Goal: Task Accomplishment & Management: Manage account settings

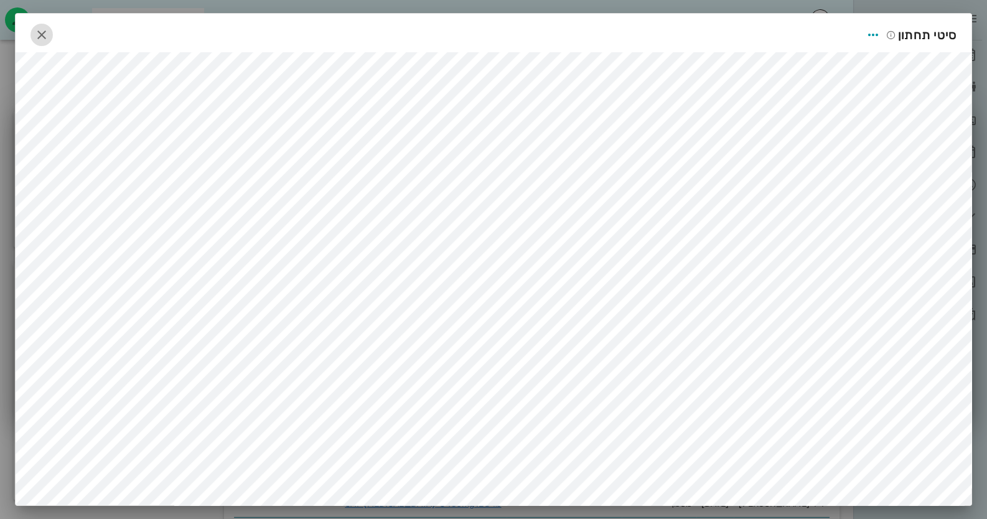
click at [45, 35] on icon "button" at bounding box center [41, 34] width 15 height 15
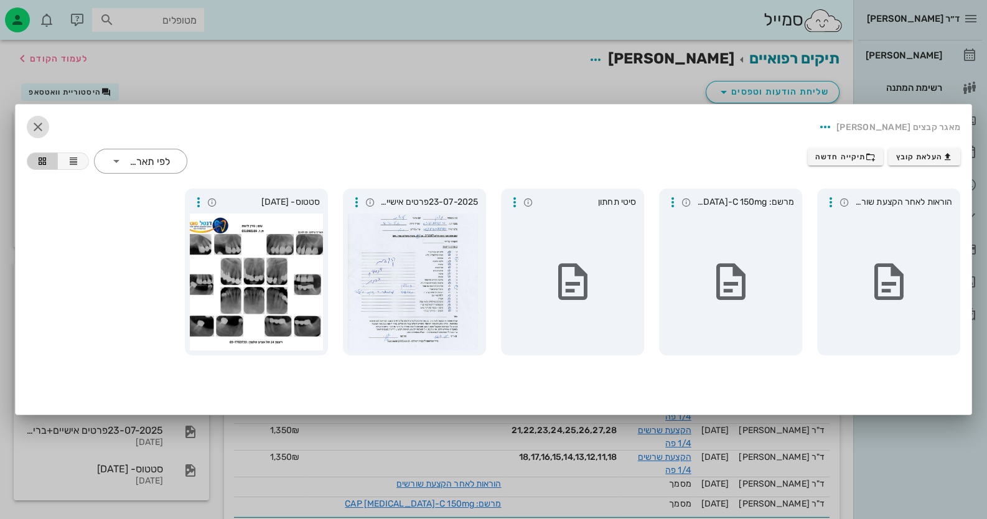
click at [39, 123] on icon "button" at bounding box center [38, 127] width 15 height 15
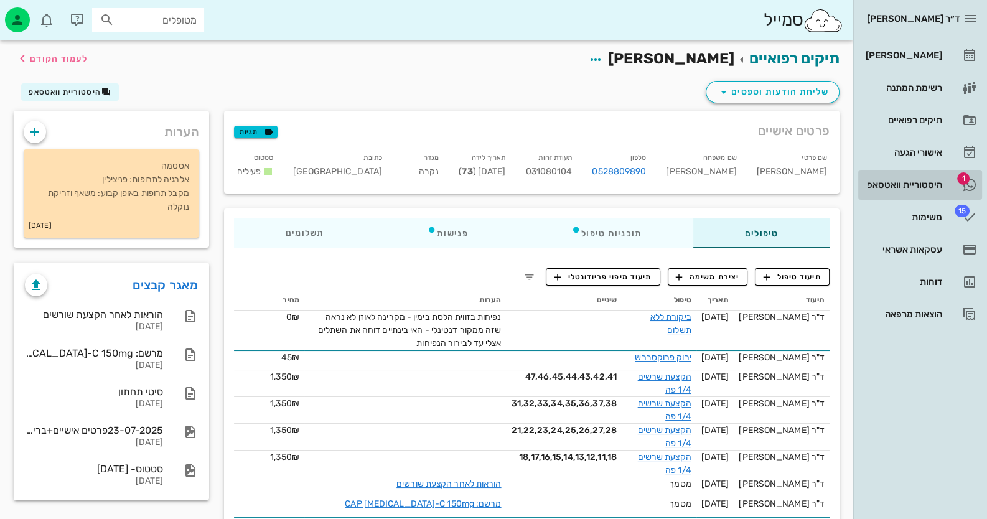
click at [912, 182] on div "היסטוריית וואטסאפ" at bounding box center [902, 185] width 79 height 10
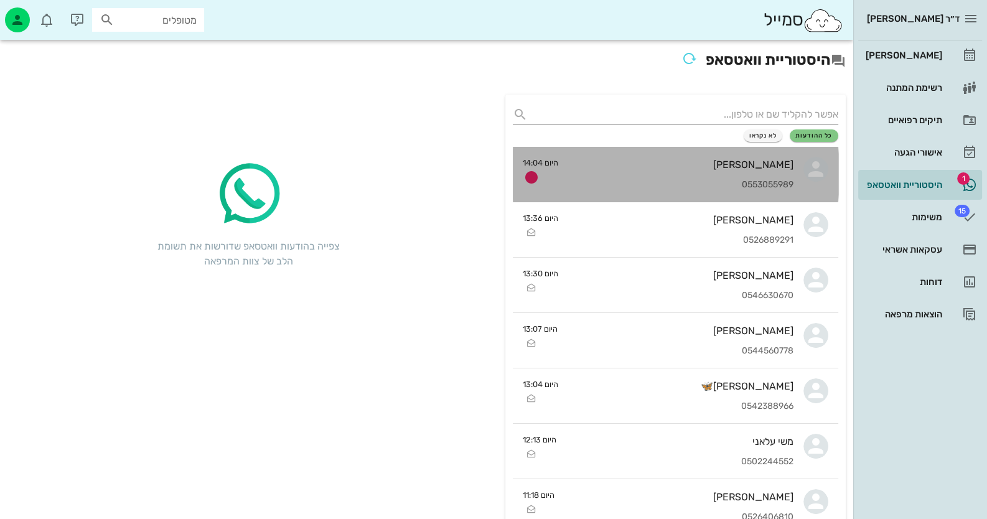
click at [654, 172] on div "[PERSON_NAME] 0553055989" at bounding box center [680, 174] width 225 height 55
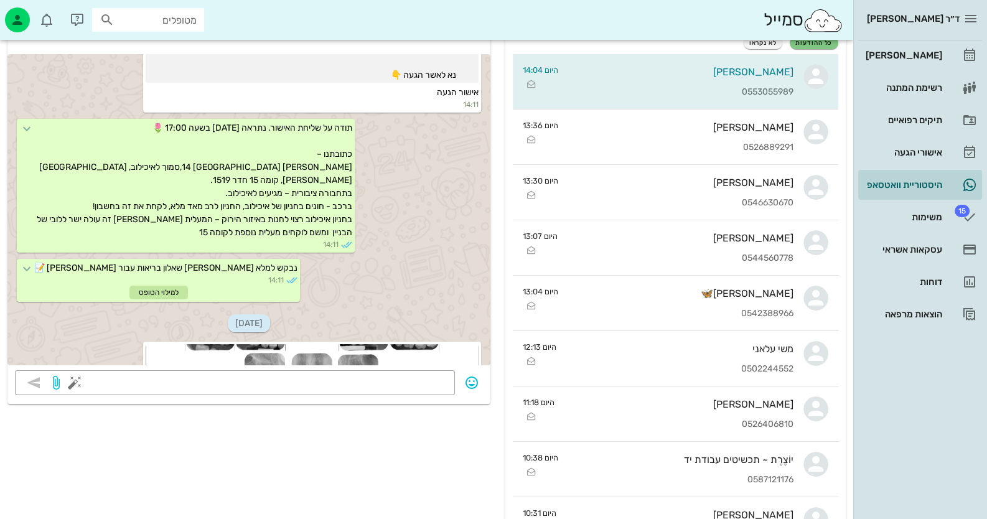
scroll to position [62, 0]
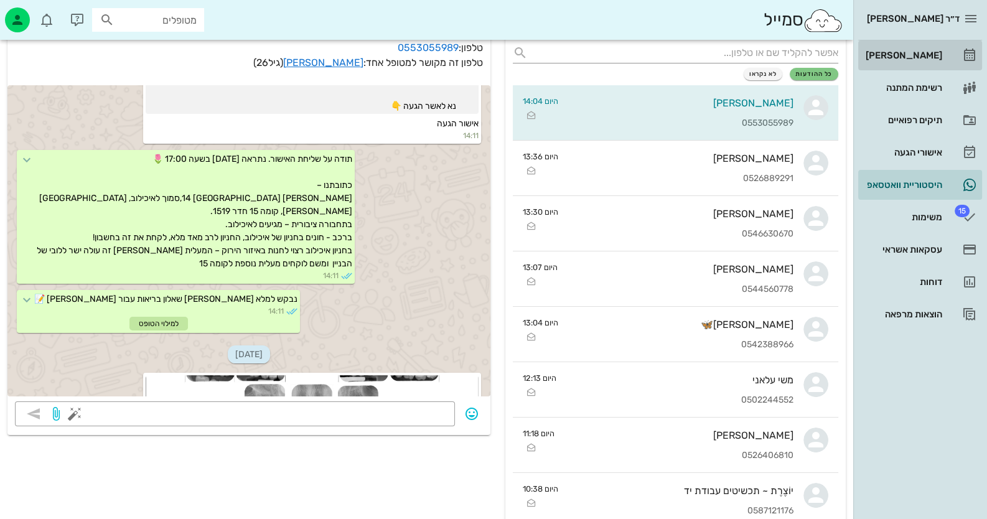
click at [957, 52] on link "[PERSON_NAME]" at bounding box center [920, 55] width 124 height 30
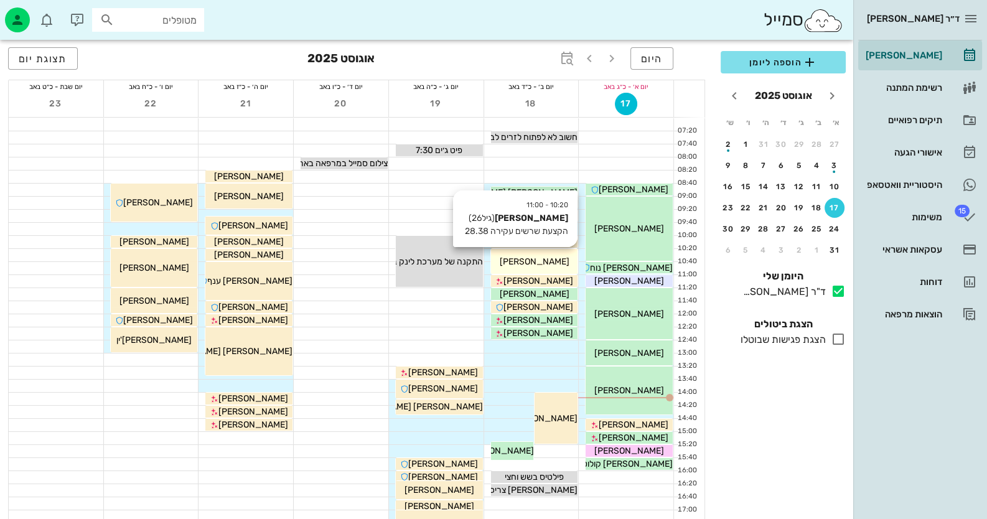
click at [504, 255] on div "[PERSON_NAME]" at bounding box center [534, 261] width 87 height 13
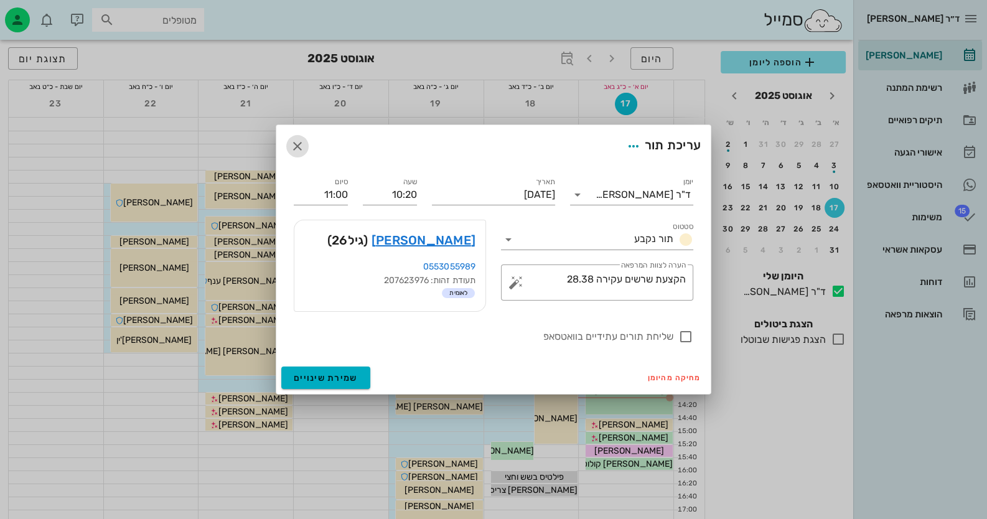
click at [294, 142] on icon "button" at bounding box center [297, 146] width 15 height 15
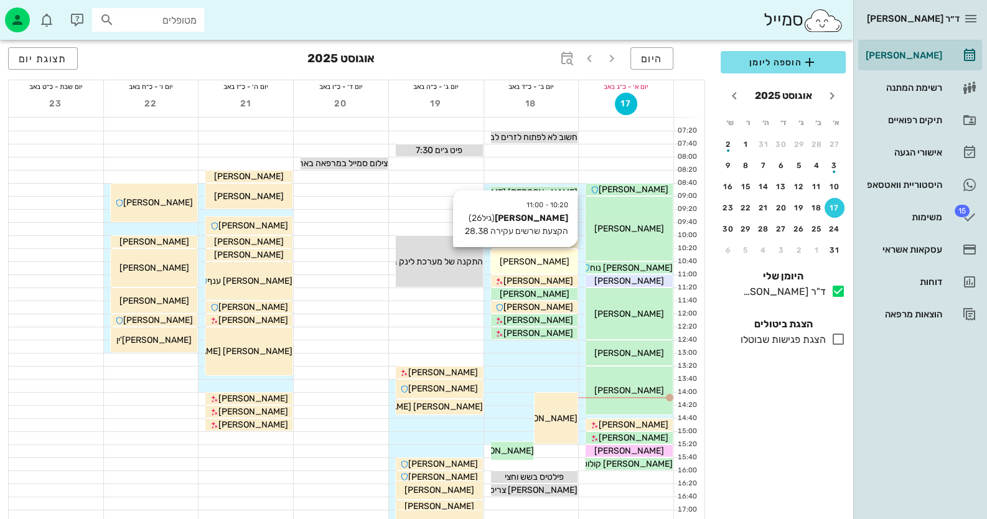
click at [552, 269] on div "10:20 - 11:00 [PERSON_NAME] (גיל 26 ) הקצעת שרשים עקירה 28.38 [PERSON_NAME]" at bounding box center [534, 261] width 87 height 25
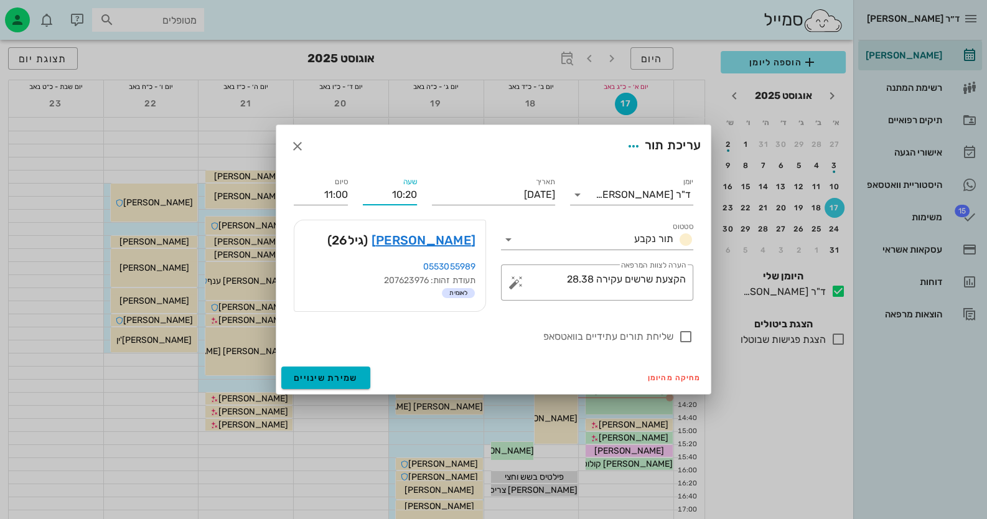
drag, startPoint x: 416, startPoint y: 196, endPoint x: 377, endPoint y: 195, distance: 39.2
click at [377, 195] on input "10:20" at bounding box center [390, 195] width 54 height 20
type input "13:00"
type input "13:40"
click at [294, 137] on button "button" at bounding box center [297, 146] width 22 height 22
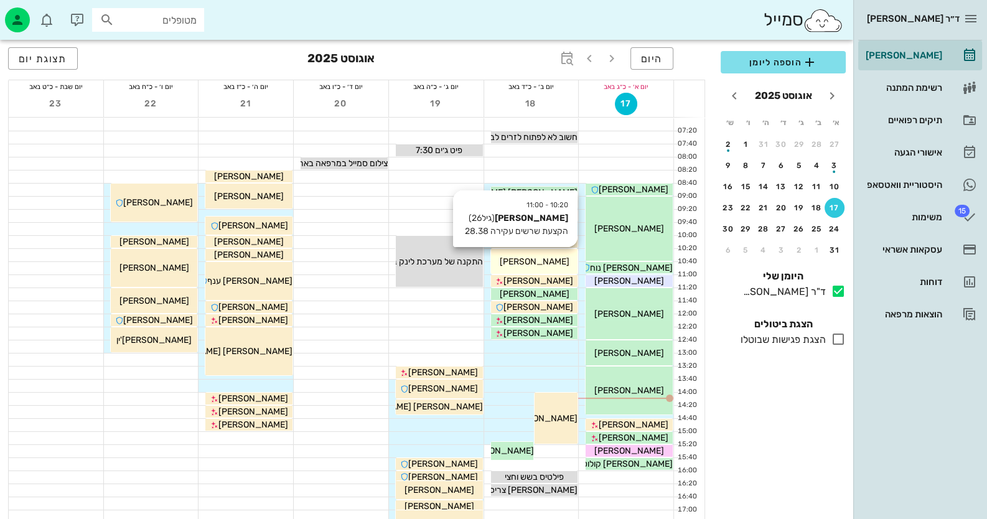
click at [558, 260] on div "[PERSON_NAME]" at bounding box center [534, 261] width 87 height 13
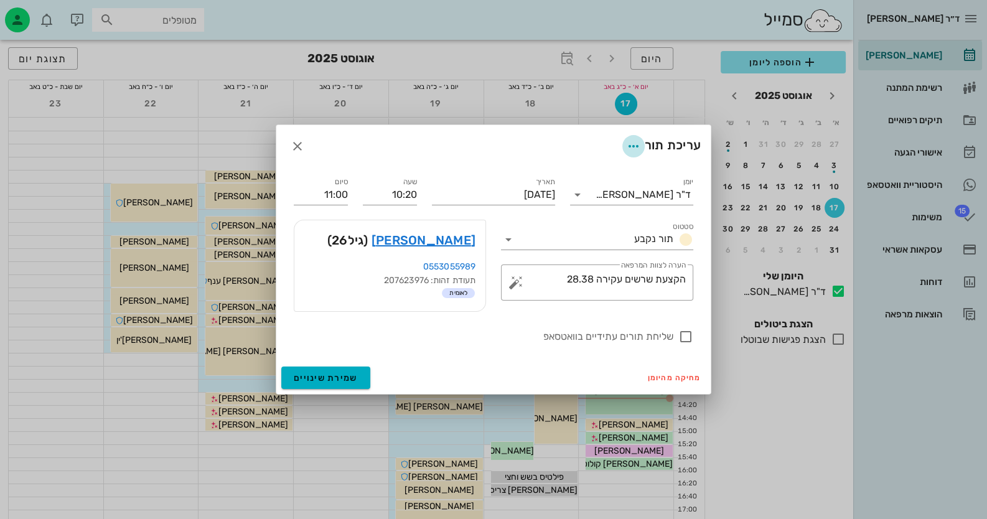
click at [633, 143] on icon "button" at bounding box center [633, 146] width 15 height 15
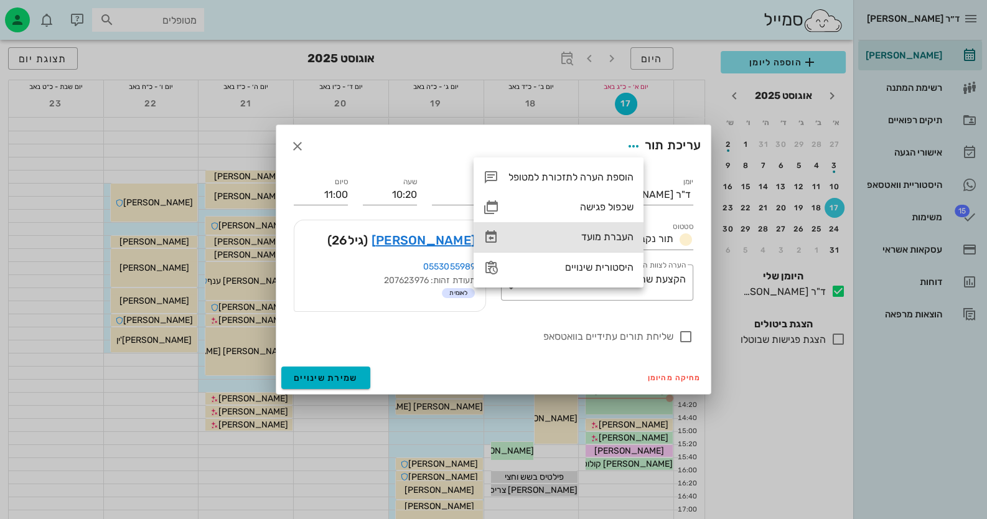
click at [616, 240] on div "העברת מועד" at bounding box center [571, 237] width 125 height 12
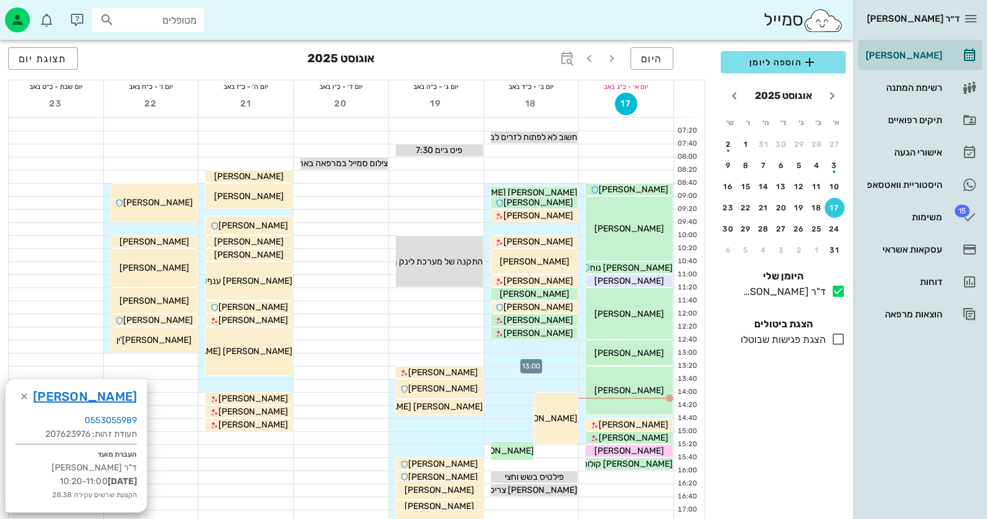
click at [560, 358] on div at bounding box center [531, 360] width 95 height 12
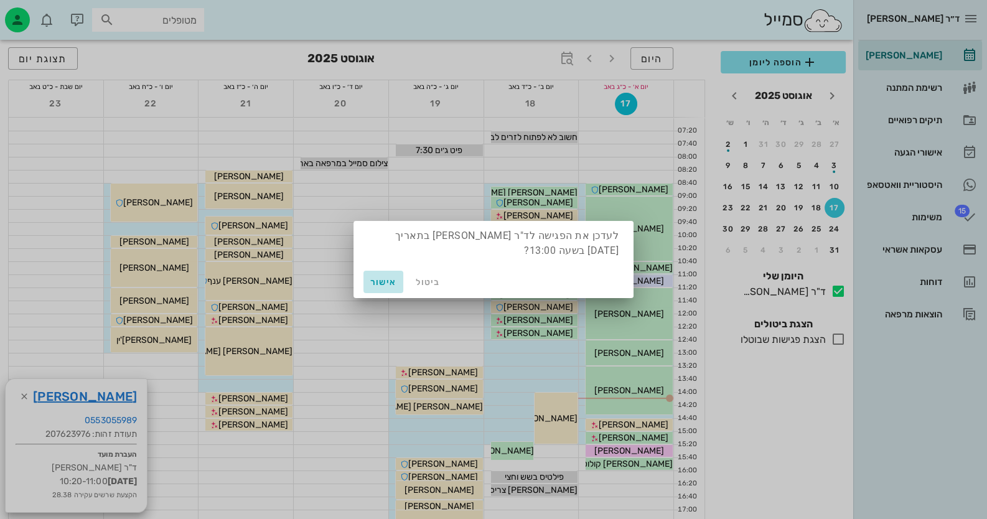
click at [364, 276] on button "אישור" at bounding box center [384, 282] width 40 height 22
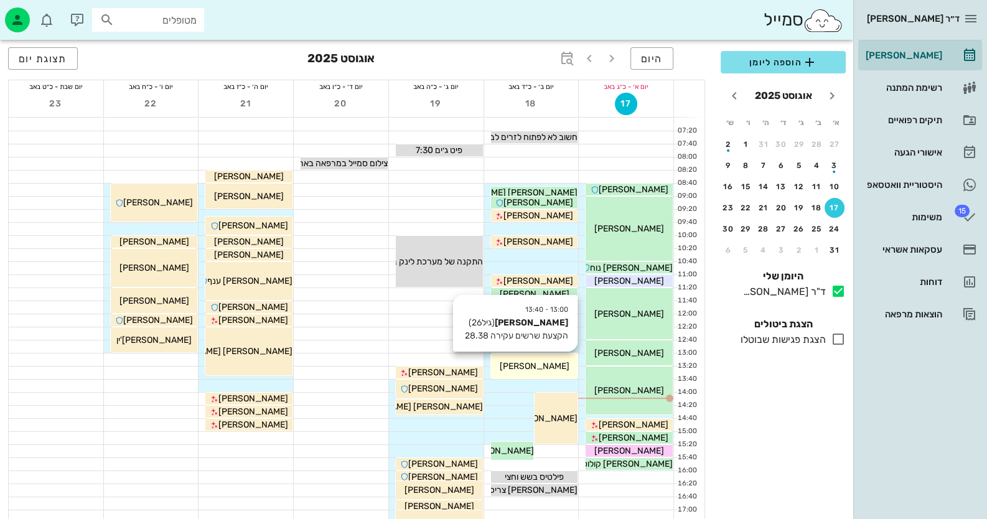
click at [563, 372] on div "[PERSON_NAME]" at bounding box center [534, 366] width 87 height 13
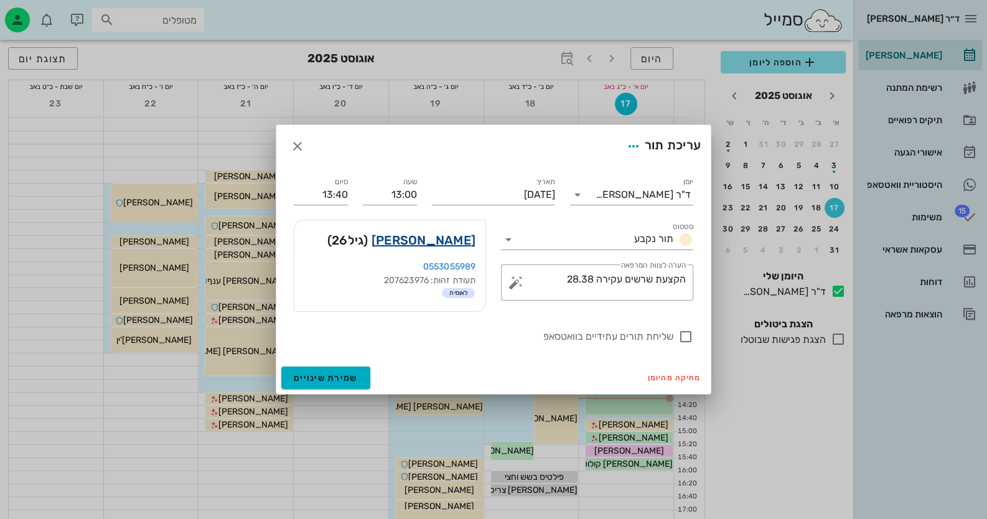
click at [459, 239] on link "[PERSON_NAME]" at bounding box center [424, 240] width 104 height 20
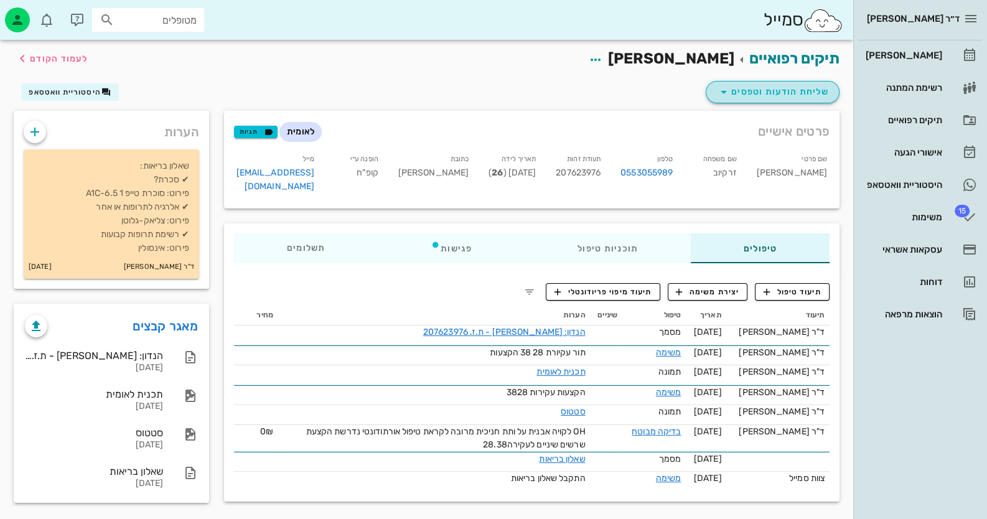
click at [756, 90] on span "שליחת הודעות וטפסים" at bounding box center [773, 92] width 113 height 15
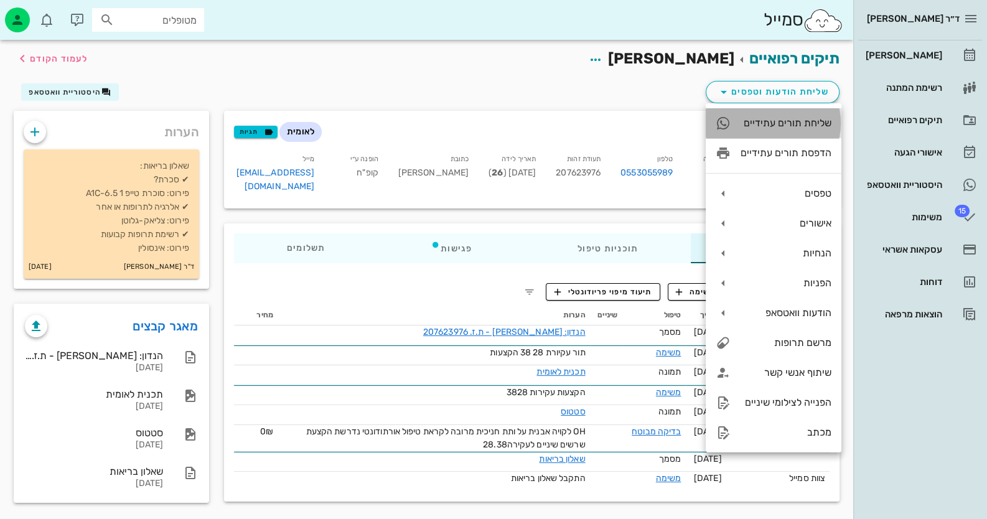
click at [811, 120] on div "שליחת תורים עתידיים" at bounding box center [786, 123] width 91 height 12
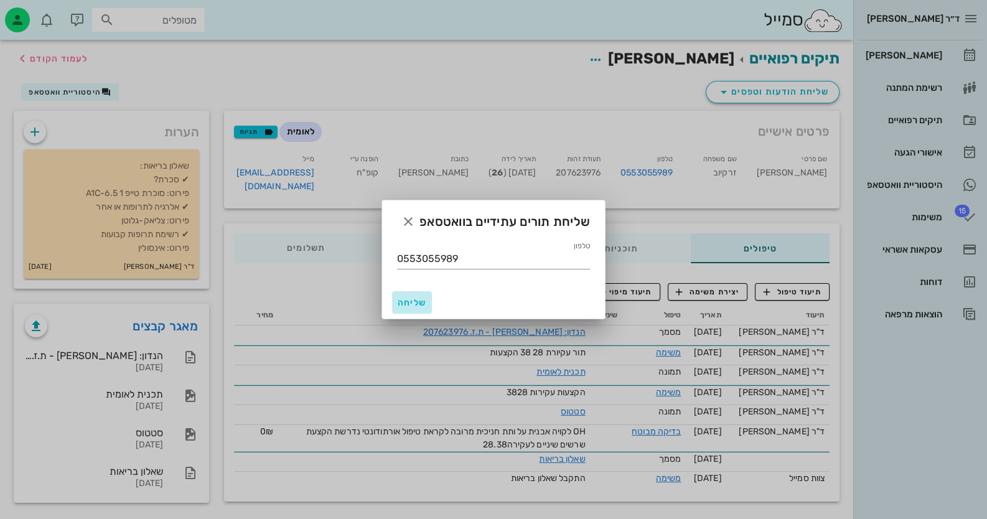
click at [411, 298] on span "שליחה" at bounding box center [412, 303] width 30 height 11
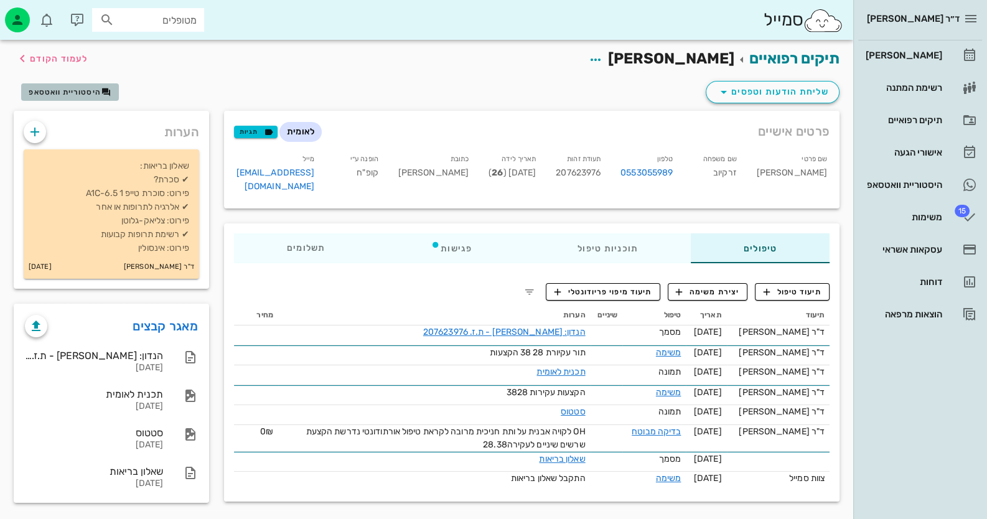
click at [59, 96] on span "היסטוריית וואטסאפ" at bounding box center [65, 92] width 72 height 9
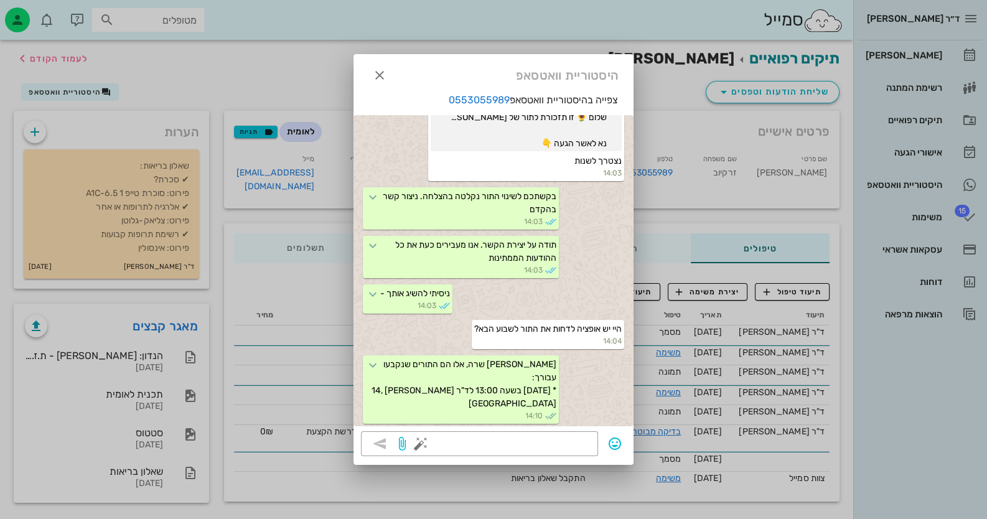
scroll to position [1506, 0]
click at [568, 449] on textarea at bounding box center [506, 445] width 167 height 20
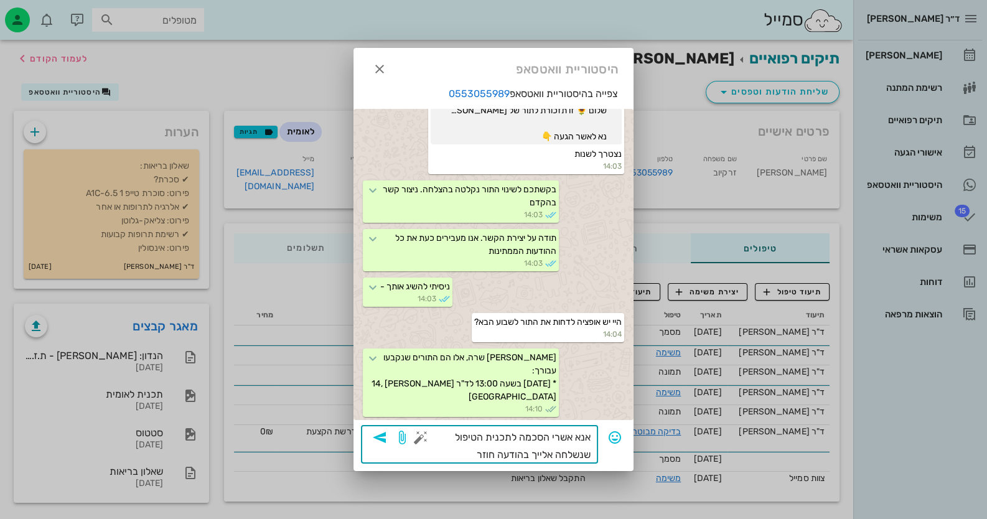
type textarea "אנא אשרי הסכמה לתכנית הטיפול שנשלחה אלייך בהודעה חוזרת"
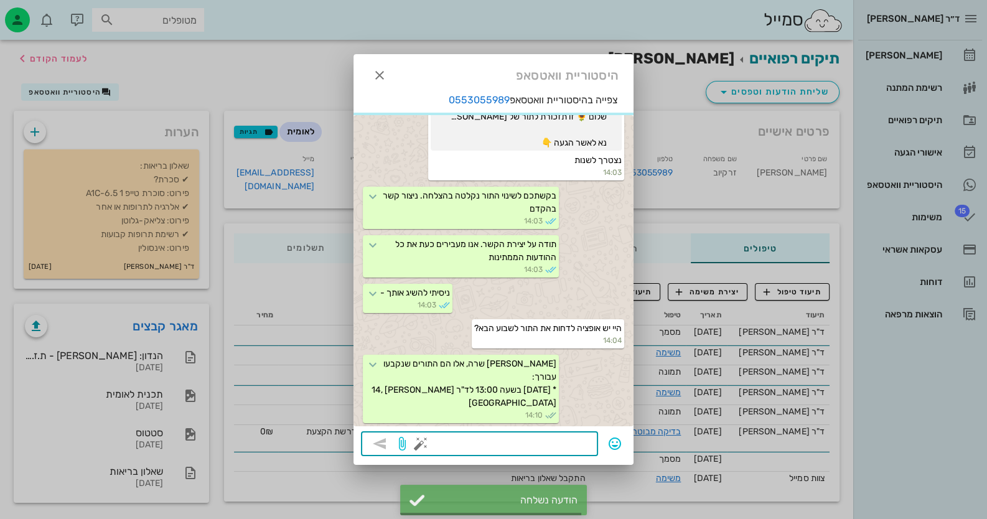
scroll to position [1556, 0]
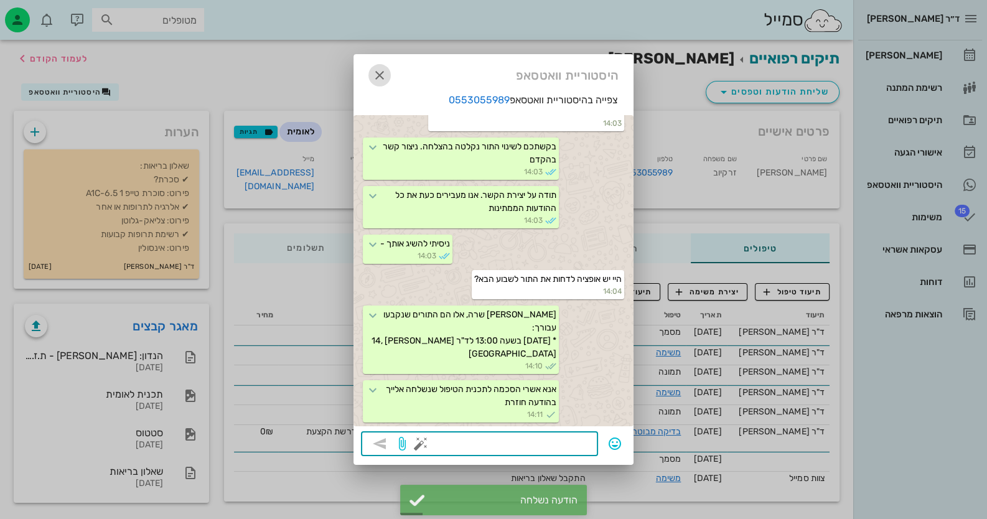
click at [379, 75] on icon "button" at bounding box center [379, 75] width 15 height 15
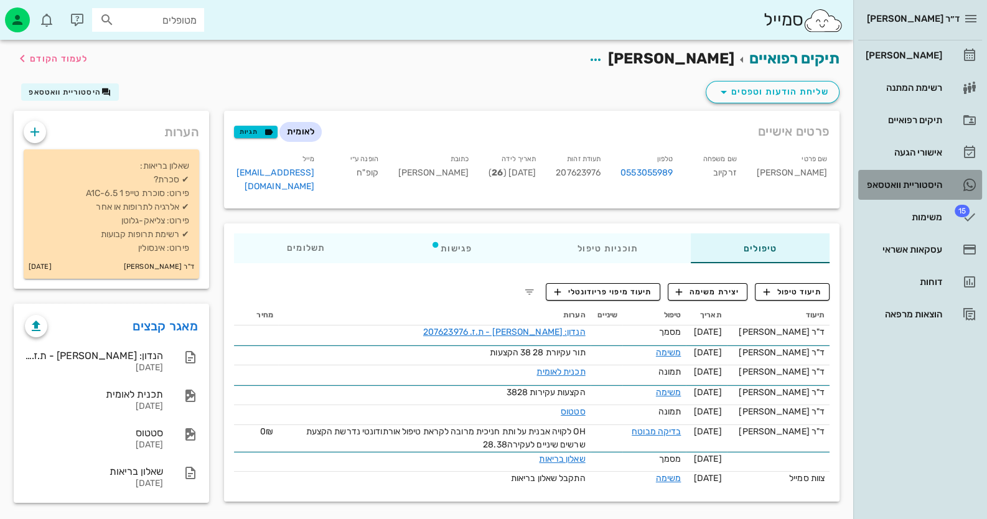
click at [941, 189] on div "היסטוריית וואטסאפ" at bounding box center [902, 185] width 79 height 10
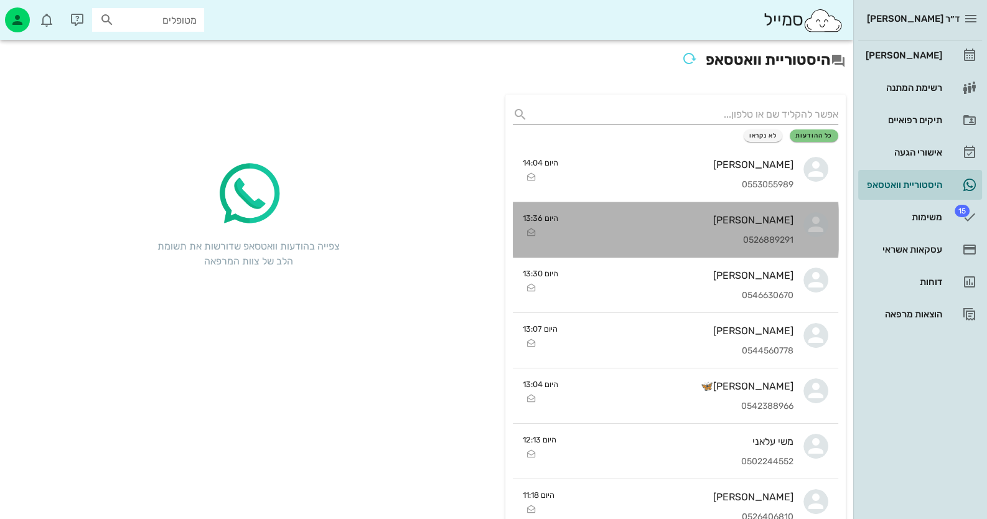
click at [777, 220] on div "[PERSON_NAME]" at bounding box center [680, 220] width 225 height 12
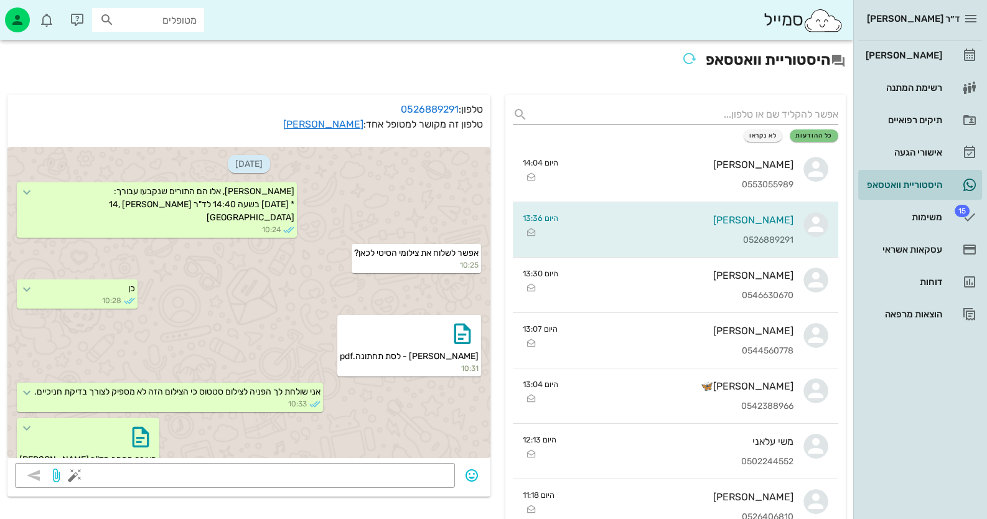
scroll to position [405, 0]
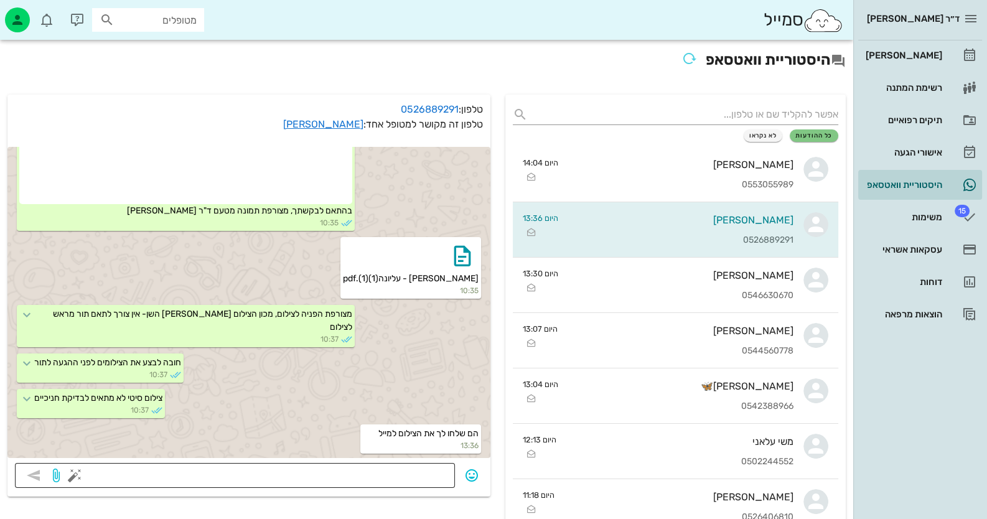
click at [429, 472] on textarea at bounding box center [262, 477] width 370 height 20
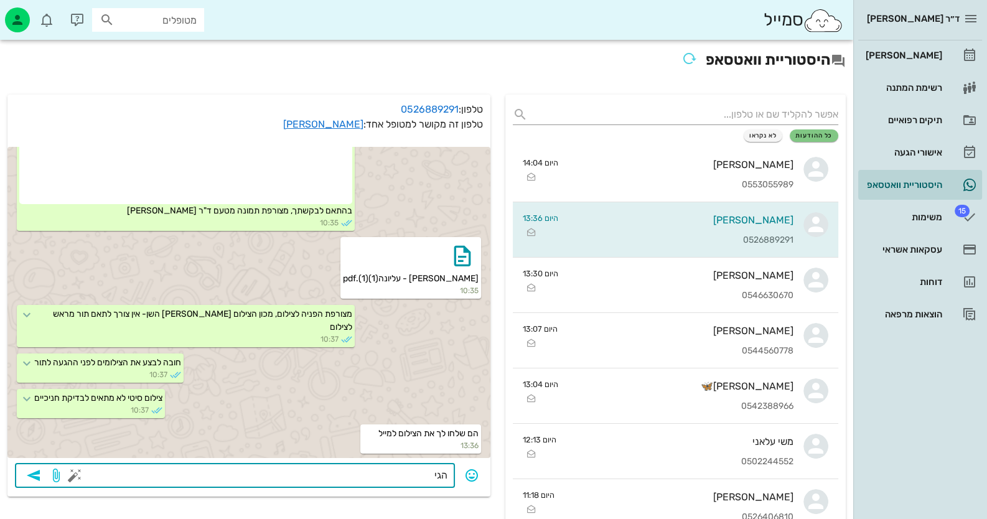
type textarea "הגיע"
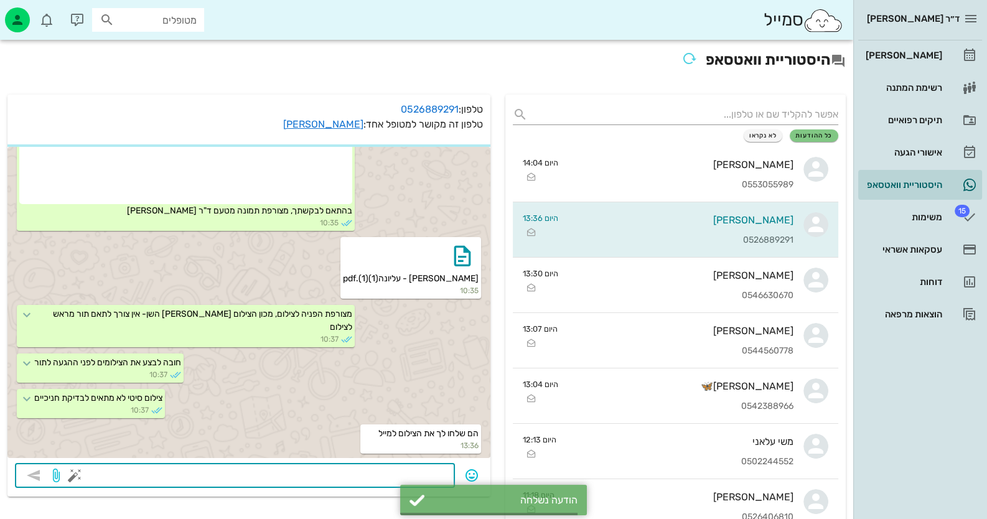
scroll to position [441, 0]
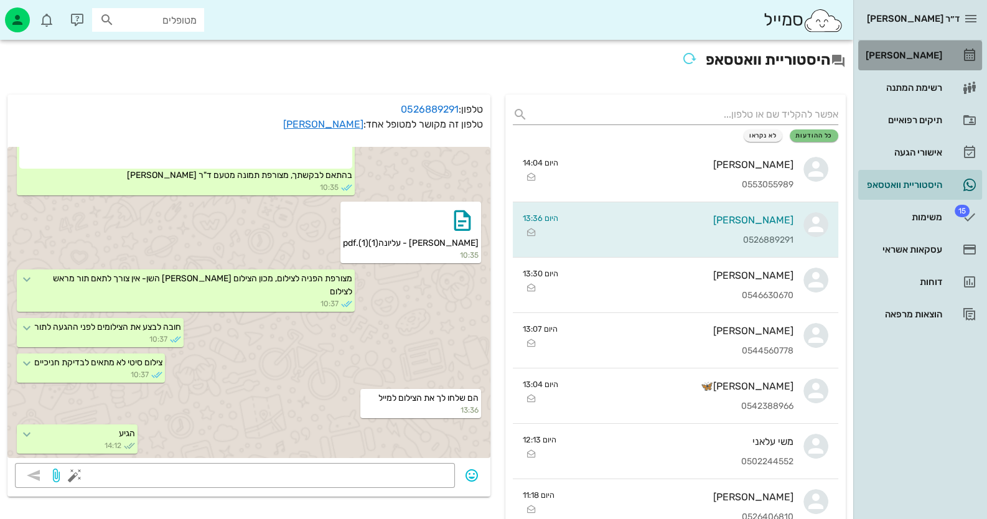
click at [943, 57] on link "[PERSON_NAME]" at bounding box center [920, 55] width 124 height 30
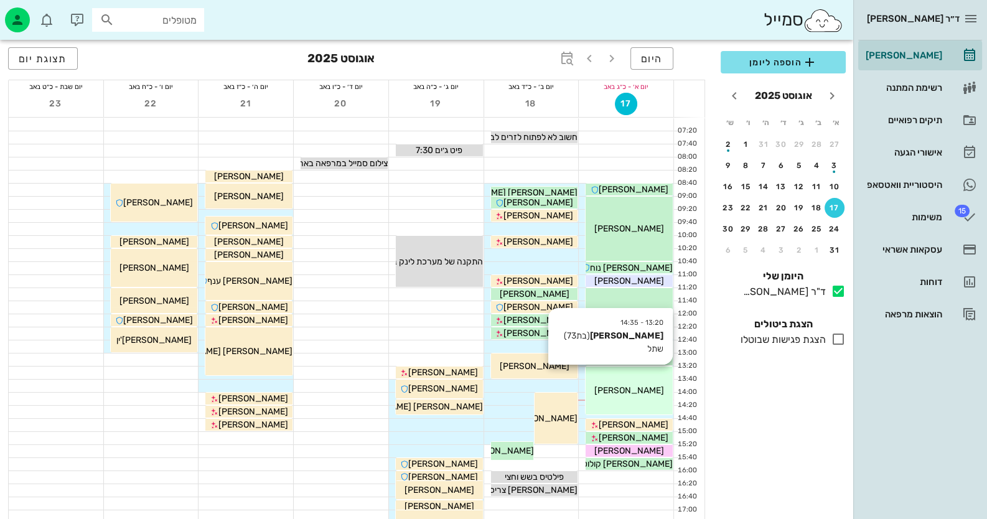
click at [659, 394] on div "[PERSON_NAME]" at bounding box center [629, 390] width 87 height 13
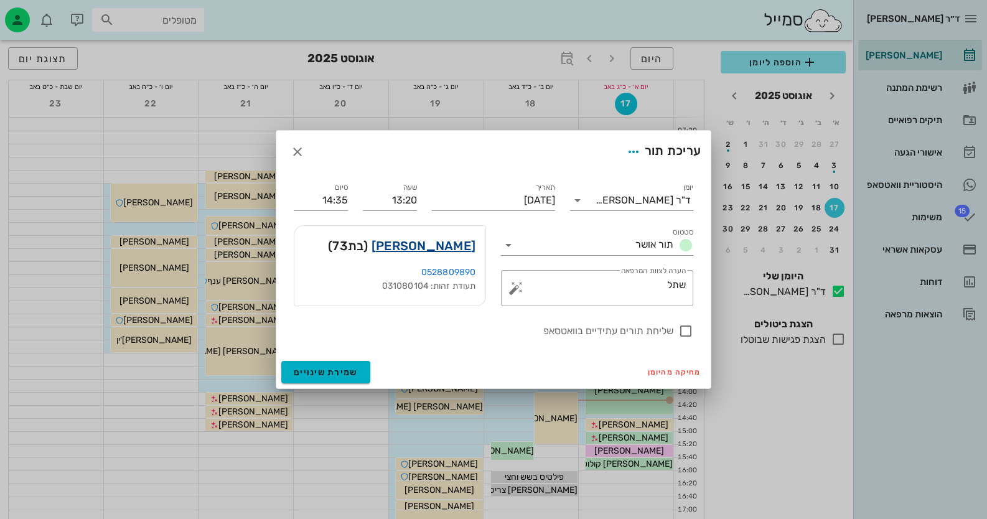
click at [446, 250] on link "[PERSON_NAME]" at bounding box center [424, 246] width 104 height 20
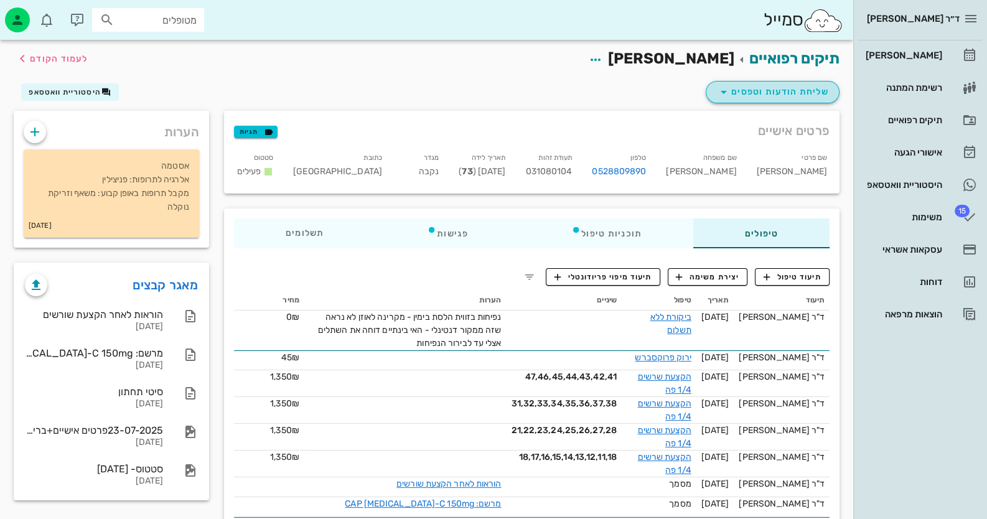
click at [750, 82] on button "שליחת הודעות וטפסים" at bounding box center [773, 92] width 134 height 22
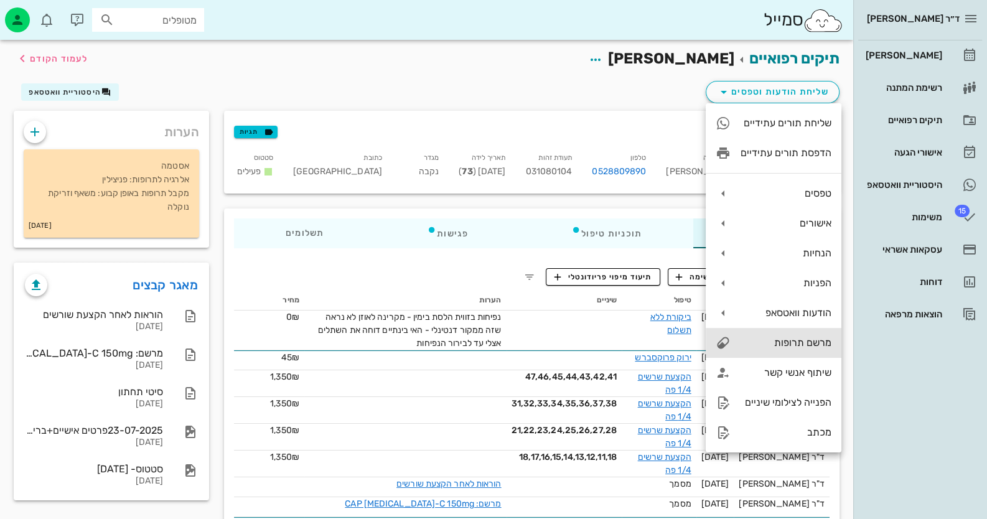
click at [811, 346] on div "מרשם תרופות" at bounding box center [786, 343] width 91 height 12
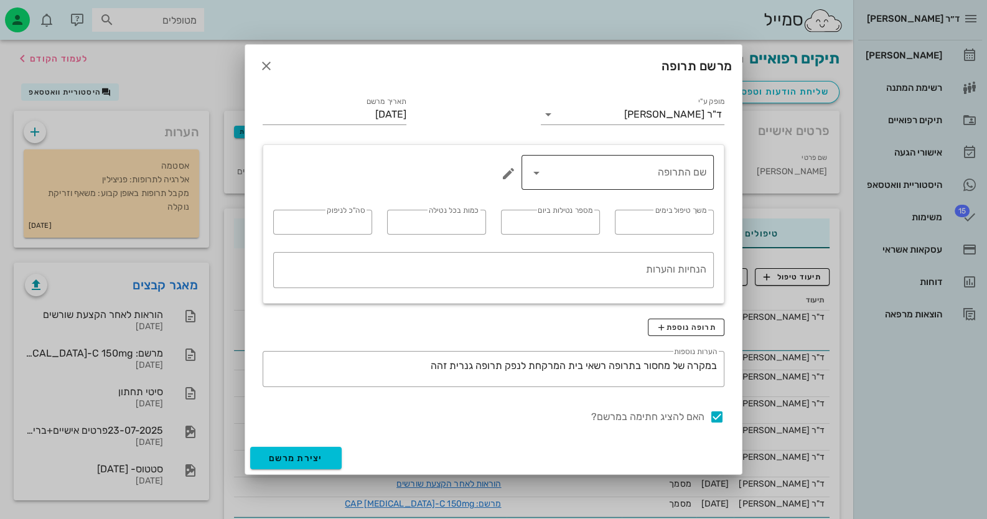
click at [608, 171] on input "שם התרופה" at bounding box center [627, 172] width 160 height 20
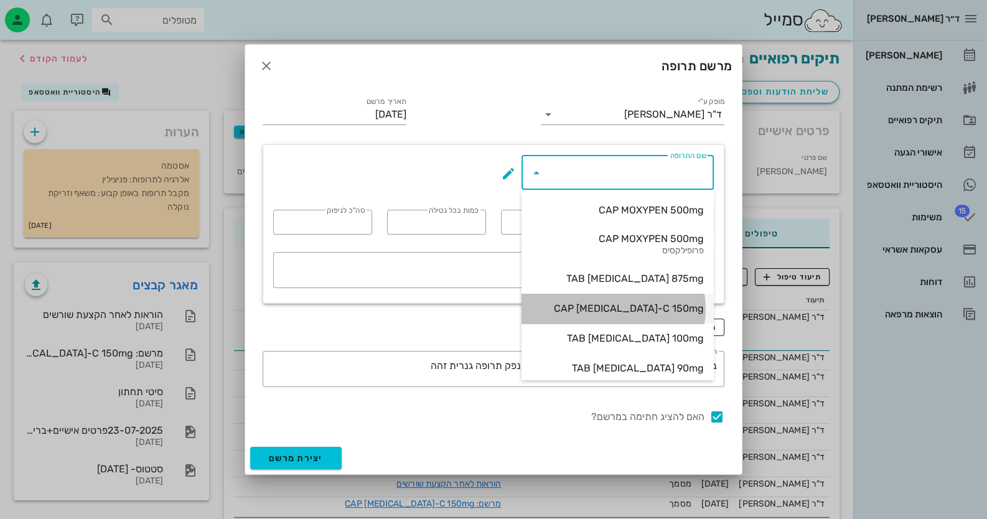
click at [666, 306] on div "CAP [MEDICAL_DATA]-C 150mg" at bounding box center [618, 309] width 172 height 12
type input "CAP [MEDICAL_DATA]-C 150mg"
type input "7"
type input "3"
type input "1"
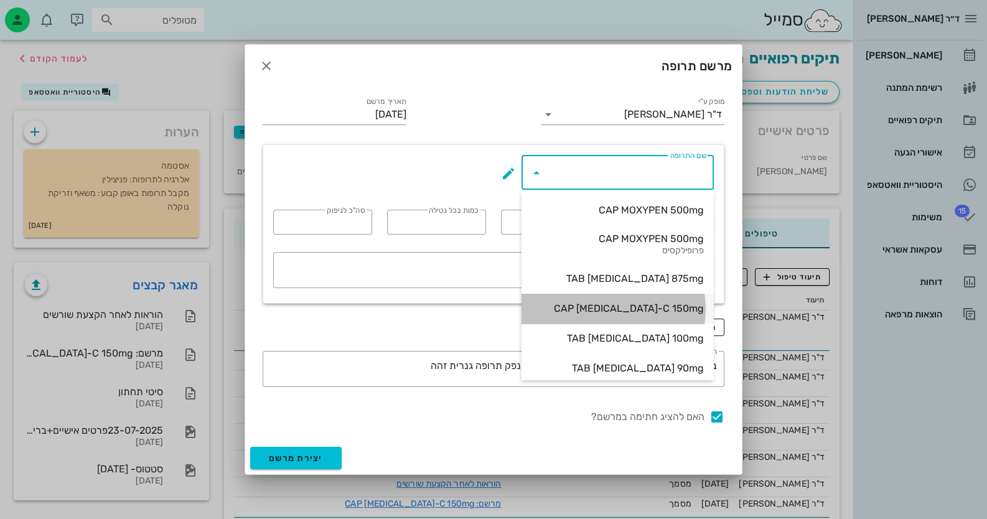
type input "20"
type textarea "מומלץ לבקש מהרוקח גם כדורי פרוביוטיקה למניעת כאבי בטן"
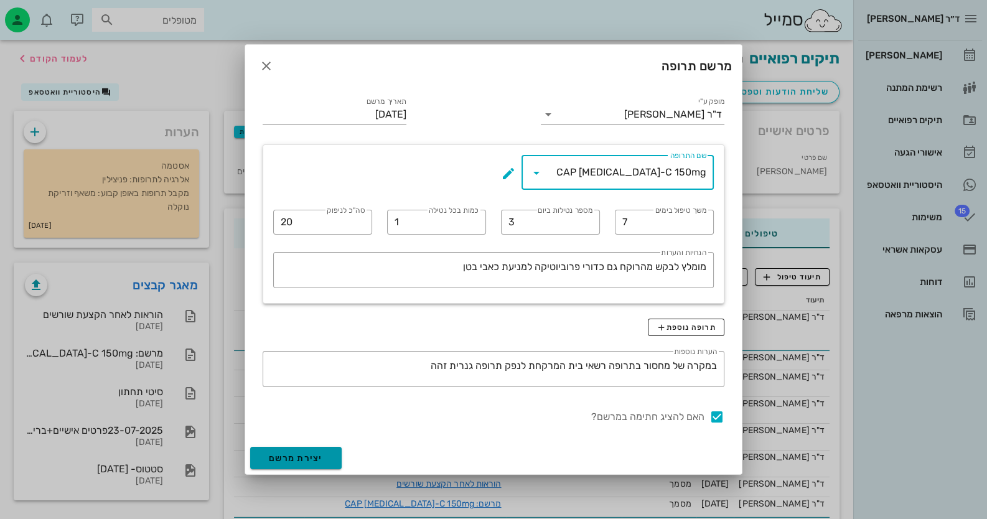
click at [331, 463] on button "יצירת מרשם" at bounding box center [296, 458] width 92 height 22
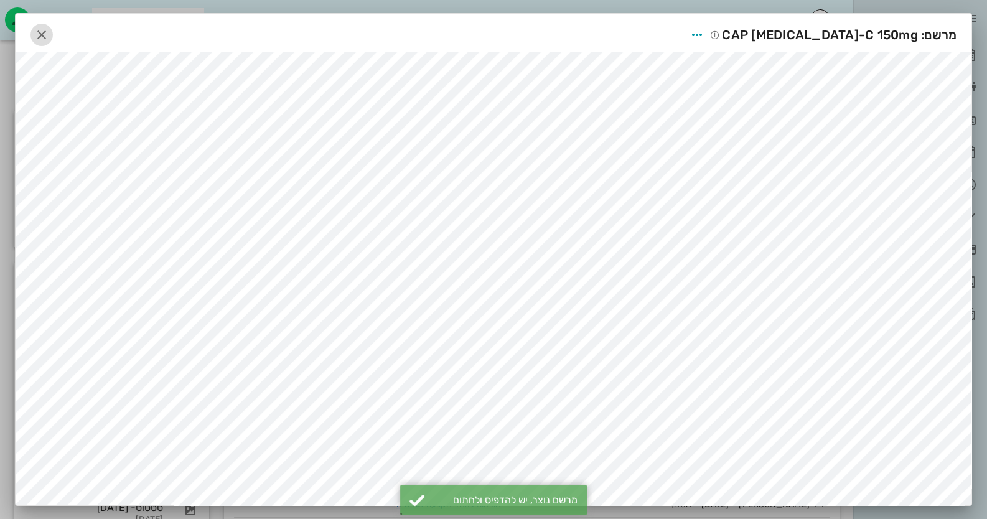
click at [39, 34] on icon "button" at bounding box center [41, 34] width 15 height 15
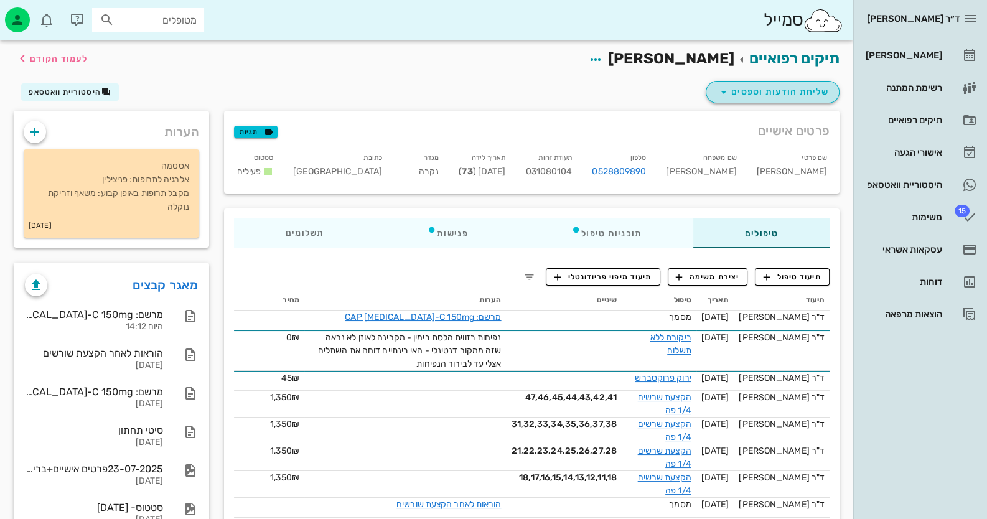
click at [769, 99] on button "שליחת הודעות וטפסים" at bounding box center [773, 92] width 134 height 22
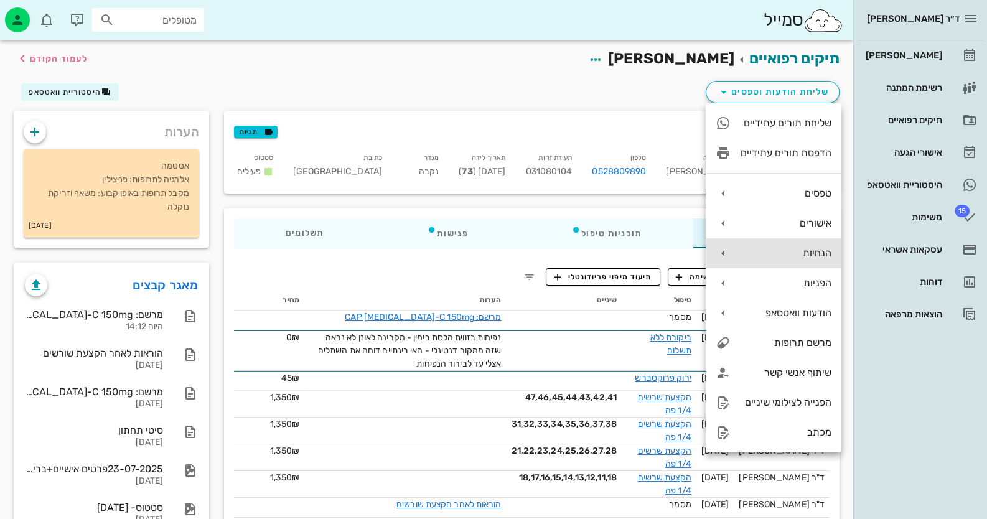
click at [815, 256] on div "הנחיות" at bounding box center [786, 253] width 91 height 12
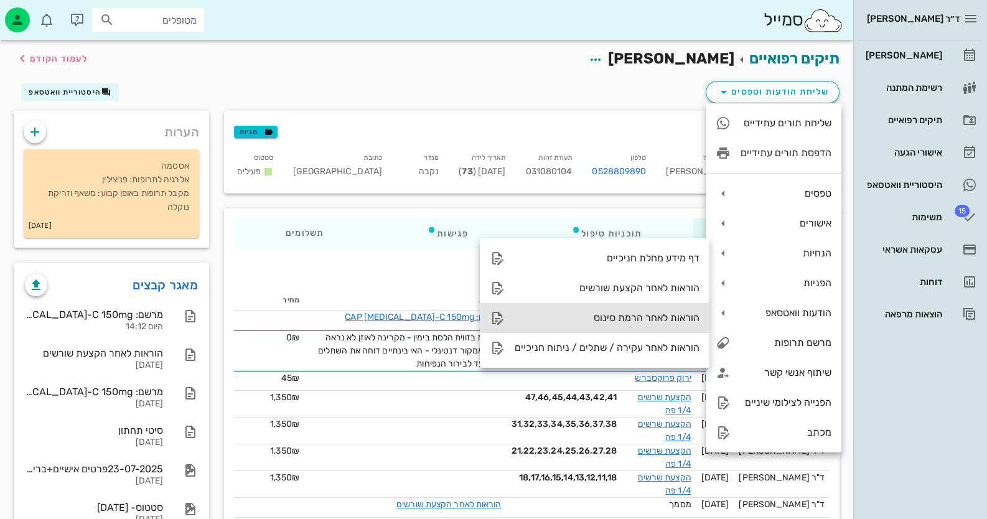
click at [649, 317] on div "הוראות לאחר הרמת סינוס" at bounding box center [607, 318] width 185 height 12
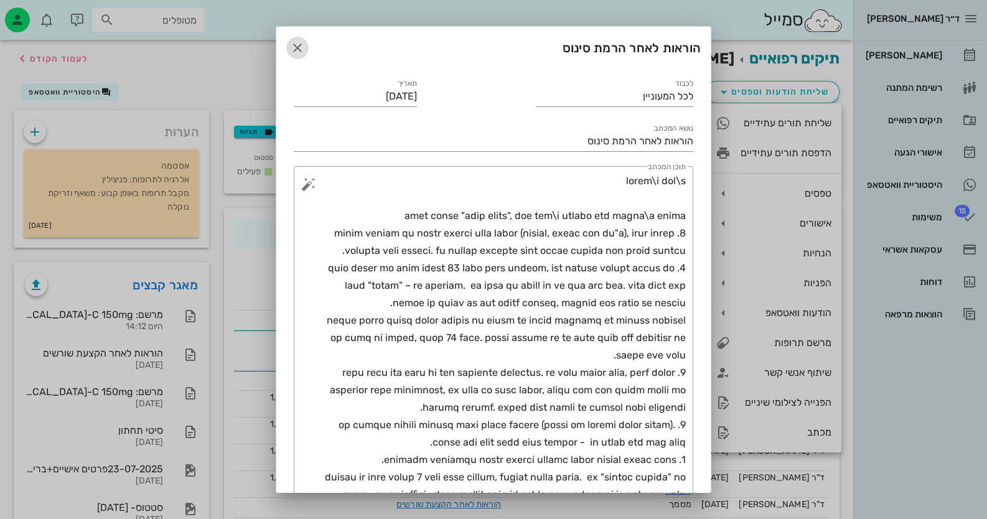
click at [302, 43] on icon "button" at bounding box center [297, 47] width 15 height 15
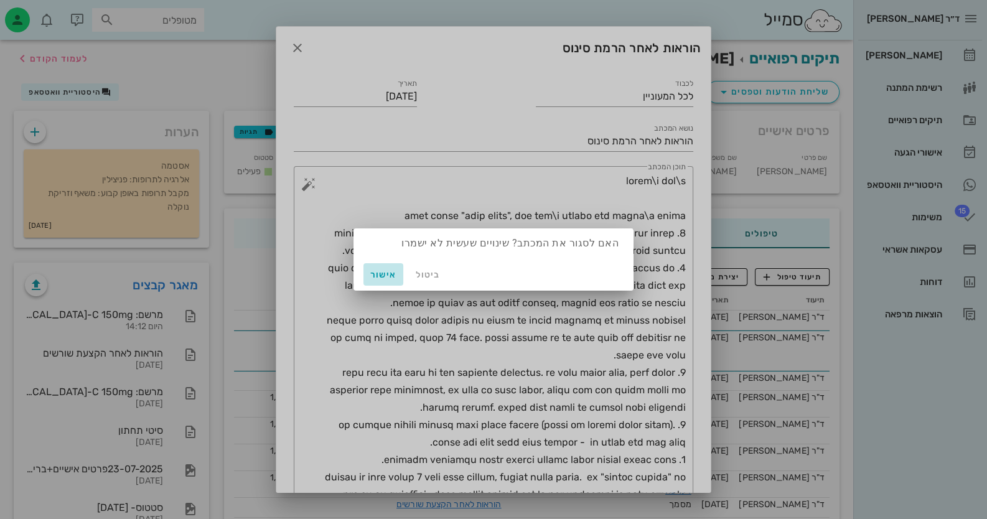
click at [380, 276] on span "אישור" at bounding box center [384, 275] width 30 height 11
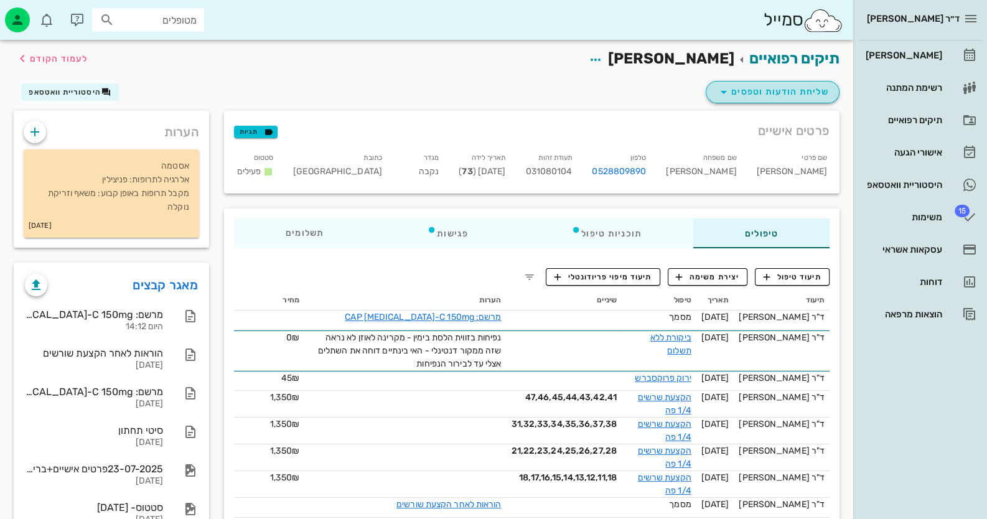
click at [802, 92] on span "שליחת הודעות וטפסים" at bounding box center [773, 92] width 113 height 15
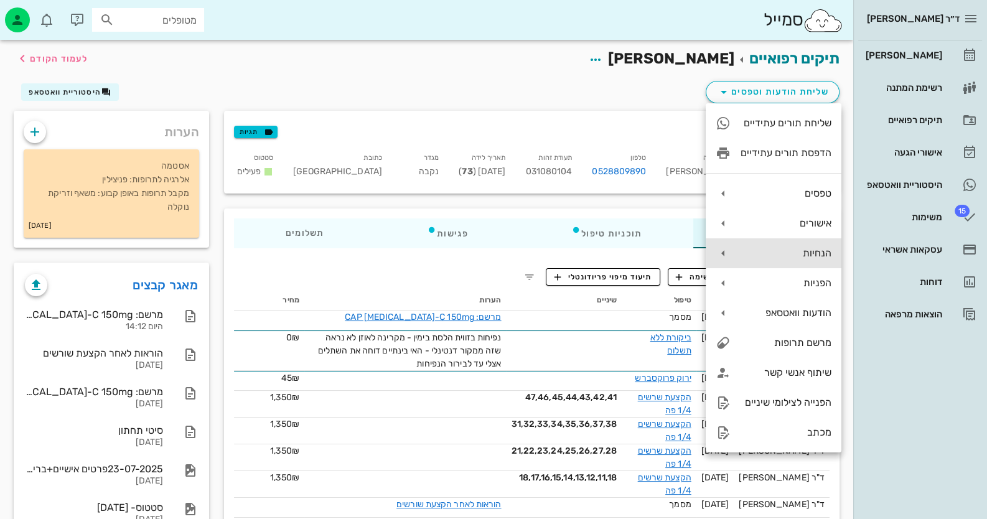
click at [817, 246] on div "הנחיות" at bounding box center [774, 253] width 136 height 30
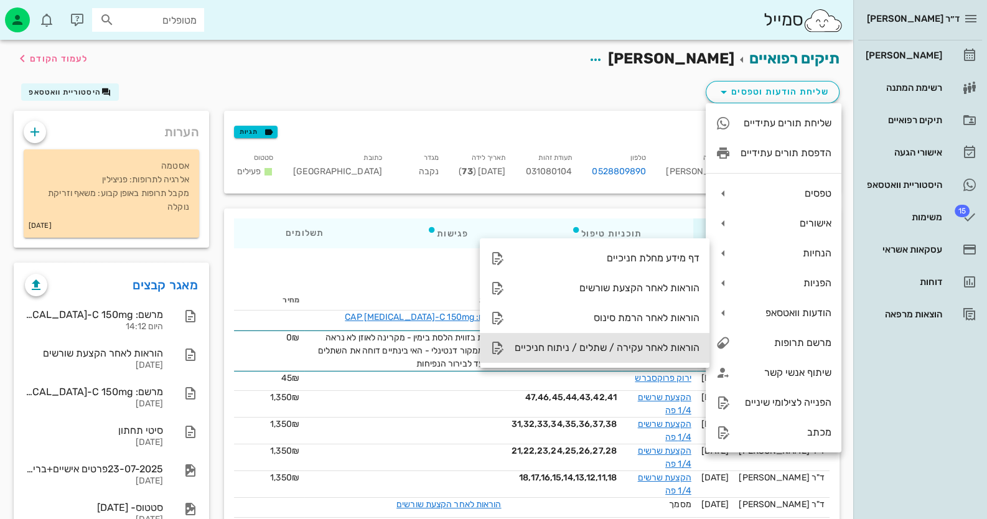
click at [665, 353] on div "הוראות לאחר עקירה / שתלים / ניתוח חניכיים" at bounding box center [607, 348] width 185 height 12
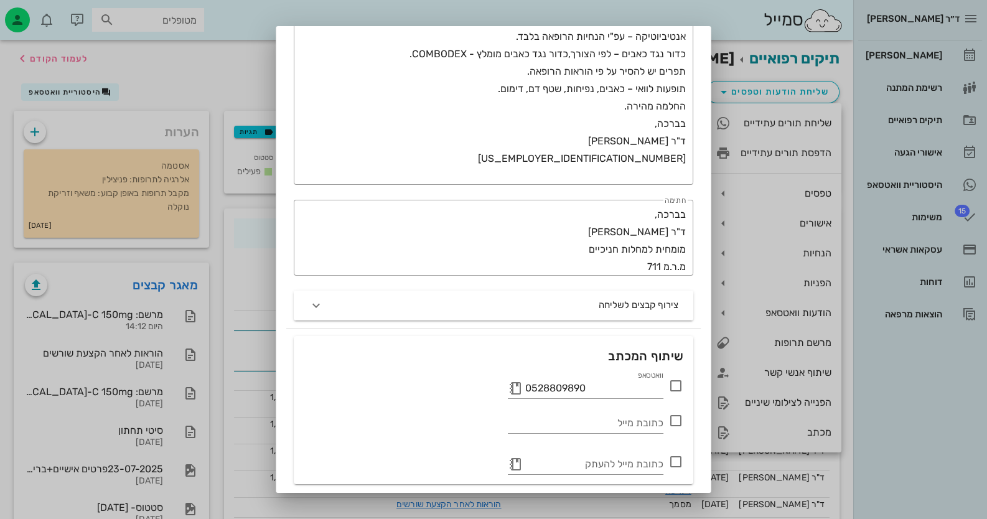
scroll to position [289, 0]
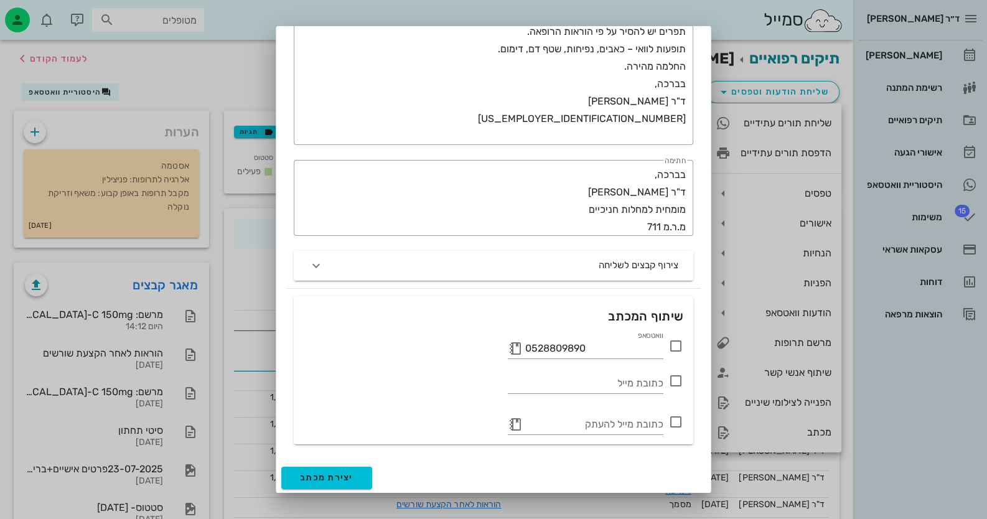
click at [677, 345] on icon at bounding box center [676, 346] width 15 height 15
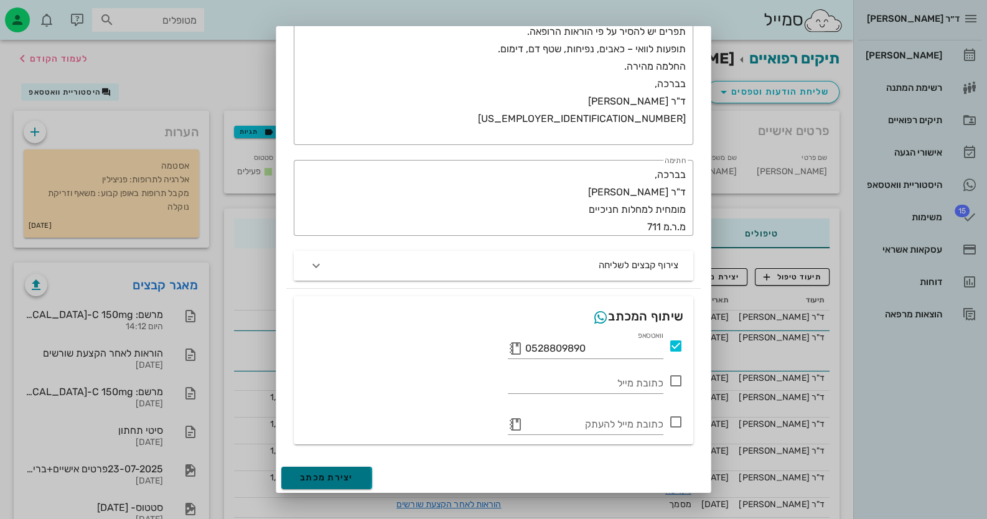
click at [351, 474] on span "יצירת מכתב" at bounding box center [327, 477] width 54 height 11
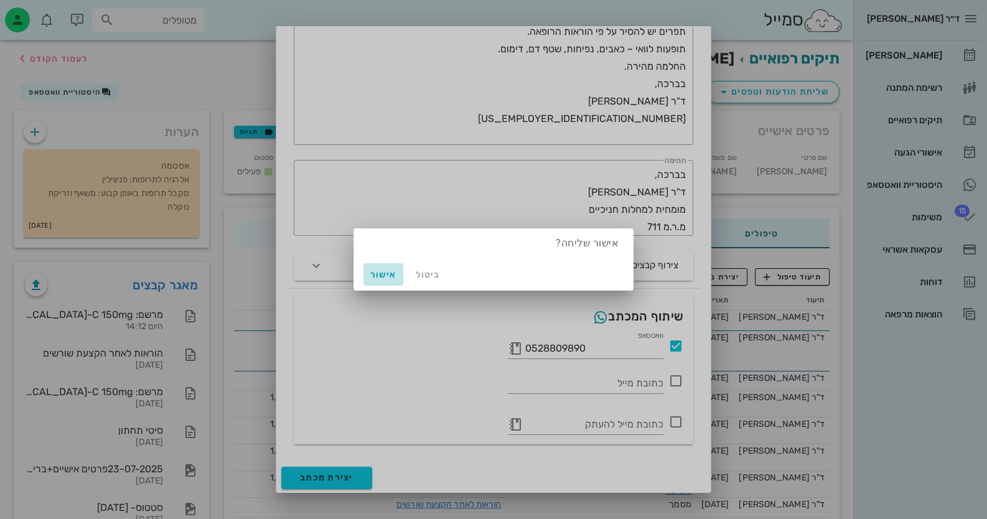
click at [369, 276] on span "אישור" at bounding box center [384, 275] width 30 height 11
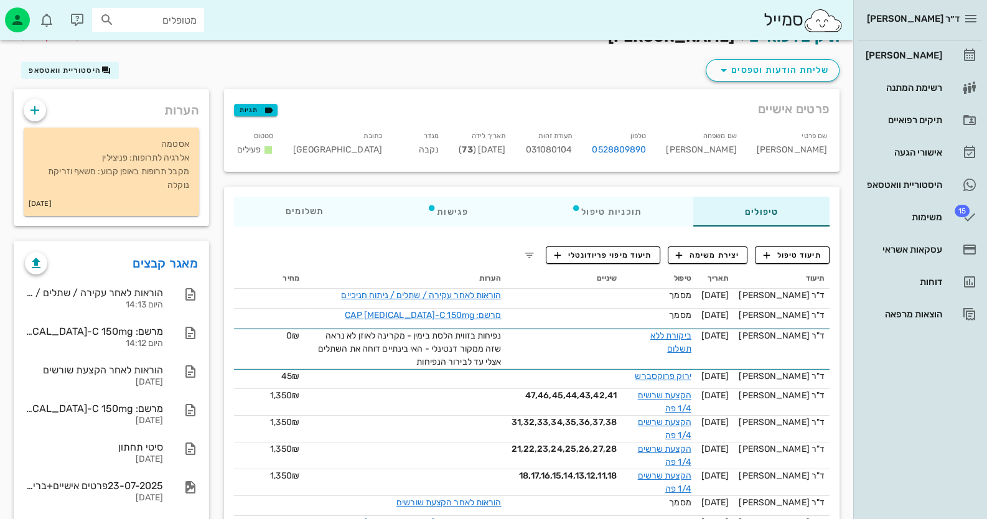
scroll to position [0, 0]
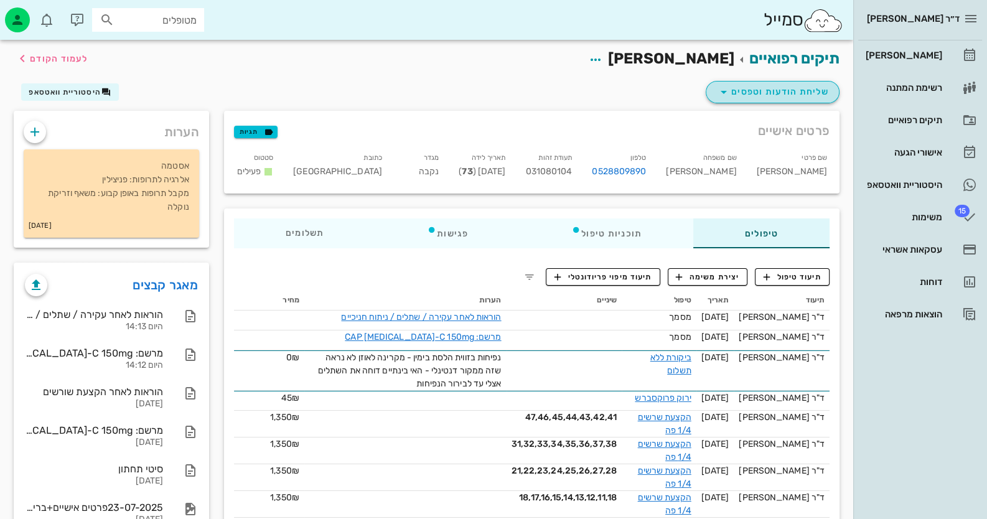
click at [814, 95] on span "שליחת הודעות וטפסים" at bounding box center [773, 92] width 113 height 15
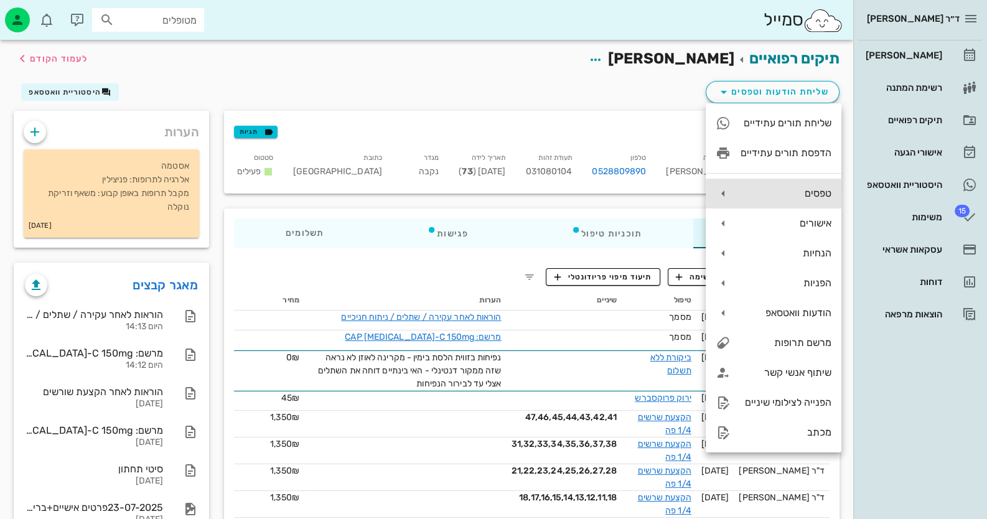
click at [804, 184] on div "טפסים" at bounding box center [774, 194] width 136 height 30
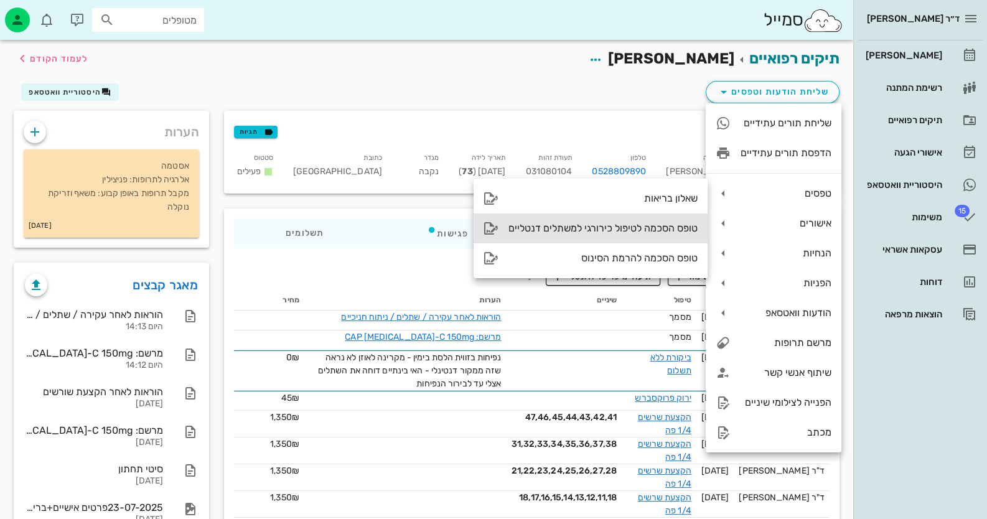
click at [666, 234] on div "טופס הסכמה לטיפול כירורגי למשתלים דנטליים" at bounding box center [591, 229] width 234 height 30
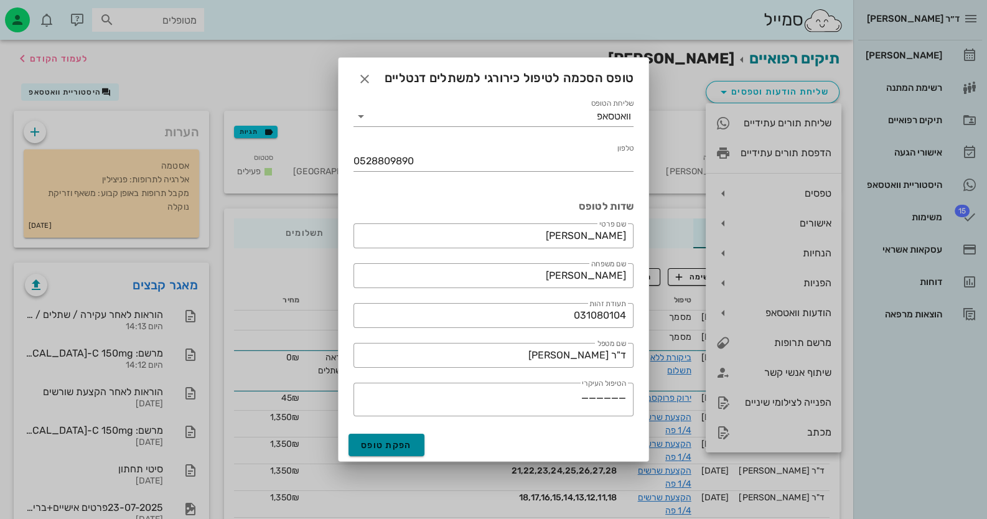
click at [389, 442] on span "הפקת טופס" at bounding box center [386, 445] width 51 height 11
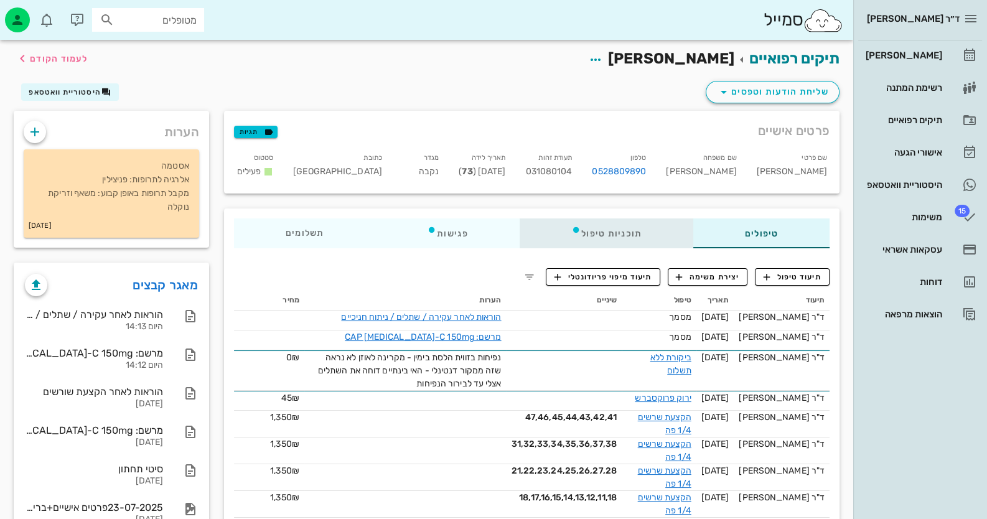
click at [574, 235] on div "תוכניות טיפול" at bounding box center [607, 234] width 174 height 30
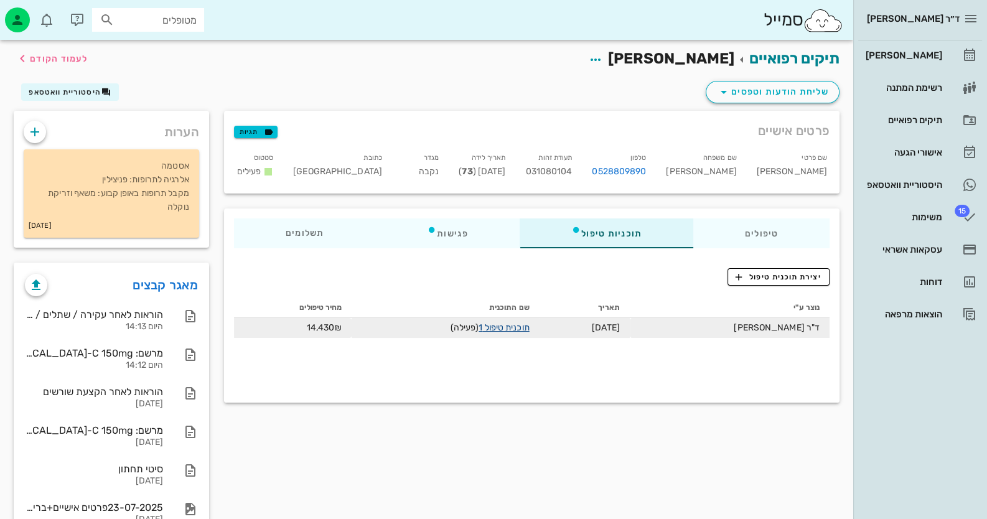
click at [529, 330] on link "תוכנית טיפול 1" at bounding box center [504, 327] width 50 height 11
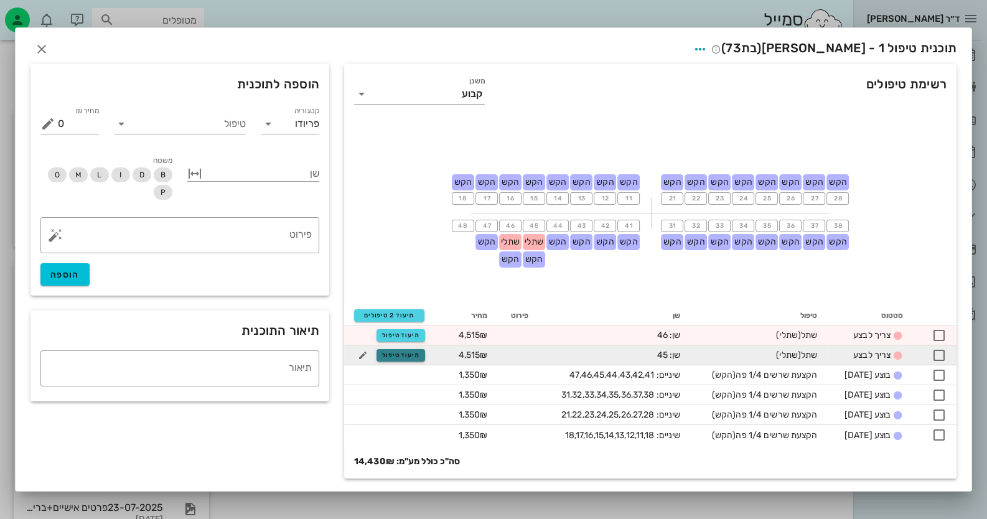
click at [392, 355] on span "תיעוד טיפול" at bounding box center [401, 355] width 38 height 7
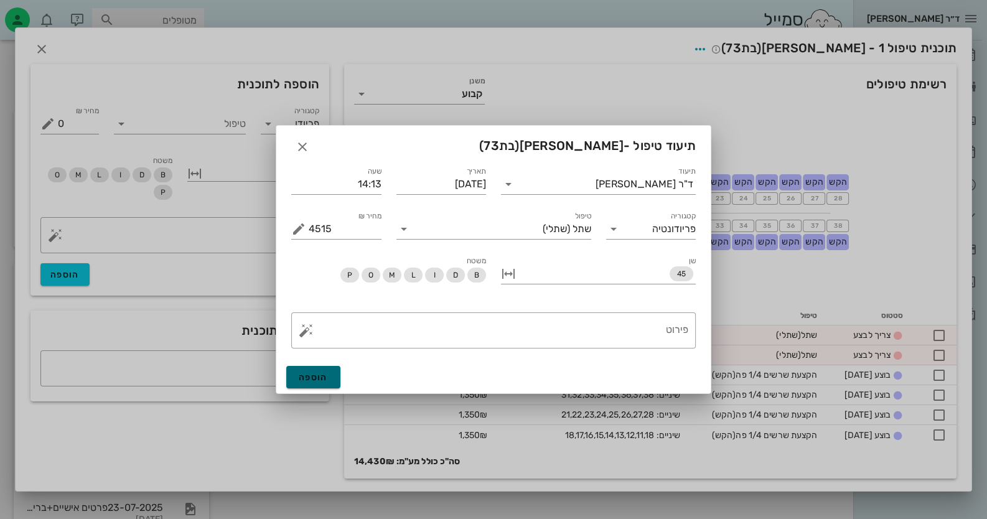
click at [321, 373] on span "הוספה" at bounding box center [313, 377] width 29 height 11
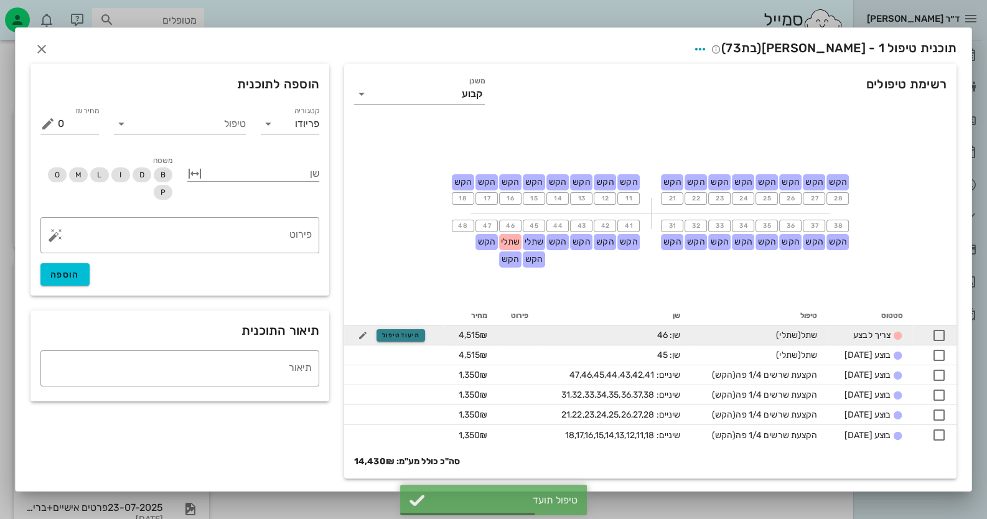
click at [397, 341] on button "תיעוד טיפול" at bounding box center [401, 335] width 49 height 12
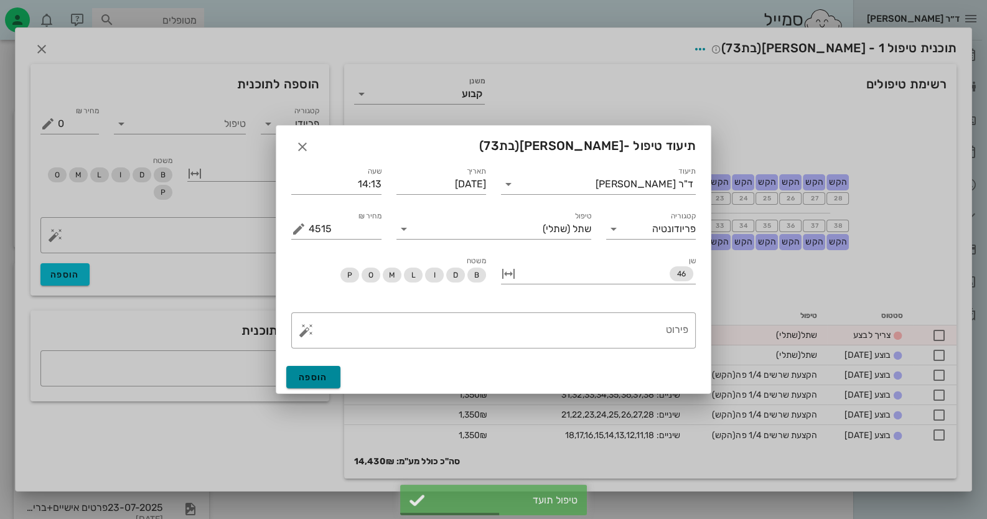
click at [317, 378] on span "הוספה" at bounding box center [313, 377] width 29 height 11
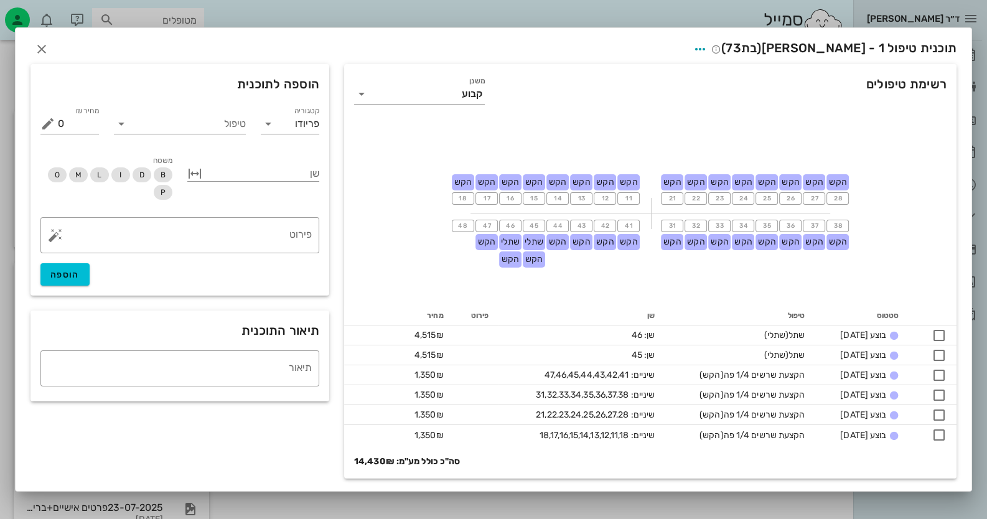
click at [674, 508] on div at bounding box center [493, 259] width 987 height 519
click at [35, 40] on button "button" at bounding box center [42, 49] width 22 height 22
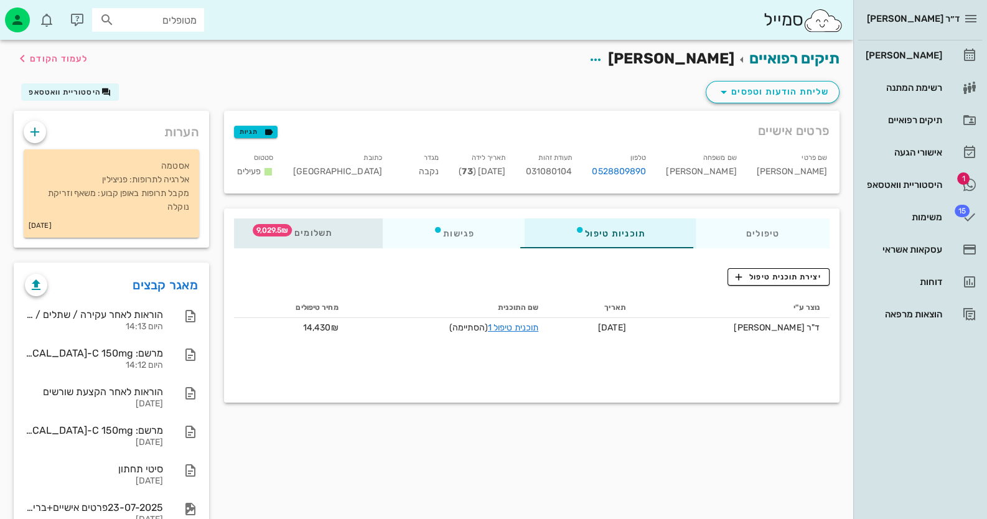
click at [321, 237] on span "תשלומים 9,029.5₪" at bounding box center [308, 233] width 49 height 9
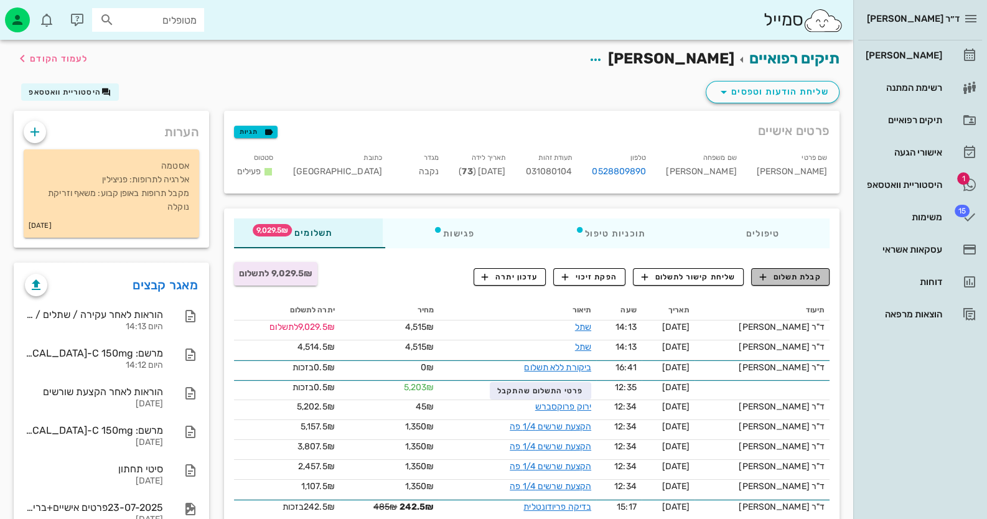
click at [789, 284] on button "קבלת תשלום" at bounding box center [790, 276] width 78 height 17
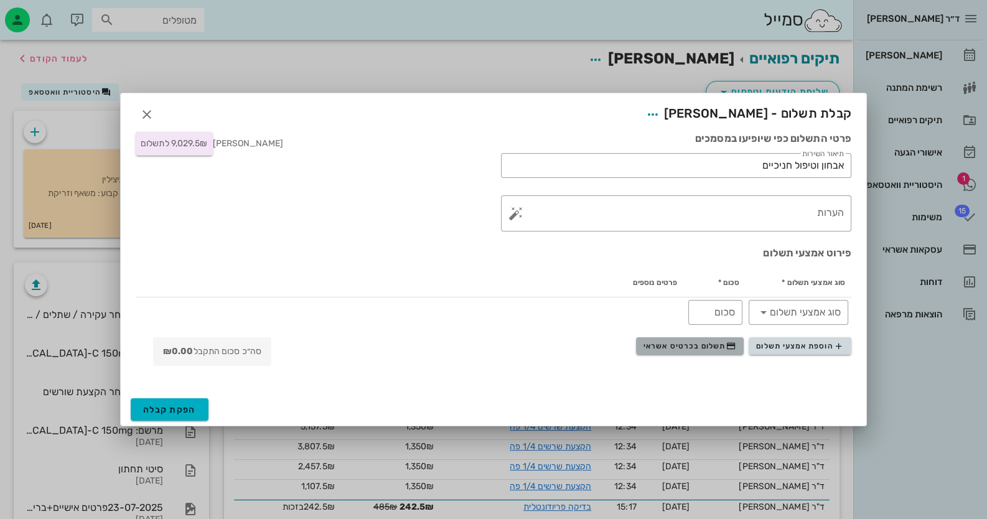
click at [702, 352] on button "תשלום בכרטיס אשראי" at bounding box center [690, 345] width 108 height 17
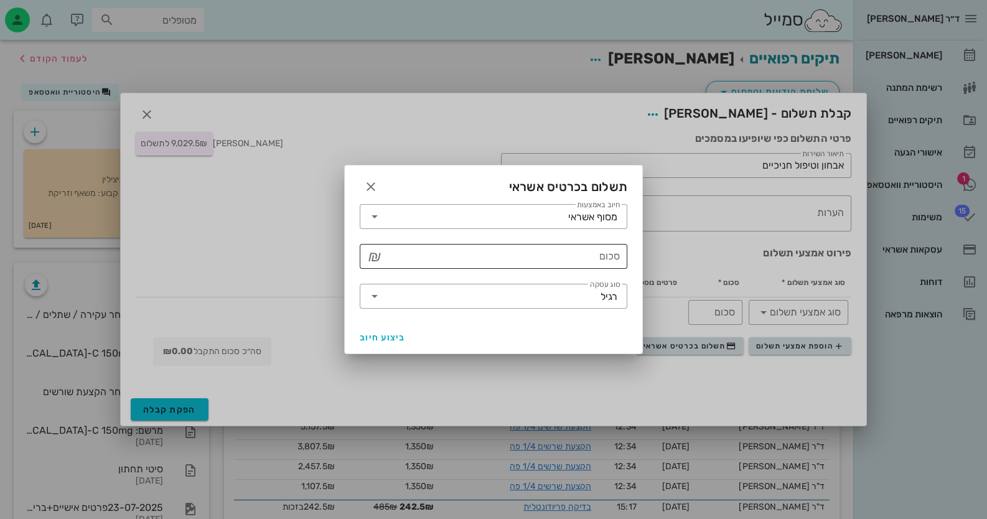
click at [610, 257] on input "סכום" at bounding box center [502, 257] width 235 height 20
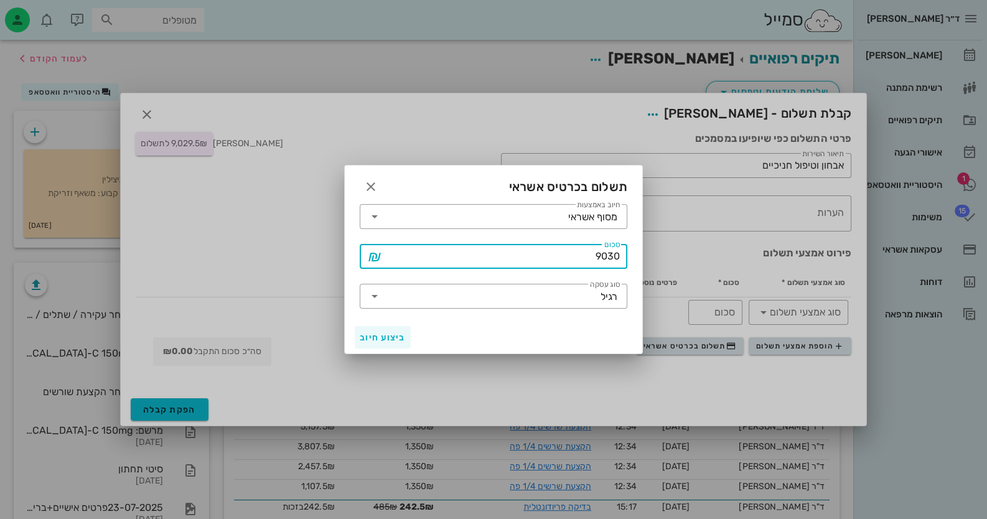
type input "9030"
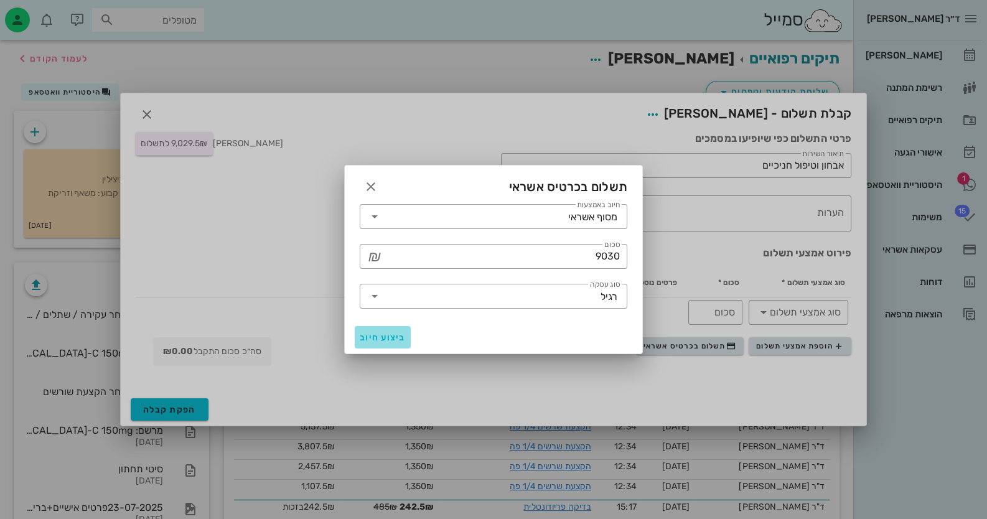
click at [386, 332] on span "ביצוע חיוב" at bounding box center [383, 337] width 46 height 11
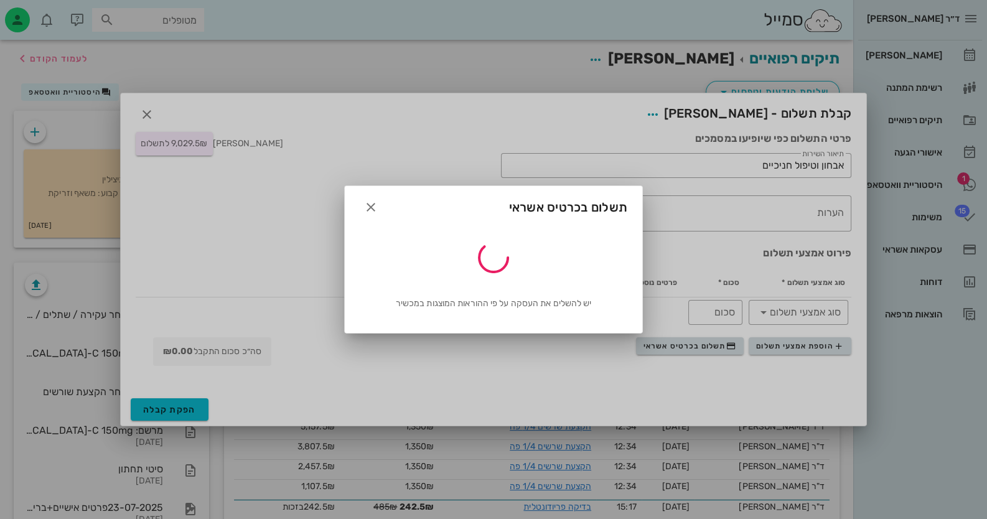
type input "9030"
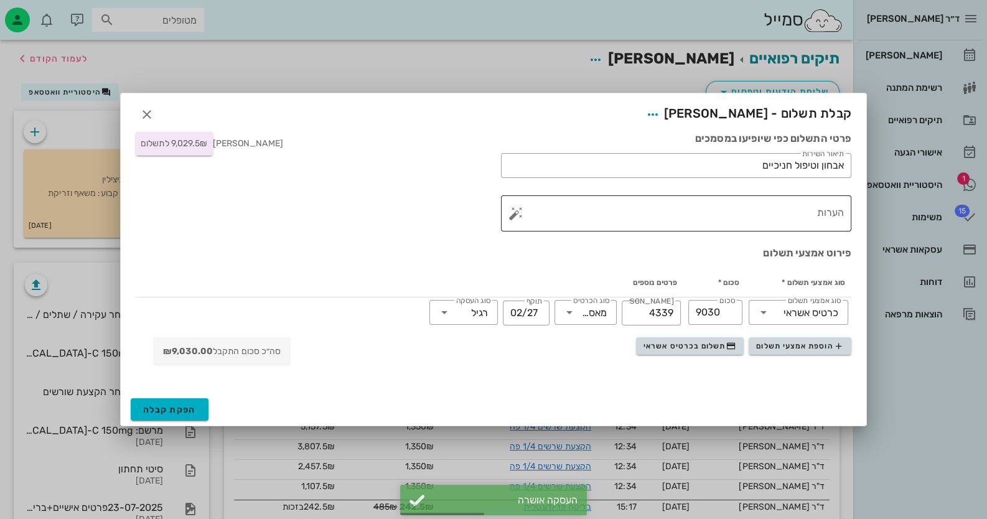
click at [723, 199] on div "הערות" at bounding box center [682, 213] width 326 height 36
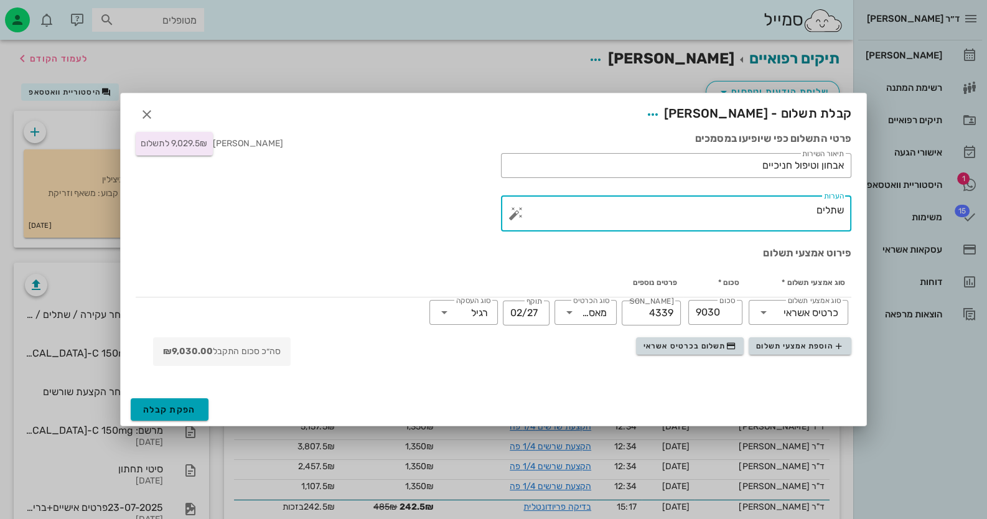
type textarea "שתלים"
click at [195, 405] on span "הפקת קבלה" at bounding box center [169, 410] width 53 height 11
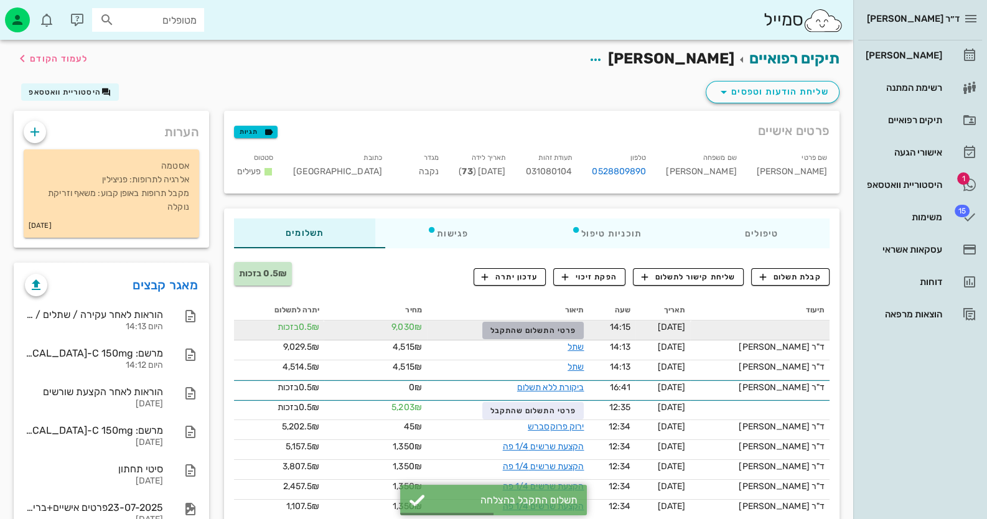
click at [565, 329] on span "פרטי התשלום שהתקבל" at bounding box center [534, 330] width 86 height 9
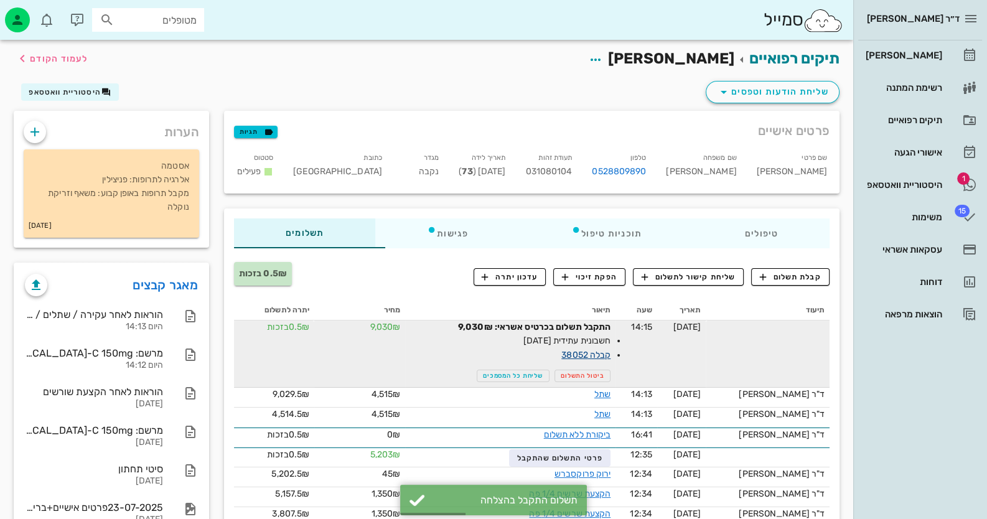
click at [594, 354] on link "קבלה 38052" at bounding box center [586, 355] width 49 height 11
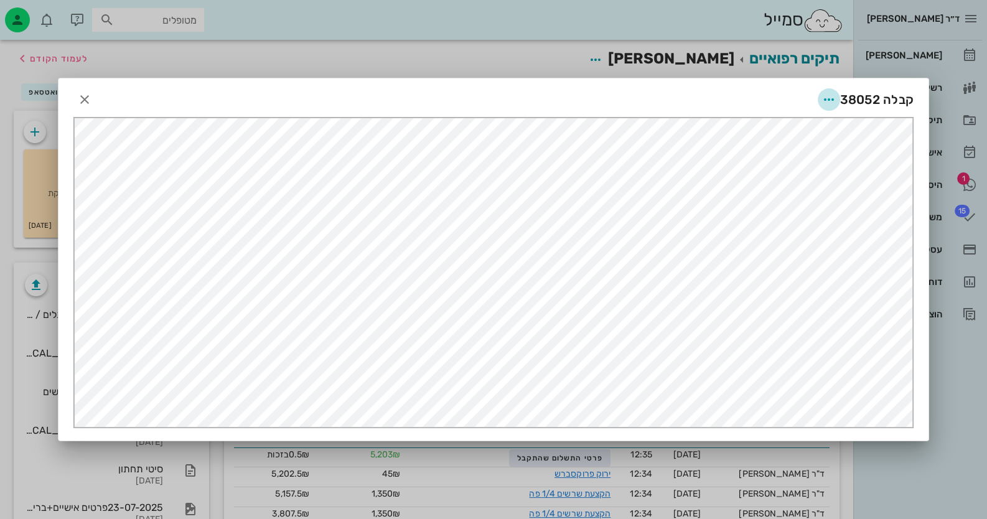
click at [828, 101] on icon "button" at bounding box center [829, 99] width 15 height 15
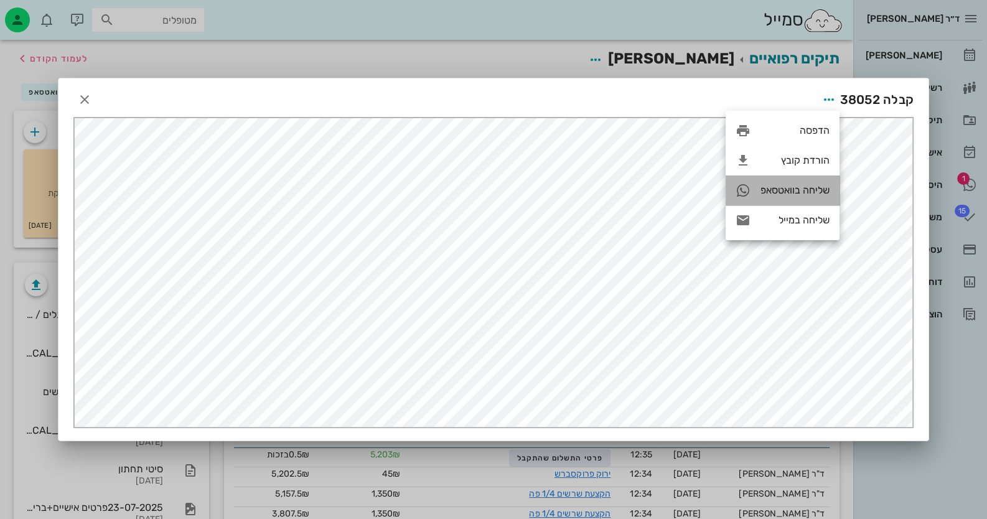
click at [797, 189] on div "שליחה בוואטסאפ" at bounding box center [795, 190] width 69 height 12
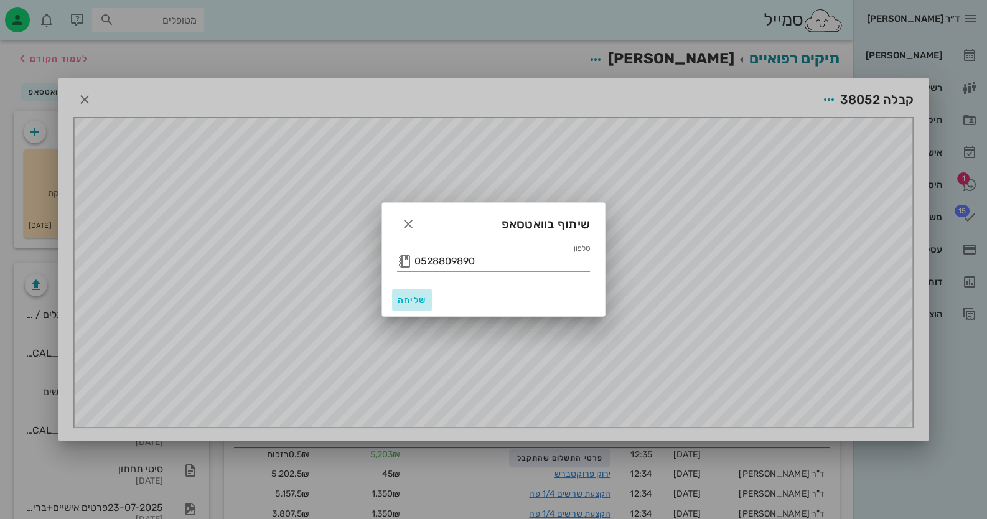
click at [403, 301] on span "שליחה" at bounding box center [412, 300] width 30 height 11
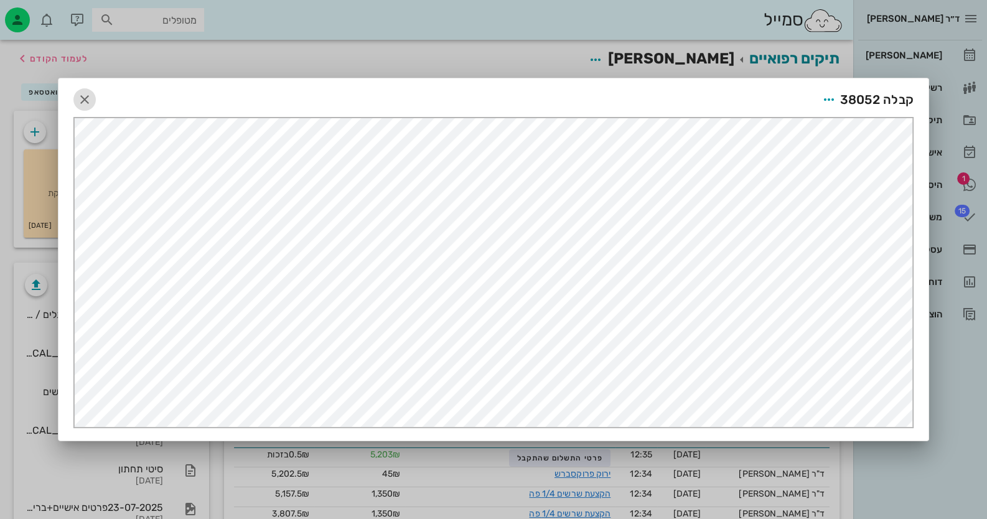
click at [87, 99] on icon "button" at bounding box center [84, 99] width 15 height 15
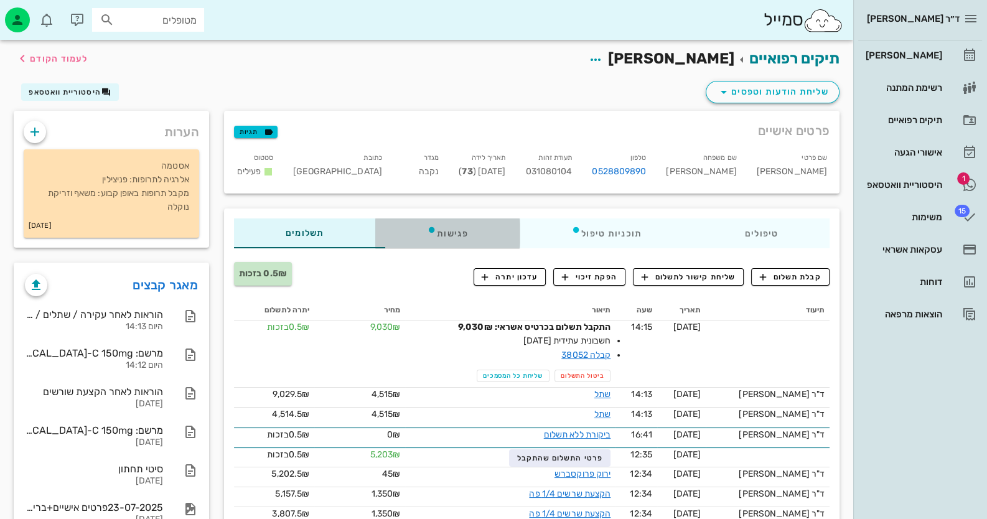
click at [443, 229] on div "פגישות" at bounding box center [447, 234] width 144 height 30
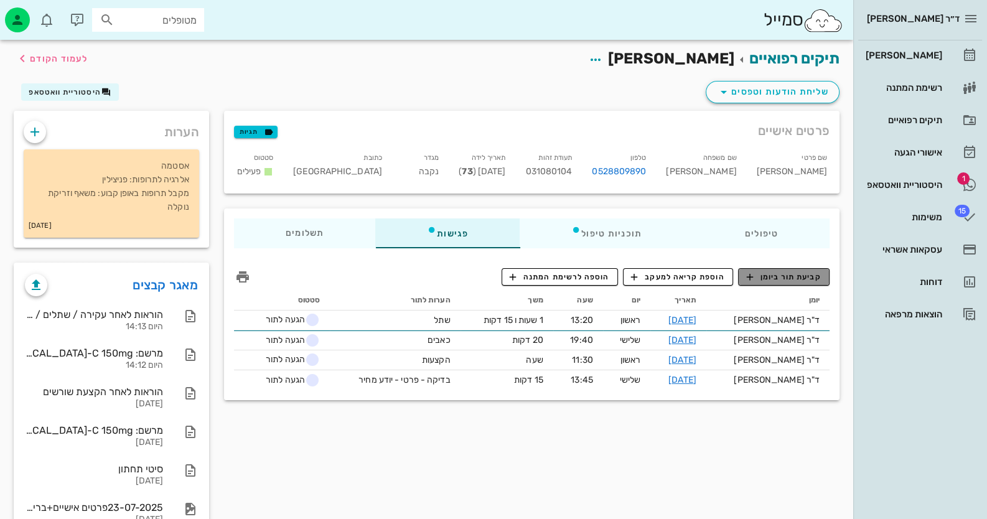
click at [793, 277] on span "קביעת תור ביומן" at bounding box center [783, 276] width 75 height 11
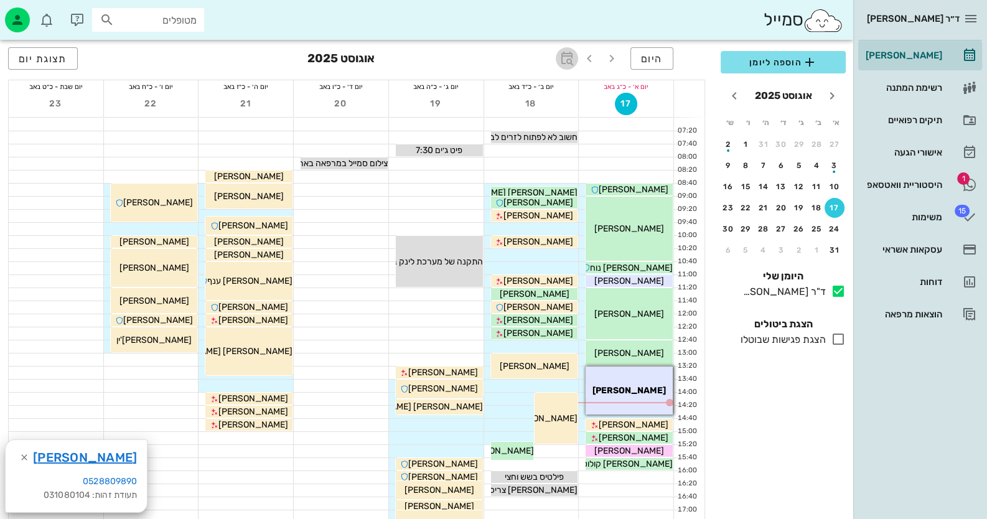
click at [568, 59] on icon "button" at bounding box center [567, 58] width 15 height 15
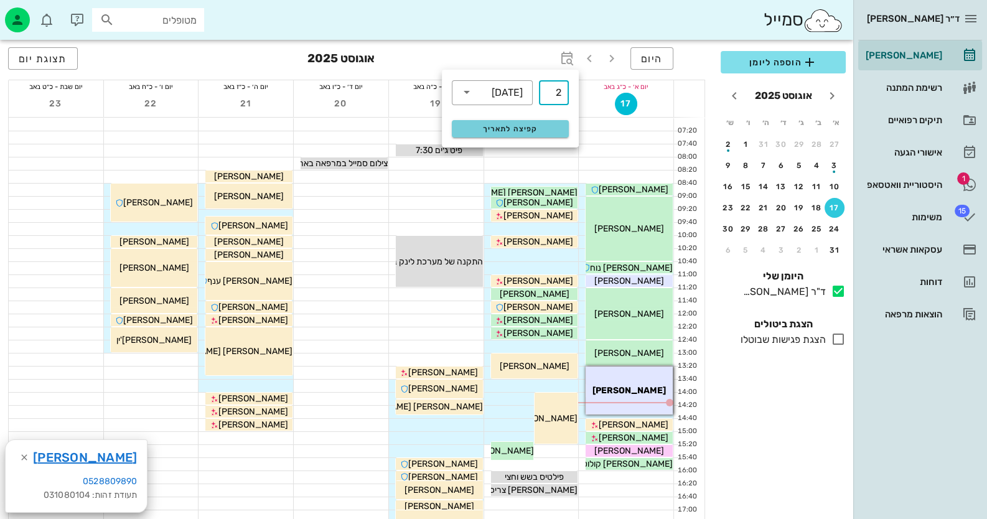
type input "2"
click at [537, 128] on span "קפיצה לתאריך" at bounding box center [509, 129] width 101 height 9
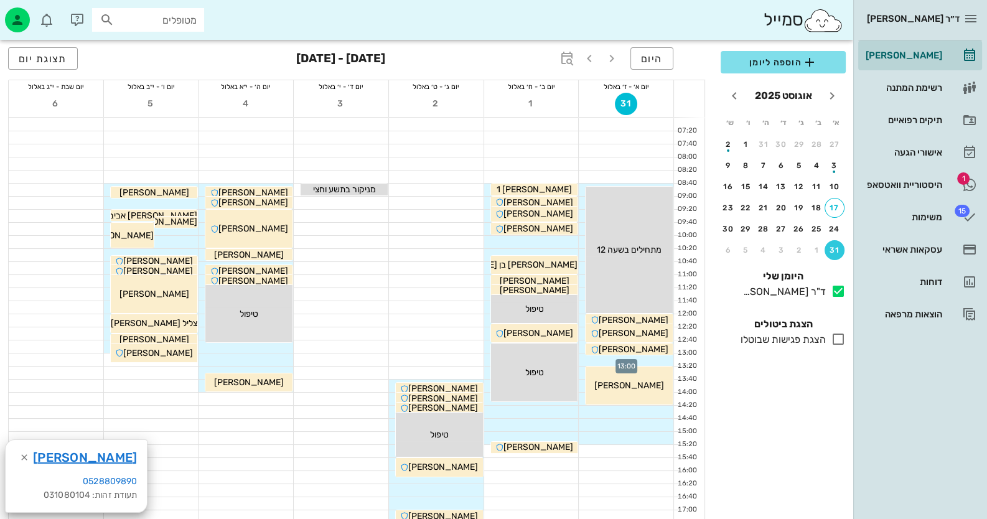
click at [657, 357] on div at bounding box center [626, 360] width 95 height 12
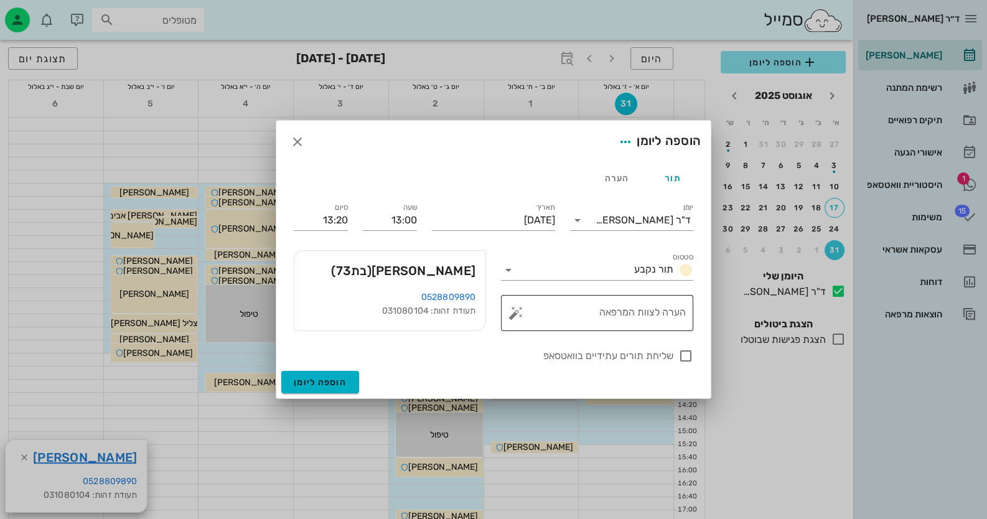
click at [516, 311] on button "button" at bounding box center [516, 313] width 15 height 15
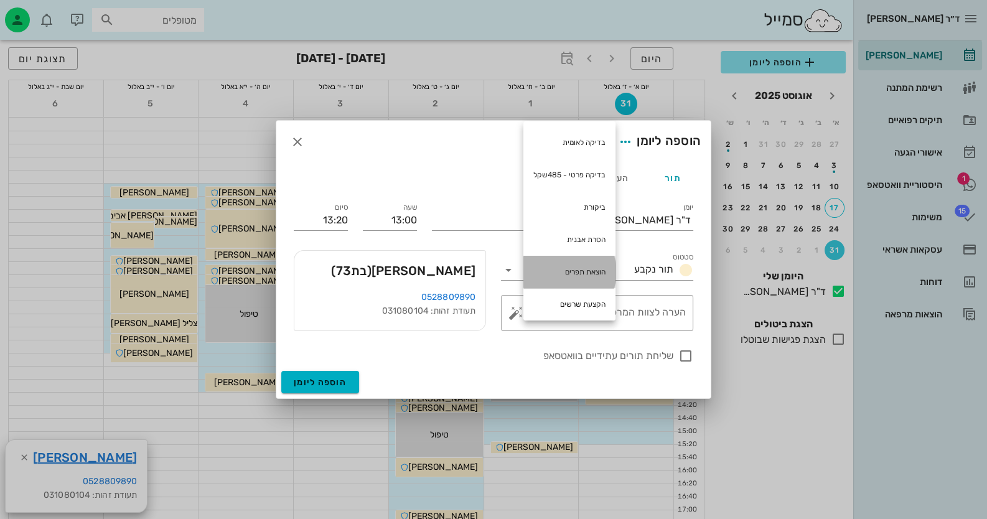
click at [578, 261] on div "הוצאת תפרים" at bounding box center [570, 272] width 92 height 32
type textarea "הוצאת תפרים"
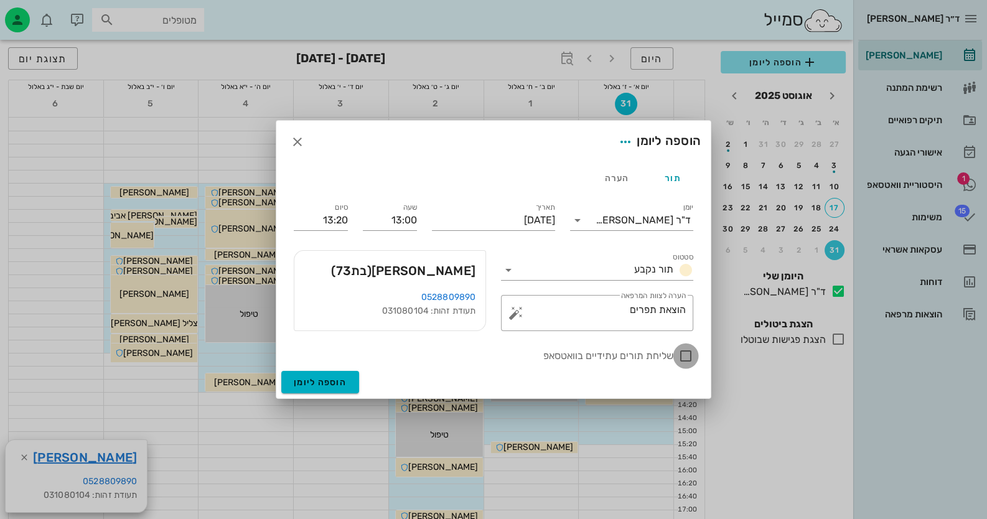
click at [680, 354] on div at bounding box center [685, 355] width 21 height 21
checkbox input "true"
click at [317, 374] on button "הוספה ליומן" at bounding box center [320, 382] width 78 height 22
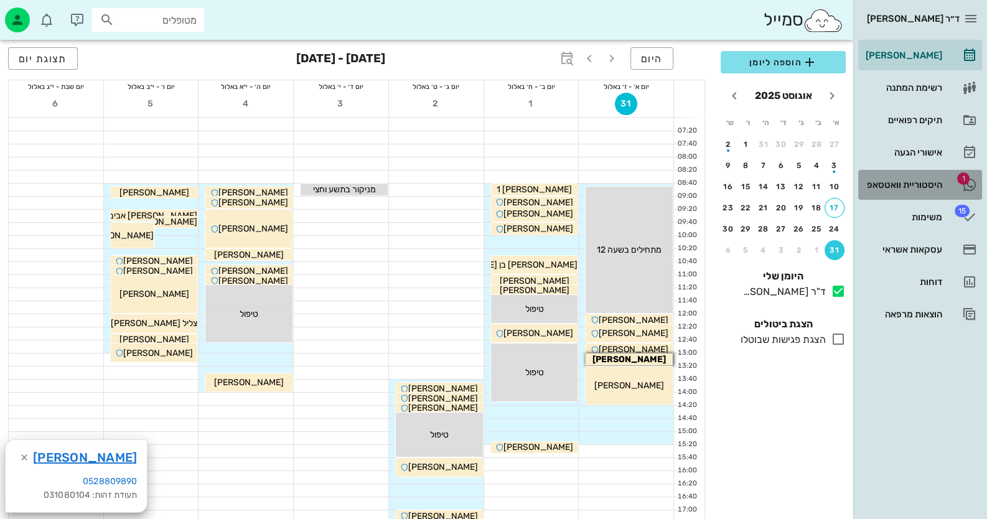
click at [918, 189] on div "היסטוריית וואטסאפ" at bounding box center [902, 185] width 79 height 20
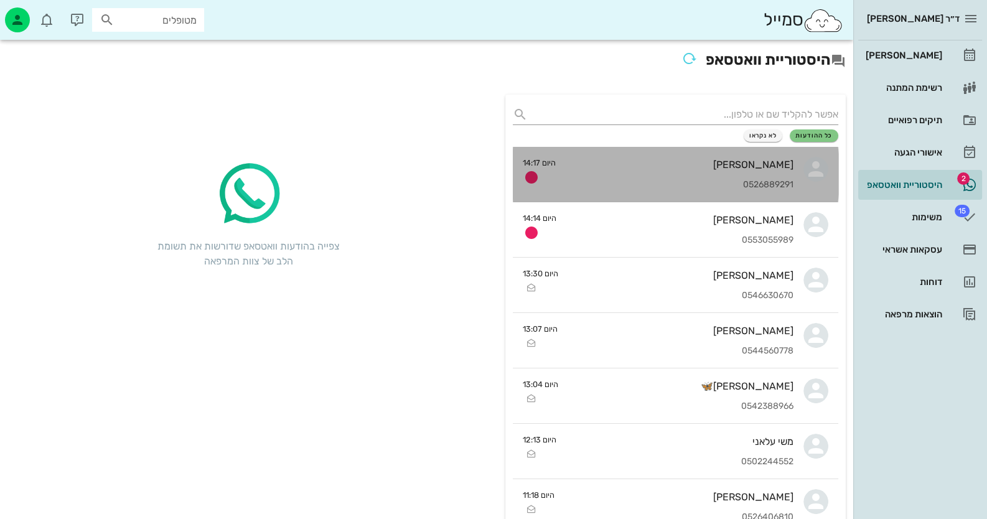
click at [679, 174] on div "[PERSON_NAME] 0526889291" at bounding box center [680, 174] width 228 height 55
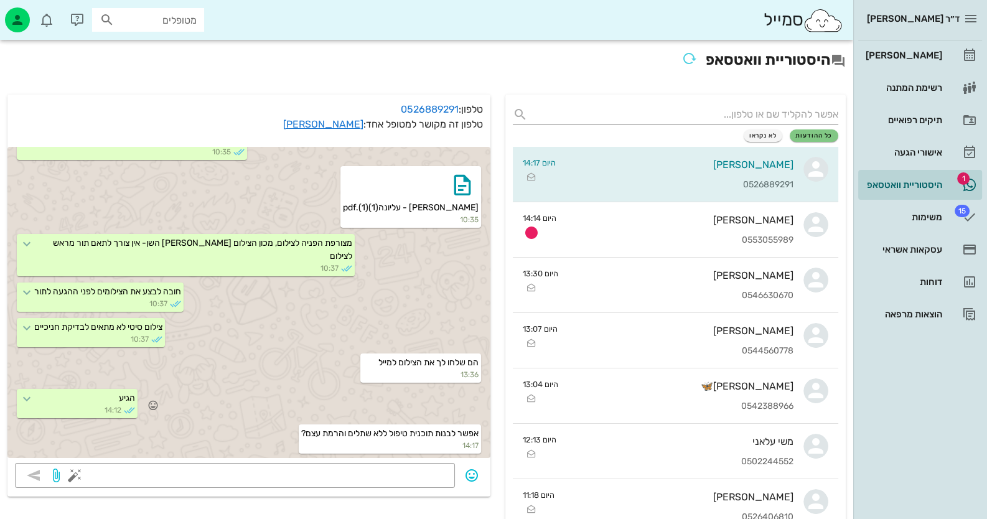
scroll to position [62, 0]
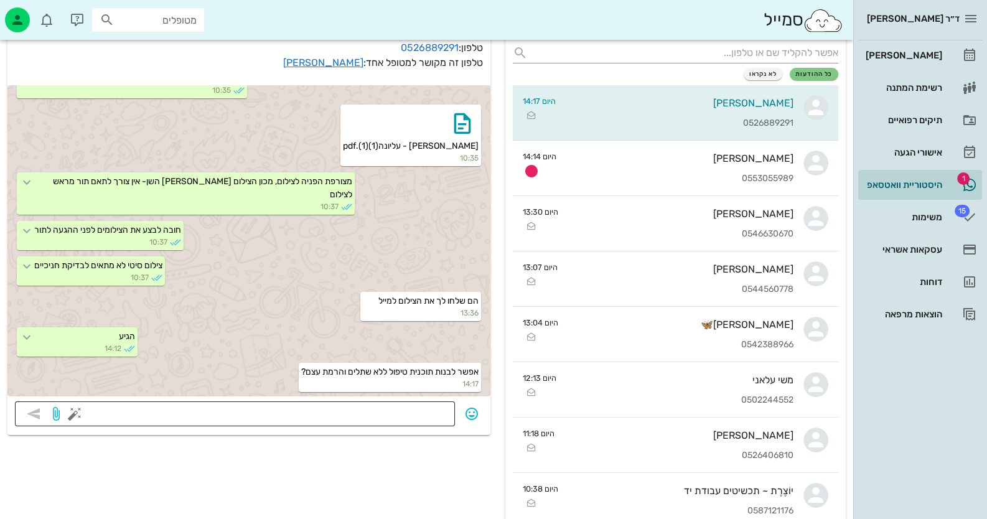
click at [447, 405] on textarea at bounding box center [262, 415] width 370 height 20
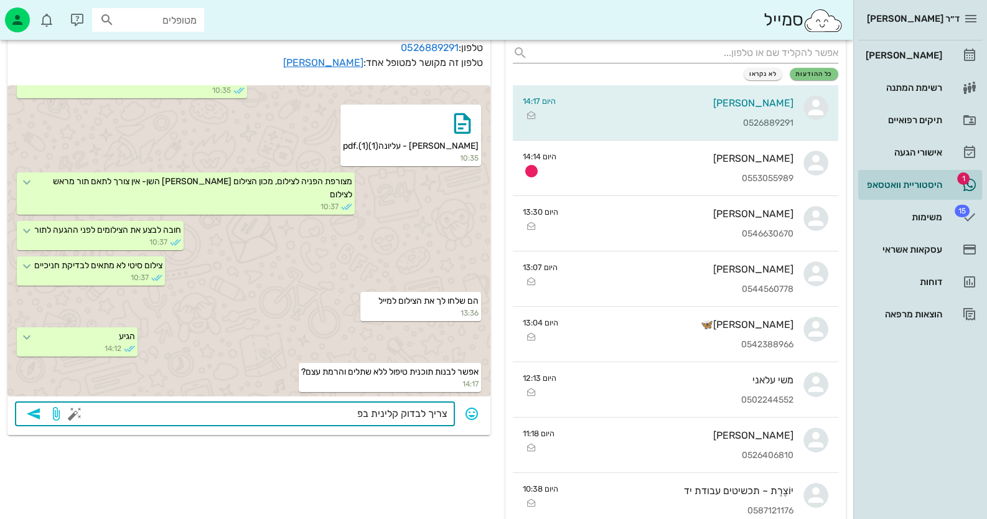
type textarea "צריך לבדוק קלינית בפה"
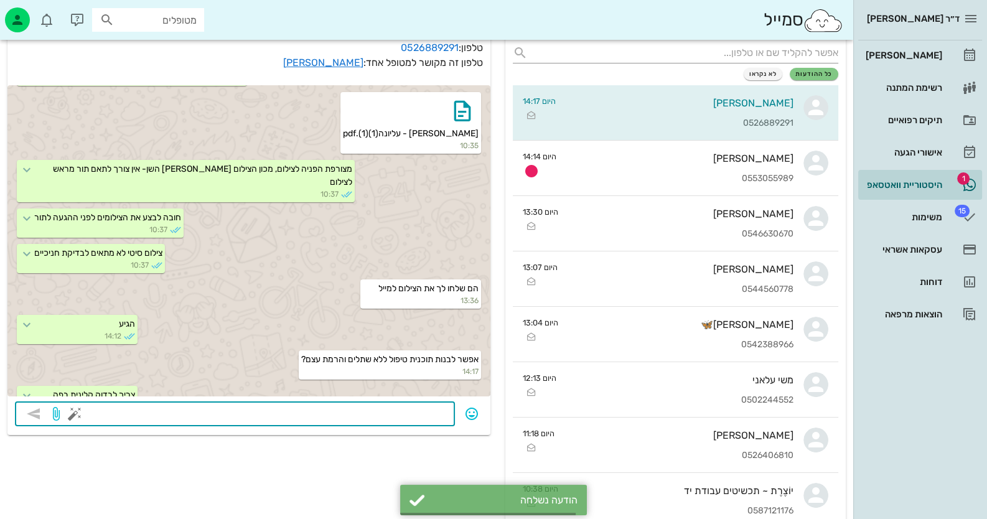
scroll to position [512, 0]
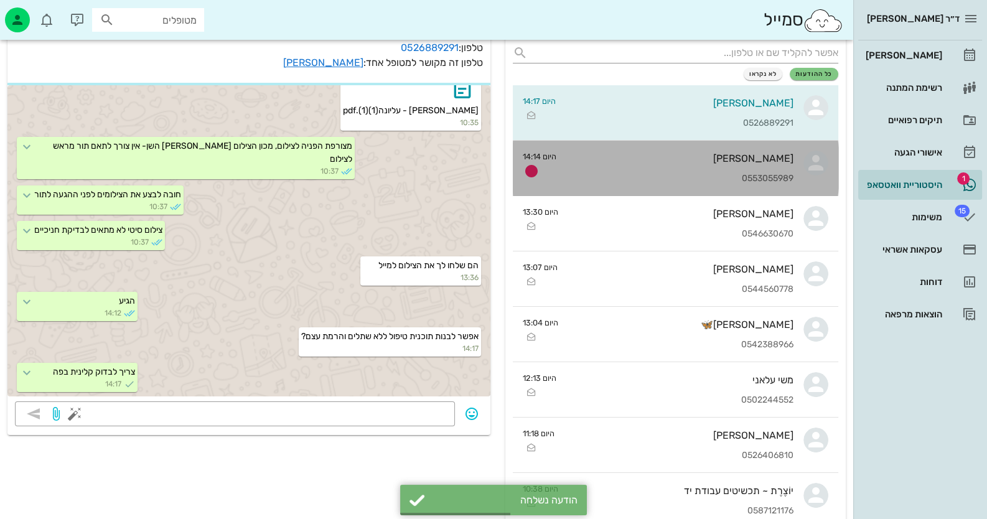
click at [746, 146] on div "[PERSON_NAME] 0553055989" at bounding box center [679, 168] width 227 height 55
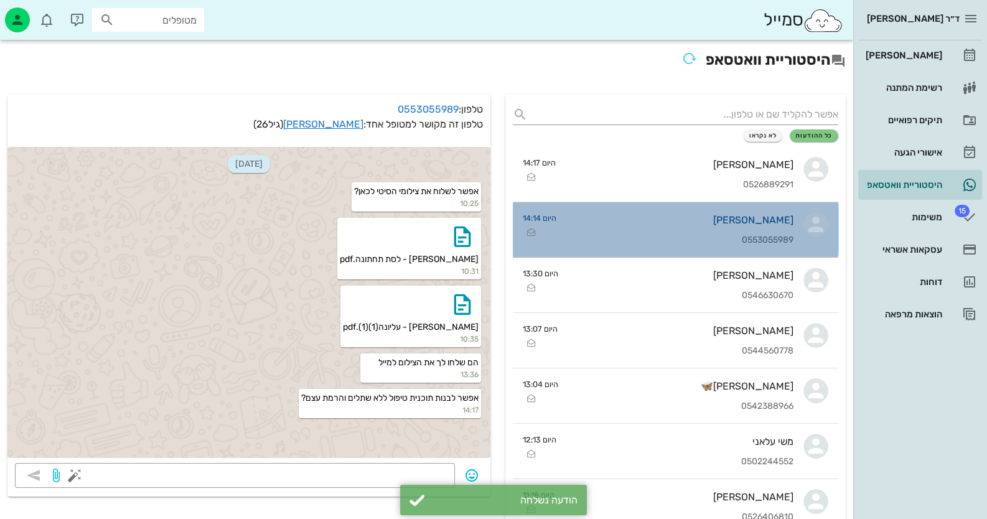
click at [771, 229] on div "[PERSON_NAME] 0553055989" at bounding box center [679, 229] width 227 height 55
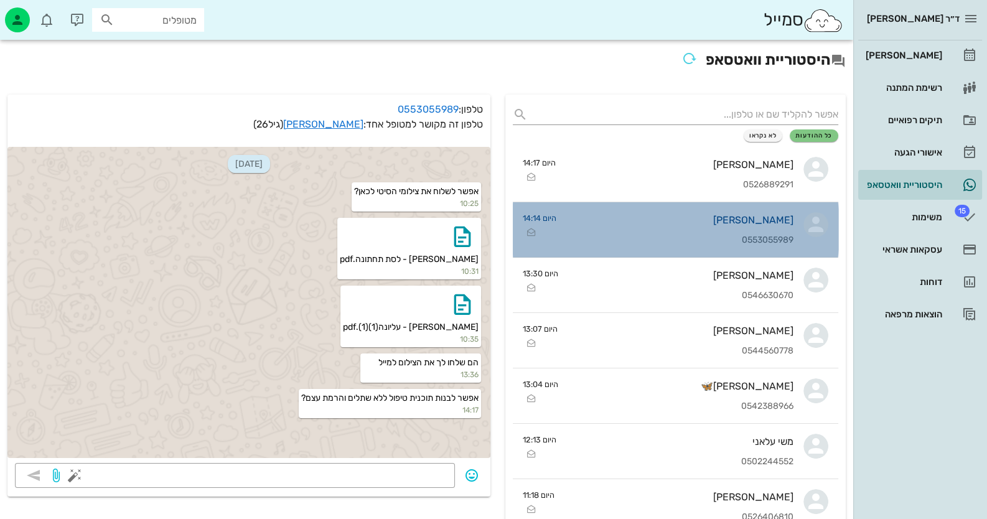
click at [771, 229] on div "[PERSON_NAME] 0553055989" at bounding box center [679, 229] width 227 height 55
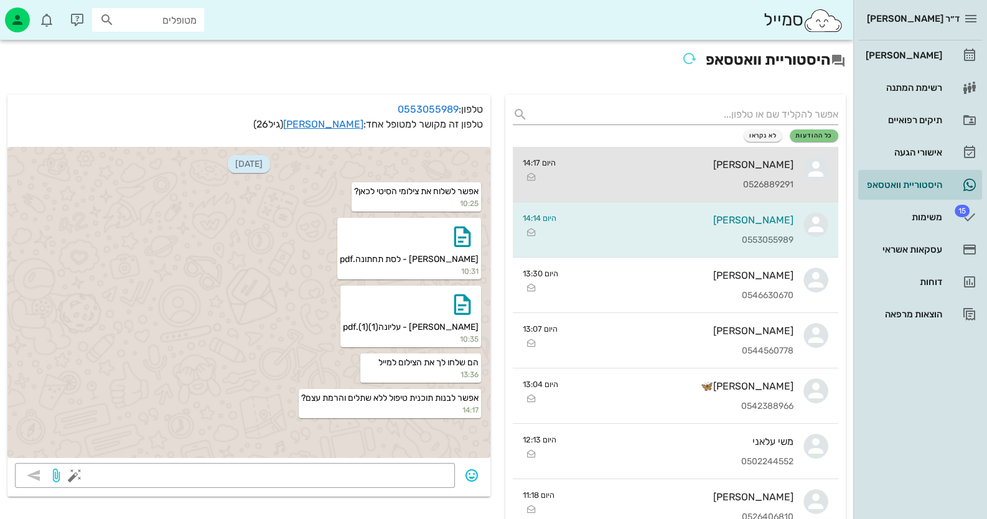
click at [771, 163] on div "[PERSON_NAME]" at bounding box center [680, 165] width 228 height 12
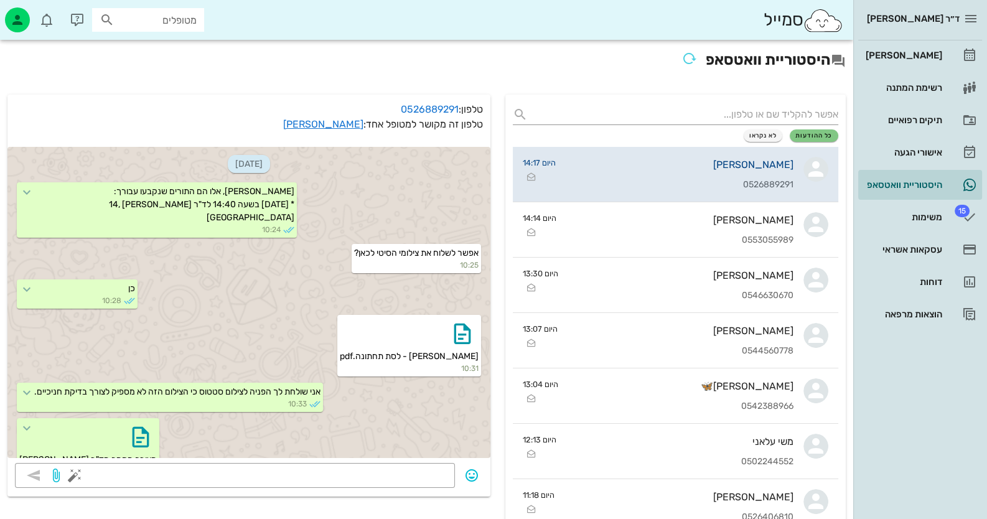
scroll to position [512, 0]
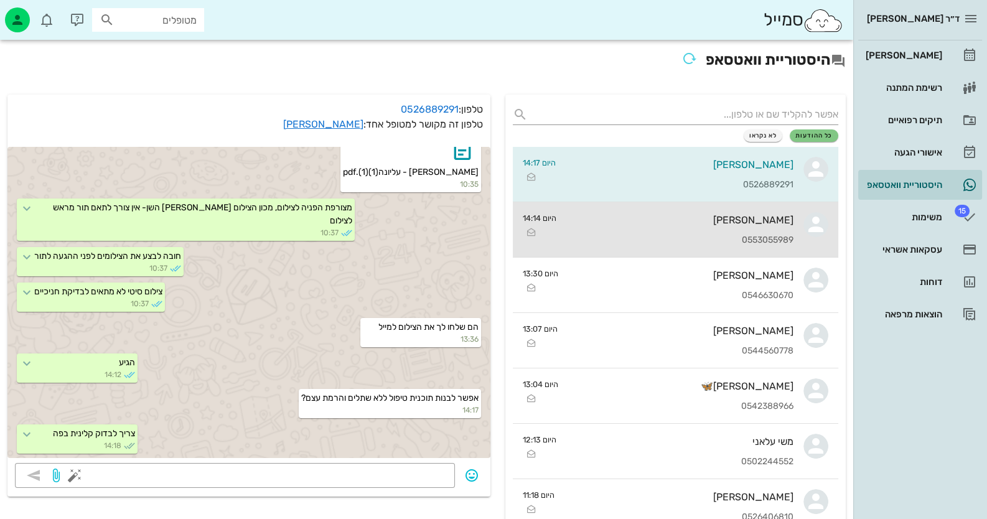
click at [759, 223] on div "[PERSON_NAME]" at bounding box center [679, 220] width 227 height 12
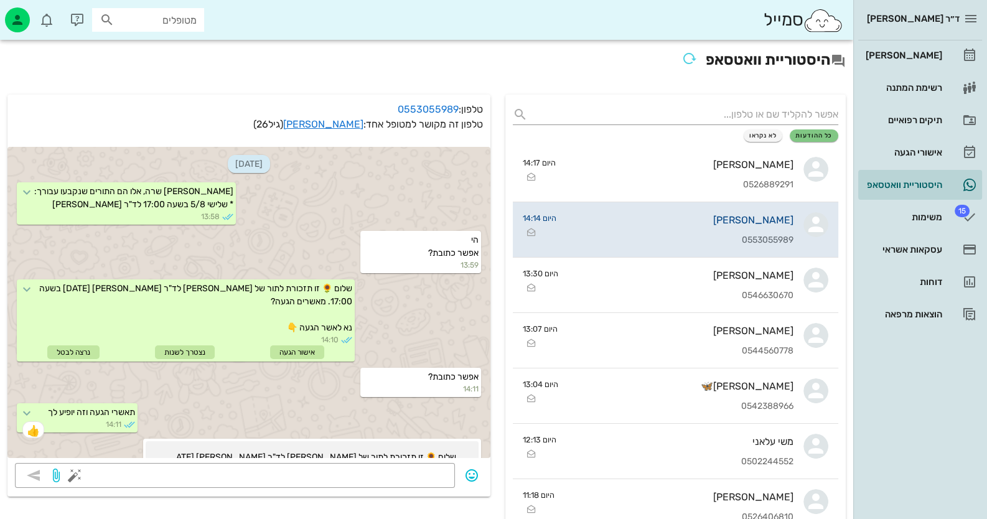
scroll to position [1408, 0]
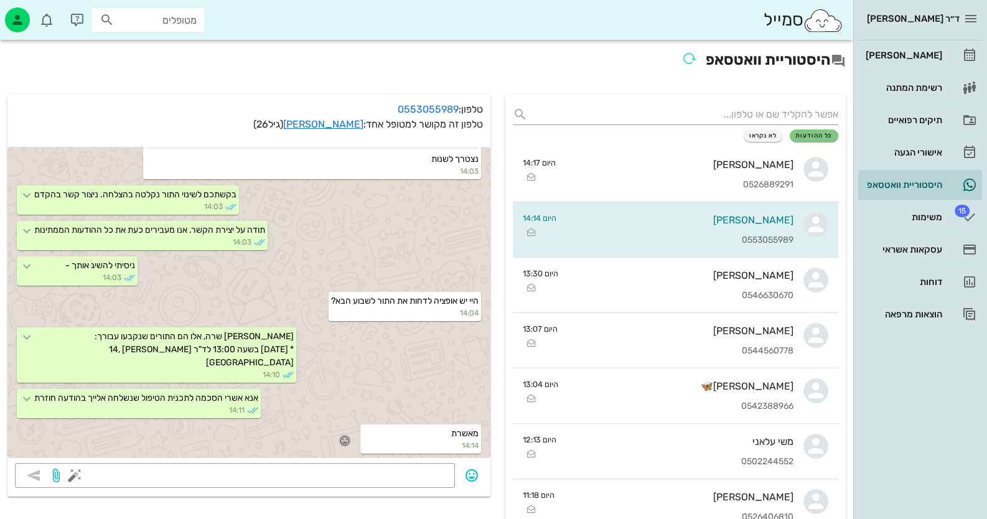
click at [347, 438] on icon "button" at bounding box center [344, 440] width 11 height 11
click at [346, 425] on div "👍" at bounding box center [335, 422] width 22 height 24
click at [350, 127] on link "[PERSON_NAME]" at bounding box center [323, 124] width 80 height 12
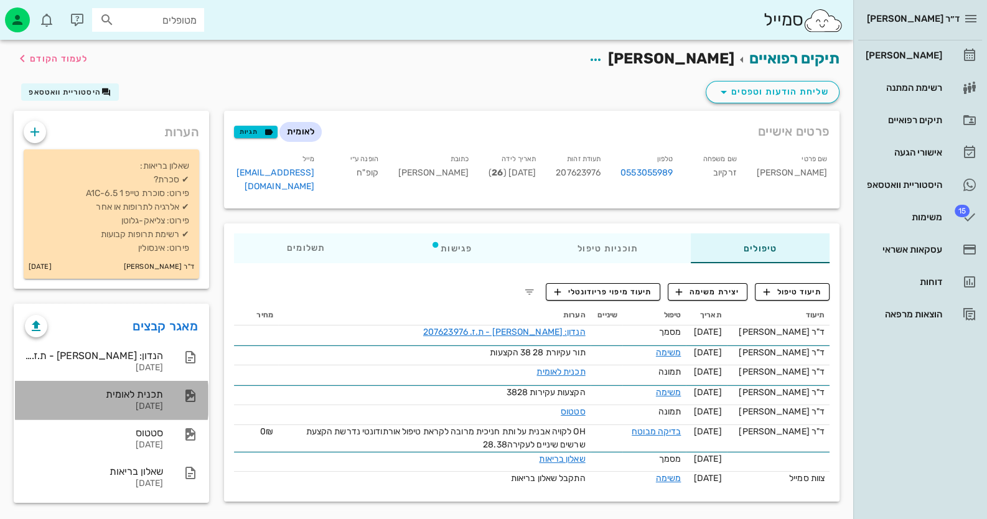
click at [134, 395] on div "תכנית לאומית" at bounding box center [94, 394] width 138 height 12
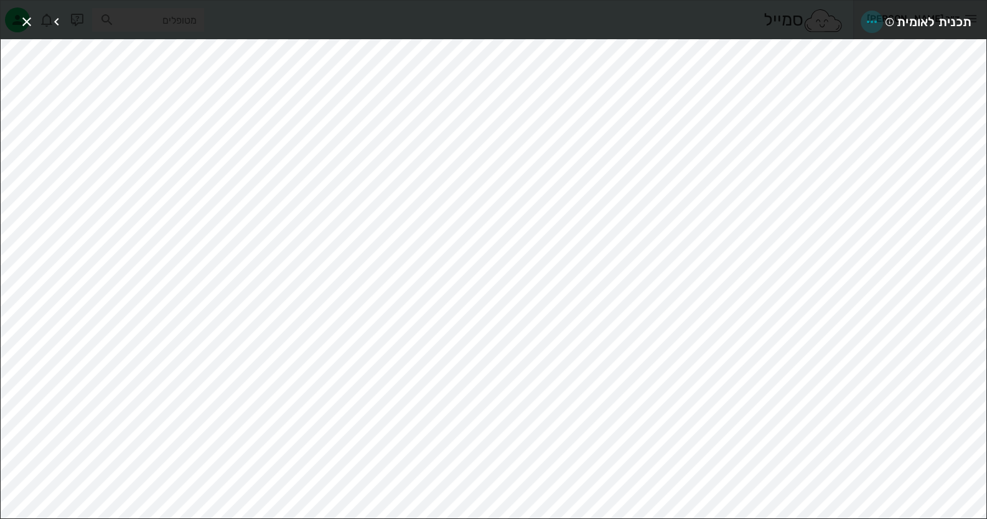
click at [879, 20] on icon "button" at bounding box center [872, 21] width 15 height 15
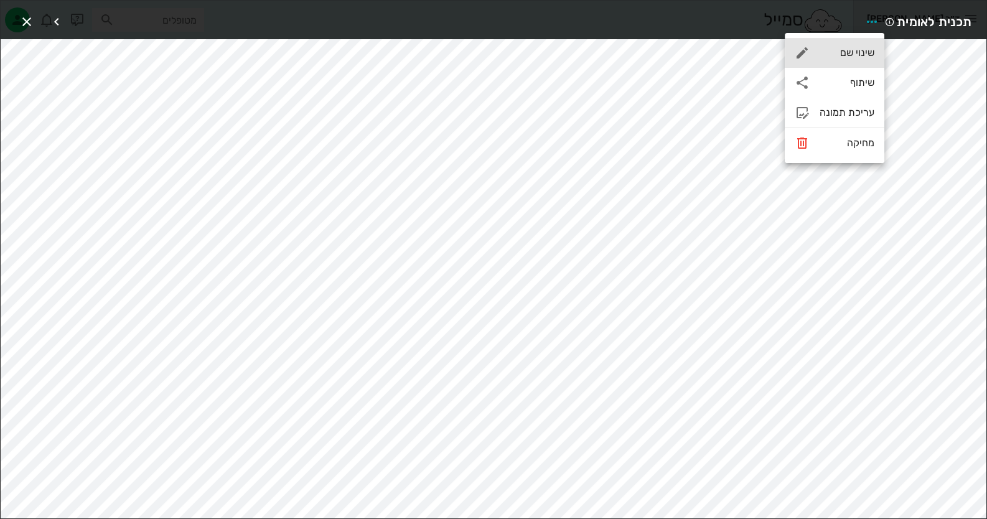
click at [867, 55] on div "שינוי שם" at bounding box center [847, 53] width 55 height 12
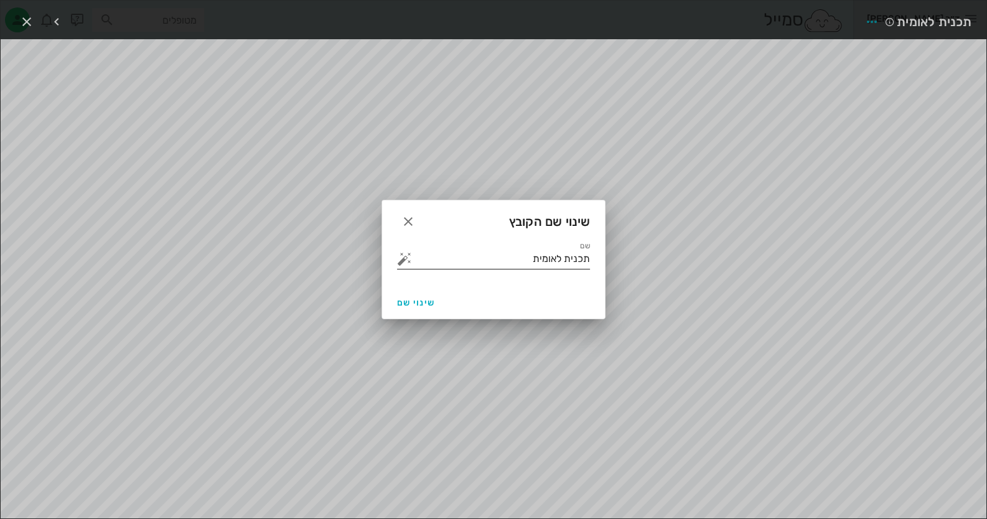
click at [471, 265] on input "תכנית לאומית" at bounding box center [503, 259] width 176 height 20
click at [403, 262] on button "button" at bounding box center [404, 258] width 15 height 15
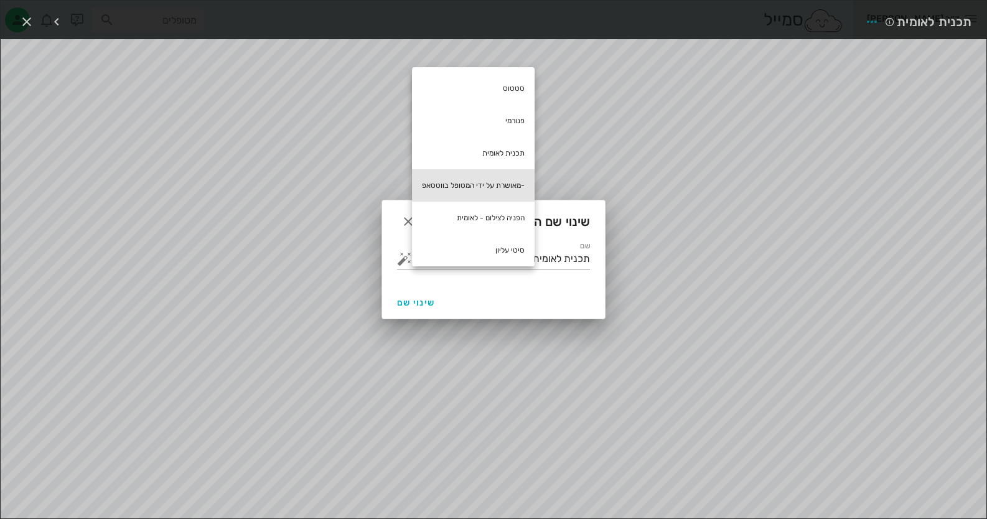
click at [481, 180] on div "-מאושרת על ידי המטופל בווטסאפ" at bounding box center [473, 185] width 123 height 32
type input "תכנית לאומית -מאושרת על ידי המטופל בווטסאפ"
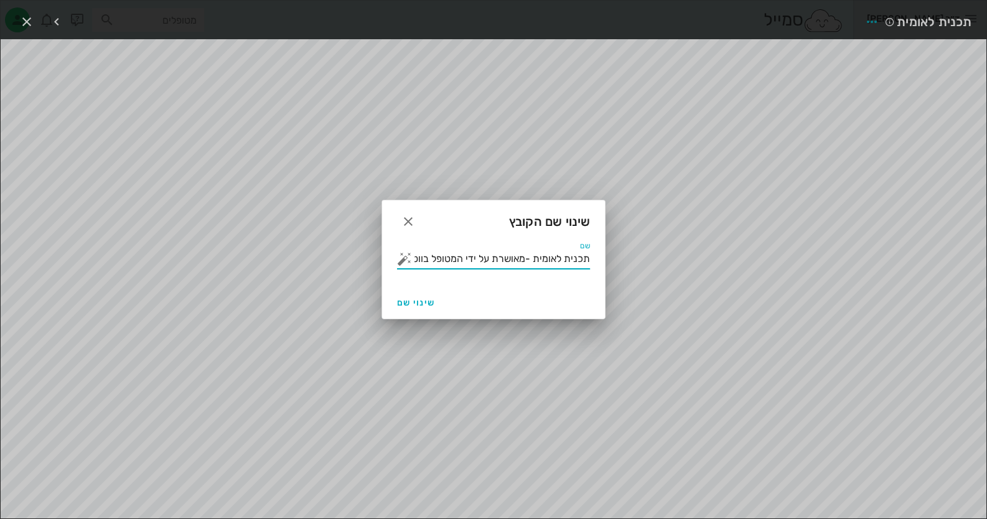
scroll to position [0, -18]
click at [407, 301] on span "שינוי שם" at bounding box center [416, 303] width 38 height 11
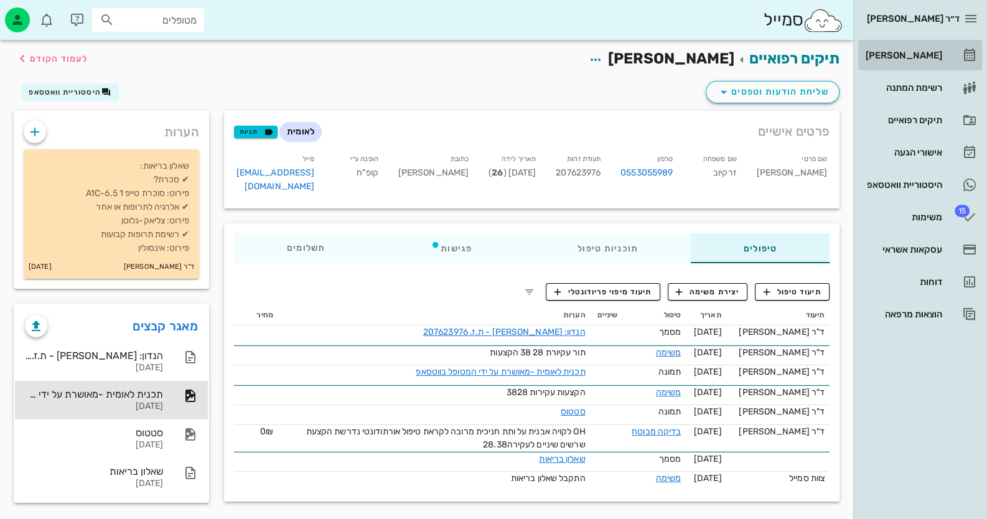
click at [915, 57] on div "[PERSON_NAME]" at bounding box center [902, 55] width 79 height 10
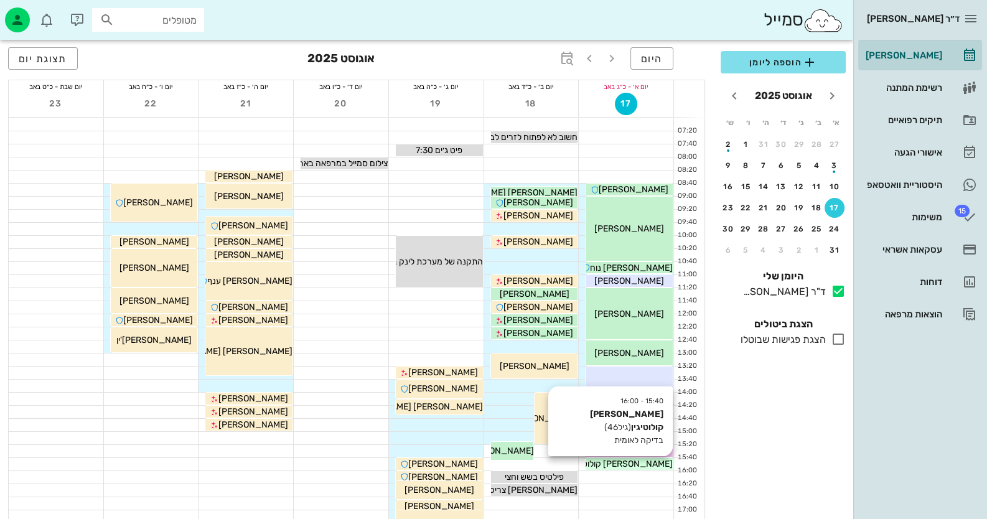
click at [639, 466] on span "[PERSON_NAME] קולוטיגין" at bounding box center [623, 464] width 100 height 11
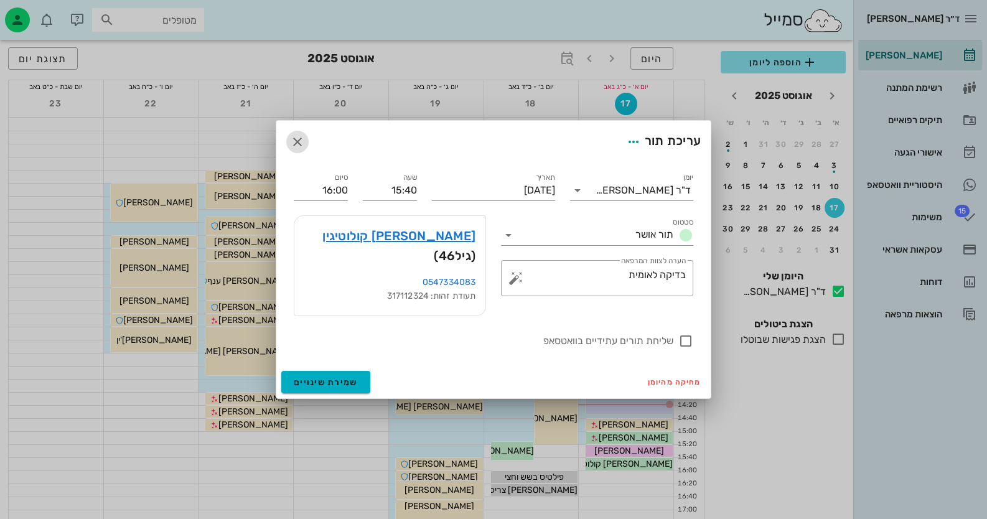
click at [295, 149] on icon "button" at bounding box center [297, 141] width 15 height 15
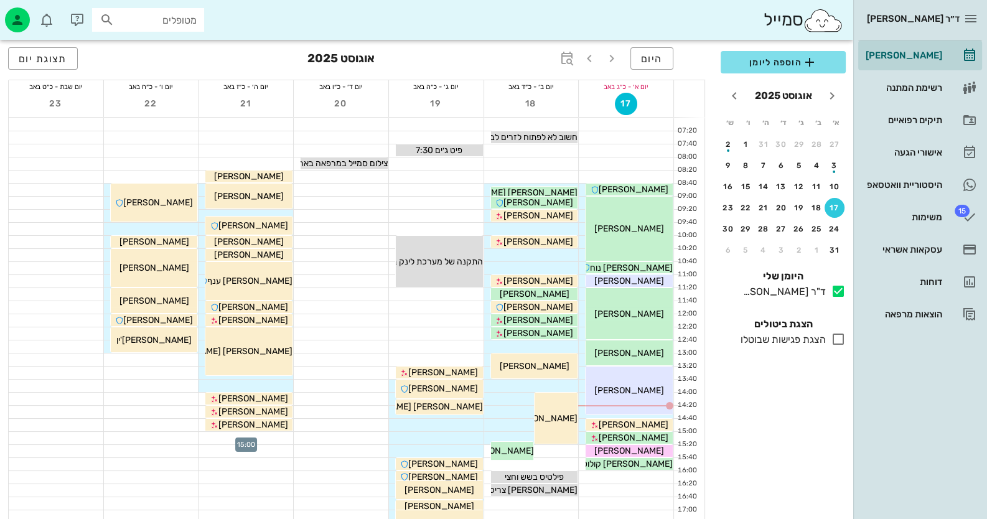
click at [268, 435] on div at bounding box center [246, 438] width 95 height 12
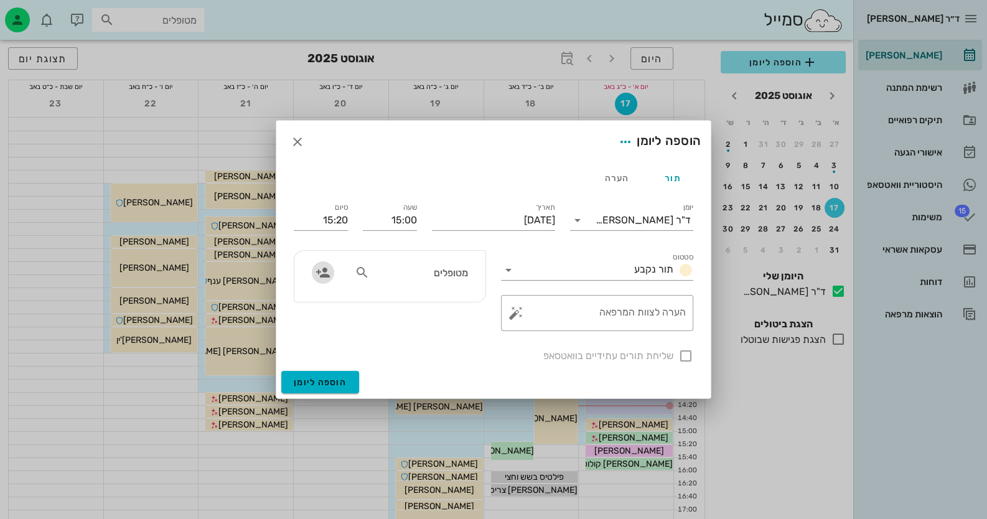
click at [327, 270] on icon "button" at bounding box center [323, 272] width 15 height 15
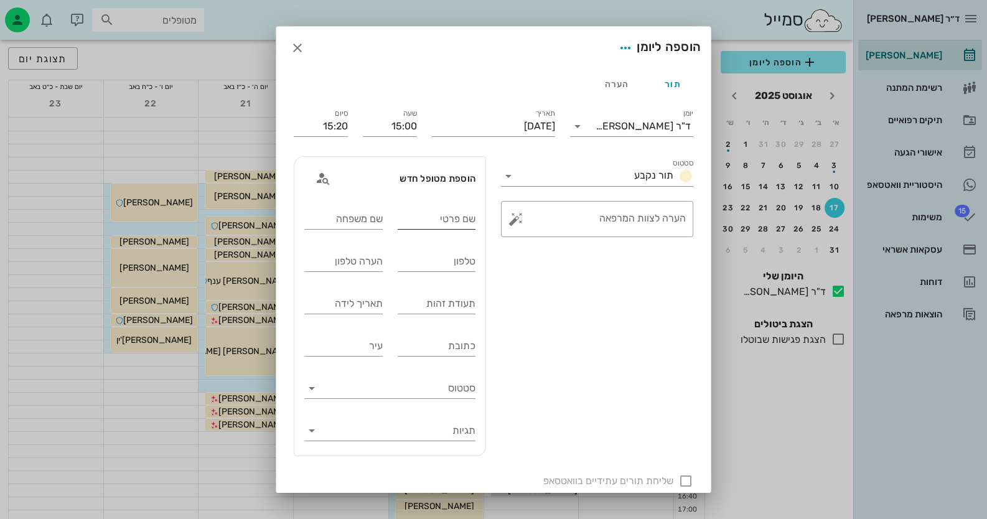
click at [467, 227] on input "שם פרטי" at bounding box center [437, 219] width 78 height 20
type input "[PERSON_NAME]"
drag, startPoint x: 460, startPoint y: 219, endPoint x: 479, endPoint y: 219, distance: 19.3
click at [476, 219] on input "[PERSON_NAME]" at bounding box center [437, 219] width 78 height 20
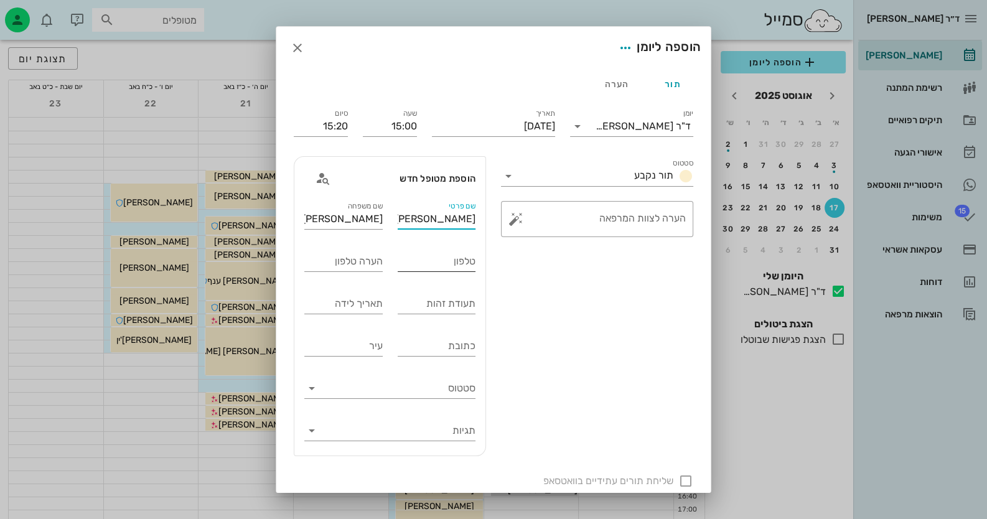
type input "[PERSON_NAME]"
click at [471, 267] on input "טלפון" at bounding box center [437, 261] width 78 height 20
paste input "0544950085"
type input "0544950085"
click at [463, 307] on input "תעודת זהות" at bounding box center [437, 304] width 78 height 20
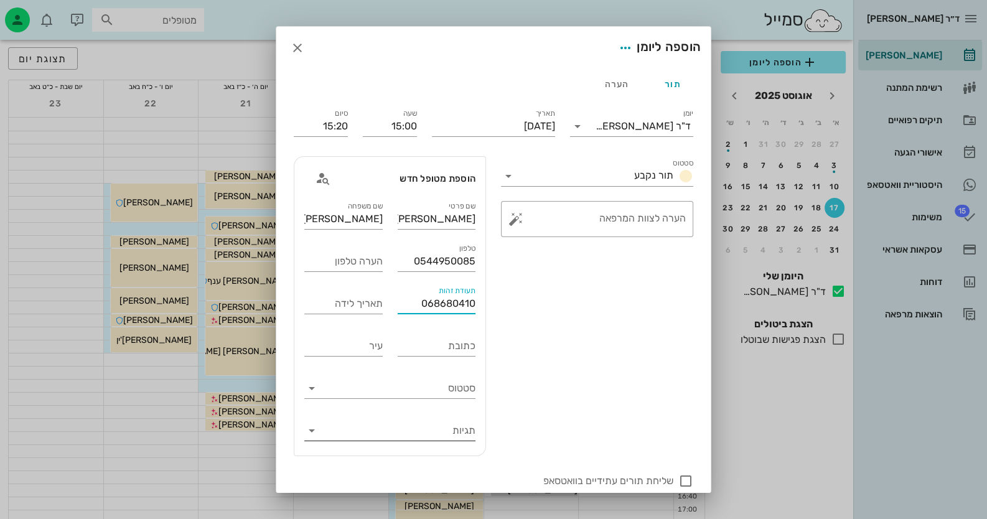
type input "068680410"
click at [468, 436] on input "תגיות" at bounding box center [399, 431] width 151 height 20
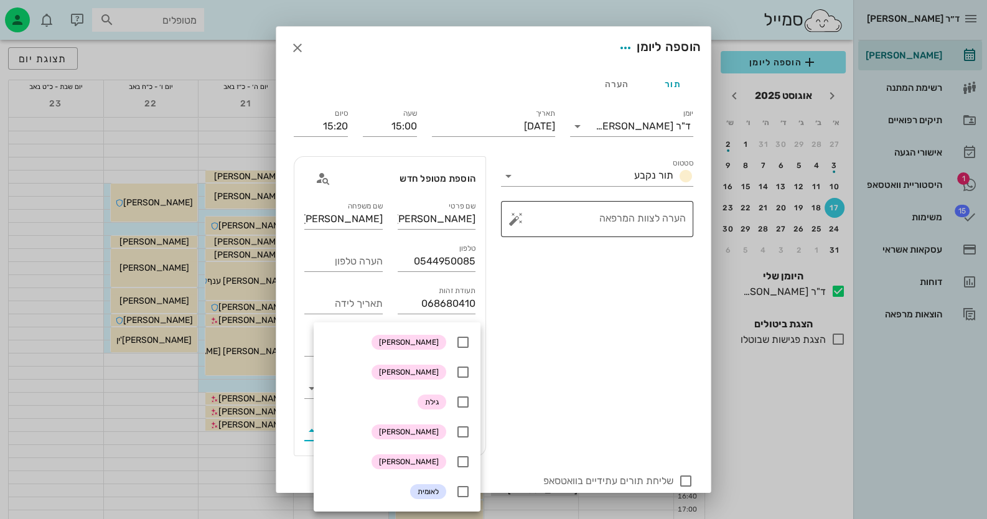
click at [516, 205] on div "​ הערה לצוות המרפאה" at bounding box center [597, 219] width 192 height 36
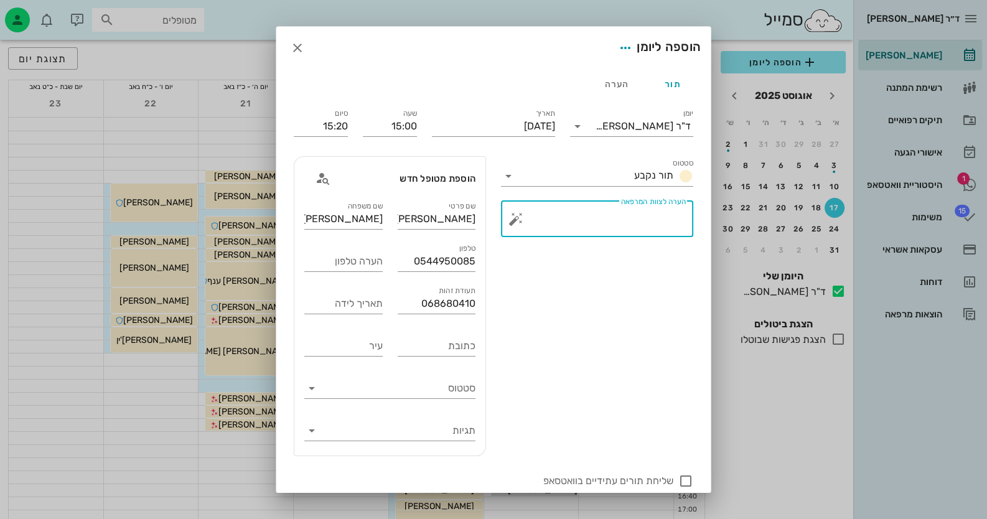
click at [524, 222] on button "button" at bounding box center [516, 219] width 15 height 15
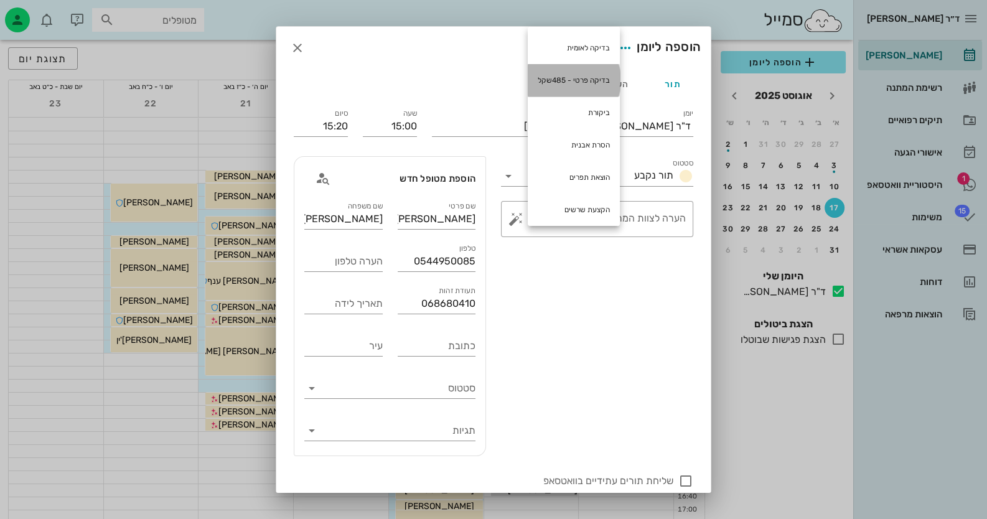
click at [576, 79] on div "בדיקה פרטי - 485שקל" at bounding box center [574, 80] width 92 height 32
type textarea "בדיקה פרטי - 485שקל"
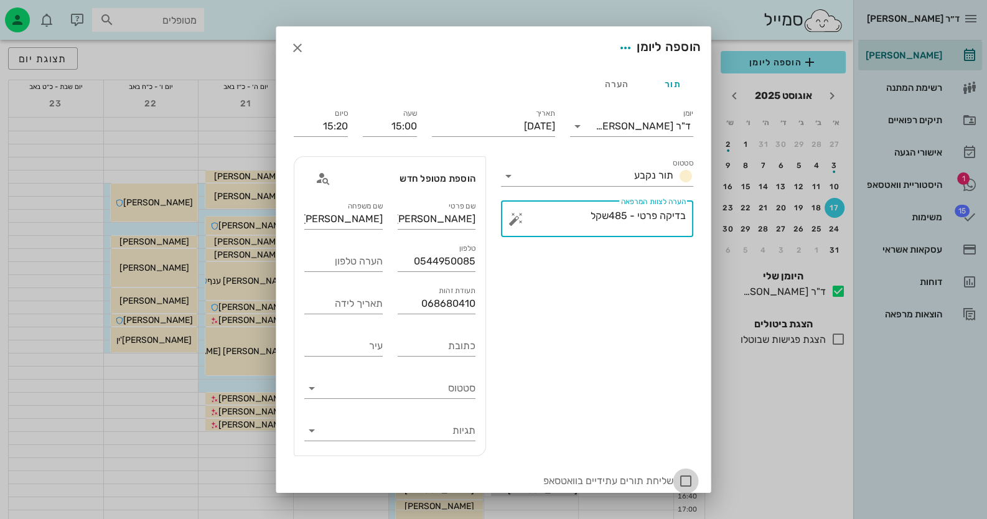
click at [685, 479] on div at bounding box center [685, 481] width 21 height 21
checkbox input "true"
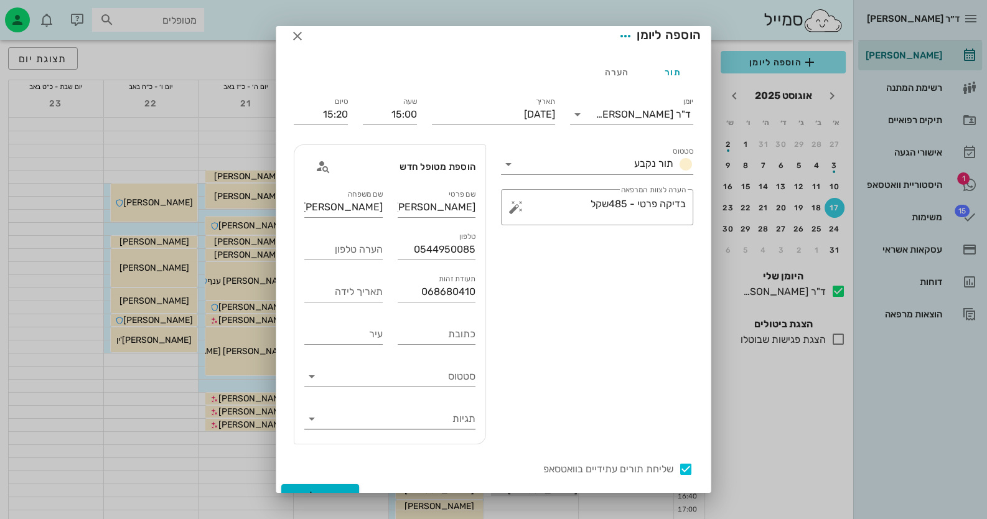
scroll to position [30, 0]
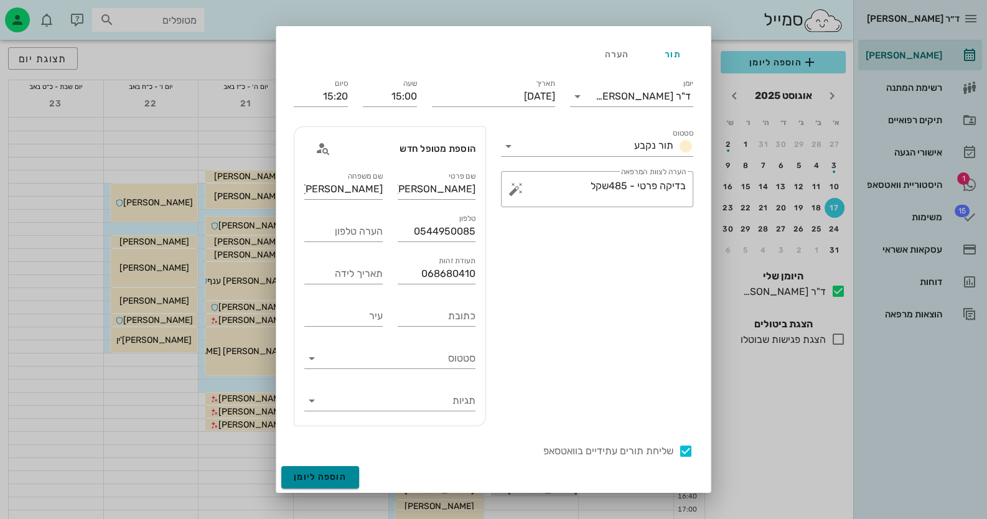
click at [349, 482] on button "הוספה ליומן" at bounding box center [320, 477] width 78 height 22
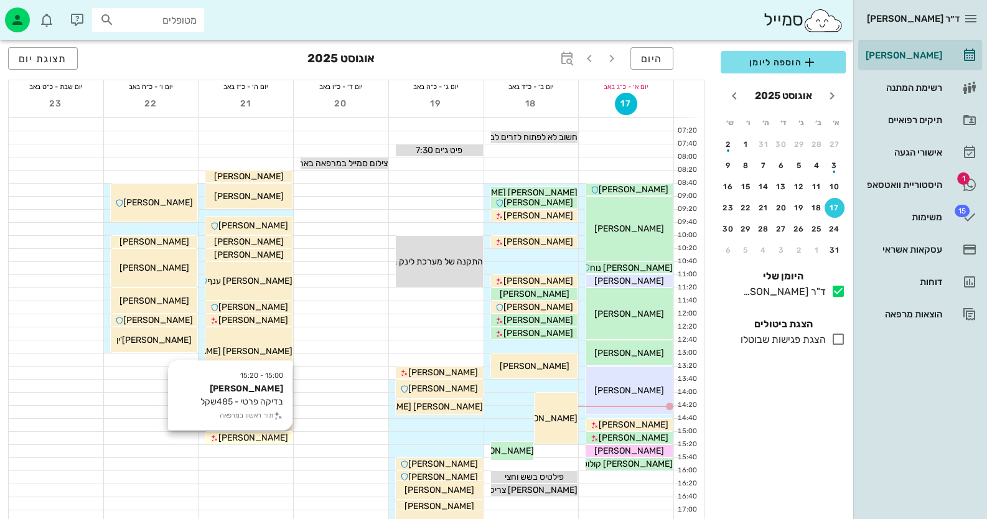
click at [271, 436] on div "[PERSON_NAME]" at bounding box center [248, 437] width 87 height 13
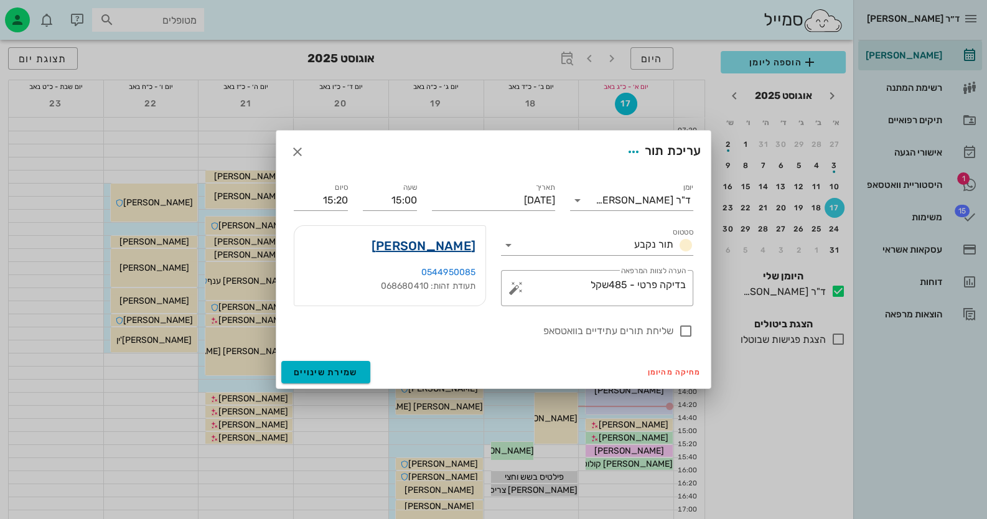
click at [458, 247] on link "[PERSON_NAME]" at bounding box center [424, 246] width 104 height 20
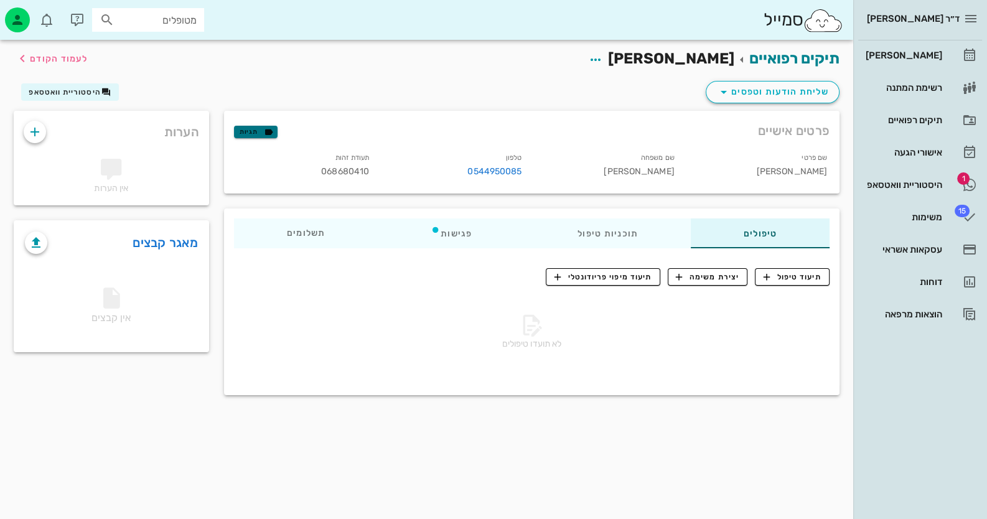
click at [271, 131] on icon "button" at bounding box center [268, 131] width 11 height 11
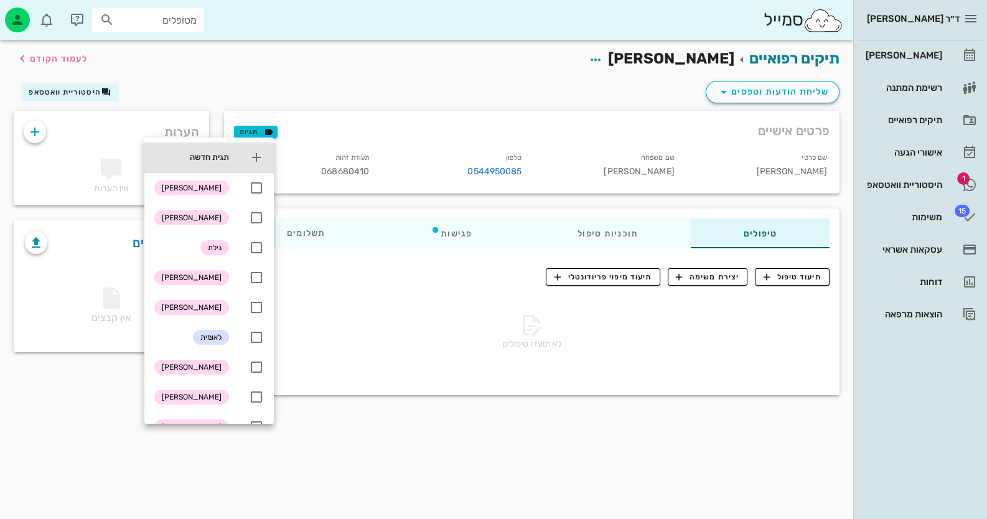
click at [264, 151] on icon at bounding box center [256, 157] width 15 height 15
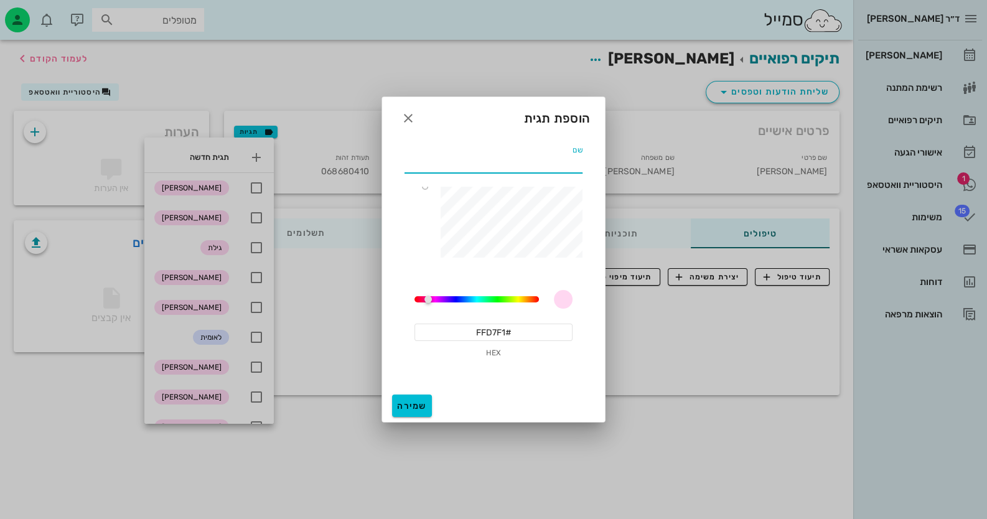
click at [557, 171] on input "שם" at bounding box center [494, 163] width 178 height 20
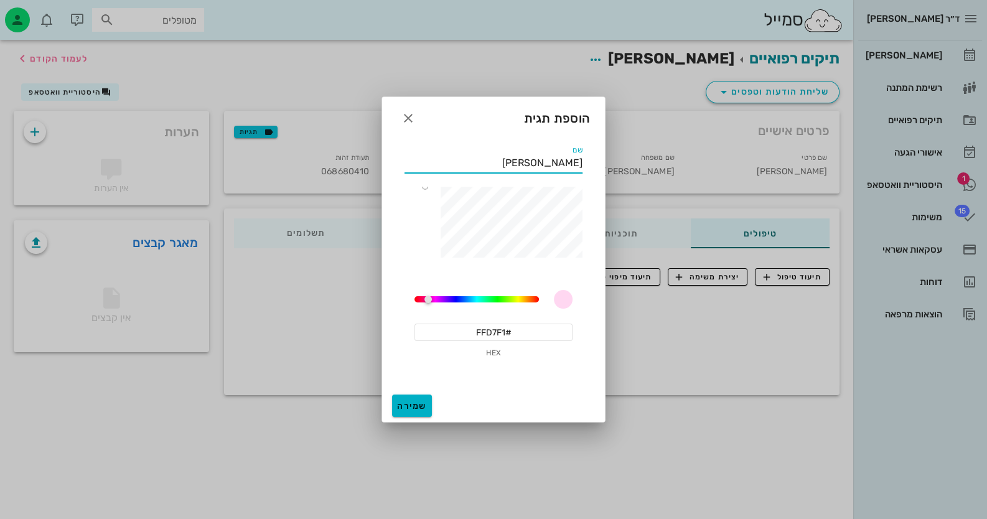
type input "[PERSON_NAME]"
click at [416, 403] on span "שמירה" at bounding box center [412, 406] width 30 height 11
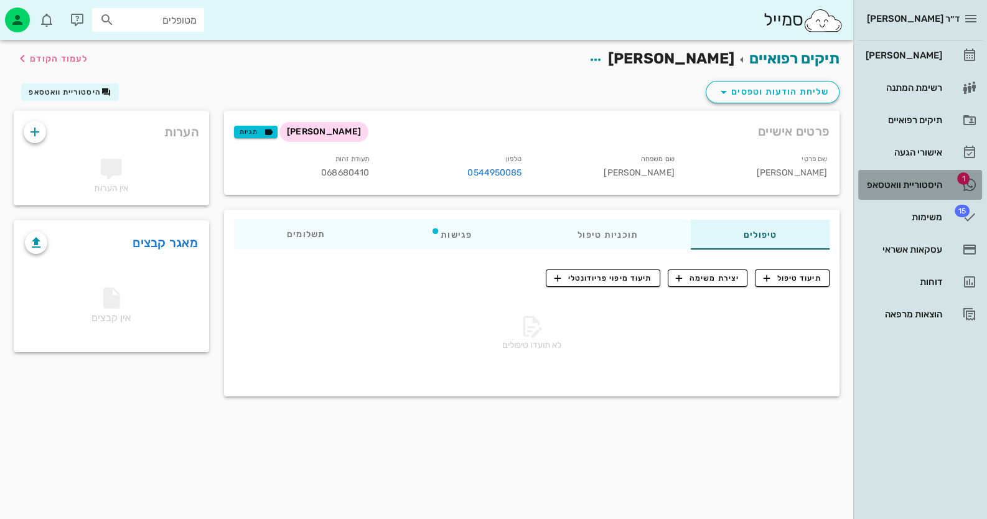
click at [909, 185] on div "היסטוריית וואטסאפ" at bounding box center [902, 185] width 79 height 10
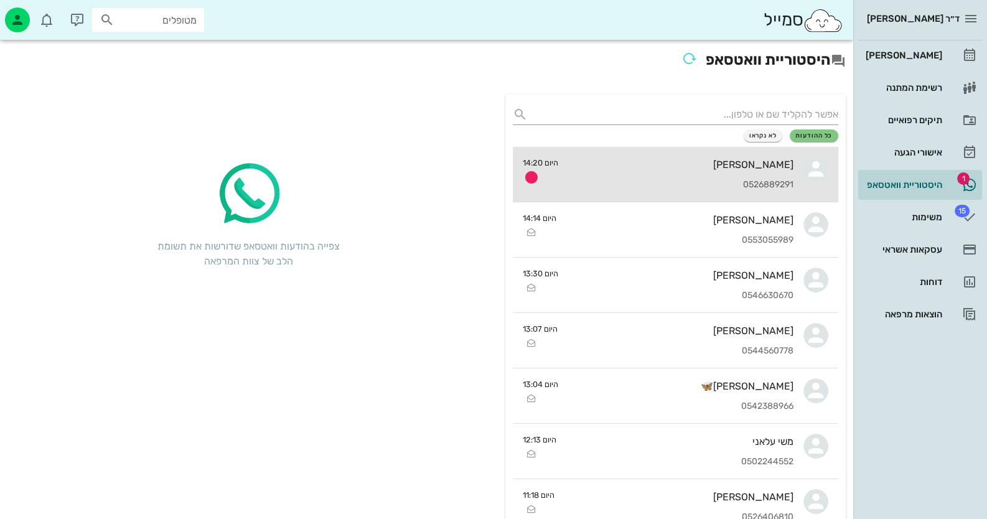
click at [672, 180] on div "0526889291" at bounding box center [680, 185] width 225 height 11
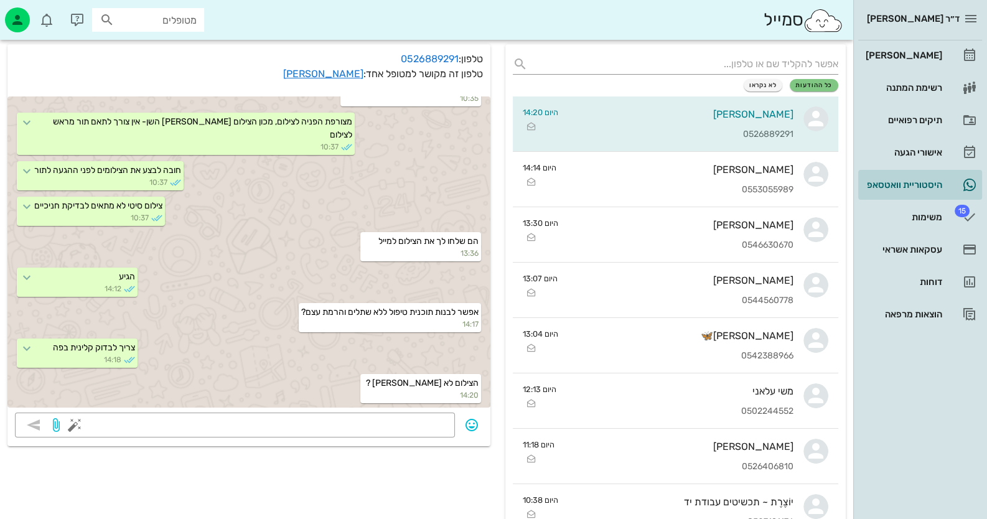
scroll to position [124, 0]
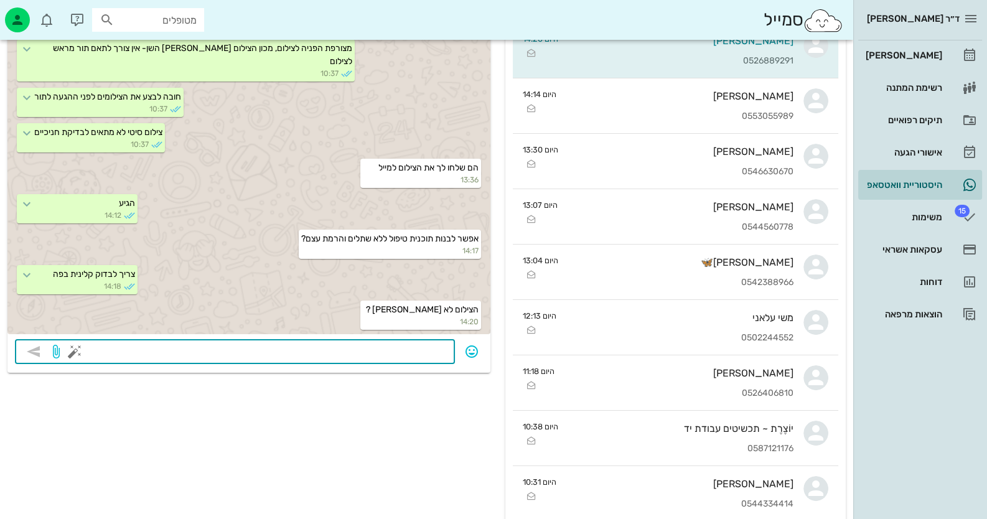
click at [434, 352] on textarea at bounding box center [262, 353] width 370 height 20
type textarea "לא ניתן לתת חוות דעת מצילום בלבד"
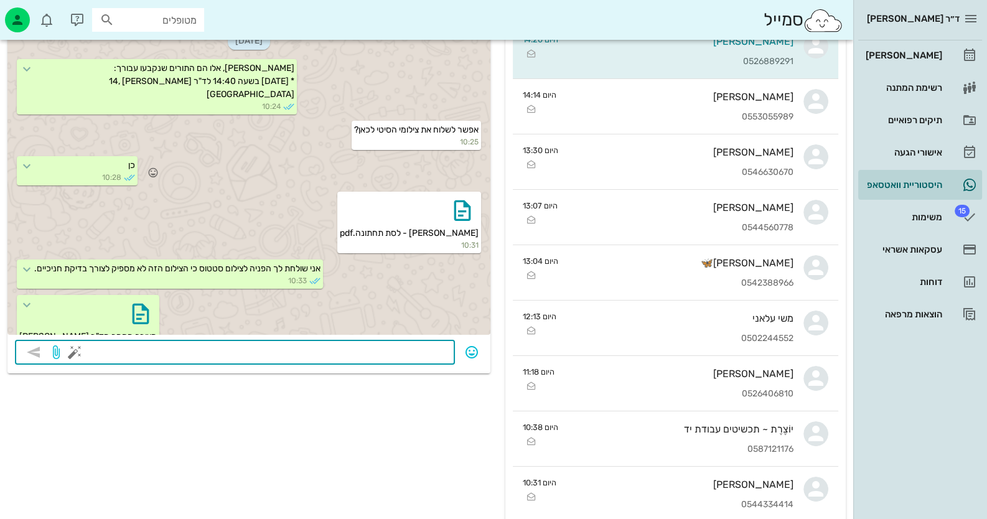
scroll to position [0, 0]
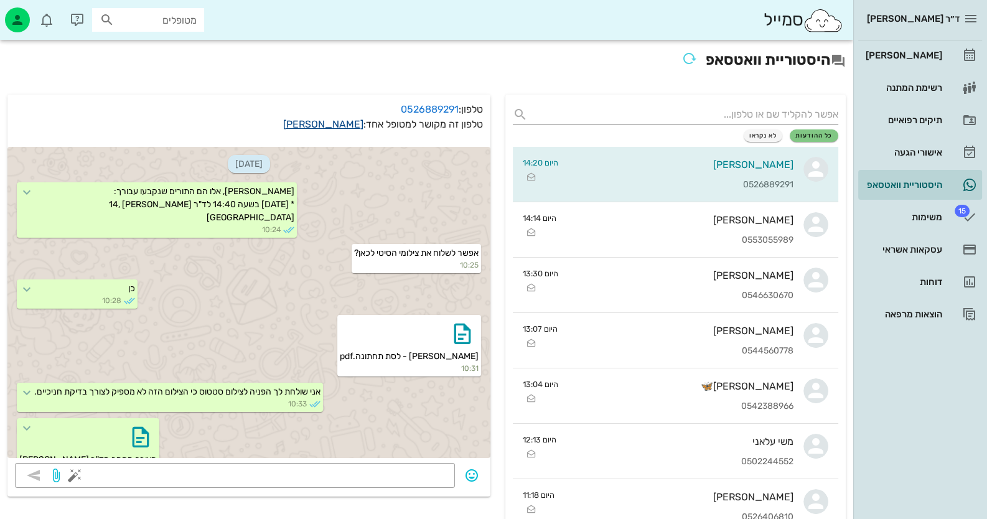
click at [339, 125] on link "[PERSON_NAME]" at bounding box center [323, 124] width 80 height 12
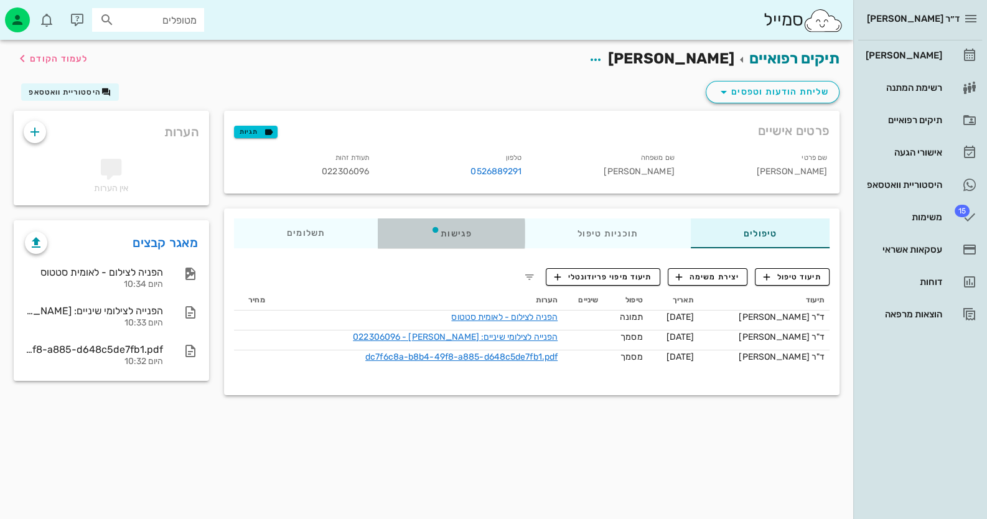
click at [440, 239] on div "פגישות" at bounding box center [451, 234] width 147 height 30
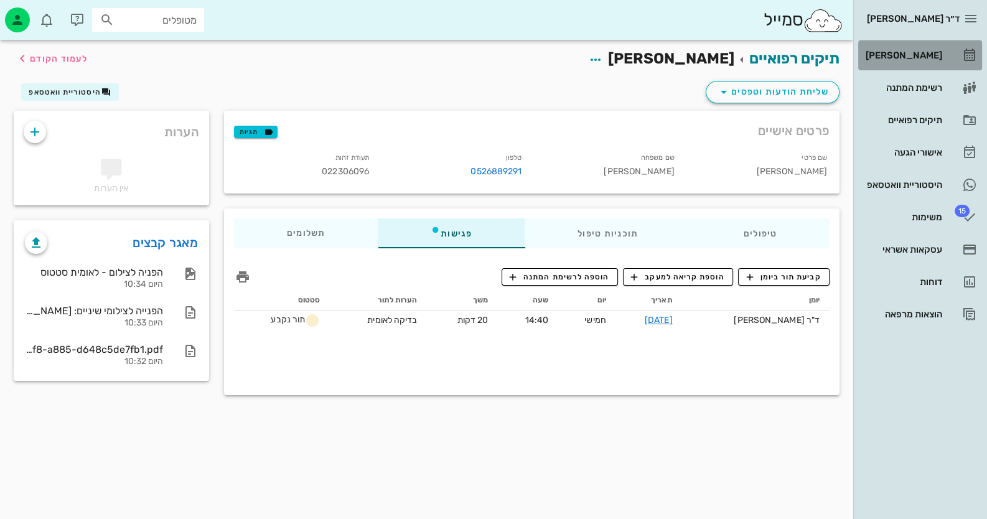
click at [933, 54] on div "[PERSON_NAME]" at bounding box center [902, 55] width 79 height 10
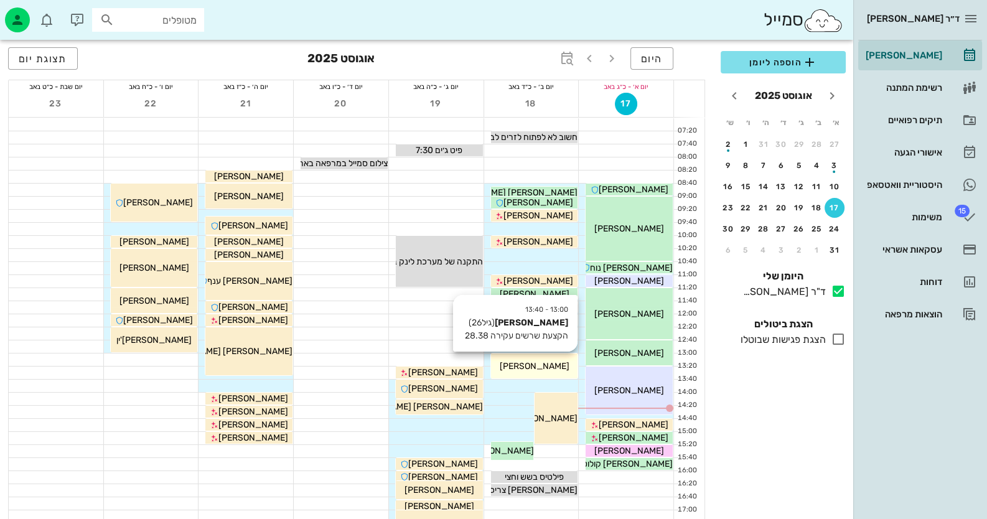
click at [543, 356] on div "13:00 - 13:40 [PERSON_NAME] (גיל 26 ) הקצעת שרשים עקירה 28.38 [PERSON_NAME]" at bounding box center [534, 366] width 87 height 25
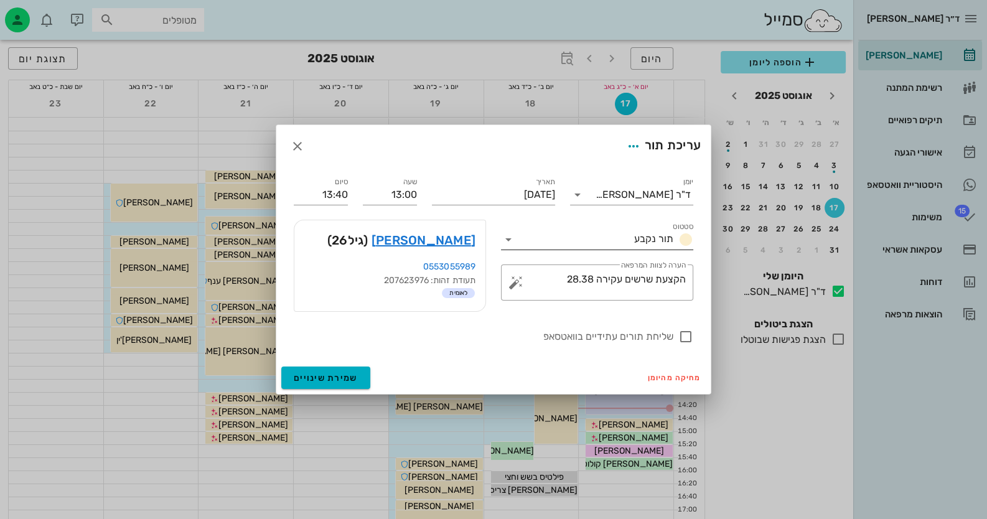
click at [509, 240] on icon at bounding box center [508, 239] width 15 height 15
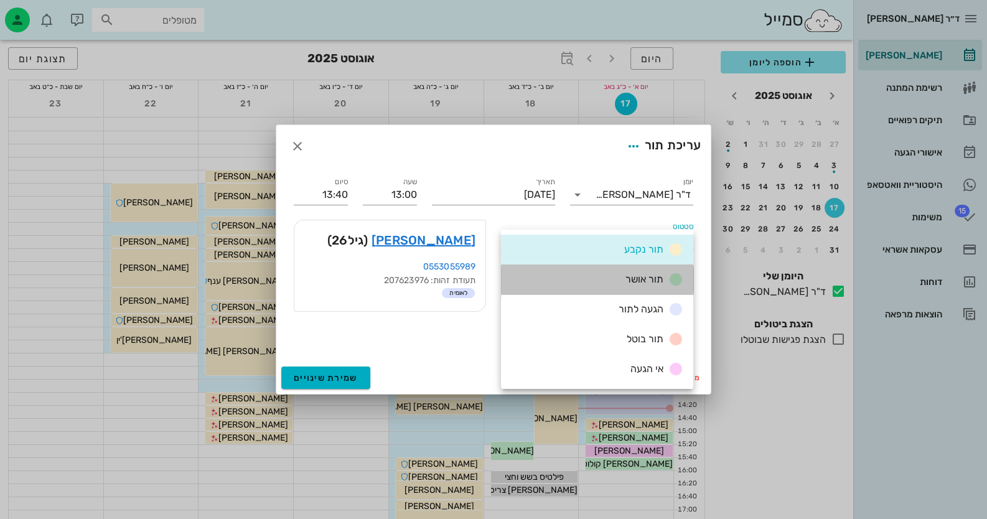
click at [624, 289] on div "תור אושר" at bounding box center [597, 280] width 192 height 30
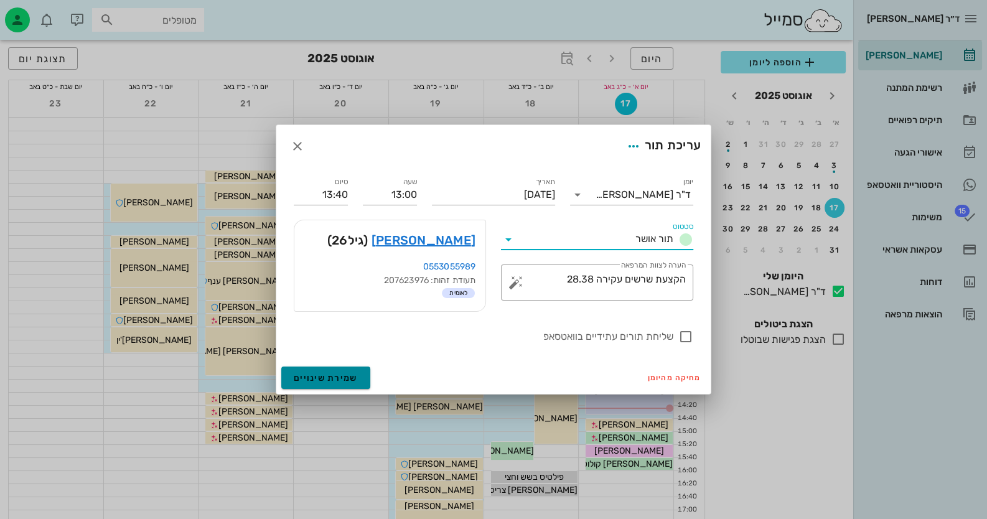
click at [345, 384] on button "שמירת שינויים" at bounding box center [325, 378] width 89 height 22
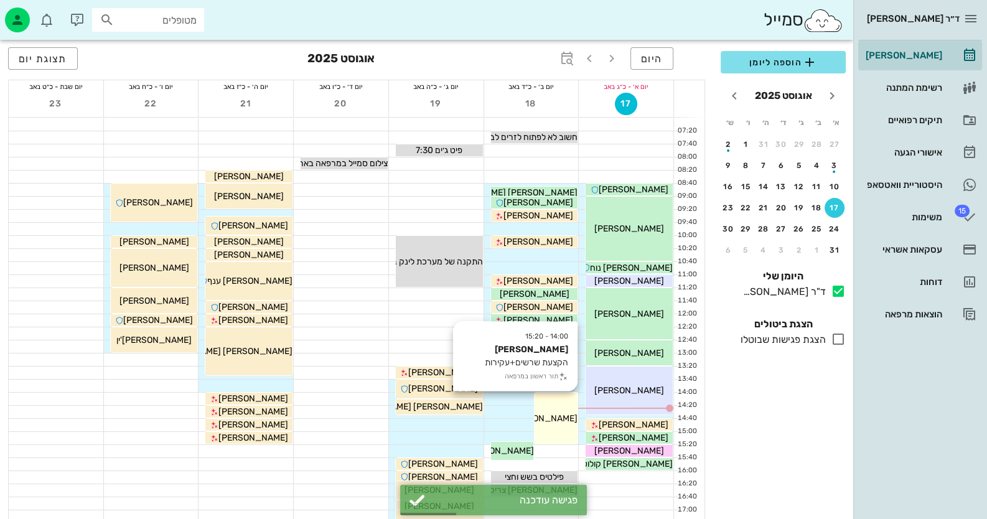
click at [554, 415] on span "[PERSON_NAME]" at bounding box center [543, 418] width 70 height 11
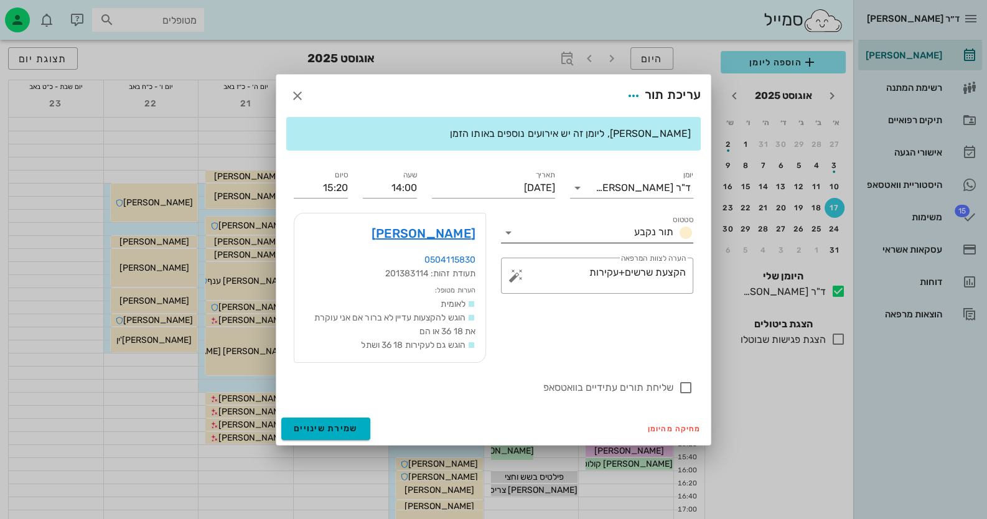
click at [514, 228] on icon at bounding box center [508, 232] width 15 height 15
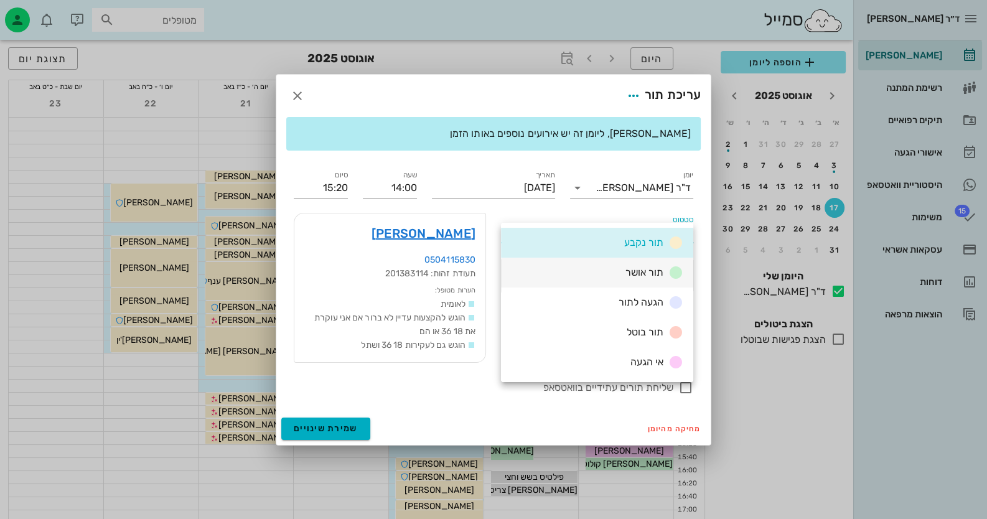
click at [618, 273] on div "תור אושר" at bounding box center [597, 273] width 192 height 30
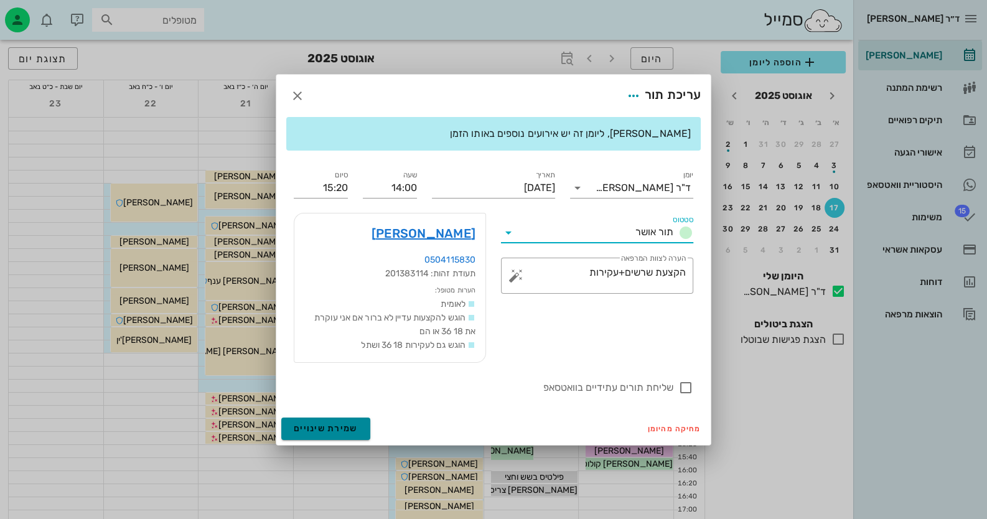
click at [360, 427] on button "שמירת שינויים" at bounding box center [325, 429] width 89 height 22
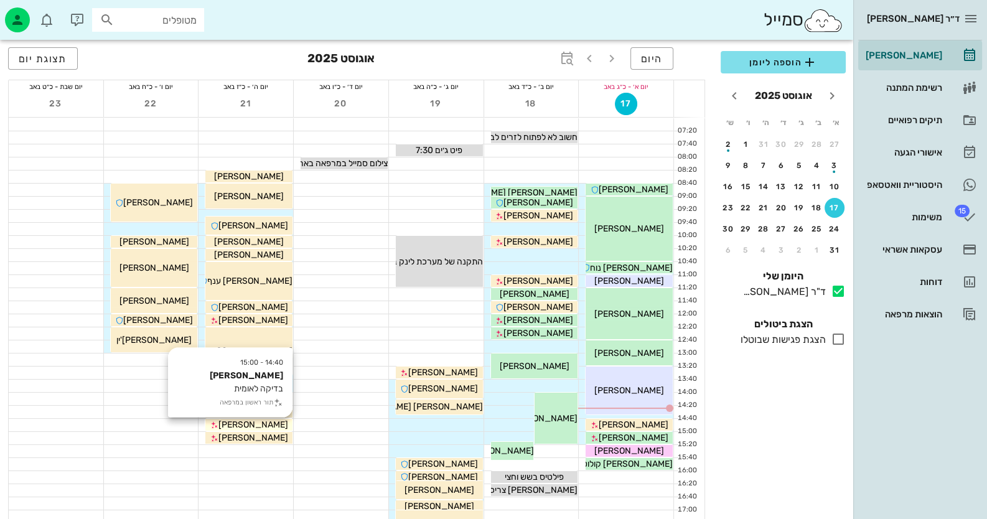
click at [259, 422] on span "[PERSON_NAME]" at bounding box center [254, 425] width 70 height 11
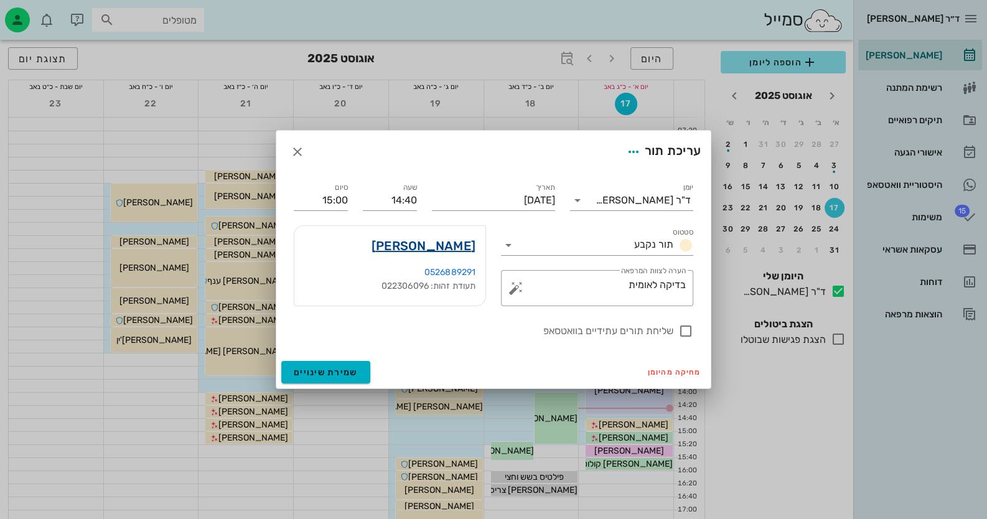
click at [445, 245] on link "[PERSON_NAME]" at bounding box center [424, 246] width 104 height 20
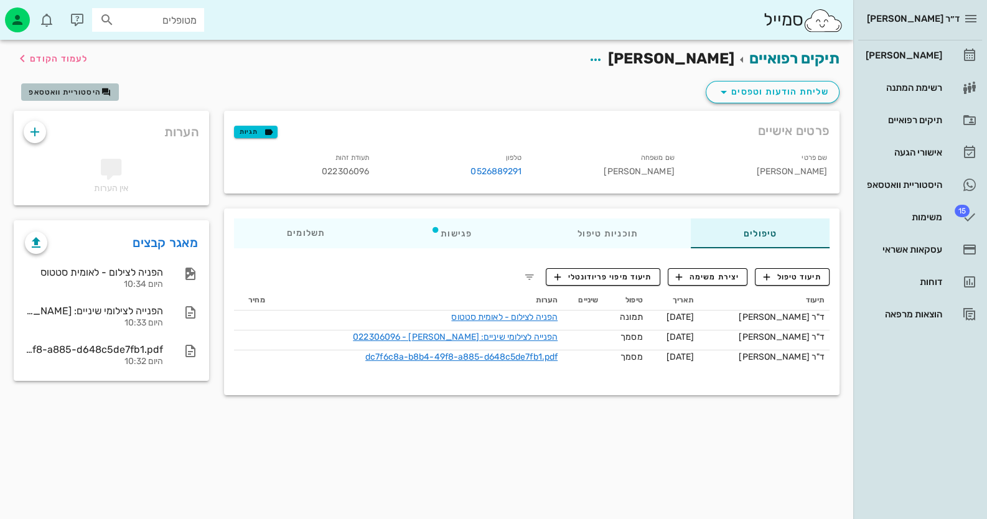
click at [37, 93] on span "היסטוריית וואטסאפ" at bounding box center [65, 92] width 72 height 9
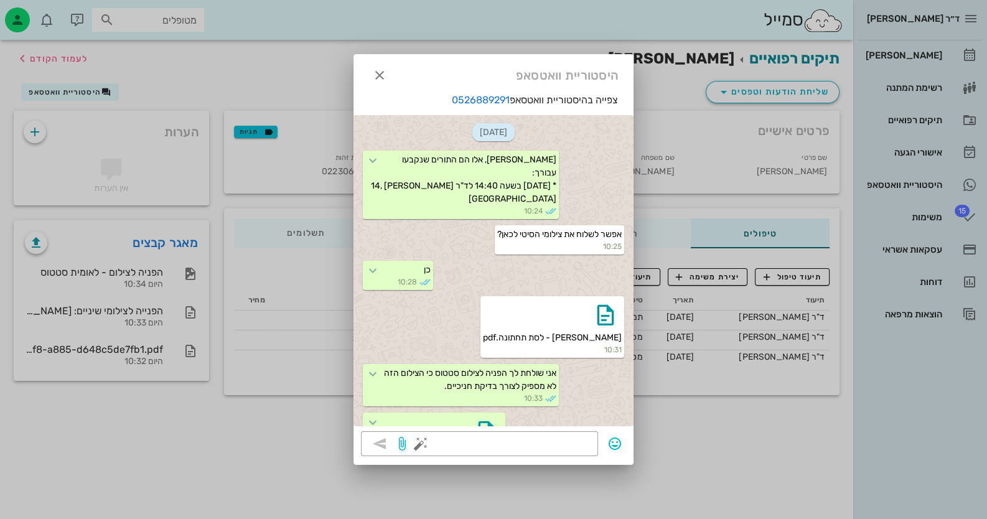
scroll to position [670, 0]
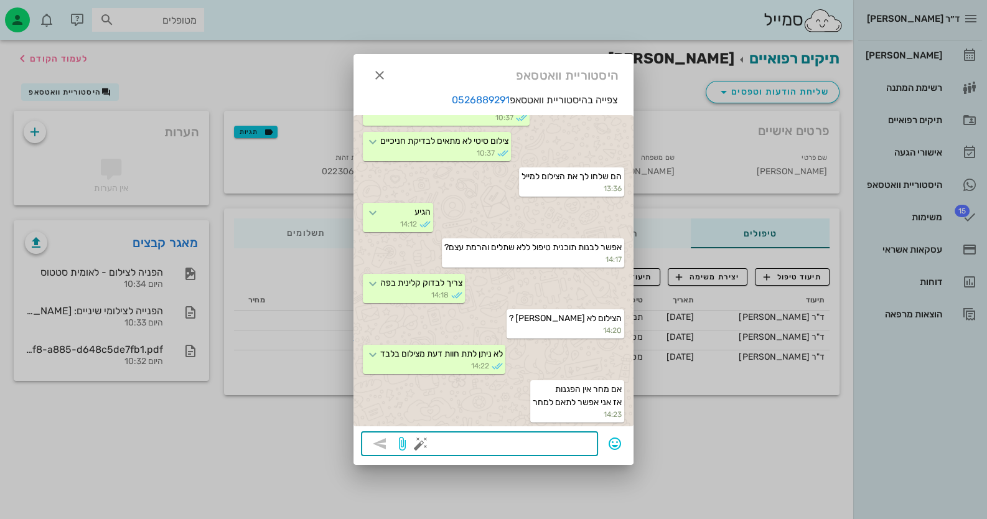
click at [576, 444] on textarea at bounding box center [506, 445] width 167 height 20
type textarea "מ"
type textarea "מחר בעשר ועשרים מתאים?"
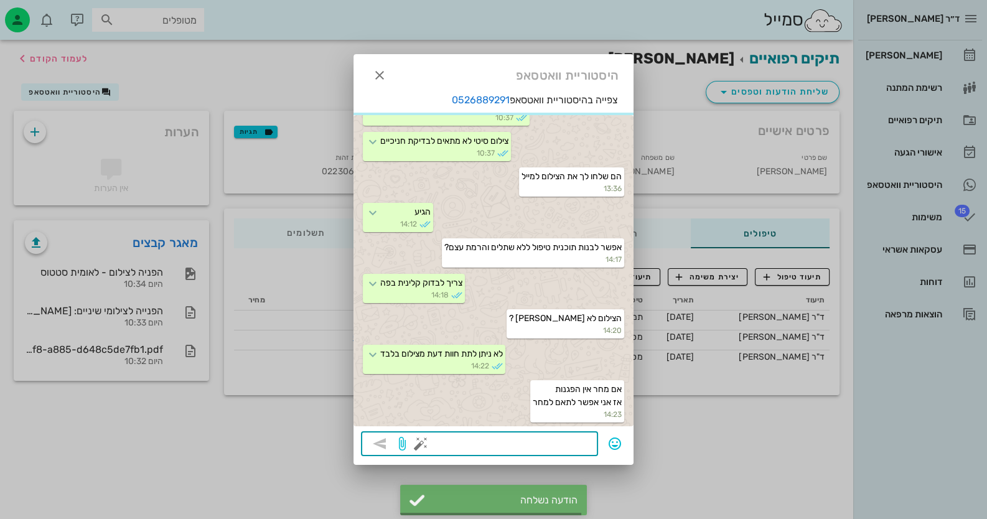
scroll to position [706, 0]
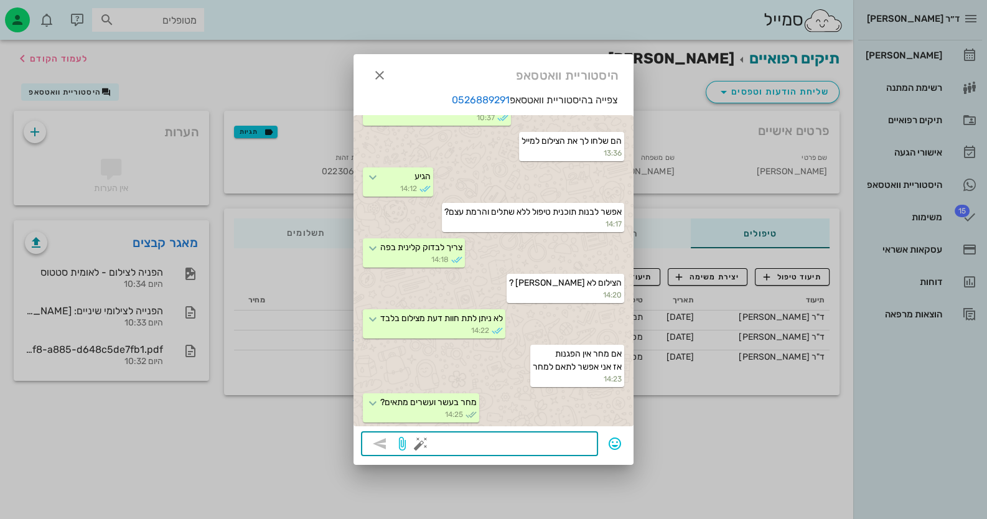
click at [924, 183] on div at bounding box center [493, 259] width 987 height 519
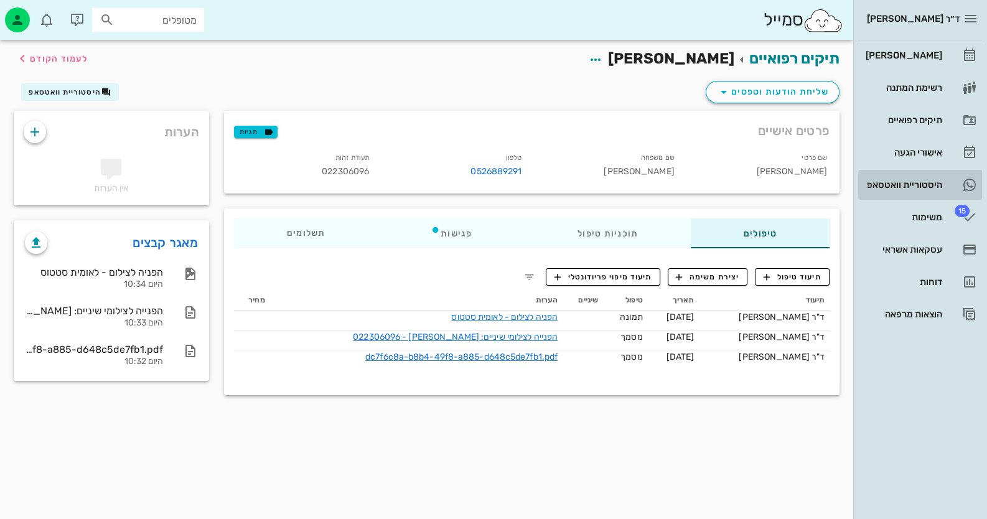
click at [924, 183] on div "היסטוריית וואטסאפ" at bounding box center [902, 185] width 79 height 10
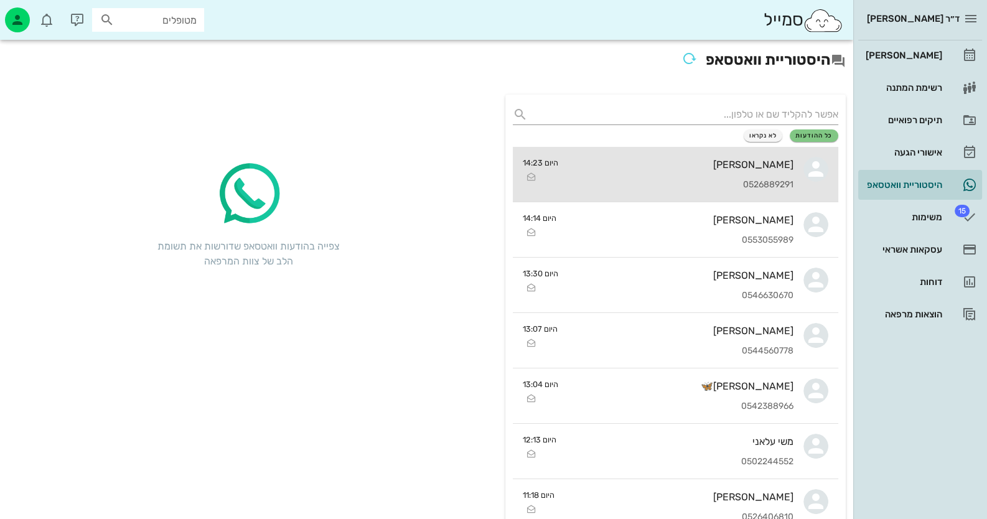
click at [769, 177] on div "[PERSON_NAME] 0526889291" at bounding box center [680, 174] width 225 height 55
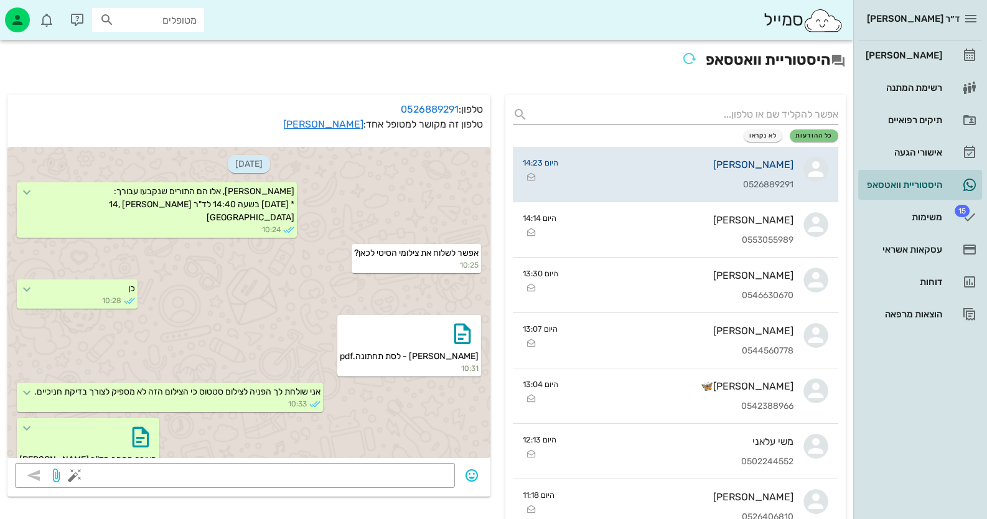
scroll to position [667, 0]
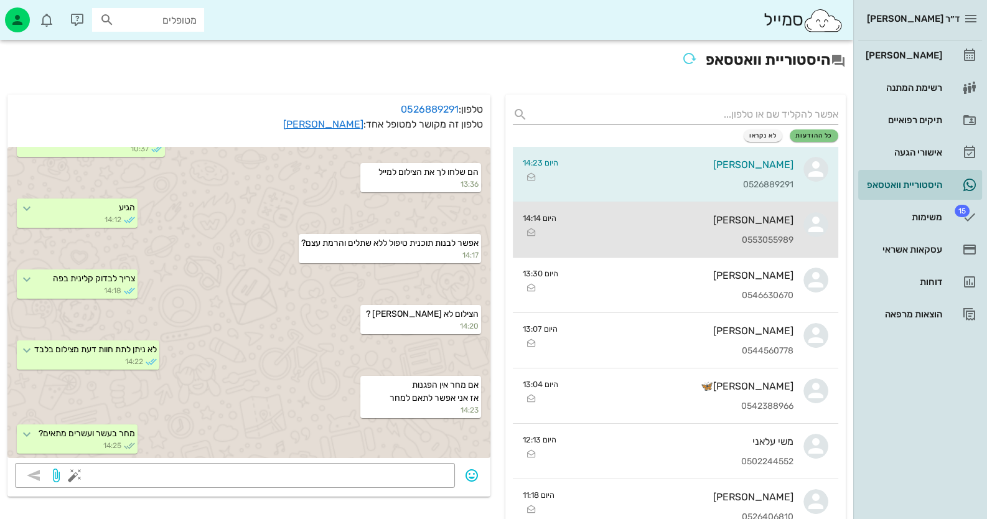
click at [700, 245] on div "[PERSON_NAME] 0553055989" at bounding box center [679, 229] width 227 height 55
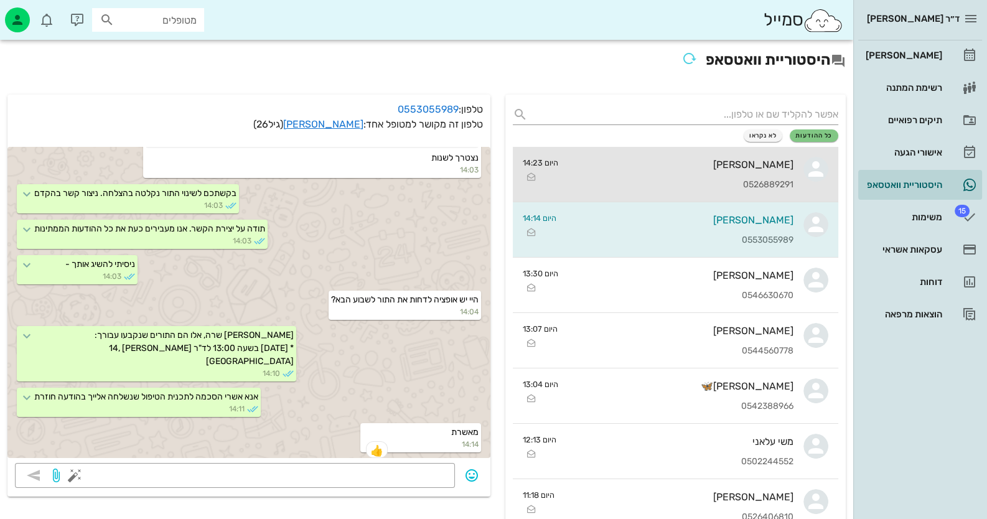
click at [742, 165] on div "[PERSON_NAME]" at bounding box center [680, 165] width 225 height 12
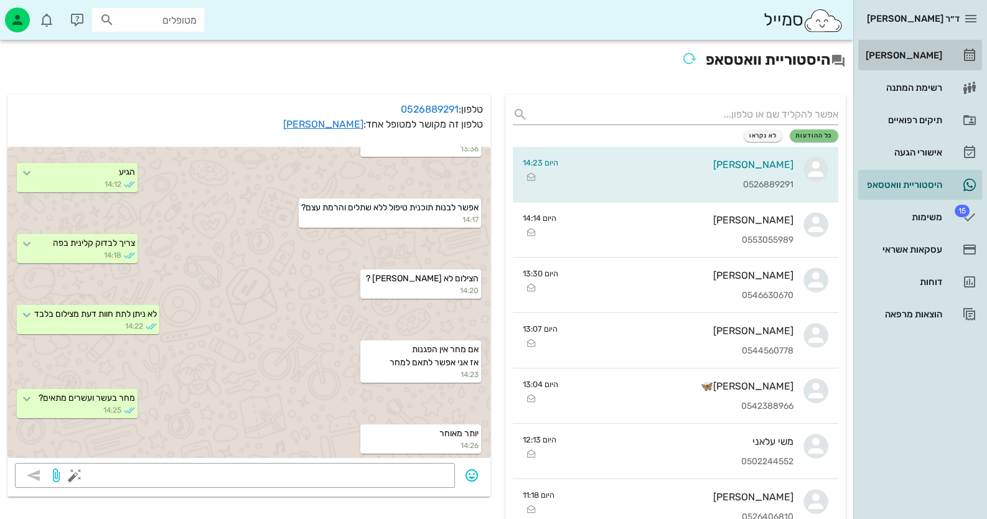
click at [915, 52] on div "[PERSON_NAME]" at bounding box center [902, 55] width 79 height 10
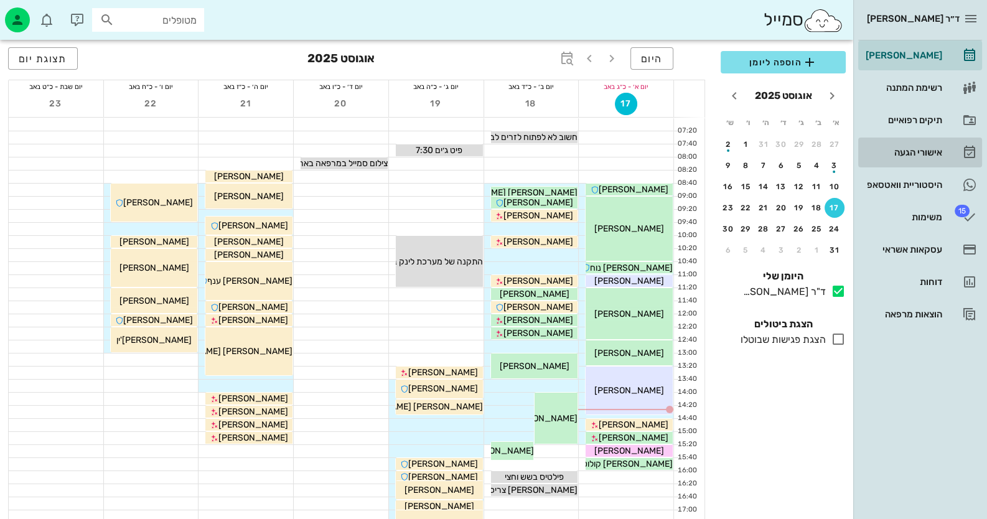
click at [900, 152] on div "אישורי הגעה" at bounding box center [902, 153] width 79 height 10
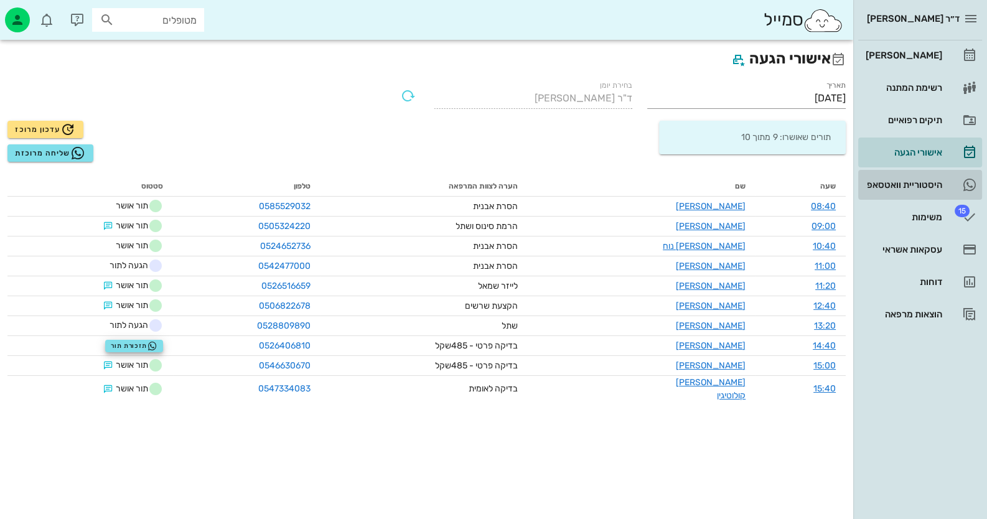
click at [902, 199] on link "היסטוריית וואטסאפ" at bounding box center [920, 185] width 124 height 30
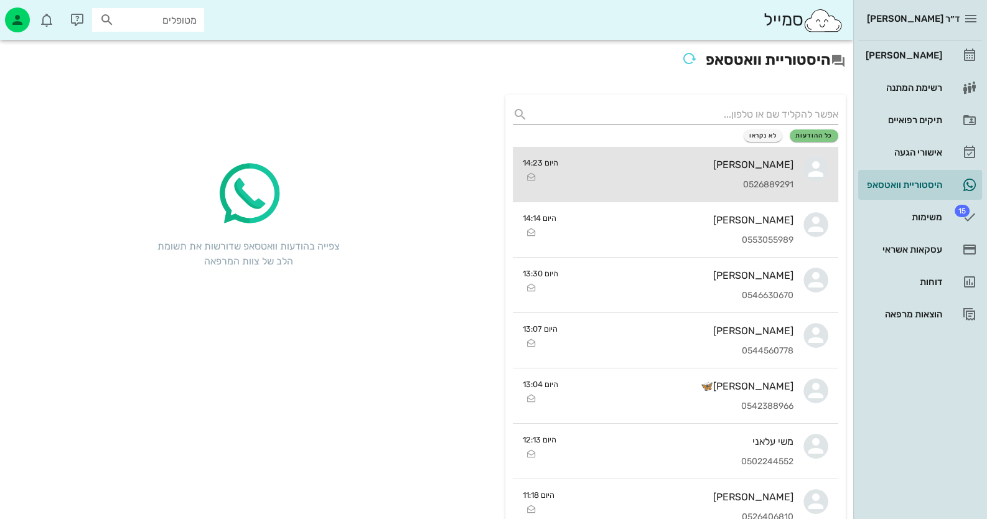
click at [800, 167] on link "[PERSON_NAME] 0526889291 היום 14:23" at bounding box center [676, 174] width 326 height 55
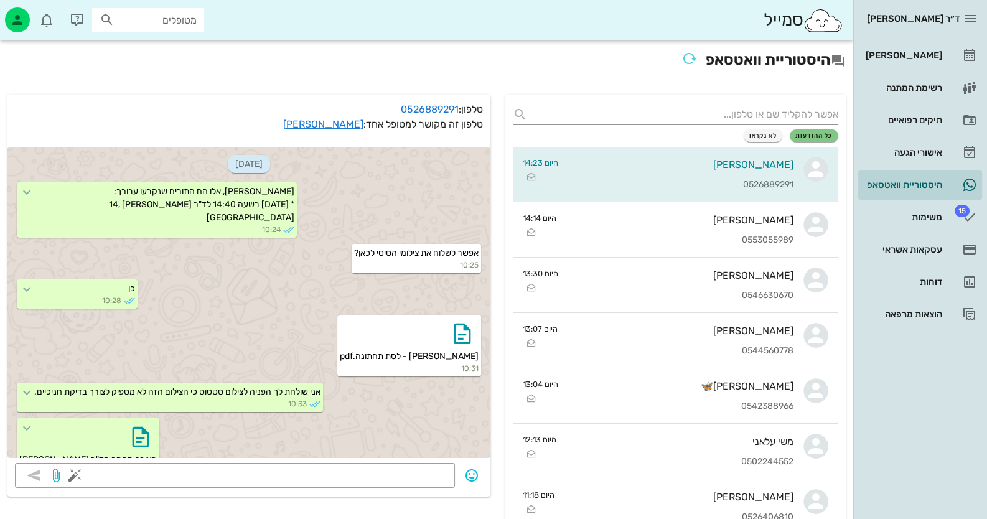
scroll to position [702, 0]
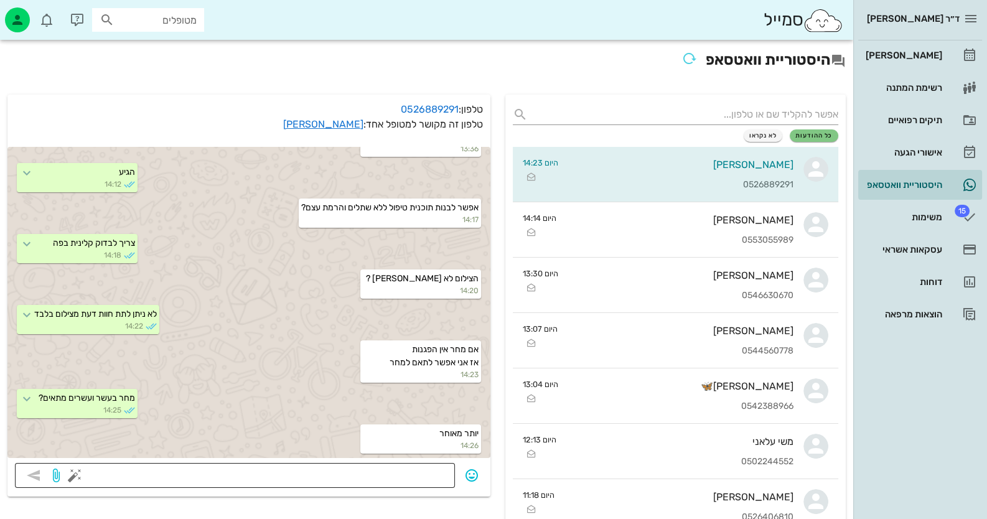
click at [423, 467] on textarea at bounding box center [262, 477] width 370 height 20
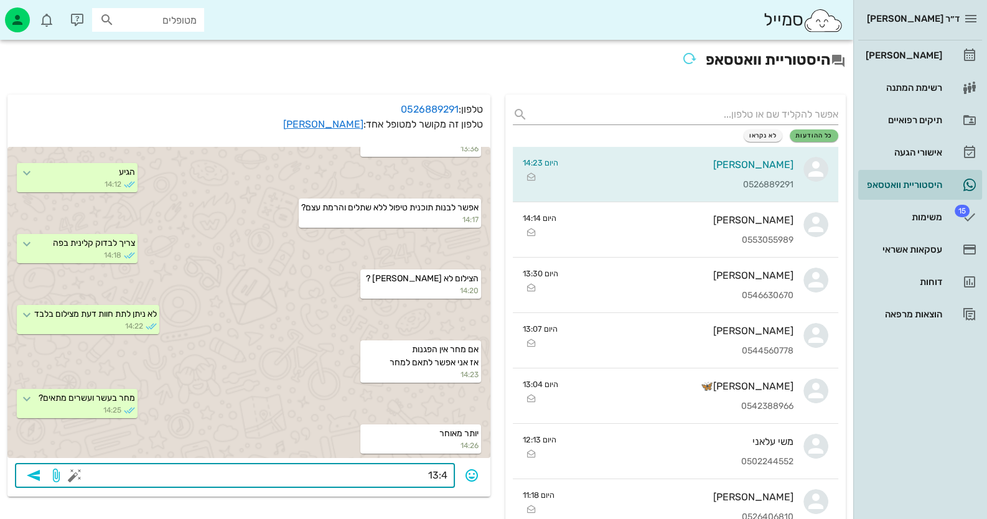
type textarea "13:40"
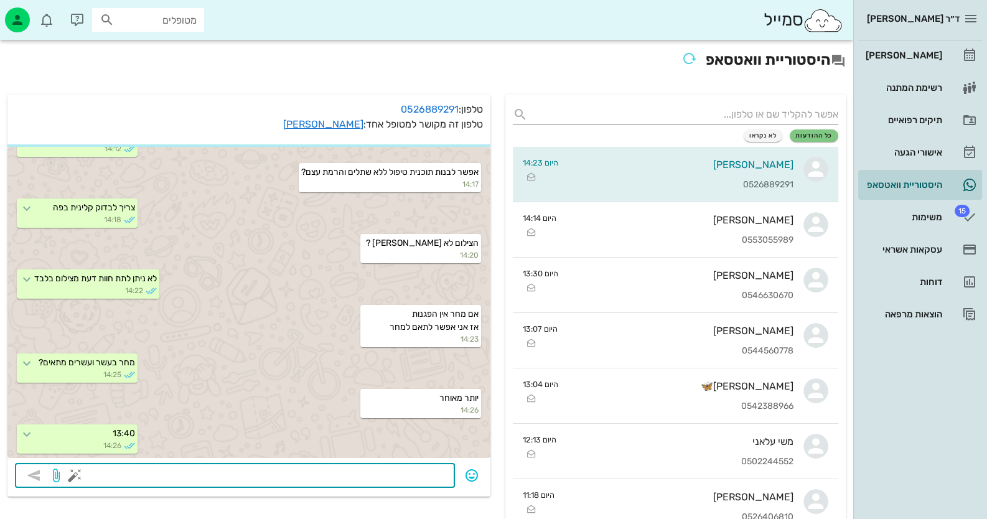
scroll to position [773, 0]
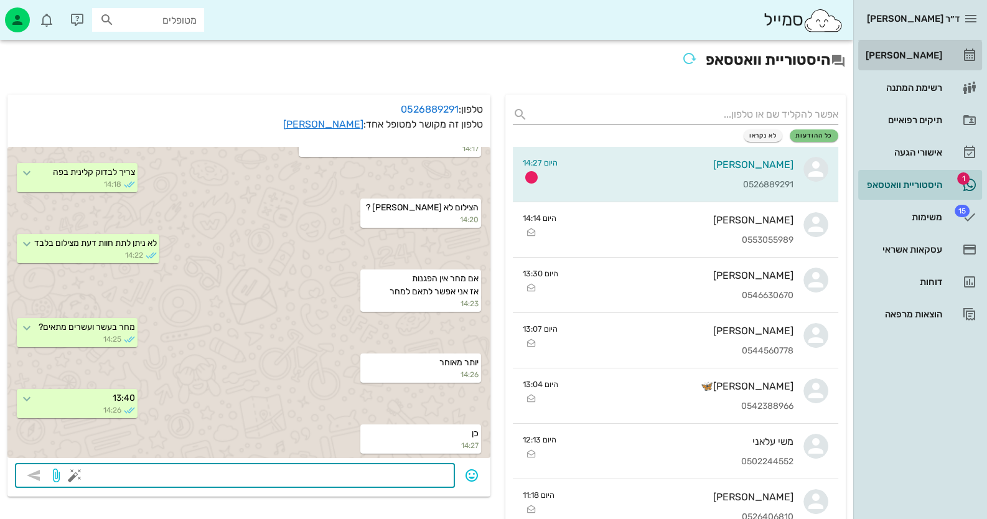
click at [928, 67] on link "[PERSON_NAME]" at bounding box center [920, 55] width 124 height 30
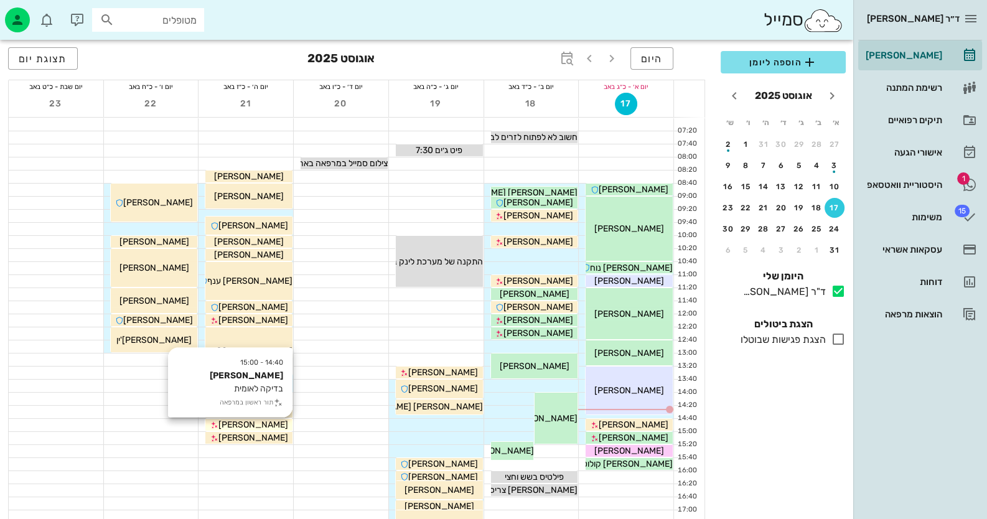
click at [268, 419] on div "[PERSON_NAME]" at bounding box center [248, 424] width 87 height 13
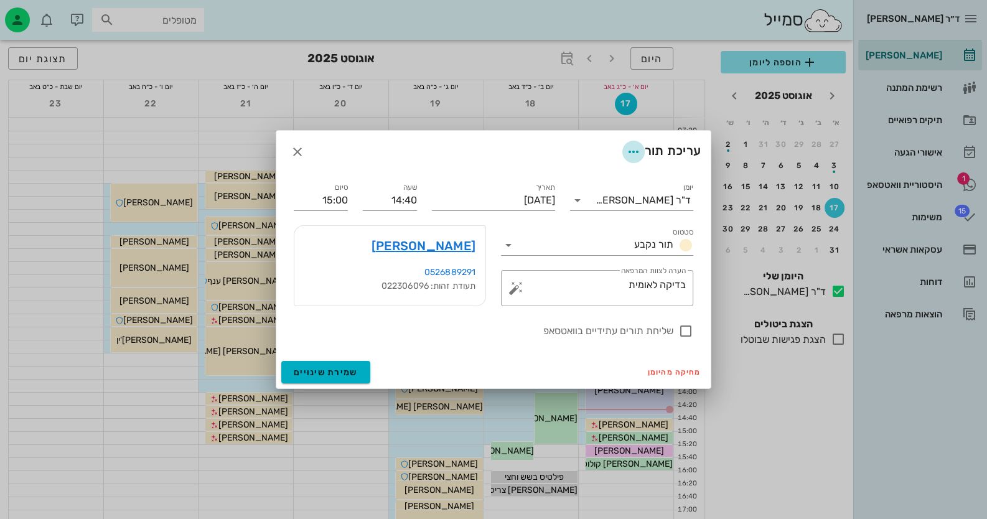
click at [636, 151] on icon "button" at bounding box center [633, 151] width 15 height 15
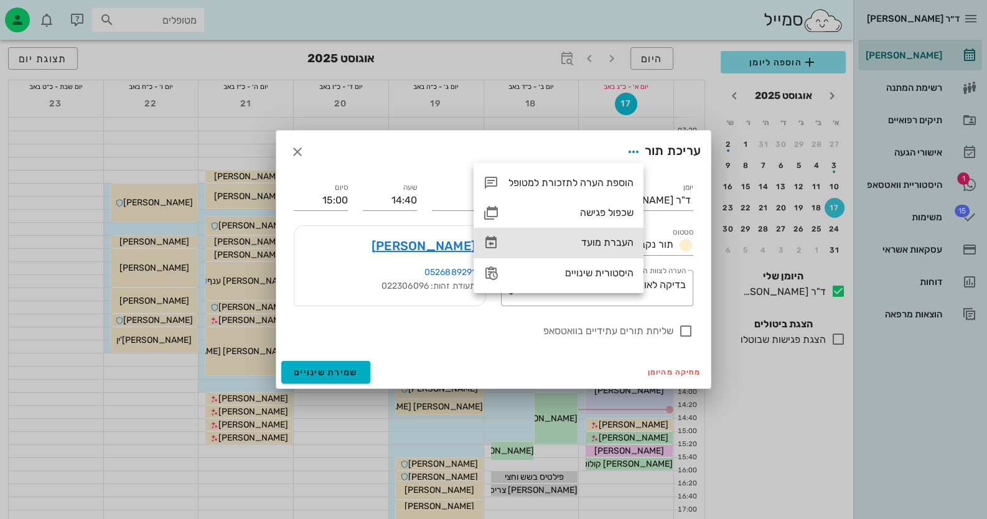
click at [601, 238] on div "העברת מועד" at bounding box center [571, 243] width 125 height 12
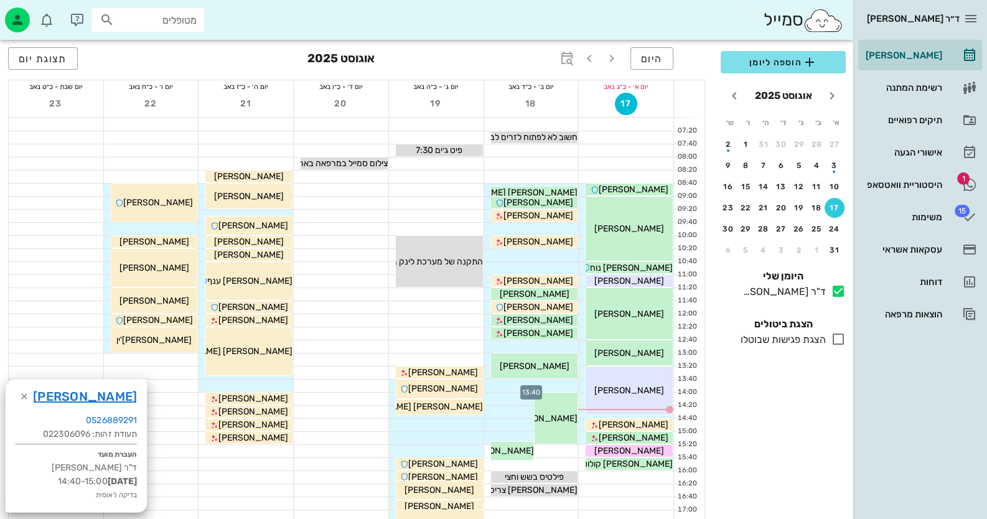
click at [566, 385] on div at bounding box center [531, 386] width 95 height 12
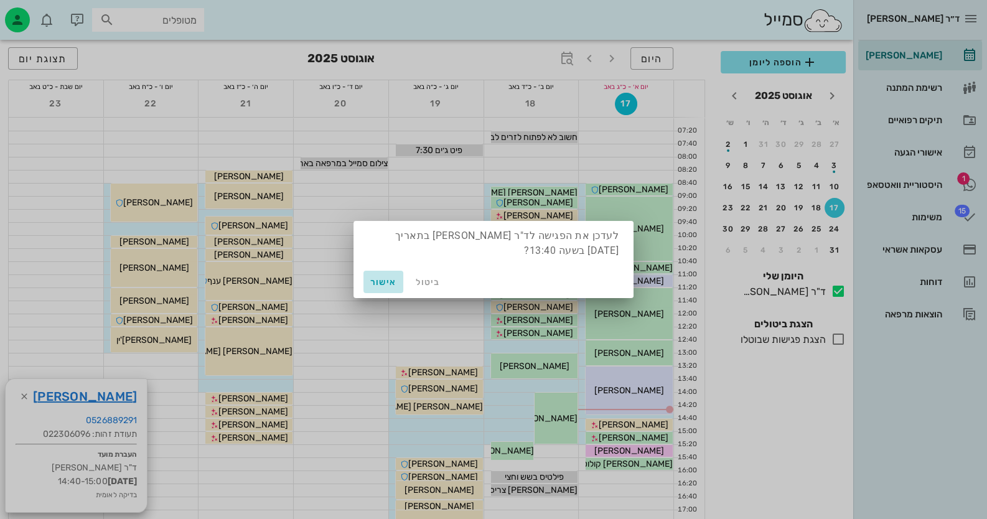
click at [388, 280] on span "אישור" at bounding box center [384, 282] width 30 height 11
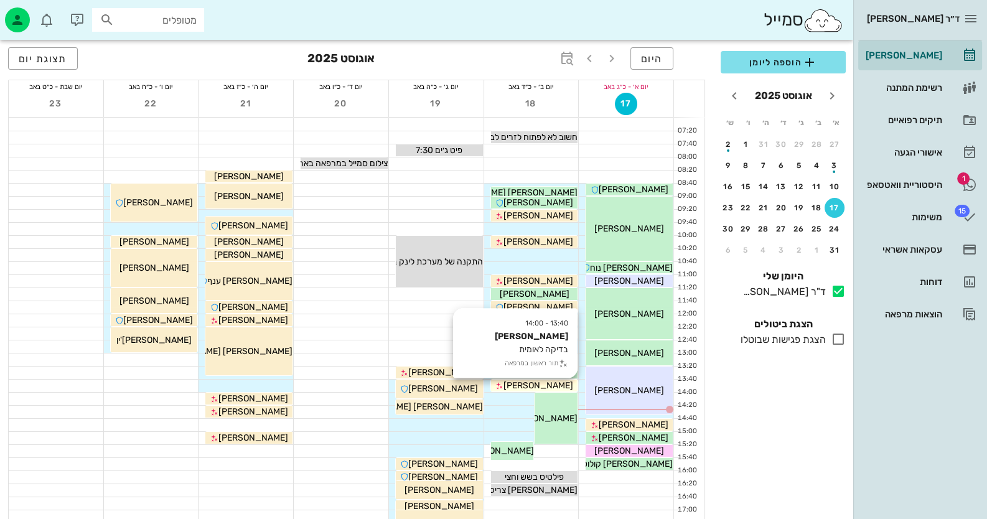
click at [548, 382] on span "[PERSON_NAME]" at bounding box center [539, 385] width 70 height 11
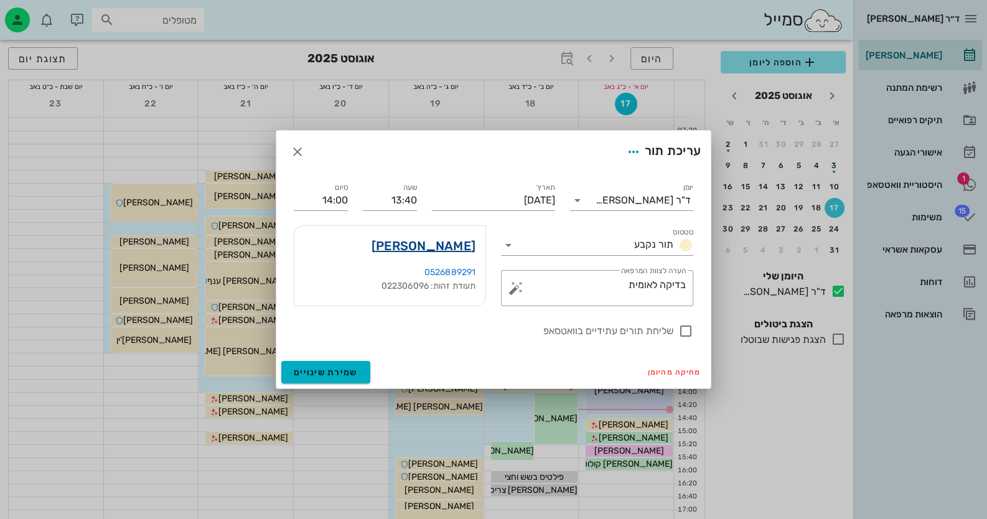
click at [459, 248] on link "[PERSON_NAME]" at bounding box center [424, 246] width 104 height 20
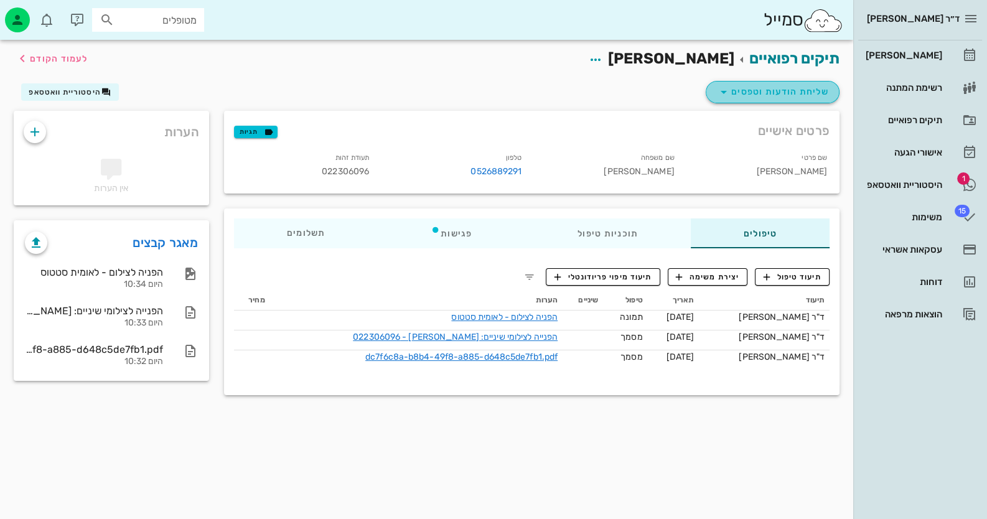
click at [758, 92] on span "שליחת הודעות וטפסים" at bounding box center [773, 92] width 113 height 15
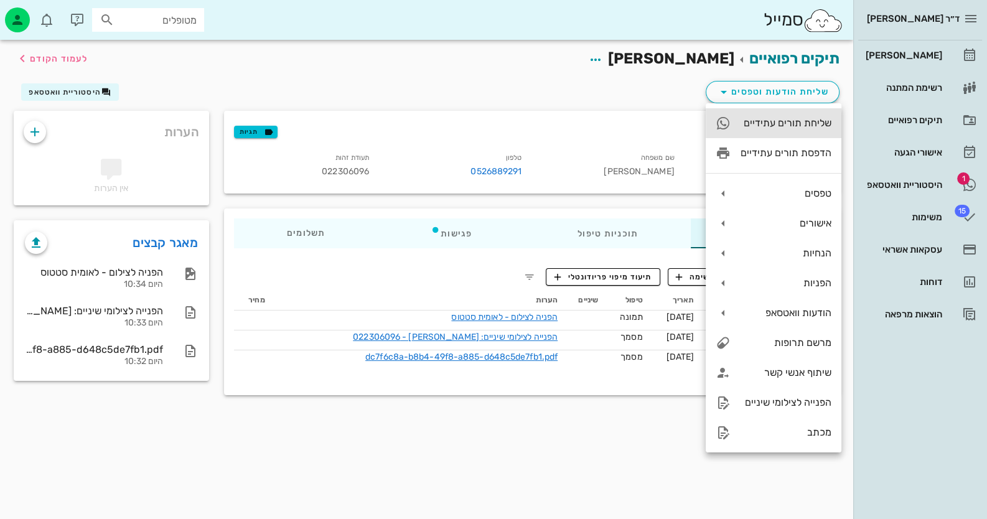
click at [799, 121] on div "שליחת תורים עתידיים" at bounding box center [786, 123] width 91 height 12
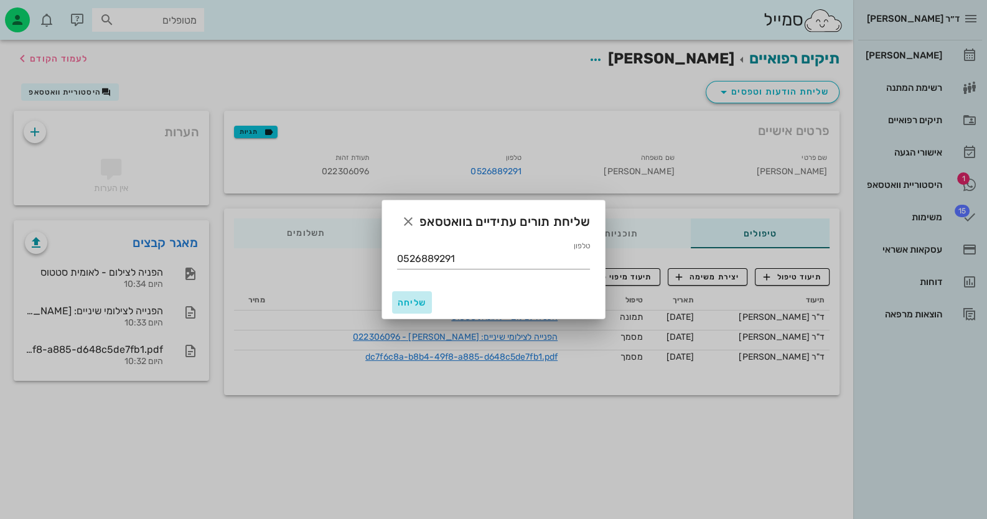
click at [415, 305] on span "שליחה" at bounding box center [412, 303] width 30 height 11
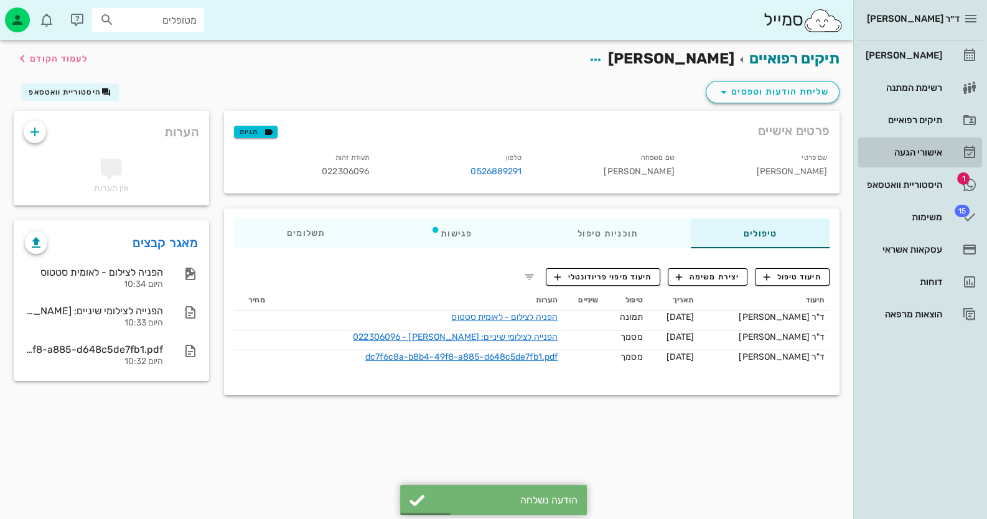
click at [909, 156] on div "אישורי הגעה" at bounding box center [902, 153] width 79 height 10
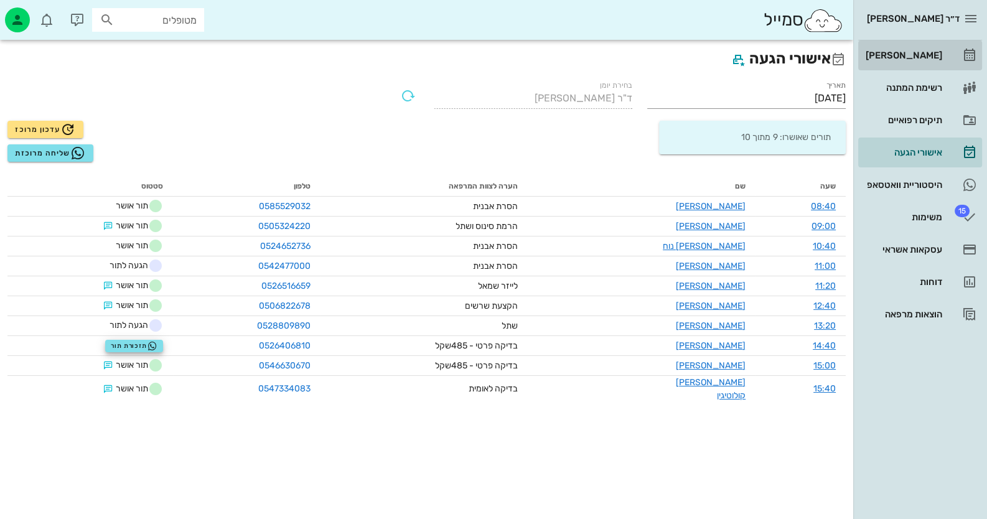
click at [964, 55] on icon at bounding box center [969, 55] width 15 height 15
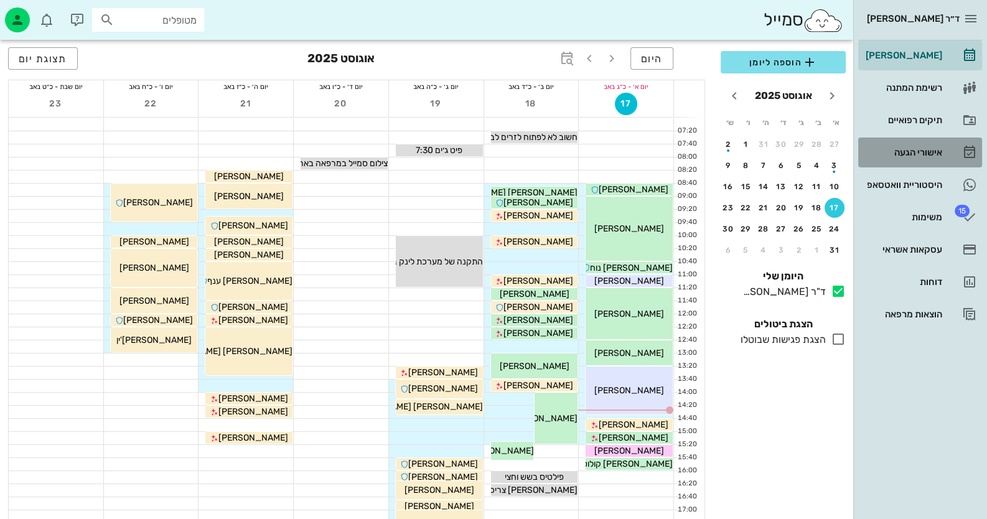
click at [946, 155] on link "אישורי הגעה" at bounding box center [920, 153] width 124 height 30
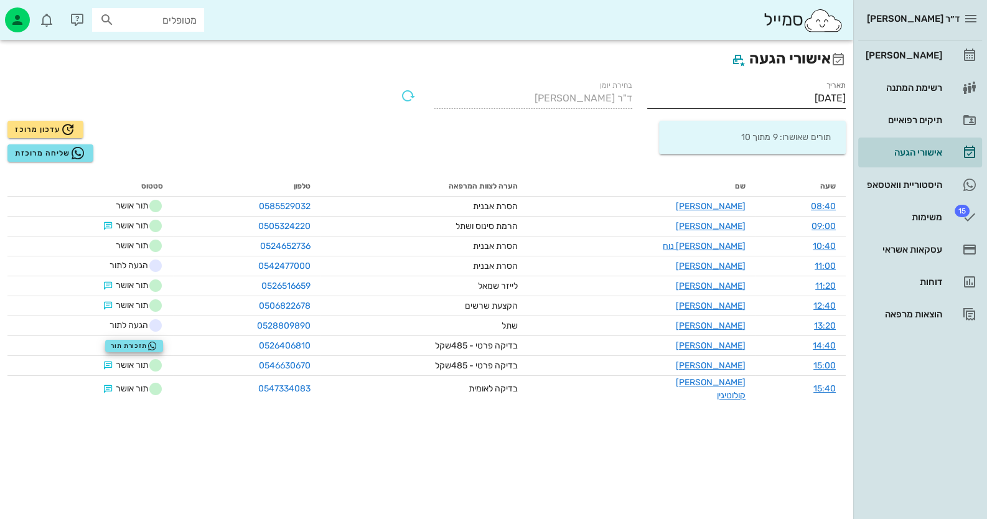
click at [828, 98] on input "[DATE]" at bounding box center [746, 98] width 199 height 20
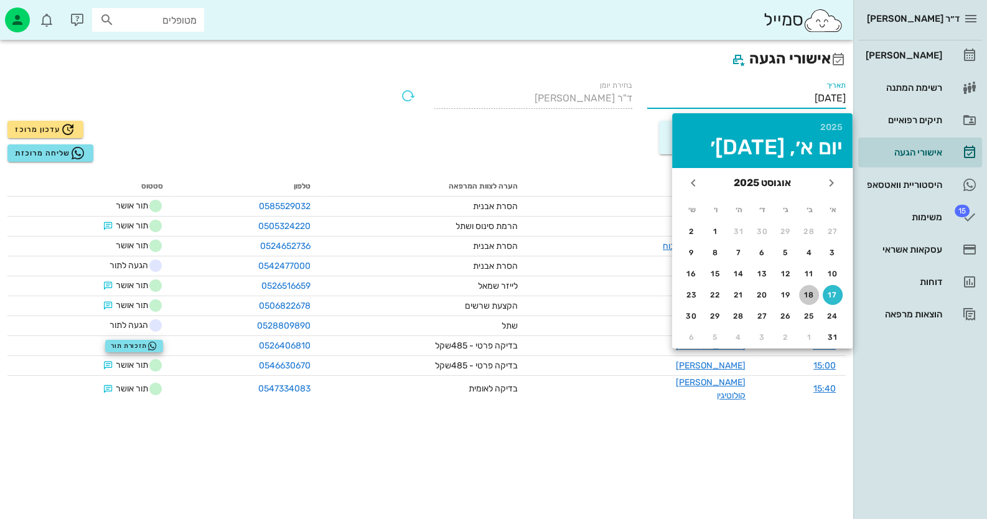
click at [812, 285] on button "18" at bounding box center [809, 295] width 20 height 20
type input "[DATE]"
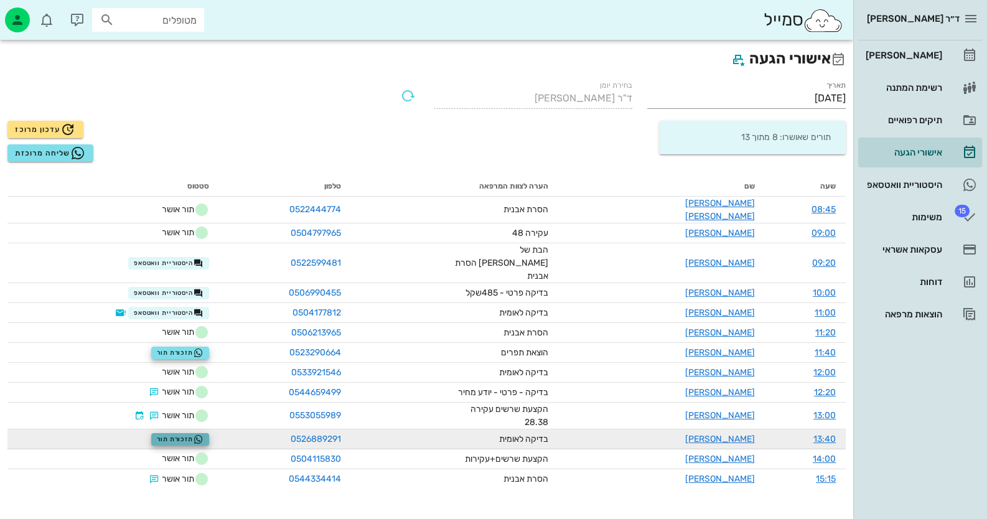
click at [189, 435] on span "תזכורת תור" at bounding box center [180, 440] width 47 height 10
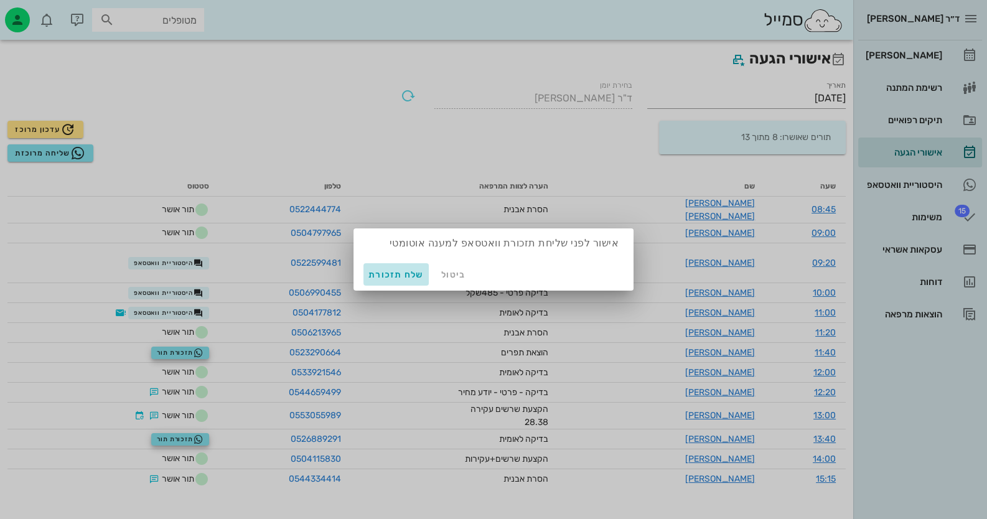
click at [388, 273] on span "שלח תזכורת" at bounding box center [396, 275] width 55 height 11
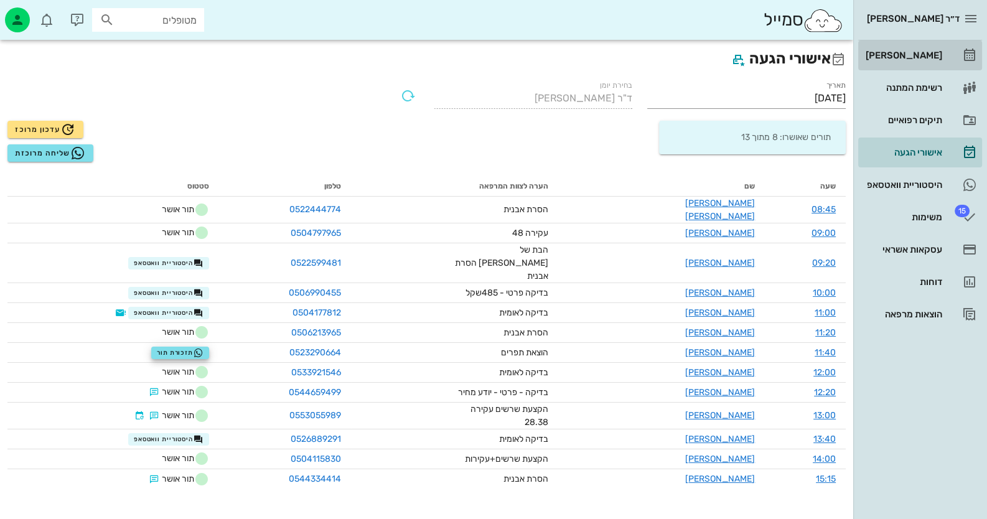
click at [936, 60] on div "[PERSON_NAME]" at bounding box center [902, 55] width 79 height 10
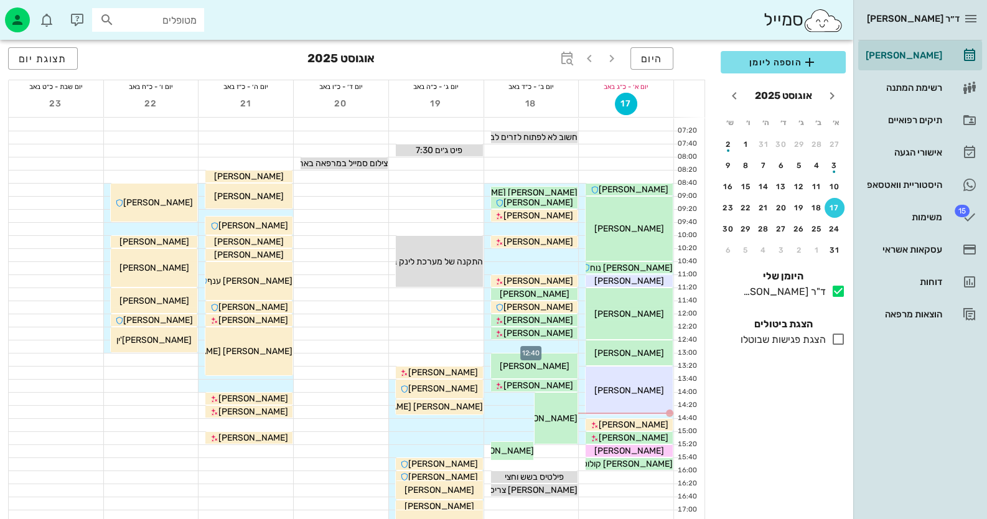
click at [566, 344] on div at bounding box center [531, 347] width 95 height 12
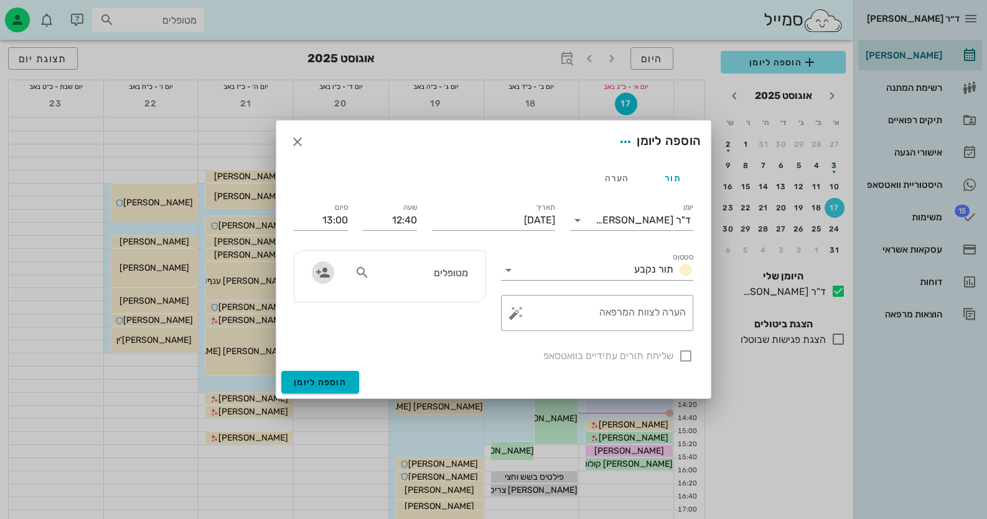
click at [320, 270] on icon "button" at bounding box center [323, 272] width 15 height 15
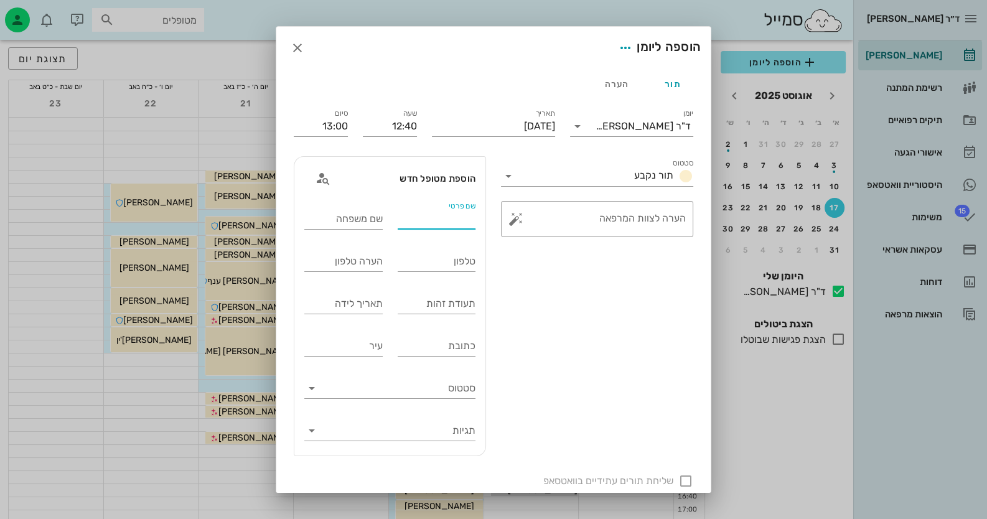
click at [465, 214] on div "שם פרטי" at bounding box center [437, 219] width 78 height 20
type input "קרני"
type input "[PERSON_NAME]"
click at [466, 258] on div "טלפון" at bounding box center [437, 261] width 78 height 20
paste input "0533340749"
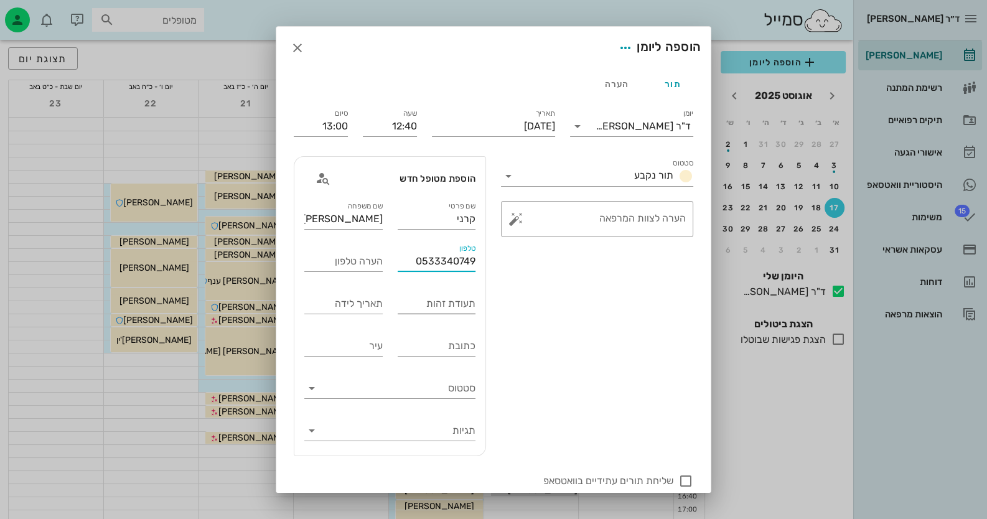
type input "0533340749"
click at [459, 308] on input "תעודת זהות" at bounding box center [437, 304] width 78 height 20
type input "034111716"
click at [523, 217] on button "button" at bounding box center [516, 219] width 15 height 15
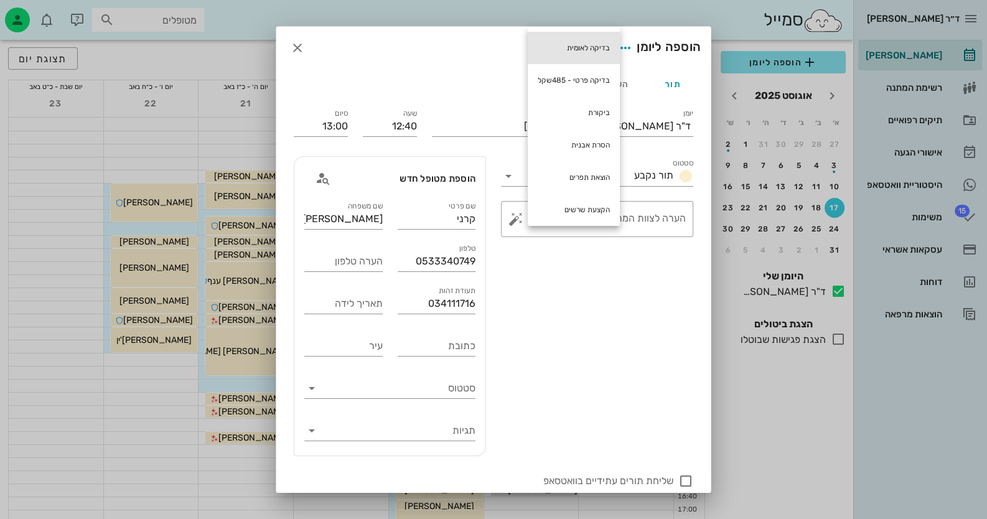
click at [598, 47] on div "בדיקה לאומית" at bounding box center [574, 48] width 92 height 32
type textarea "בדיקה לאומית"
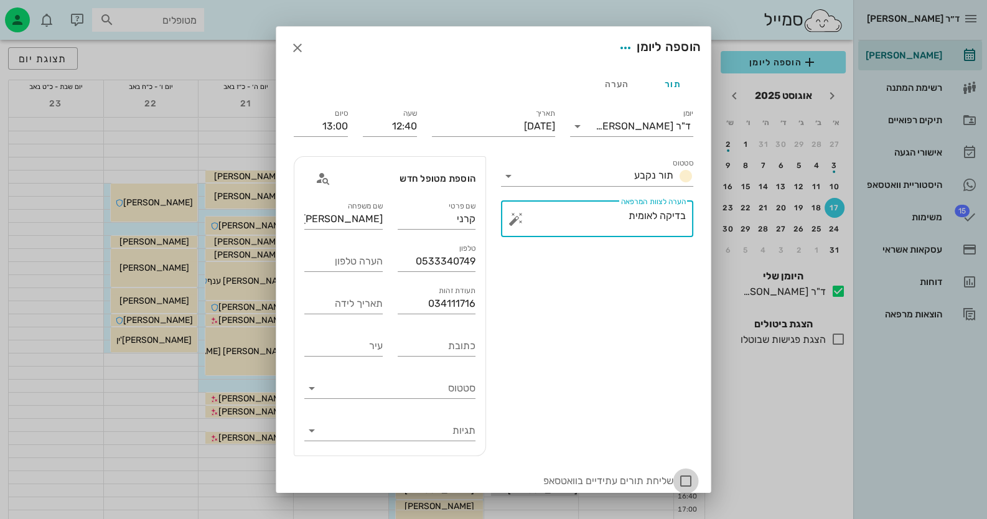
click at [689, 484] on div at bounding box center [685, 481] width 21 height 21
checkbox input "true"
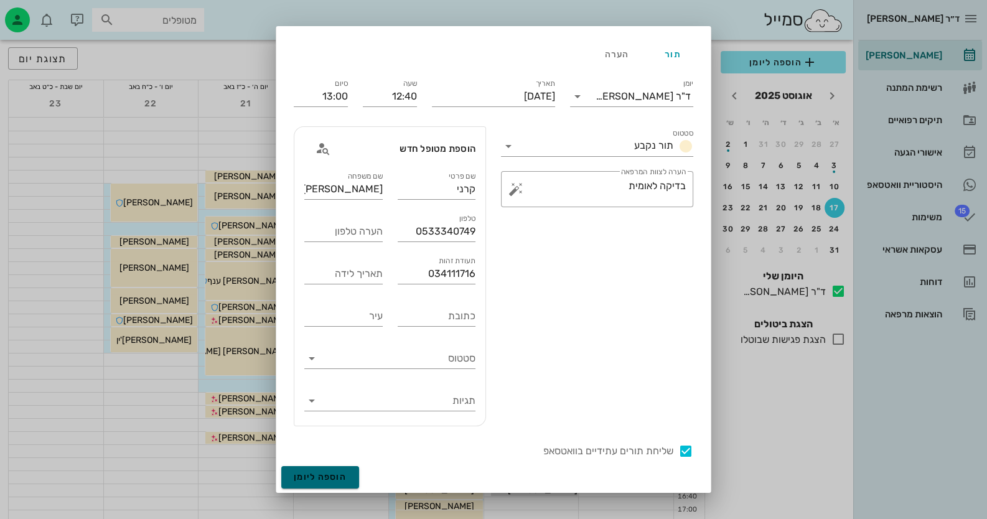
click at [334, 469] on button "הוספה ליומן" at bounding box center [320, 477] width 78 height 22
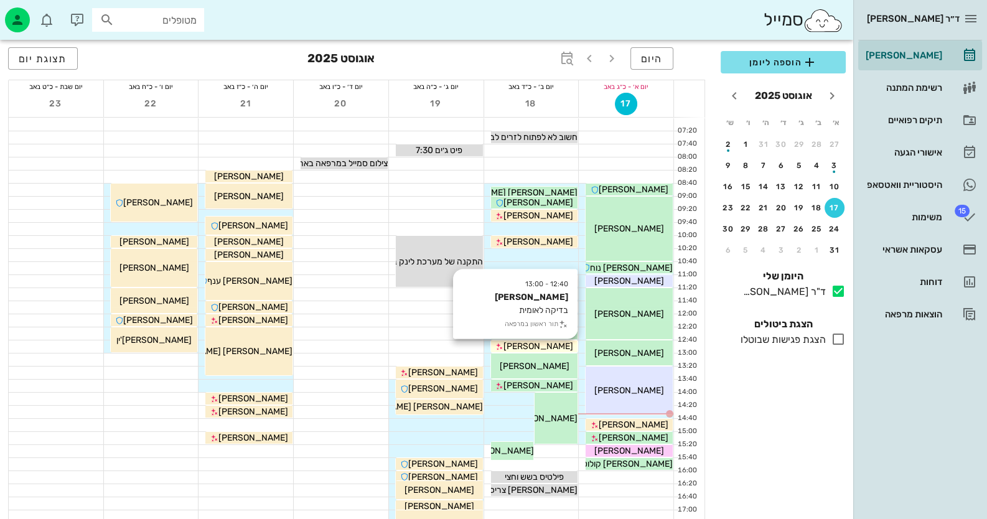
click at [557, 352] on div "[PERSON_NAME]" at bounding box center [534, 346] width 87 height 13
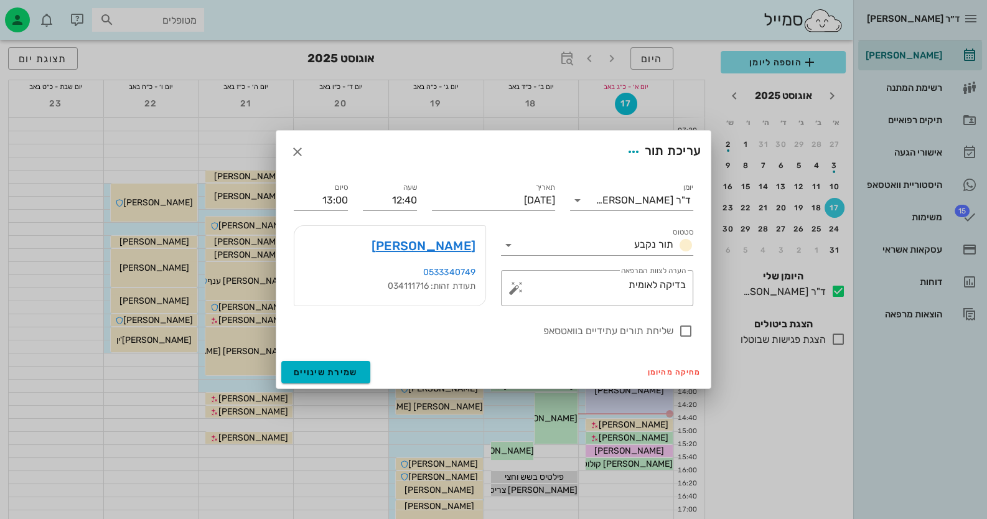
click at [408, 284] on div "תעודת זהות: 034111716" at bounding box center [389, 287] width 171 height 14
copy div "034111716"
click at [303, 148] on icon "button" at bounding box center [297, 151] width 15 height 15
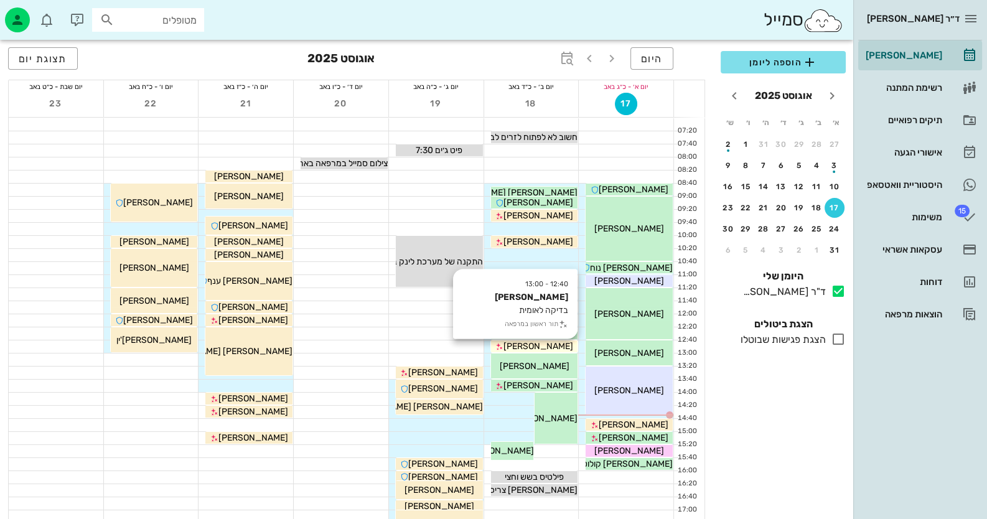
click at [549, 344] on span "[PERSON_NAME]" at bounding box center [539, 346] width 70 height 11
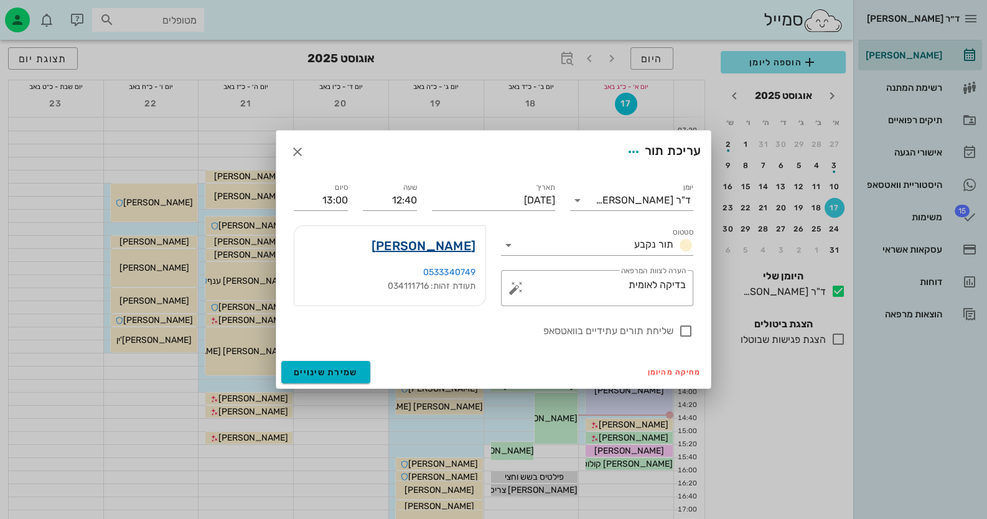
click at [431, 245] on link "[PERSON_NAME]" at bounding box center [424, 246] width 104 height 20
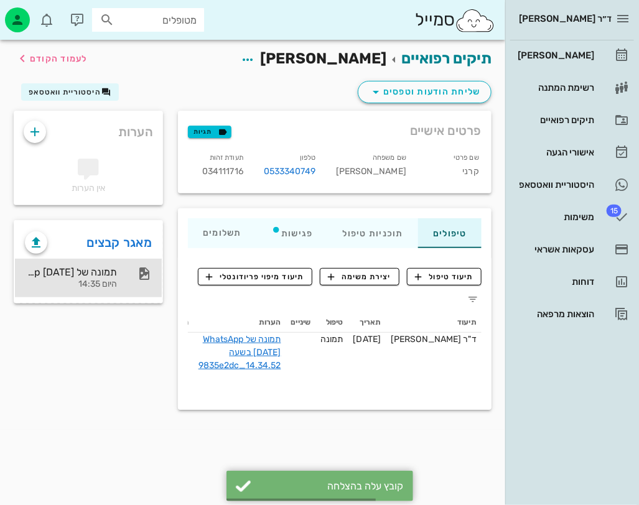
click at [112, 290] on div "תמונה של WhatsApp [DATE] בשעה 14.34.52_9835e2dc היום 14:35" at bounding box center [71, 278] width 92 height 39
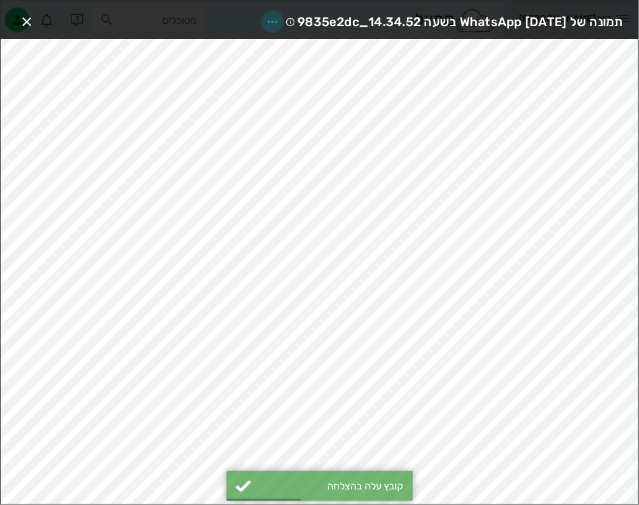
click at [265, 19] on icon "button" at bounding box center [272, 21] width 15 height 15
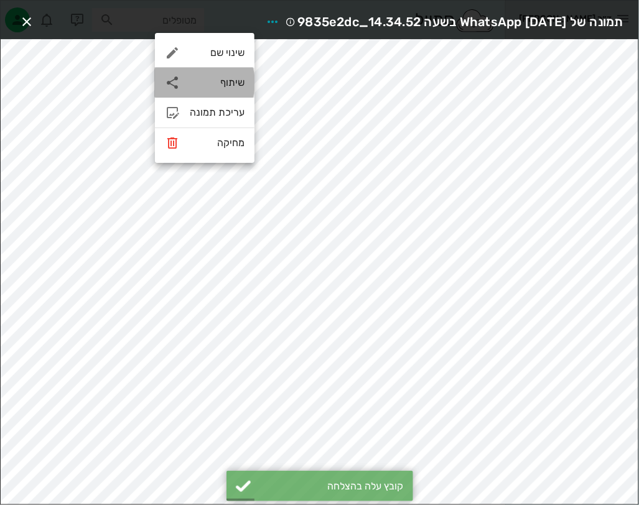
click at [224, 77] on div "שיתוף" at bounding box center [217, 83] width 55 height 12
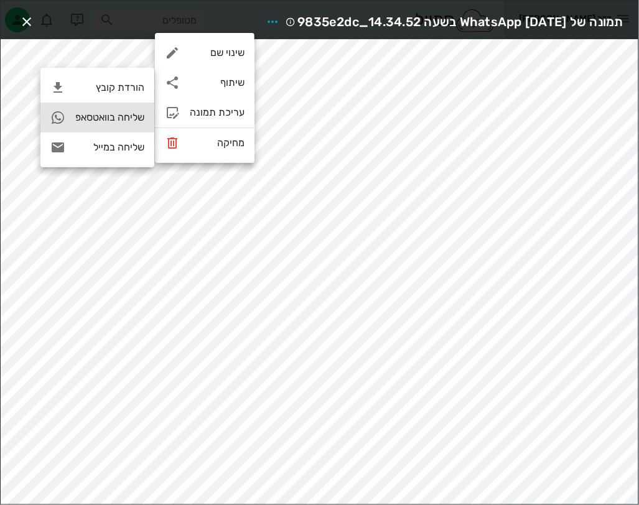
click at [141, 109] on div "שליחה בוואטסאפ" at bounding box center [97, 118] width 114 height 30
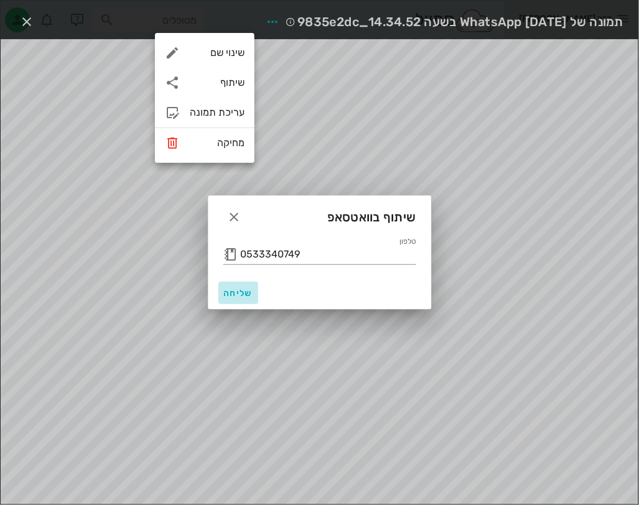
click at [246, 290] on span "שליחה" at bounding box center [238, 293] width 30 height 11
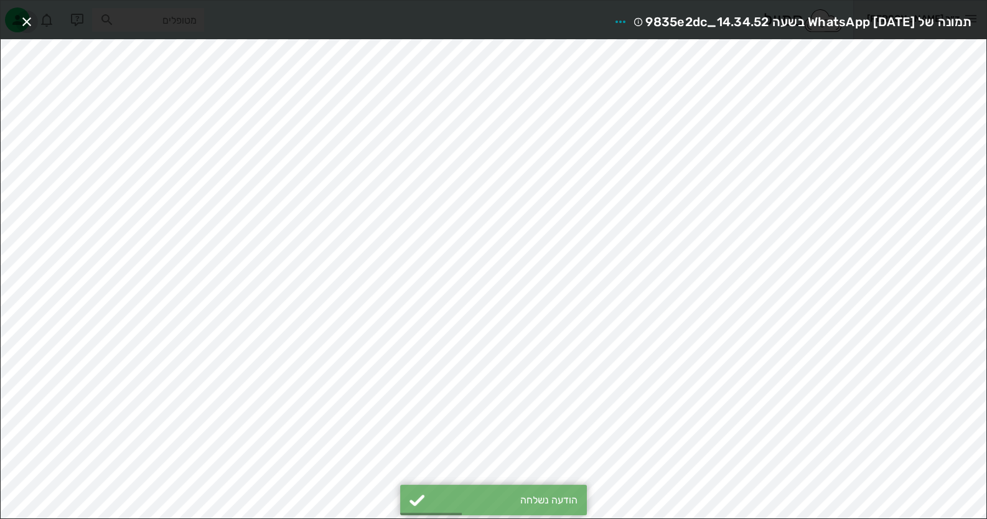
click at [22, 20] on icon "button" at bounding box center [26, 21] width 15 height 15
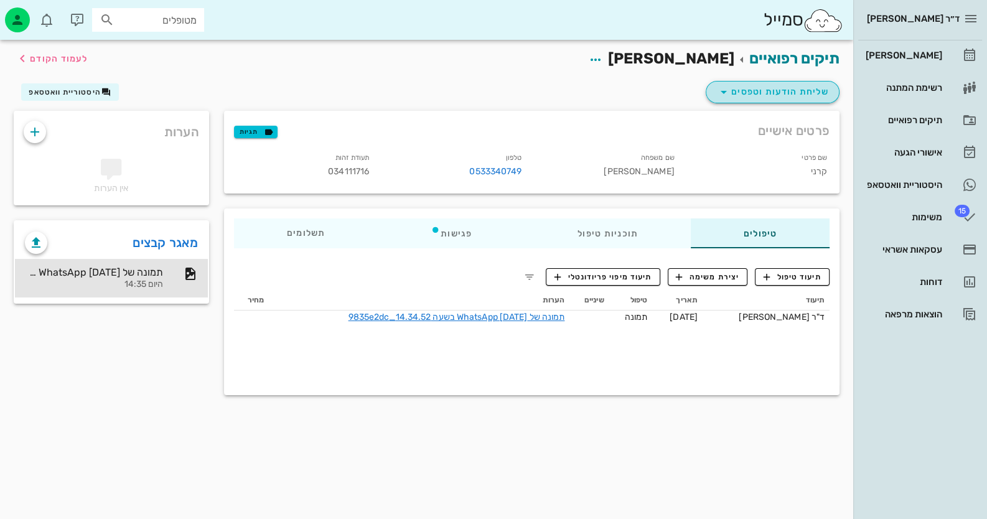
click at [814, 101] on button "שליחת הודעות וטפסים" at bounding box center [773, 92] width 134 height 22
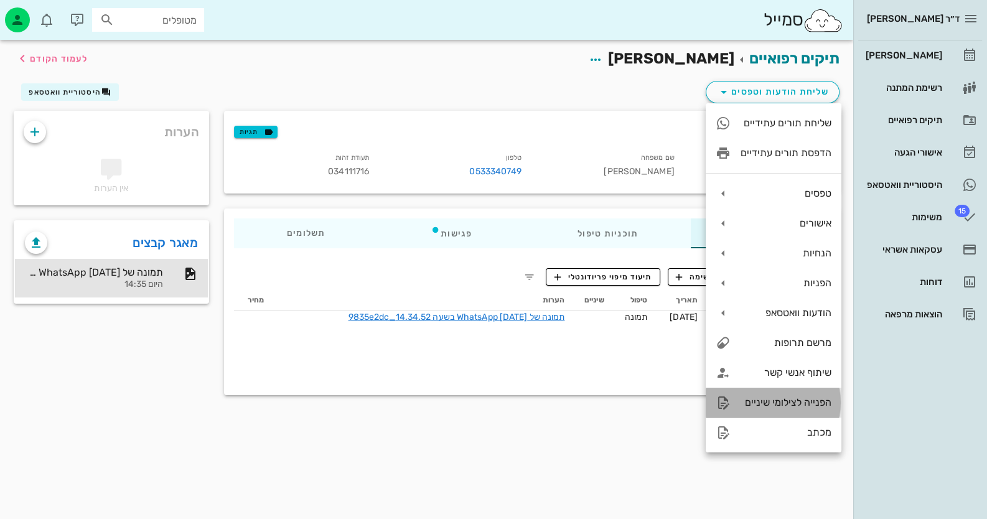
click at [822, 391] on div "הפנייה לצילומי שיניים" at bounding box center [774, 403] width 136 height 30
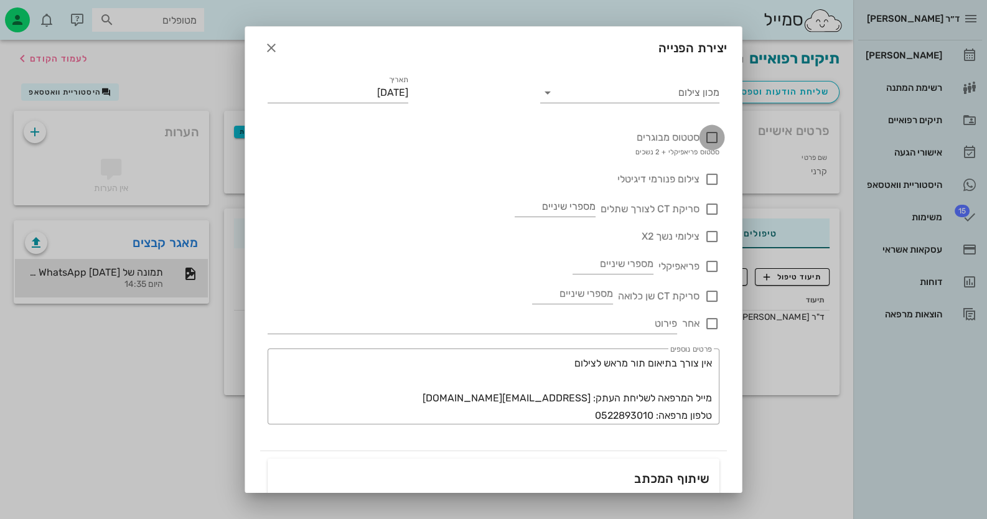
click at [715, 145] on div at bounding box center [712, 137] width 21 height 21
checkbox input "true"
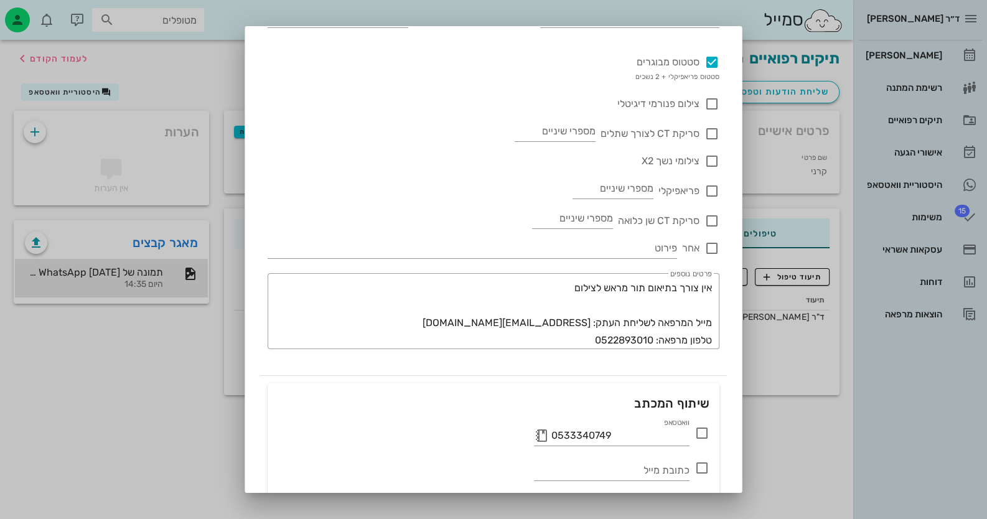
scroll to position [165, 0]
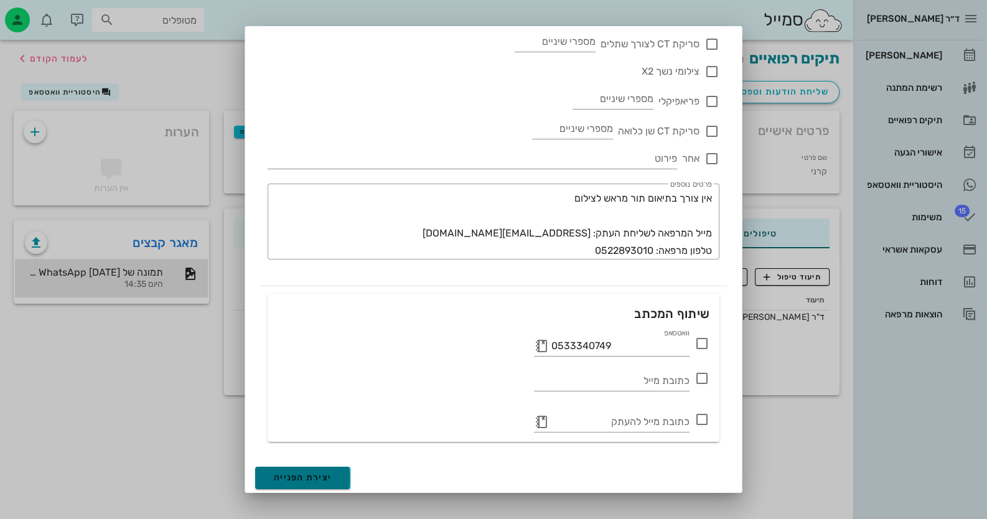
click at [319, 472] on span "יצירת הפנייה" at bounding box center [303, 477] width 58 height 11
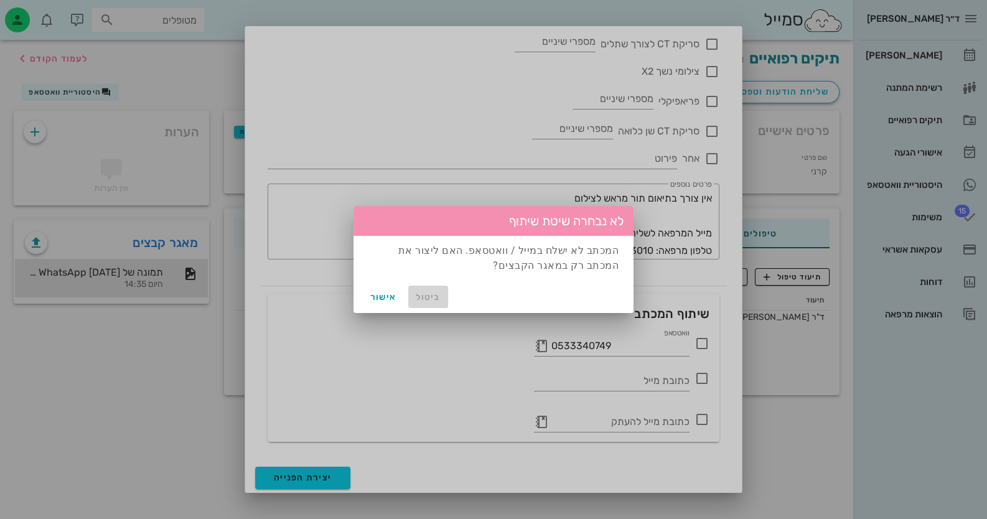
click at [425, 294] on span "ביטול" at bounding box center [428, 297] width 30 height 11
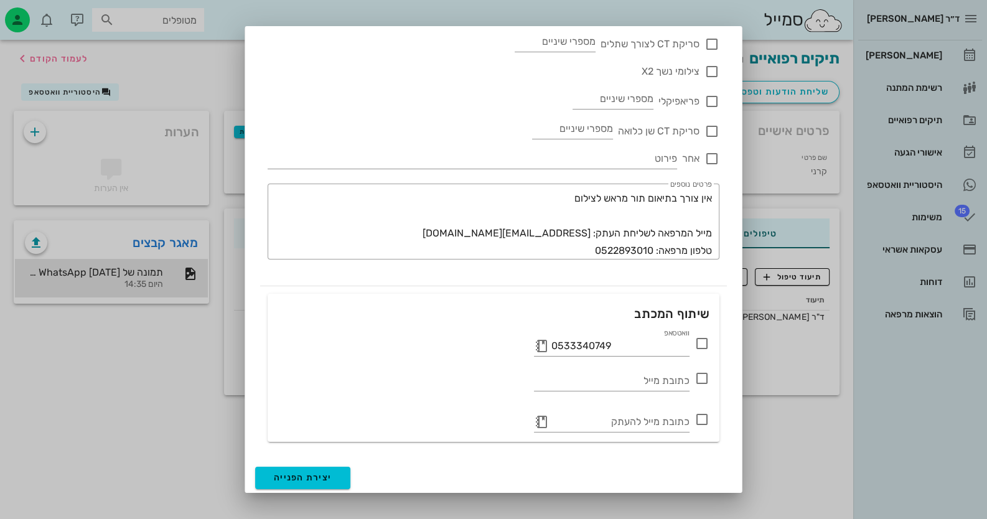
click at [710, 345] on div "וואטסאפ 0533340749" at bounding box center [493, 342] width 447 height 32
click at [707, 345] on icon at bounding box center [702, 343] width 15 height 15
click at [713, 197] on div "​ פרטים נוספים אין צורך בתיאום תור מראש לצילום מייל המרפאה לשליחת העתק: [EMAIL_…" at bounding box center [494, 222] width 452 height 76
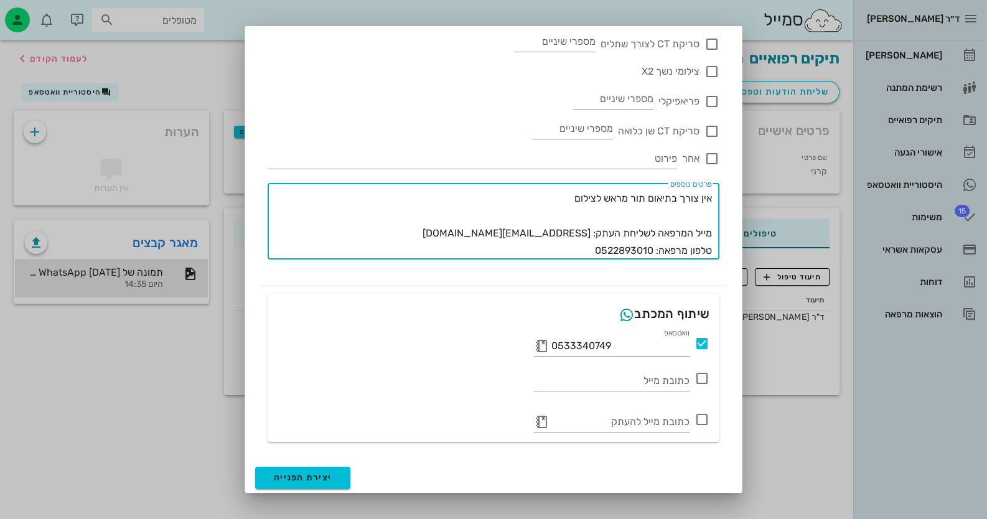
click at [574, 201] on textarea "אין צורך בתיאום תור מראש לצילום מייל המרפאה לשליחת העתק: [EMAIL_ADDRESS][DOMAIN…" at bounding box center [490, 225] width 444 height 70
type textarea "אין צורך בתיאום תור מראש לצילום במכון [PERSON_NAME] השן מייל המרפאה לשליחת העתק…"
click at [321, 472] on span "יצירת הפנייה" at bounding box center [303, 477] width 58 height 11
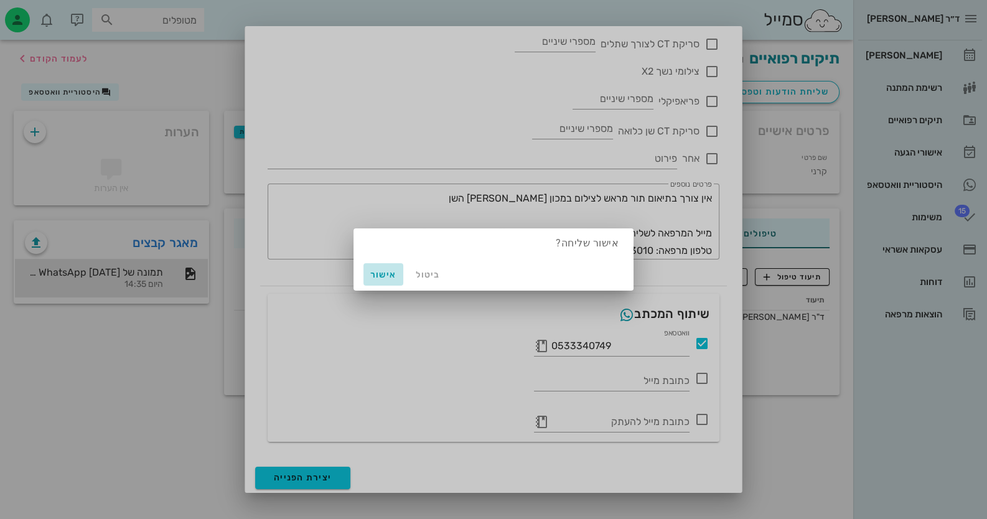
click at [383, 280] on button "אישור" at bounding box center [384, 274] width 40 height 22
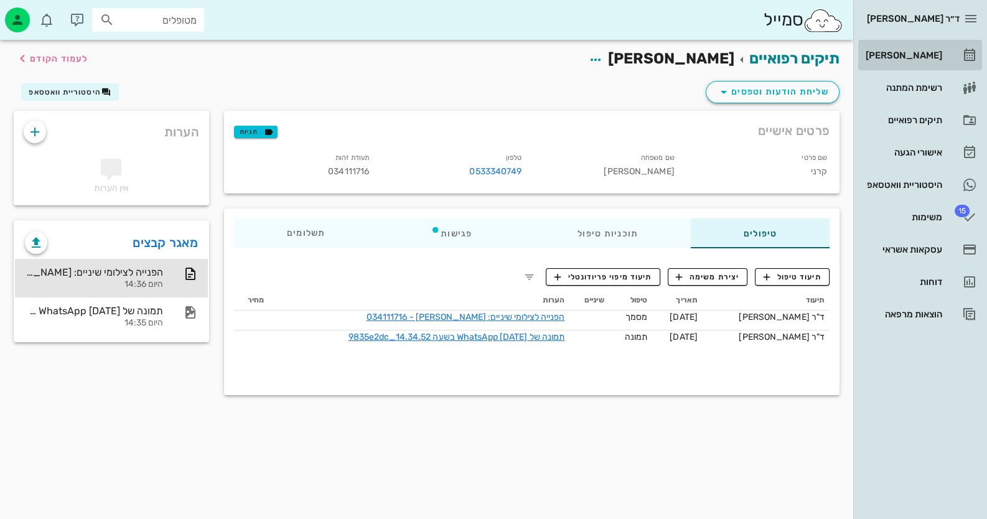
click at [959, 62] on link "[PERSON_NAME]" at bounding box center [920, 55] width 124 height 30
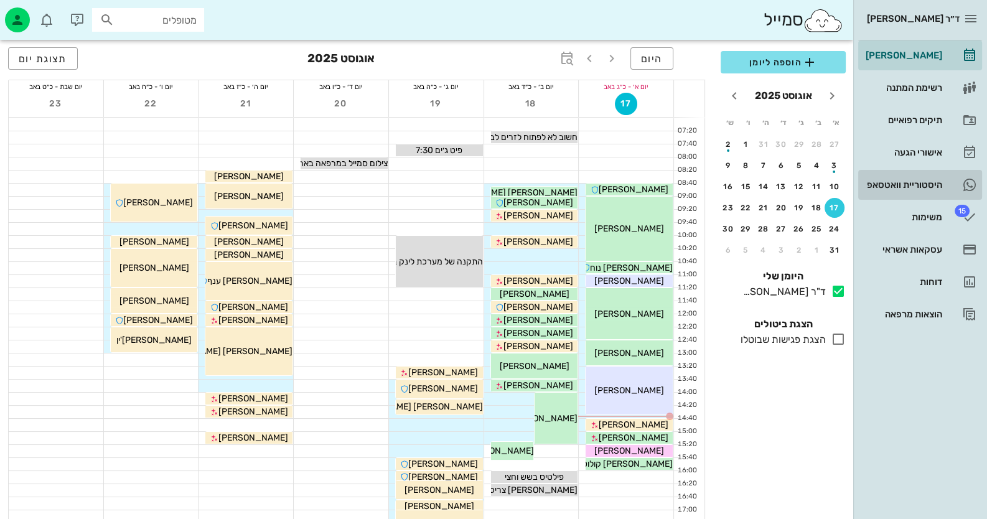
click at [938, 179] on div "היסטוריית וואטסאפ" at bounding box center [902, 185] width 79 height 20
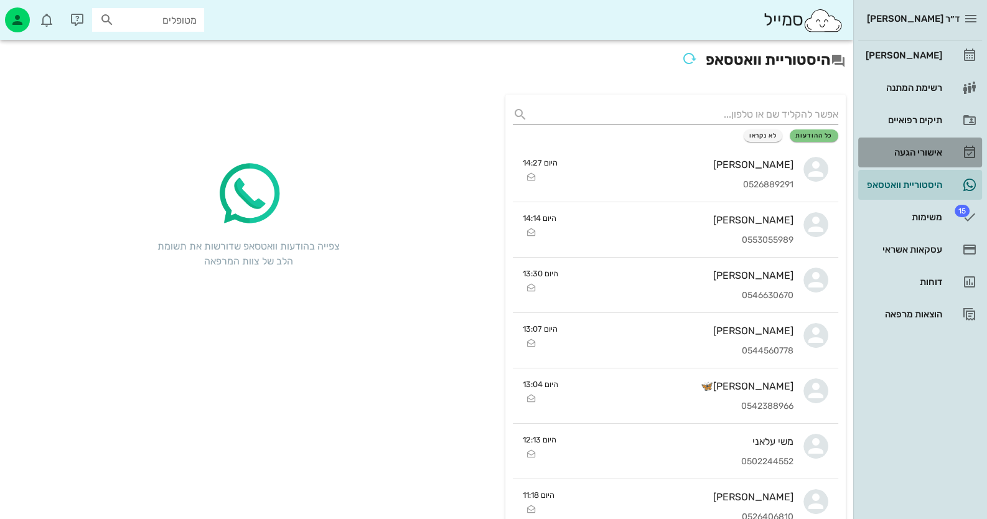
click at [929, 150] on div "אישורי הגעה" at bounding box center [902, 153] width 79 height 10
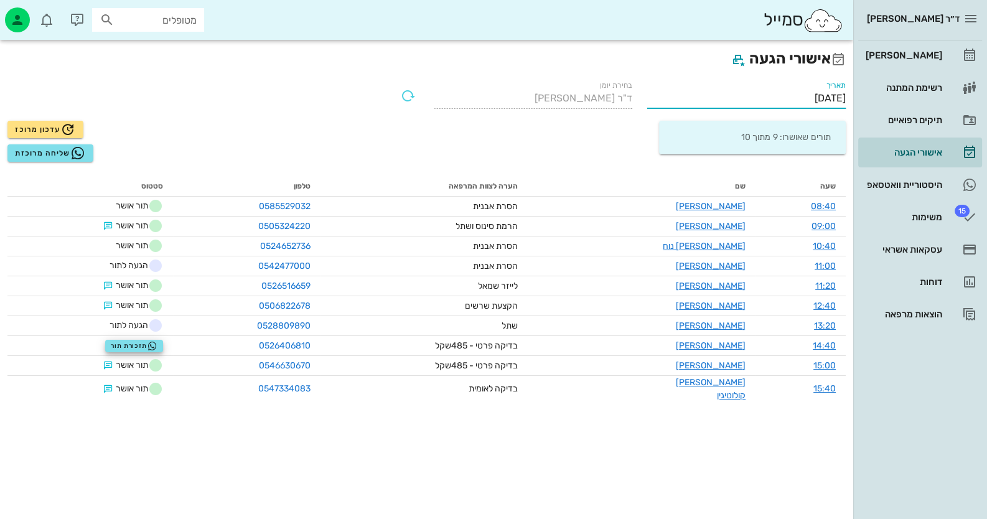
click at [825, 106] on input "[DATE]" at bounding box center [746, 98] width 199 height 20
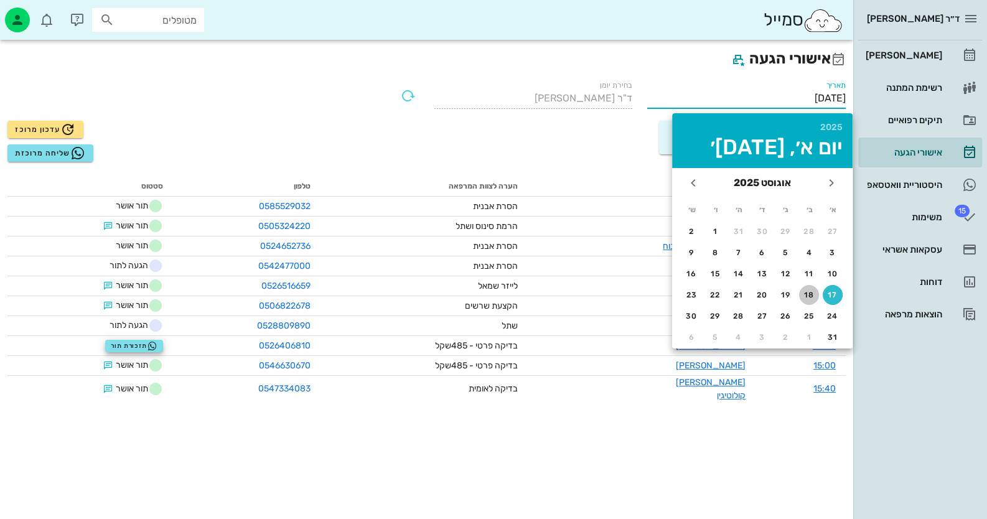
click at [811, 298] on button "18" at bounding box center [809, 295] width 20 height 20
type input "[DATE]"
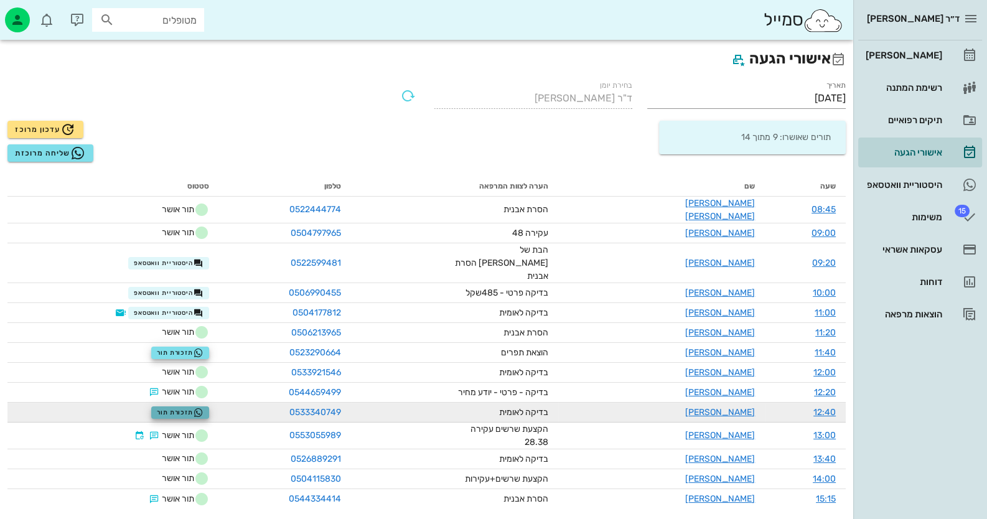
click at [201, 408] on span "תזכורת תור" at bounding box center [180, 413] width 47 height 10
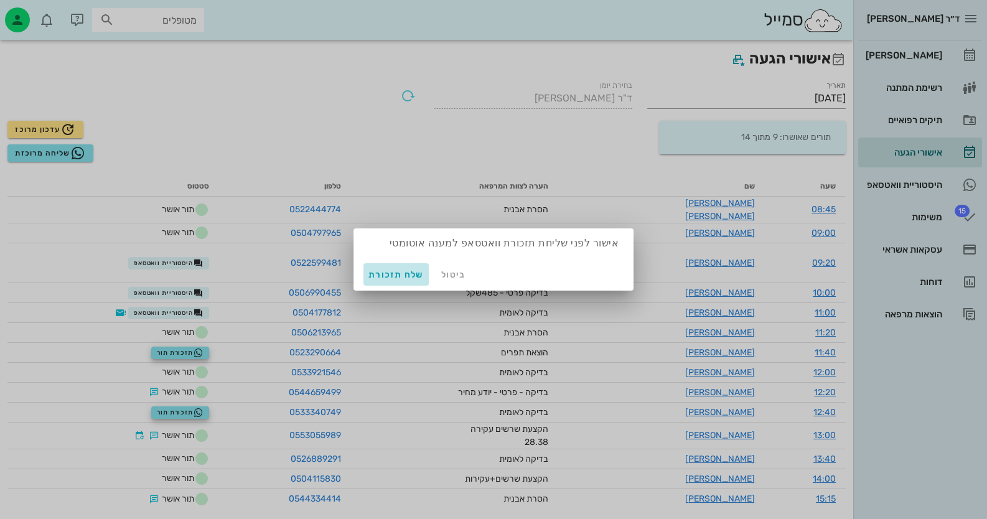
click at [407, 271] on span "שלח תזכורת" at bounding box center [396, 275] width 55 height 11
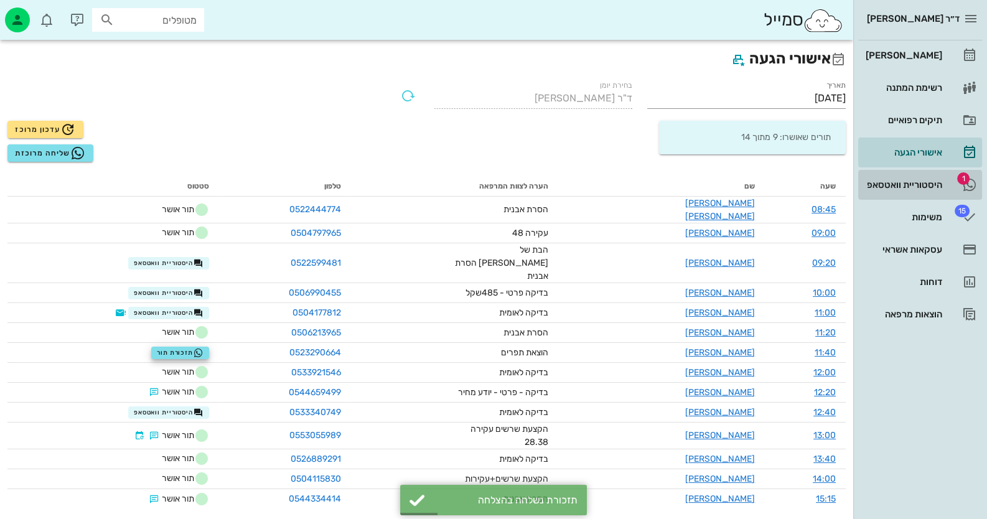
click at [926, 191] on div "היסטוריית וואטסאפ" at bounding box center [902, 185] width 79 height 20
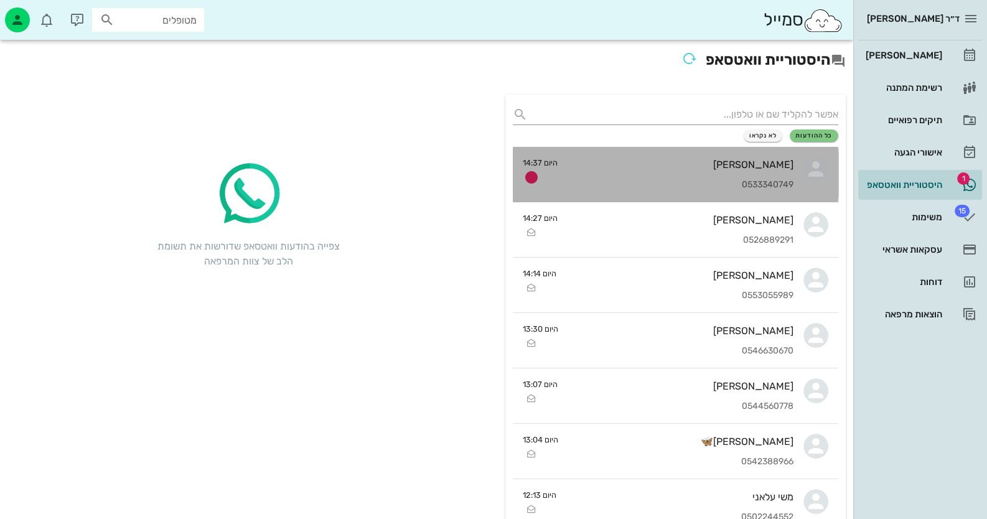
click at [812, 167] on icon at bounding box center [816, 169] width 25 height 25
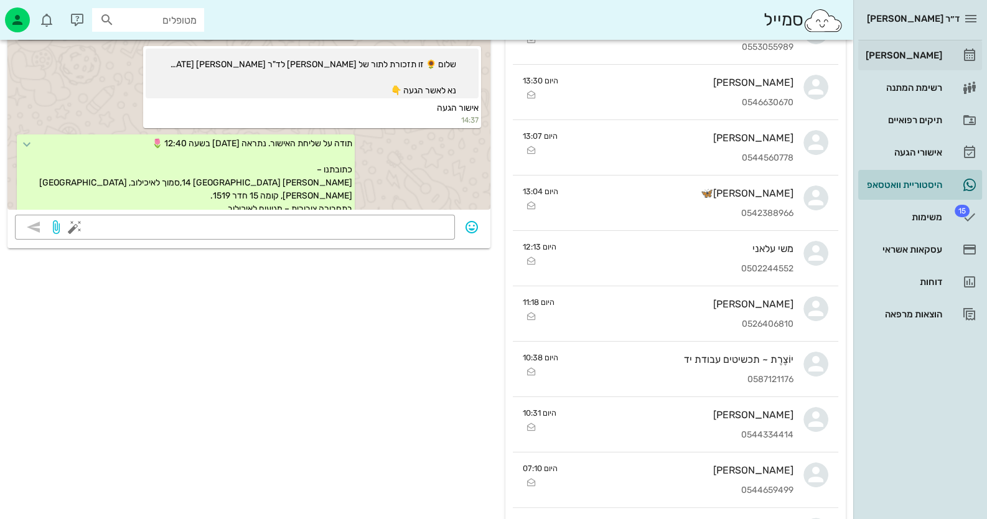
scroll to position [410, 0]
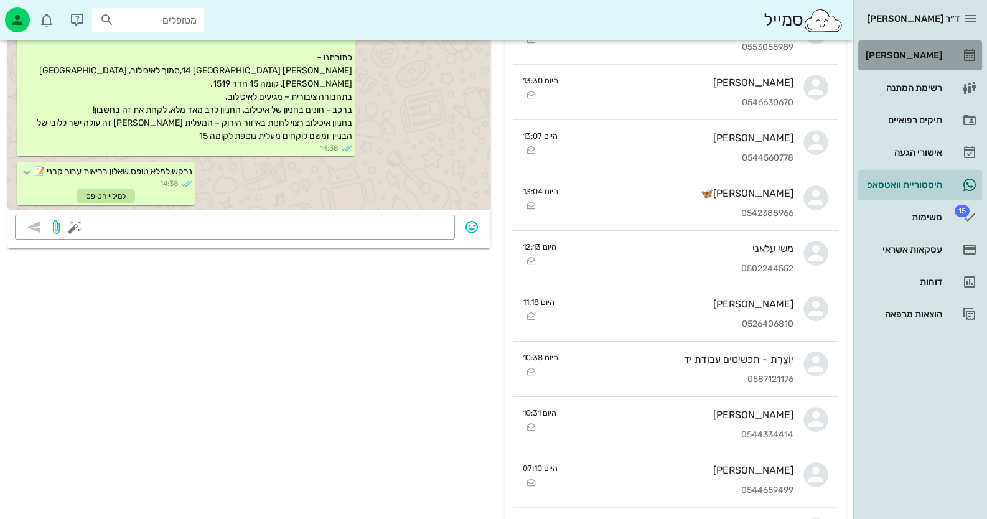
click at [961, 62] on link "[PERSON_NAME]" at bounding box center [920, 55] width 124 height 30
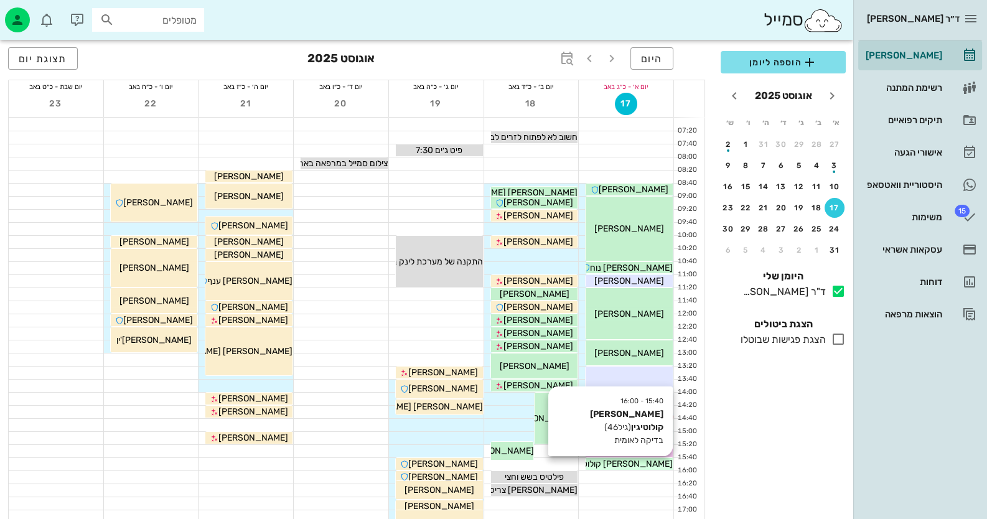
click at [651, 462] on span "[PERSON_NAME] קולוטיגין" at bounding box center [623, 464] width 100 height 11
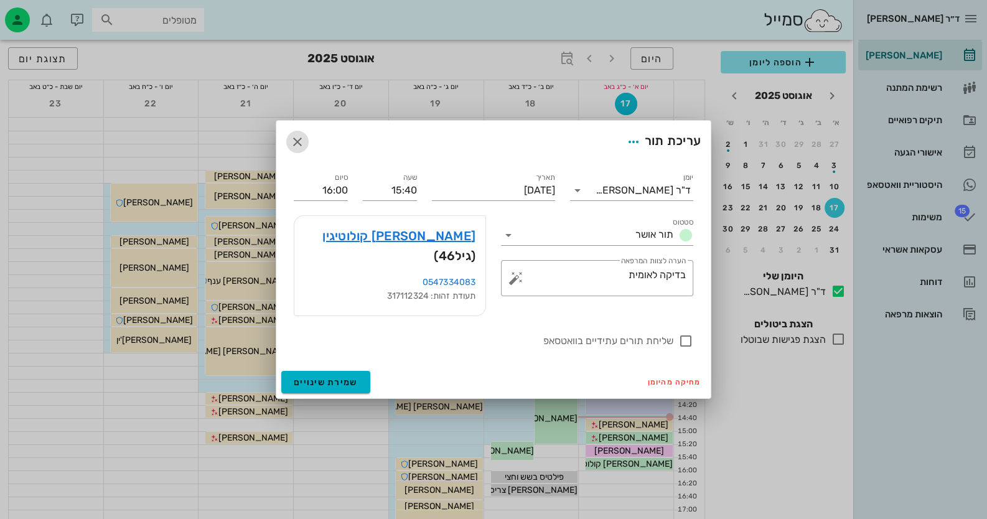
click at [300, 143] on button "button" at bounding box center [297, 142] width 22 height 22
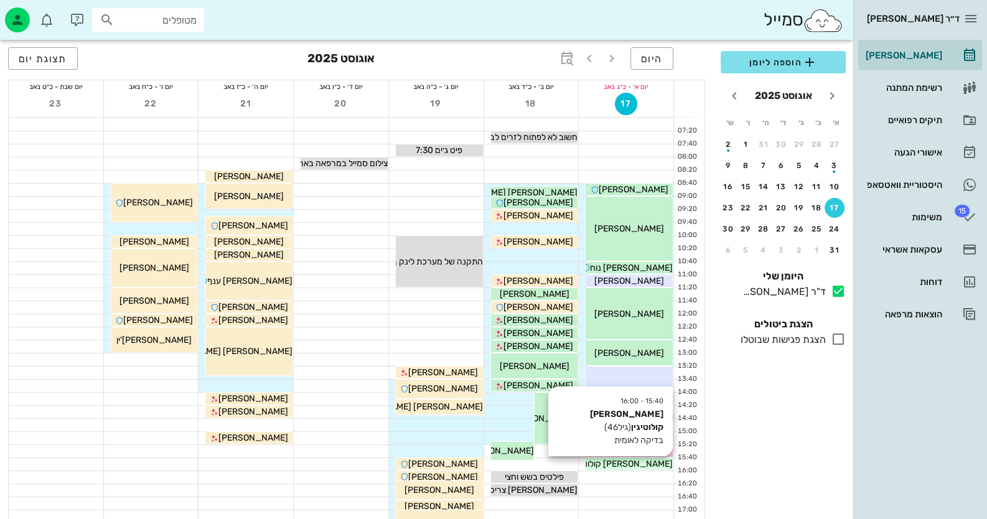
click at [623, 463] on span "[PERSON_NAME] קולוטיגין" at bounding box center [623, 464] width 100 height 11
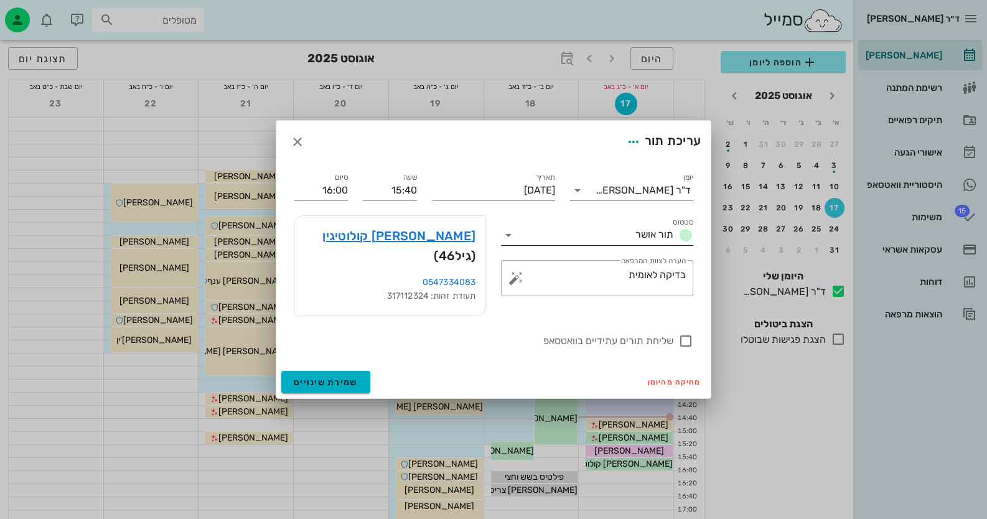
click at [508, 243] on icon at bounding box center [508, 235] width 15 height 15
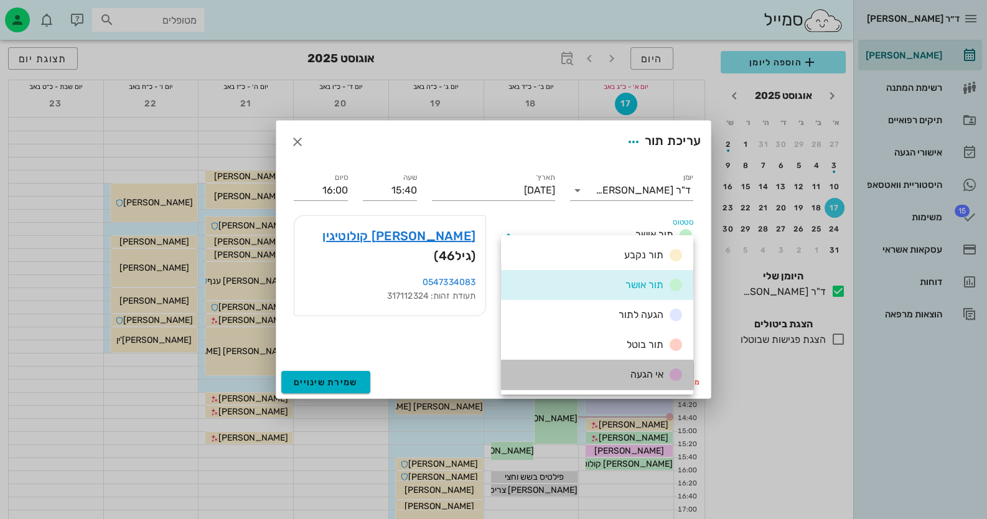
click at [637, 374] on span "אי הגעה" at bounding box center [647, 375] width 33 height 12
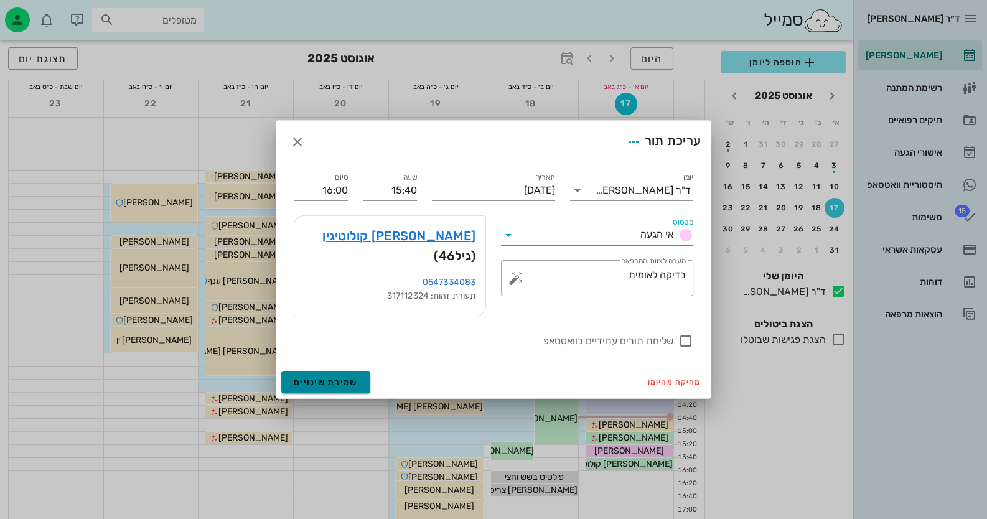
click at [341, 377] on span "שמירת שינויים" at bounding box center [326, 382] width 64 height 11
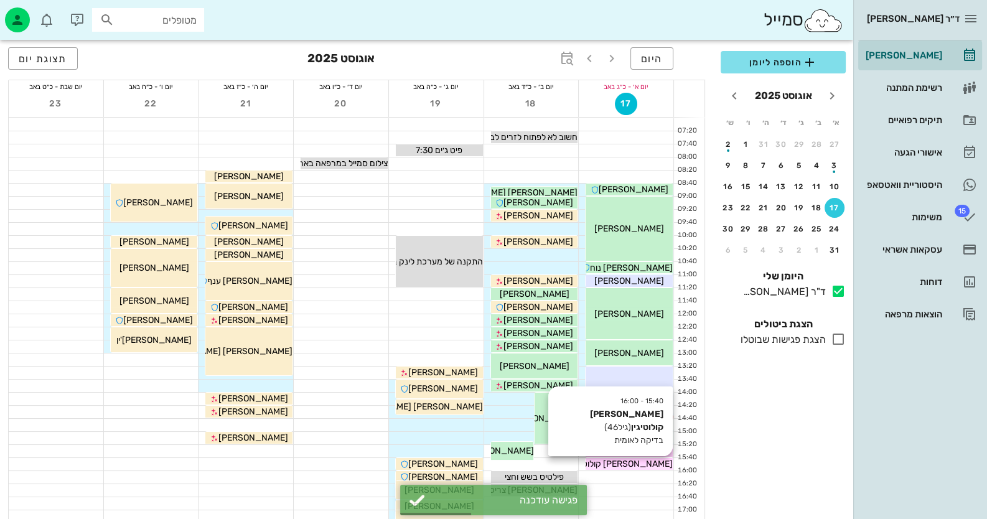
click at [643, 462] on span "[PERSON_NAME] קולוטיגין" at bounding box center [623, 464] width 100 height 11
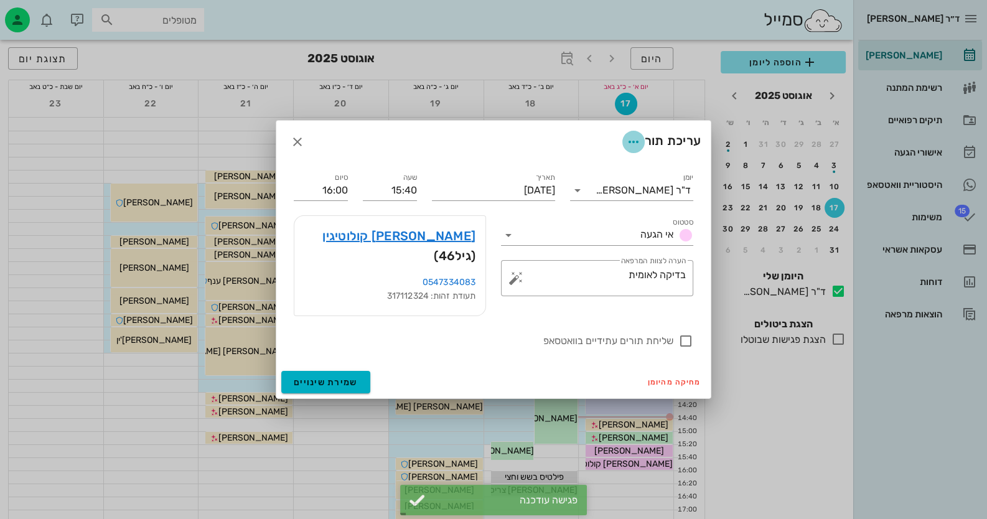
click at [629, 144] on icon "button" at bounding box center [633, 141] width 15 height 15
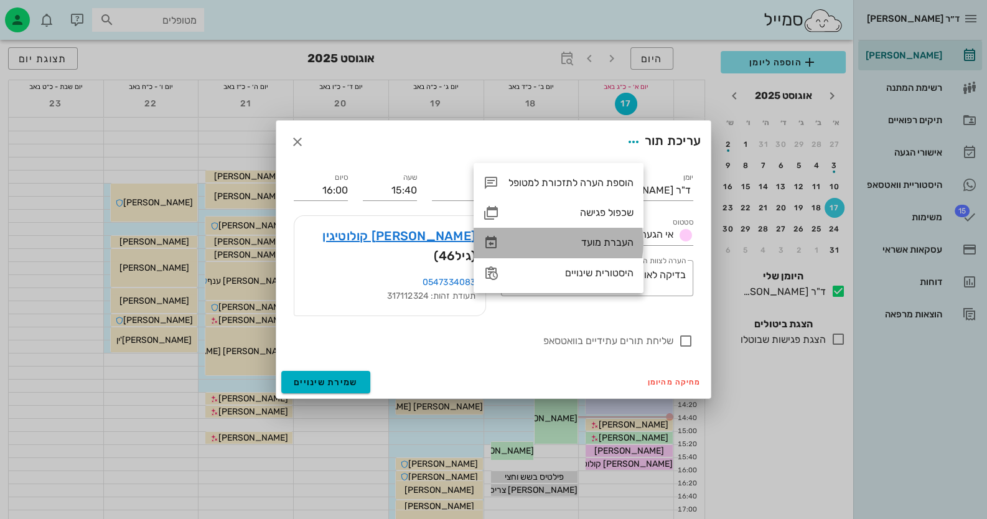
click at [607, 241] on div "העברת מועד" at bounding box center [571, 243] width 125 height 12
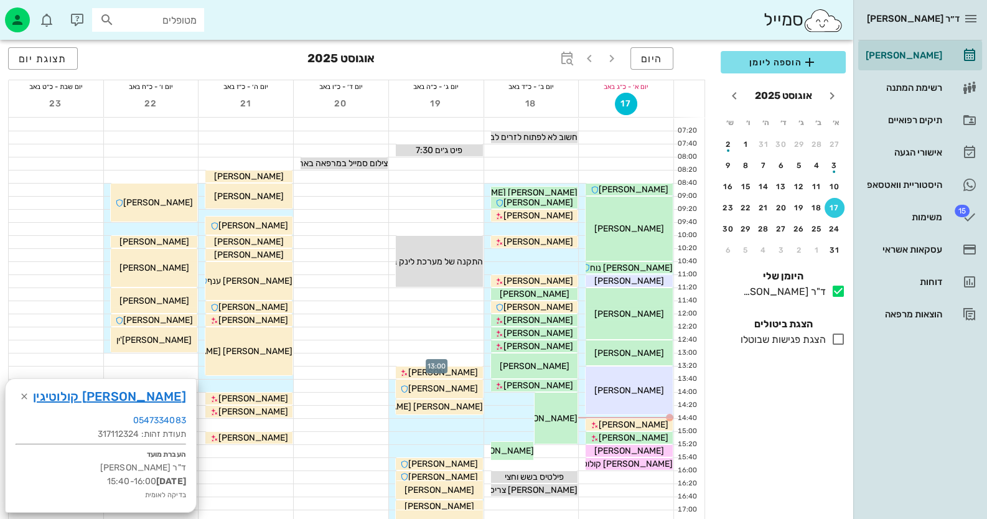
click at [469, 358] on div at bounding box center [436, 360] width 95 height 12
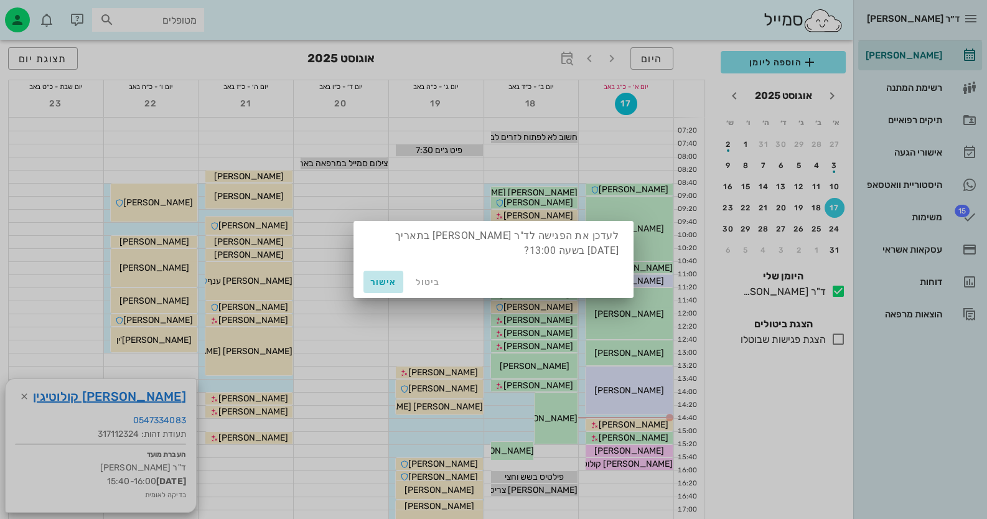
click at [385, 285] on span "אישור" at bounding box center [384, 282] width 30 height 11
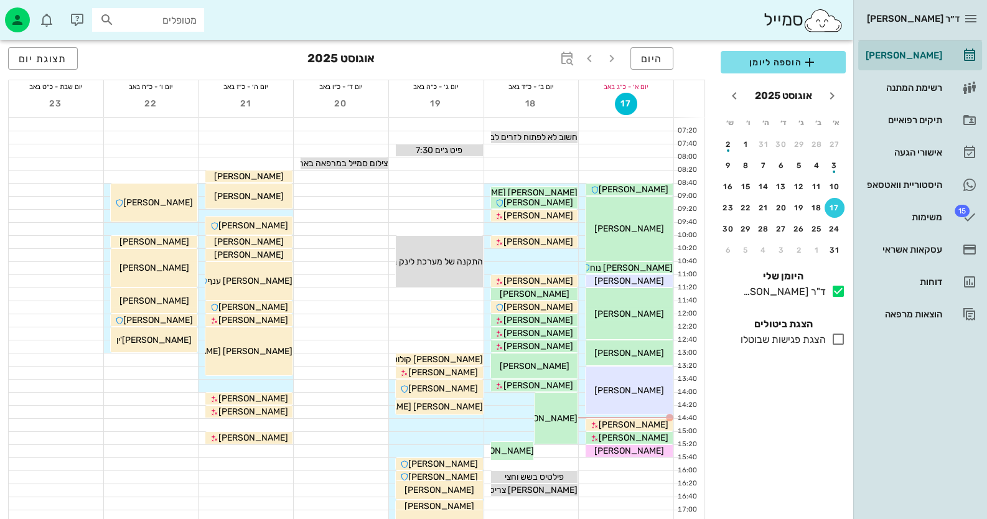
click at [466, 351] on div at bounding box center [436, 347] width 95 height 12
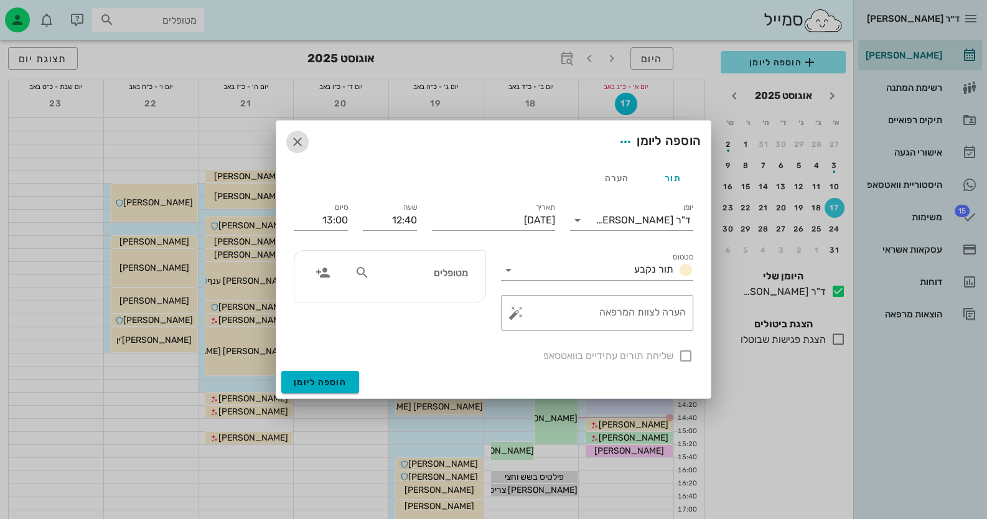
click at [293, 136] on icon "button" at bounding box center [297, 141] width 15 height 15
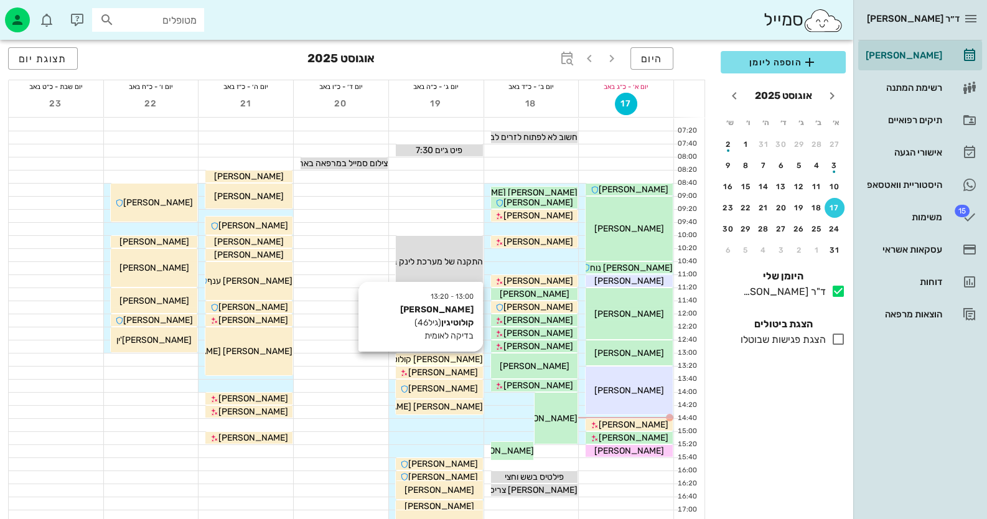
click at [465, 359] on span "[PERSON_NAME] קולוטיגין" at bounding box center [433, 359] width 100 height 11
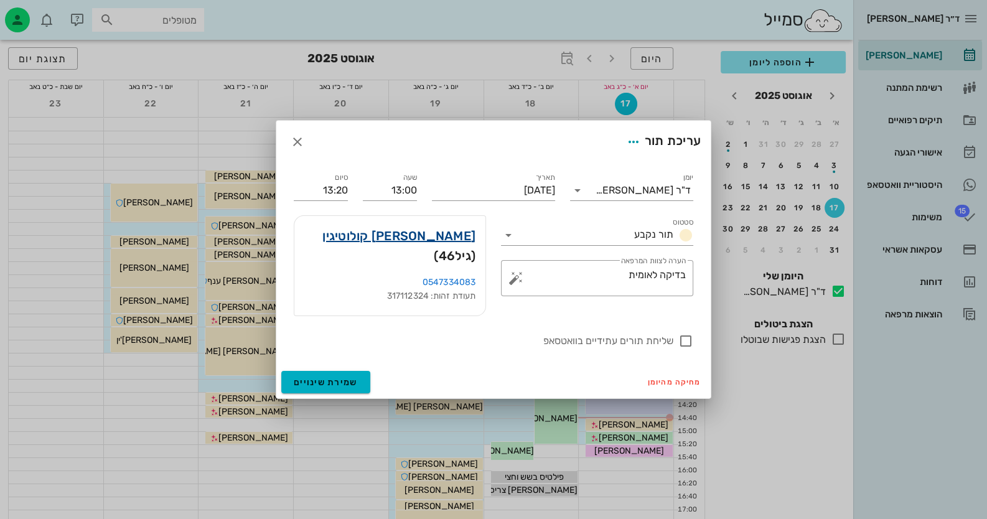
click at [454, 246] on link "[PERSON_NAME] קולוטיגין" at bounding box center [398, 236] width 153 height 20
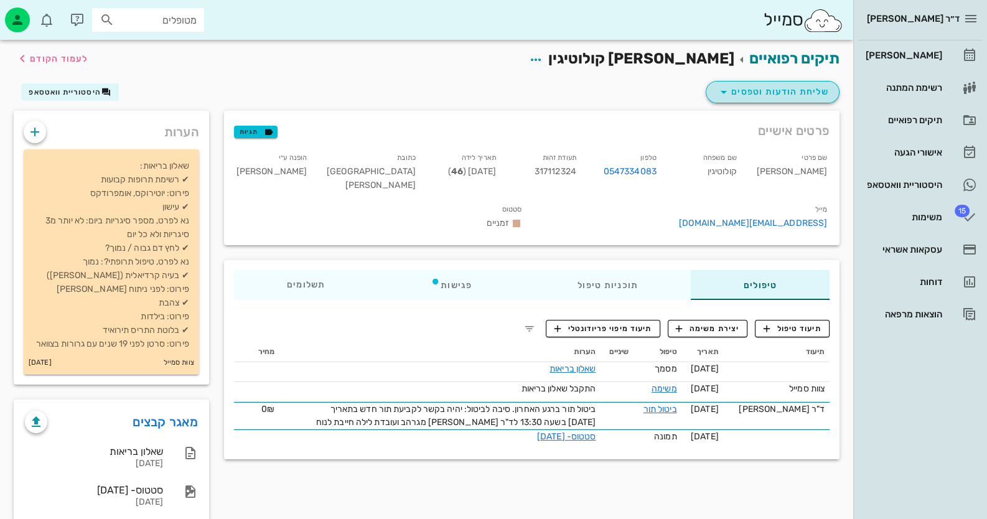
click at [782, 90] on span "שליחת הודעות וטפסים" at bounding box center [773, 92] width 113 height 15
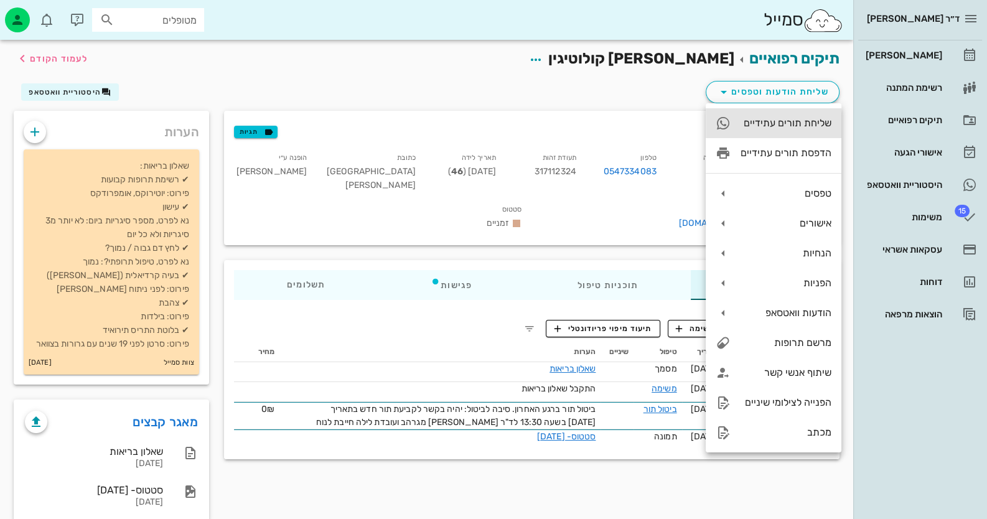
click at [803, 128] on div "שליחת תורים עתידיים" at bounding box center [786, 123] width 91 height 12
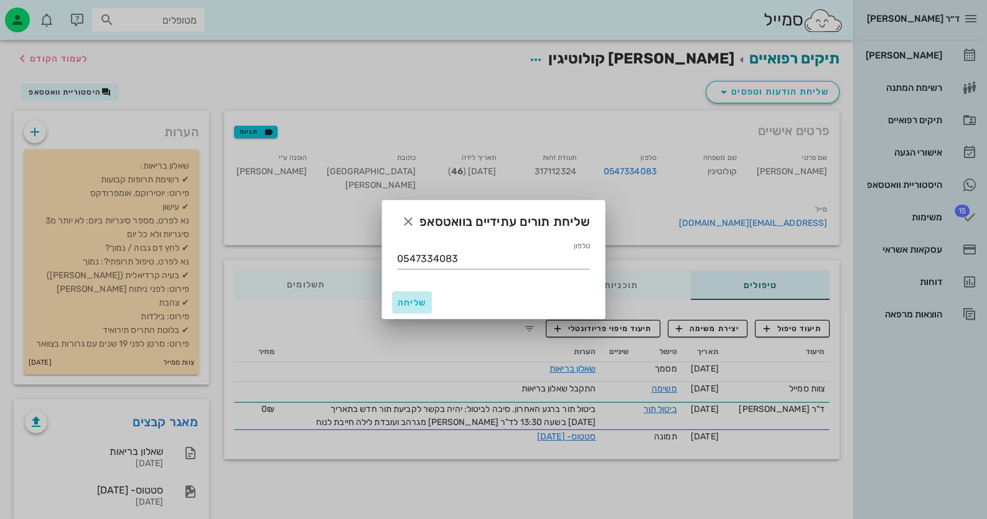
click at [417, 306] on span "שליחה" at bounding box center [412, 303] width 30 height 11
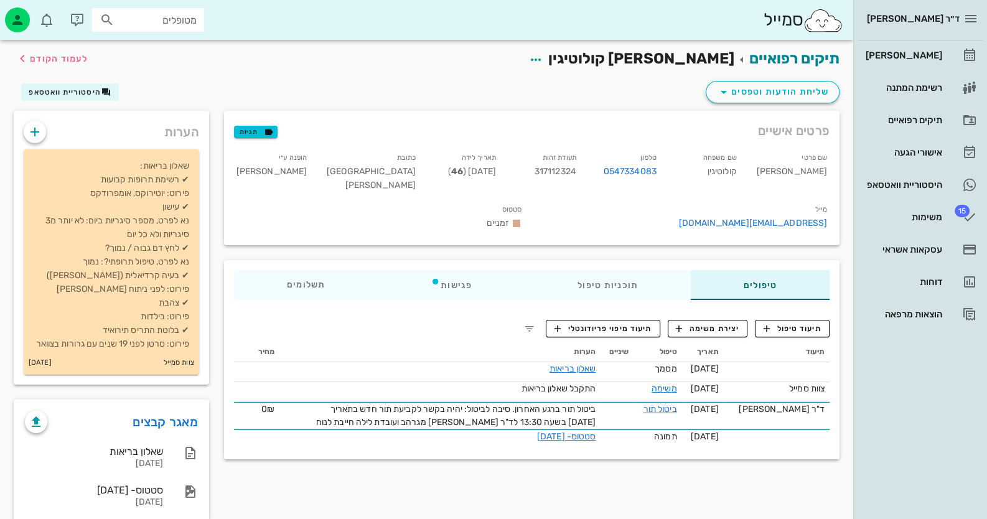
click at [705, 488] on div "פרטים אישיים תגיות שם פרטי [PERSON_NAME] שם משפחה קולוטיגין טלפון 0547334083 תע…" at bounding box center [532, 320] width 631 height 418
click at [904, 54] on div "[PERSON_NAME]" at bounding box center [902, 55] width 79 height 10
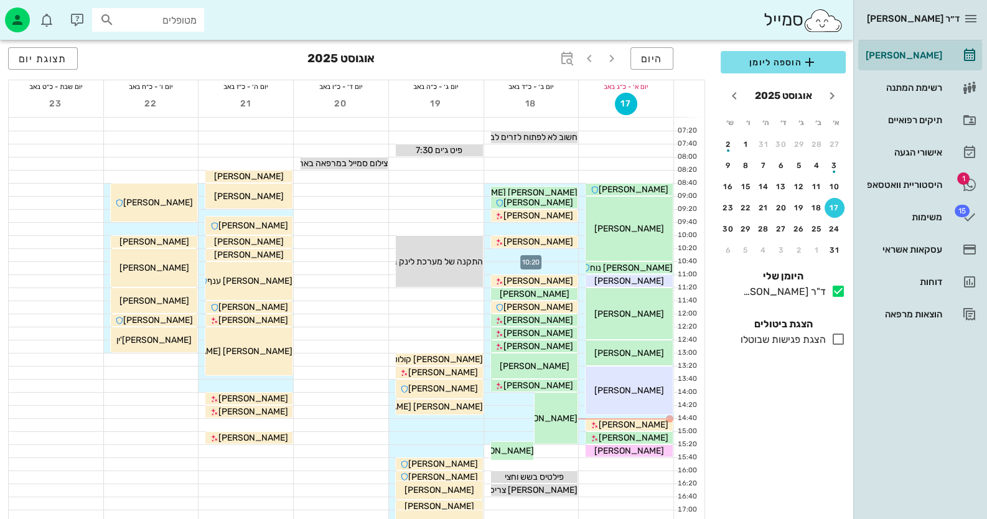
click at [570, 251] on div at bounding box center [531, 255] width 95 height 12
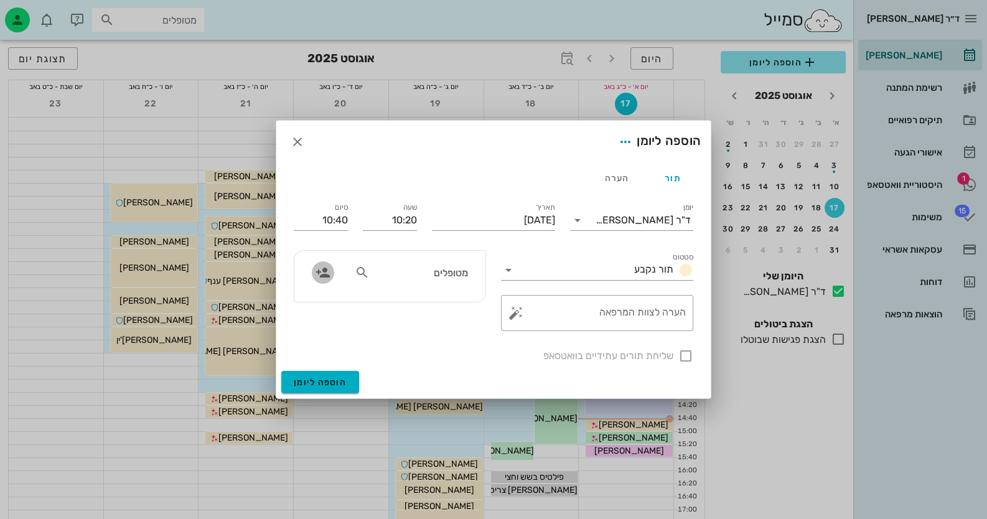
click at [323, 271] on icon "button" at bounding box center [323, 272] width 15 height 15
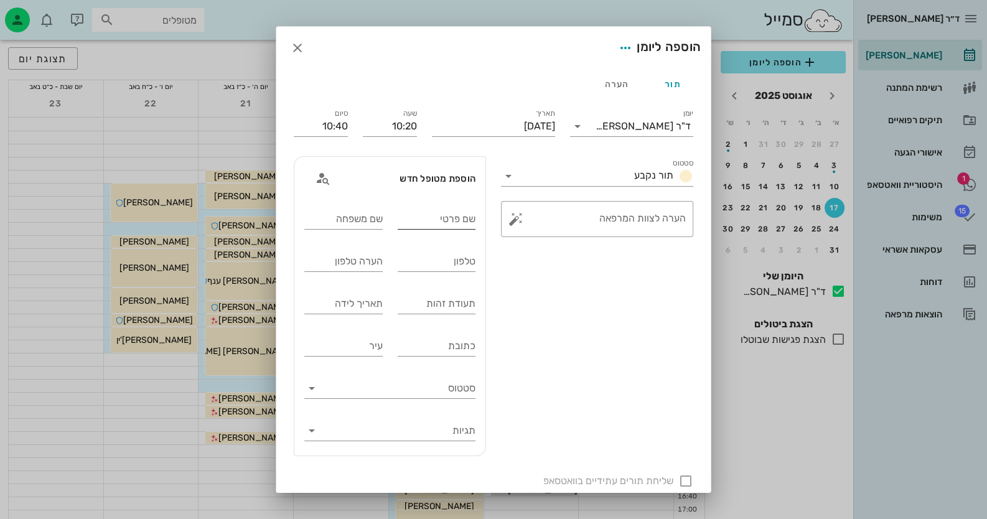
click at [476, 218] on input "שם פרטי" at bounding box center [437, 219] width 78 height 20
type input "[PERSON_NAME]"
click at [444, 300] on input "תעודת זהות" at bounding box center [437, 304] width 78 height 20
type input "037649092"
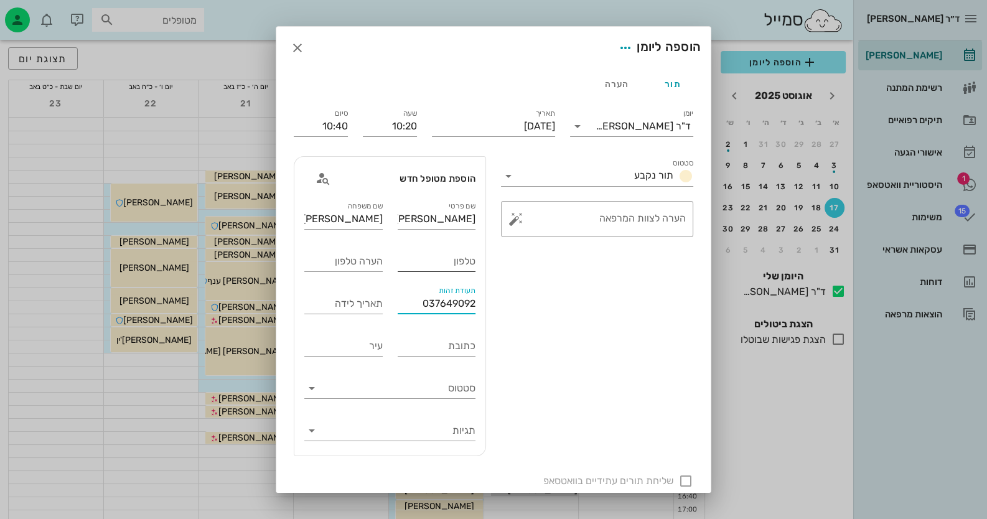
click at [432, 261] on input "טלפון" at bounding box center [437, 261] width 78 height 20
type input "0508828000"
click at [524, 226] on button "button" at bounding box center [516, 219] width 15 height 15
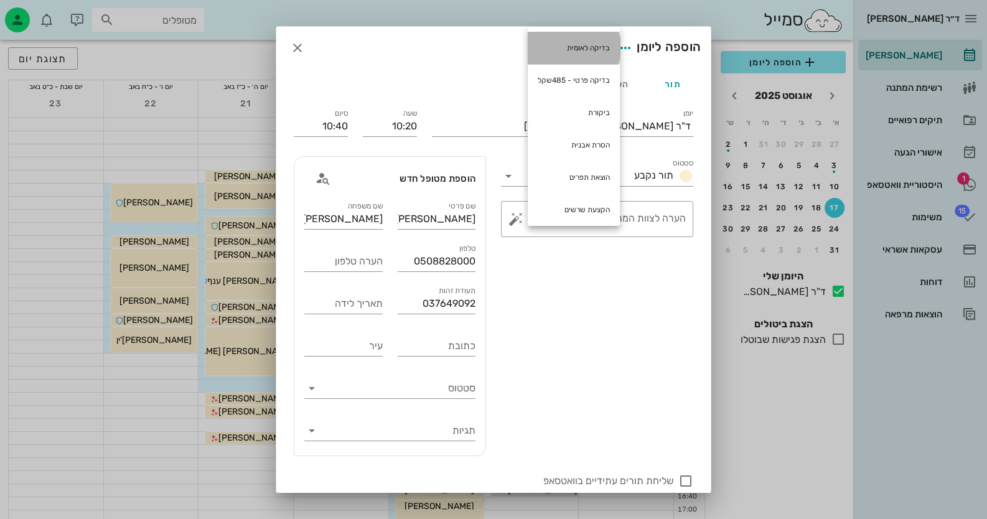
click at [573, 49] on div "בדיקה לאומית" at bounding box center [574, 48] width 92 height 32
type textarea "בדיקה לאומית"
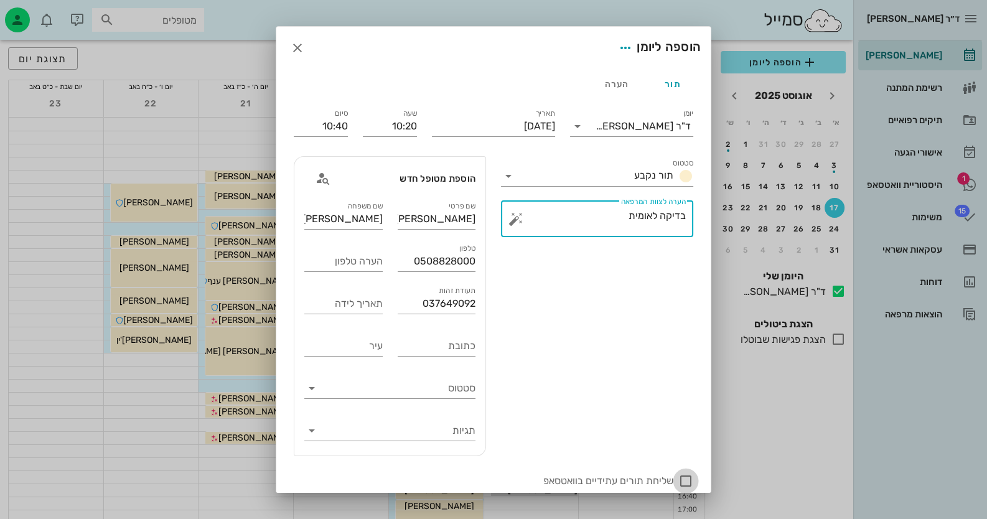
click at [688, 479] on div at bounding box center [685, 481] width 21 height 21
checkbox input "true"
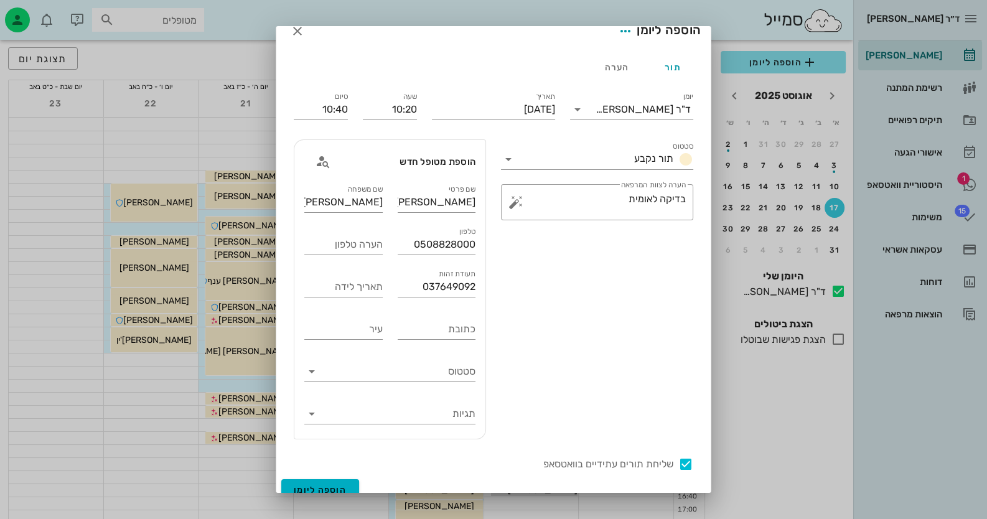
scroll to position [30, 0]
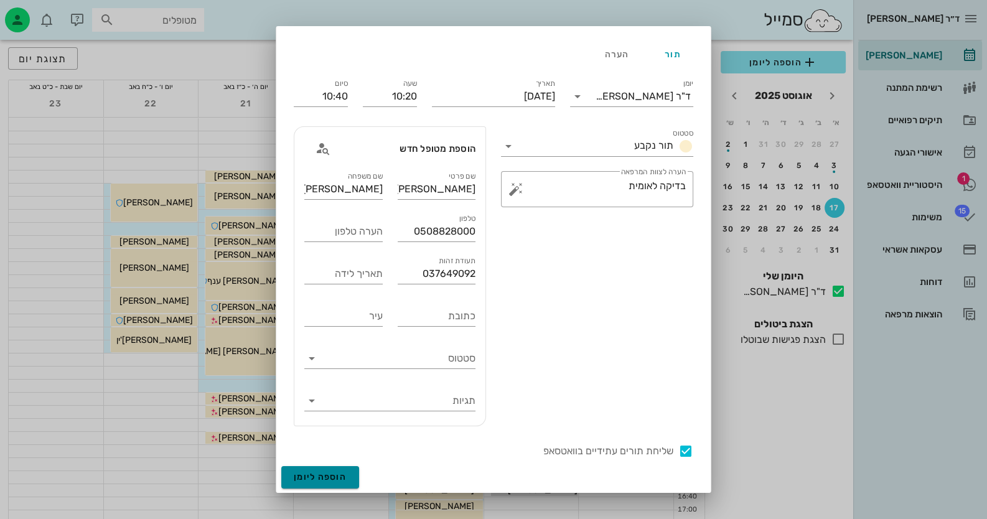
click at [315, 469] on button "הוספה ליומן" at bounding box center [320, 477] width 78 height 22
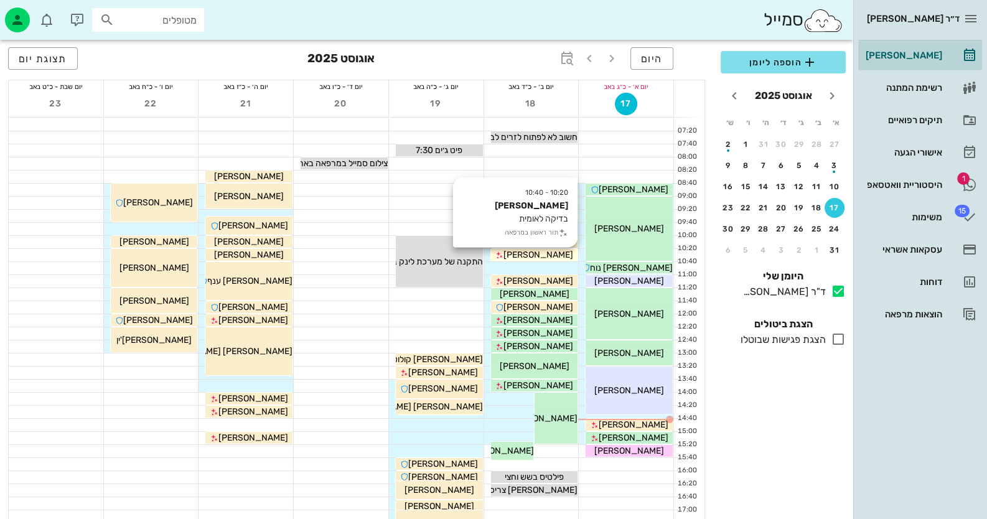
click at [548, 253] on span "[PERSON_NAME]" at bounding box center [539, 255] width 70 height 11
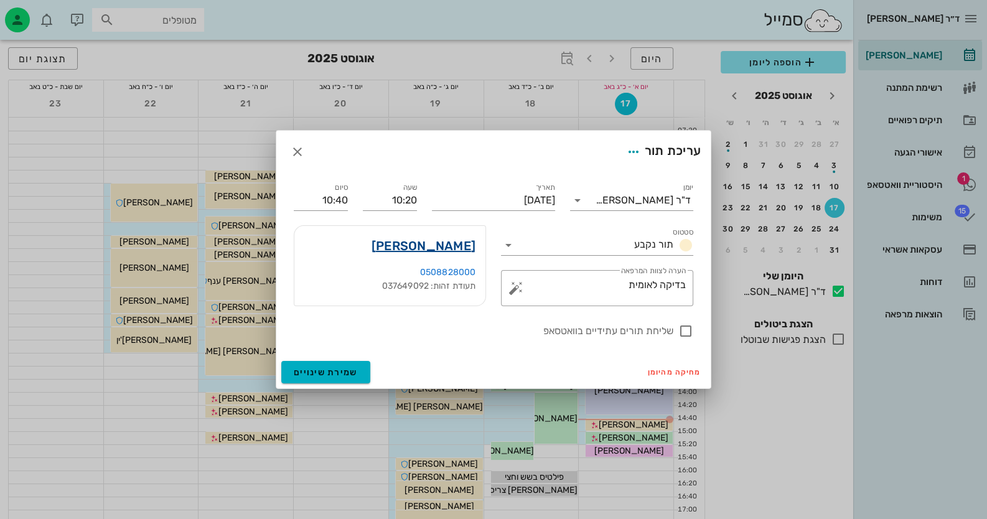
click at [459, 238] on link "[PERSON_NAME]" at bounding box center [424, 246] width 104 height 20
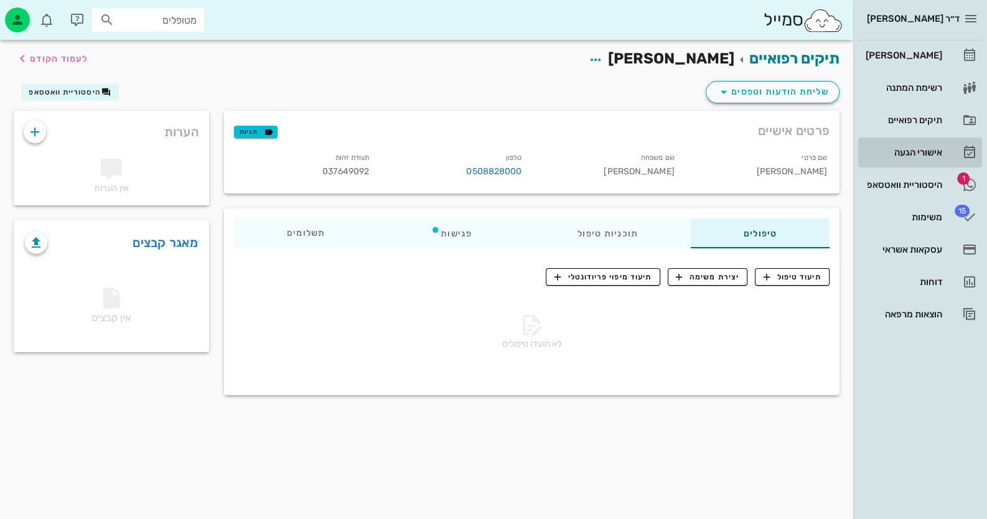
click at [918, 146] on div "אישורי הגעה" at bounding box center [902, 153] width 79 height 20
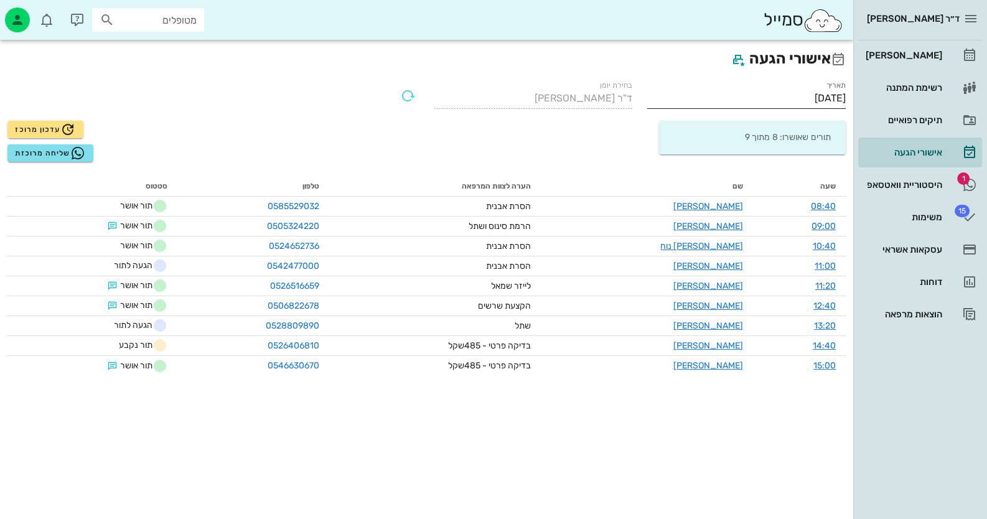
click at [799, 101] on input "[DATE]" at bounding box center [746, 98] width 199 height 20
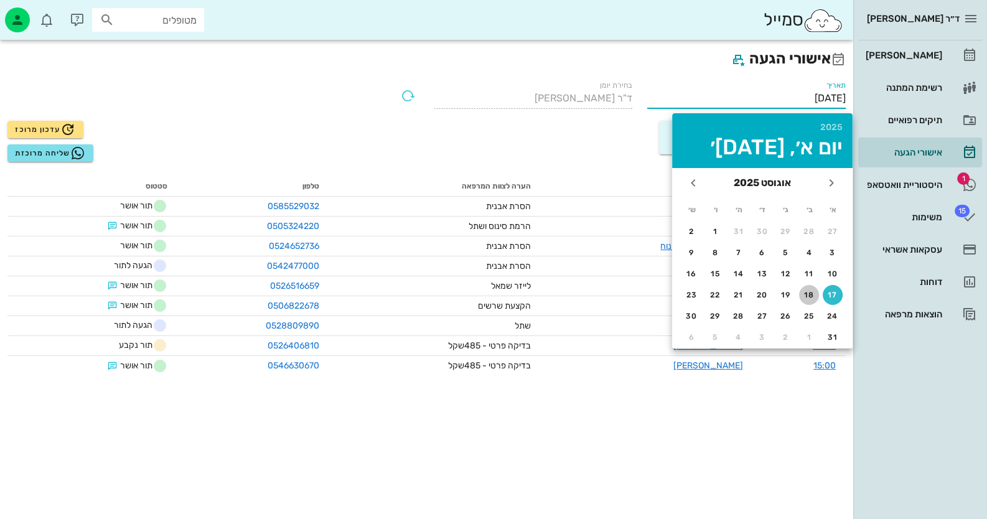
click at [812, 295] on div "18" at bounding box center [809, 295] width 20 height 9
type input "[DATE]"
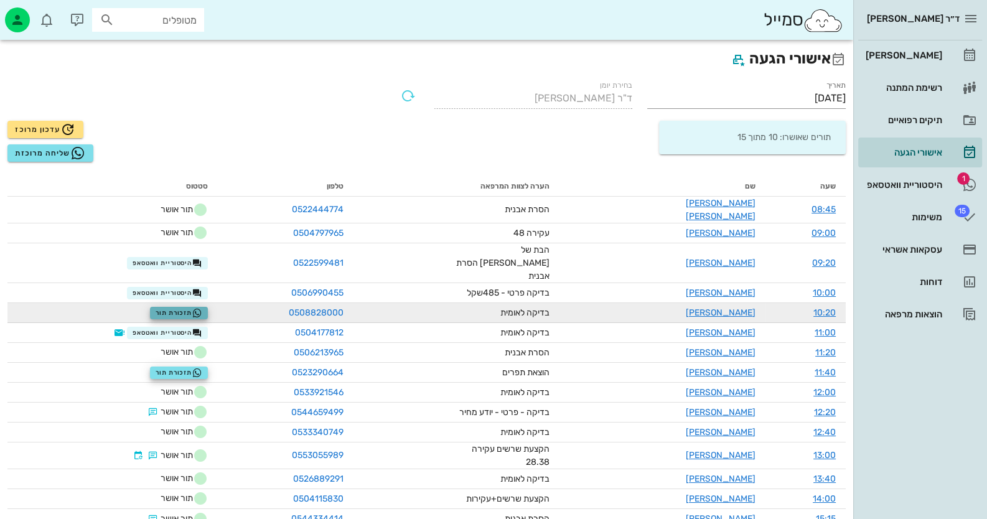
click at [181, 308] on span "תזכורת תור" at bounding box center [179, 313] width 47 height 10
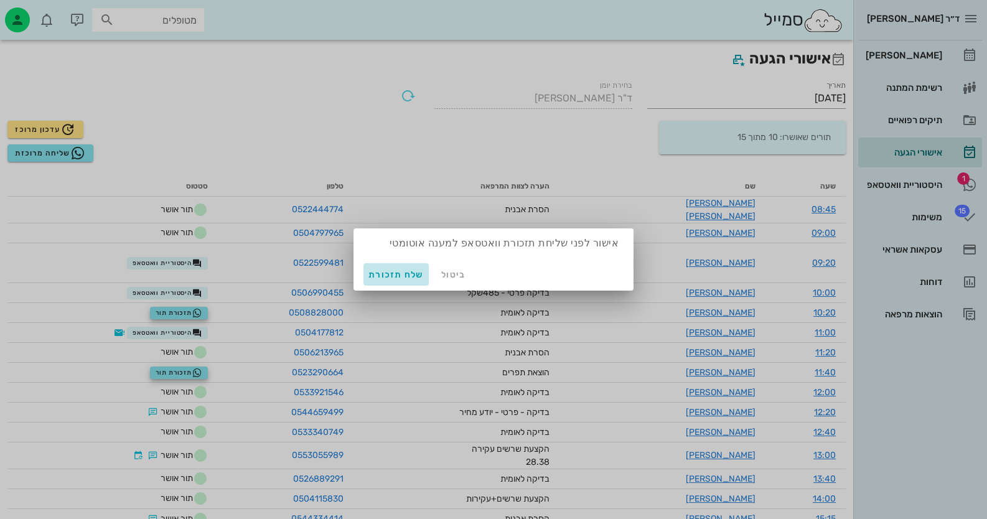
click at [392, 273] on span "שלח תזכורת" at bounding box center [396, 275] width 55 height 11
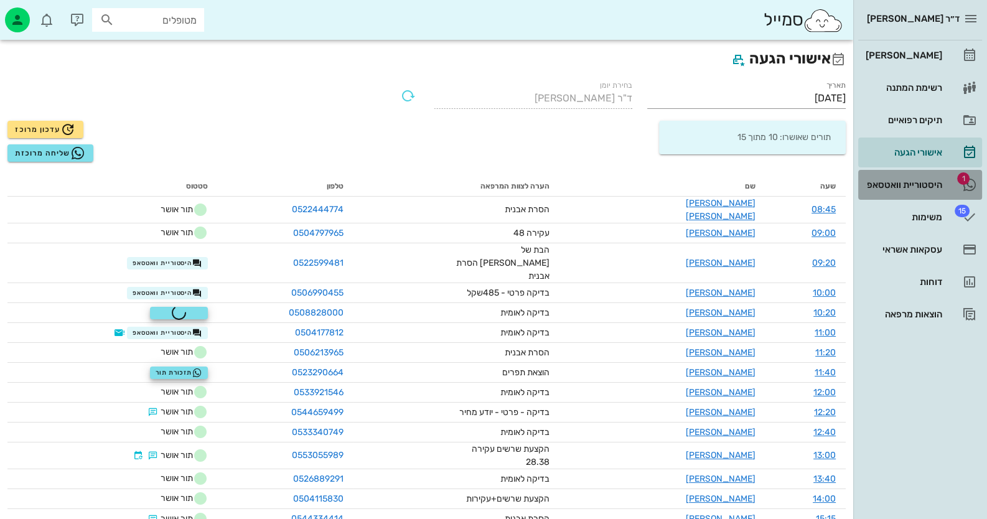
click at [967, 188] on icon at bounding box center [969, 184] width 15 height 15
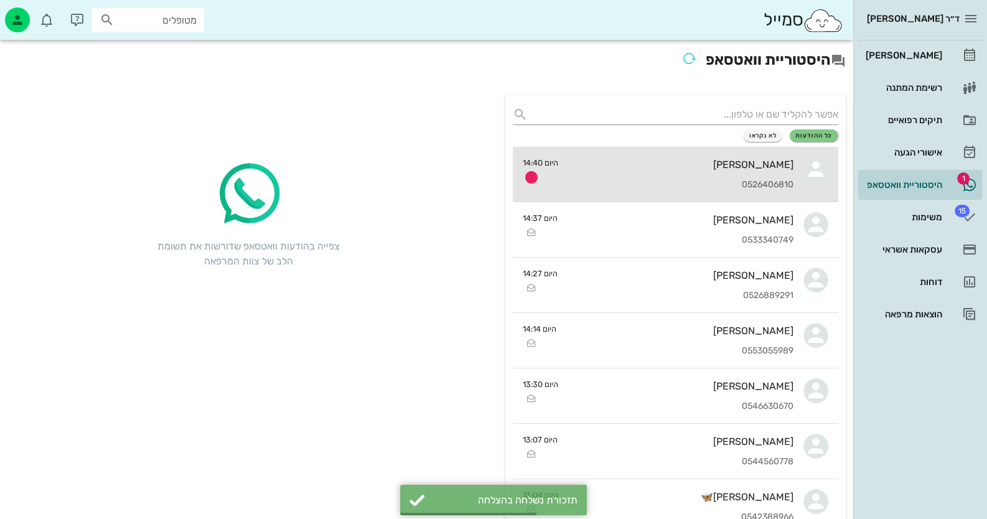
click at [766, 177] on div "[PERSON_NAME] 0526406810" at bounding box center [680, 174] width 225 height 55
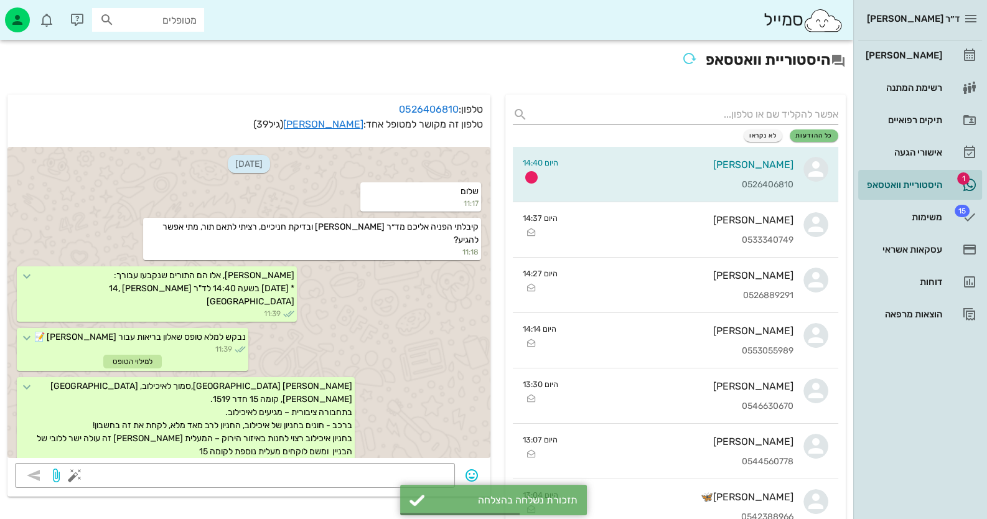
scroll to position [159, 0]
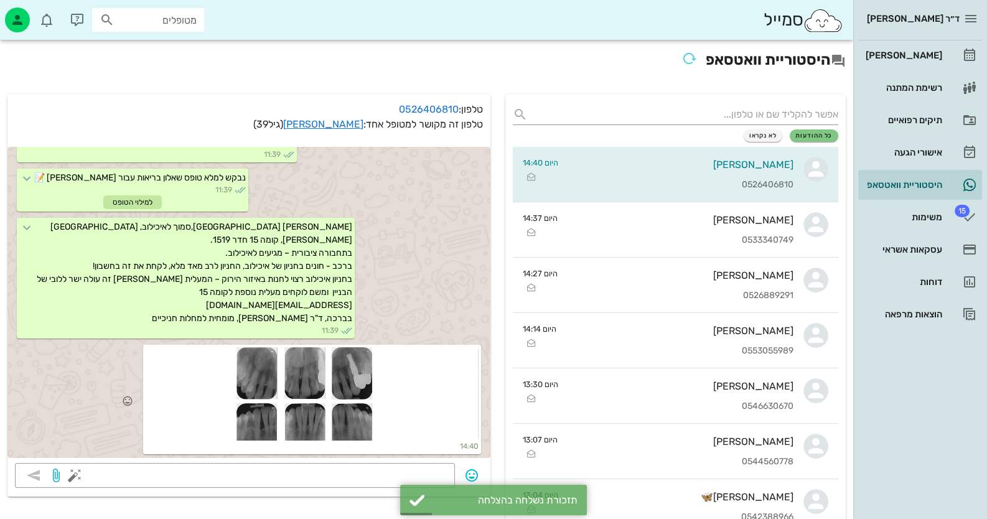
click at [374, 411] on div at bounding box center [312, 393] width 333 height 93
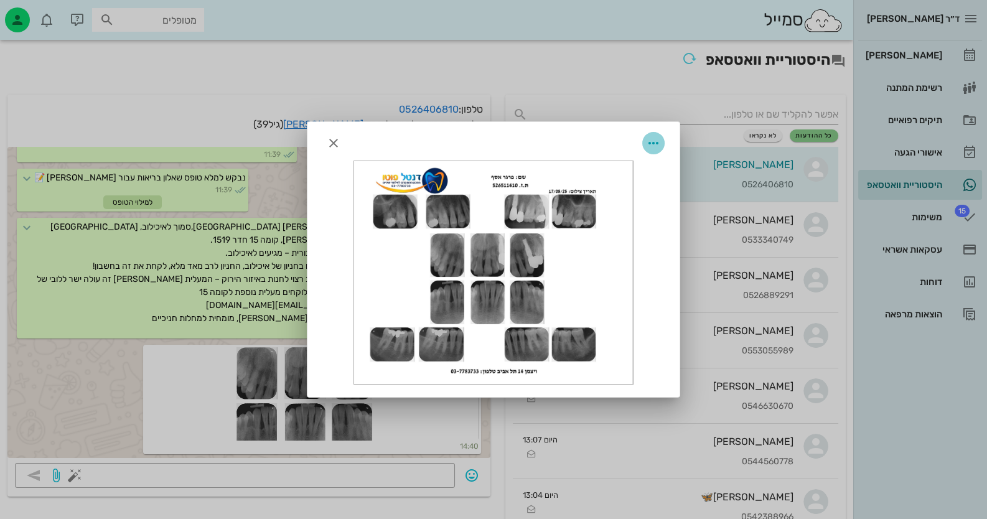
click at [656, 146] on icon "button" at bounding box center [653, 143] width 15 height 15
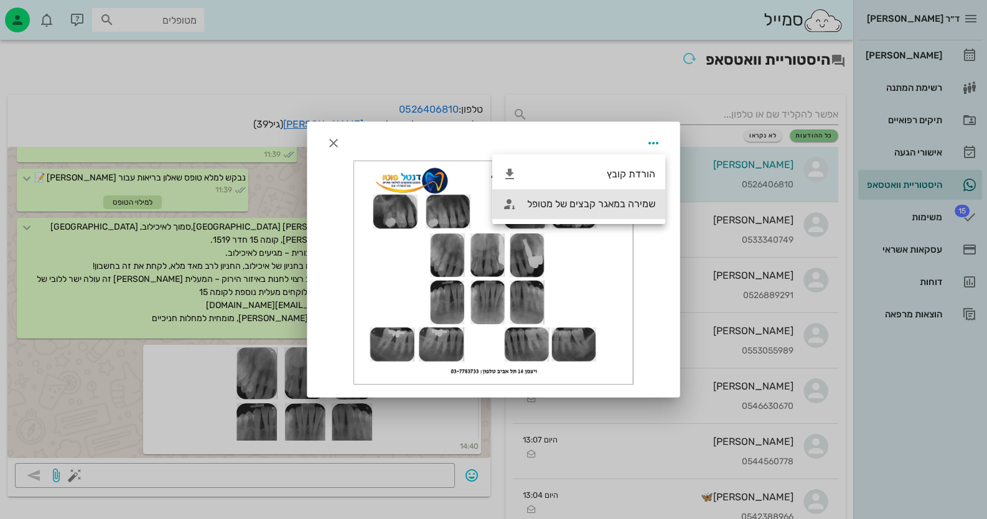
click at [634, 202] on div "שמירה במאגר קבצים של מטופל" at bounding box center [591, 204] width 128 height 12
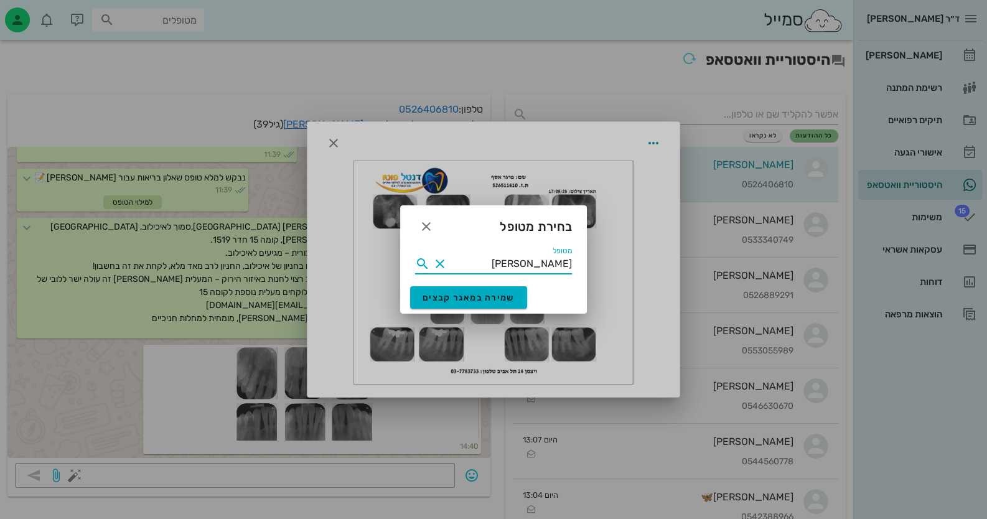
drag, startPoint x: 525, startPoint y: 260, endPoint x: 588, endPoint y: 267, distance: 63.9
click at [472, 297] on span "שמירה במאגר קבצים" at bounding box center [469, 298] width 92 height 11
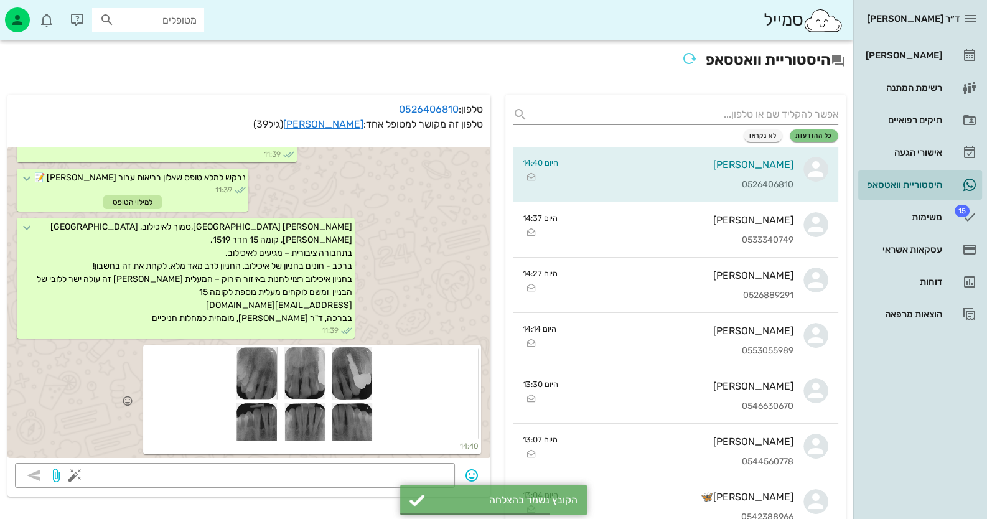
click at [362, 367] on div at bounding box center [312, 393] width 333 height 93
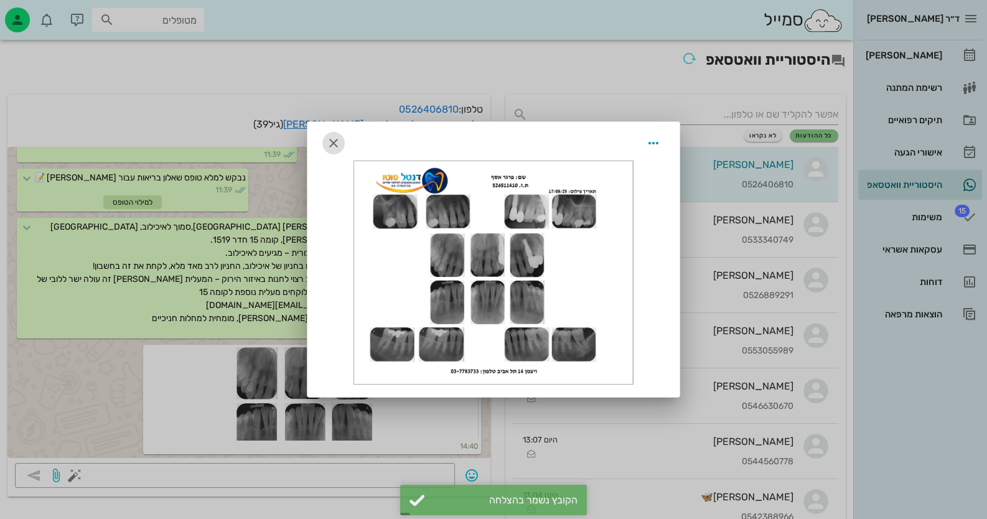
click at [331, 144] on icon "button" at bounding box center [333, 143] width 15 height 15
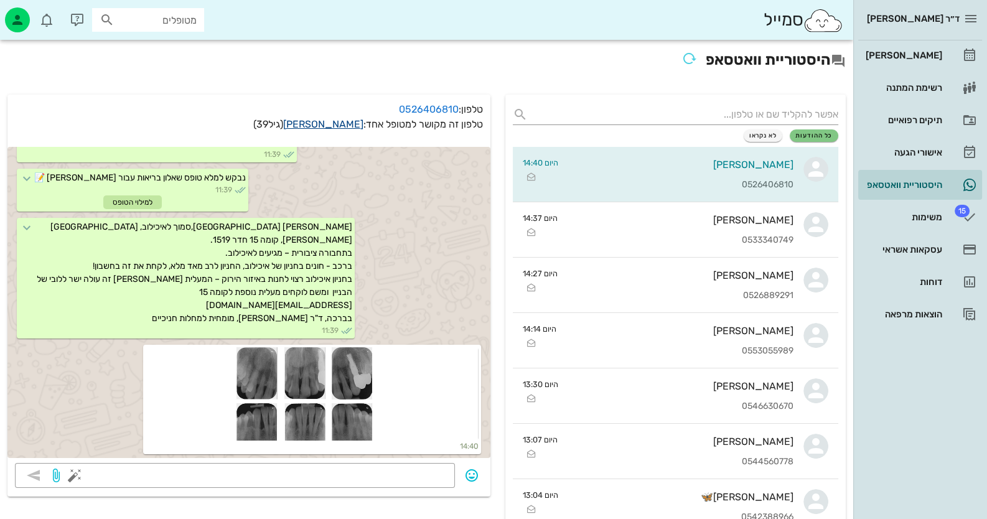
click at [341, 128] on link "[PERSON_NAME]" at bounding box center [323, 124] width 80 height 12
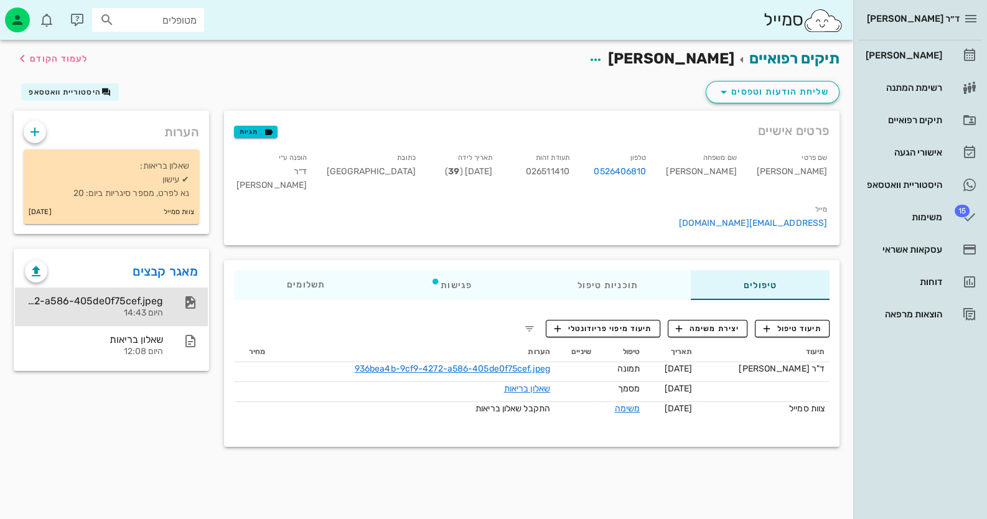
click at [169, 310] on div "936bea4b-9cf9-4272-a586-405de0f75cef.jpeg היום 14:43" at bounding box center [111, 307] width 193 height 39
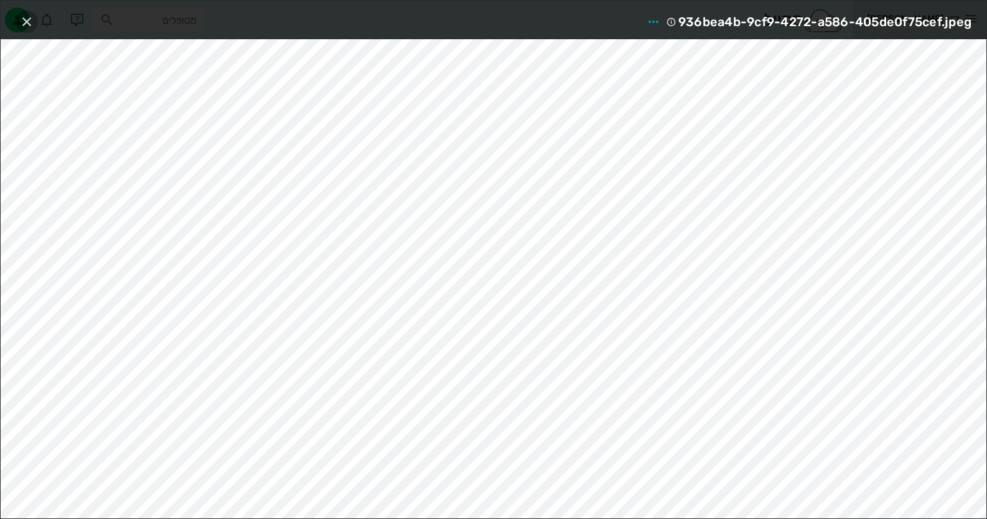
click at [29, 18] on icon "button" at bounding box center [26, 21] width 15 height 15
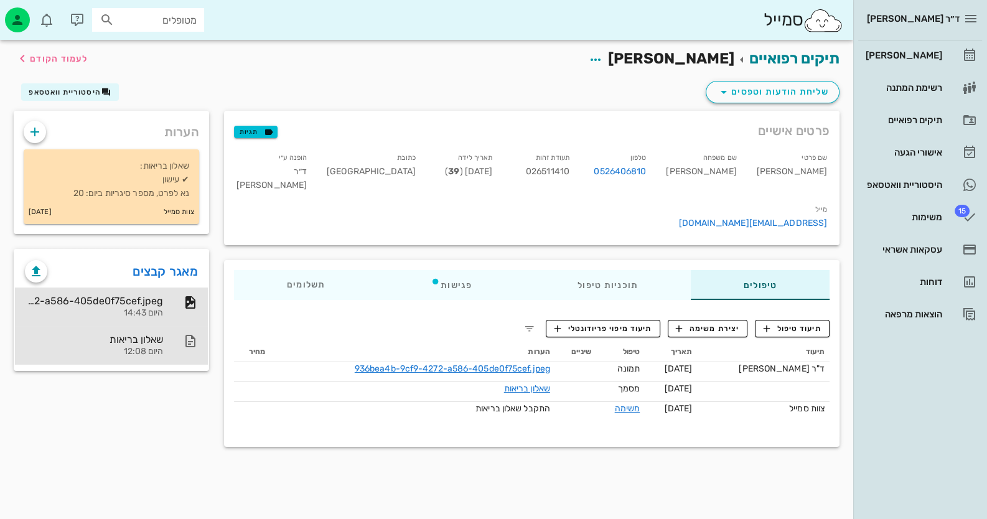
click at [161, 350] on div "היום 12:08" at bounding box center [94, 352] width 138 height 11
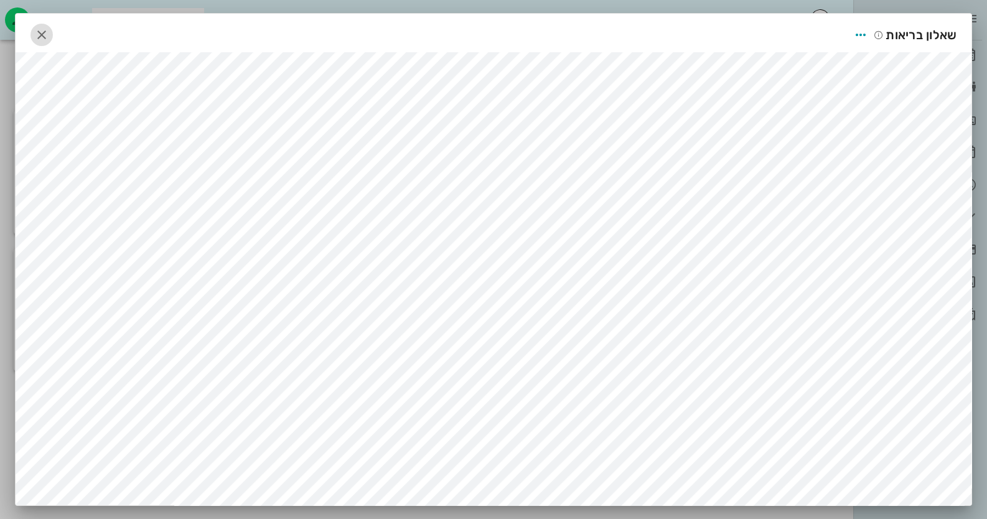
click at [39, 32] on icon "button" at bounding box center [41, 34] width 15 height 15
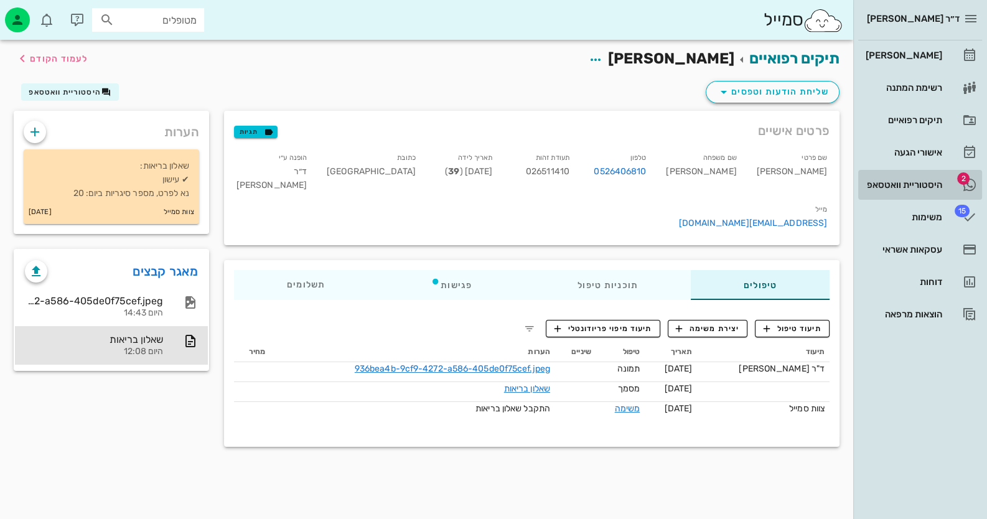
click at [914, 194] on div "היסטוריית וואטסאפ" at bounding box center [902, 185] width 79 height 20
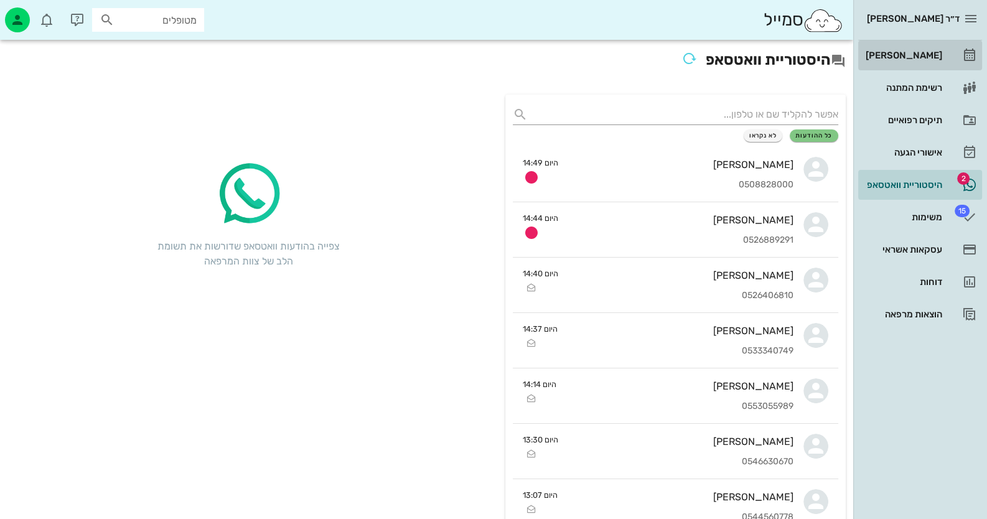
click at [934, 46] on div "[PERSON_NAME]" at bounding box center [902, 55] width 79 height 20
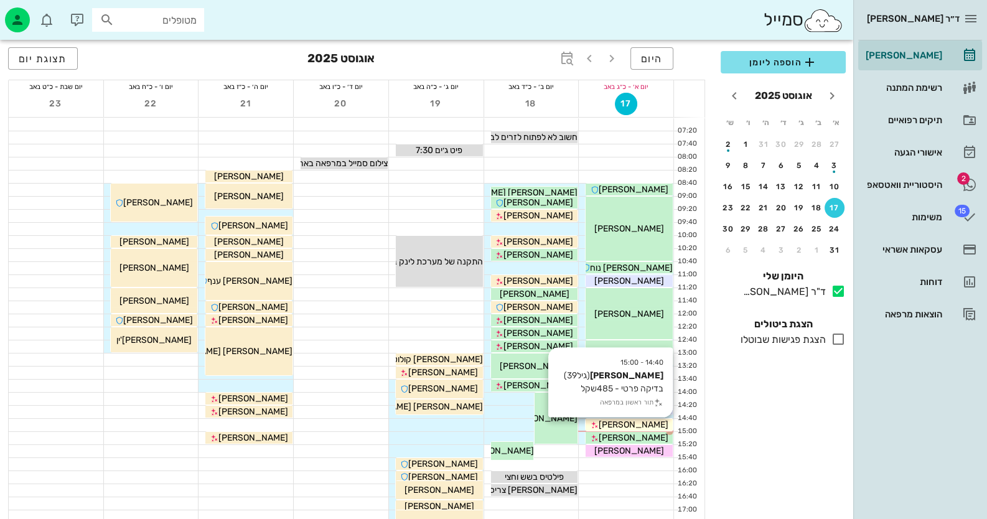
click at [646, 426] on span "[PERSON_NAME]" at bounding box center [634, 425] width 70 height 11
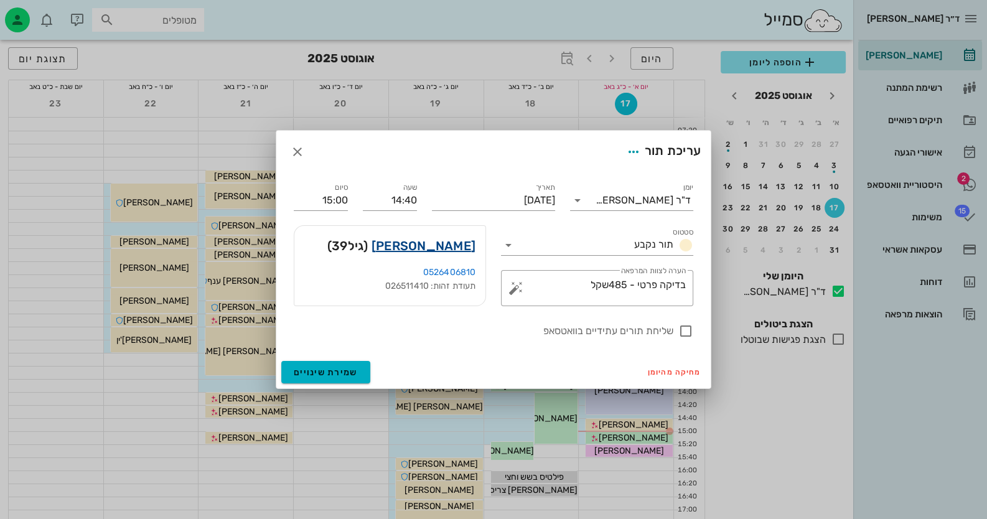
click at [451, 248] on link "[PERSON_NAME]" at bounding box center [424, 246] width 104 height 20
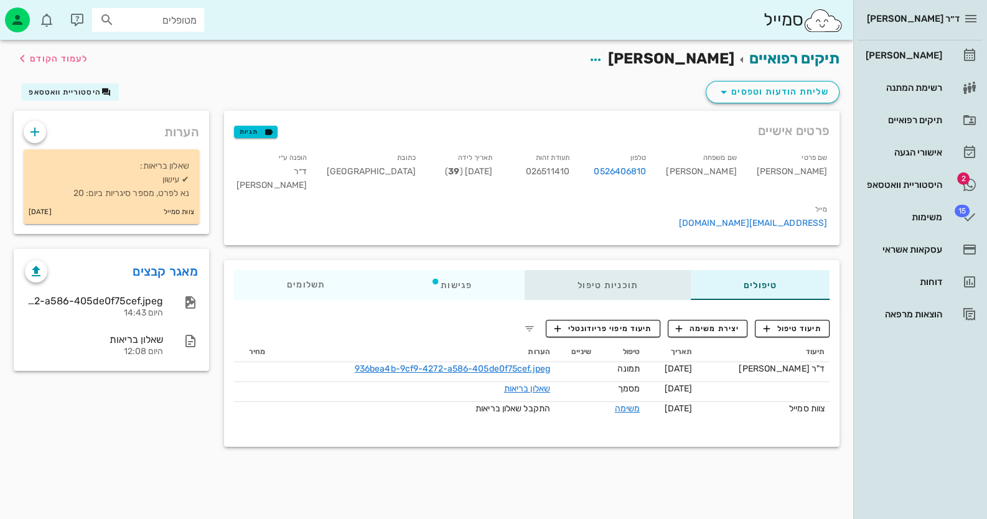
click at [593, 270] on div "תוכניות טיפול" at bounding box center [608, 285] width 166 height 30
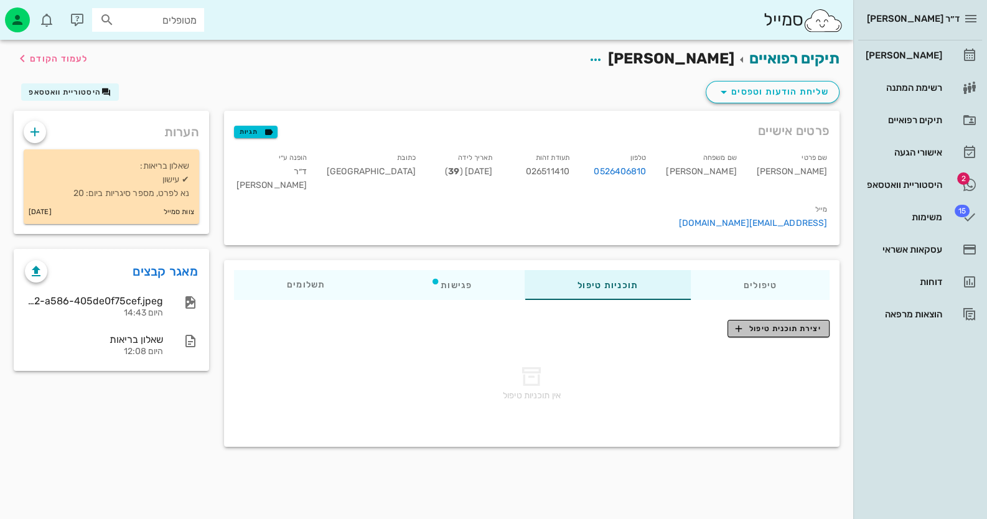
click at [742, 323] on icon "button" at bounding box center [738, 328] width 11 height 11
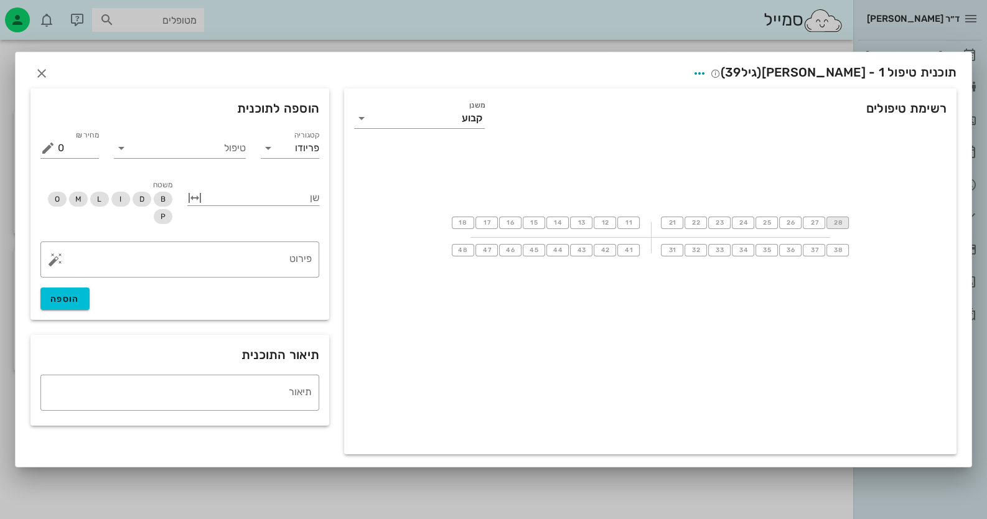
click at [844, 221] on button "28" at bounding box center [838, 223] width 22 height 12
click at [215, 153] on input "טיפול" at bounding box center [188, 148] width 115 height 20
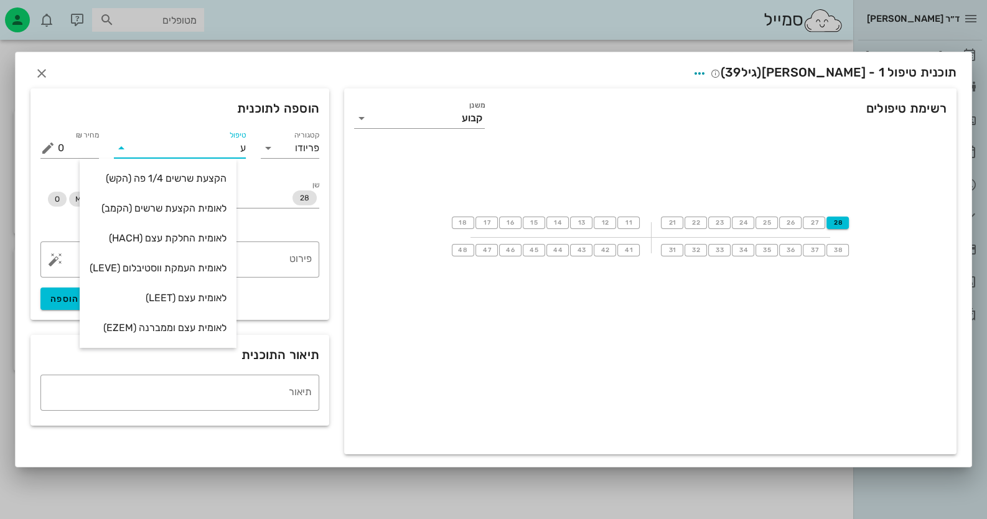
type input "עק"
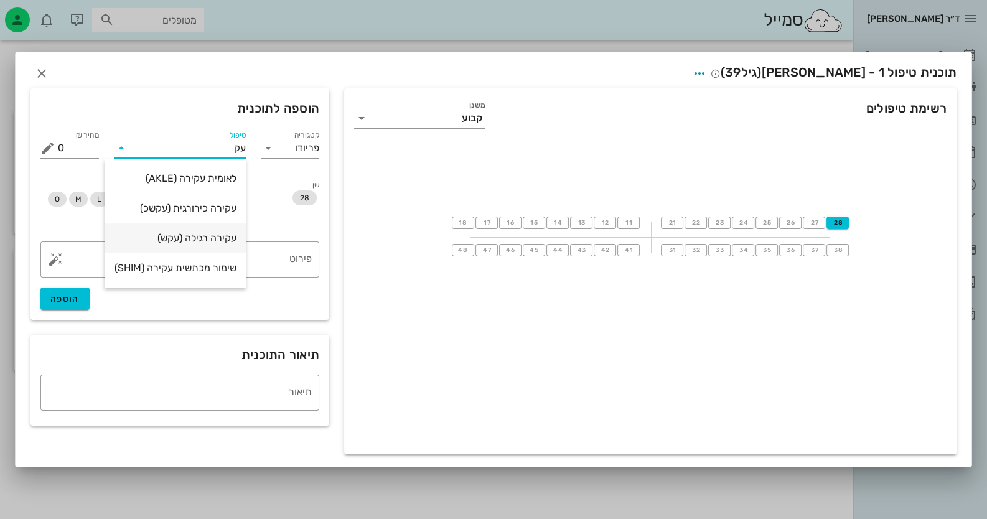
click at [223, 240] on div "עקירה רגילה (עקש)" at bounding box center [176, 238] width 122 height 12
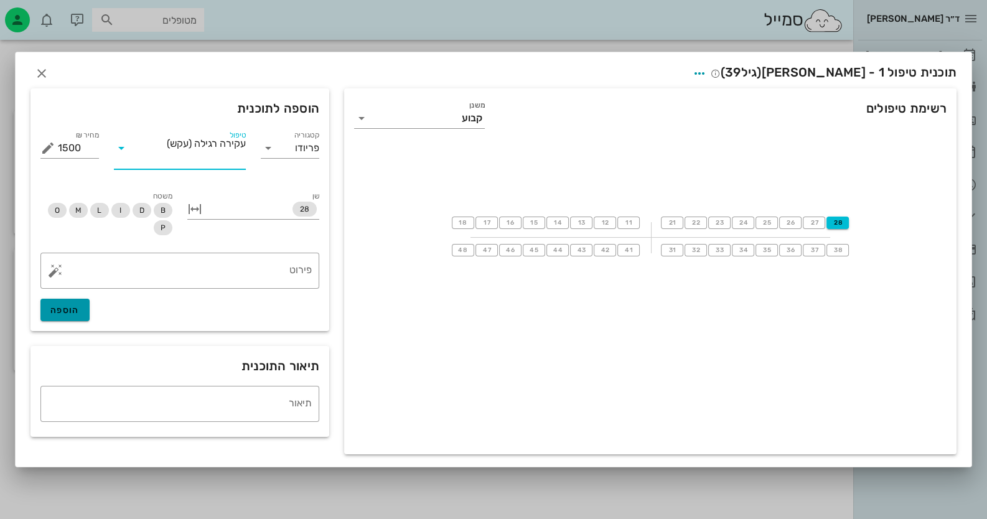
click at [76, 314] on span "הוספה" at bounding box center [64, 310] width 29 height 11
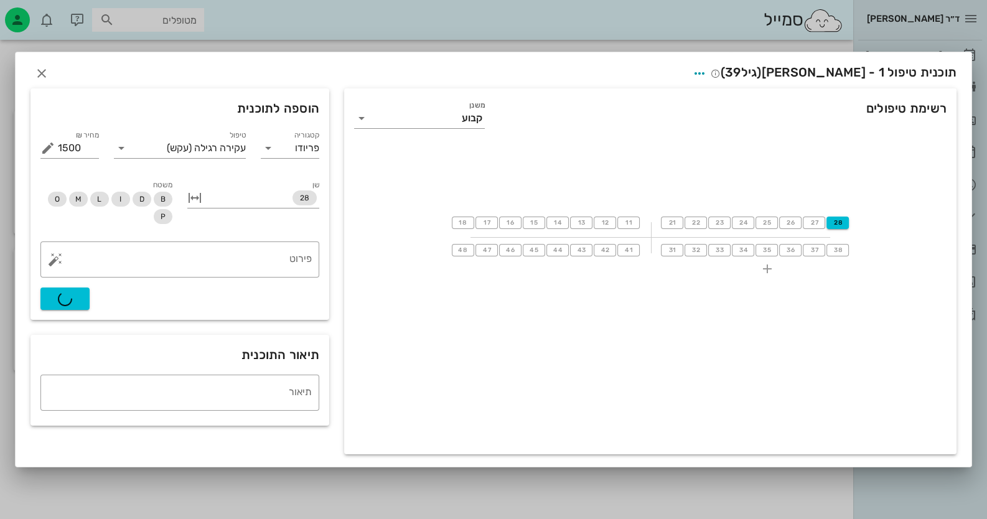
type input "0"
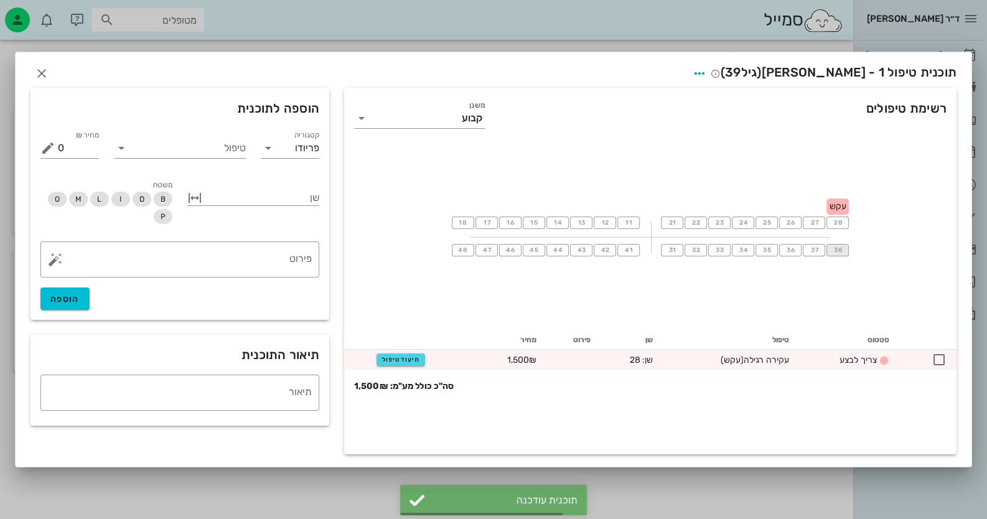
click at [837, 246] on button "38" at bounding box center [838, 250] width 22 height 12
click at [820, 253] on button "37" at bounding box center [814, 250] width 22 height 12
click at [835, 251] on span "38" at bounding box center [837, 250] width 11 height 7
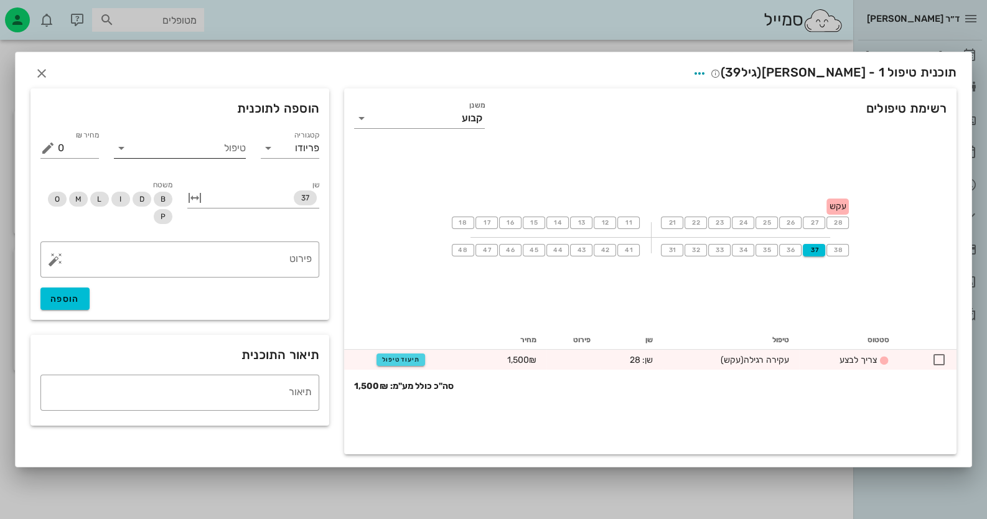
click at [204, 155] on input "טיפול" at bounding box center [188, 148] width 115 height 20
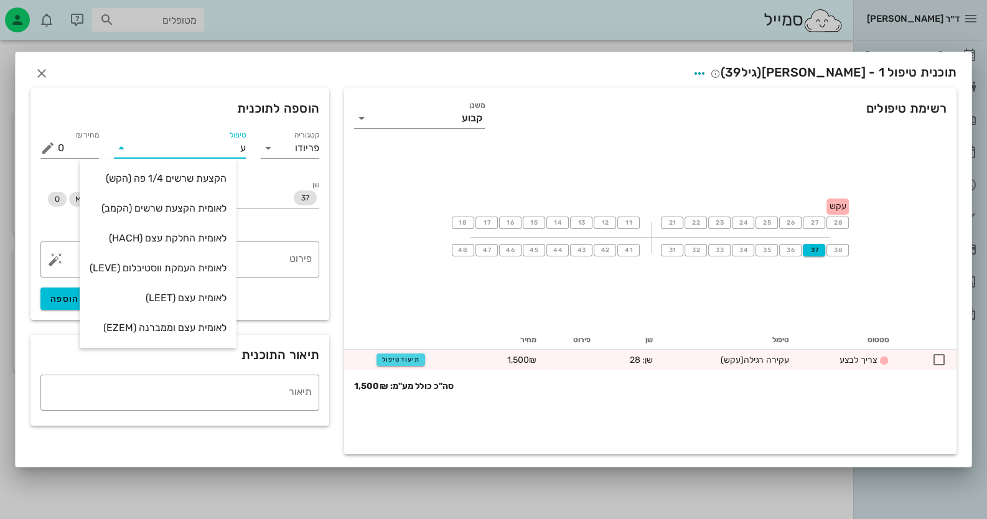
type input "עק"
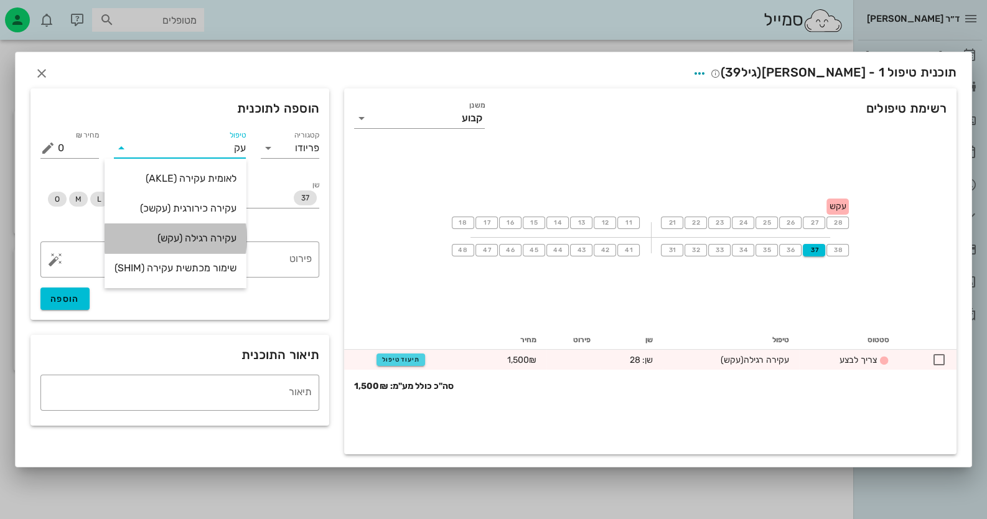
click at [205, 237] on div "עקירה רגילה (עקש)" at bounding box center [176, 238] width 122 height 12
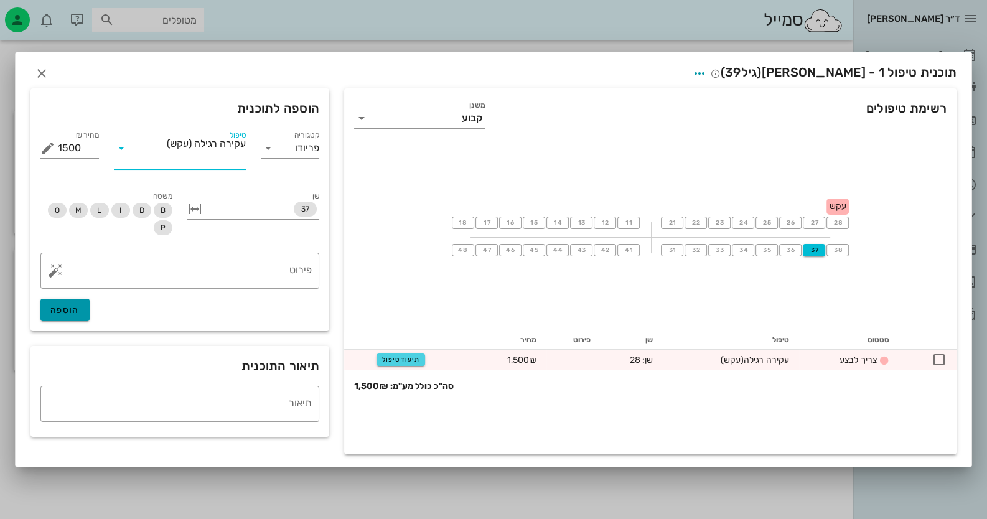
click at [78, 309] on span "הוספה" at bounding box center [64, 310] width 29 height 11
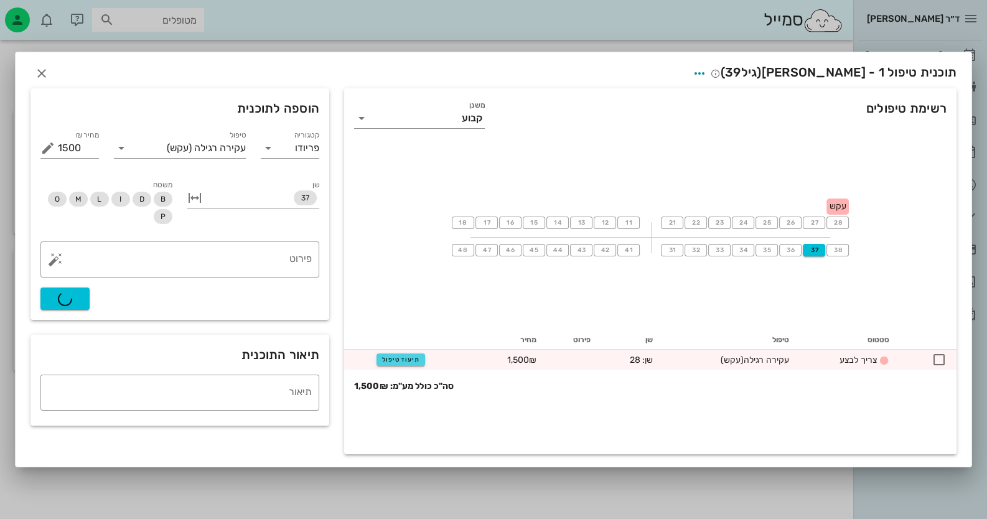
type input "0"
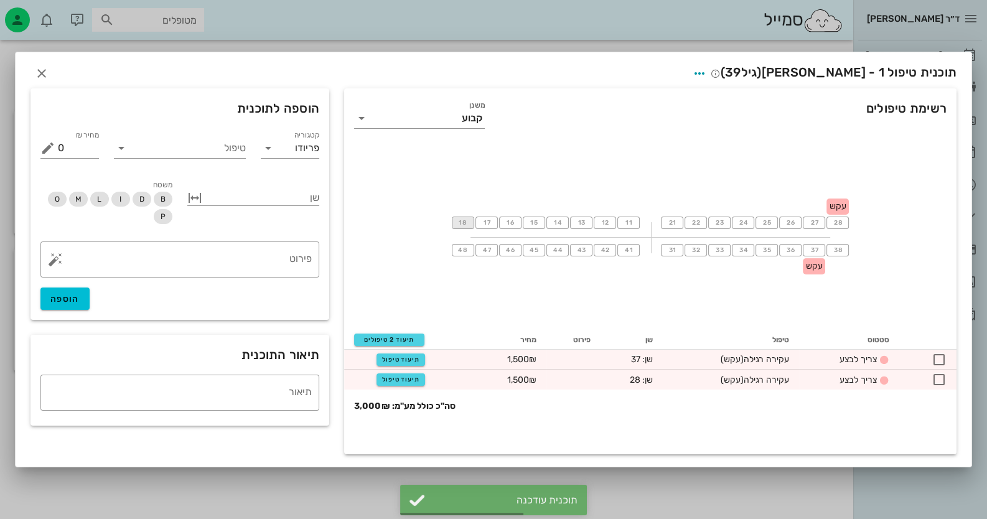
click at [461, 228] on button "18" at bounding box center [463, 223] width 22 height 12
click at [633, 227] on button "11" at bounding box center [629, 223] width 22 height 12
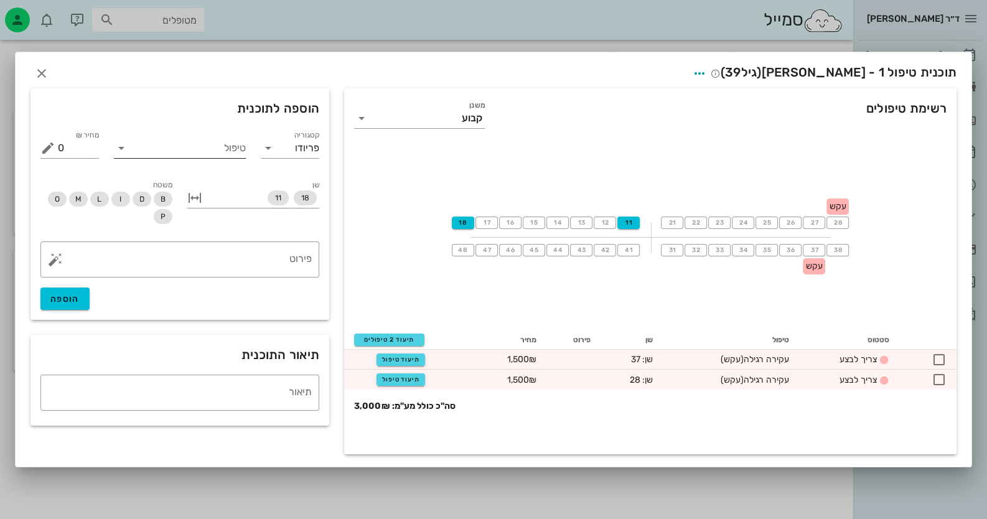
click at [230, 154] on input "טיפול" at bounding box center [188, 148] width 115 height 20
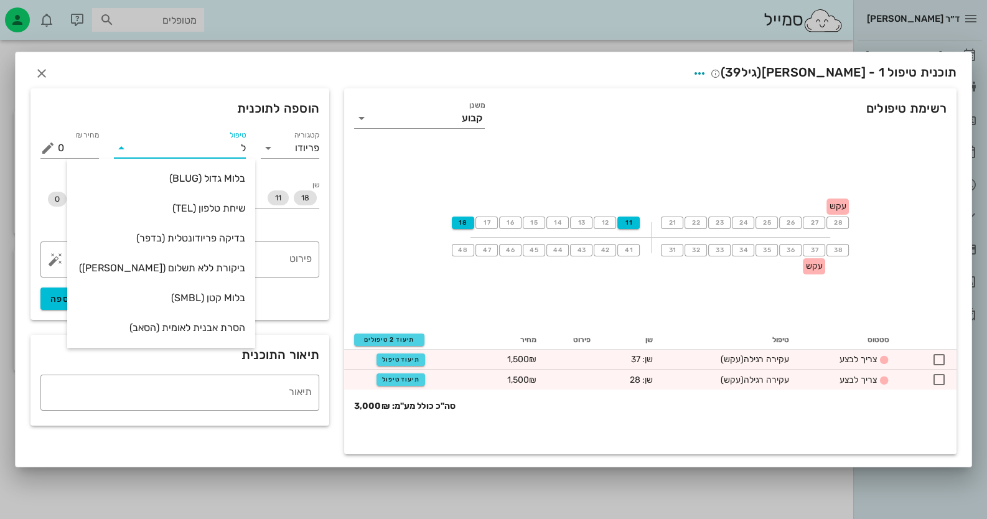
type input "[PERSON_NAME]"
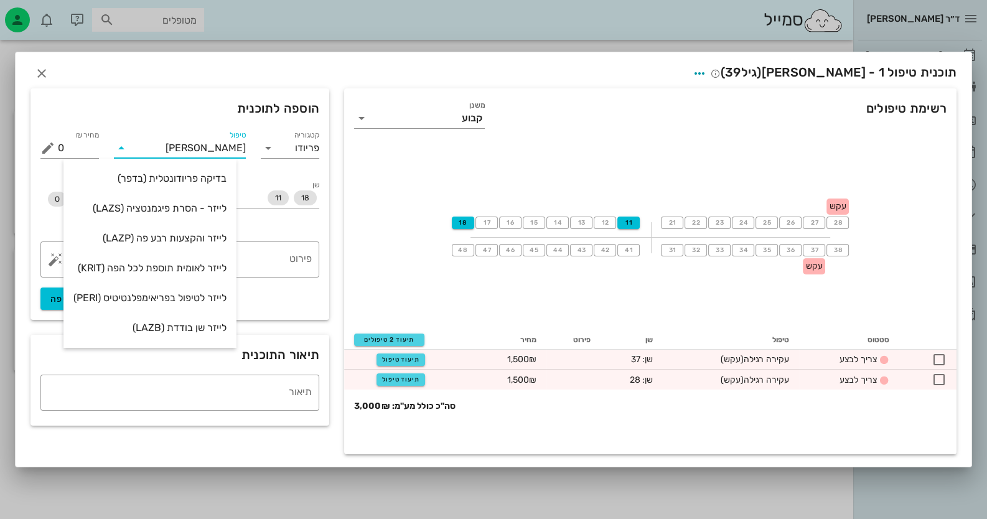
click at [210, 244] on div "לייזר והקצעות רבע פה (LAZP)" at bounding box center [149, 238] width 153 height 12
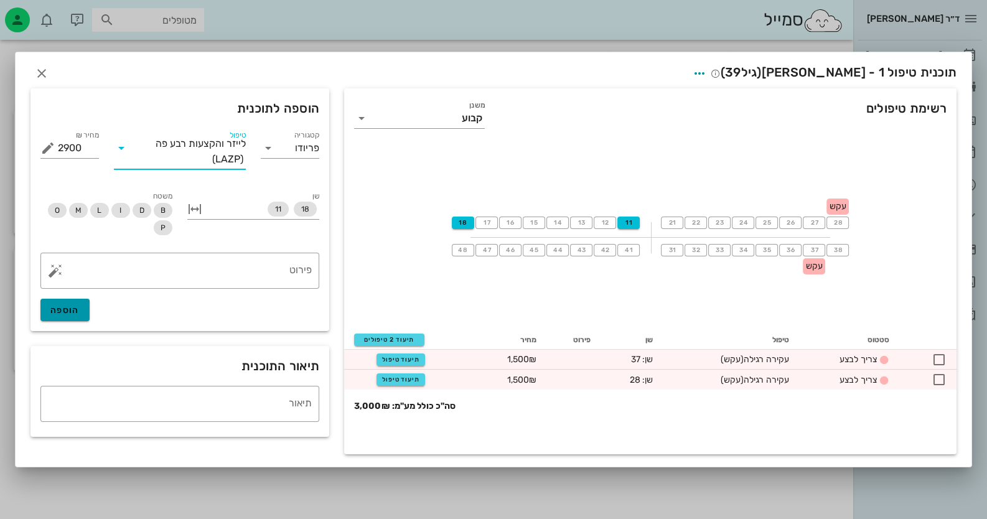
click at [67, 313] on span "הוספה" at bounding box center [64, 310] width 29 height 11
type input "0"
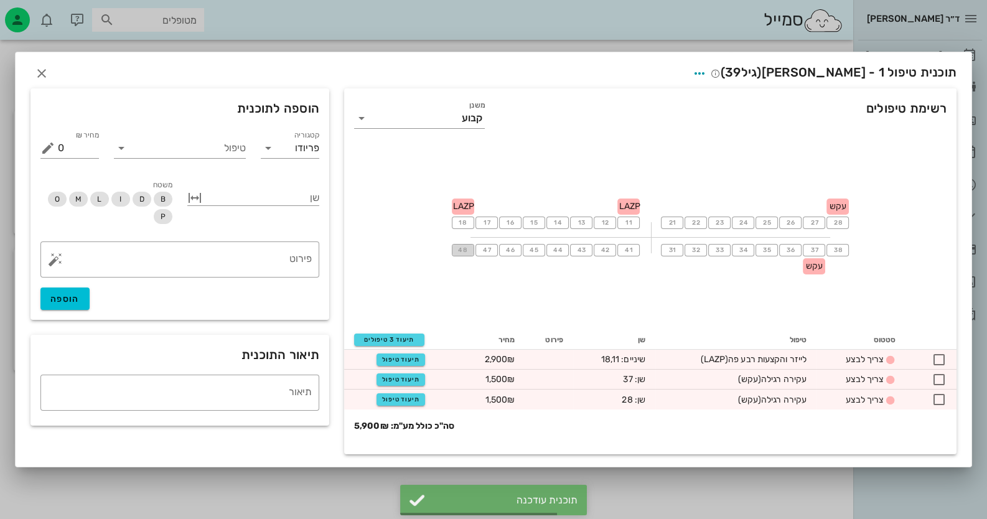
click at [467, 254] on span "48" at bounding box center [463, 250] width 11 height 7
click at [634, 250] on button "41" at bounding box center [629, 250] width 22 height 12
click at [194, 158] on div "טיפול" at bounding box center [180, 148] width 132 height 20
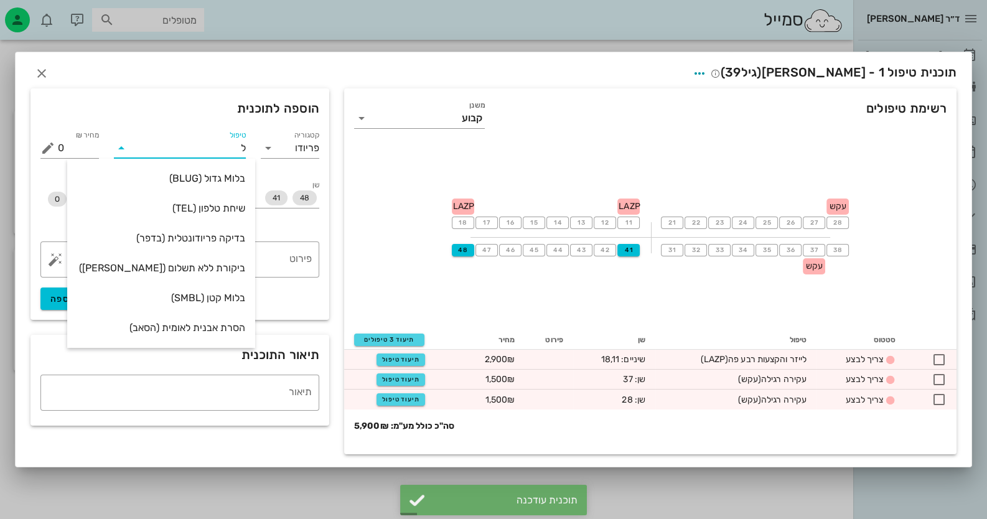
type input "[PERSON_NAME]"
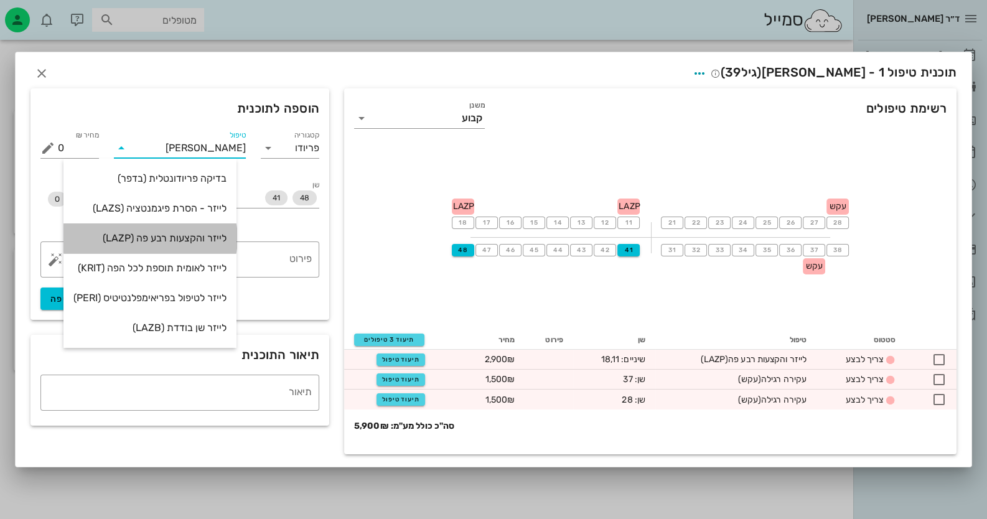
click at [210, 243] on div "לייזר והקצעות רבע פה (LAZP)" at bounding box center [149, 238] width 153 height 12
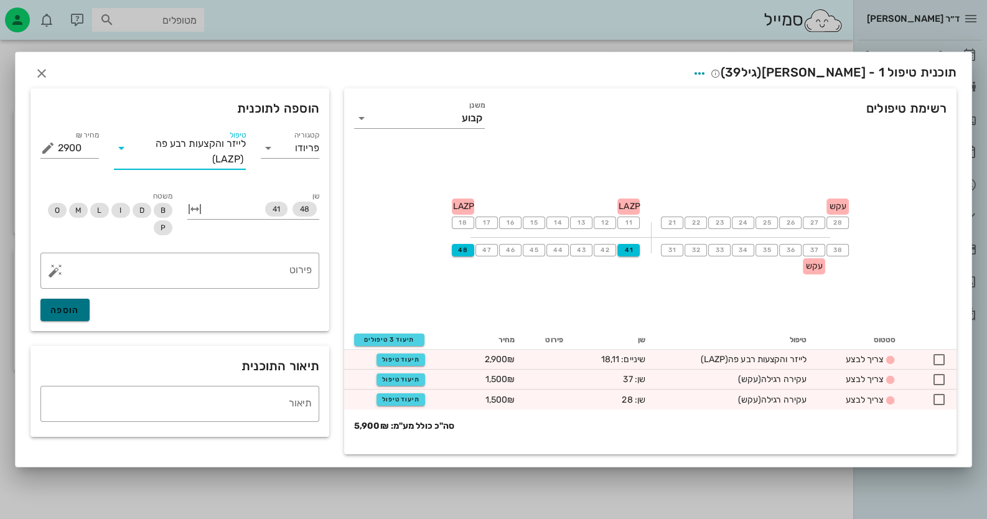
click at [65, 310] on span "הוספה" at bounding box center [64, 310] width 29 height 11
type input "0"
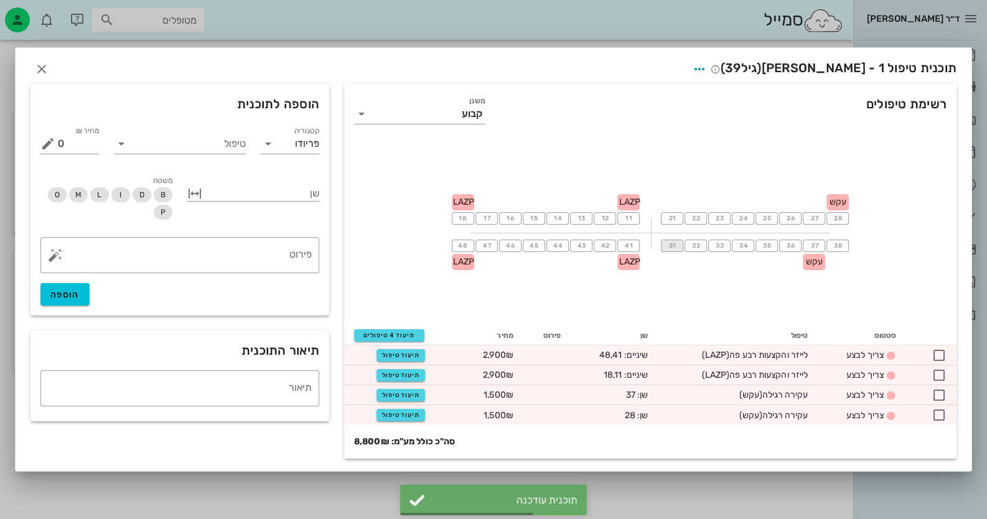
click at [669, 250] on span "31" at bounding box center [672, 245] width 10 height 7
click at [836, 245] on span "38" at bounding box center [838, 245] width 10 height 7
click at [213, 154] on div "טיפול" at bounding box center [180, 144] width 132 height 20
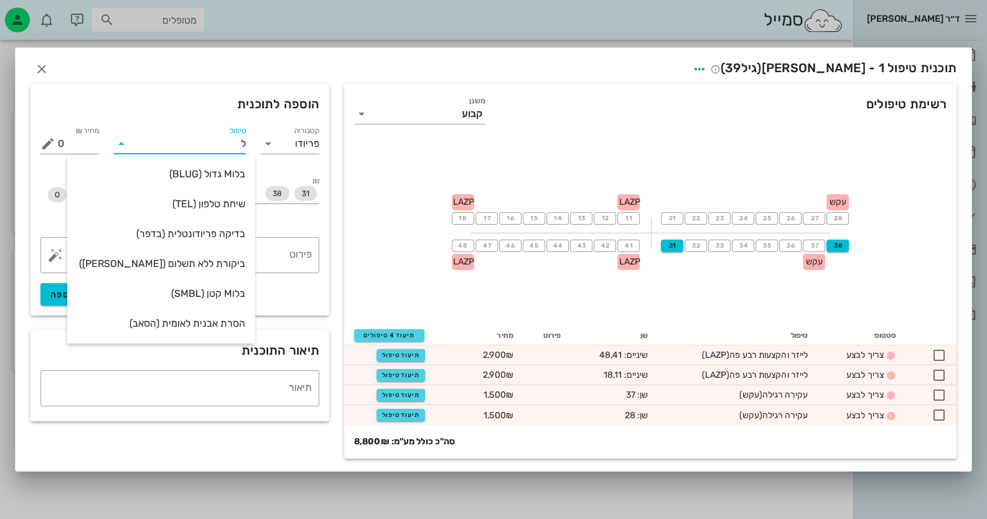
type input "[PERSON_NAME]"
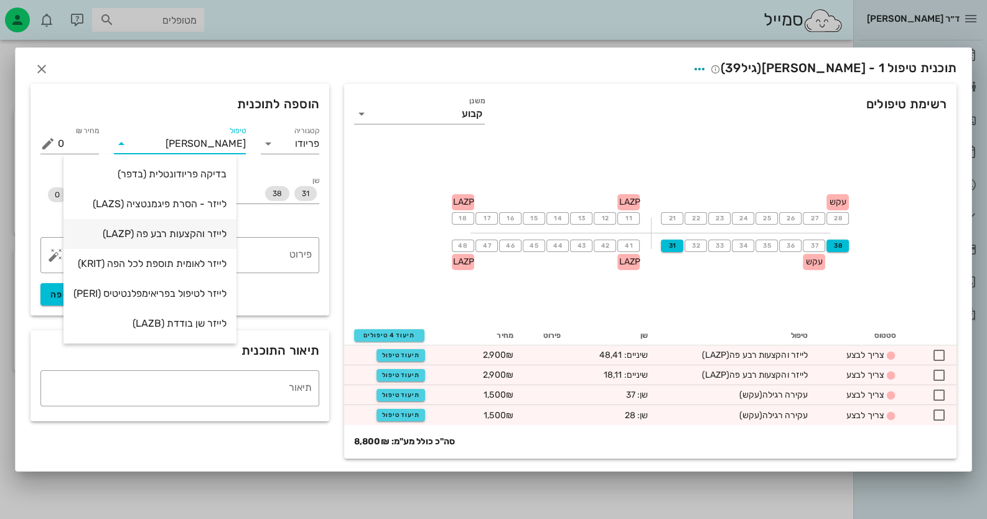
click at [201, 235] on div "לייזר והקצעות רבע פה (LAZP)" at bounding box center [149, 234] width 153 height 12
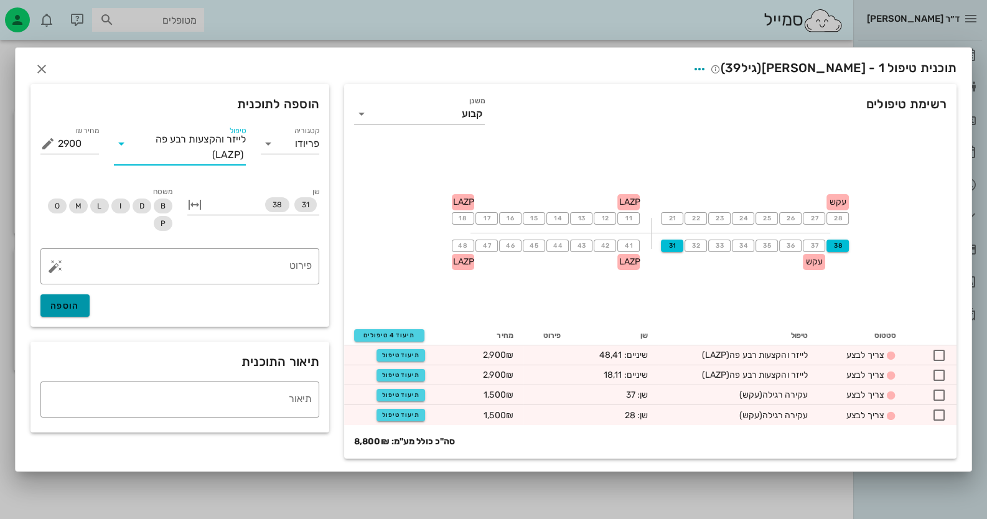
drag, startPoint x: 68, startPoint y: 304, endPoint x: 87, endPoint y: 302, distance: 18.1
click at [69, 304] on span "הוספה" at bounding box center [64, 306] width 29 height 11
type input "0"
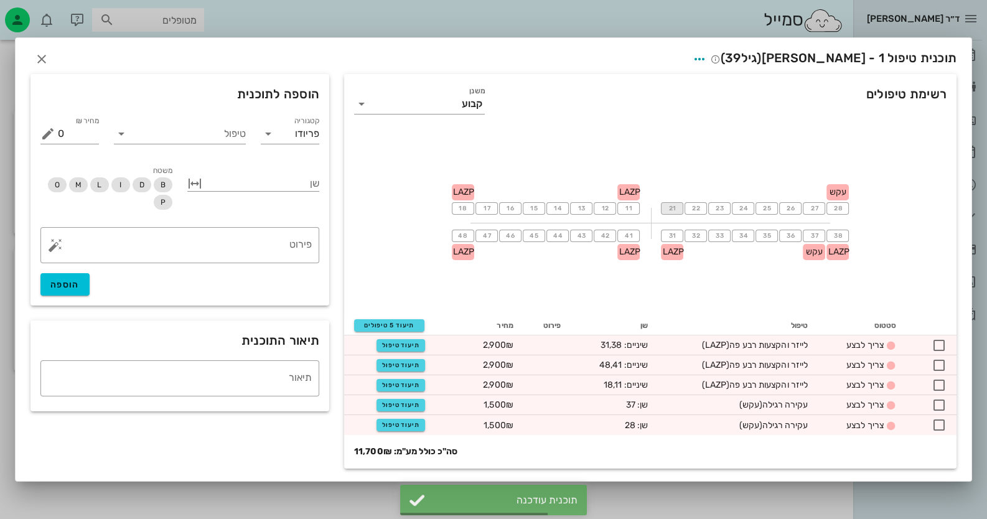
click at [672, 212] on span "21" at bounding box center [672, 208] width 10 height 7
click at [836, 209] on span "28" at bounding box center [838, 208] width 10 height 7
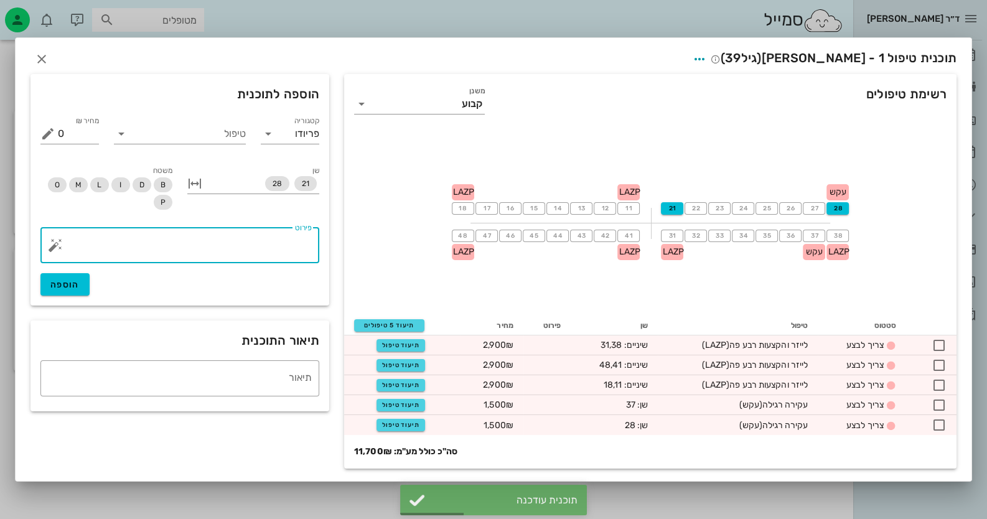
click at [255, 248] on textarea "פירוט" at bounding box center [185, 248] width 254 height 30
click at [228, 139] on input "טיפול" at bounding box center [188, 134] width 115 height 20
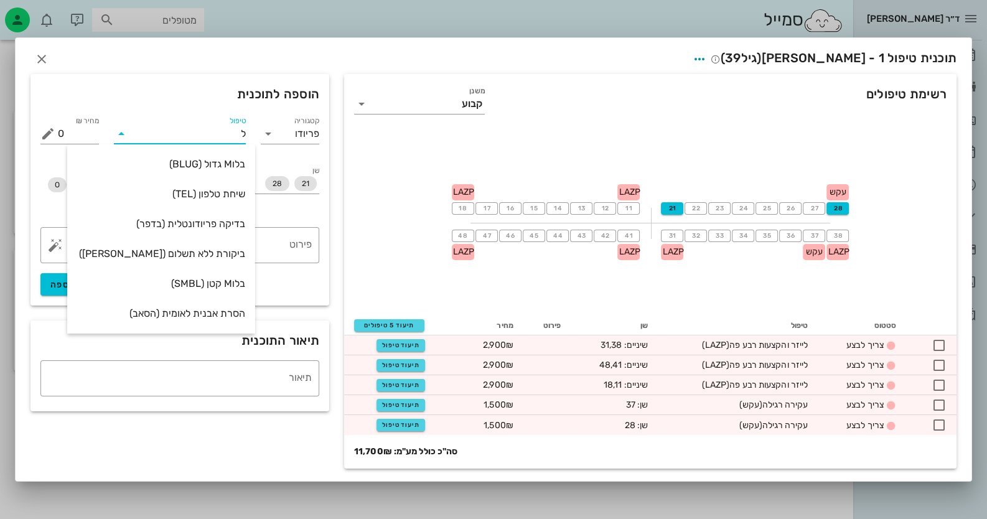
type input "[PERSON_NAME]"
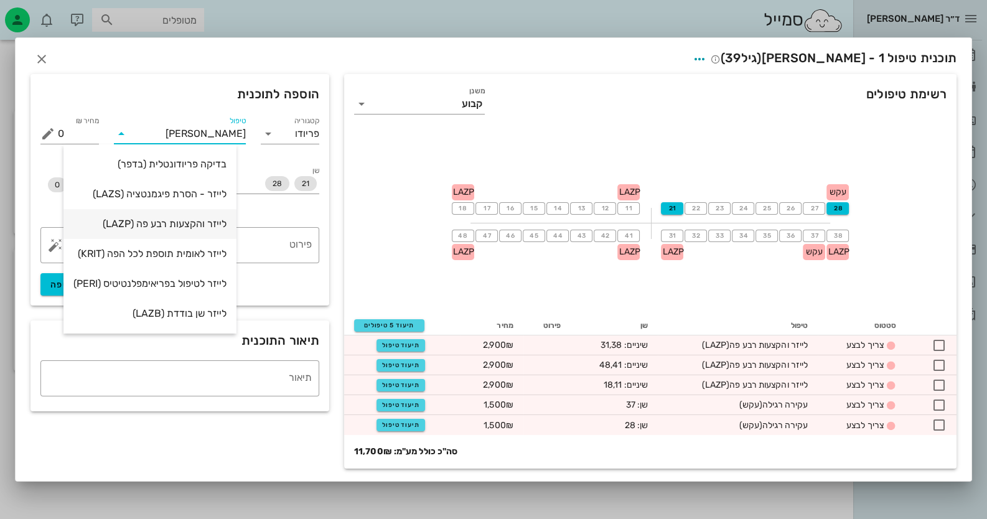
click at [199, 221] on div "לייזר והקצעות רבע פה (LAZP)" at bounding box center [149, 224] width 153 height 12
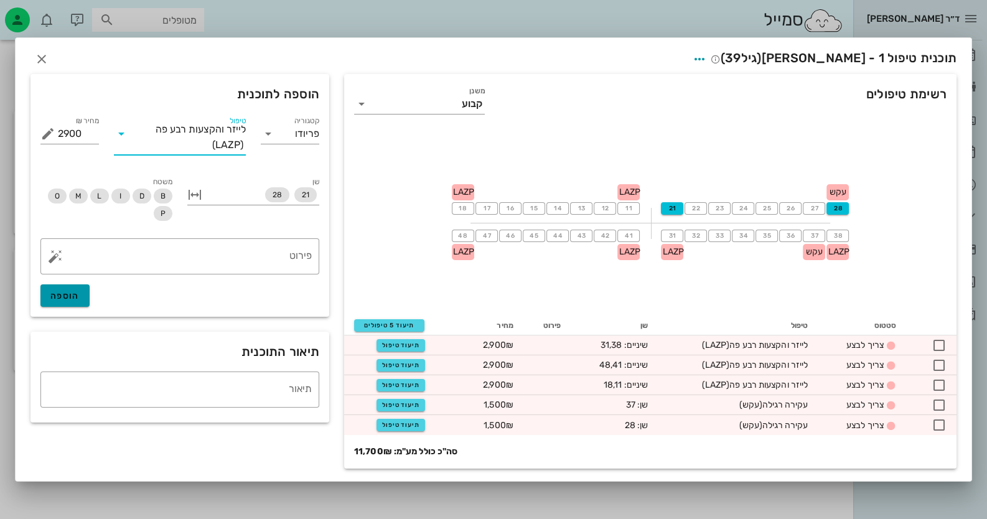
click at [60, 300] on span "הוספה" at bounding box center [64, 296] width 29 height 11
type input "0"
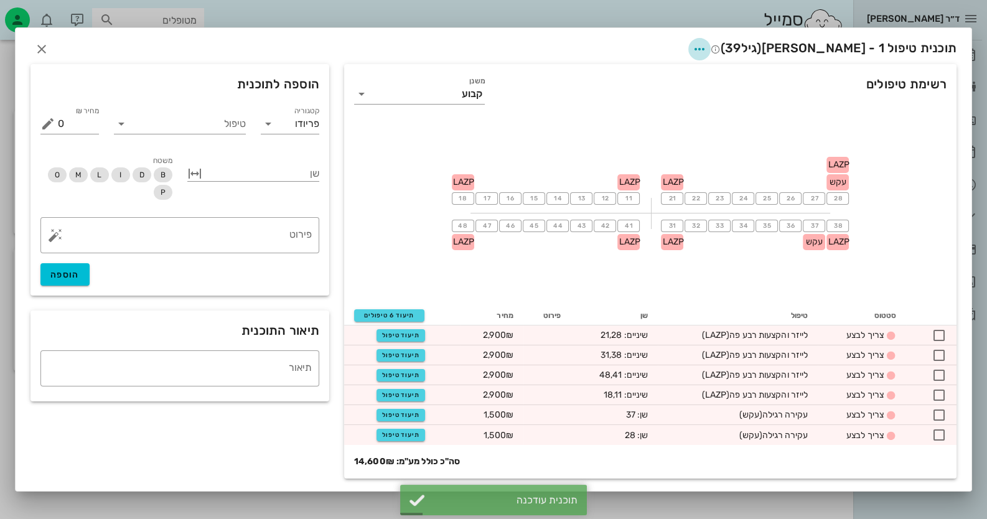
click at [707, 44] on icon "button" at bounding box center [699, 49] width 15 height 15
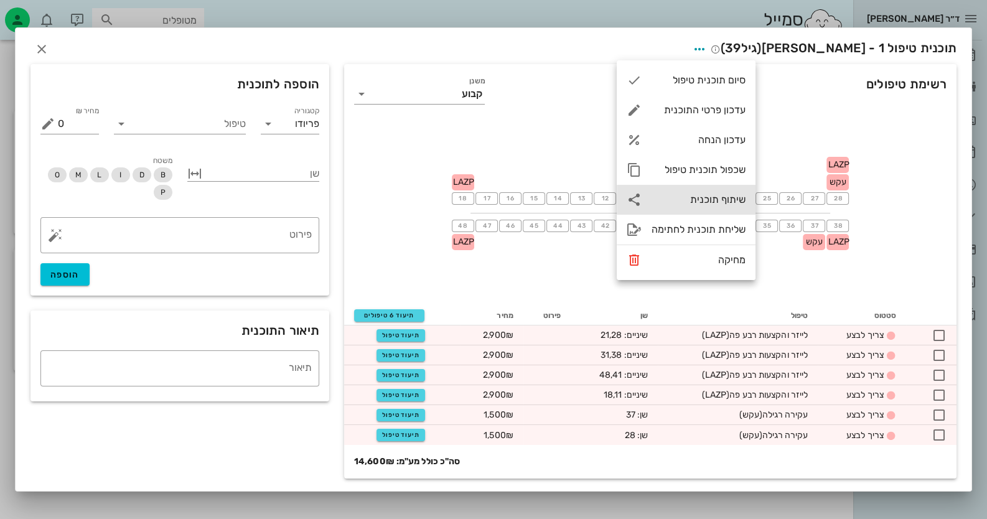
click at [734, 201] on div "שיתוף תוכנית" at bounding box center [699, 200] width 94 height 12
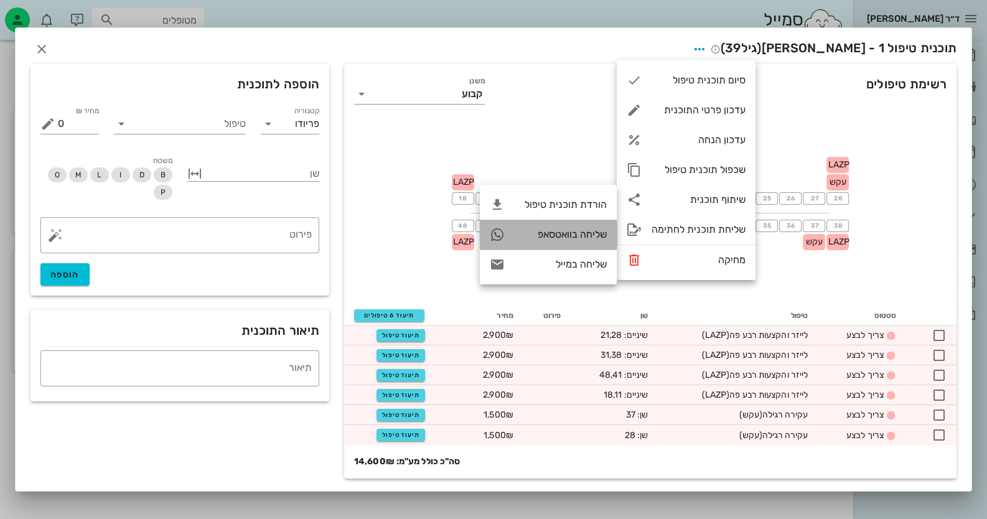
click at [572, 236] on div "שליחה בוואטסאפ" at bounding box center [561, 234] width 92 height 12
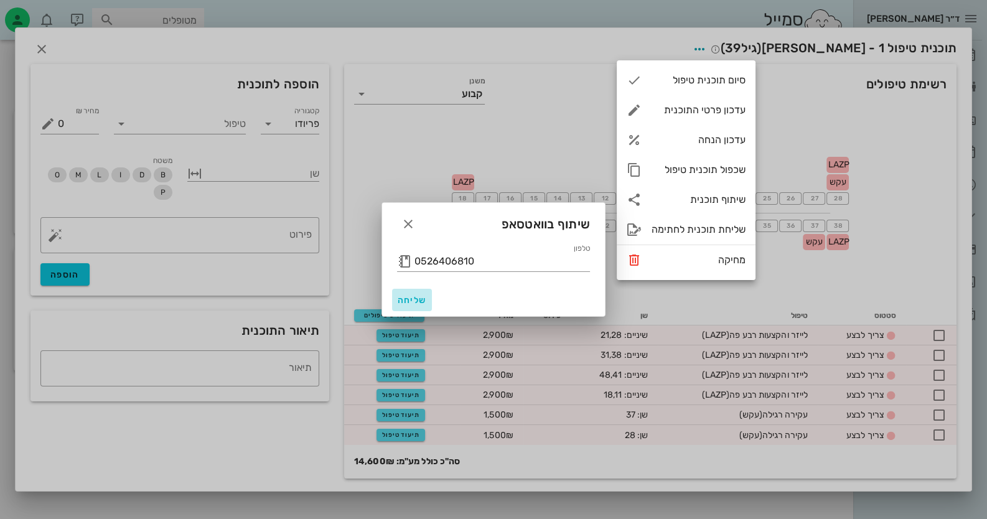
click at [405, 301] on span "שליחה" at bounding box center [412, 300] width 30 height 11
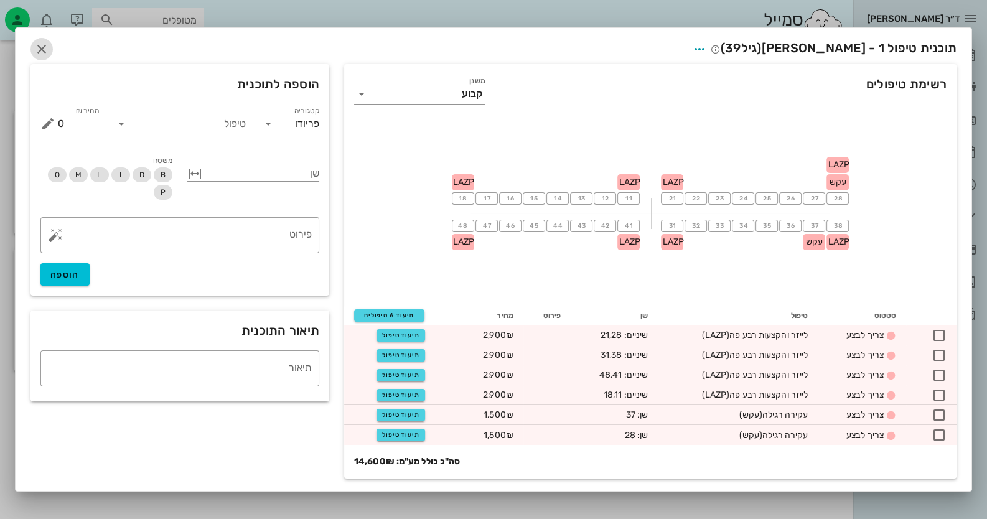
click at [38, 47] on icon "button" at bounding box center [41, 49] width 15 height 15
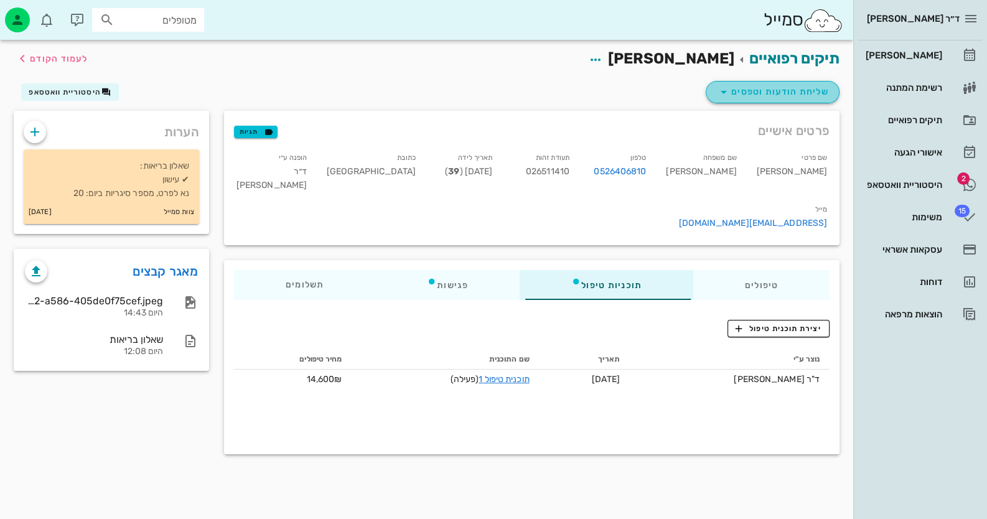
click at [799, 87] on span "שליחת הודעות וטפסים" at bounding box center [773, 92] width 113 height 15
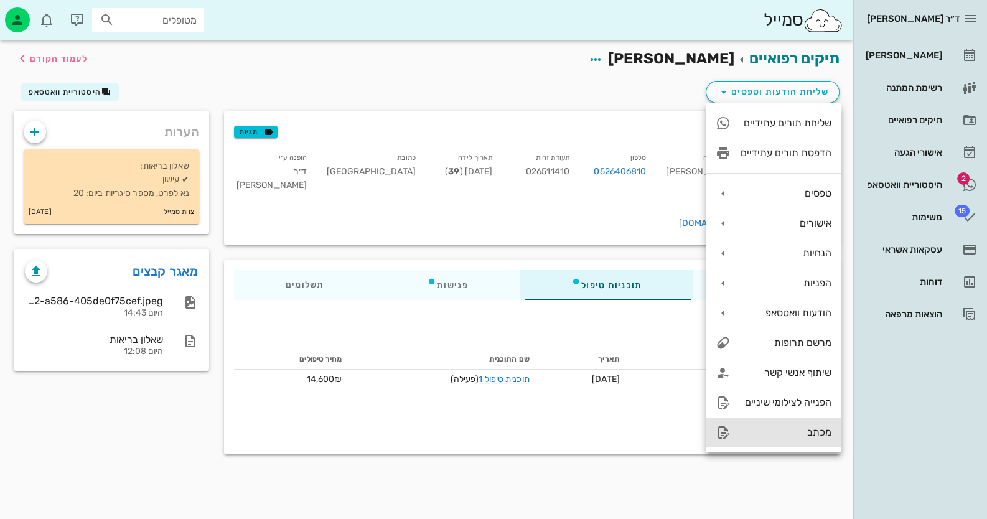
click at [794, 432] on div "מכתב" at bounding box center [786, 432] width 91 height 12
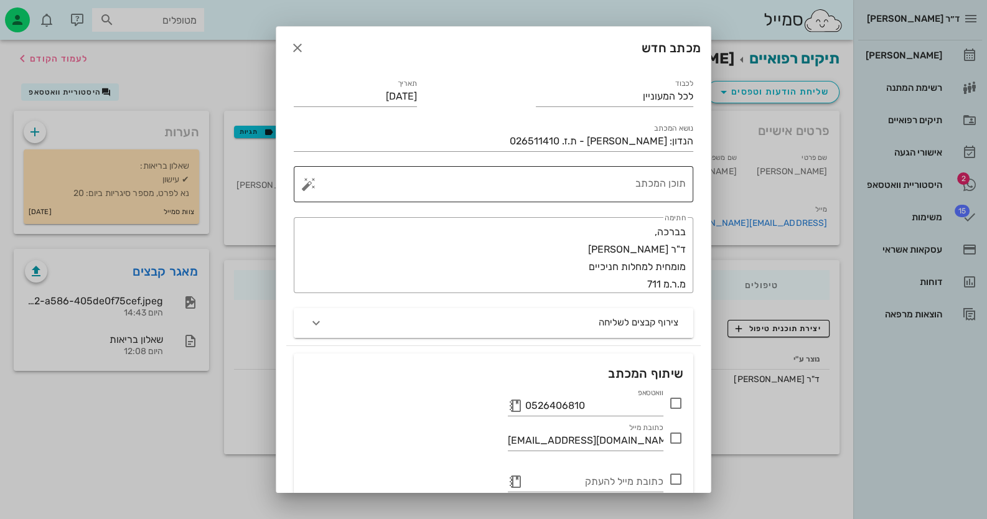
click at [642, 186] on textarea "תוכן המכתב" at bounding box center [498, 187] width 375 height 30
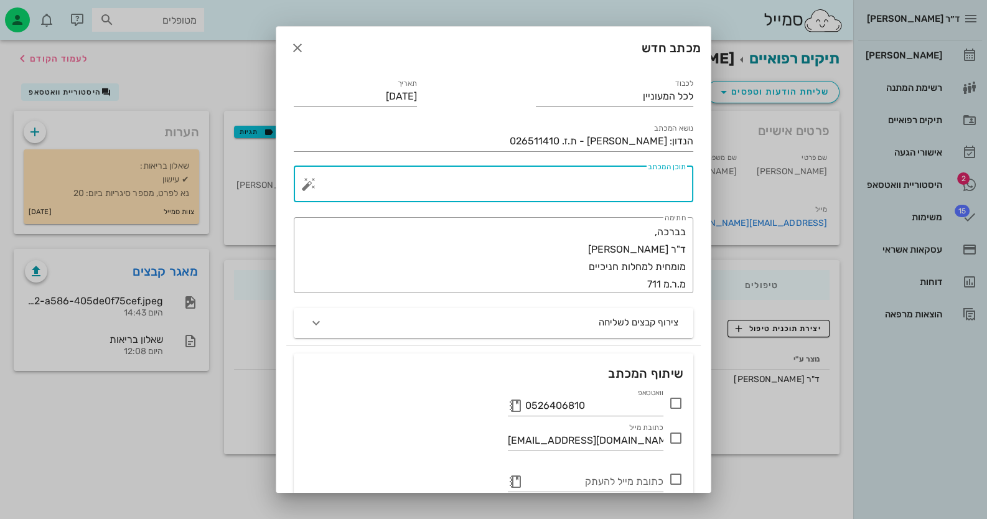
click at [315, 186] on button "button" at bounding box center [308, 184] width 15 height 15
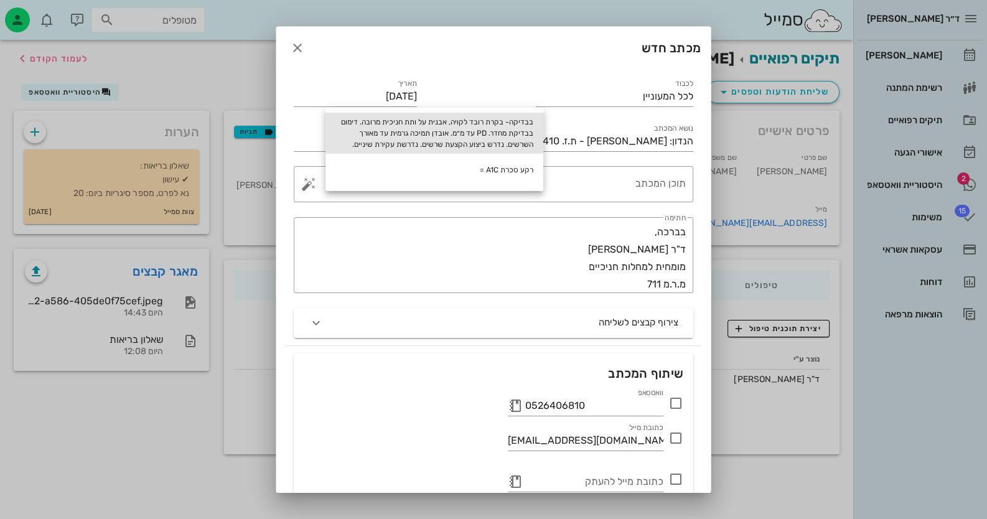
click at [506, 136] on div "בבדיקה- בקרת רובד לקויה, אבנית על ותת חניכית מרובה. דימום בבדיקת מחדר. PD עד מ״…" at bounding box center [435, 133] width 218 height 41
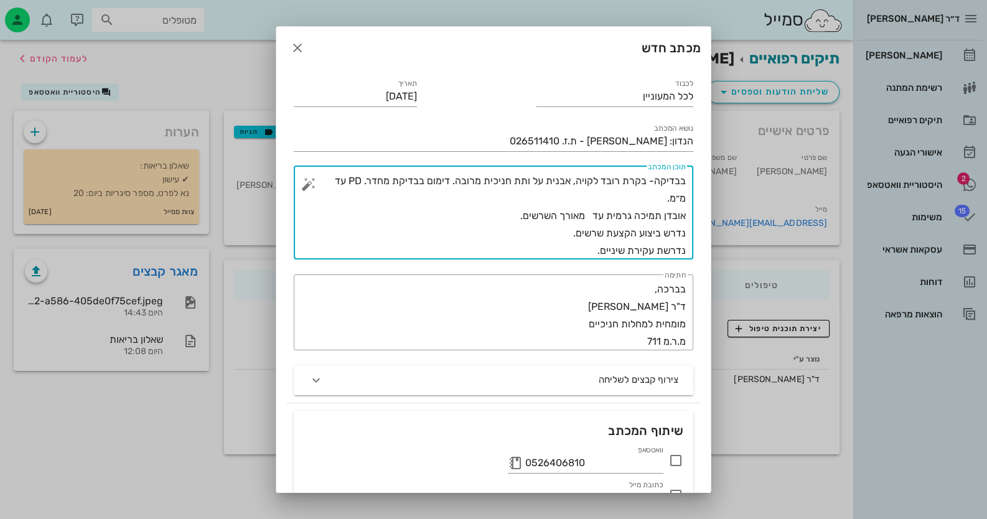
click at [685, 180] on textarea "בבדיקה- בקרת רובד לקויה, אבנית על ותת חניכית מרובה. דימום בבדיקת מחדר. PD עד מ״…" at bounding box center [498, 215] width 375 height 87
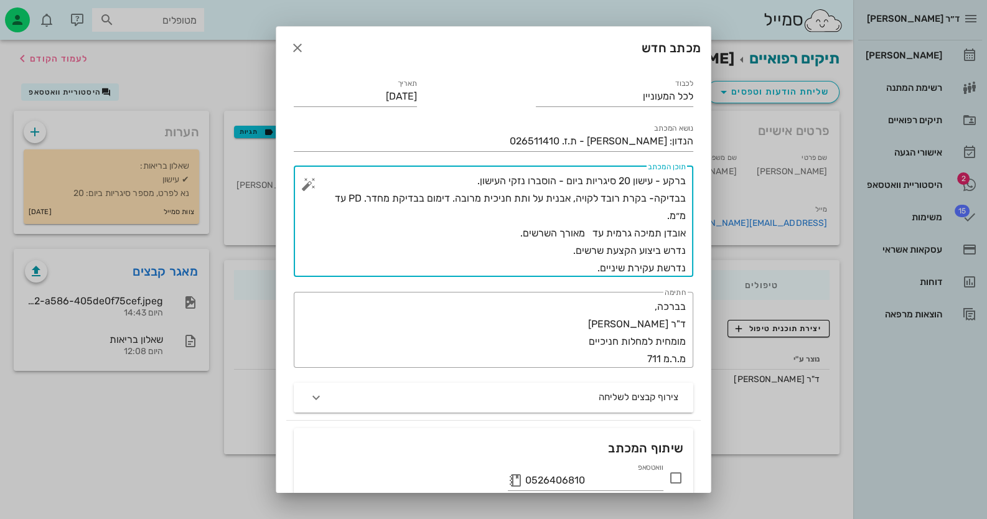
click at [331, 200] on textarea "ברקע - עישון 20 סיגריות ביום - הוסברו נזקי העישון. בבדיקה- בקרת רובד לקויה, אבנ…" at bounding box center [498, 224] width 375 height 105
click at [337, 194] on textarea "ברקע - עישון 20 סיגריות ביום - הוסברו נזקי העישון. בבדיקה- בקרת רובד לקויה, אבנ…" at bounding box center [498, 224] width 375 height 105
click at [588, 233] on textarea "ברקע - עישון 20 סיגריות ביום - הוסברו נזקי העישון. בבדיקה- בקרת רובד לקויה, אבנ…" at bounding box center [498, 224] width 375 height 105
click at [569, 253] on textarea "ברקע - עישון 20 סיגריות ביום - הוסברו נזקי העישון. בבדיקה- בקרת רובד לקויה, אבנ…" at bounding box center [498, 224] width 375 height 105
click at [602, 273] on textarea "ברקע - עישון 20 סיגריות ביום - הוסברו נזקי העישון. בבדיקה- בקרת רובד לקויה, אבנ…" at bounding box center [498, 224] width 375 height 105
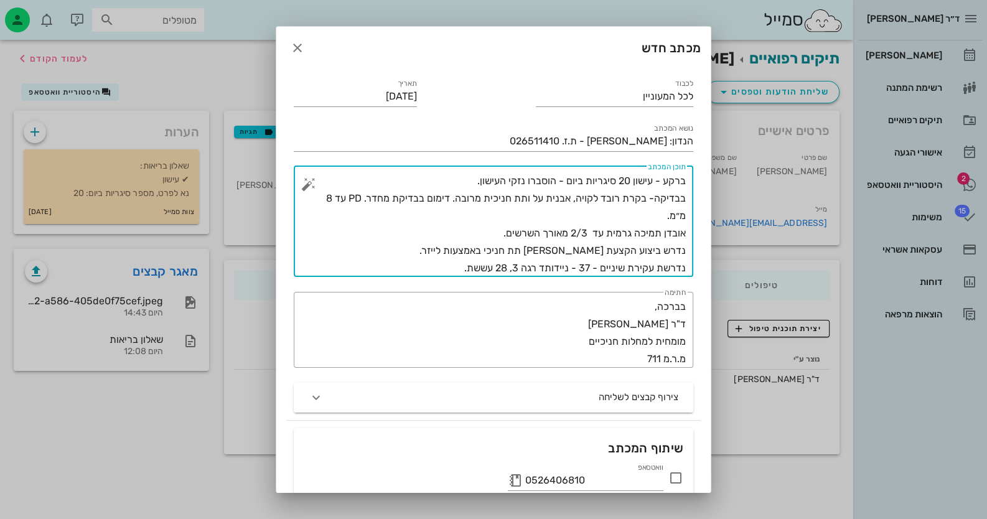
click at [554, 250] on textarea "ברקע - עישון 20 סיגריות ביום - הוסברו נזקי העישון. בבדיקה- בקרת רובד לקויה, אבנ…" at bounding box center [498, 224] width 375 height 105
type textarea "ברקע - עישון 20 סיגריות ביום - הוסברו נזקי העישון. בבדיקה- בקרת רובד לקויה, אבנ…"
click at [679, 475] on icon at bounding box center [676, 478] width 15 height 15
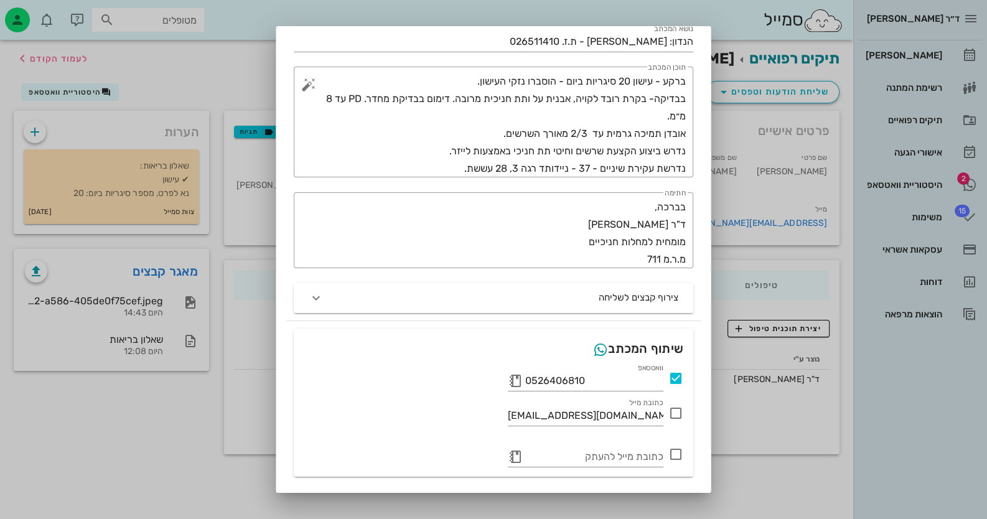
scroll to position [133, 0]
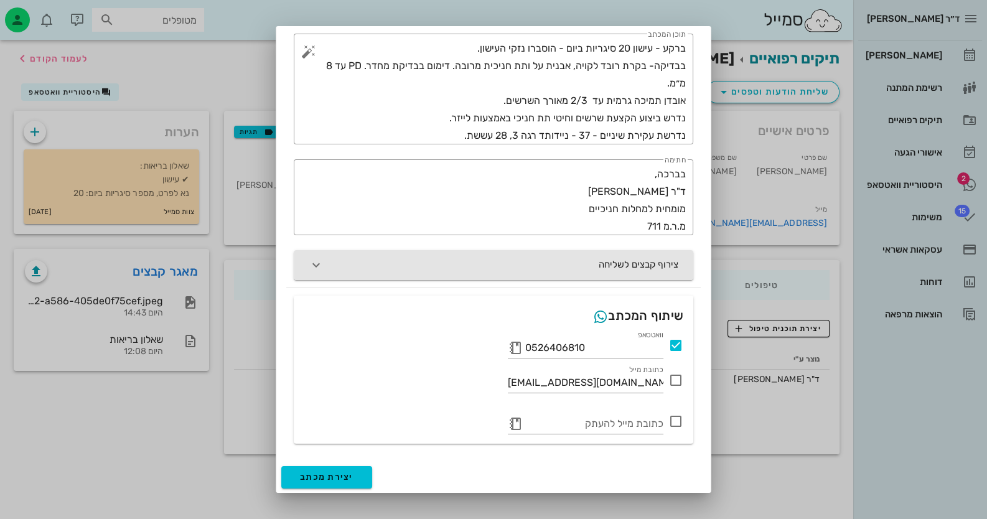
click at [497, 268] on button "צירוף קבצים לשליחה" at bounding box center [494, 265] width 400 height 30
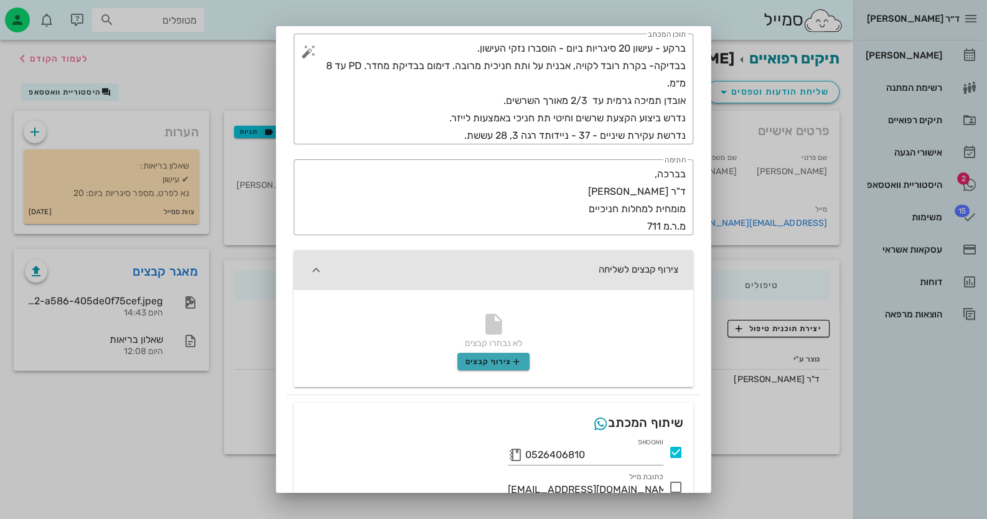
click at [499, 365] on span "צירוף קבצים" at bounding box center [494, 362] width 57 height 10
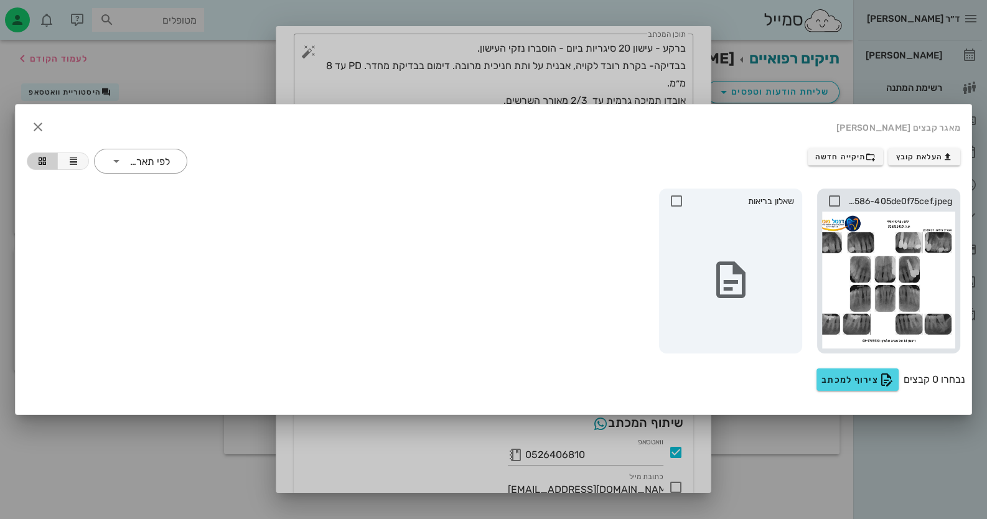
click at [837, 202] on icon at bounding box center [834, 201] width 15 height 15
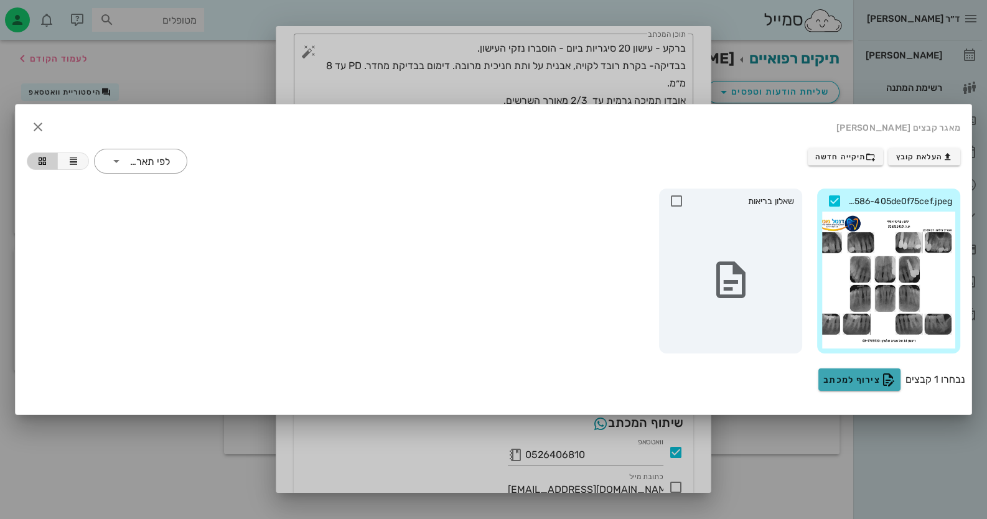
click at [863, 385] on span "צירוף למכתב" at bounding box center [860, 379] width 72 height 15
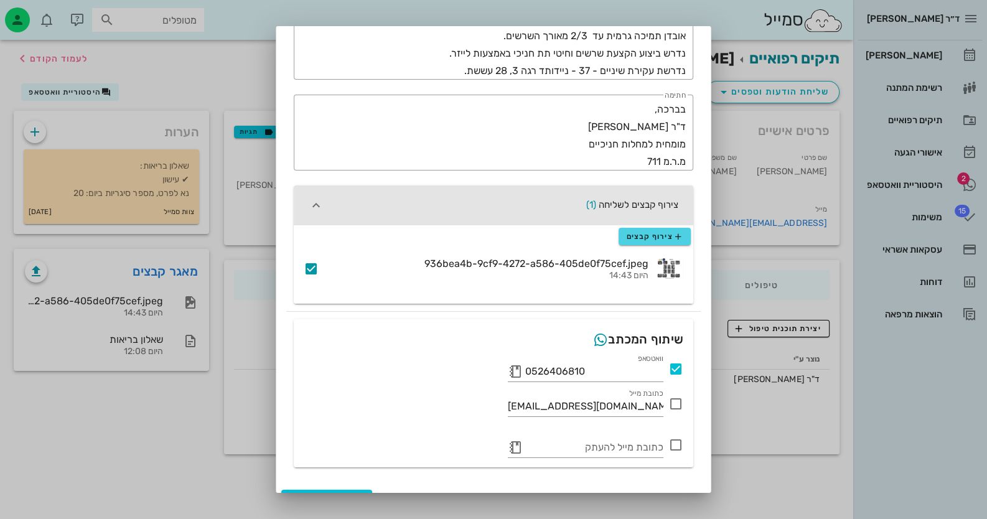
scroll to position [221, 0]
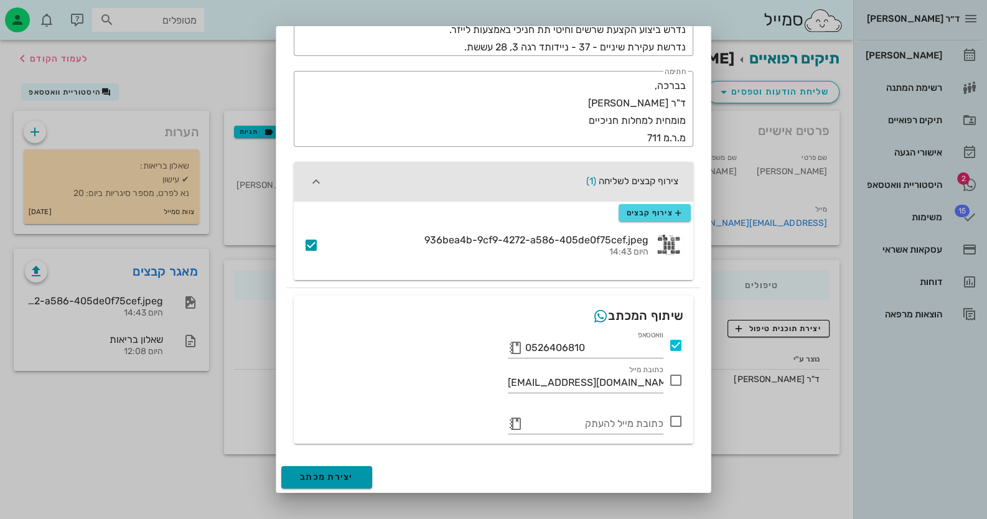
click at [334, 484] on button "יצירת מכתב" at bounding box center [326, 477] width 91 height 22
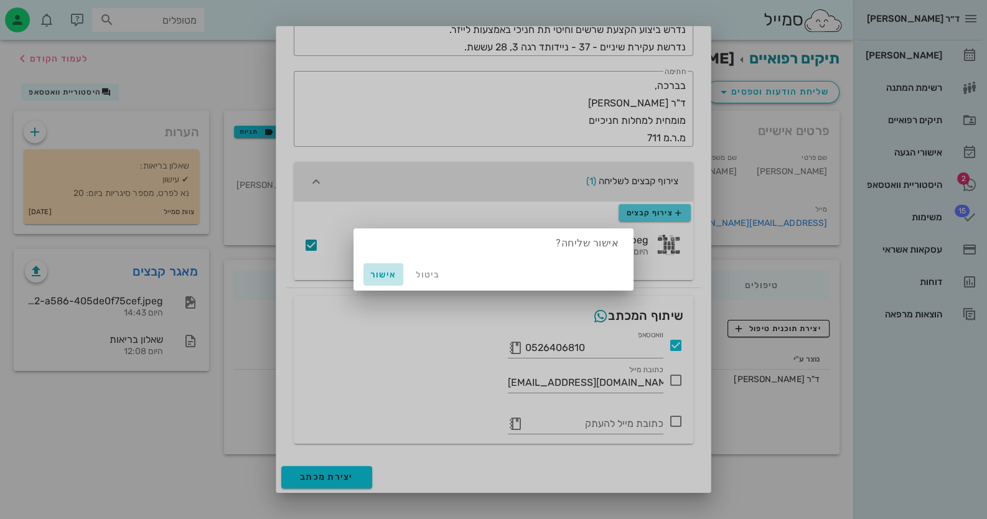
click at [382, 272] on span "אישור" at bounding box center [384, 275] width 30 height 11
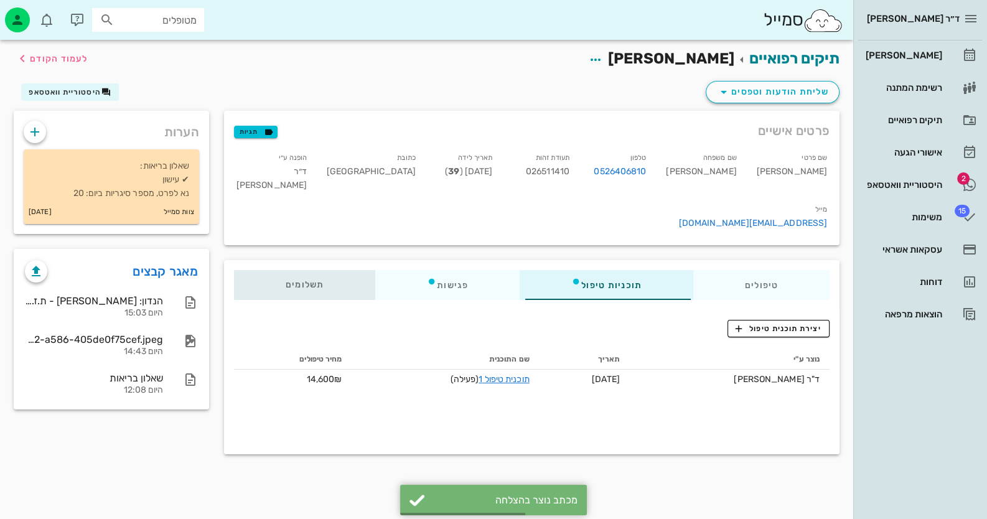
click at [326, 270] on div "תשלומים 0₪" at bounding box center [304, 285] width 141 height 30
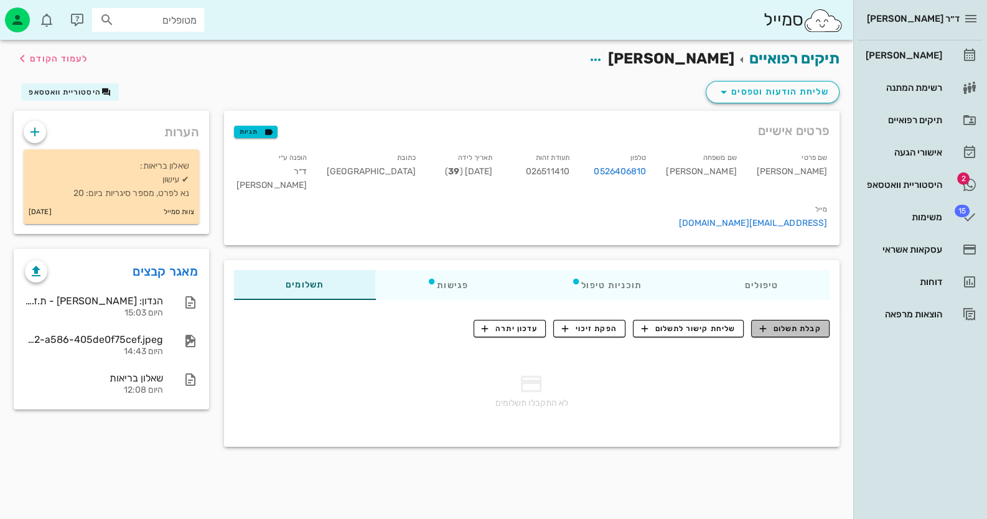
click at [796, 323] on span "קבלת תשלום" at bounding box center [791, 328] width 62 height 11
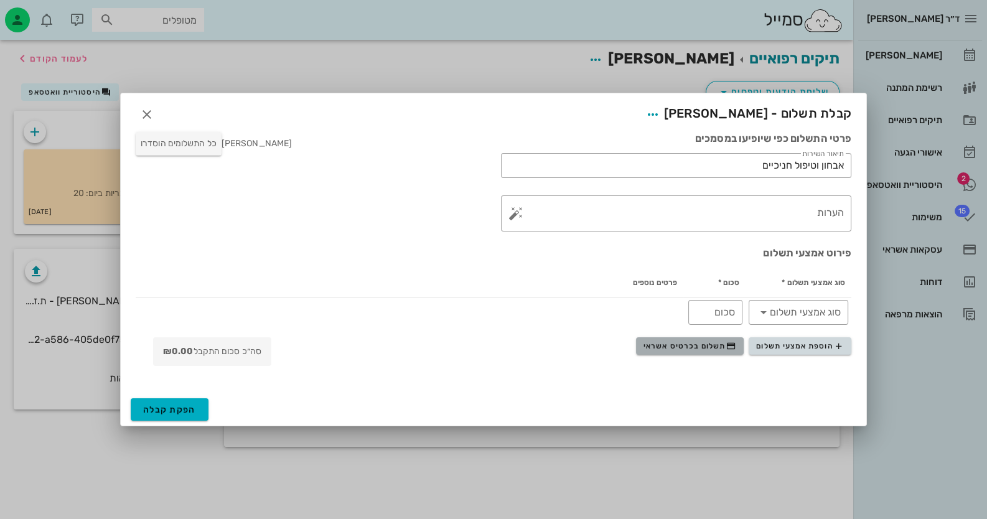
click at [679, 342] on span "תשלום בכרטיס אשראי" at bounding box center [690, 346] width 92 height 10
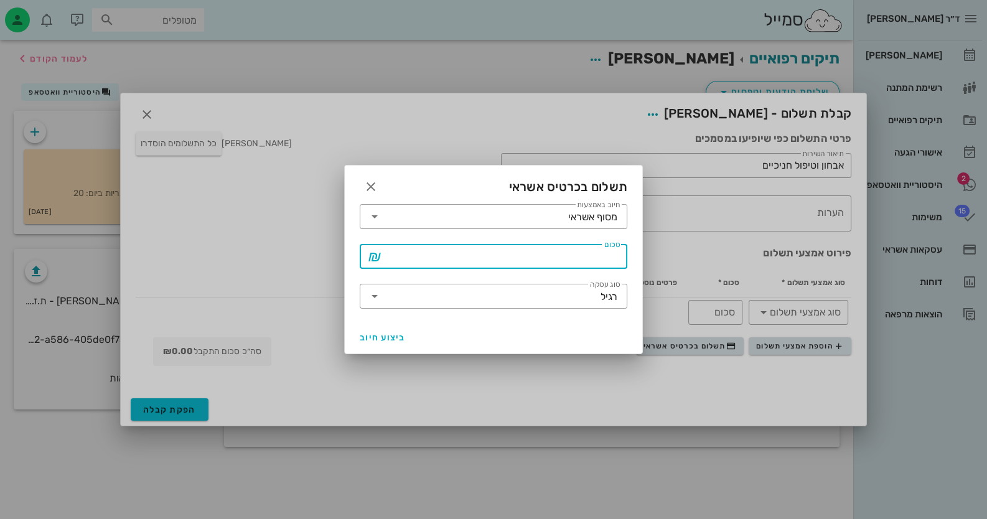
click at [588, 264] on input "סכום" at bounding box center [502, 257] width 235 height 20
type input "485"
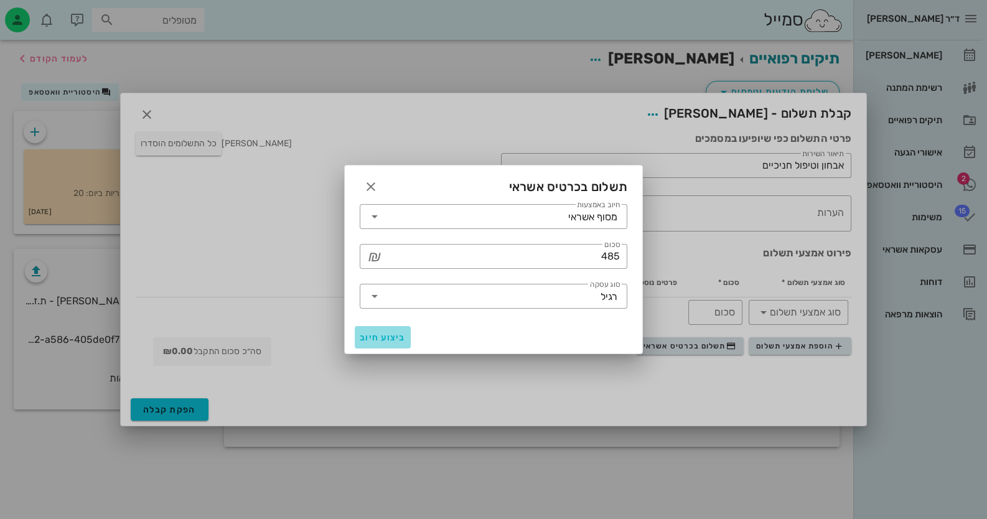
click at [366, 342] on button "ביצוע חיוב" at bounding box center [383, 337] width 56 height 22
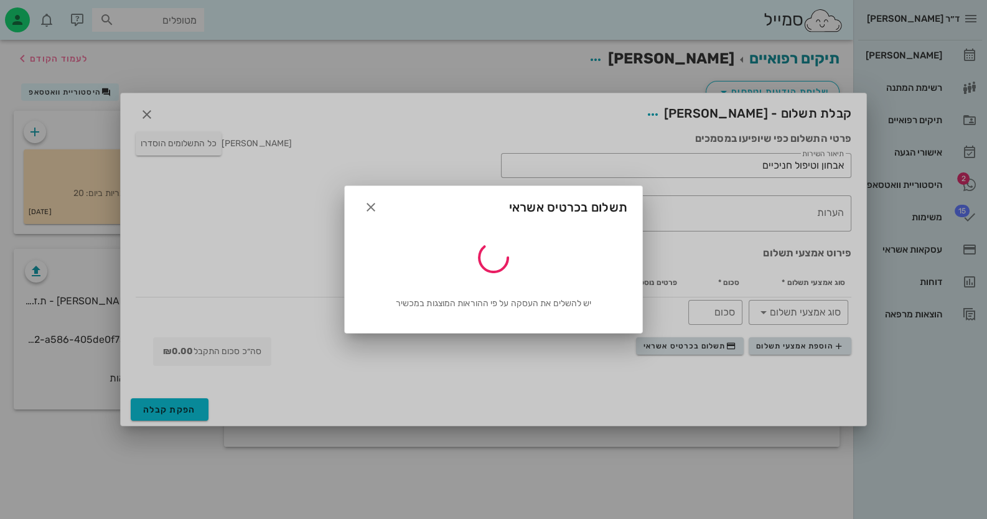
type input "485"
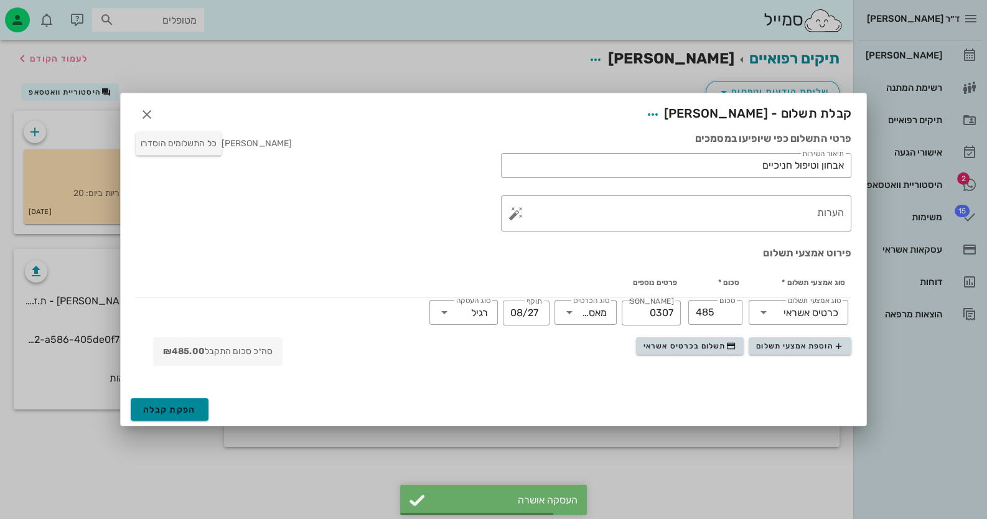
click at [167, 413] on span "הפקת קבלה" at bounding box center [169, 410] width 53 height 11
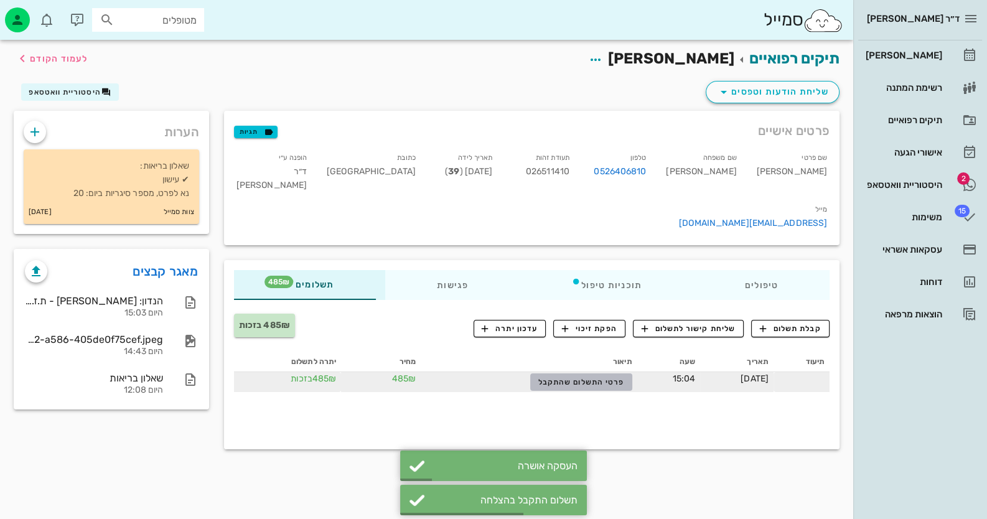
click at [560, 378] on span "פרטי התשלום שהתקבל" at bounding box center [581, 382] width 86 height 9
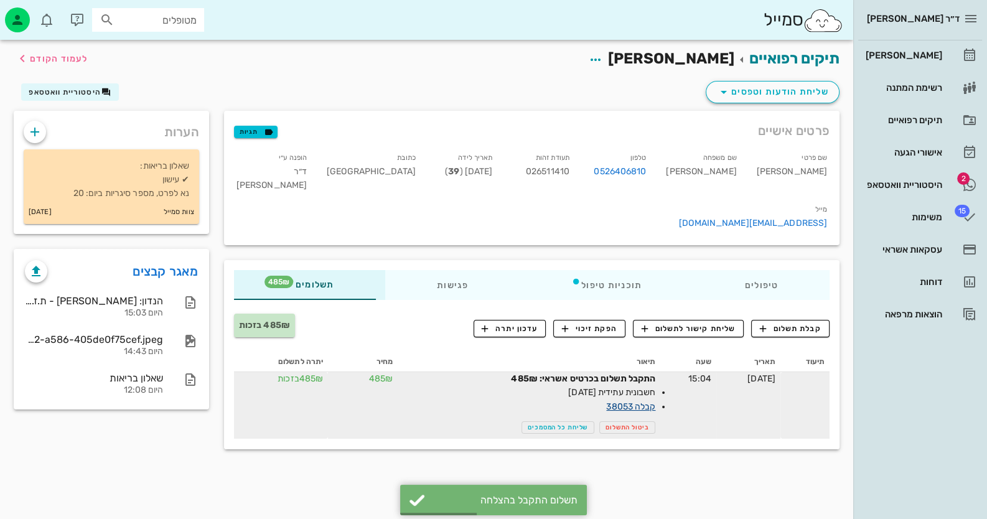
click at [623, 402] on link "קבלה 38053" at bounding box center [630, 407] width 49 height 11
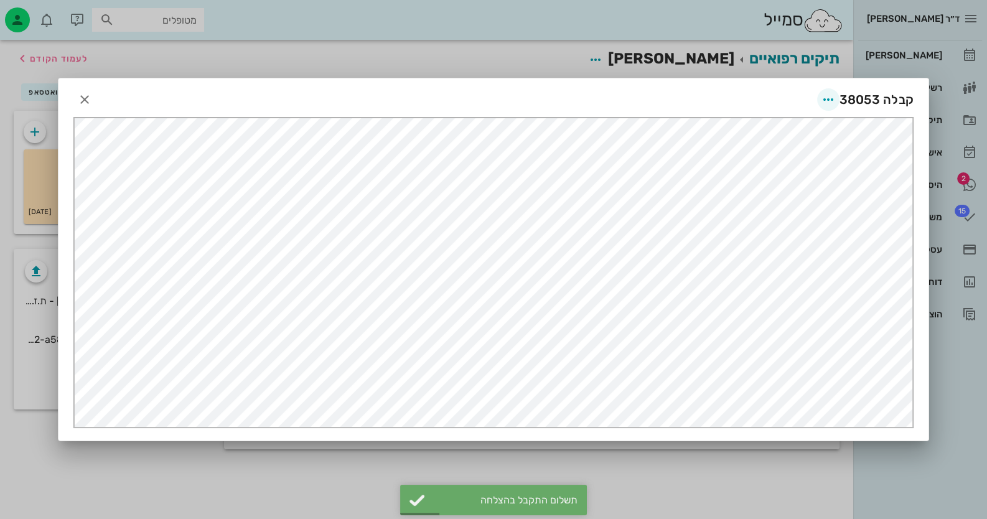
scroll to position [0, 0]
click at [832, 101] on icon "button" at bounding box center [828, 99] width 15 height 15
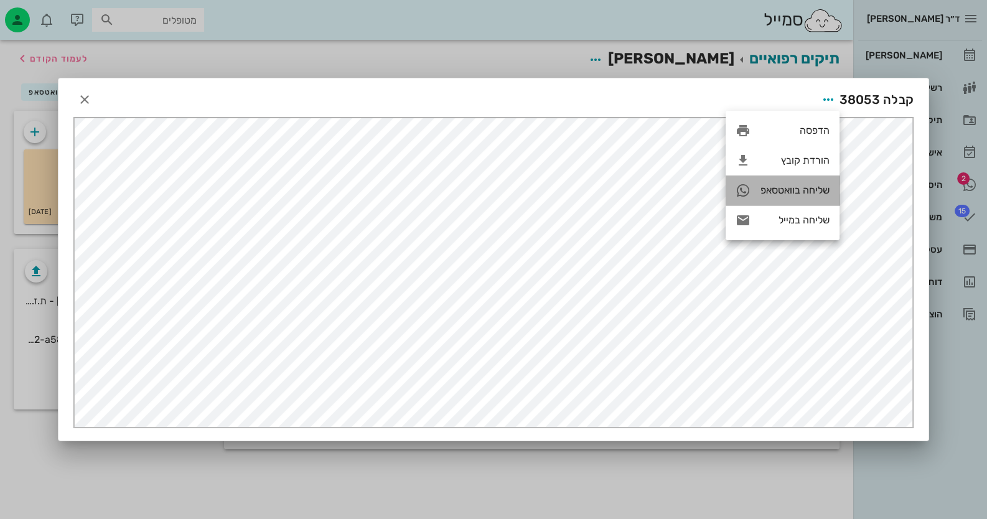
click at [811, 195] on div "שליחה בוואטסאפ" at bounding box center [795, 190] width 69 height 12
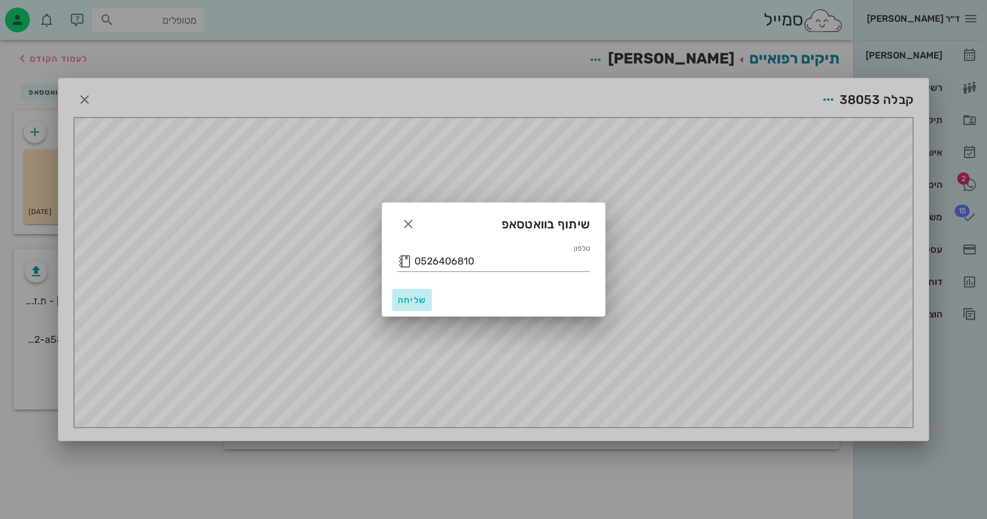
click at [403, 301] on span "שליחה" at bounding box center [412, 300] width 30 height 11
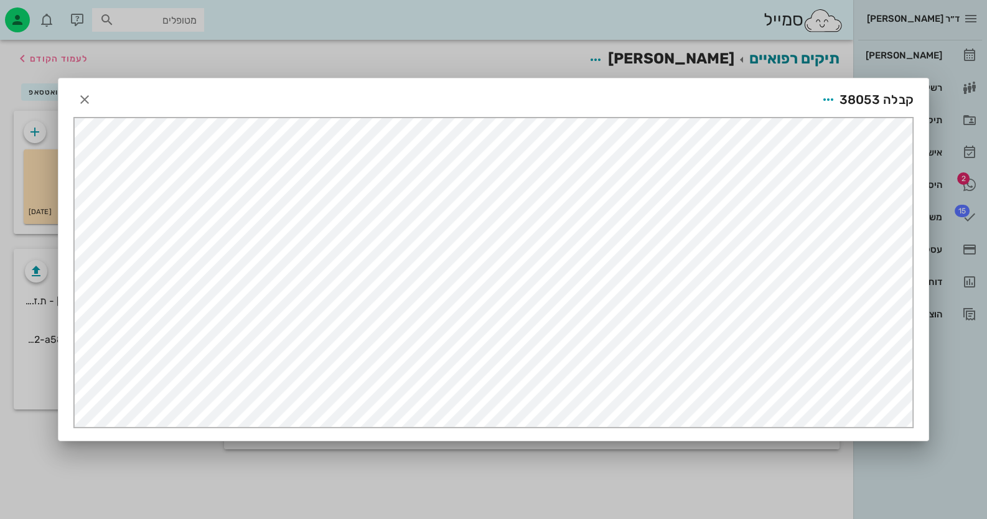
click at [956, 189] on div at bounding box center [493, 259] width 987 height 519
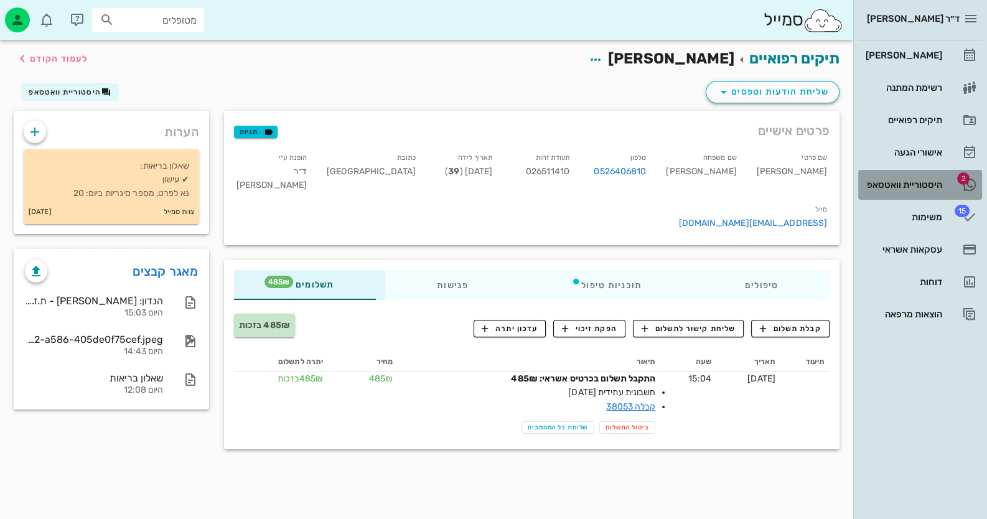
click at [959, 184] on link "2 היסטוריית וואטסאפ" at bounding box center [920, 185] width 124 height 30
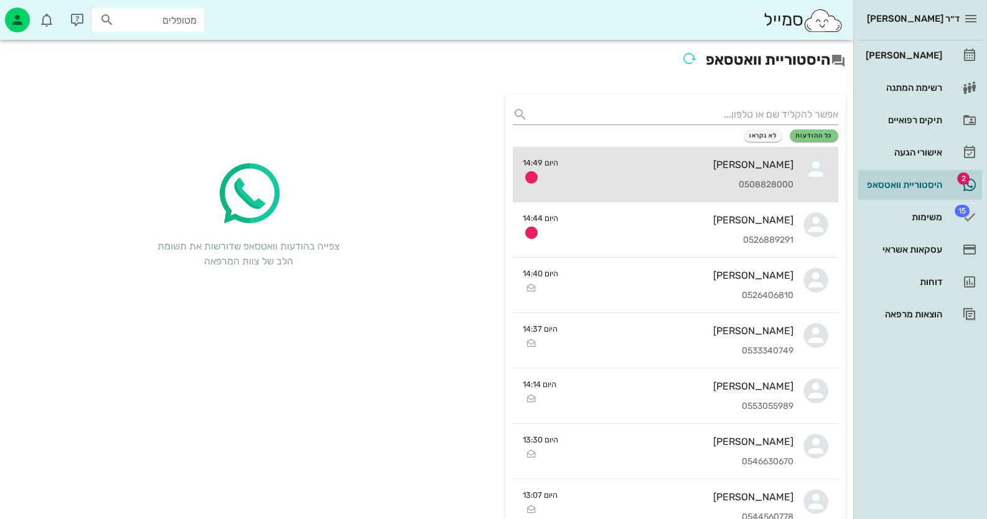
click at [754, 176] on div "[PERSON_NAME] 0508828000" at bounding box center [680, 174] width 225 height 55
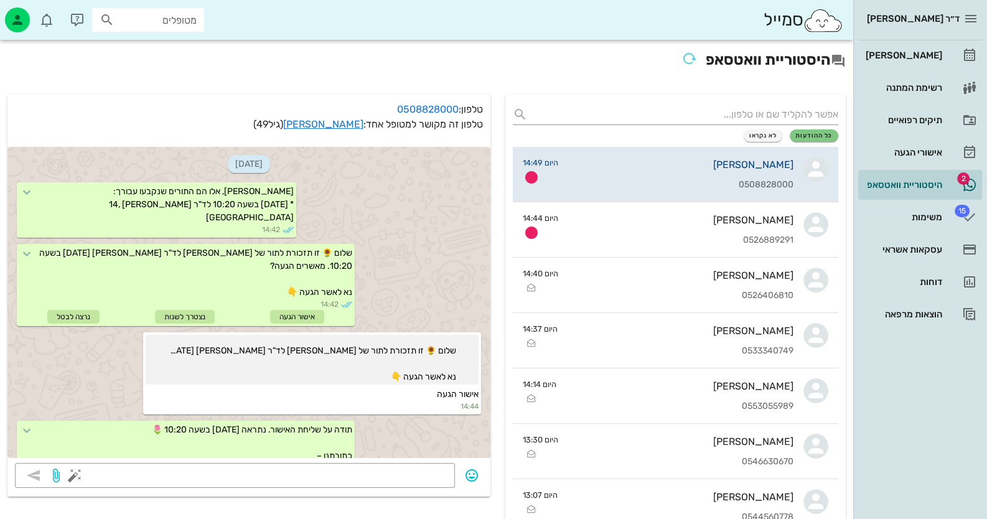
scroll to position [251, 0]
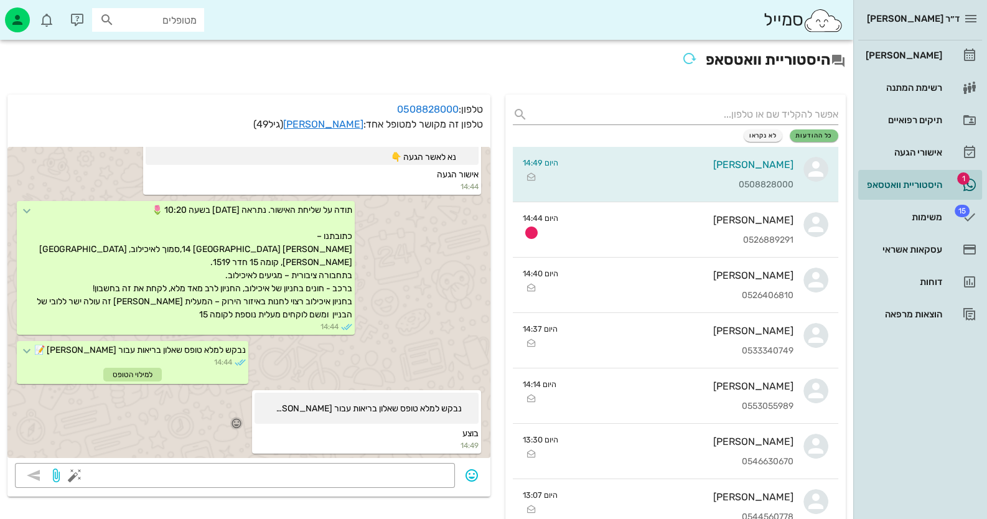
click at [242, 418] on icon "button" at bounding box center [236, 423] width 11 height 11
click at [248, 396] on div "👍" at bounding box center [238, 396] width 22 height 24
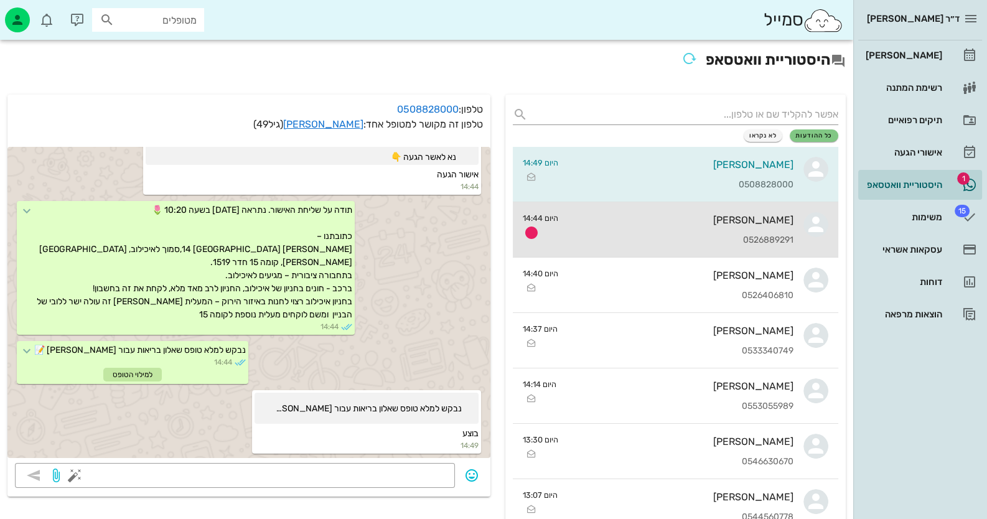
click at [569, 235] on div "0526889291" at bounding box center [680, 240] width 225 height 11
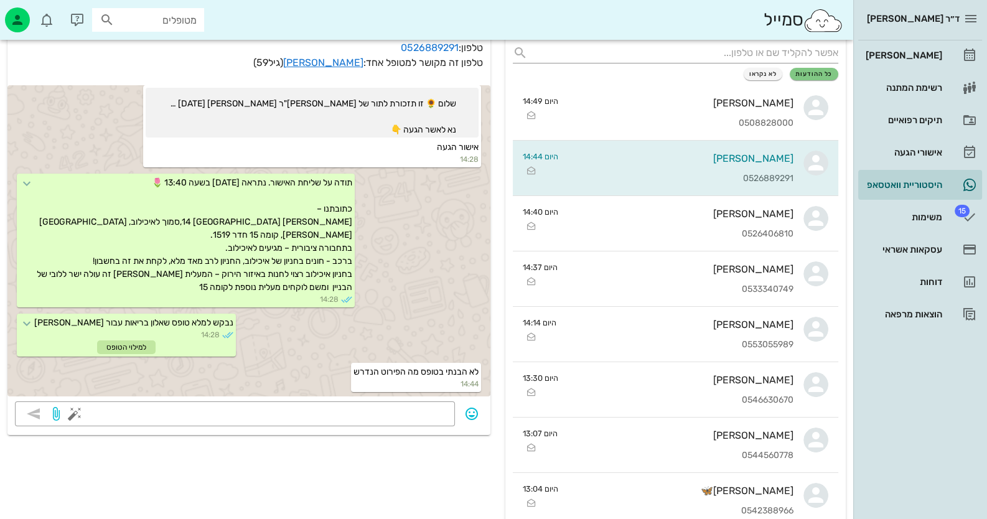
scroll to position [124, 0]
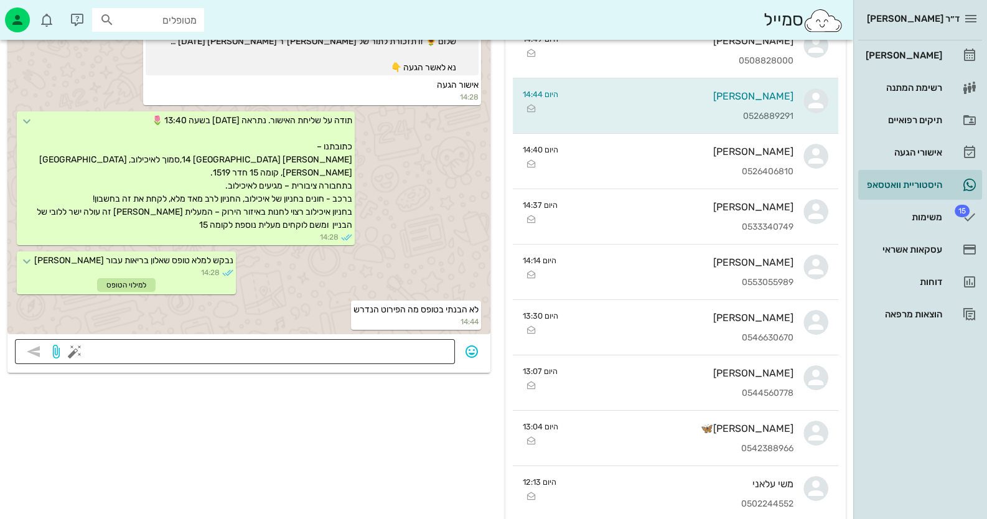
click at [429, 345] on textarea at bounding box center [262, 353] width 370 height 20
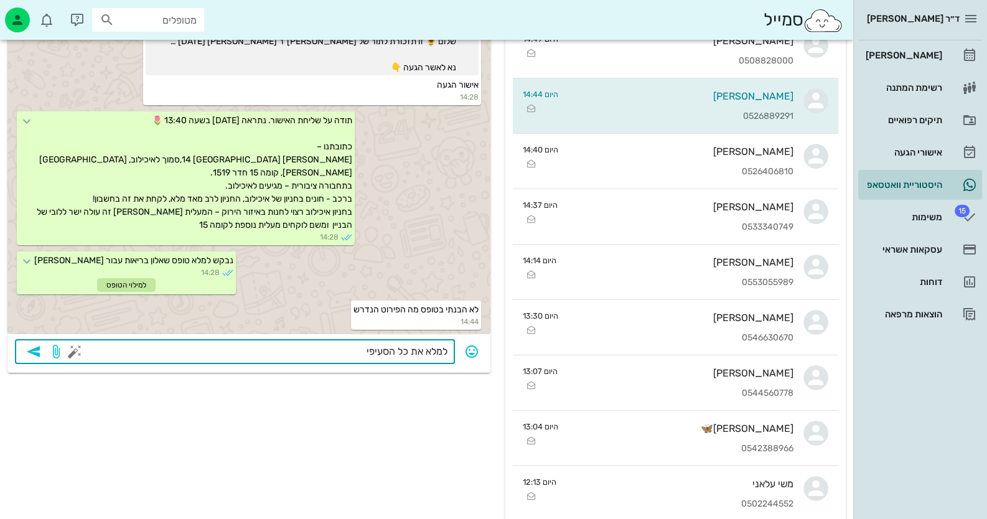
type textarea "למלא את כל הסעיפים"
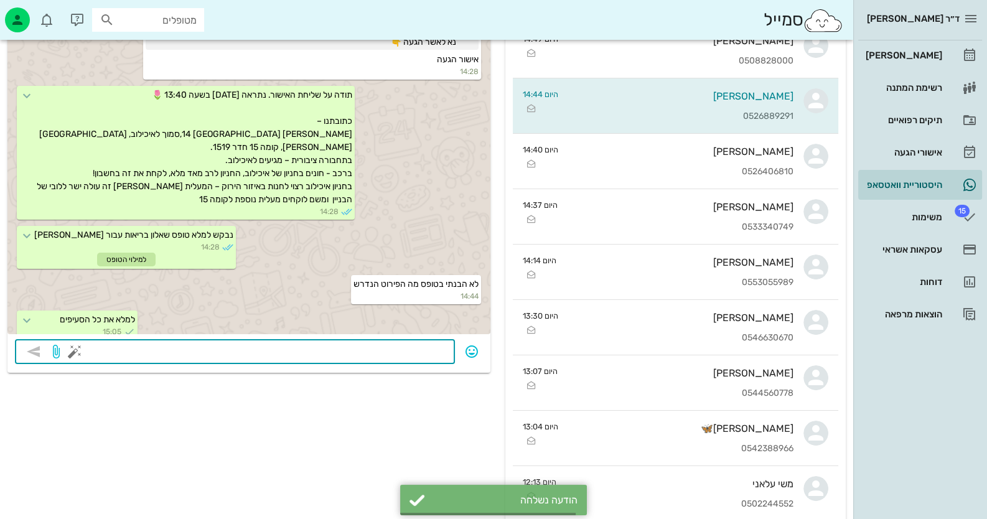
scroll to position [1320, 0]
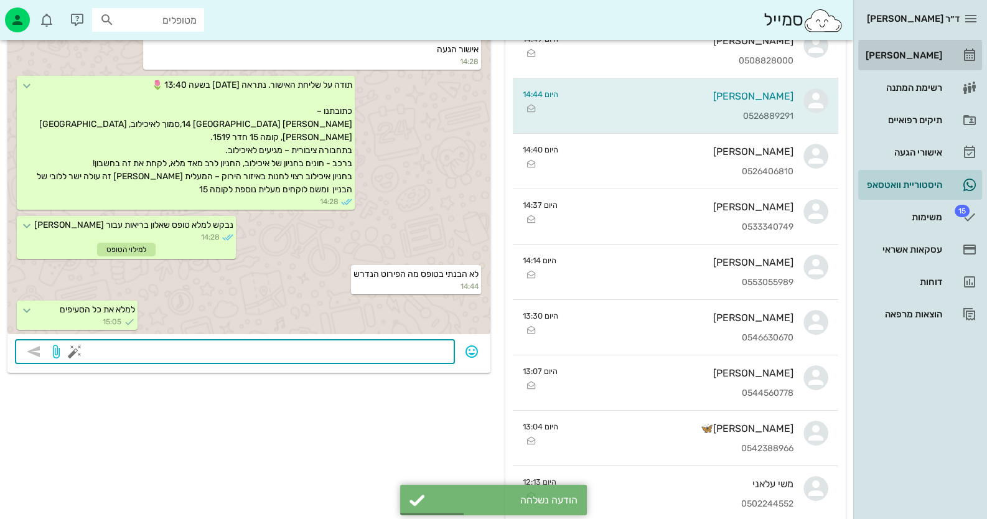
click at [924, 59] on div "[PERSON_NAME]" at bounding box center [902, 55] width 79 height 10
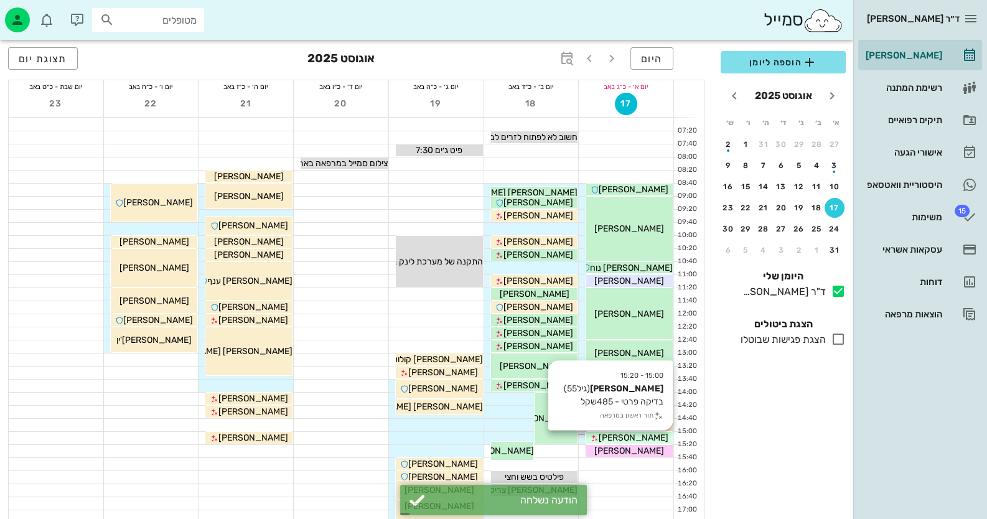
click at [656, 437] on div "[PERSON_NAME]" at bounding box center [629, 437] width 87 height 13
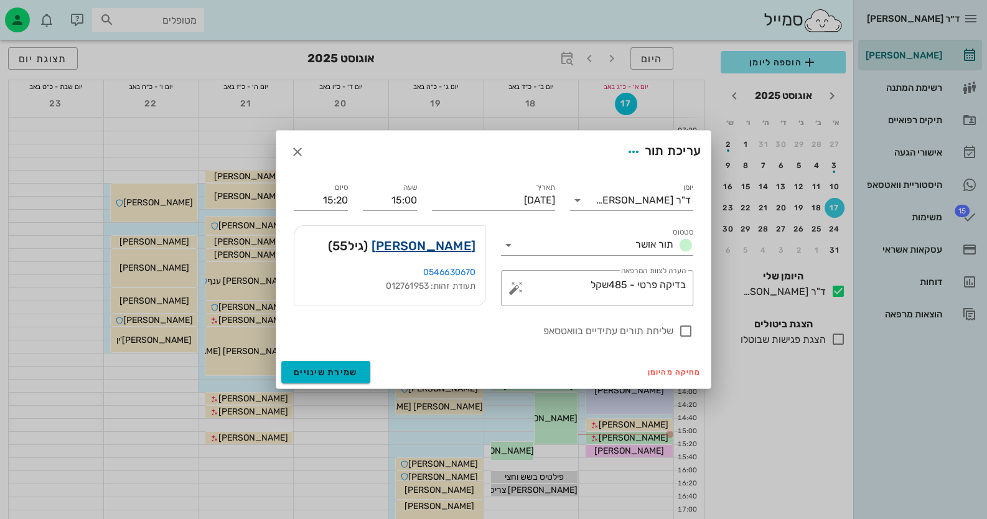
click at [456, 242] on link "[PERSON_NAME]" at bounding box center [424, 246] width 104 height 20
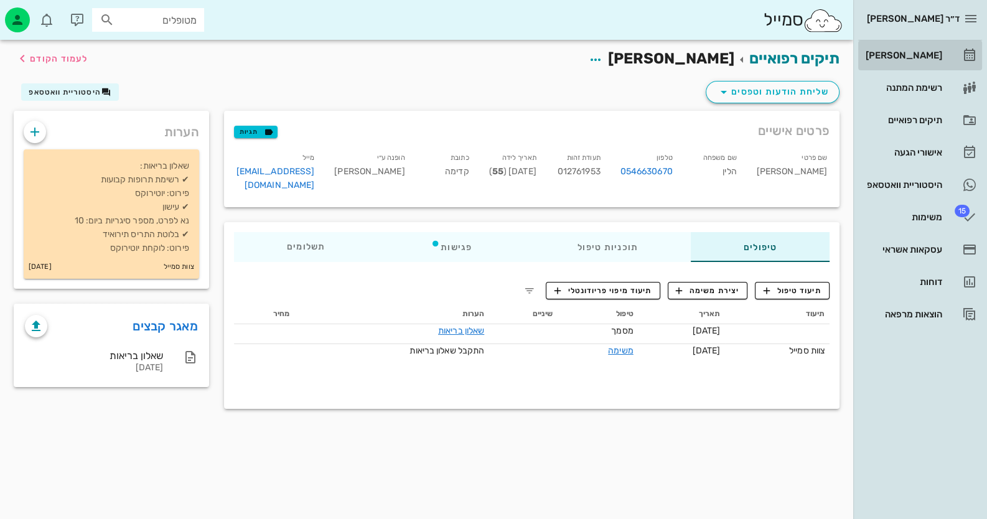
click at [968, 55] on icon at bounding box center [969, 55] width 15 height 15
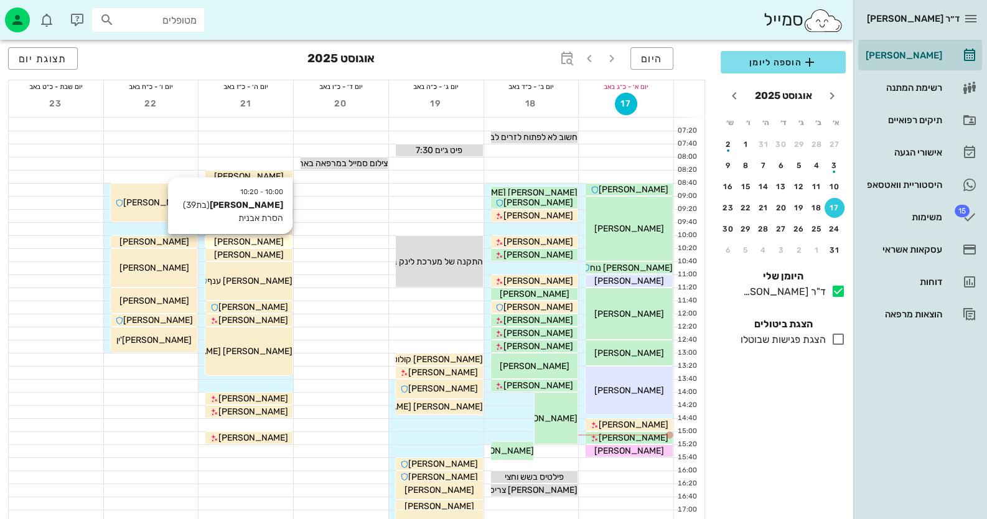
click at [275, 242] on div "[PERSON_NAME]" at bounding box center [248, 241] width 87 height 13
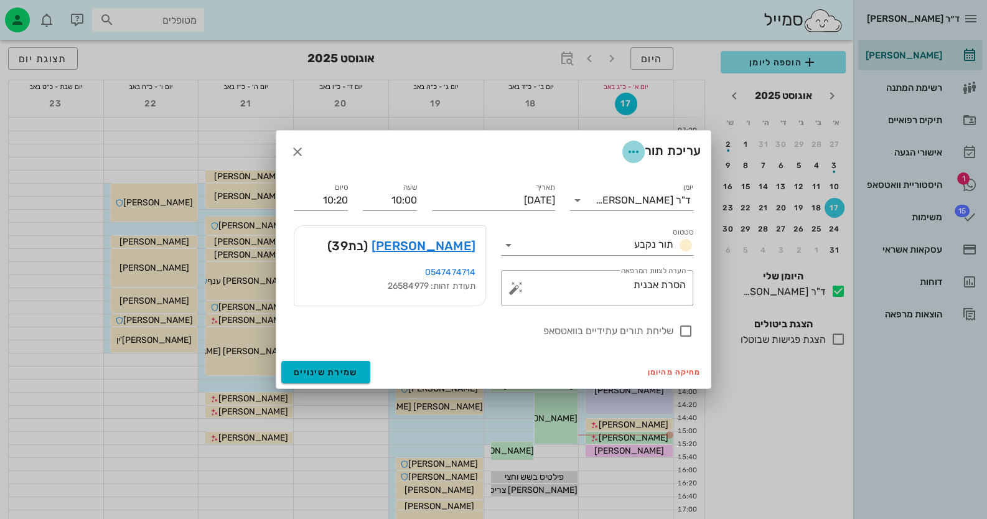
click at [629, 144] on icon "button" at bounding box center [633, 151] width 15 height 15
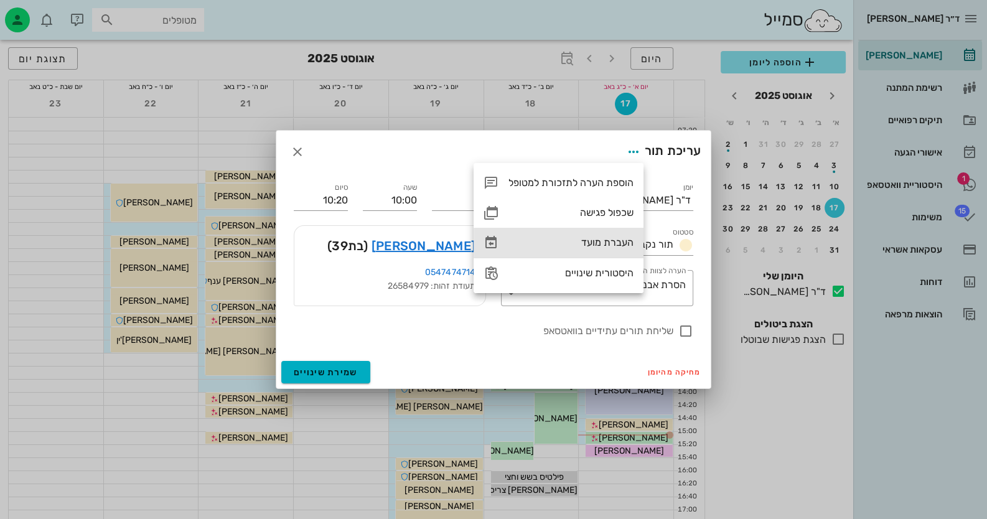
click at [595, 251] on div "העברת מועד" at bounding box center [559, 243] width 170 height 30
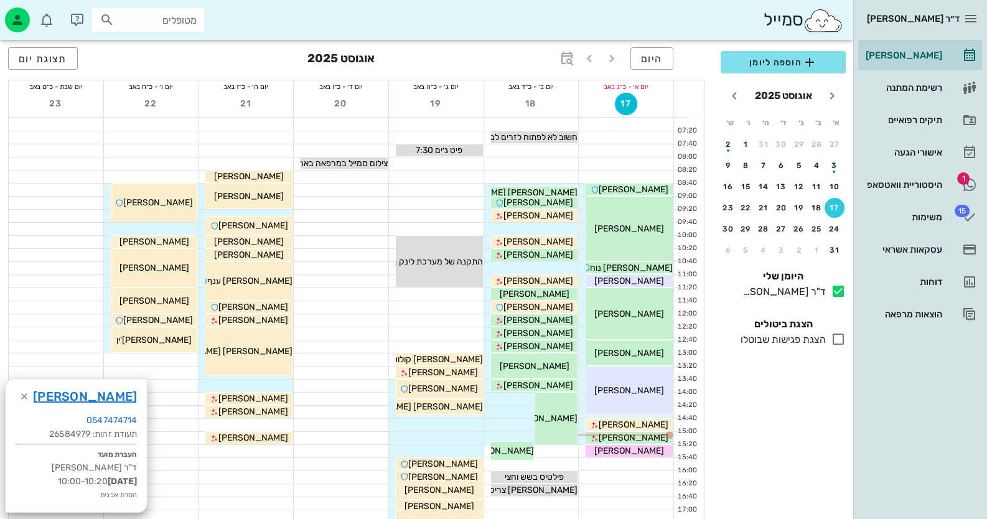
click at [743, 103] on div "אוגוסט 2025" at bounding box center [783, 96] width 140 height 30
click at [731, 94] on icon "חודש הבא" at bounding box center [734, 95] width 15 height 15
click at [841, 183] on div "14" at bounding box center [835, 186] width 20 height 9
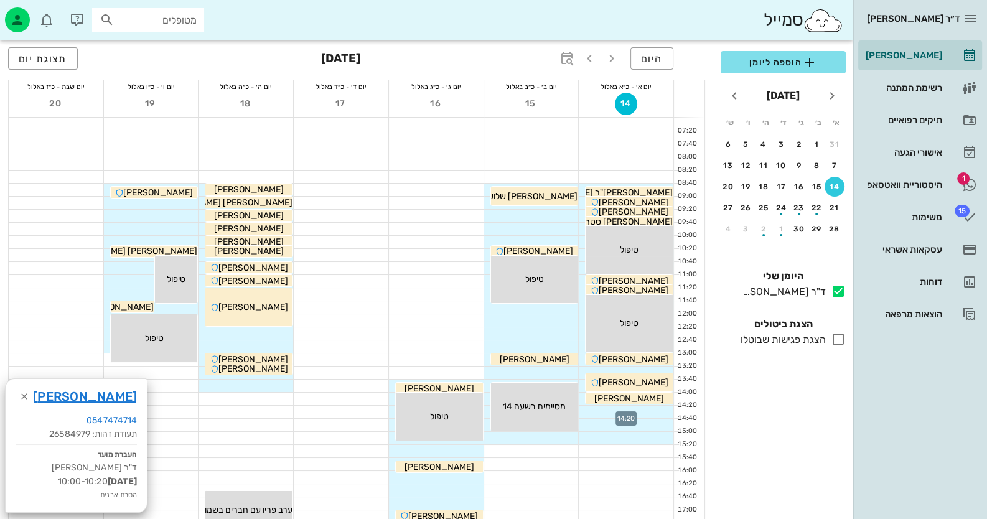
click at [660, 410] on div at bounding box center [626, 412] width 95 height 12
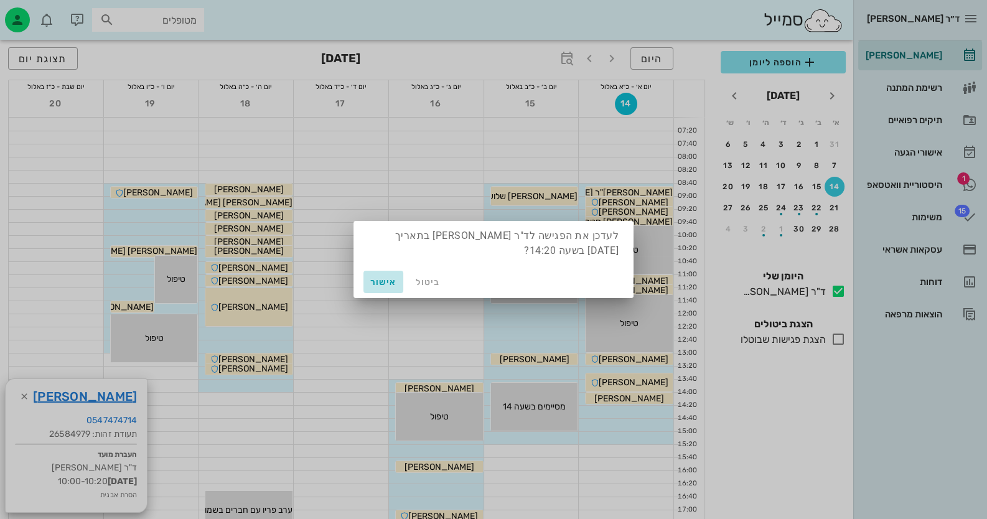
click at [395, 280] on span "אישור" at bounding box center [384, 282] width 30 height 11
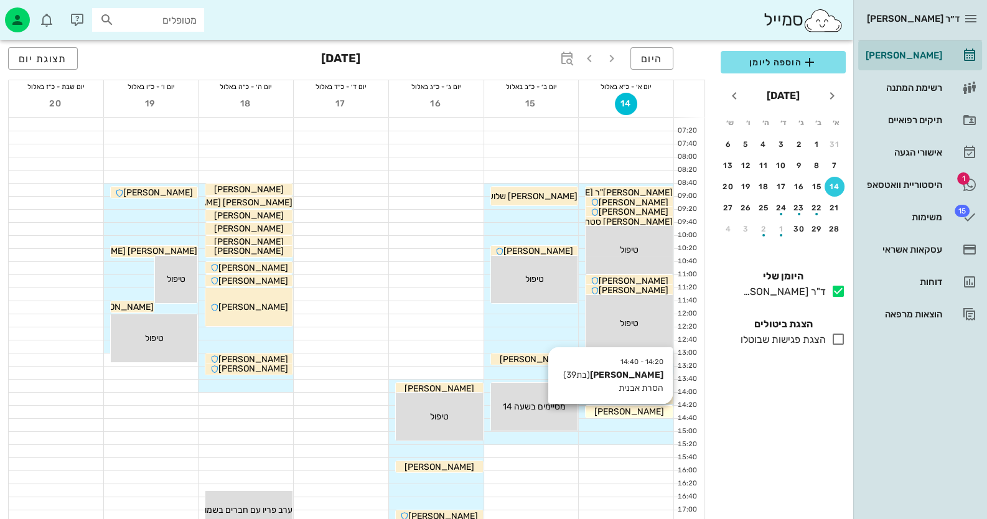
click at [651, 413] on div "[PERSON_NAME]" at bounding box center [629, 411] width 87 height 13
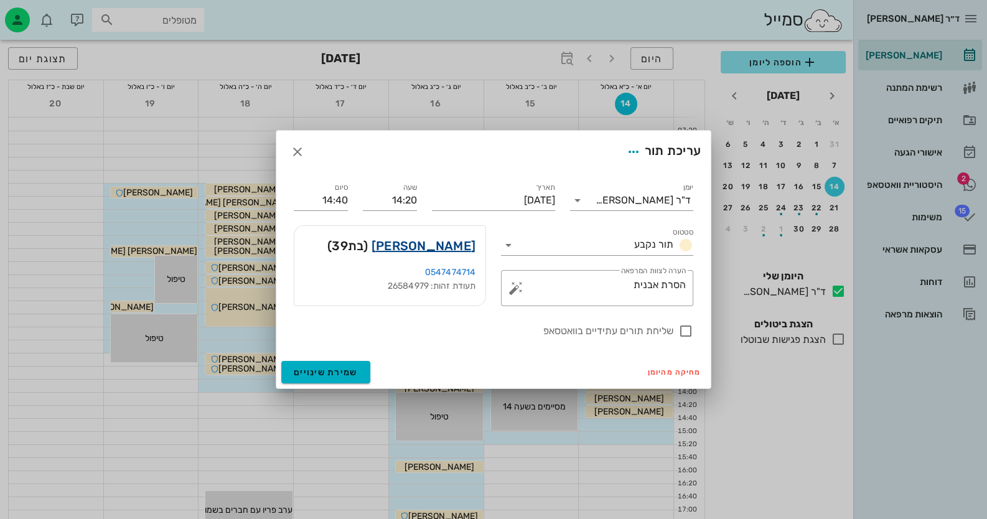
click at [446, 242] on link "[PERSON_NAME]" at bounding box center [424, 246] width 104 height 20
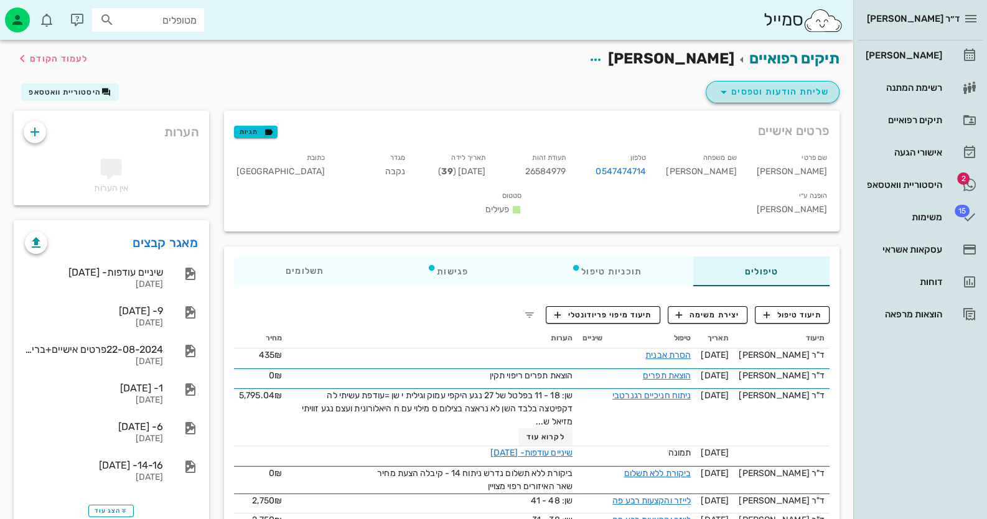
click at [781, 94] on span "שליחת הודעות וטפסים" at bounding box center [773, 92] width 113 height 15
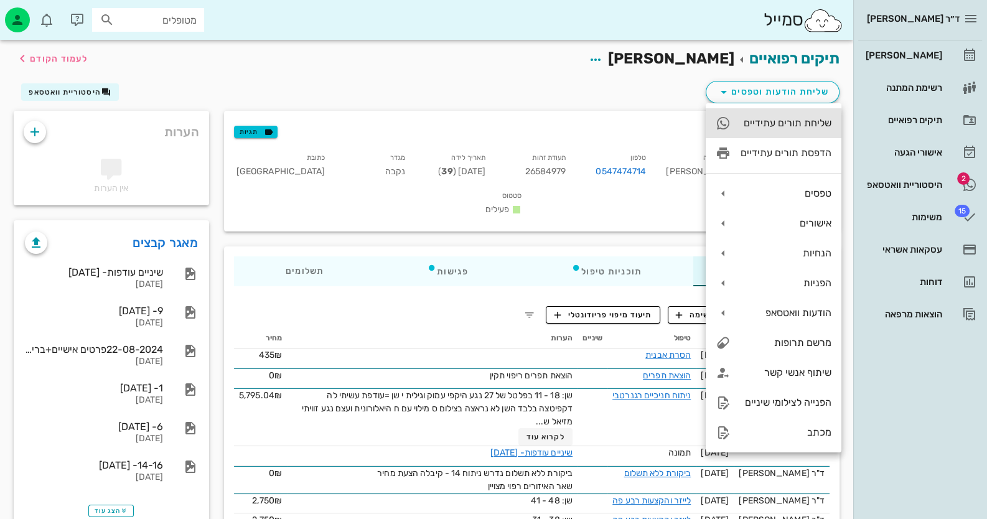
click at [791, 128] on div "שליחת תורים עתידיים" at bounding box center [786, 123] width 91 height 12
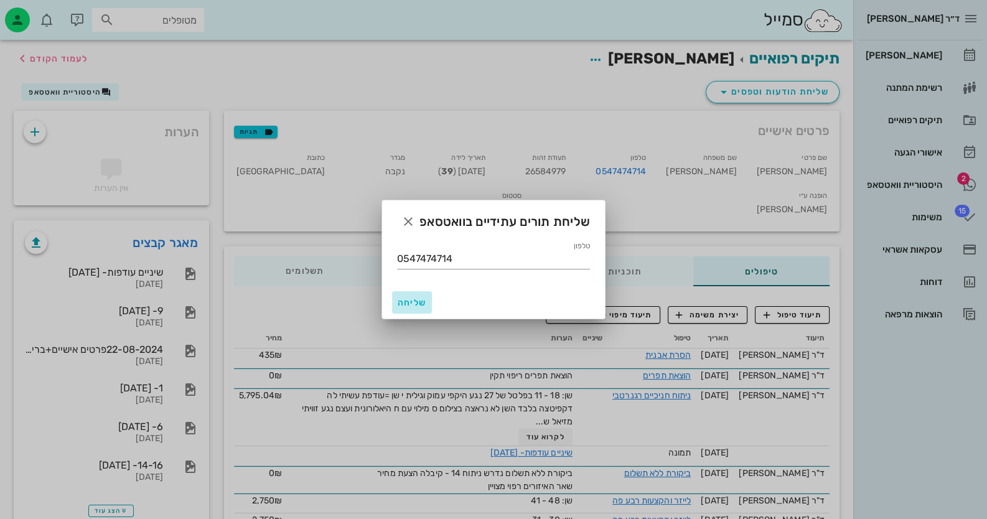
click at [417, 301] on span "שליחה" at bounding box center [412, 303] width 30 height 11
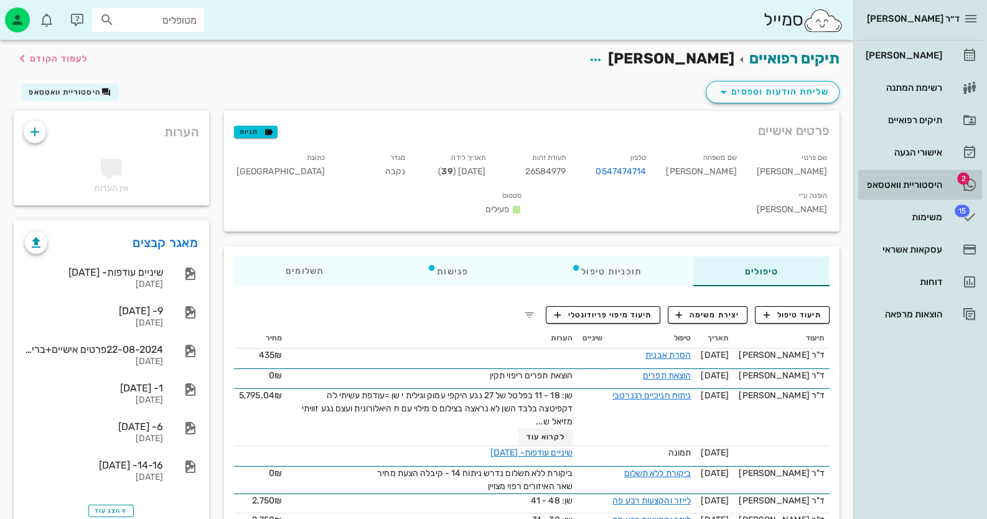
click at [937, 185] on div "היסטוריית וואטסאפ" at bounding box center [902, 185] width 79 height 10
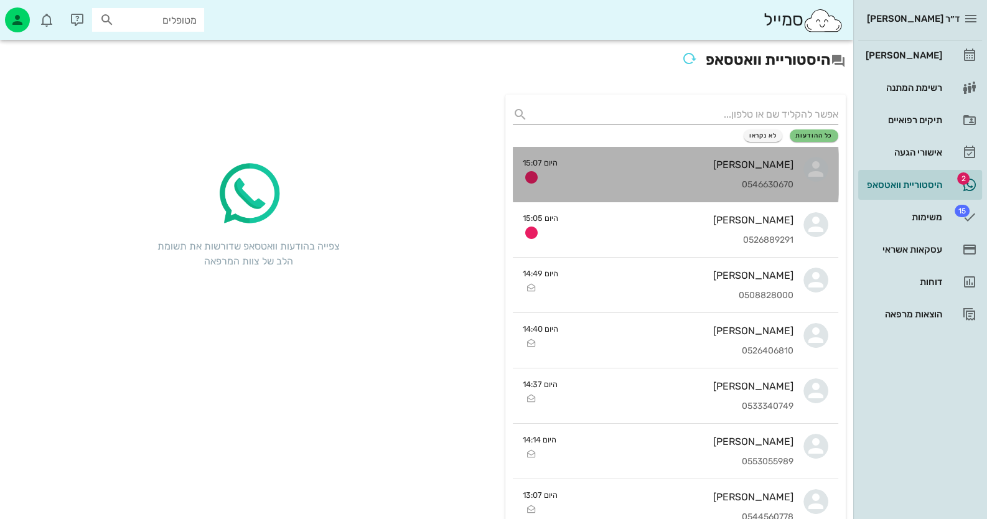
click at [764, 181] on div "0546630670" at bounding box center [681, 185] width 226 height 11
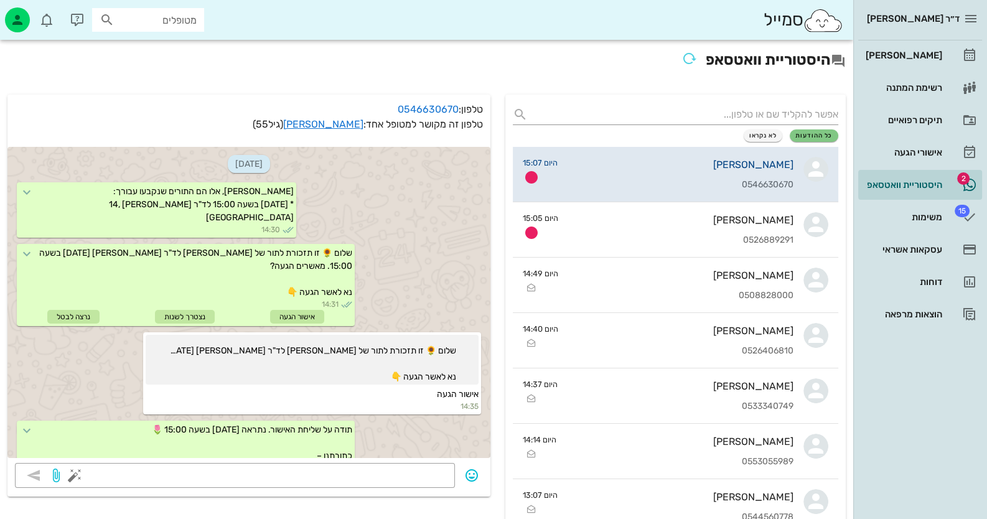
scroll to position [519, 0]
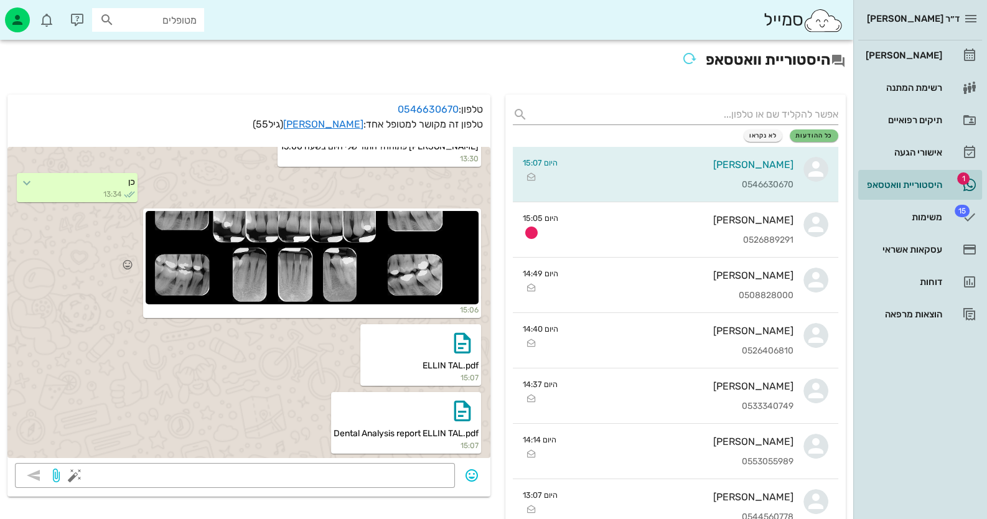
click at [430, 272] on div at bounding box center [312, 257] width 333 height 93
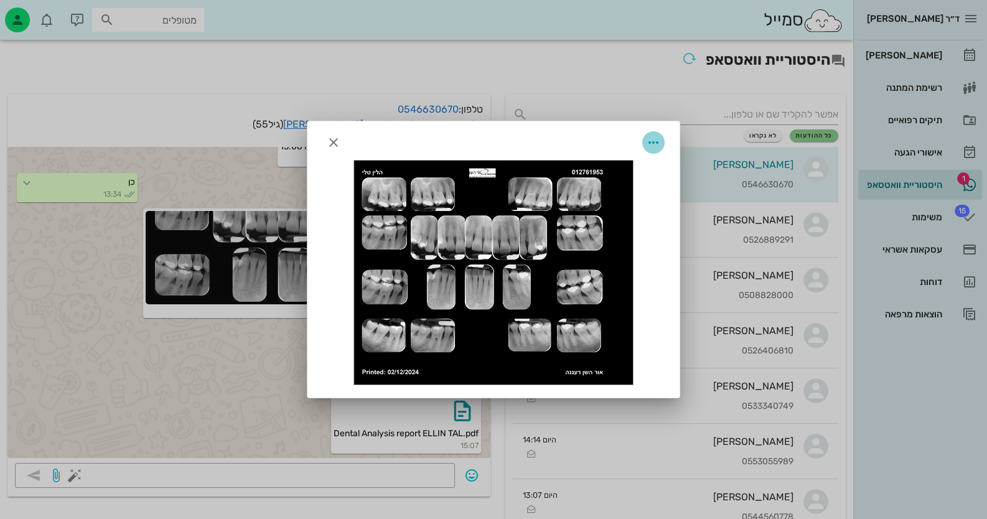
click at [657, 146] on icon "button" at bounding box center [653, 142] width 15 height 15
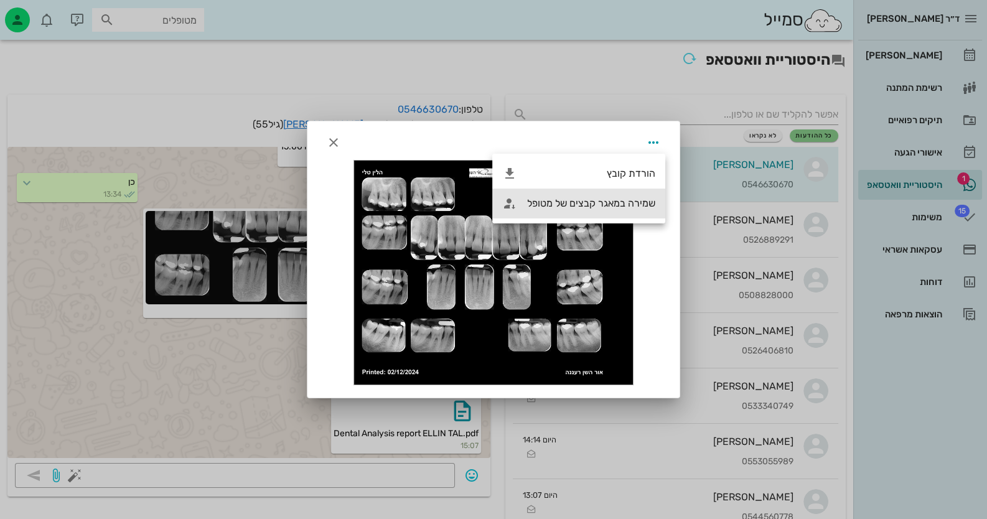
click at [629, 199] on div "שמירה במאגר קבצים של מטופל" at bounding box center [591, 203] width 128 height 12
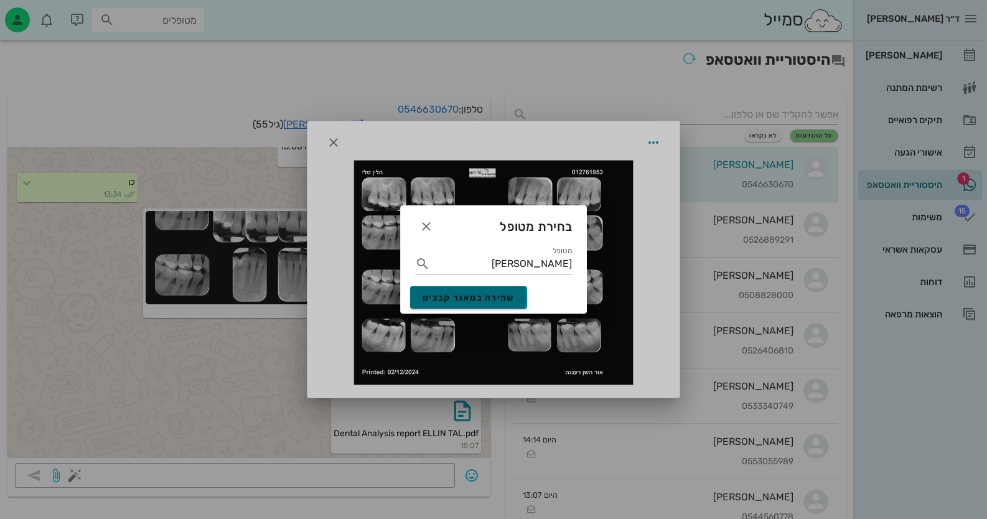
click at [519, 300] on button "שמירה במאגר קבצים" at bounding box center [468, 297] width 117 height 22
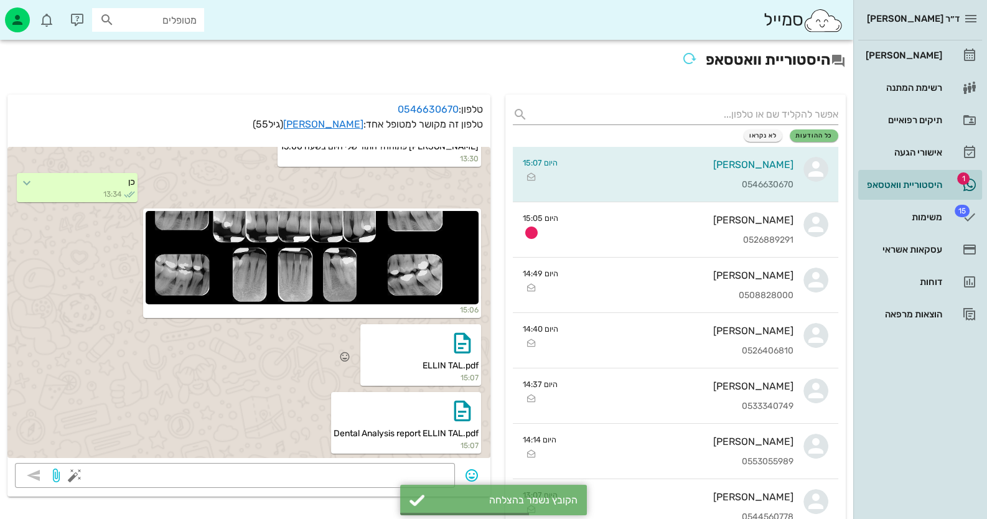
click at [455, 368] on span "ELLIN TAL.pdf" at bounding box center [451, 365] width 56 height 11
click at [463, 338] on icon "button" at bounding box center [463, 343] width 20 height 20
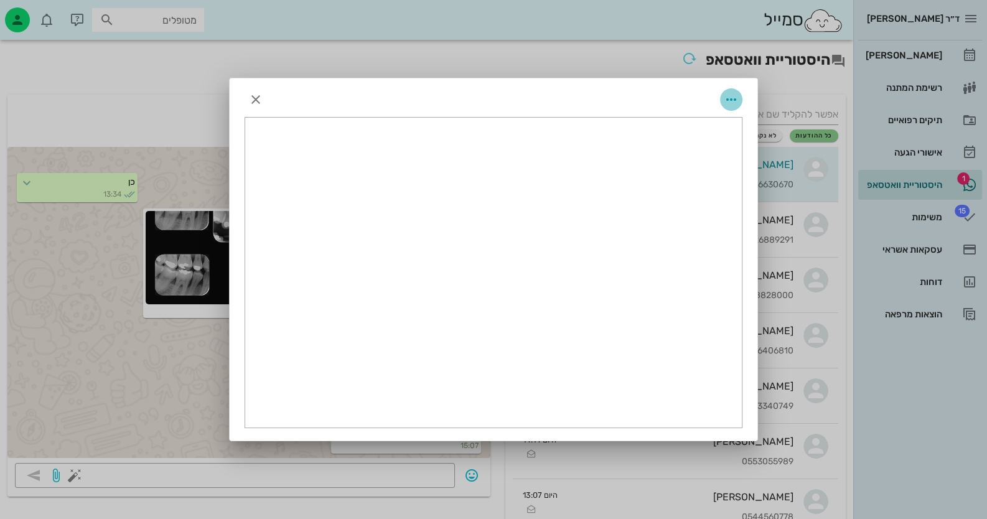
click at [730, 98] on icon "button" at bounding box center [731, 99] width 15 height 15
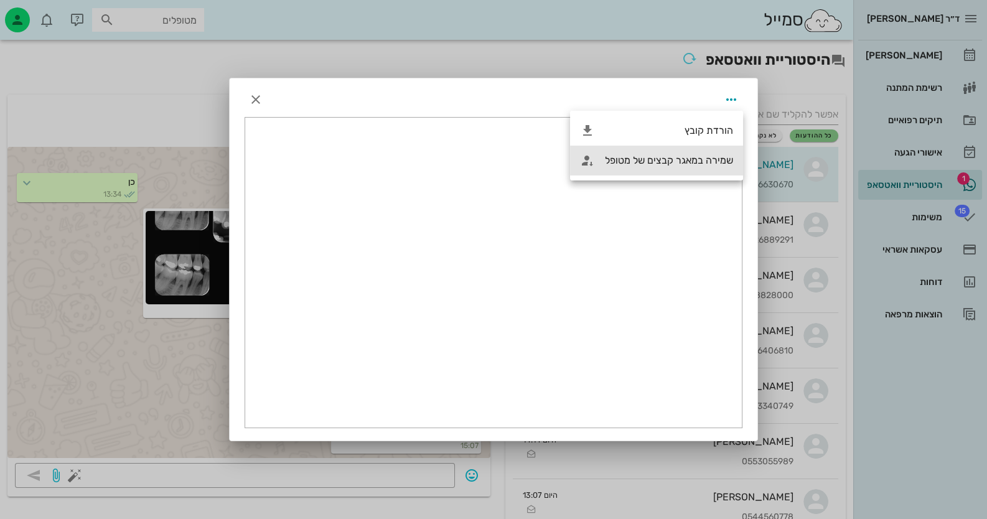
click at [714, 158] on div "שמירה במאגר קבצים של מטופל" at bounding box center [669, 160] width 128 height 12
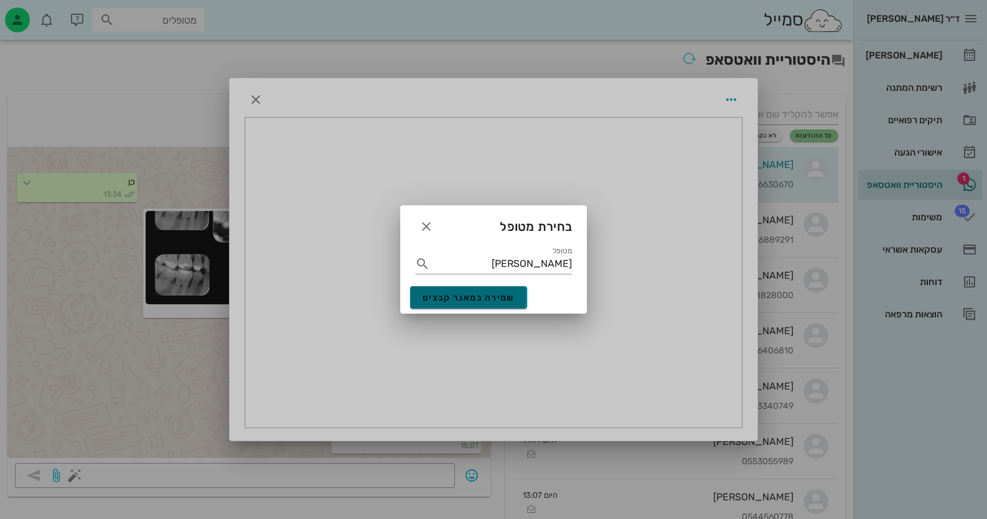
click at [446, 303] on button "שמירה במאגר קבצים" at bounding box center [468, 297] width 117 height 22
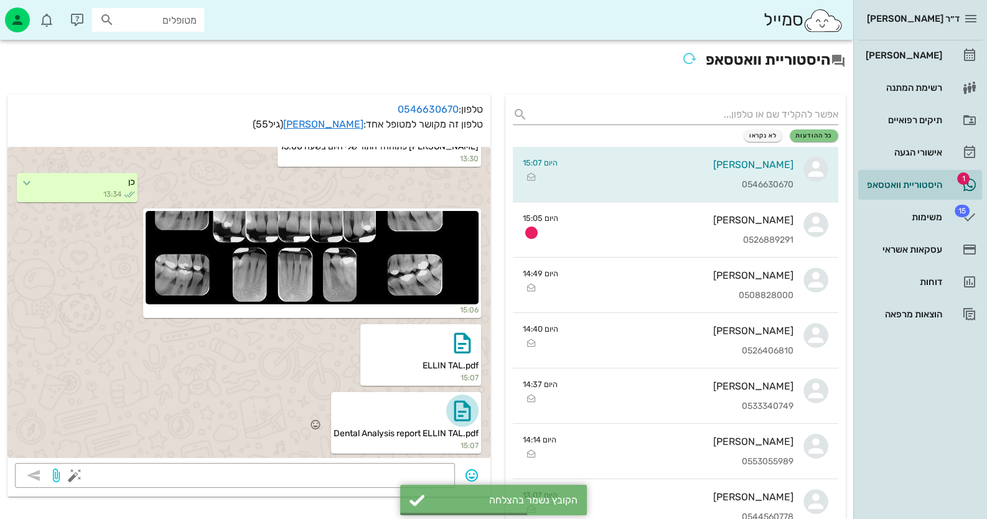
click at [464, 417] on icon "button" at bounding box center [463, 411] width 20 height 20
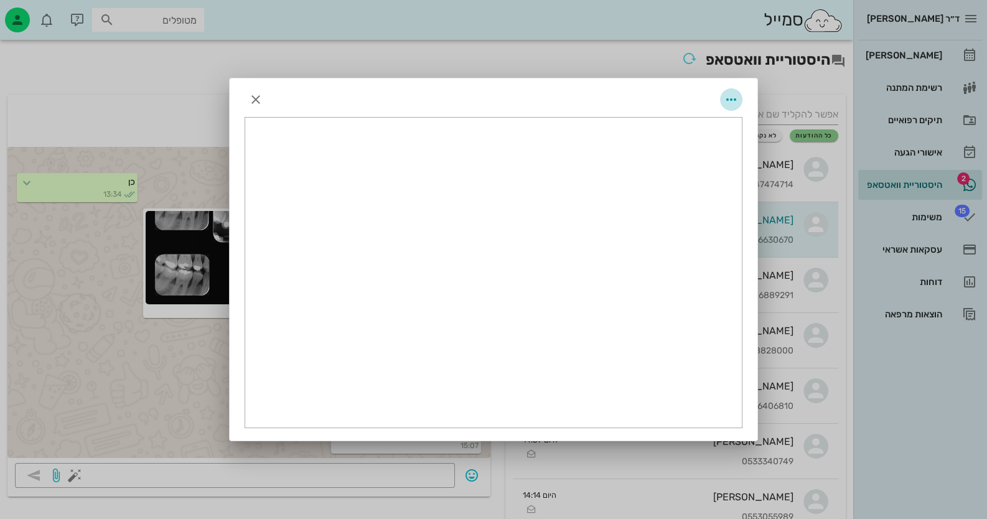
click at [731, 102] on icon "button" at bounding box center [731, 99] width 15 height 15
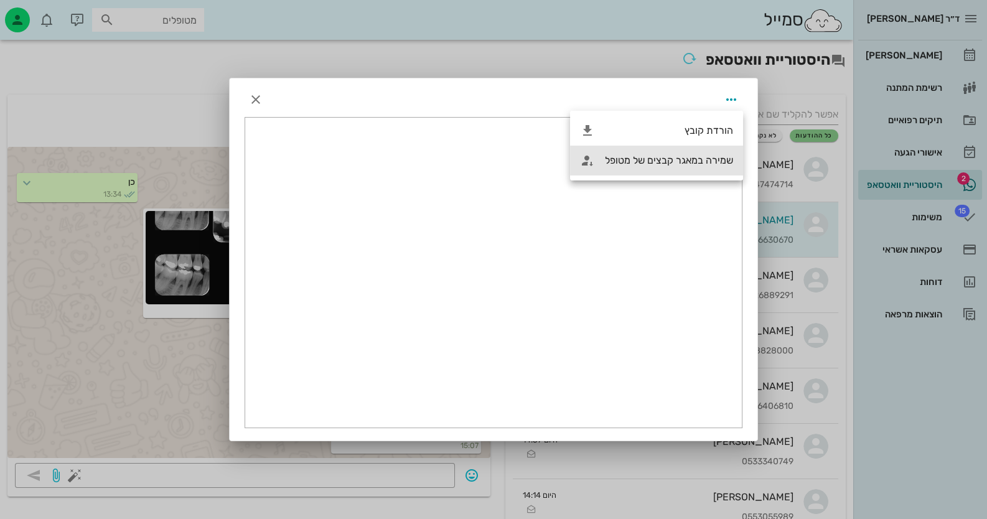
click at [704, 161] on div "שמירה במאגר קבצים של מטופל" at bounding box center [669, 160] width 128 height 12
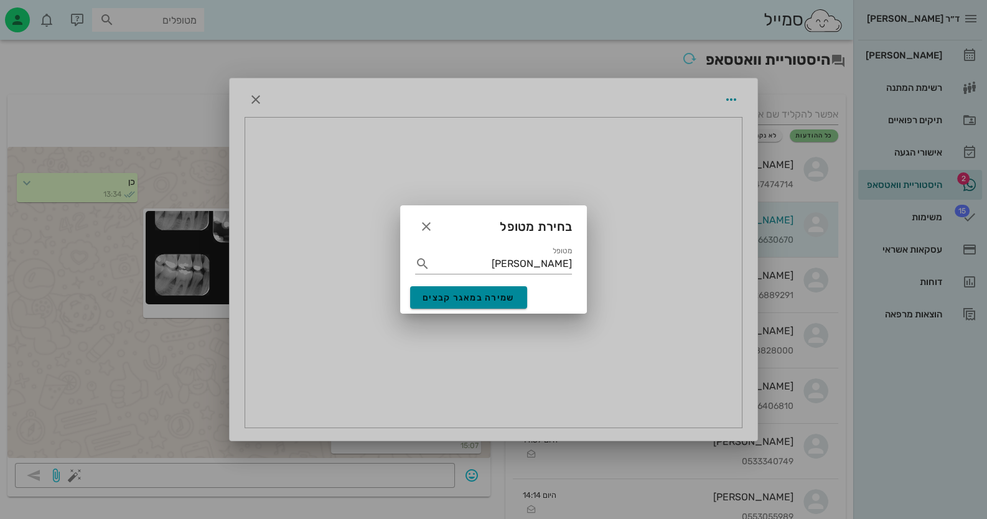
click at [479, 288] on button "שמירה במאגר קבצים" at bounding box center [468, 297] width 117 height 22
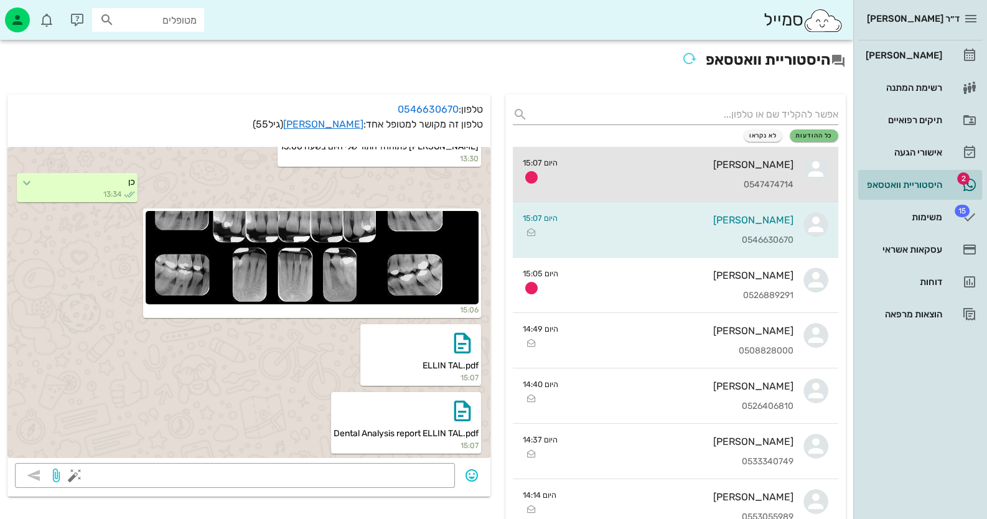
click at [726, 184] on div "0547474714" at bounding box center [681, 185] width 226 height 11
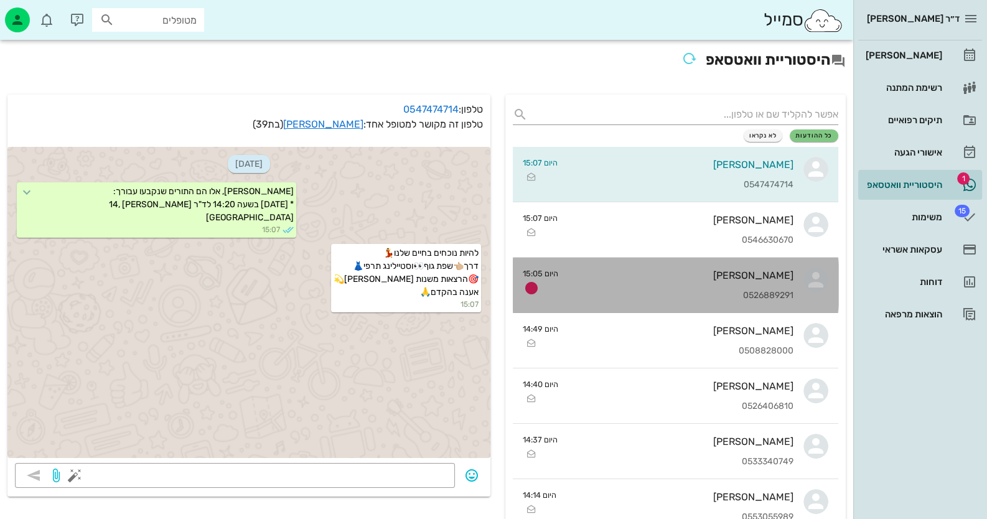
click at [743, 280] on div "[PERSON_NAME]" at bounding box center [680, 276] width 225 height 12
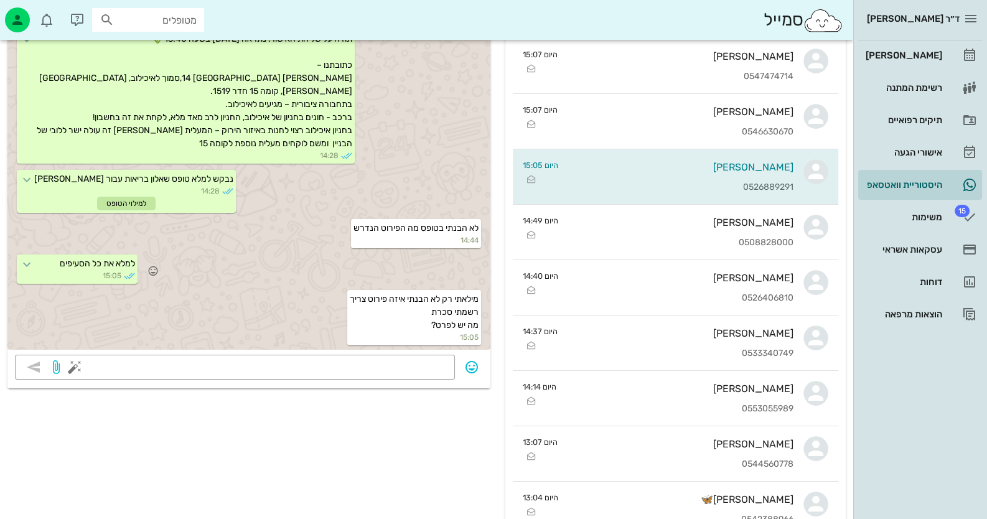
scroll to position [124, 0]
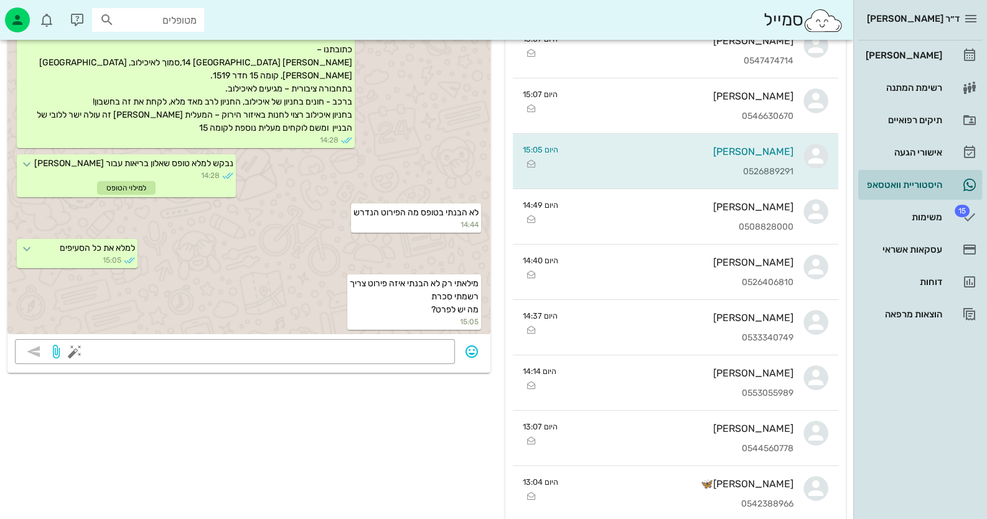
click at [436, 336] on div "[DATE] [PERSON_NAME], אלו הם התורים שנקבעו עבורך: * [DATE] בשעה 14:40 לד"ר [PER…" at bounding box center [248, 178] width 483 height 324
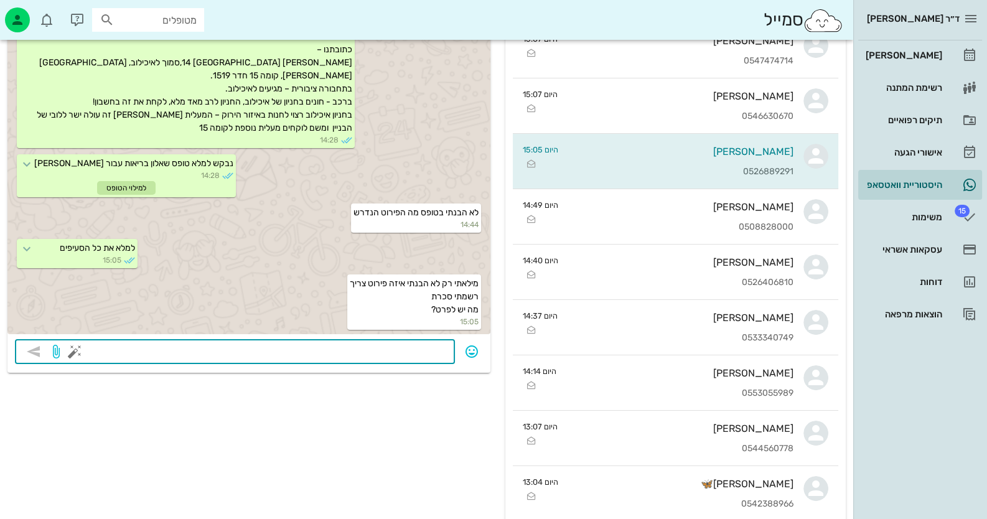
click at [435, 344] on textarea at bounding box center [262, 353] width 370 height 20
type textarea "תרופות שאתה מקבל ואם אתה יודע A1C"
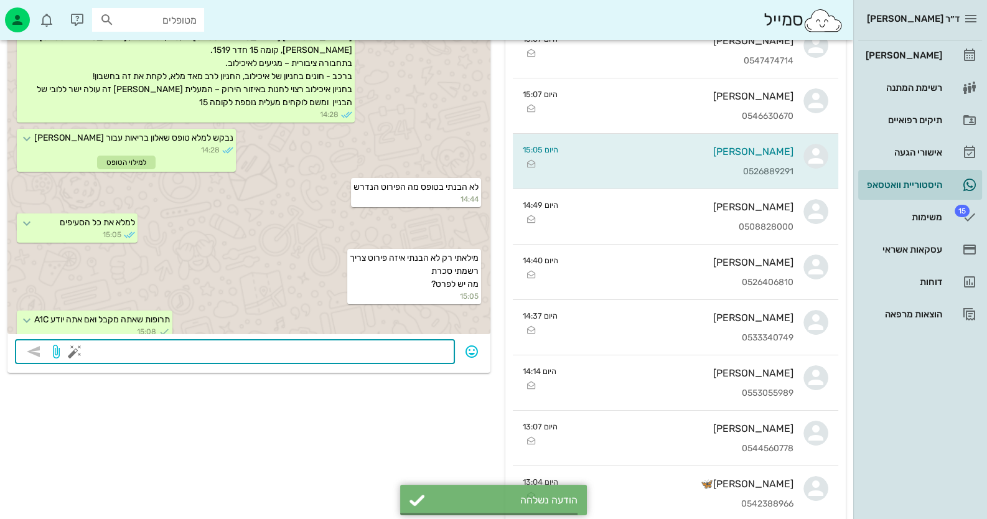
scroll to position [1417, 0]
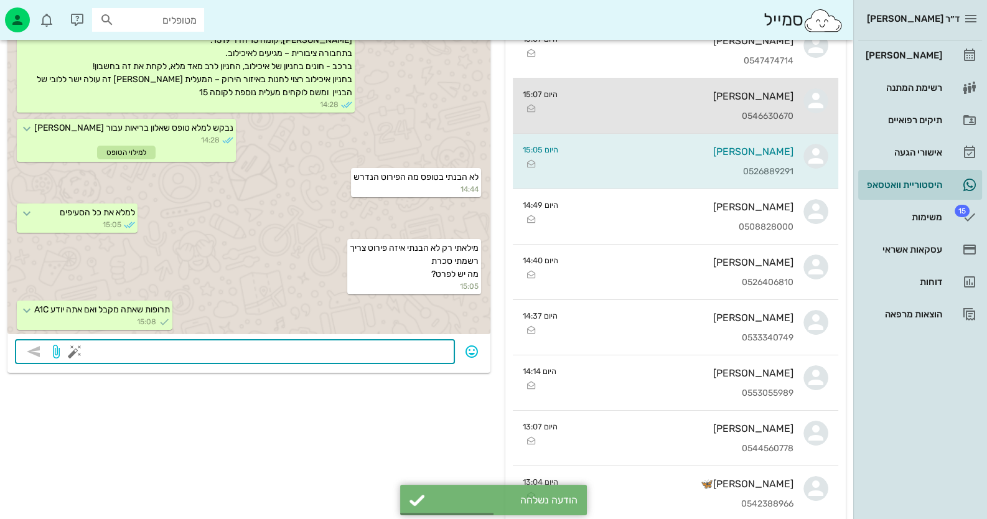
click at [781, 104] on div "[PERSON_NAME] 0546630670" at bounding box center [681, 105] width 226 height 55
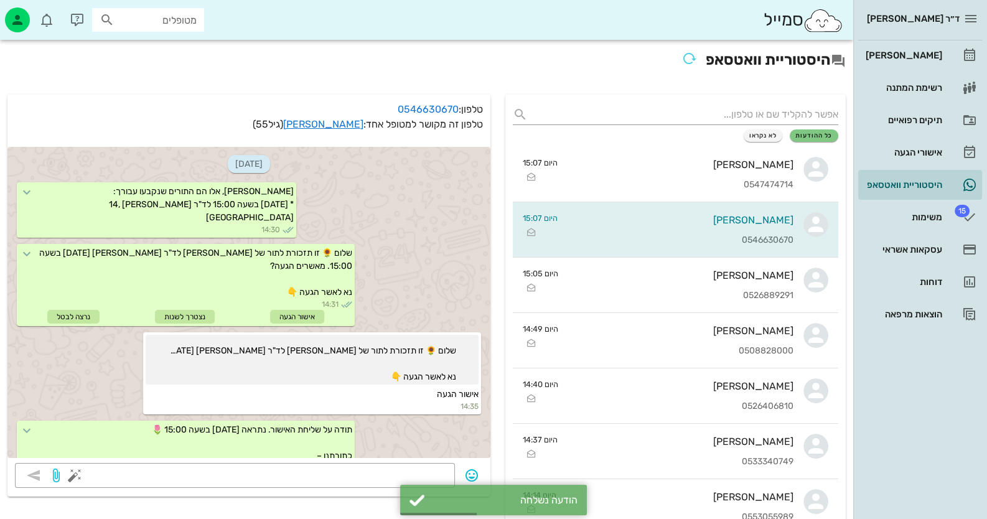
scroll to position [519, 0]
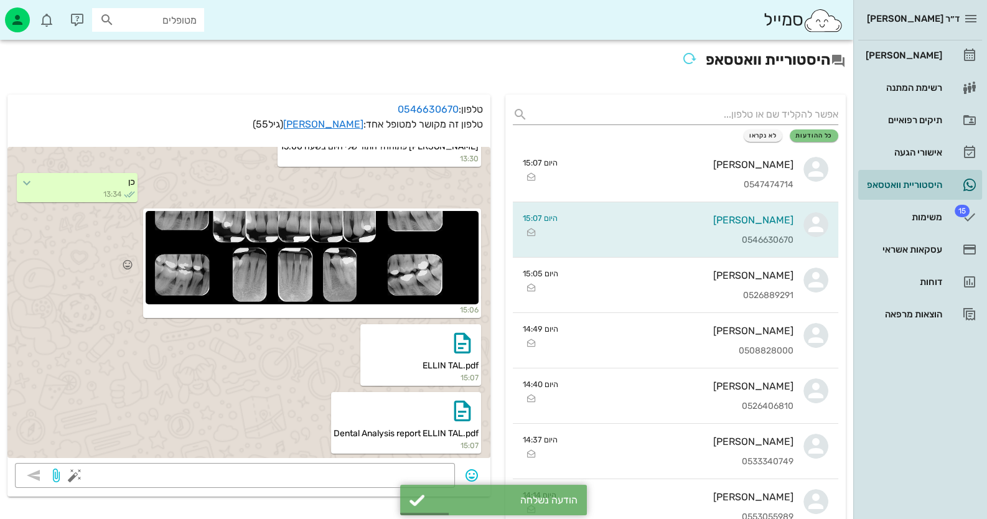
click at [448, 268] on div at bounding box center [312, 257] width 333 height 93
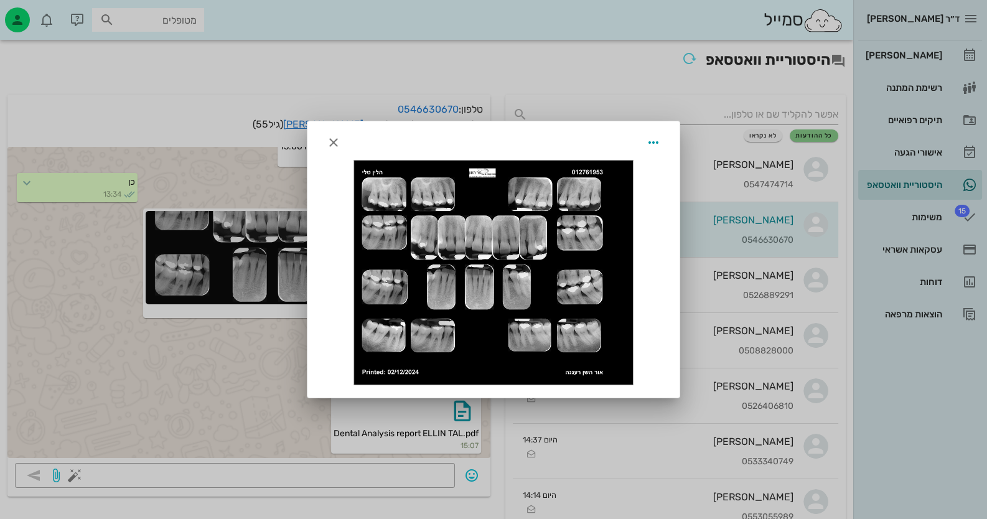
click at [186, 377] on div at bounding box center [493, 259] width 987 height 519
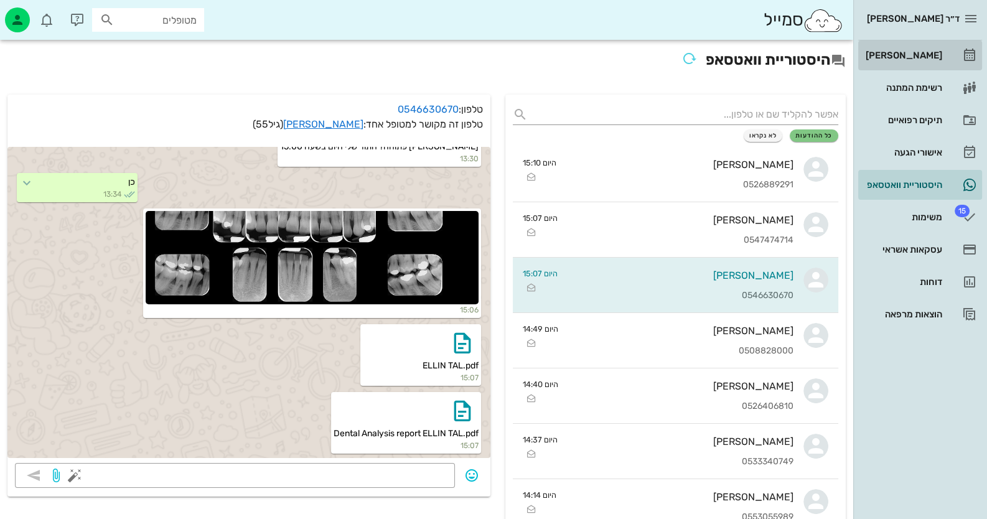
click at [944, 47] on link "[PERSON_NAME]" at bounding box center [920, 55] width 124 height 30
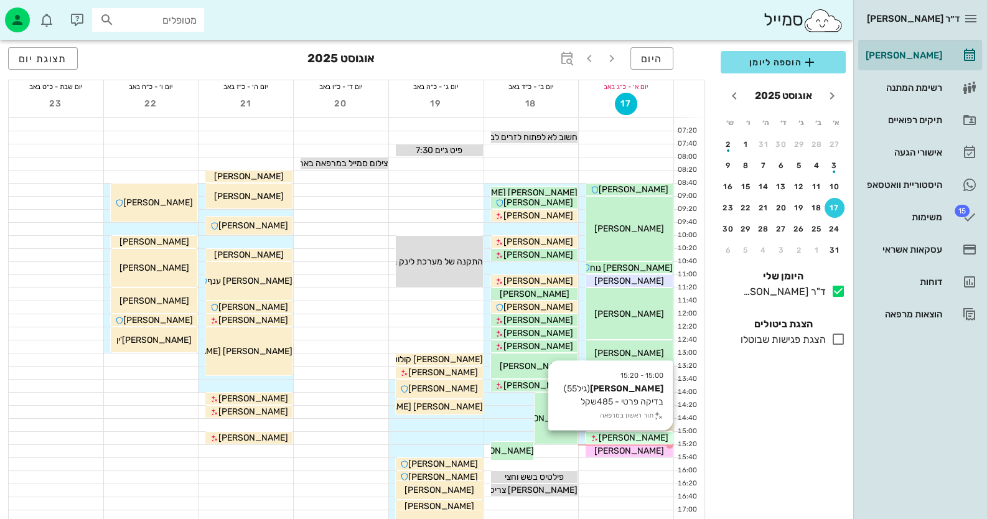
click at [626, 436] on span "[PERSON_NAME]" at bounding box center [634, 438] width 70 height 11
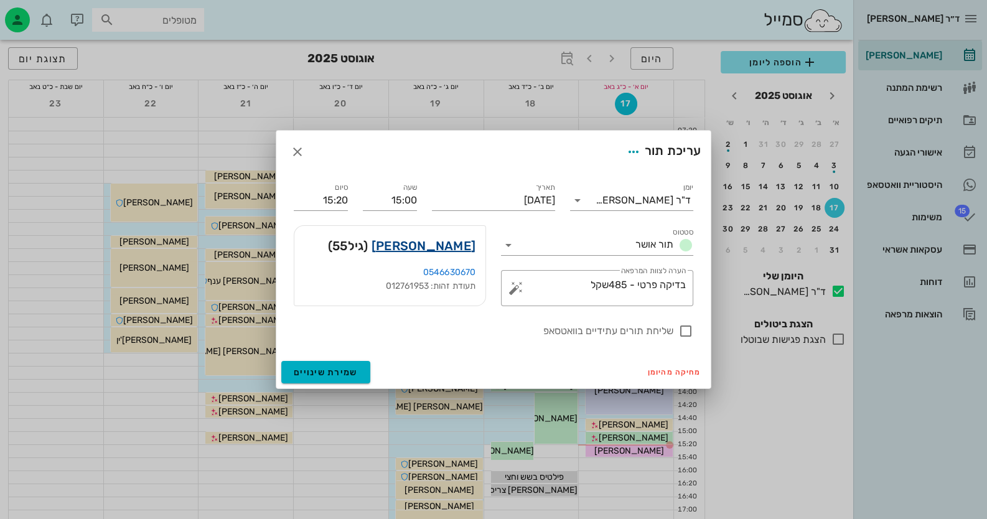
click at [455, 252] on link "[PERSON_NAME]" at bounding box center [424, 246] width 104 height 20
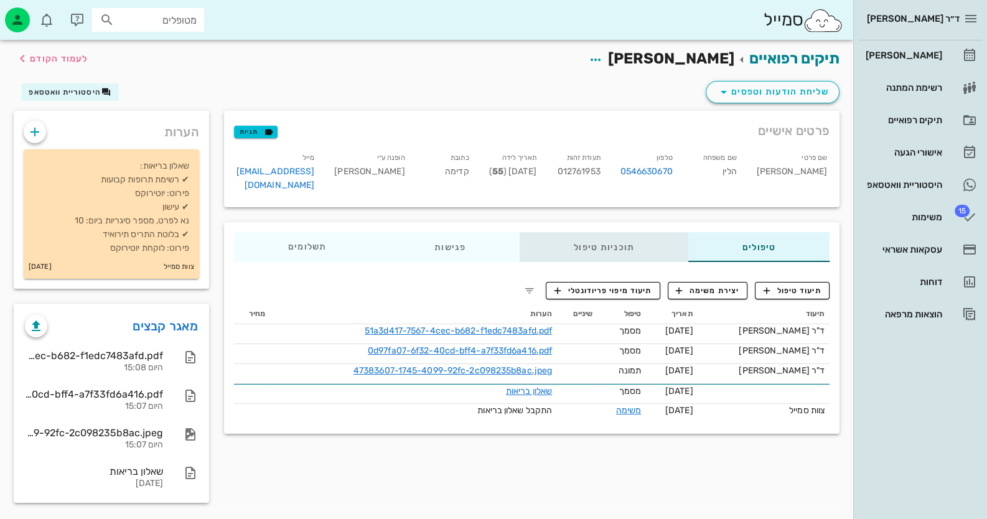
click at [609, 237] on div "תוכניות טיפול" at bounding box center [604, 247] width 169 height 30
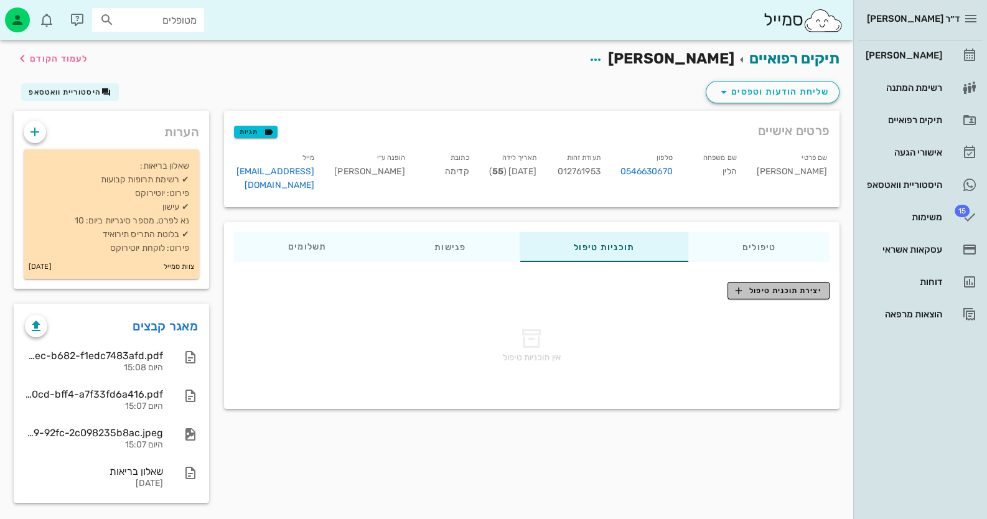
click at [754, 285] on span "יצירת תוכנית טיפול" at bounding box center [778, 290] width 85 height 11
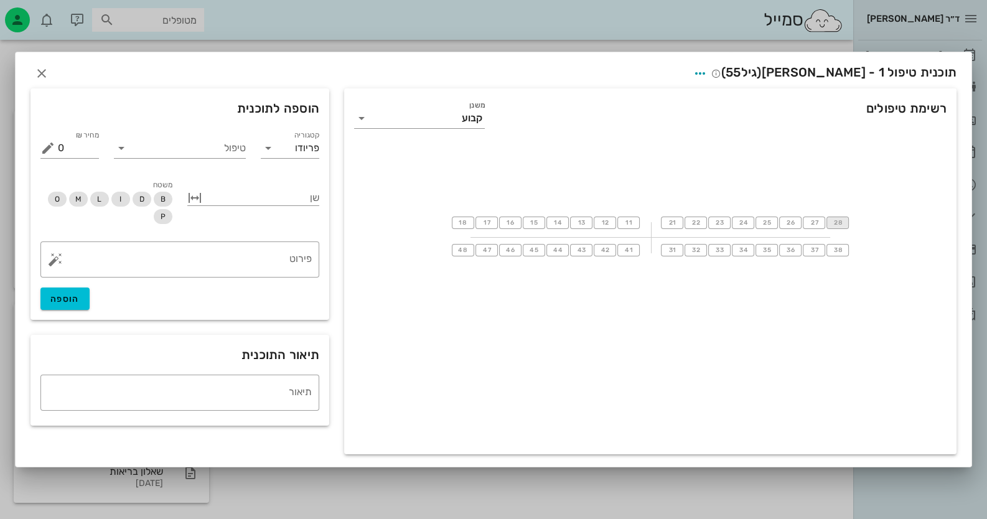
click at [833, 224] on span "28" at bounding box center [838, 222] width 10 height 7
click at [232, 148] on input "טיפול" at bounding box center [188, 148] width 115 height 20
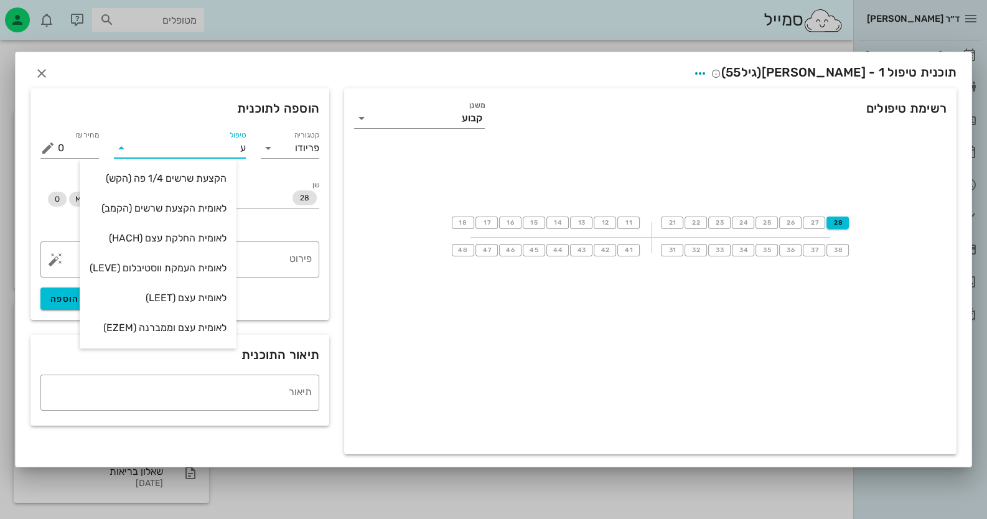
type input "עק"
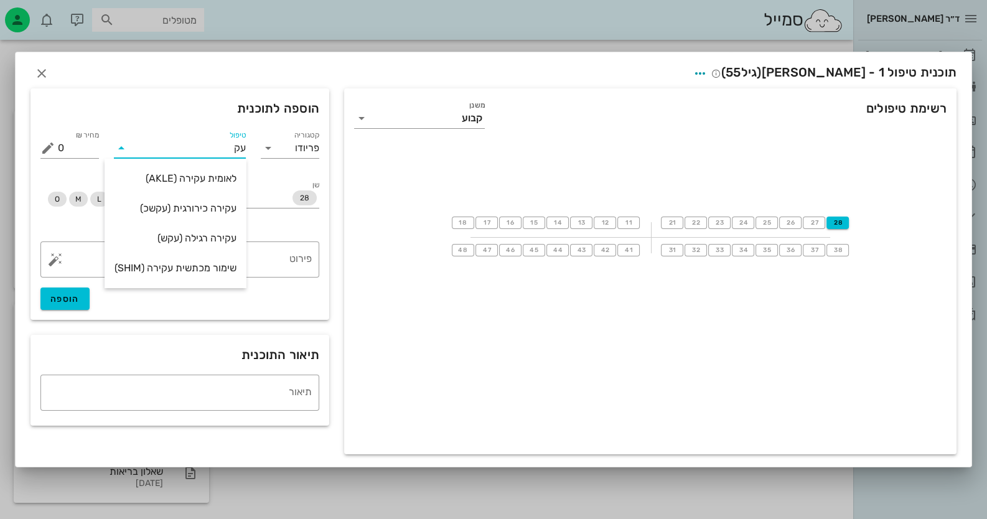
click at [225, 233] on div "עקירה רגילה (עקש)" at bounding box center [176, 238] width 122 height 12
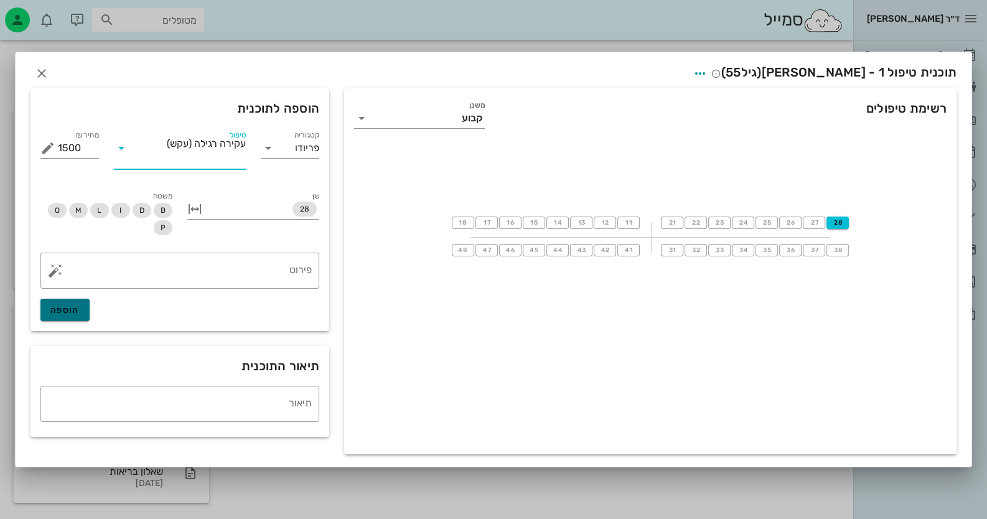
click at [67, 316] on button "הוספה" at bounding box center [64, 310] width 49 height 22
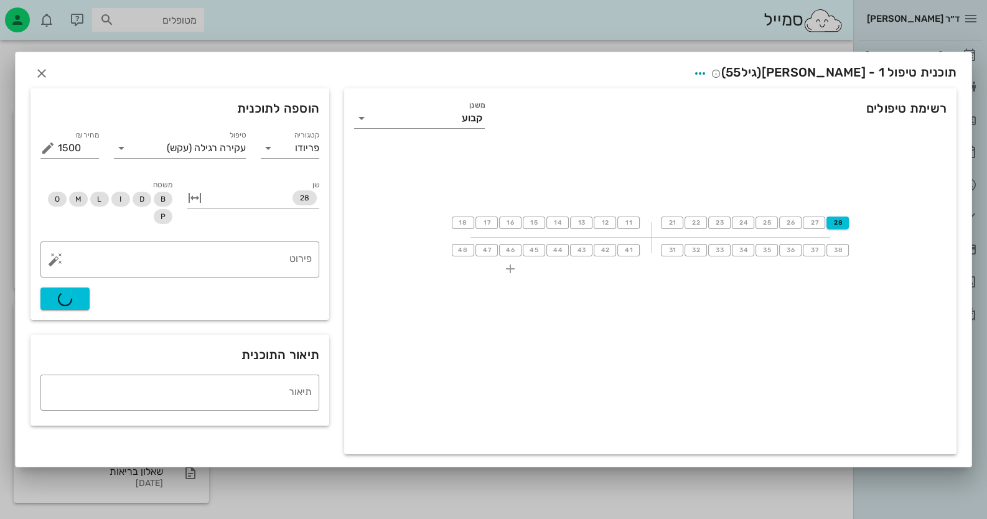
type input "0"
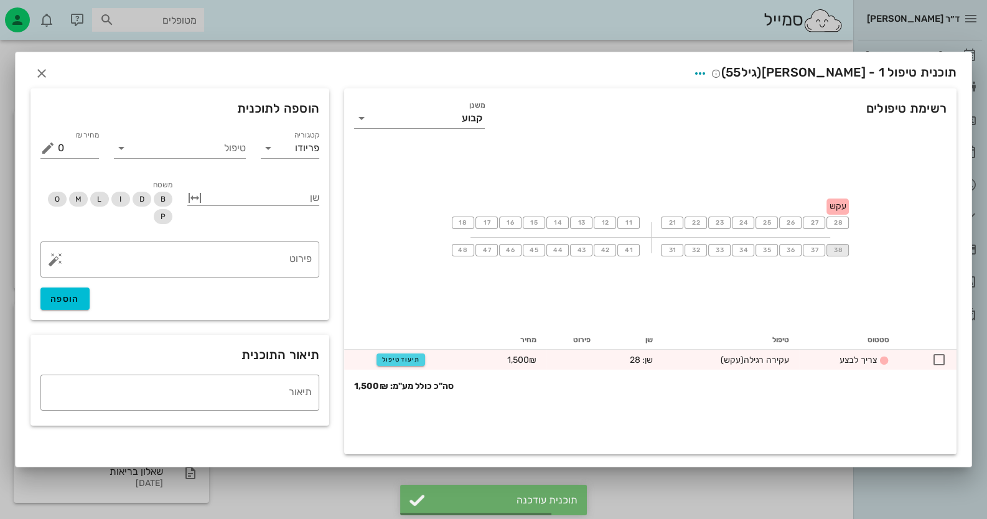
click at [840, 247] on span "38" at bounding box center [838, 250] width 10 height 7
click at [219, 149] on input "טיפול" at bounding box center [188, 148] width 115 height 20
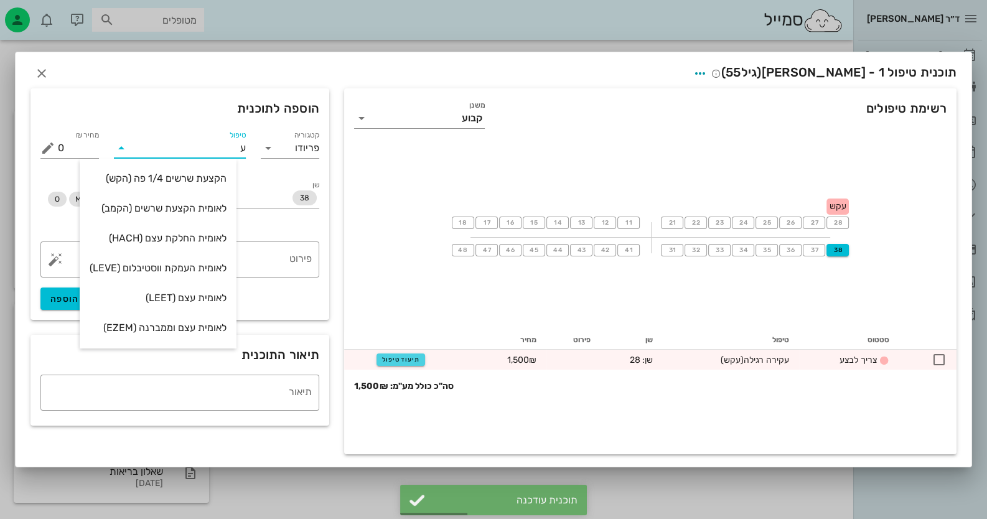
type input "עק"
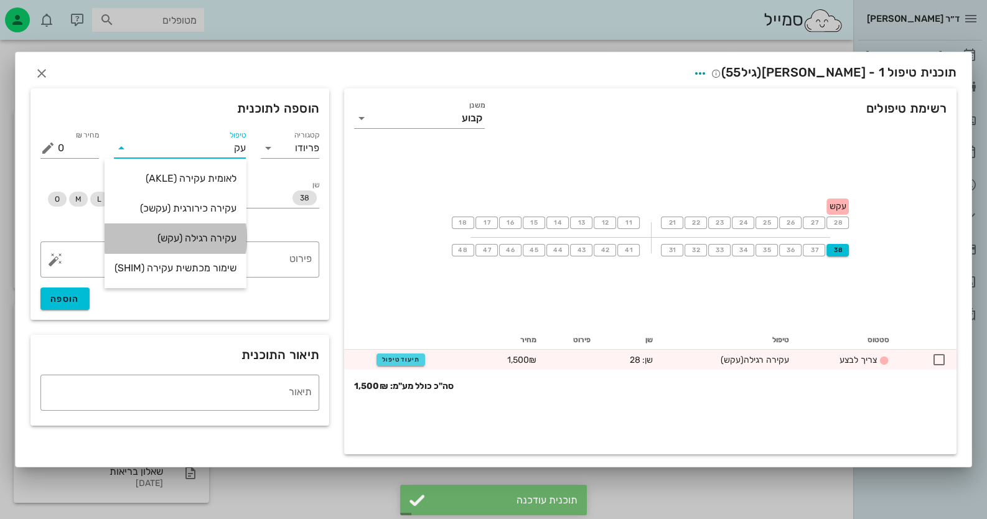
click at [205, 237] on div "עקירה רגילה (עקש)" at bounding box center [176, 238] width 122 height 12
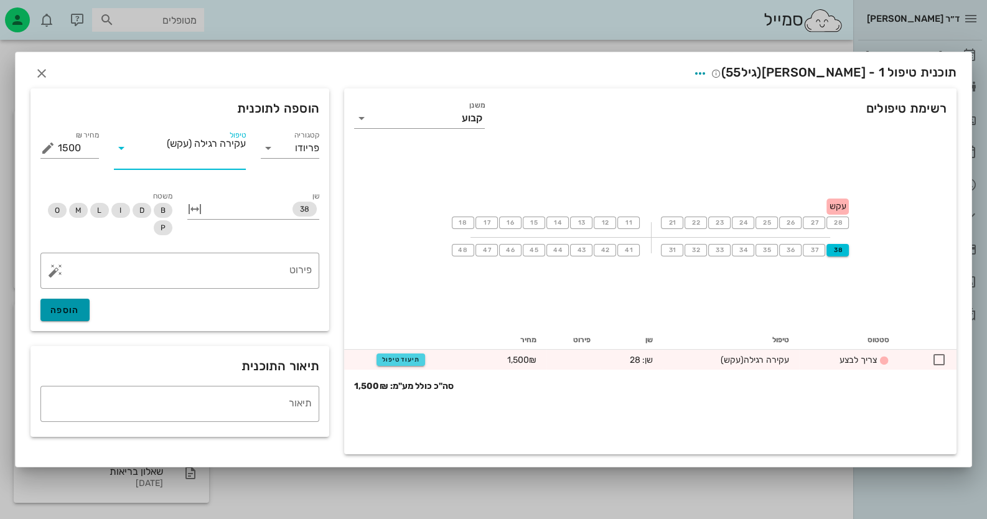
click at [78, 312] on span "הוספה" at bounding box center [64, 310] width 29 height 11
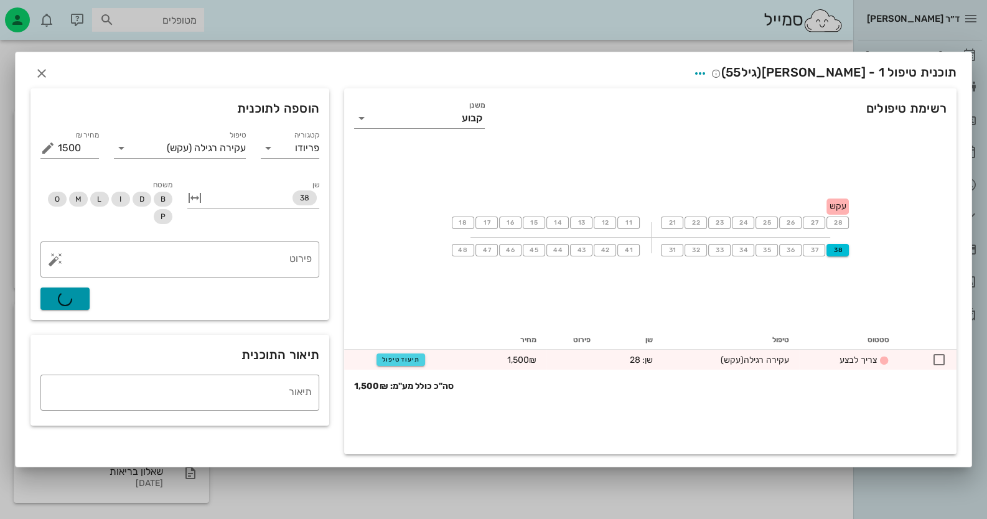
type input "0"
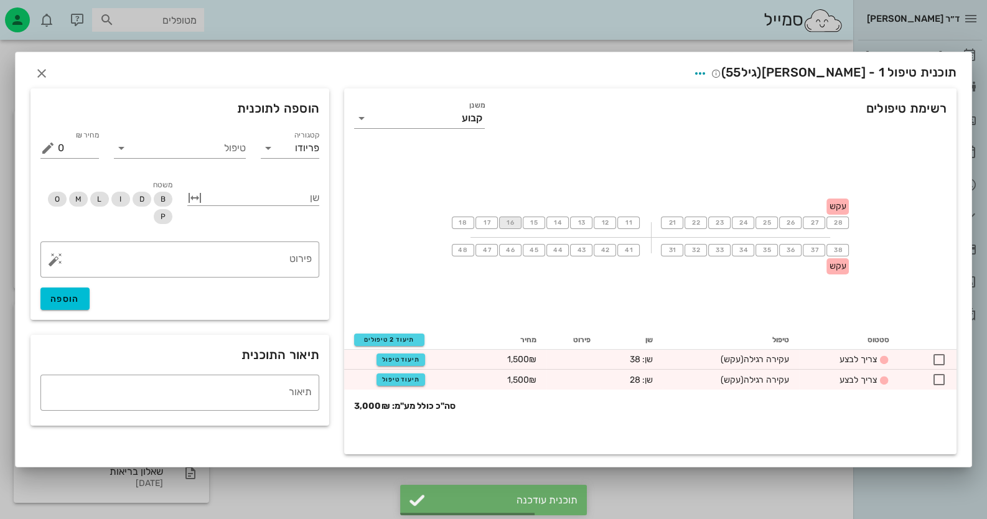
click at [514, 222] on span "16" at bounding box center [510, 222] width 10 height 7
click at [228, 152] on input "טיפול" at bounding box center [188, 148] width 115 height 20
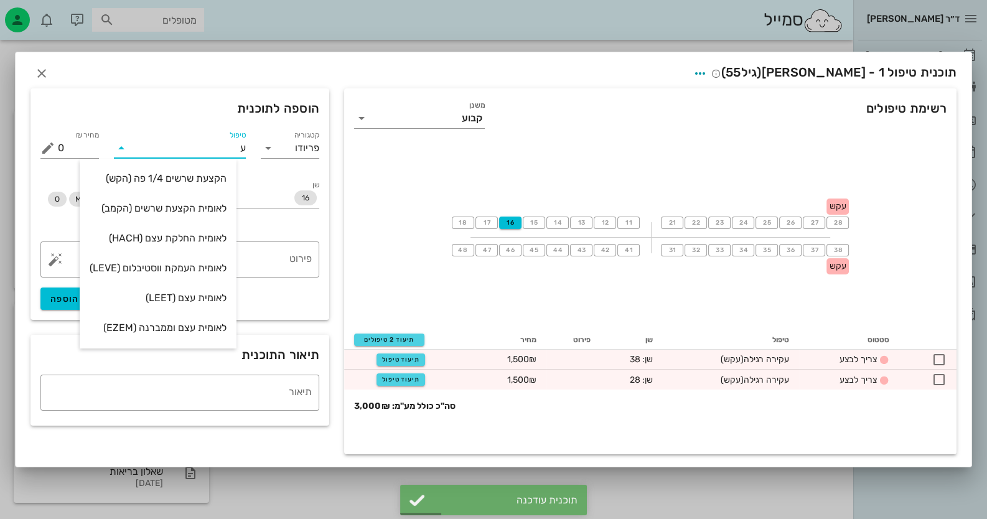
type input "עק"
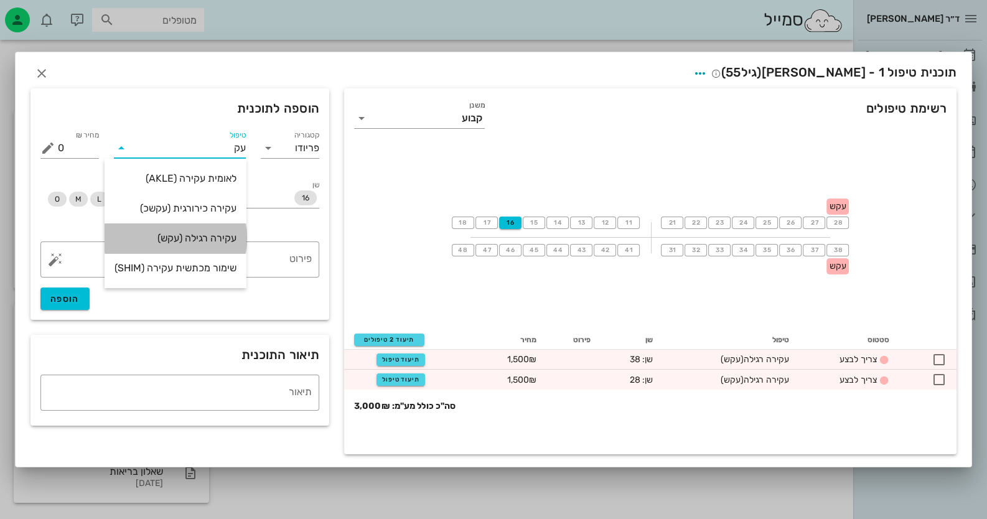
click at [214, 241] on div "עקירה רגילה (עקש)" at bounding box center [176, 238] width 122 height 12
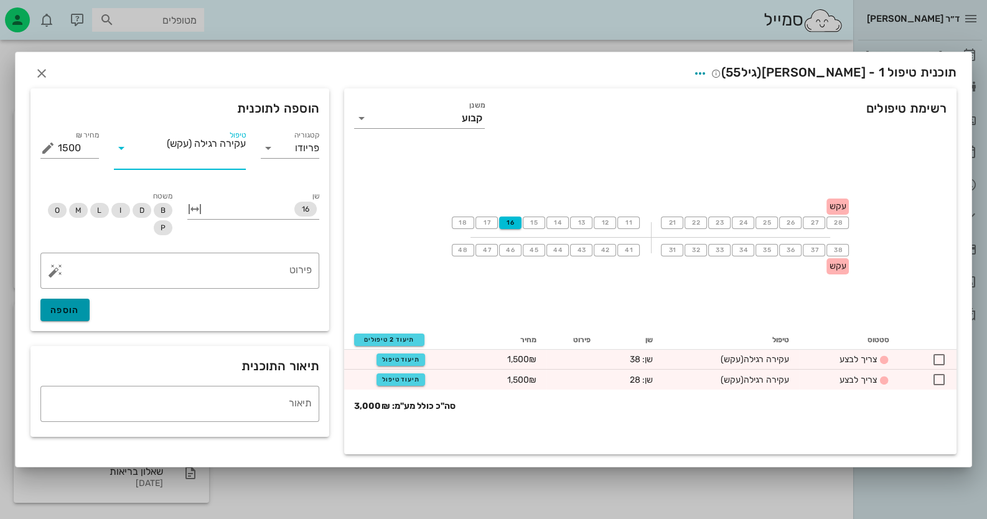
click at [80, 308] on button "הוספה" at bounding box center [64, 310] width 49 height 22
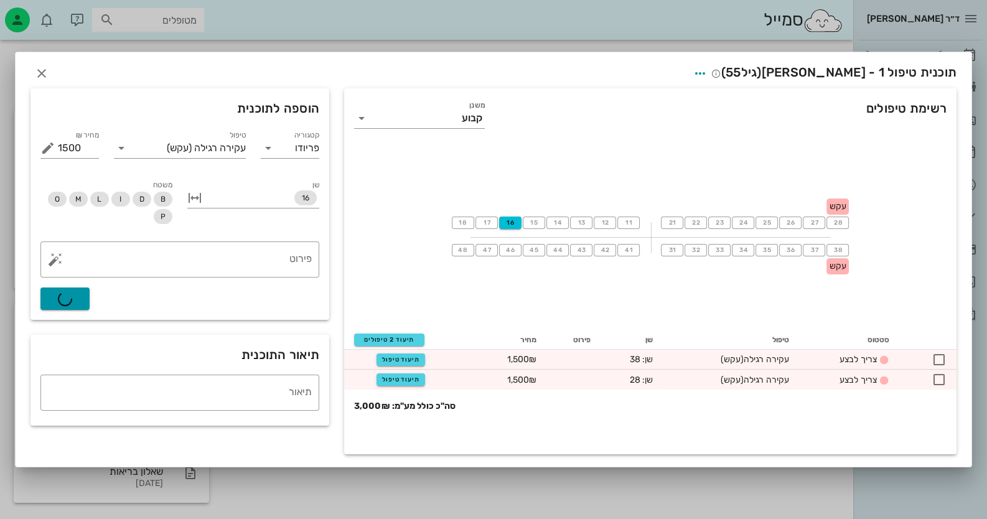
type input "0"
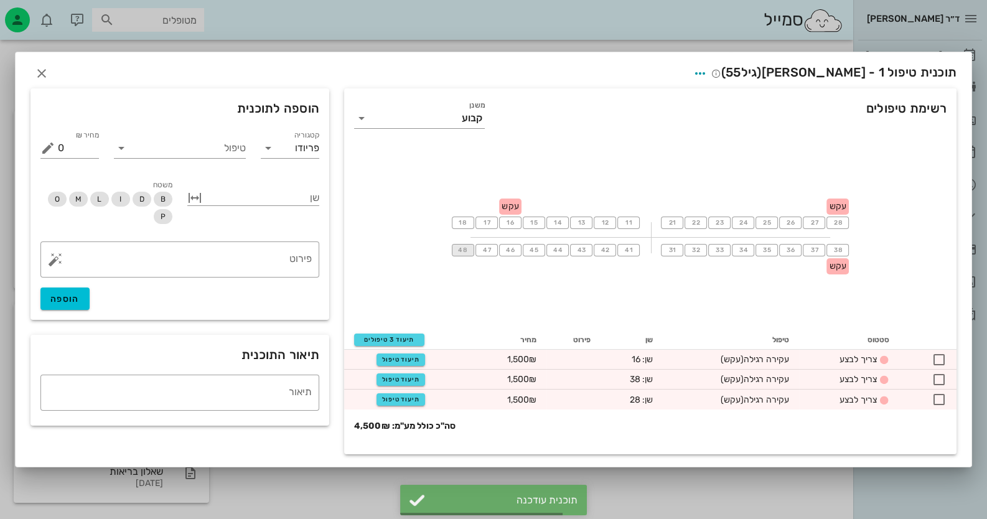
click at [464, 252] on span "48" at bounding box center [463, 250] width 11 height 7
click at [629, 251] on span "41" at bounding box center [629, 250] width 10 height 7
click at [225, 148] on input "טיפול" at bounding box center [188, 148] width 115 height 20
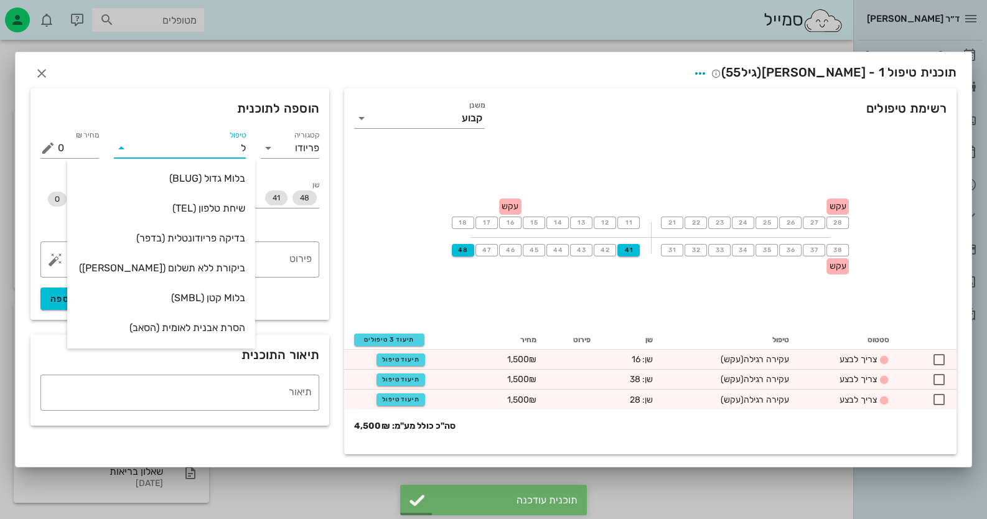
type input "[PERSON_NAME]"
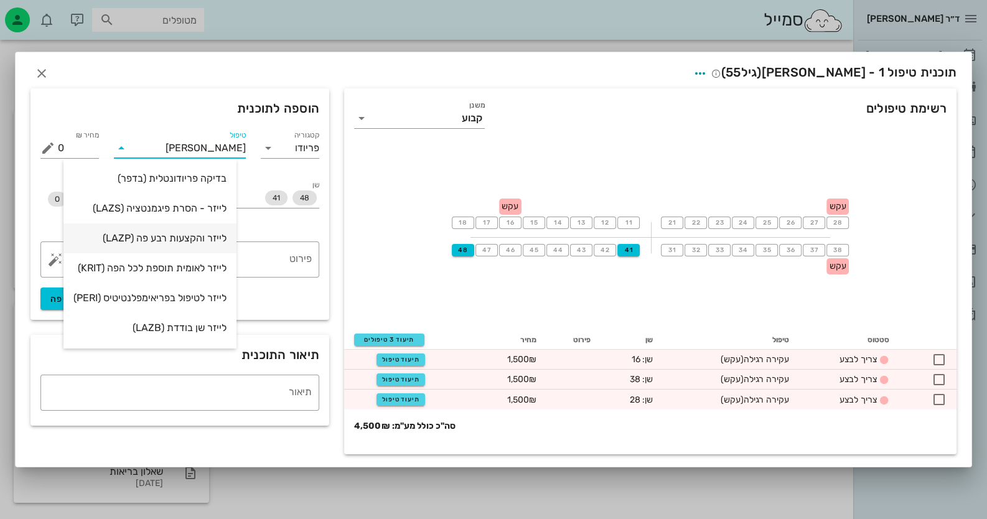
click at [184, 234] on div "לייזר והקצעות רבע פה (LAZP)" at bounding box center [149, 238] width 153 height 12
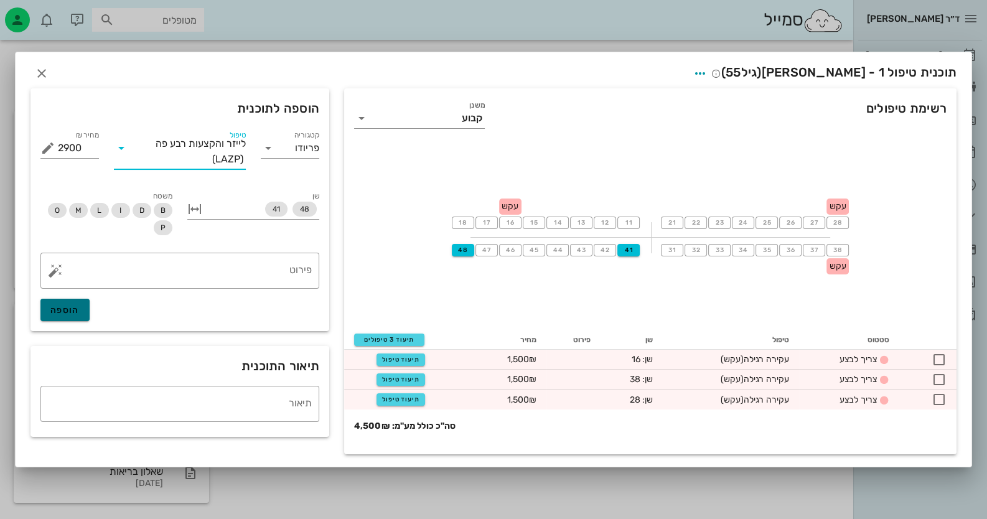
click at [76, 309] on span "הוספה" at bounding box center [64, 310] width 29 height 11
type input "0"
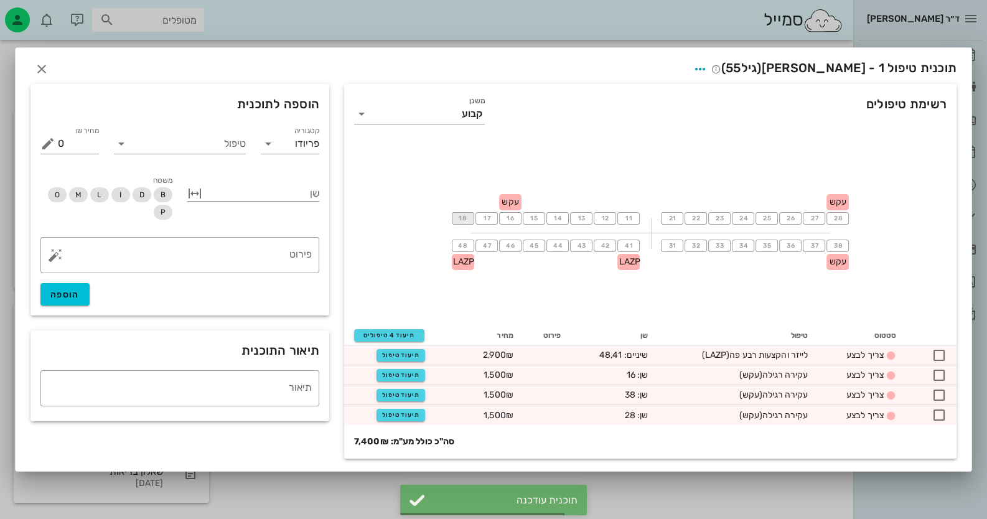
click at [467, 217] on span "18" at bounding box center [463, 218] width 10 height 7
click at [628, 217] on span "11" at bounding box center [629, 218] width 10 height 7
click at [233, 149] on input "טיפול" at bounding box center [188, 144] width 115 height 20
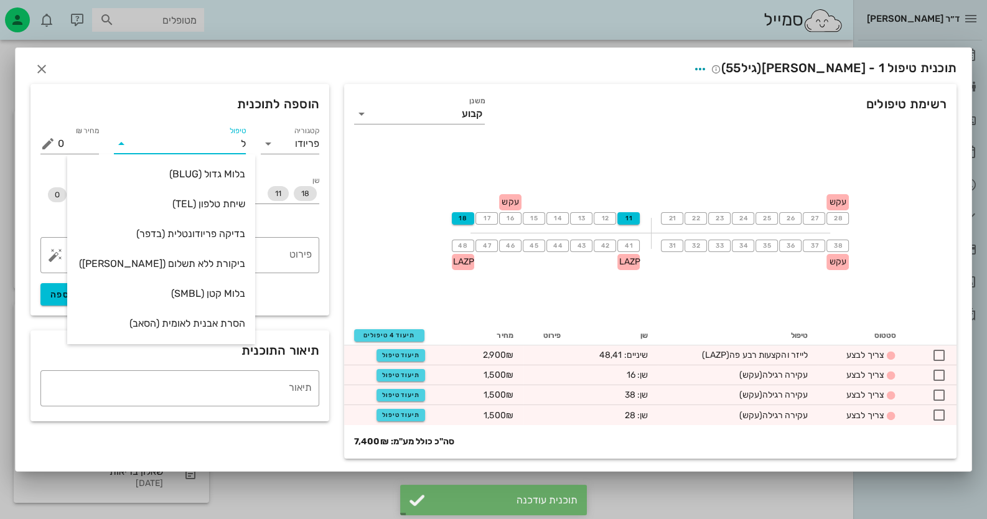
type input "[PERSON_NAME]"
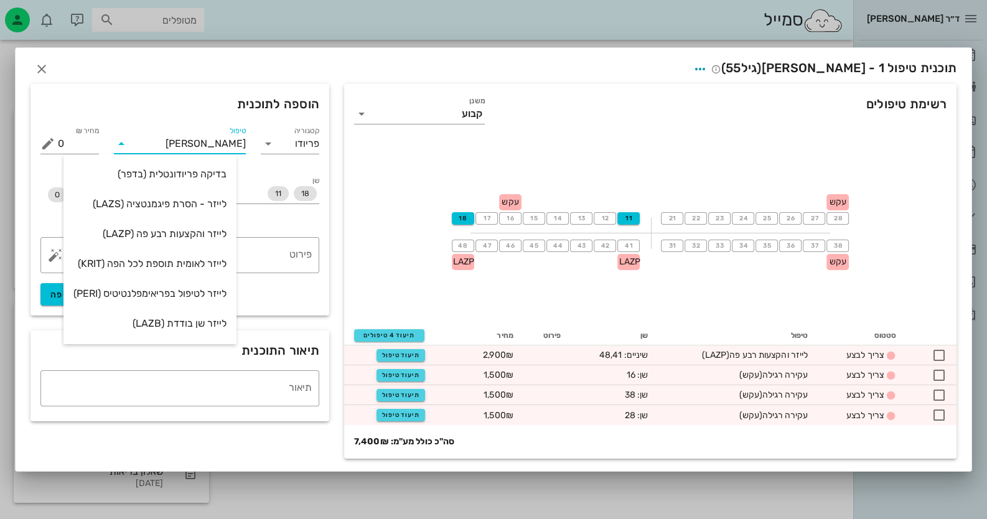
click at [220, 233] on div "לייזר והקצעות רבע פה (LAZP)" at bounding box center [149, 234] width 153 height 12
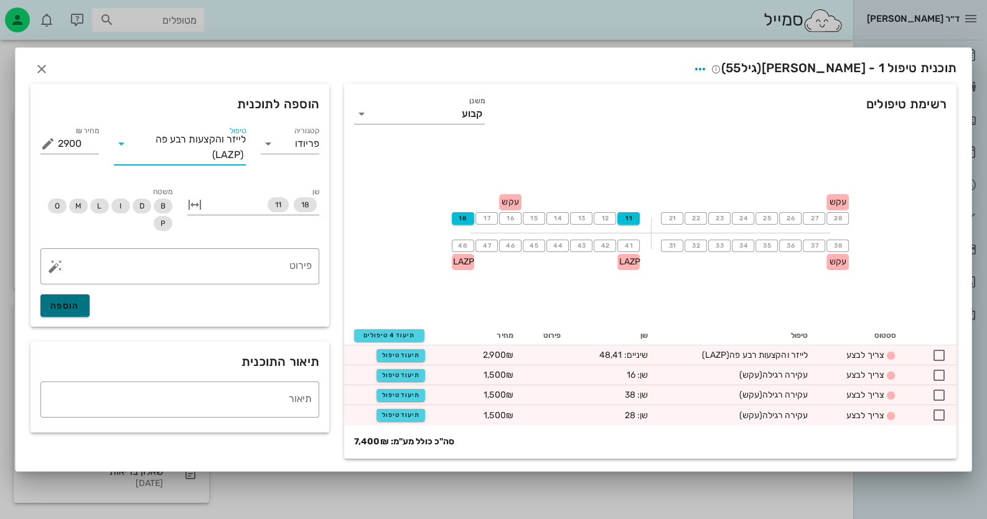
click at [86, 308] on button "הוספה" at bounding box center [64, 305] width 49 height 22
type input "0"
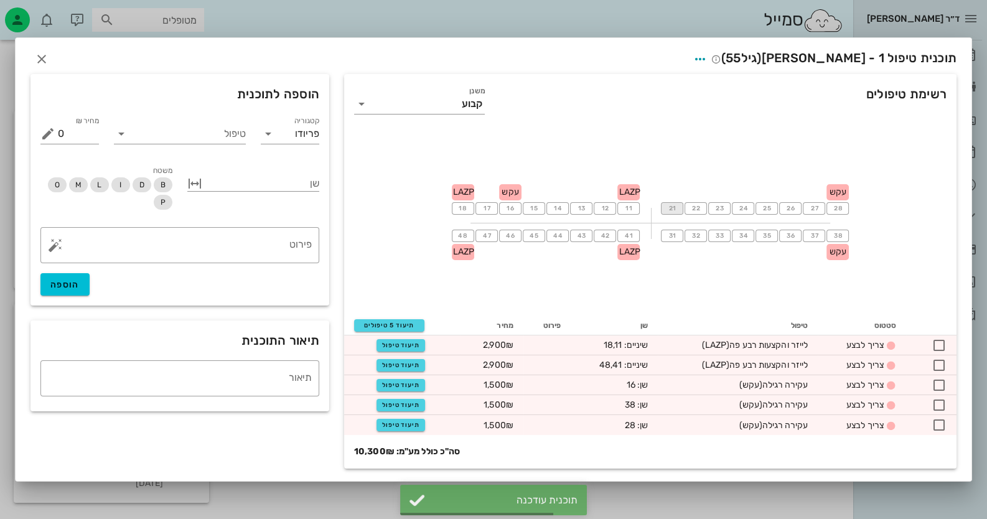
click at [669, 214] on button "21" at bounding box center [672, 208] width 22 height 12
click at [839, 208] on span "28" at bounding box center [838, 208] width 10 height 7
click at [223, 144] on div "טיפול" at bounding box center [180, 136] width 132 height 25
click at [227, 139] on input "טיפול" at bounding box center [188, 134] width 115 height 20
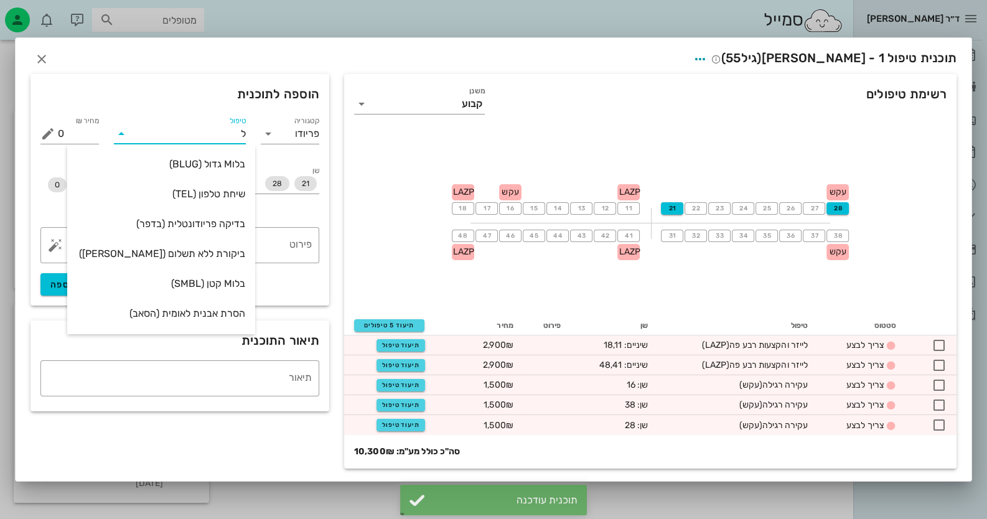
type input "[PERSON_NAME]"
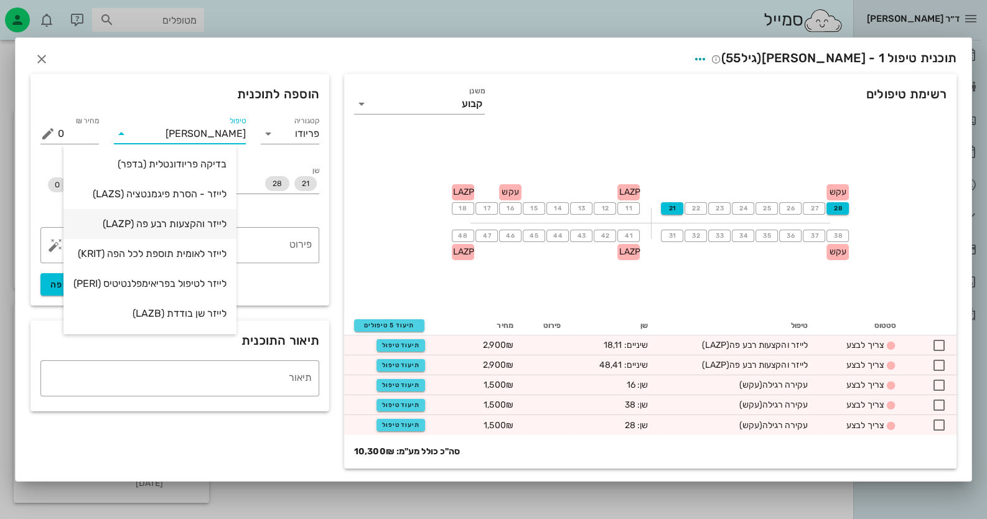
click at [174, 219] on div "לייזר והקצעות רבע פה (LAZP)" at bounding box center [149, 224] width 153 height 12
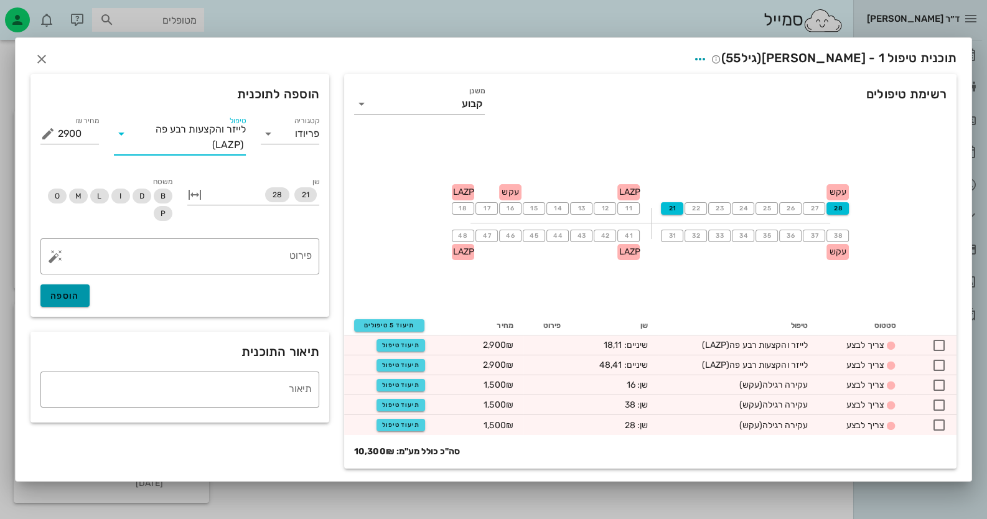
click at [55, 290] on button "הוספה" at bounding box center [64, 295] width 49 height 22
type input "0"
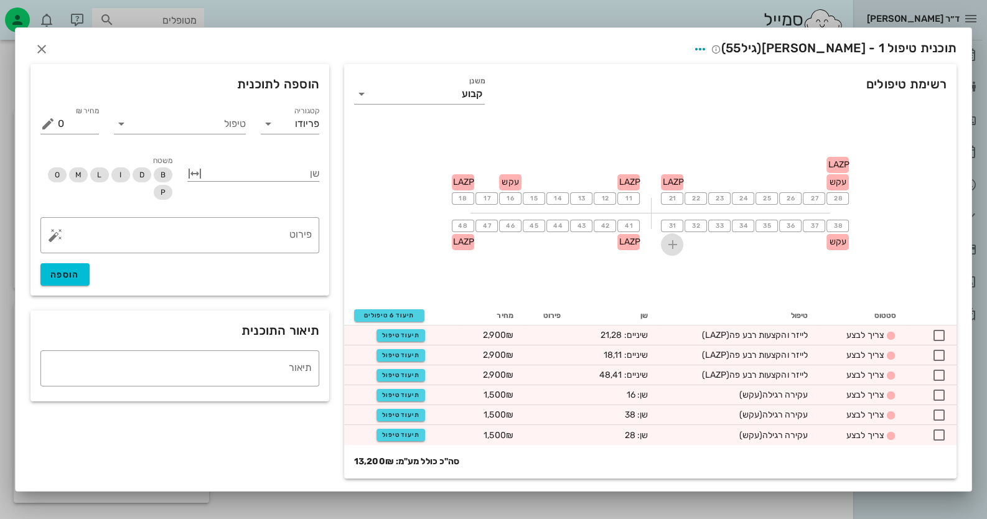
click at [677, 237] on icon "button" at bounding box center [672, 244] width 15 height 15
click at [675, 227] on span "31" at bounding box center [672, 225] width 10 height 7
click at [840, 227] on span "38" at bounding box center [838, 225] width 10 height 7
click at [190, 126] on input "טיפול" at bounding box center [188, 124] width 115 height 20
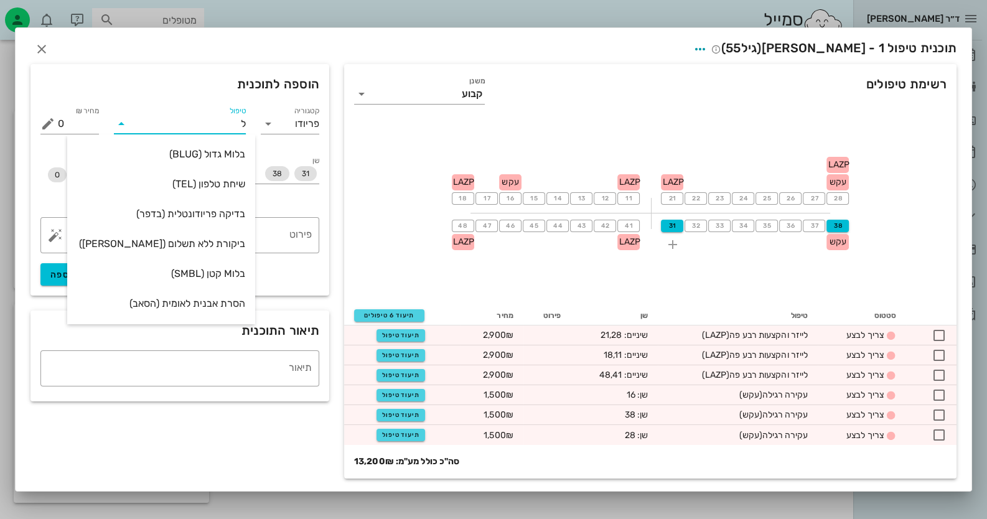
type input "[PERSON_NAME]"
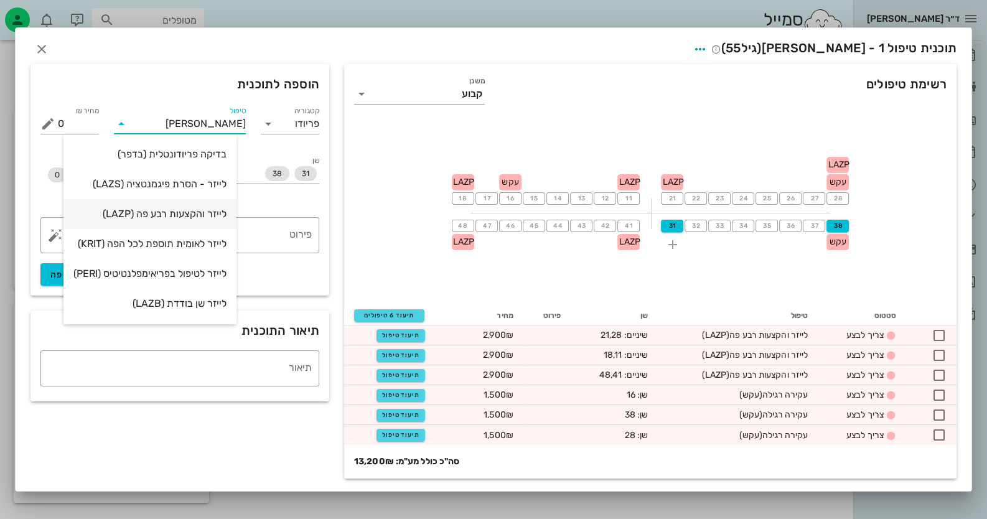
click at [206, 217] on div "לייזר והקצעות רבע פה (LAZP)" at bounding box center [149, 214] width 153 height 12
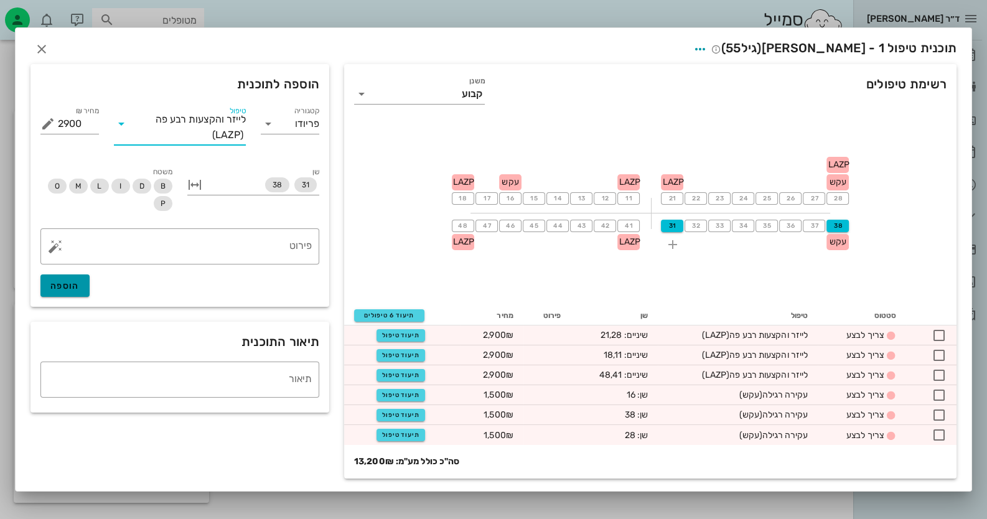
click at [59, 291] on span "הוספה" at bounding box center [64, 286] width 29 height 11
type input "0"
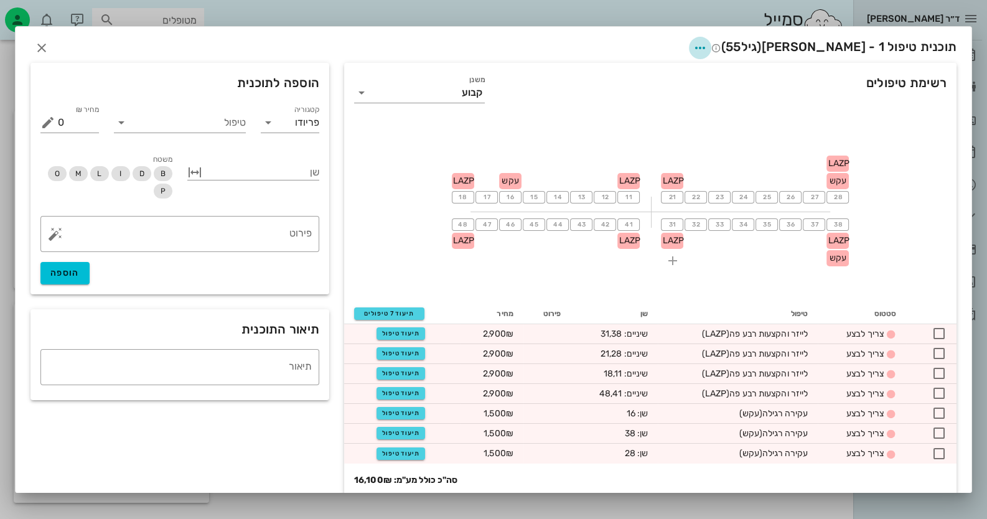
click at [708, 40] on icon "button" at bounding box center [700, 47] width 15 height 15
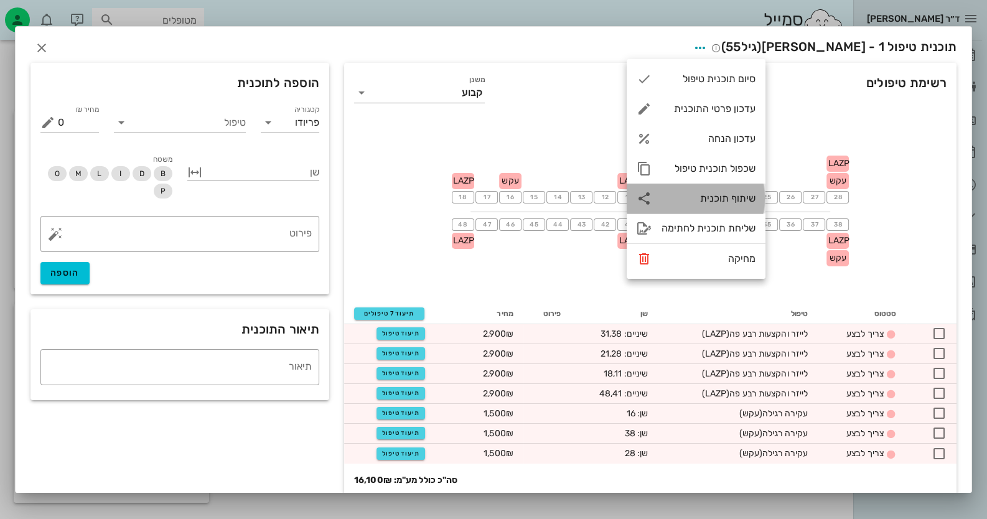
click at [738, 209] on div "שיתוף תוכנית" at bounding box center [696, 199] width 139 height 30
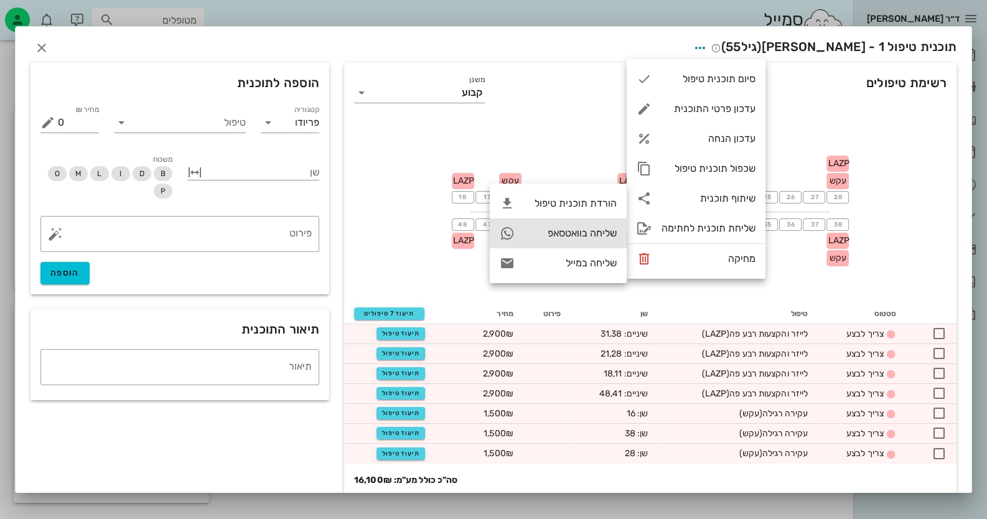
click at [586, 235] on div "שליחה בוואטסאפ" at bounding box center [571, 233] width 92 height 12
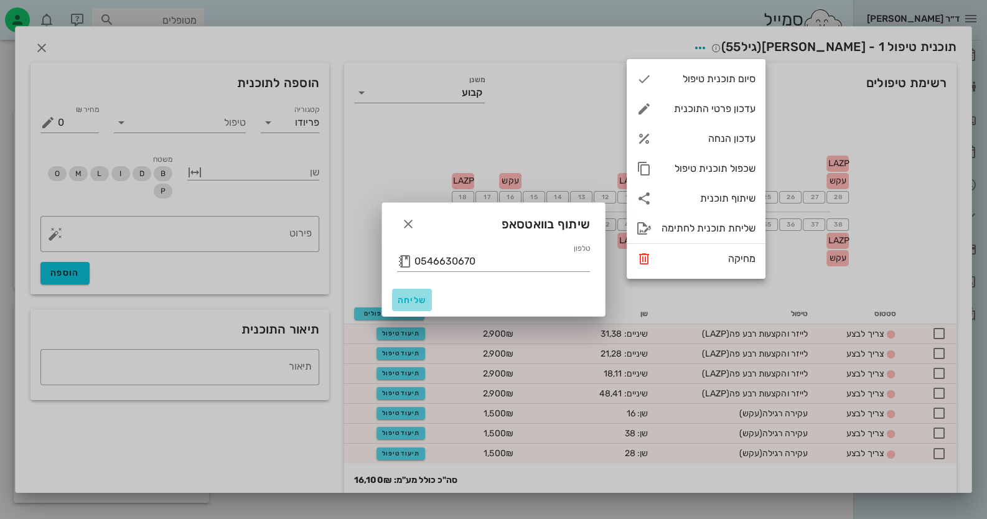
click at [404, 293] on button "שליחה" at bounding box center [412, 300] width 40 height 22
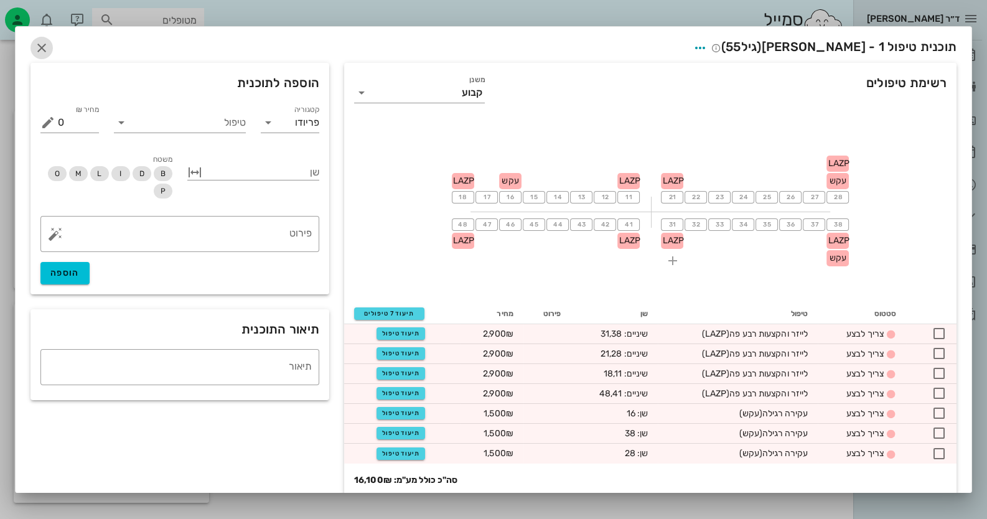
click at [49, 48] on icon "button" at bounding box center [41, 47] width 15 height 15
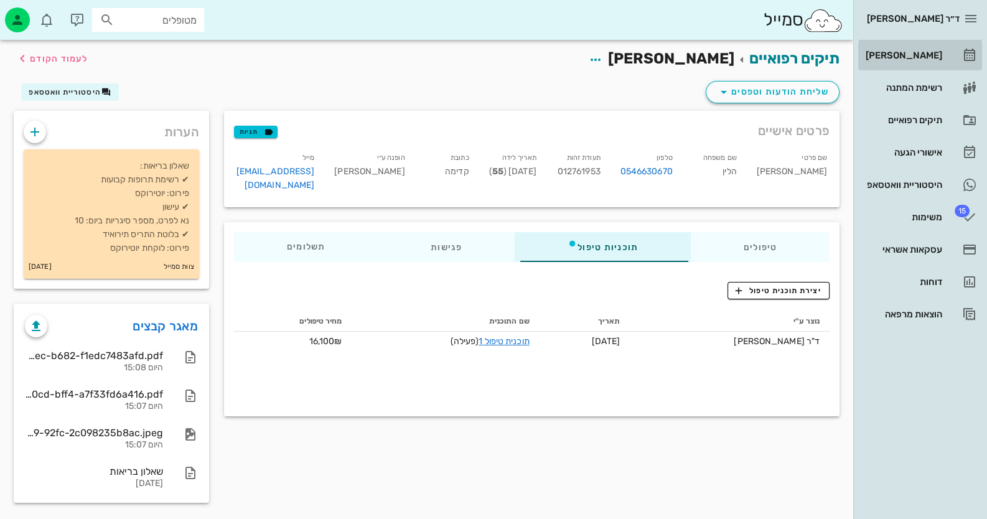
click at [934, 52] on div "[PERSON_NAME]" at bounding box center [902, 55] width 79 height 10
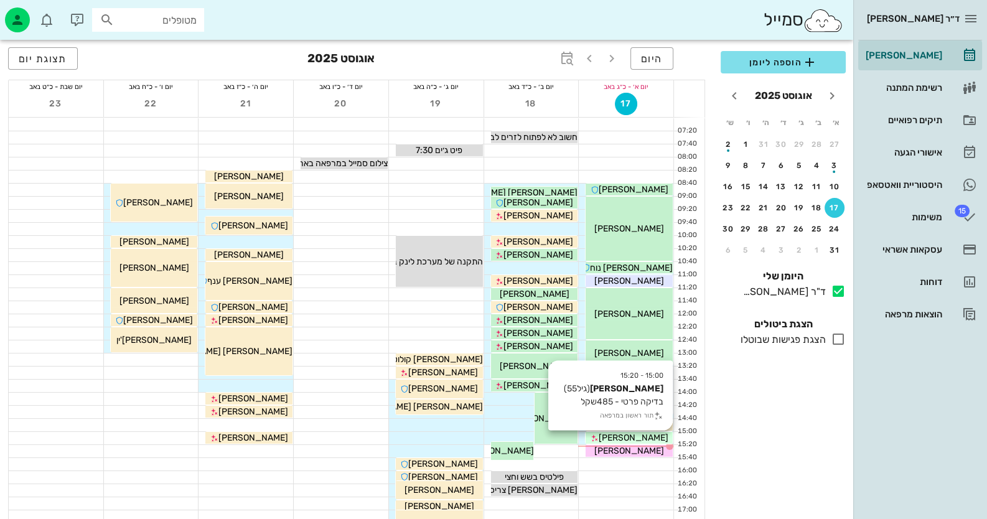
click at [602, 439] on div "[PERSON_NAME]" at bounding box center [629, 437] width 87 height 13
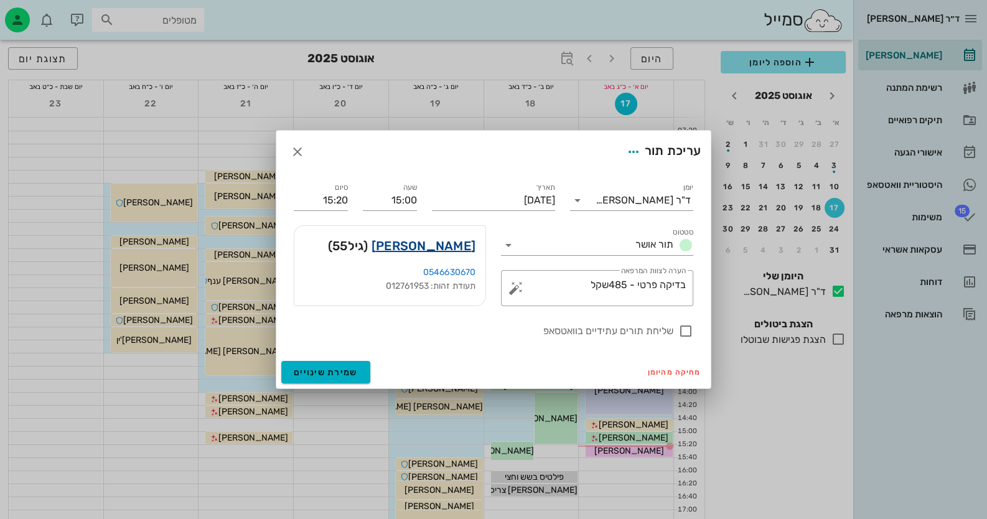
click at [471, 249] on link "[PERSON_NAME]" at bounding box center [424, 246] width 104 height 20
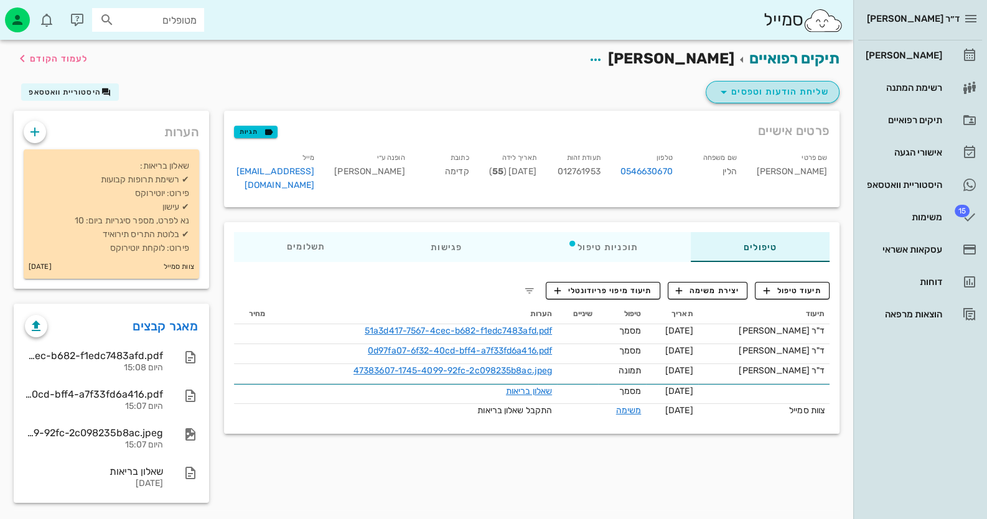
click at [796, 92] on span "שליחת הודעות וטפסים" at bounding box center [773, 92] width 113 height 15
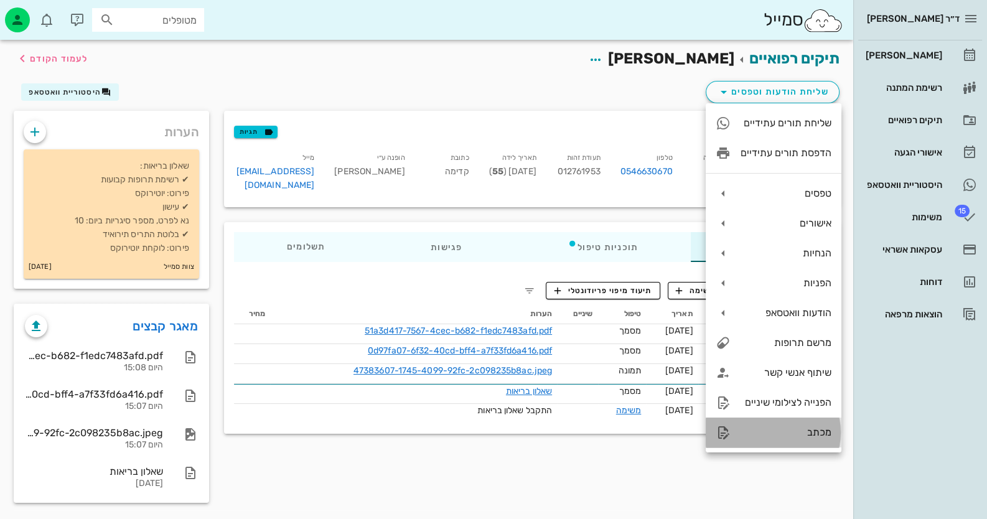
click at [792, 426] on div "מכתב" at bounding box center [786, 432] width 91 height 12
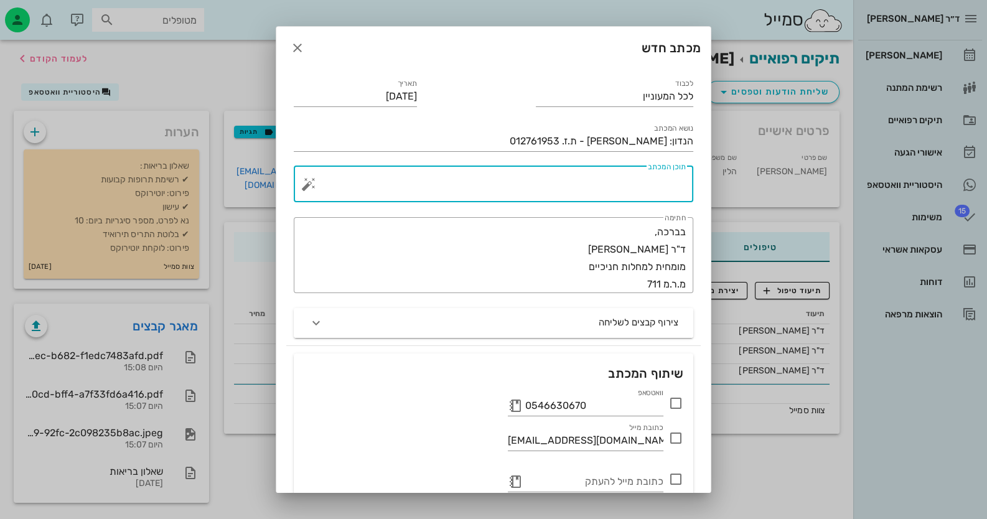
click at [634, 174] on textarea "תוכן המכתב" at bounding box center [498, 187] width 375 height 30
click at [314, 182] on button "button" at bounding box center [308, 184] width 15 height 15
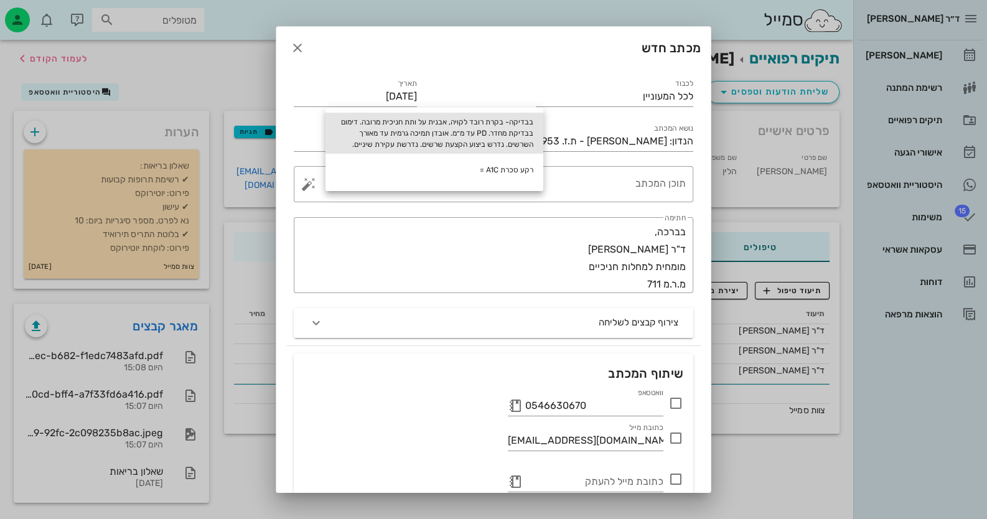
click at [478, 130] on div "בבדיקה- בקרת רובד לקויה, אבנית על ותת חניכית מרובה. דימום בבדיקת מחדר. PD עד מ״…" at bounding box center [435, 133] width 218 height 41
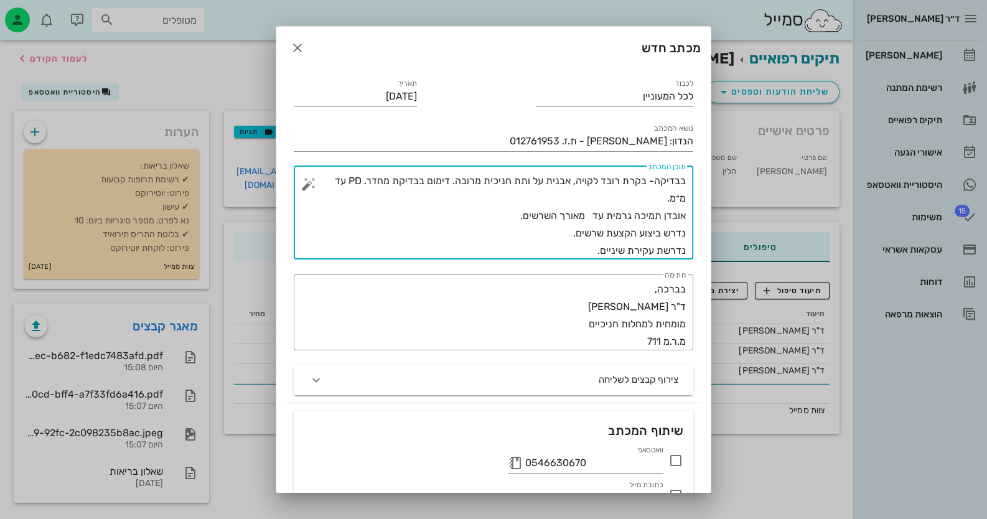
click at [316, 186] on button "button" at bounding box center [308, 184] width 15 height 15
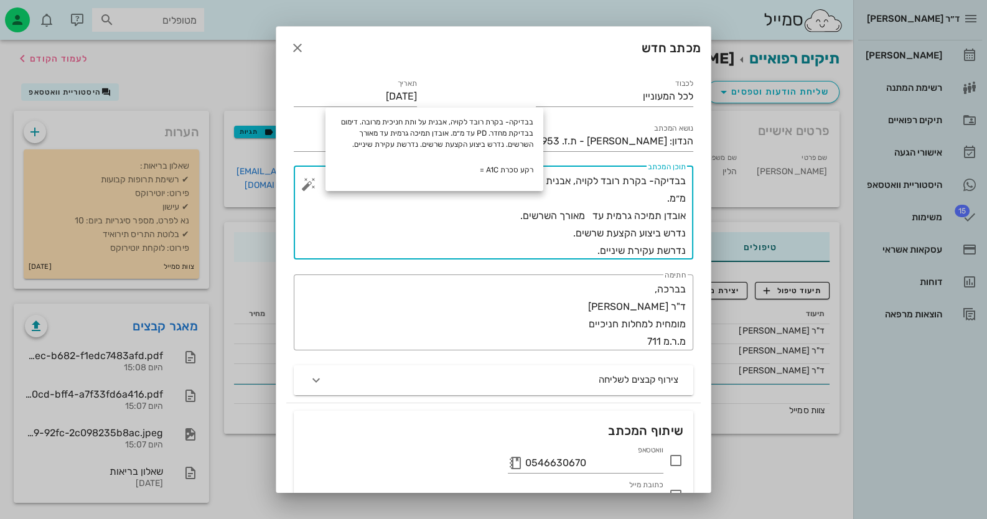
click at [562, 194] on textarea "בבדיקה- בקרת רובד לקויה, אבנית על ותת חניכית מרובה. דימום בבדיקת מחדר. PD עד מ״…" at bounding box center [498, 215] width 375 height 87
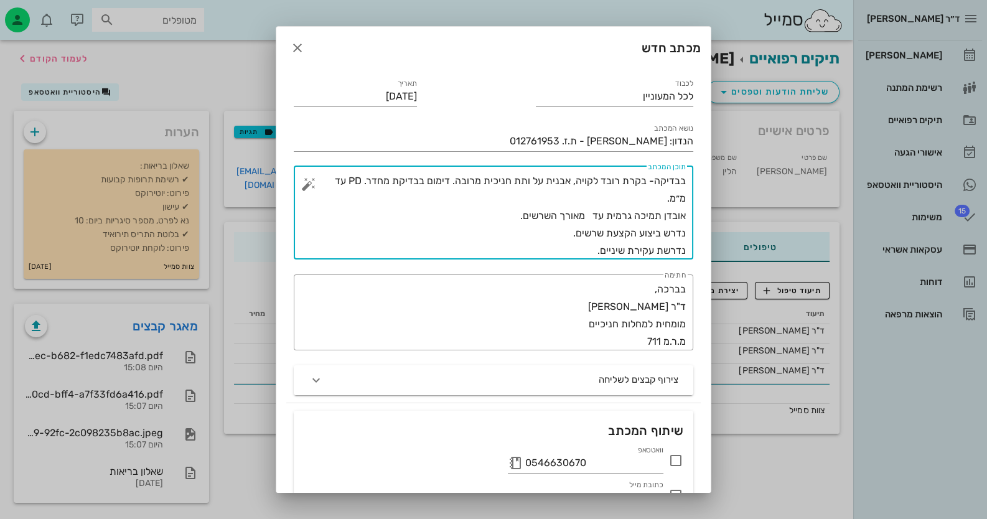
click at [688, 182] on div "​ תוכן המכתב בבדיקה- בקרת רובד לקויה, אבנית על ותת חניכית מרובה. דימום בבדיקת מ…" at bounding box center [494, 212] width 400 height 93
click at [683, 180] on textarea "בבדיקה- בקרת רובד לקויה, אבנית על ותת חניכית מרובה. דימום בבדיקת מחדר. PD עד מ״…" at bounding box center [498, 215] width 375 height 87
click at [686, 180] on div "​ תוכן המכתב בבדיקה- בקרת רובד לקויה, אבנית על ותת חניכית מרובה. דימום בבדיקת מ…" at bounding box center [494, 212] width 400 height 93
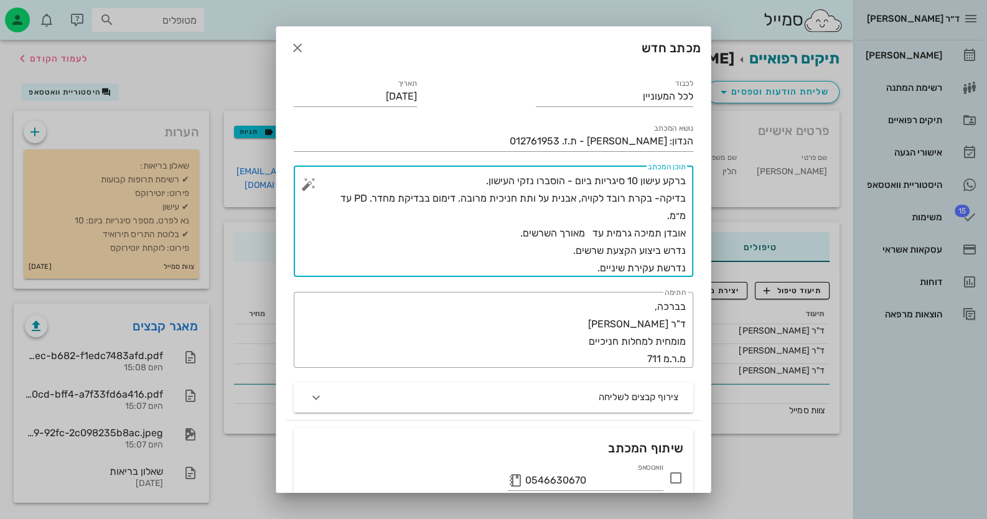
click at [590, 236] on textarea "ברקע עישון 10 סיגריות ביום - הוסברו נזקי העישון. בדיקה- בקרת רובד לקויה, אבנית …" at bounding box center [498, 224] width 375 height 105
click at [335, 193] on textarea "ברקע עישון 10 סיגריות ביום - הוסברו נזקי העישון. בדיקה- בקרת רובד לקויה, אבנית …" at bounding box center [498, 224] width 375 height 105
click at [342, 195] on textarea "ברקע עישון 10 סיגריות ביום - הוסברו נזקי העישון. בדיקה- בקרת רובד לקויה, אבנית …" at bounding box center [498, 224] width 375 height 105
click at [590, 216] on textarea "ברקע עישון 10 סיגריות ביום - הוסברו נזקי העישון. בדיקה- בקרת רובד לקויה, אבנית …" at bounding box center [498, 224] width 375 height 105
click at [486, 233] on textarea "ברקע עישון 10 סיגריות ביום - הוסברו נזקי העישון. בדיקה- בקרת רובד לקויה, אבנית …" at bounding box center [498, 224] width 375 height 105
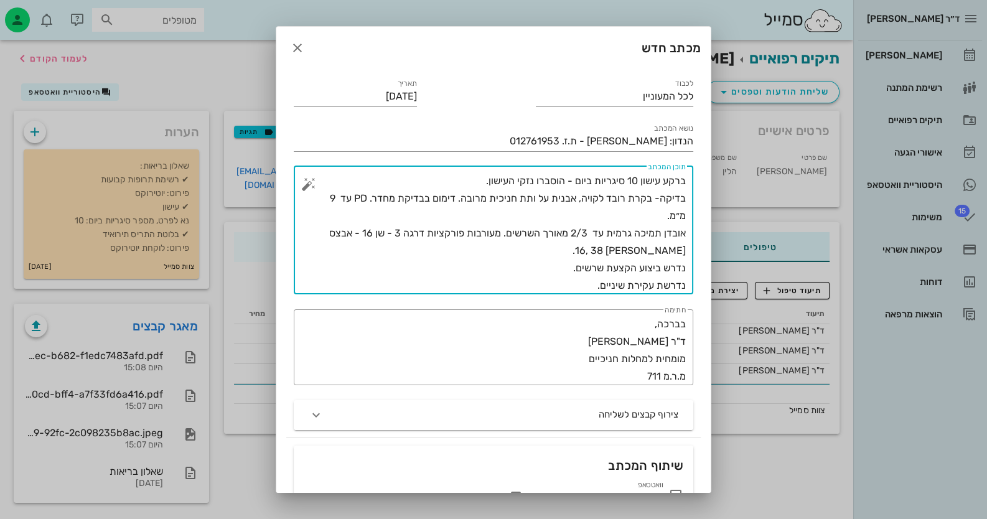
click at [586, 287] on textarea "ברקע עישון 10 סיגריות ביום - הוסברו נזקי העישון. בדיקה- בקרת רובד לקויה, אבנית …" at bounding box center [498, 233] width 375 height 122
click at [571, 270] on textarea "ברקע עישון 10 סיגריות ביום - הוסברו נזקי העישון. בדיקה- בקרת רובד לקויה, אבנית …" at bounding box center [498, 233] width 375 height 122
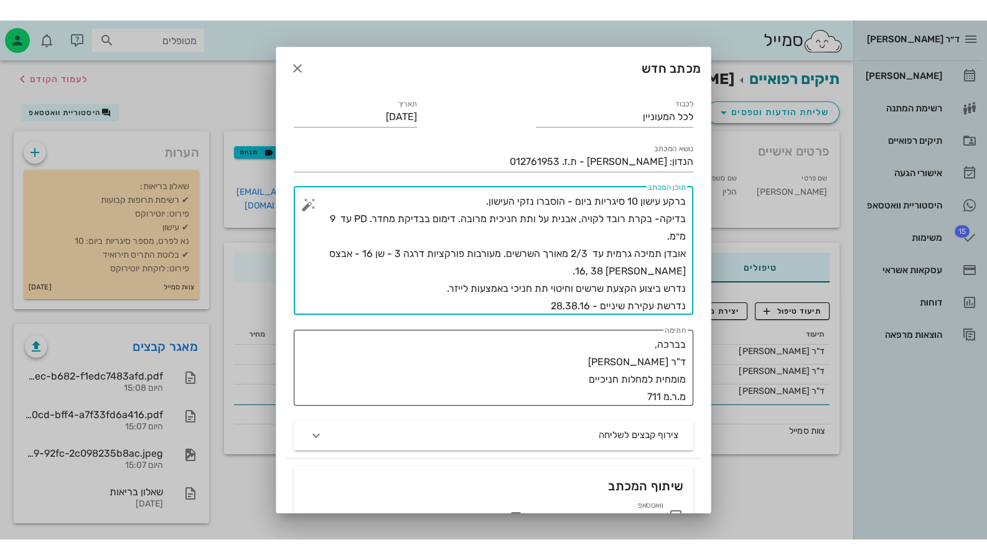
scroll to position [150, 0]
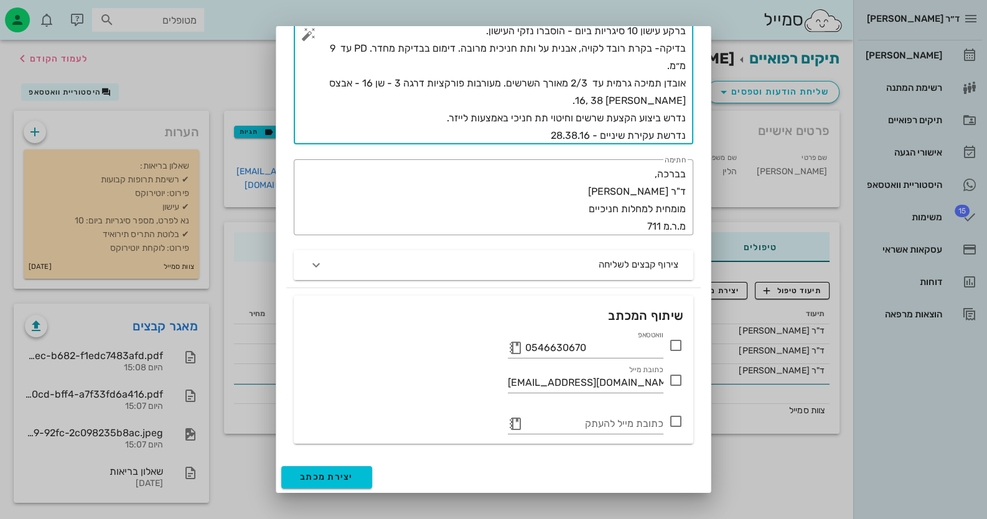
type textarea "ברקע עישון 10 סיגריות ביום - הוסברו נזקי העישון. בדיקה- בקרת רובד לקויה, אבנית …"
click at [673, 341] on icon at bounding box center [676, 345] width 15 height 15
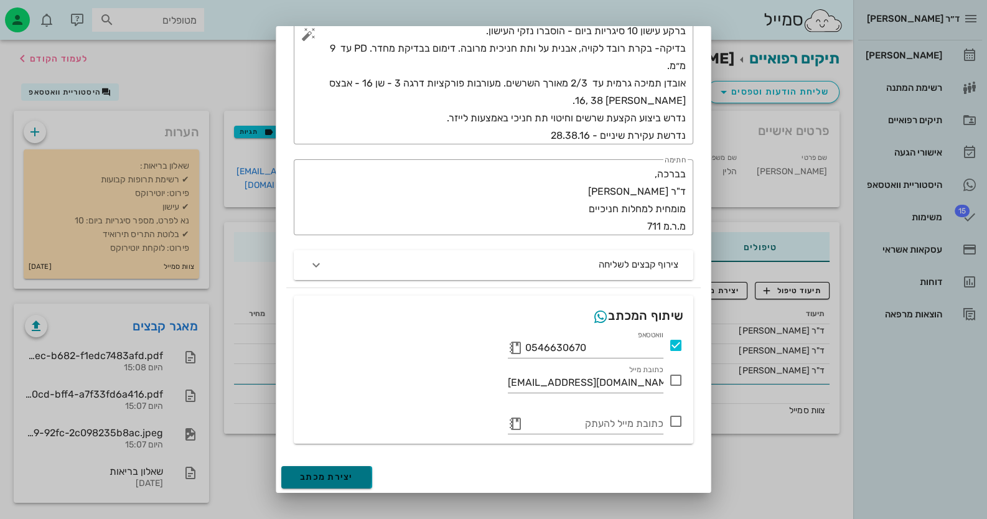
click at [362, 475] on button "יצירת מכתב" at bounding box center [326, 477] width 91 height 22
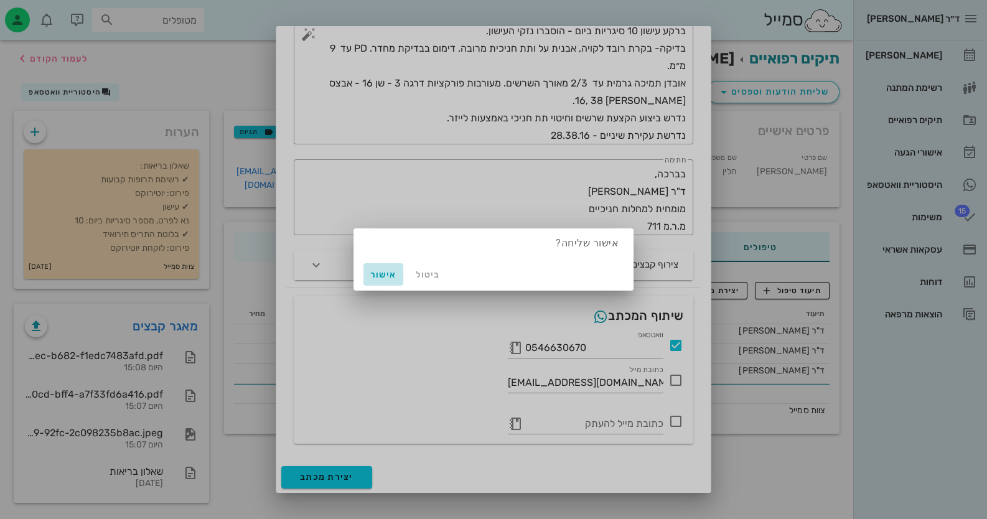
click at [382, 280] on span "אישור" at bounding box center [384, 275] width 30 height 11
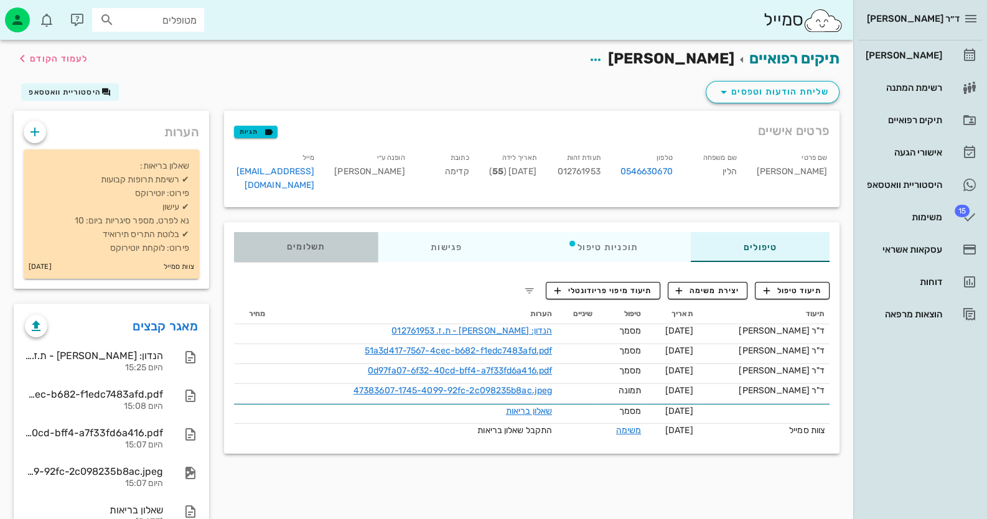
click at [309, 243] on span "תשלומים 0₪" at bounding box center [306, 247] width 39 height 9
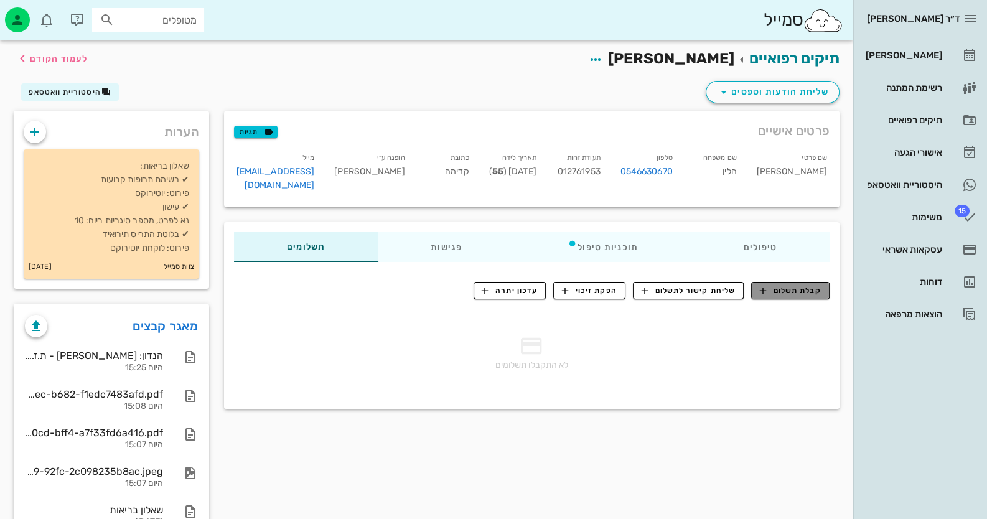
click at [772, 285] on span "קבלת תשלום" at bounding box center [791, 290] width 62 height 11
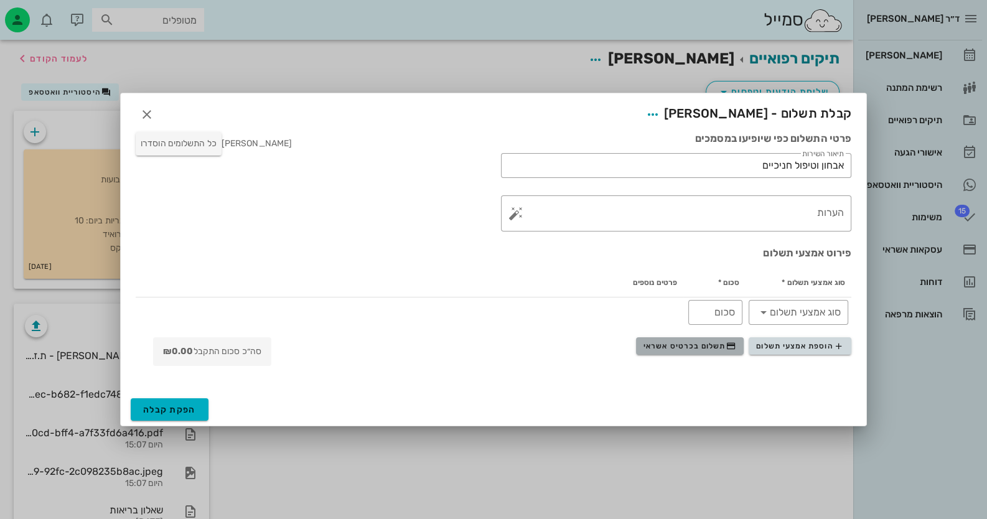
click at [713, 354] on button "תשלום בכרטיס אשראי" at bounding box center [690, 345] width 108 height 17
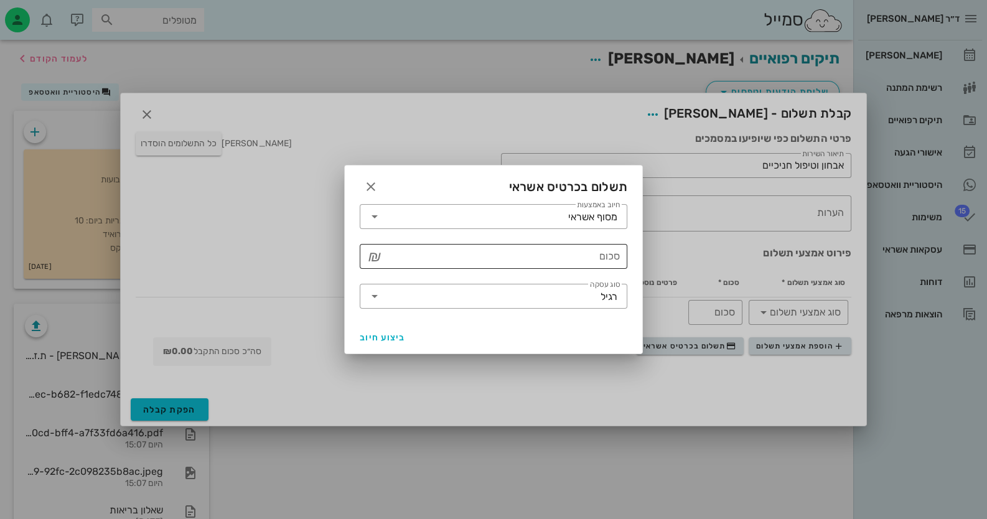
click at [624, 255] on div "​ סכום ₪" at bounding box center [494, 256] width 268 height 25
type input "4"
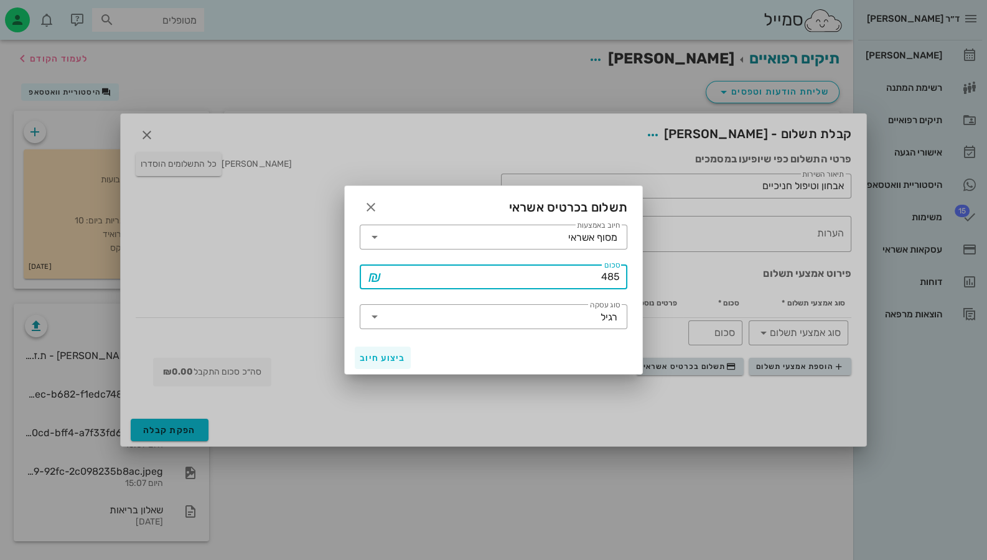
type input "485"
click at [386, 360] on span "ביצוע חיוב" at bounding box center [383, 358] width 46 height 11
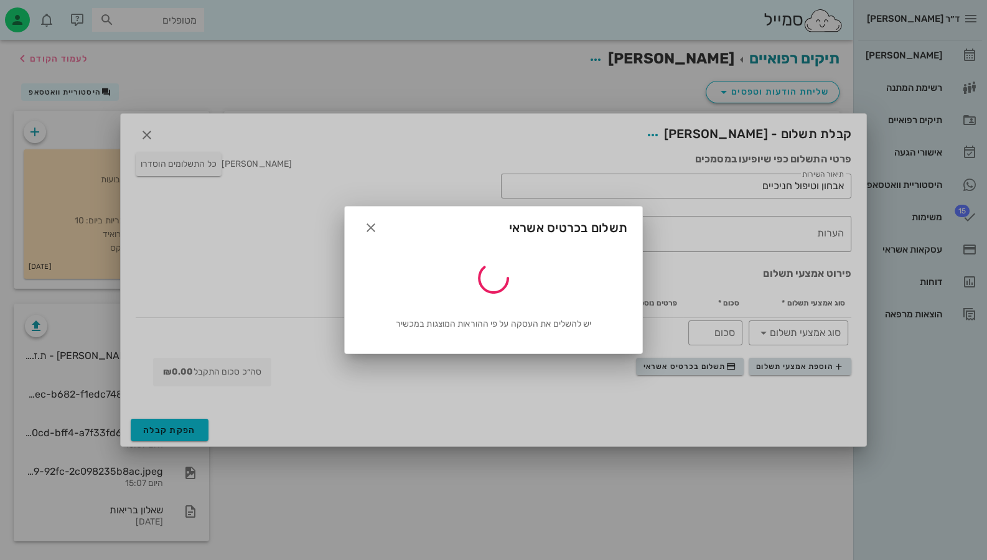
click at [177, 430] on div at bounding box center [493, 280] width 987 height 560
type input "485"
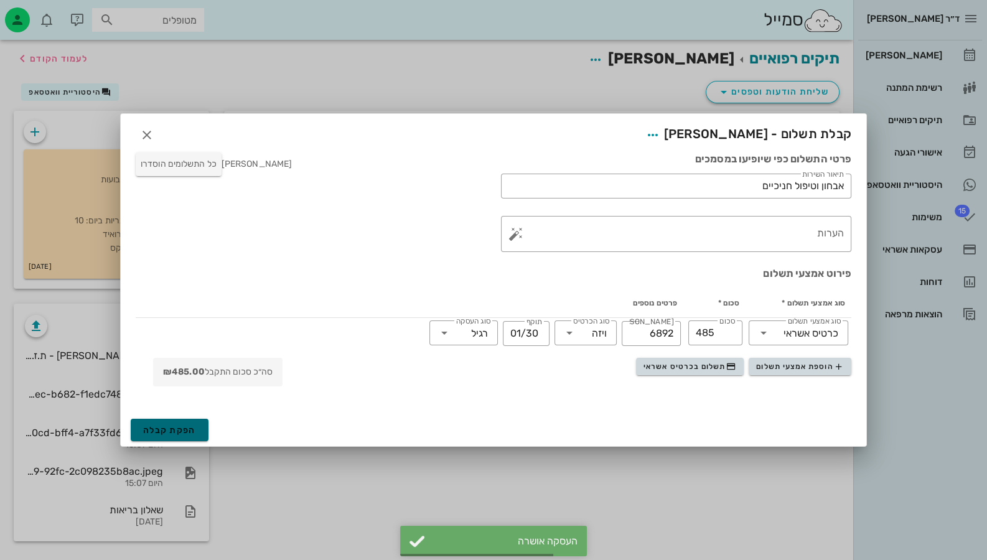
click at [177, 431] on span "הפקת קבלה" at bounding box center [169, 430] width 53 height 11
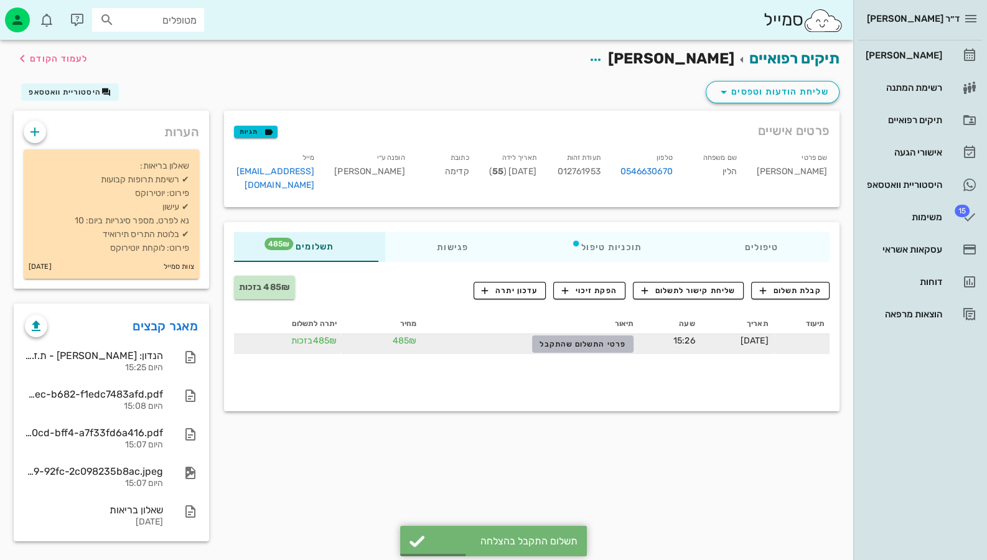
click at [576, 340] on span "פרטי התשלום שהתקבל" at bounding box center [583, 344] width 86 height 9
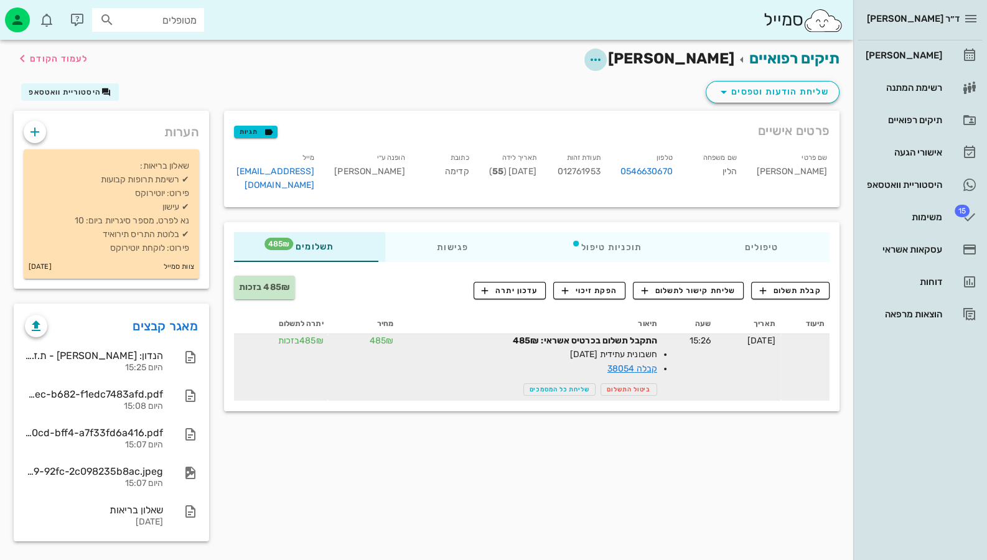
click at [603, 54] on icon "button" at bounding box center [595, 59] width 15 height 15
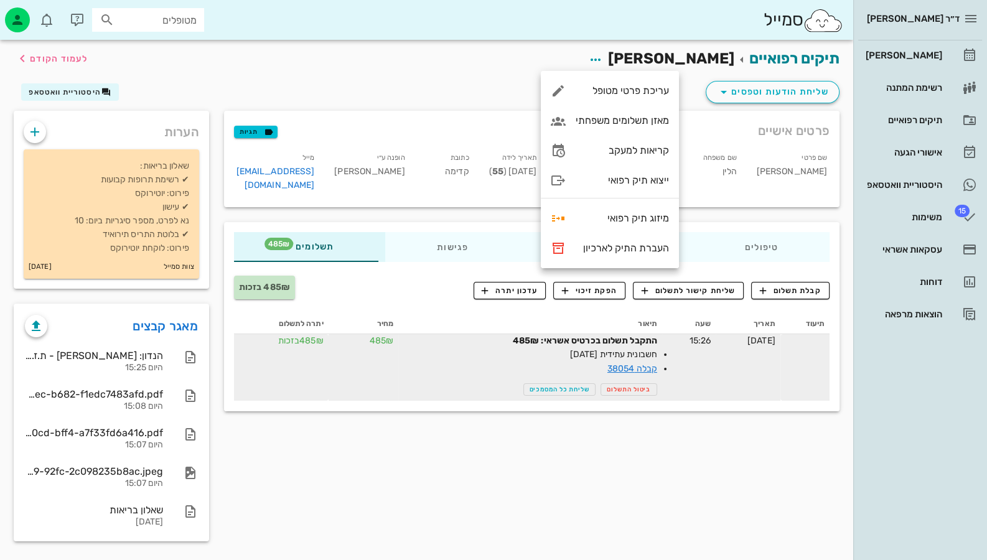
click at [411, 81] on div "שליחת הודעות וטפסים היסטוריית וואטסאפ" at bounding box center [426, 94] width 841 height 32
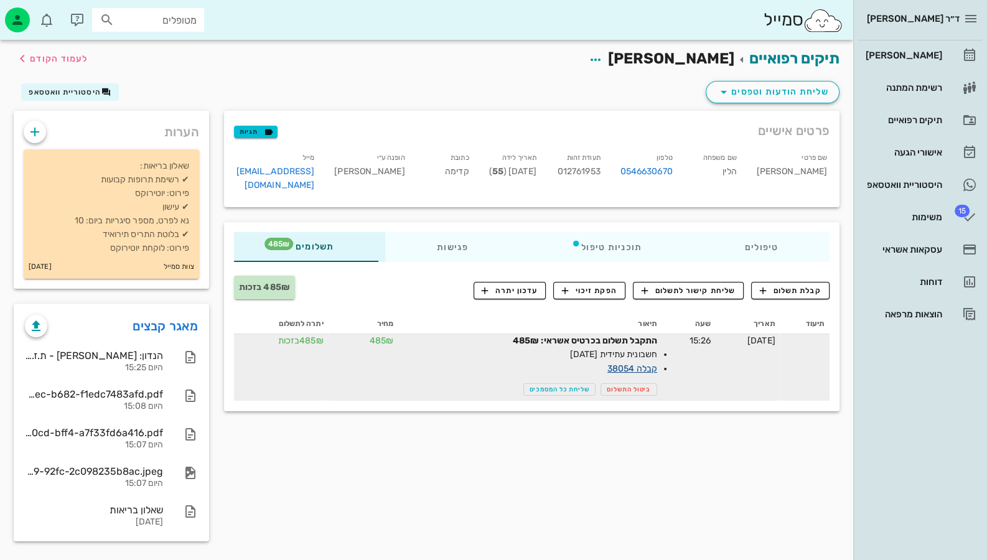
click at [629, 364] on link "קבלה 38054" at bounding box center [633, 369] width 50 height 11
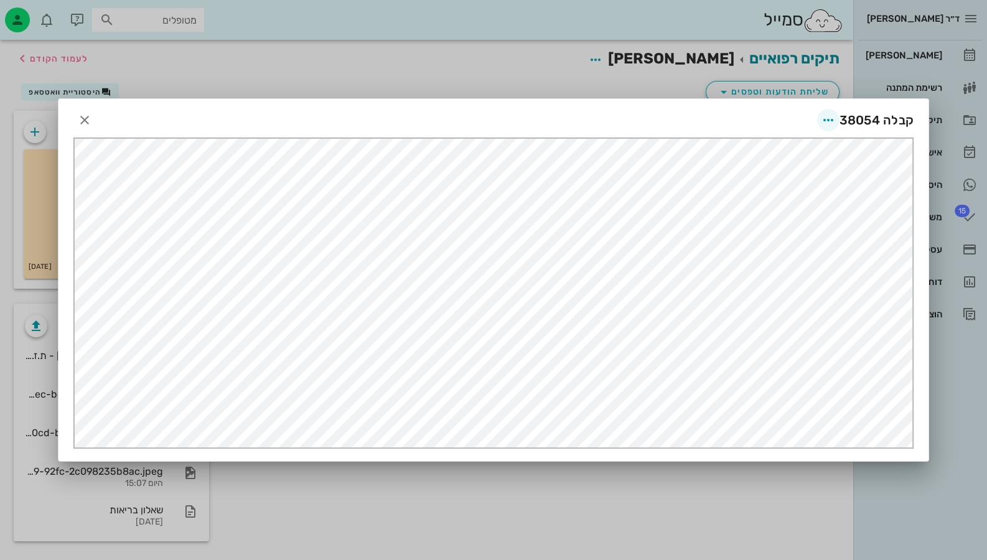
scroll to position [0, 0]
click at [826, 128] on button "button" at bounding box center [828, 120] width 22 height 22
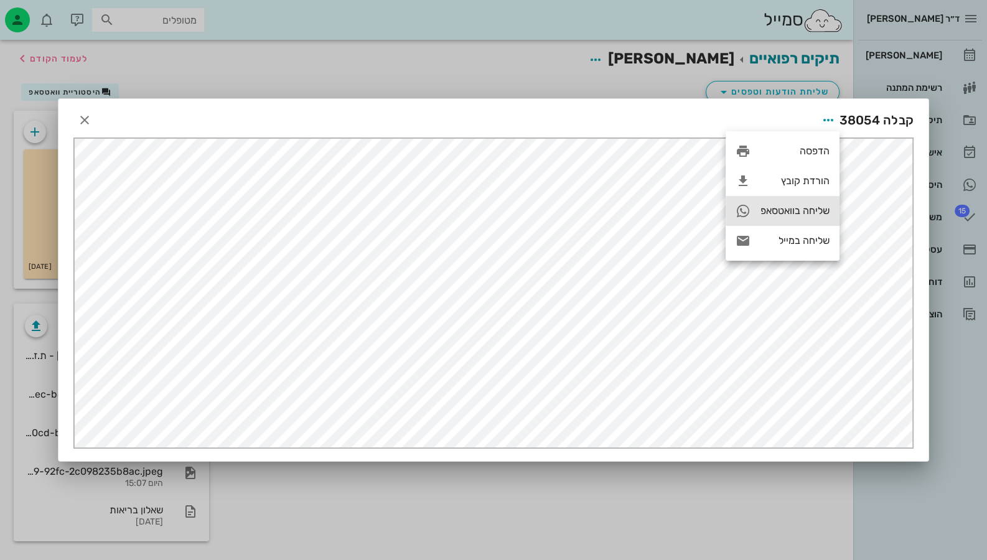
click at [792, 209] on div "שליחה בוואטסאפ" at bounding box center [795, 211] width 69 height 12
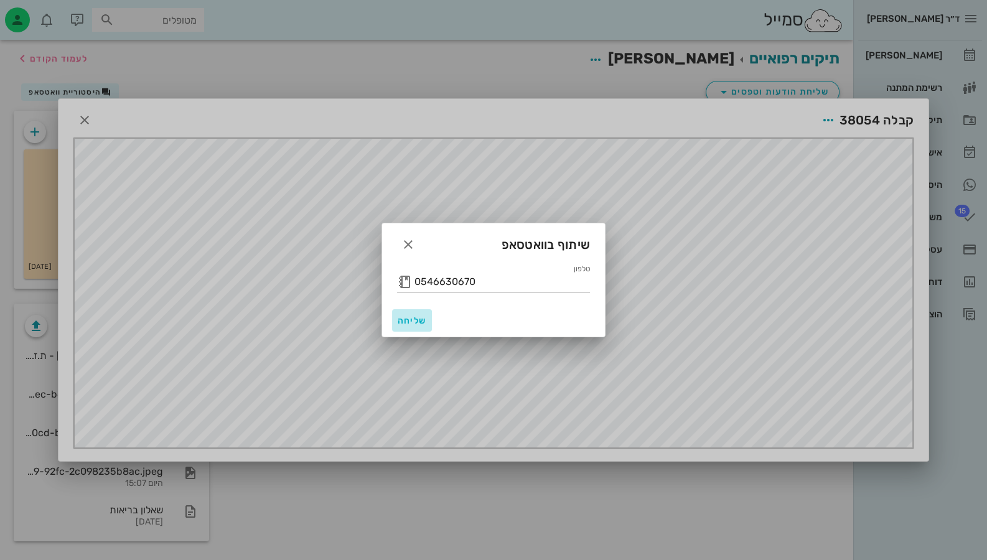
click at [415, 316] on span "שליחה" at bounding box center [412, 321] width 30 height 11
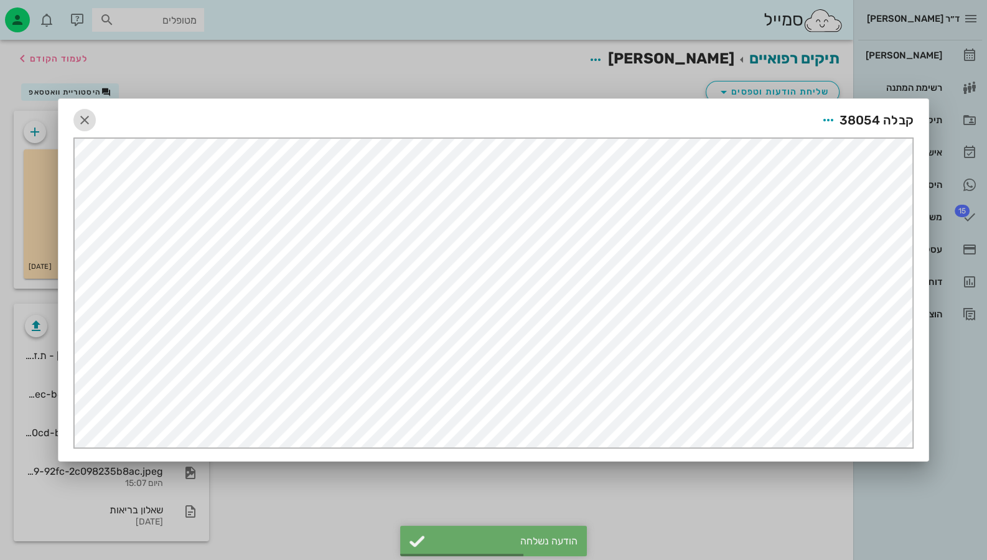
click at [89, 114] on icon "button" at bounding box center [84, 120] width 15 height 15
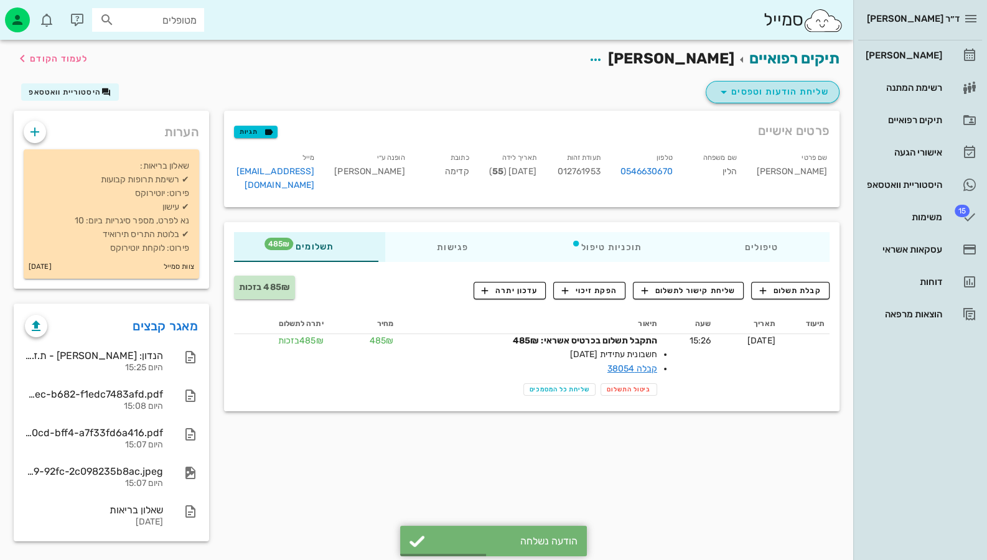
click at [821, 95] on span "שליחת הודעות וטפסים" at bounding box center [773, 92] width 113 height 15
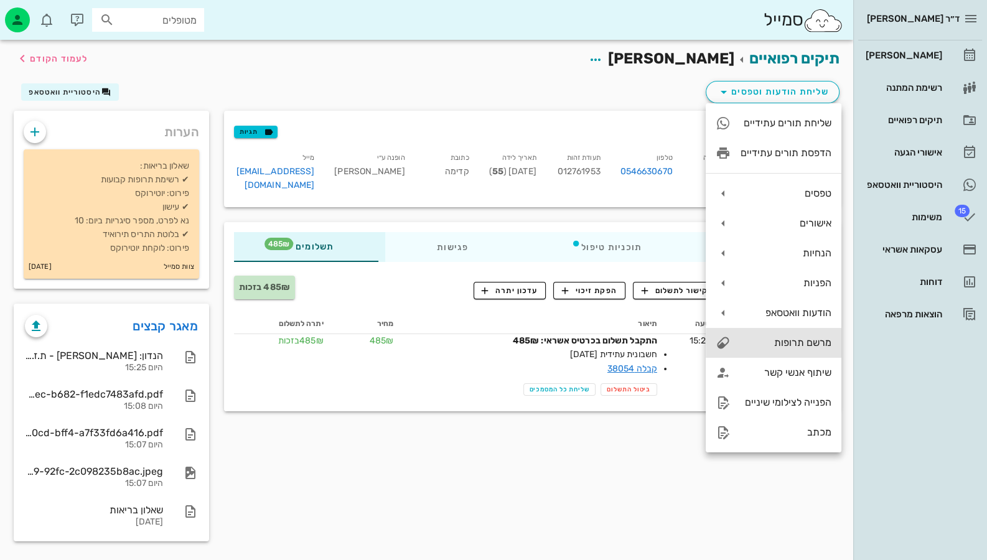
click at [814, 343] on div "מרשם תרופות" at bounding box center [786, 343] width 91 height 12
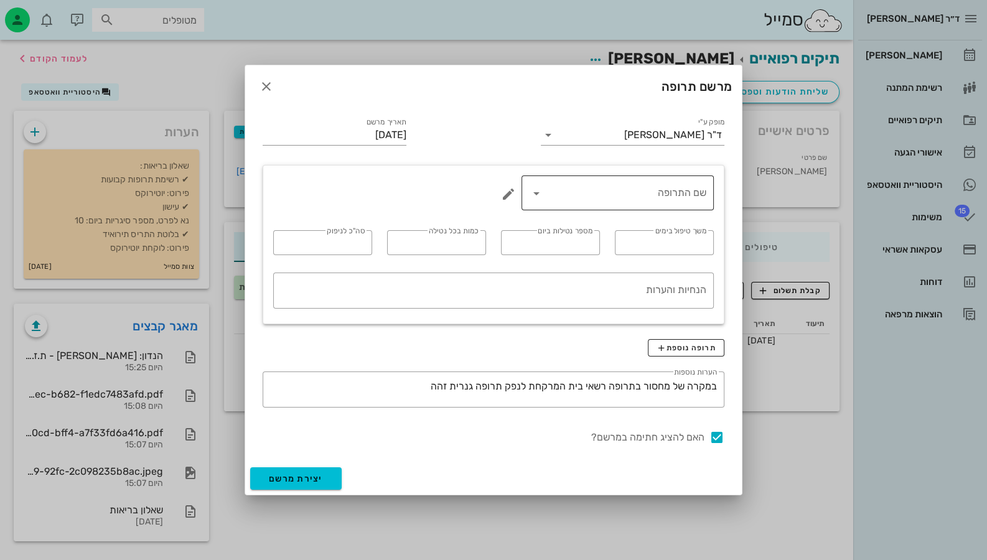
click at [540, 194] on icon at bounding box center [536, 193] width 15 height 15
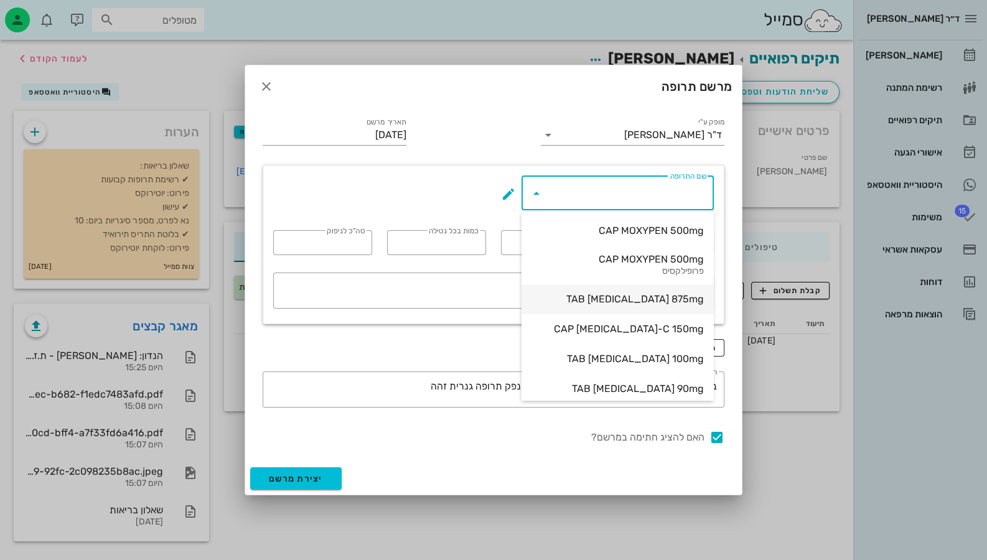
click at [638, 293] on div "TAB [MEDICAL_DATA] 875mg" at bounding box center [618, 299] width 172 height 12
type input "TAB [MEDICAL_DATA] 875mg"
type input "5"
type input "2"
type input "1"
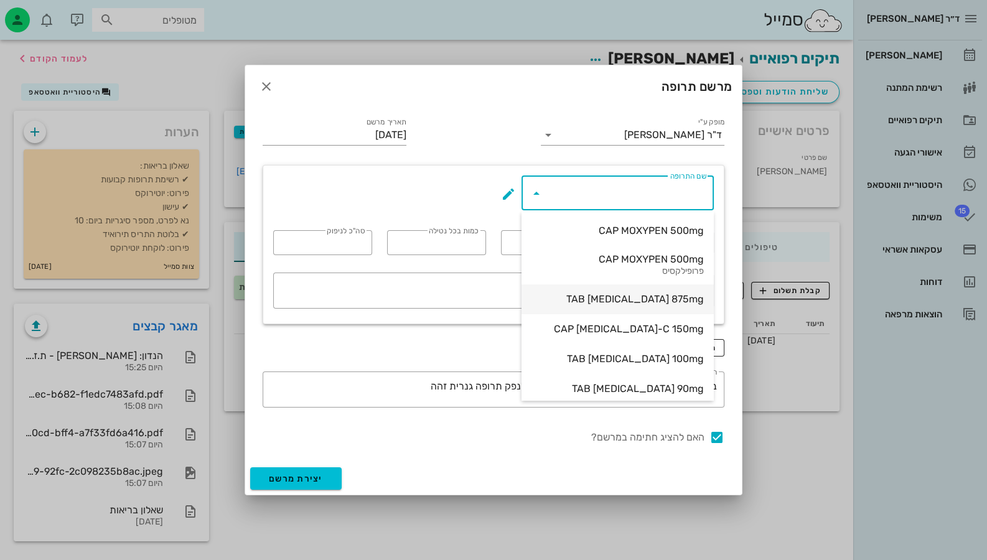
type input "10"
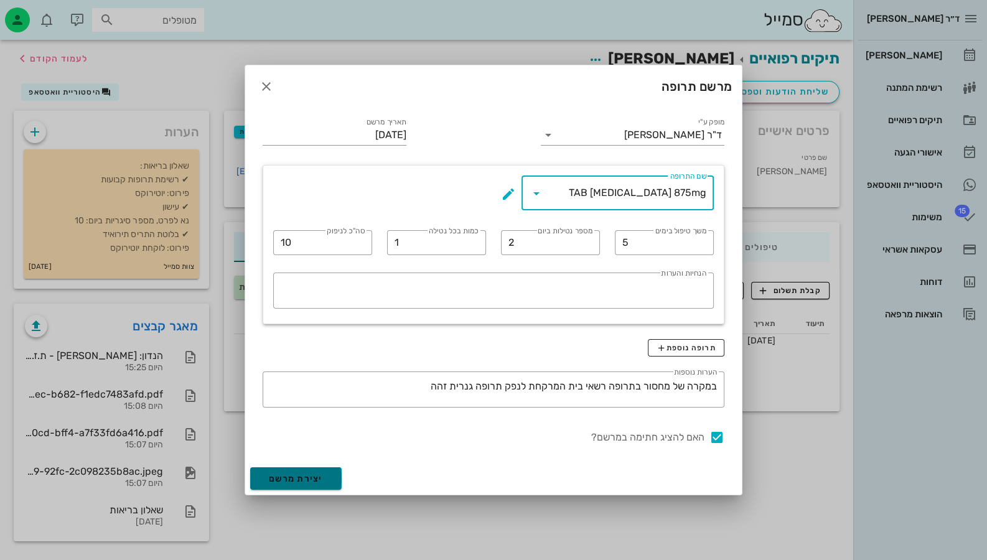
click at [315, 474] on span "יצירת מרשם" at bounding box center [296, 479] width 54 height 11
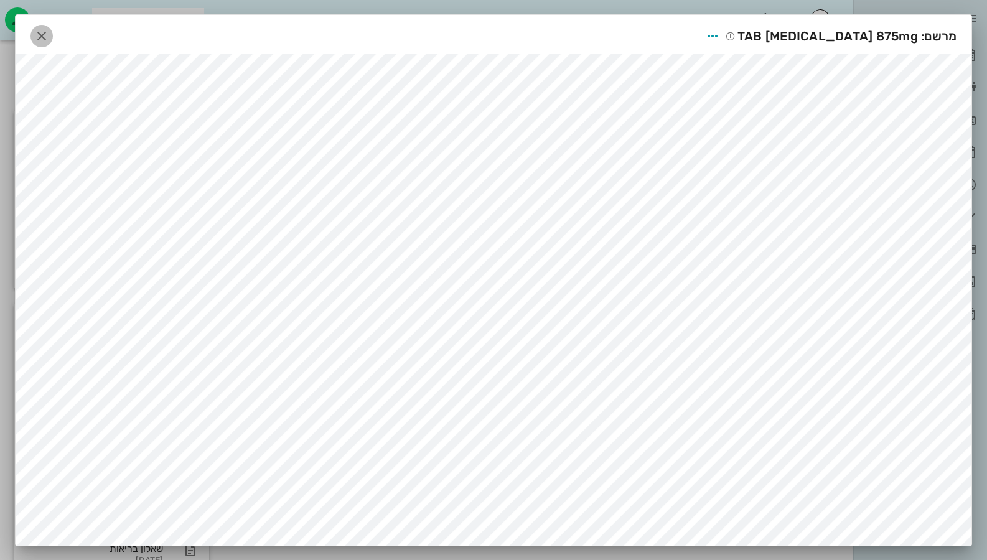
click at [49, 29] on icon "button" at bounding box center [41, 36] width 15 height 15
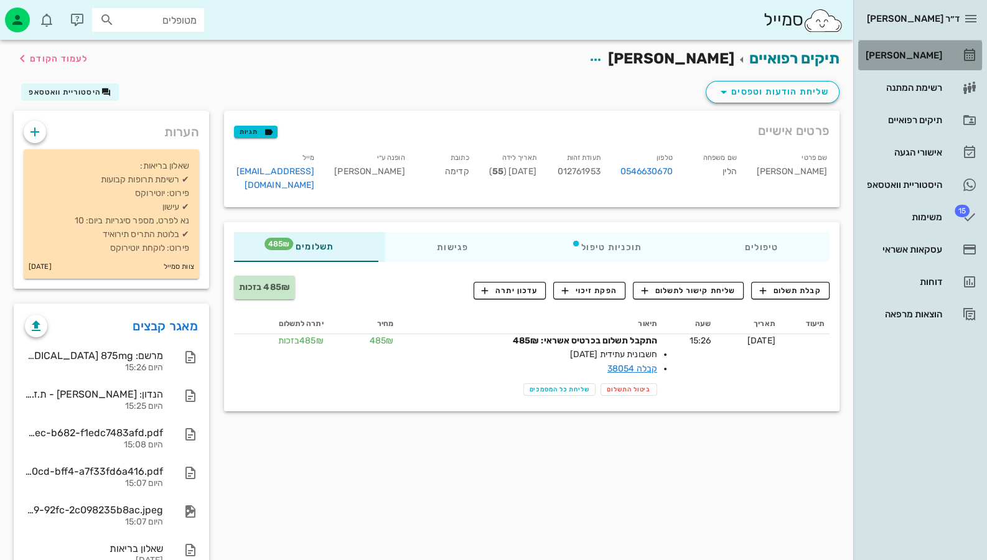
click at [945, 53] on link "[PERSON_NAME]" at bounding box center [920, 55] width 124 height 30
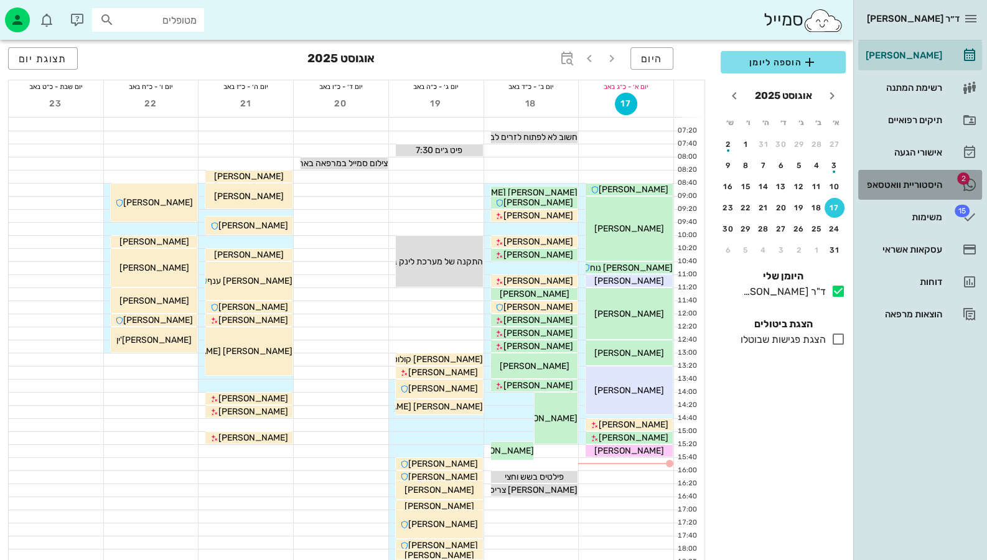
click at [913, 189] on div "היסטוריית וואטסאפ" at bounding box center [902, 185] width 79 height 10
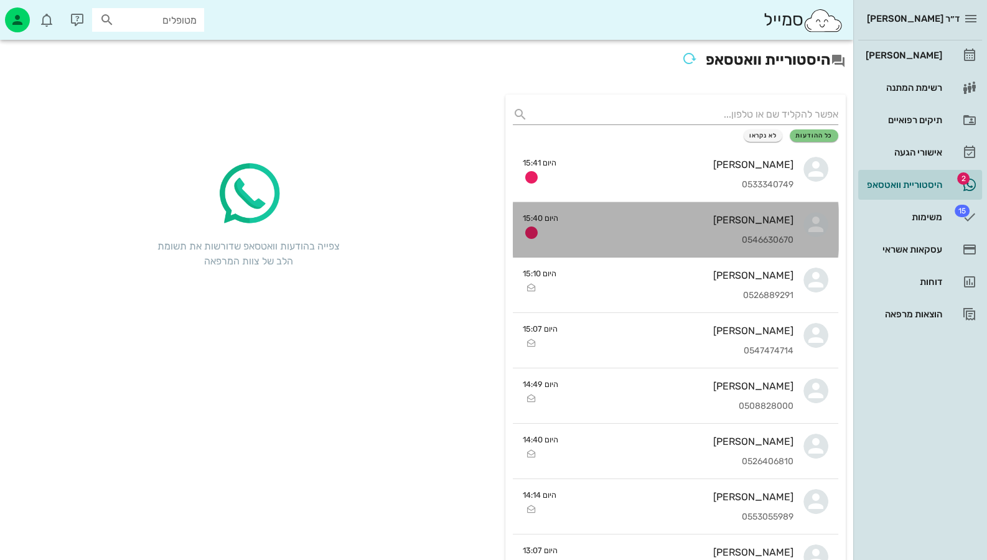
click at [689, 232] on div "[PERSON_NAME] 0546630670" at bounding box center [680, 229] width 225 height 55
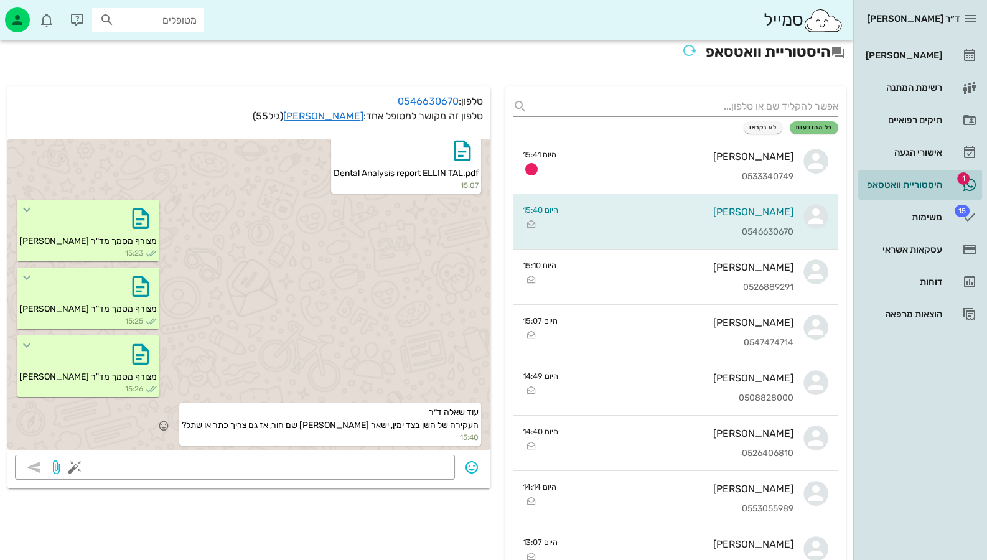
scroll to position [62, 0]
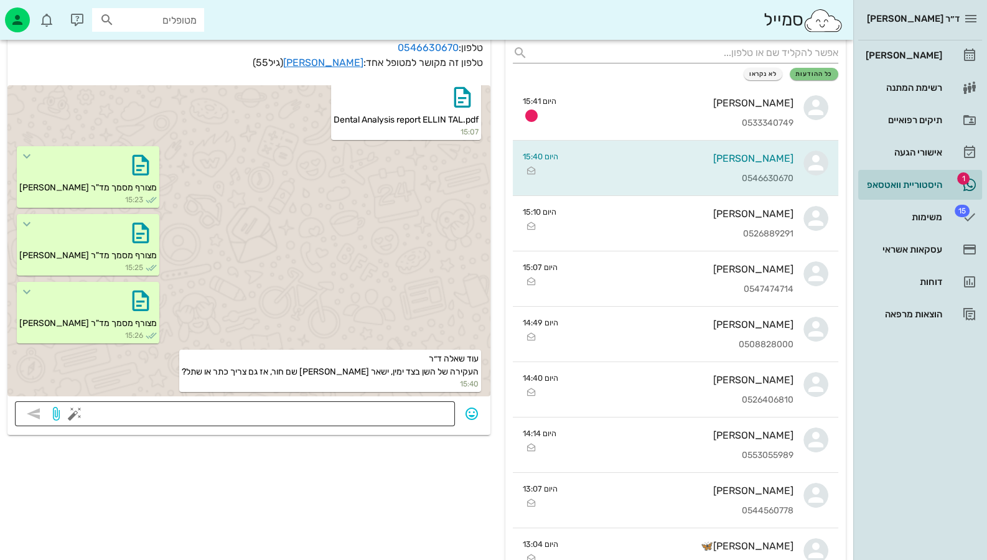
click at [327, 411] on textarea at bounding box center [262, 415] width 370 height 20
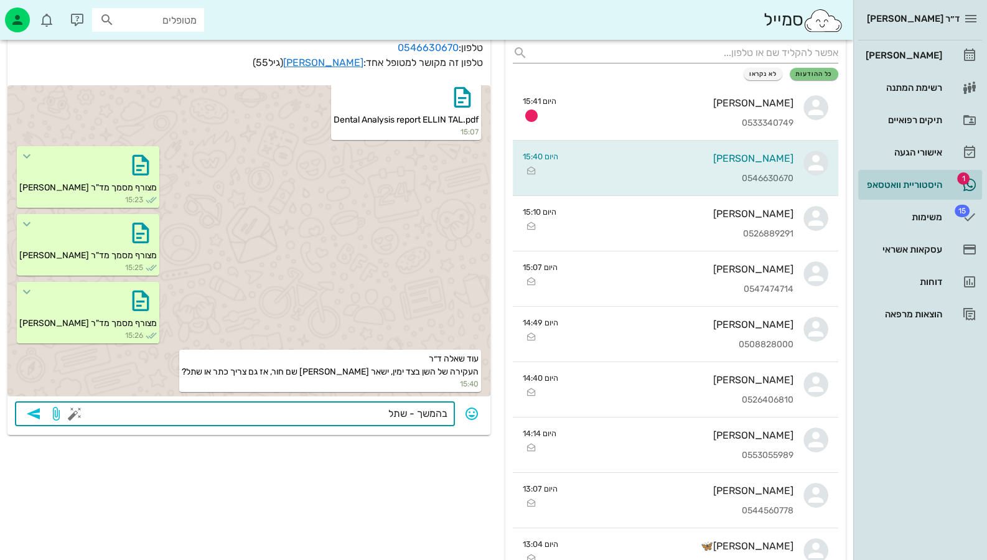
type textarea "בהמשך - שתל"
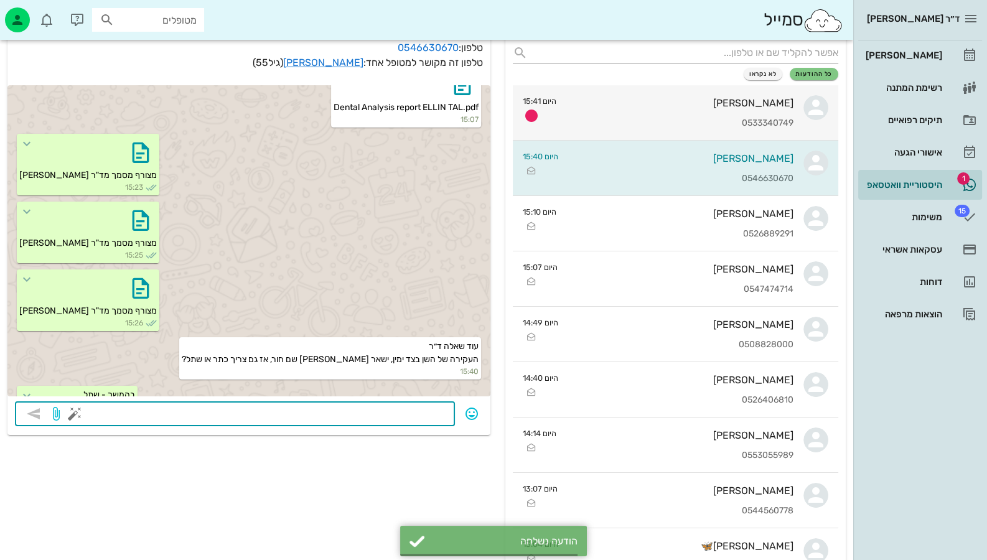
scroll to position [806, 0]
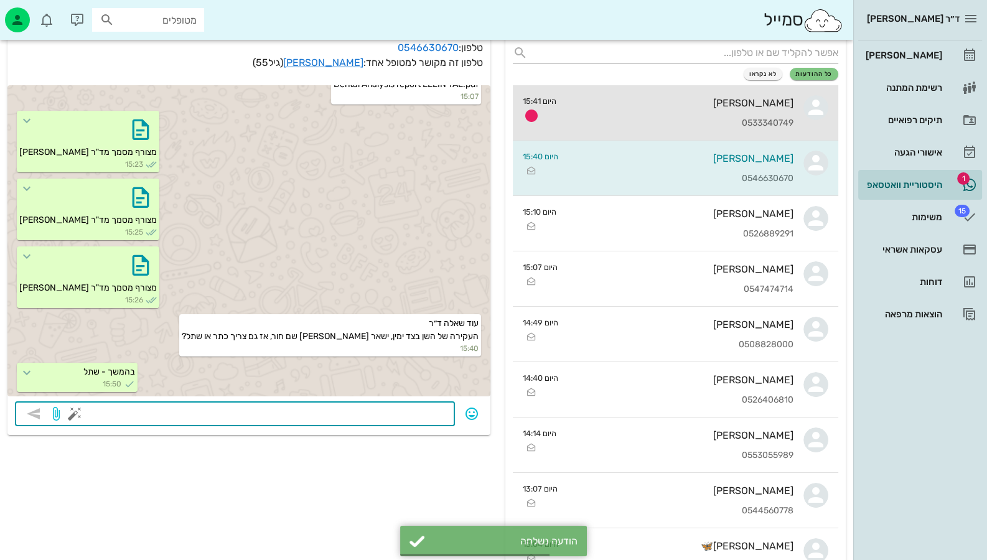
click at [685, 113] on div "[PERSON_NAME] 0533340749" at bounding box center [679, 112] width 227 height 55
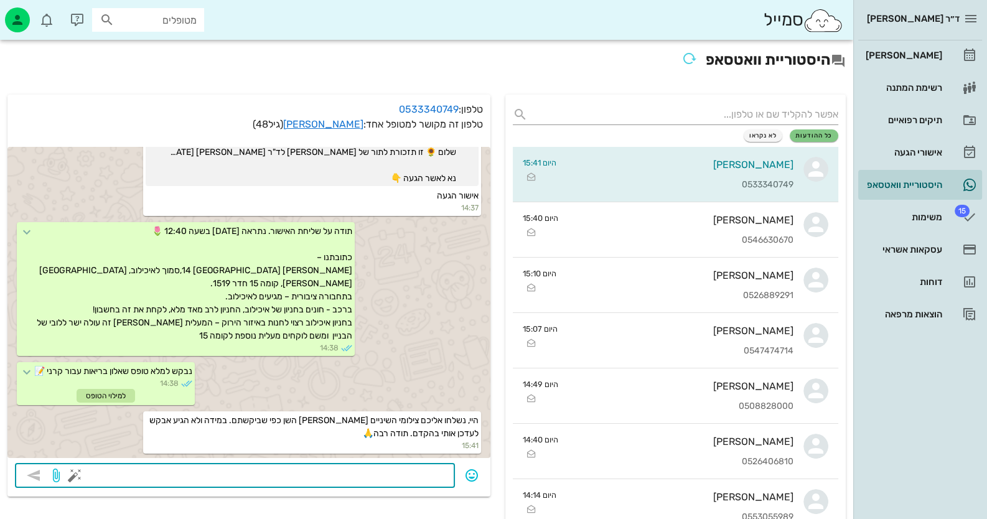
click at [438, 480] on textarea at bounding box center [262, 477] width 370 height 20
type textarea "התקבלו"
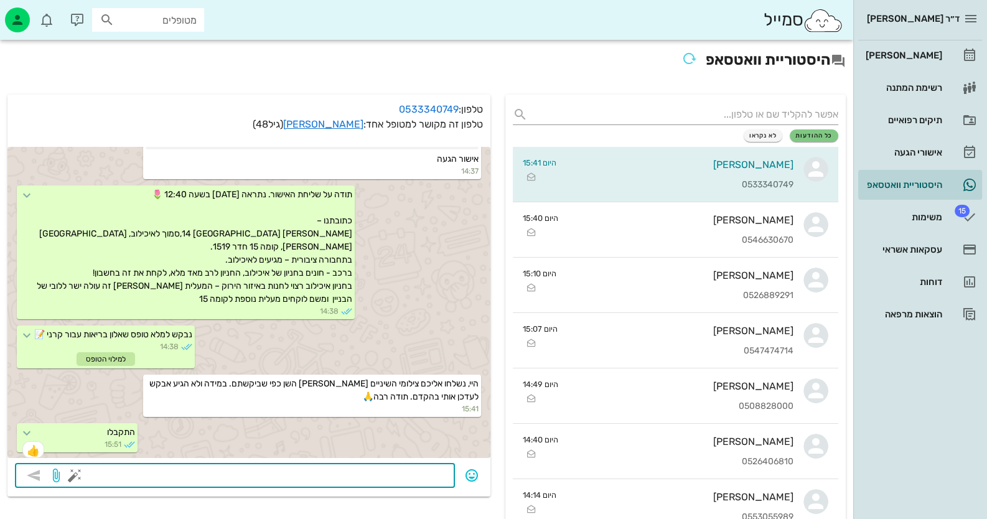
scroll to position [495, 0]
click at [954, 56] on link "[PERSON_NAME]" at bounding box center [920, 55] width 124 height 30
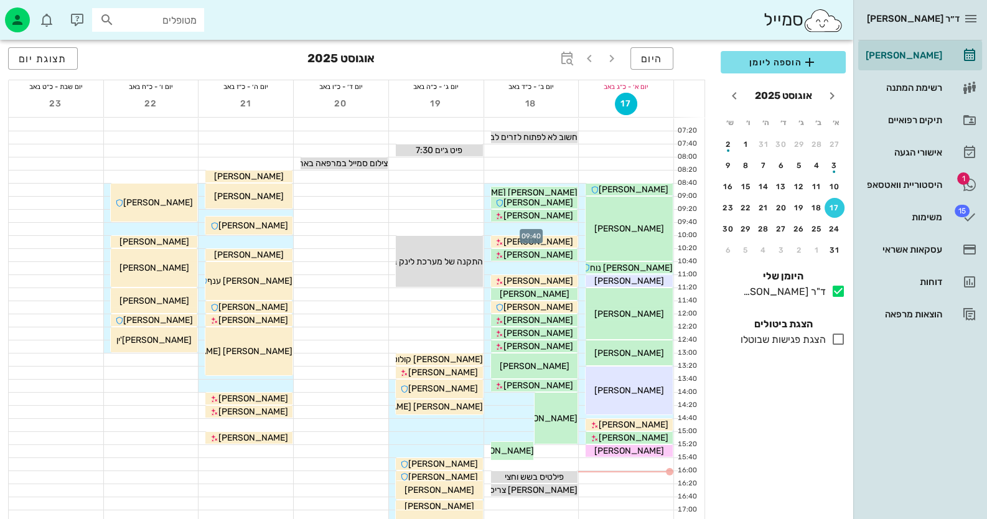
click at [555, 229] on div at bounding box center [531, 229] width 95 height 12
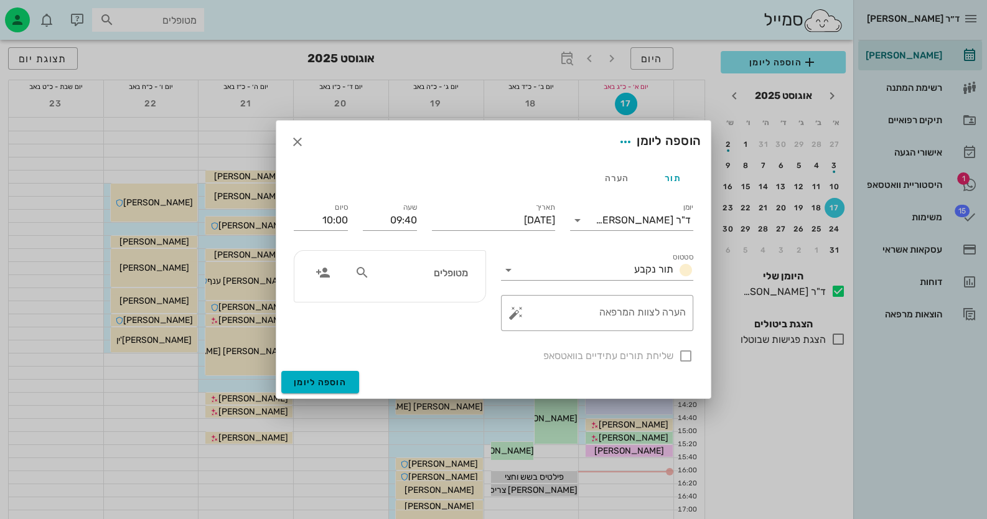
click at [464, 271] on input "מטופלים" at bounding box center [420, 273] width 96 height 16
type input "[PERSON_NAME]"
click at [433, 304] on div "[PERSON_NAME] 65402562" at bounding box center [397, 300] width 137 height 10
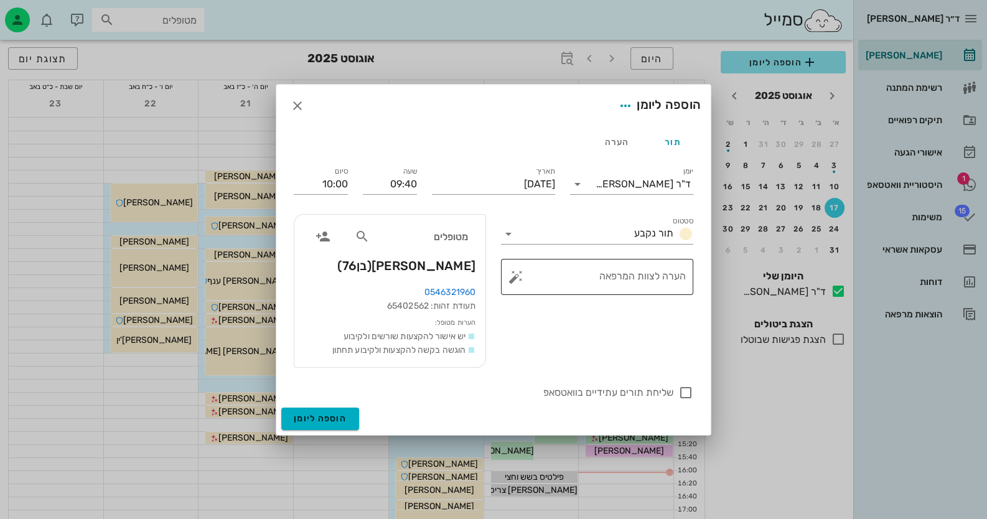
click at [515, 276] on button "button" at bounding box center [516, 277] width 15 height 15
click at [593, 202] on div "הסרת אבנית" at bounding box center [570, 203] width 92 height 32
type textarea "הסרת אבנית"
click at [687, 397] on div at bounding box center [685, 392] width 21 height 21
checkbox input "true"
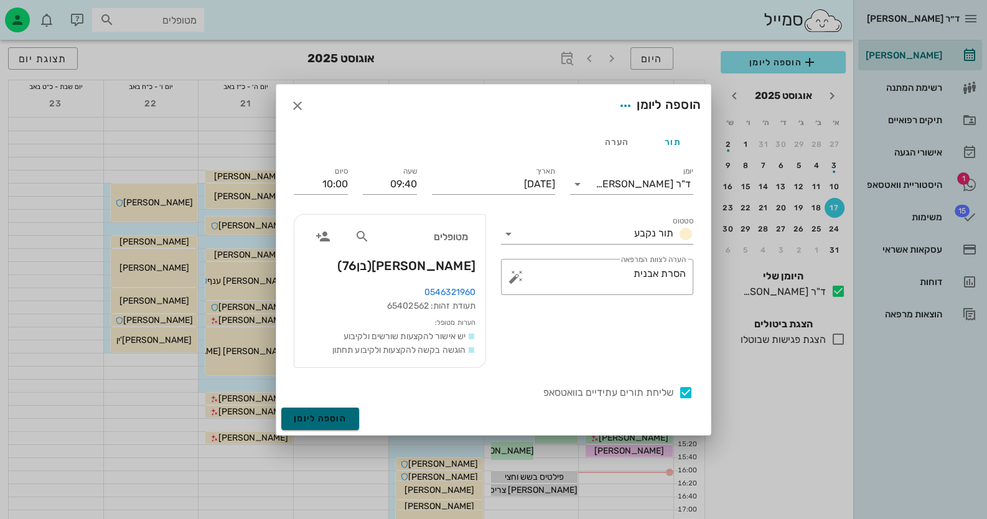
click at [324, 425] on button "הוספה ליומן" at bounding box center [320, 419] width 78 height 22
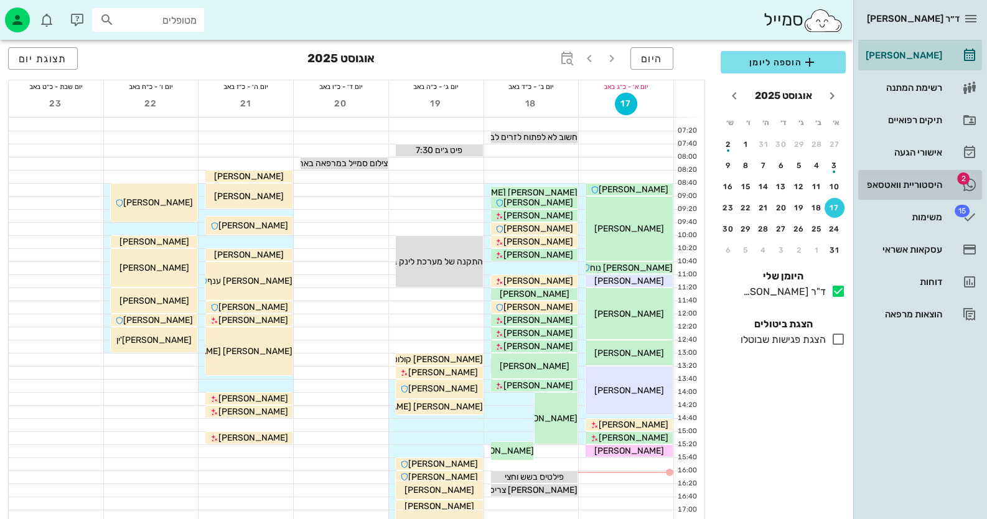
click at [905, 192] on div "היסטוריית וואטסאפ" at bounding box center [902, 185] width 79 height 20
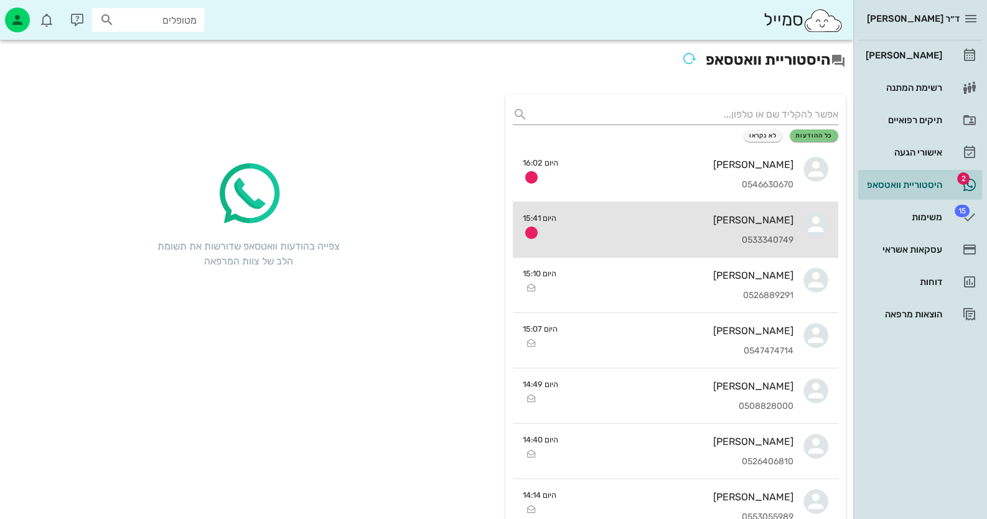
click at [738, 219] on div "[PERSON_NAME]" at bounding box center [679, 220] width 227 height 12
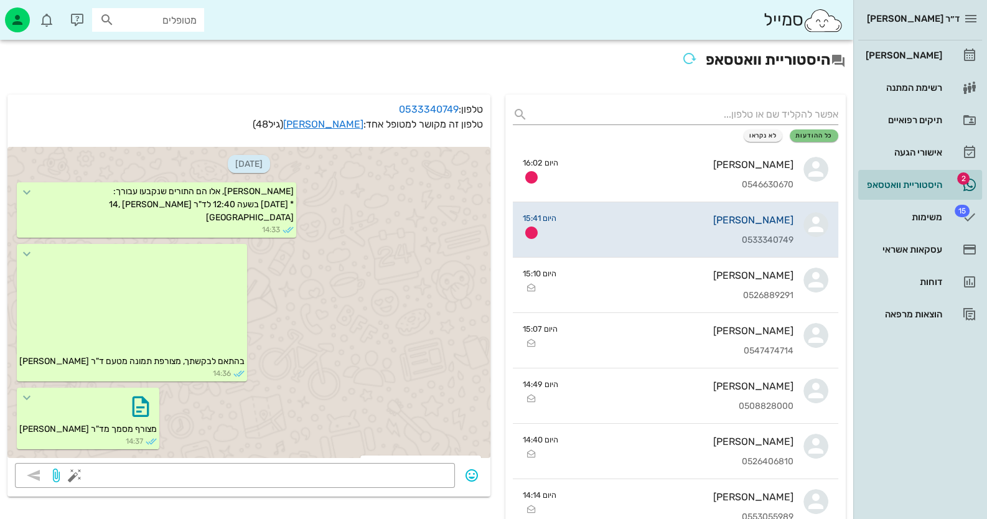
scroll to position [495, 0]
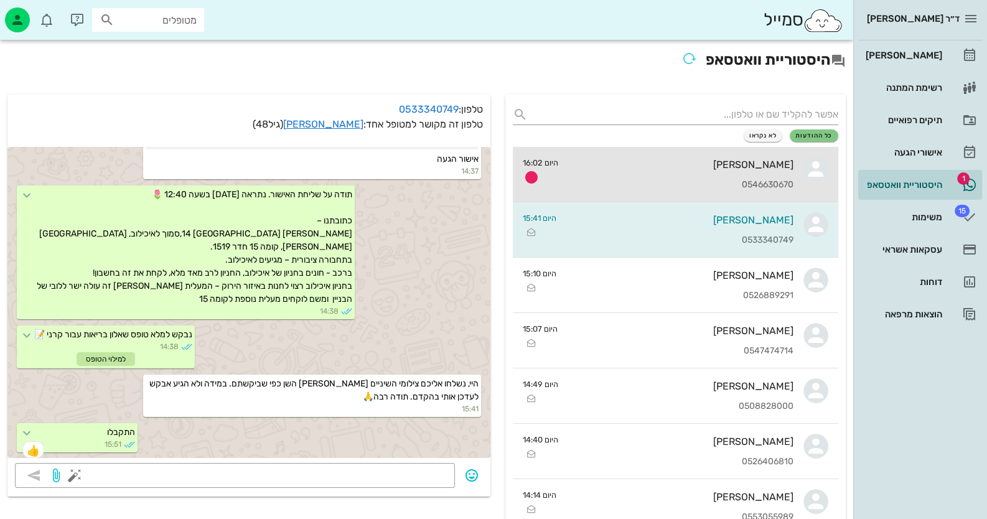
click at [746, 167] on div "[PERSON_NAME]" at bounding box center [680, 165] width 225 height 12
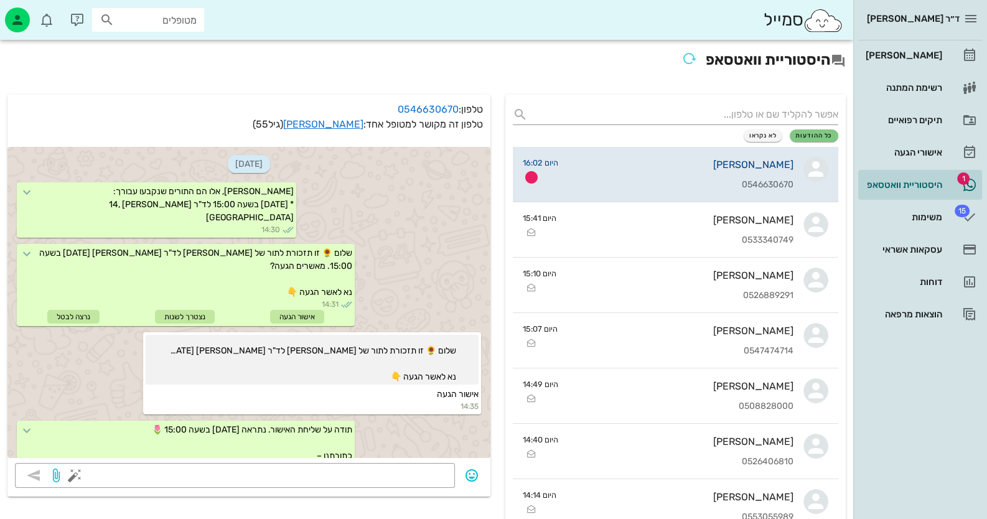
scroll to position [842, 0]
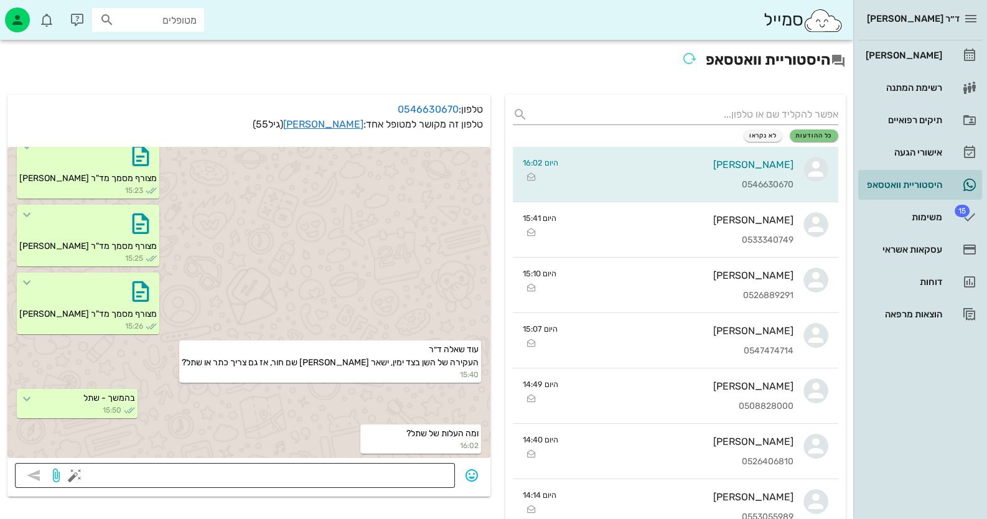
click at [423, 476] on textarea at bounding box center [262, 477] width 370 height 20
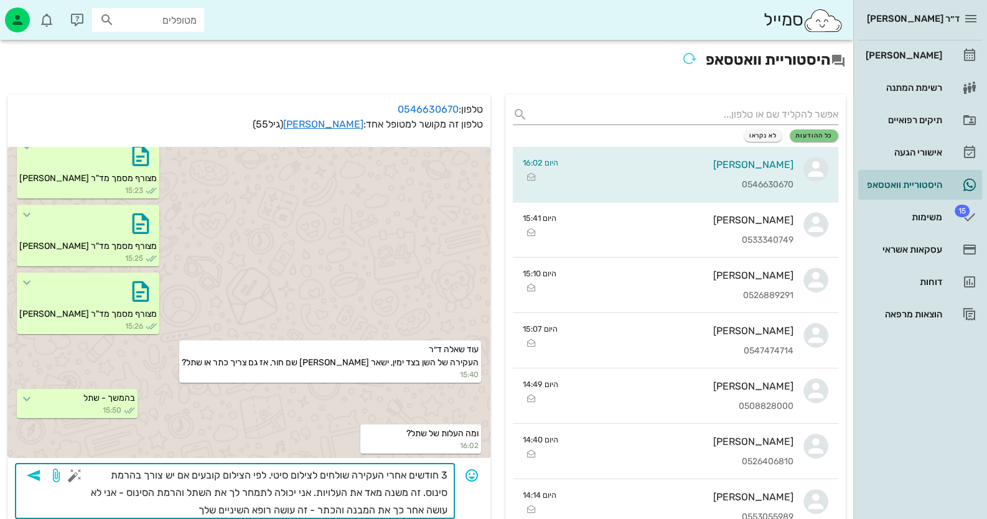
type textarea "3 חודשים אחרי העקירה שולחים לצילום סיטי. לפי הצילום קובעים אם יש צורך בהרמת סינ…"
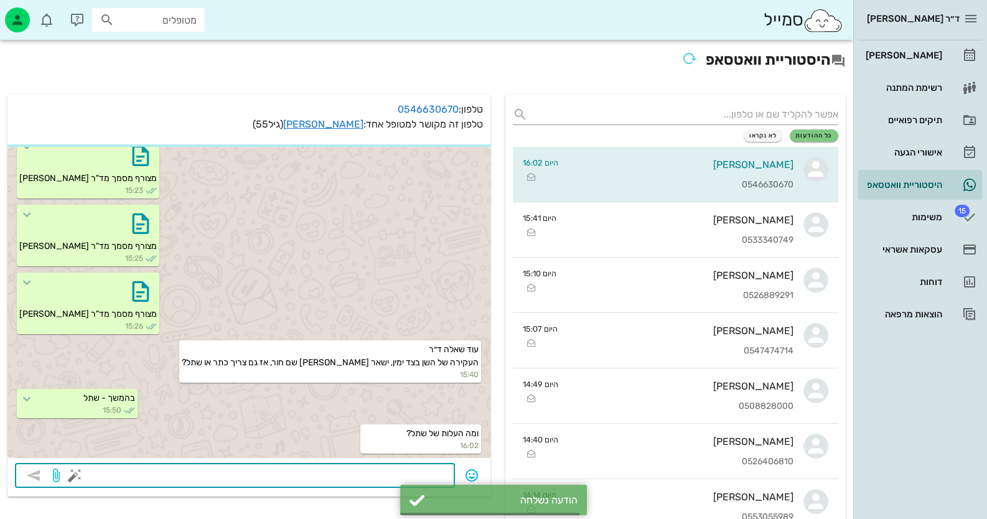
scroll to position [903, 0]
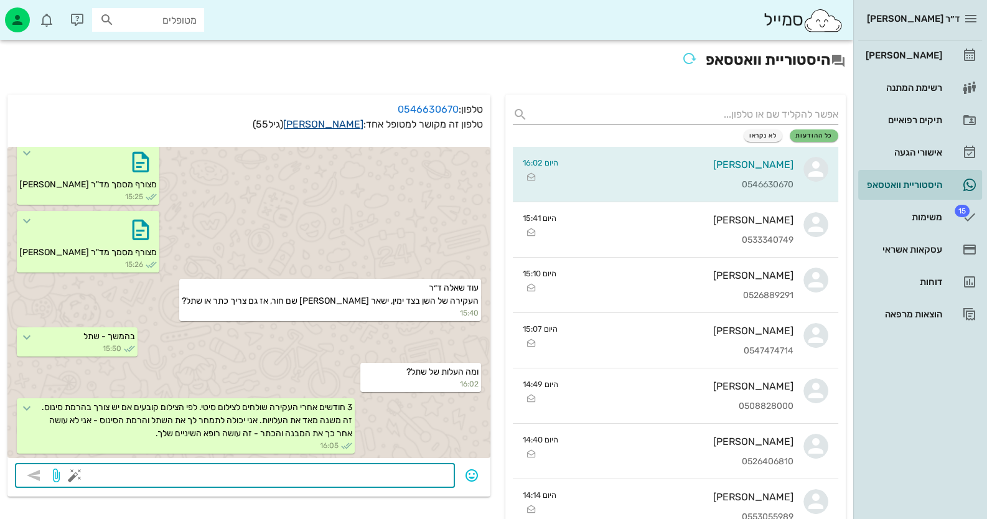
click at [339, 123] on link "[PERSON_NAME]" at bounding box center [323, 124] width 80 height 12
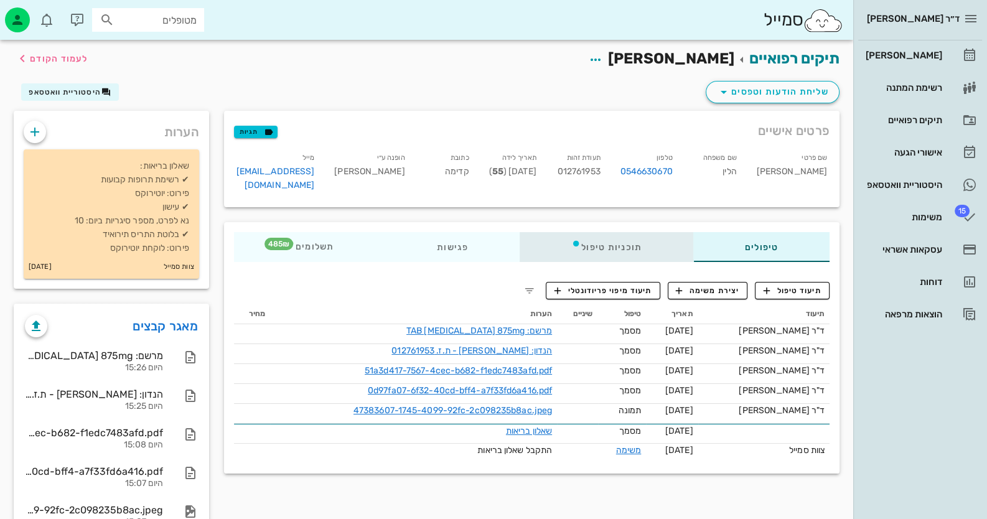
click at [624, 235] on div "תוכניות טיפול" at bounding box center [607, 247] width 174 height 30
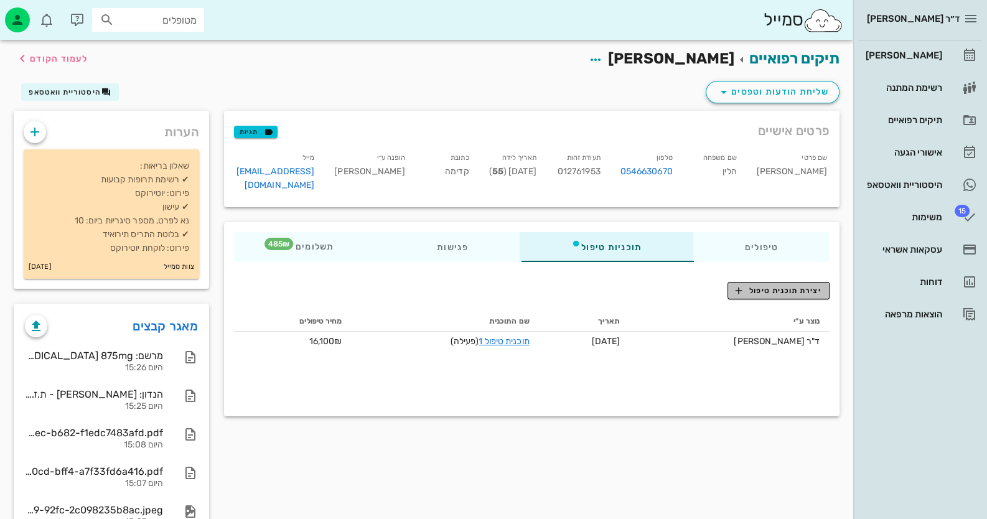
click at [790, 285] on span "יצירת תוכנית טיפול" at bounding box center [778, 290] width 85 height 11
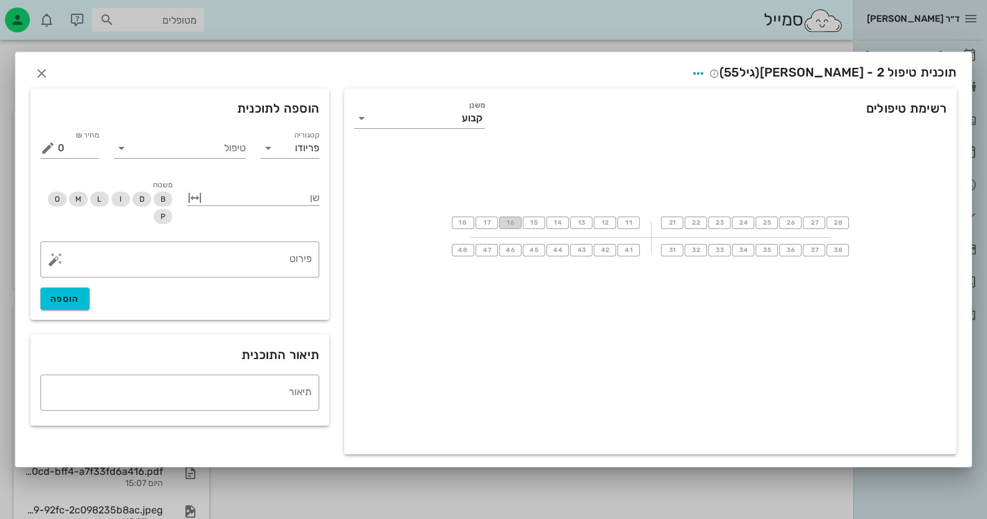
click at [519, 224] on button "16" at bounding box center [510, 223] width 22 height 12
click at [195, 153] on input "טיפול" at bounding box center [188, 148] width 115 height 20
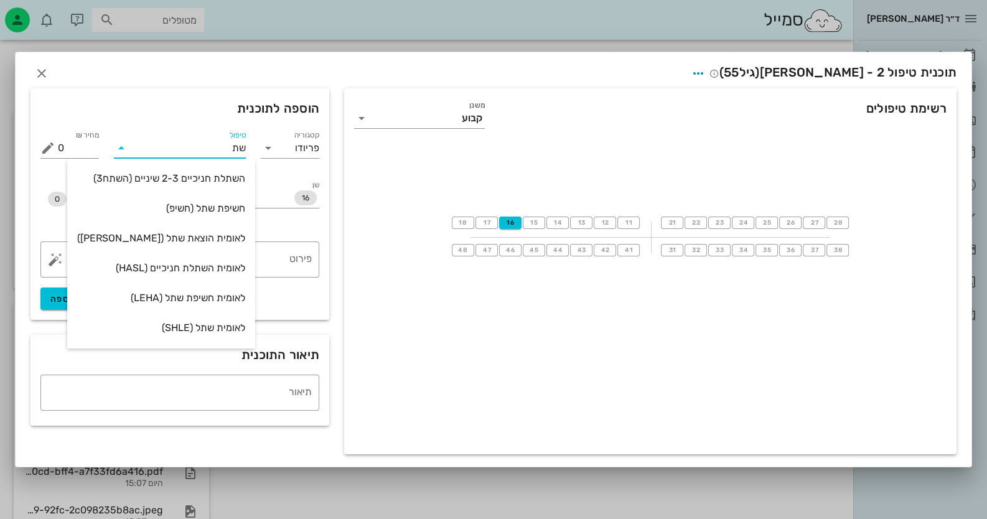
type input "שתל"
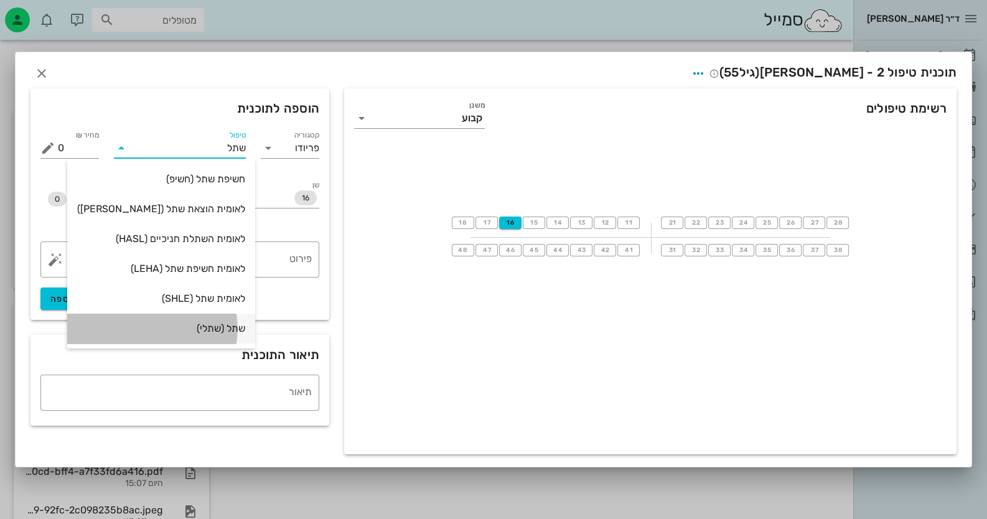
click at [204, 326] on div "שתל (שתלי)" at bounding box center [161, 328] width 168 height 12
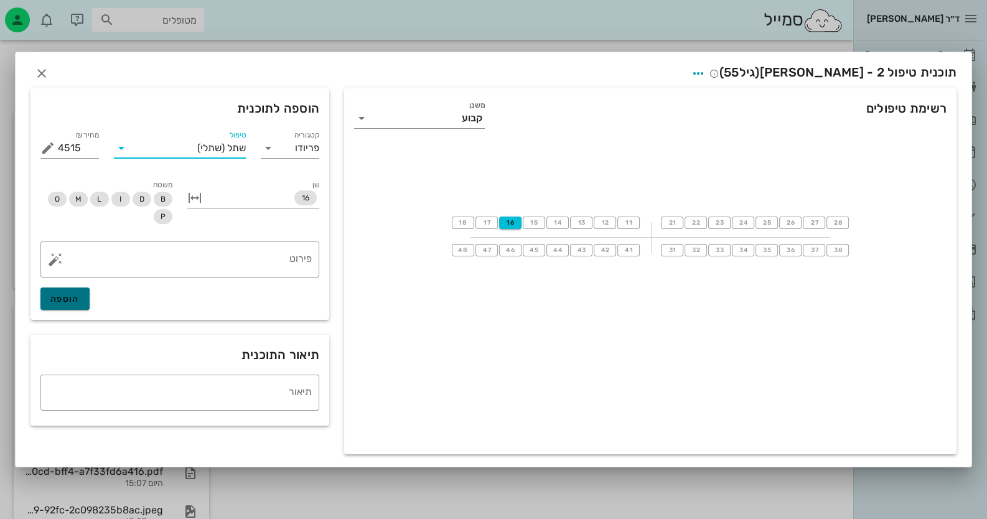
click at [65, 299] on span "הוספה" at bounding box center [64, 299] width 29 height 11
type input "0"
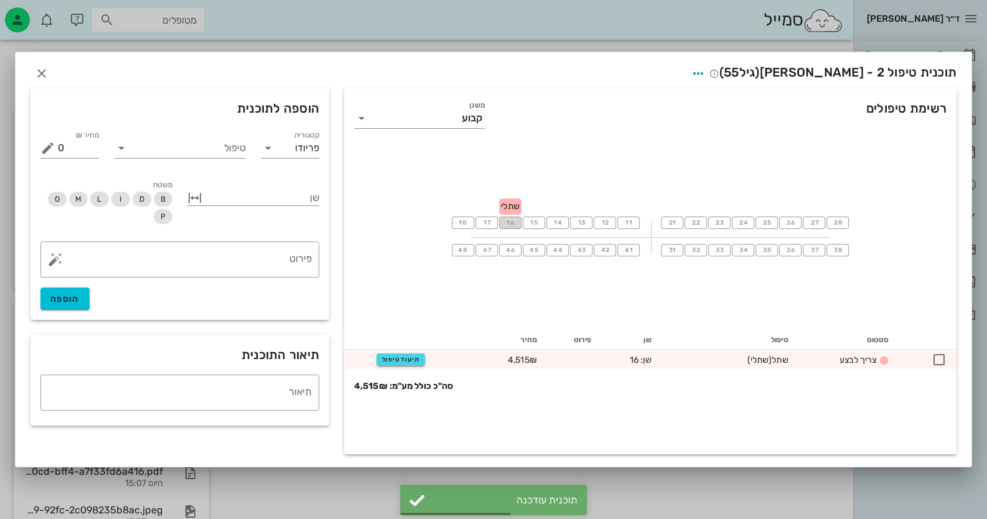
click at [514, 223] on span "16" at bounding box center [510, 222] width 10 height 7
click at [214, 156] on input "טיפול" at bounding box center [188, 148] width 115 height 20
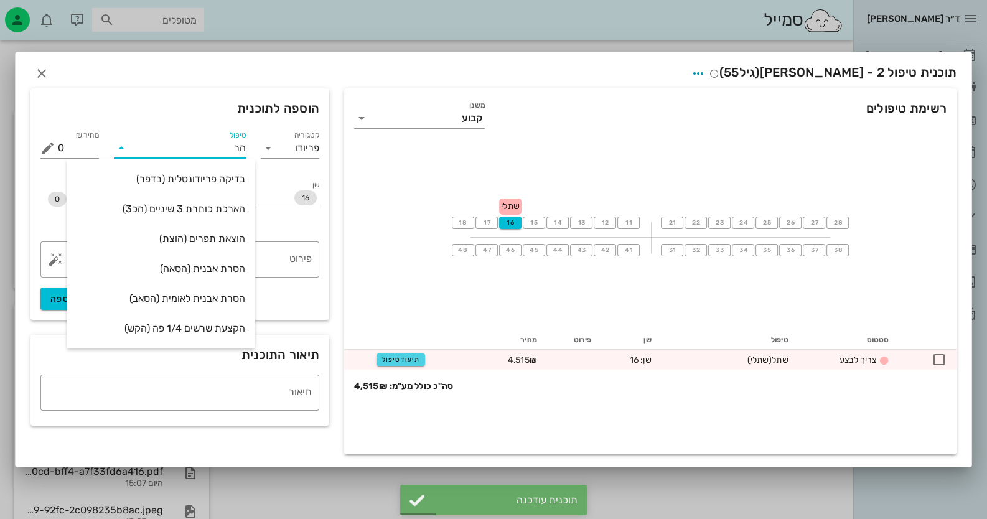
scroll to position [0, 0]
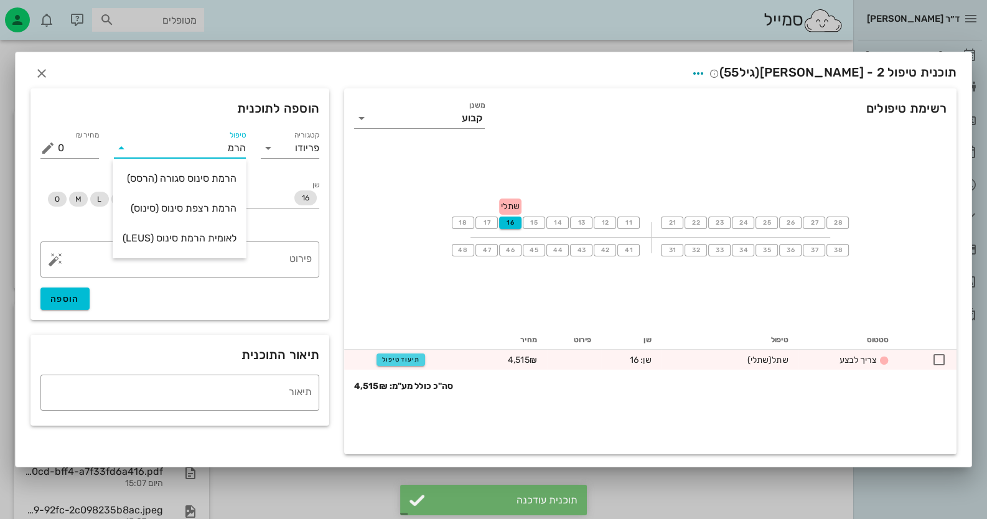
type input "הרמת"
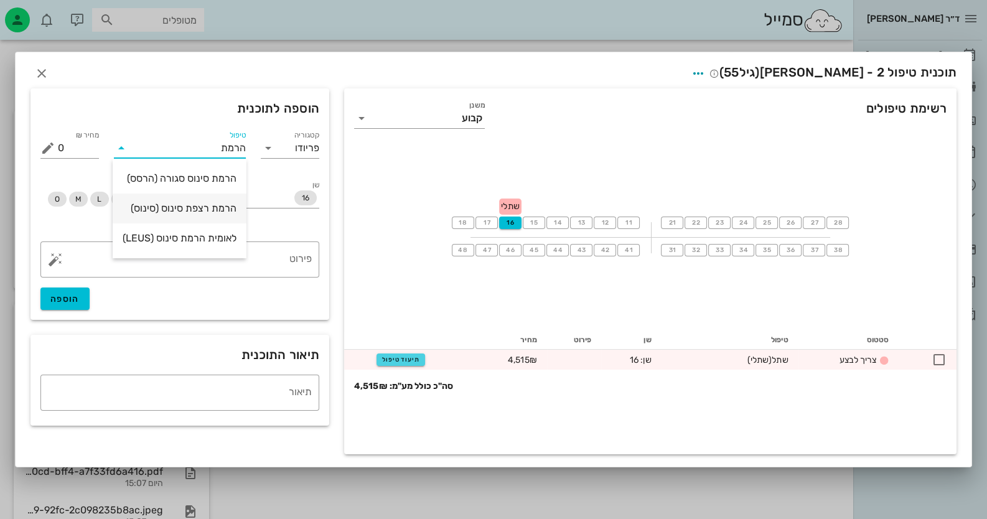
click at [199, 204] on div "הרמת רצפת סינוס (סינוס)" at bounding box center [180, 208] width 114 height 12
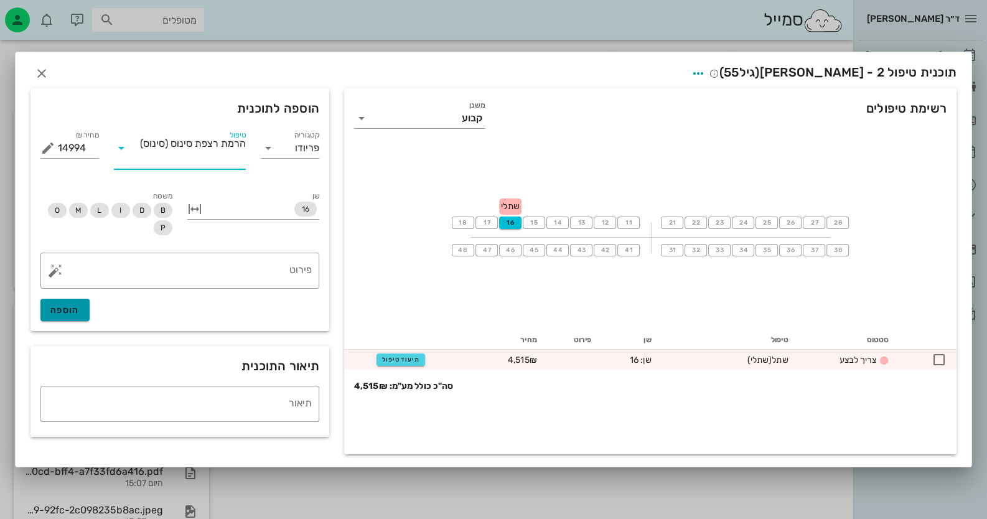
click at [66, 316] on button "הוספה" at bounding box center [64, 310] width 49 height 22
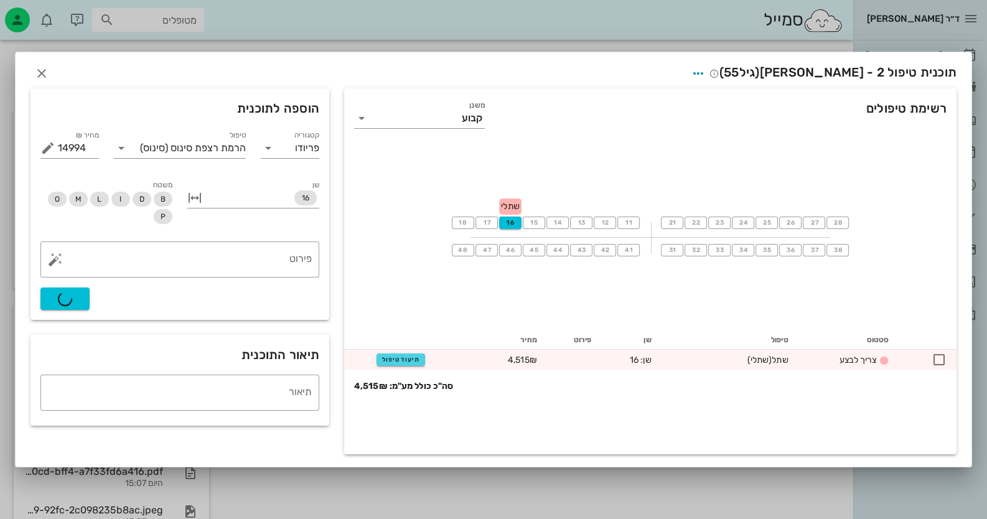
type input "0"
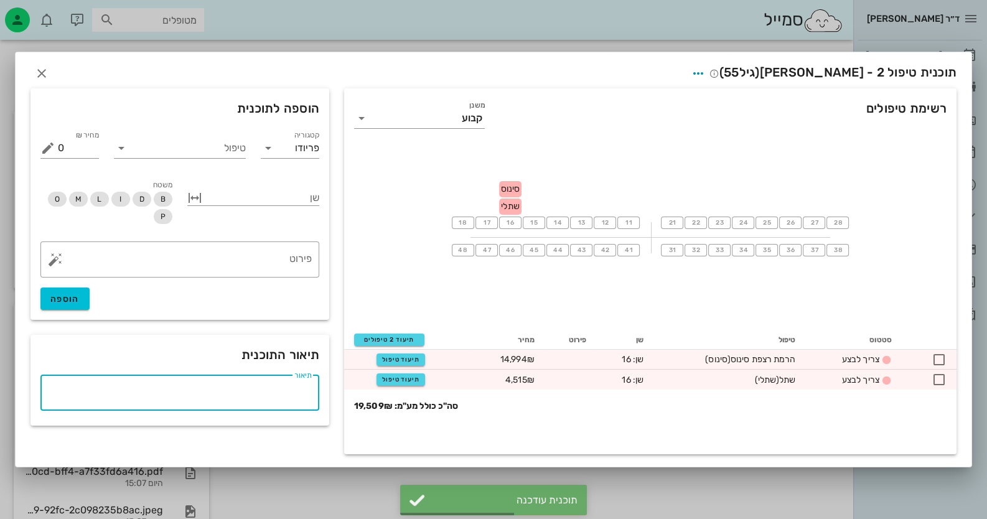
click at [270, 389] on textarea "תיאור" at bounding box center [175, 396] width 271 height 30
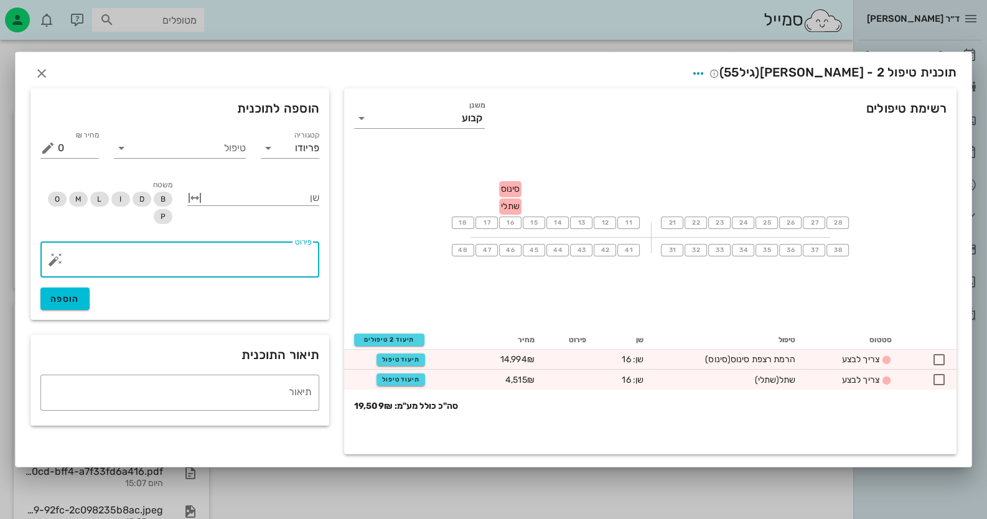
click at [283, 271] on textarea "פירוט" at bounding box center [185, 263] width 254 height 30
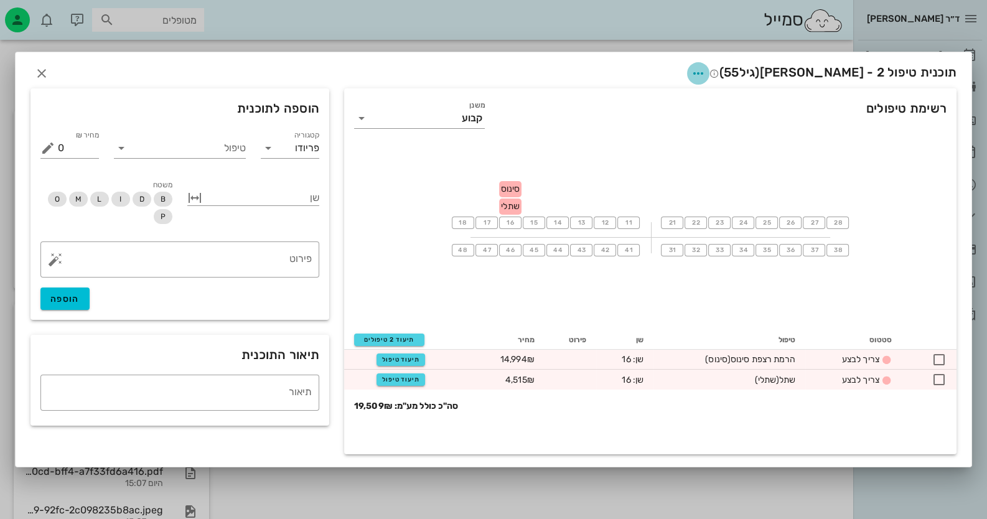
click at [706, 73] on icon "button" at bounding box center [698, 73] width 15 height 15
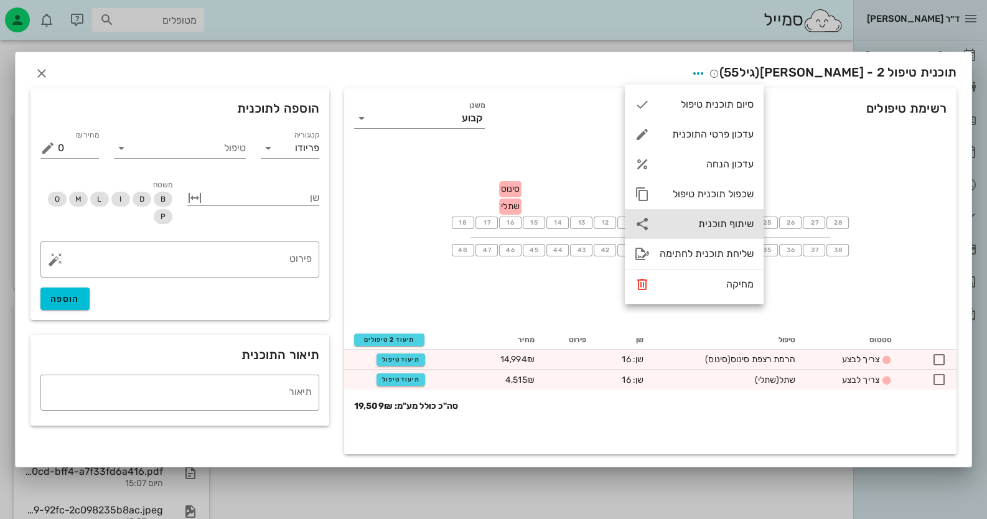
click at [728, 220] on div "שיתוף תוכנית" at bounding box center [707, 224] width 94 height 12
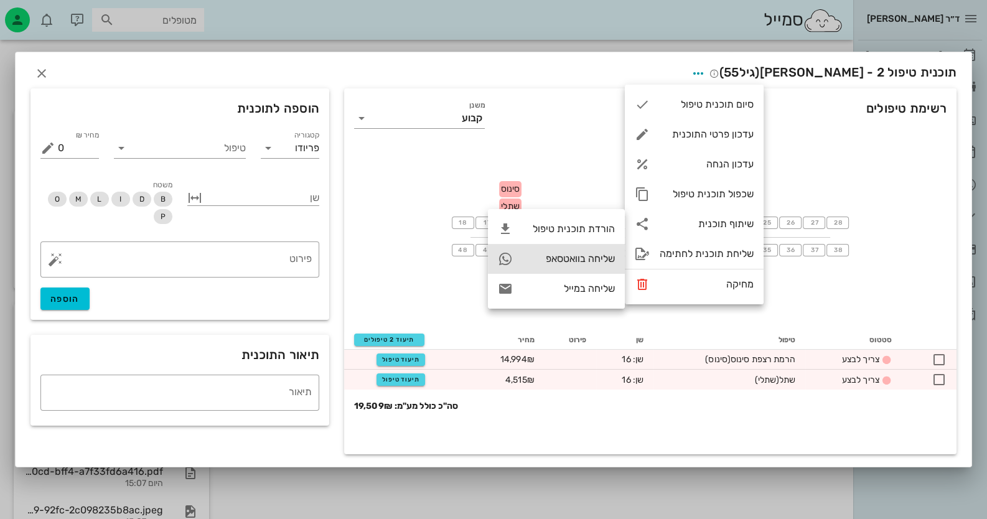
click at [598, 262] on div "שליחה בוואטסאפ" at bounding box center [569, 259] width 92 height 12
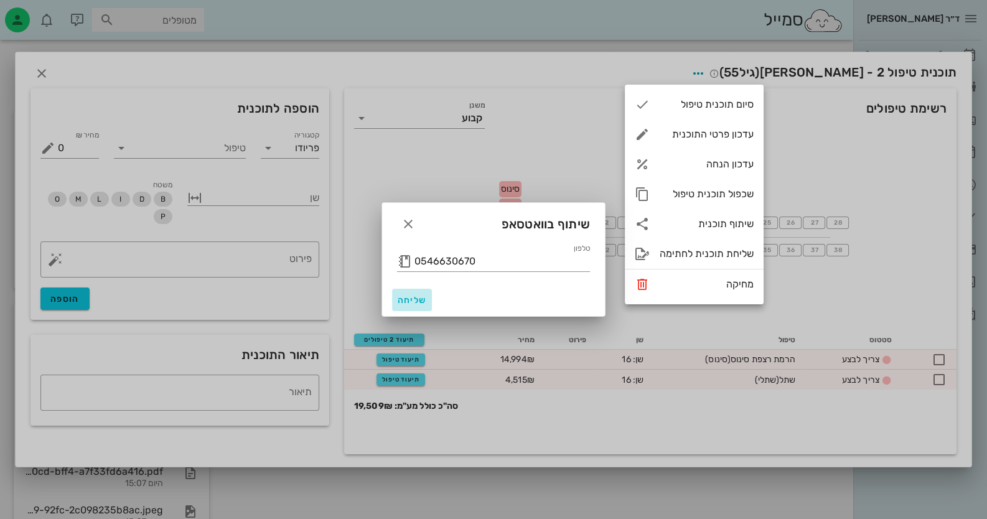
click at [406, 293] on button "שליחה" at bounding box center [412, 300] width 40 height 22
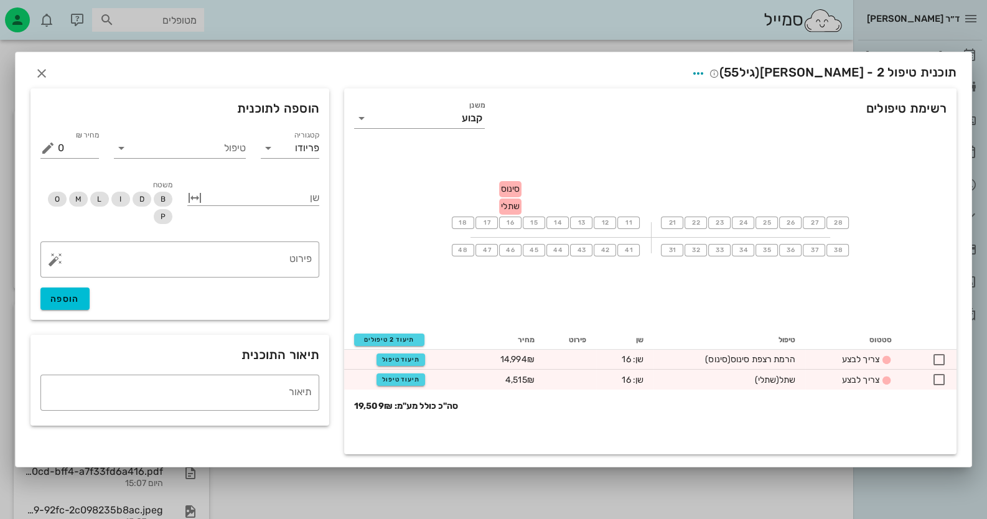
click at [551, 494] on div at bounding box center [493, 259] width 987 height 519
click at [44, 73] on icon "button" at bounding box center [41, 73] width 15 height 15
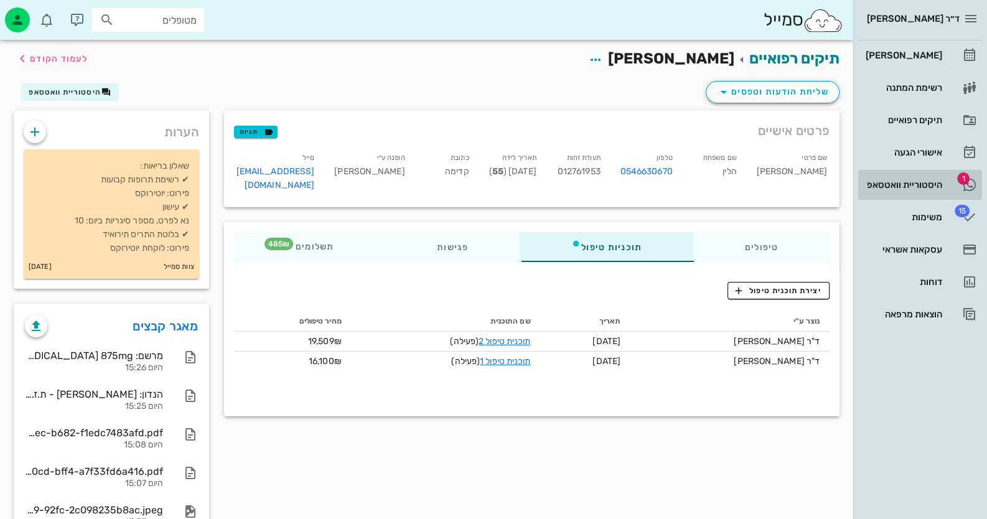
click at [950, 186] on link "1 היסטוריית וואטסאפ" at bounding box center [920, 185] width 124 height 30
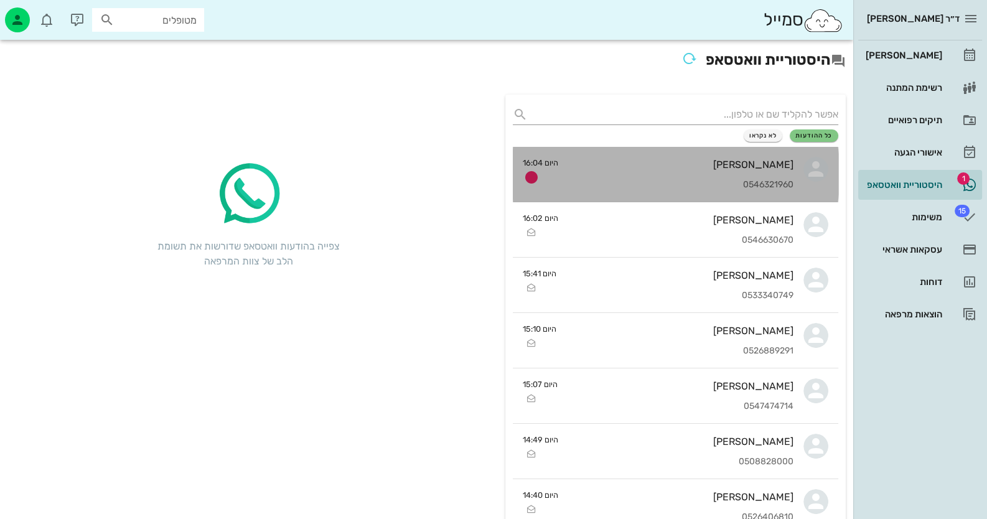
click at [718, 180] on div "0546321960" at bounding box center [680, 185] width 225 height 11
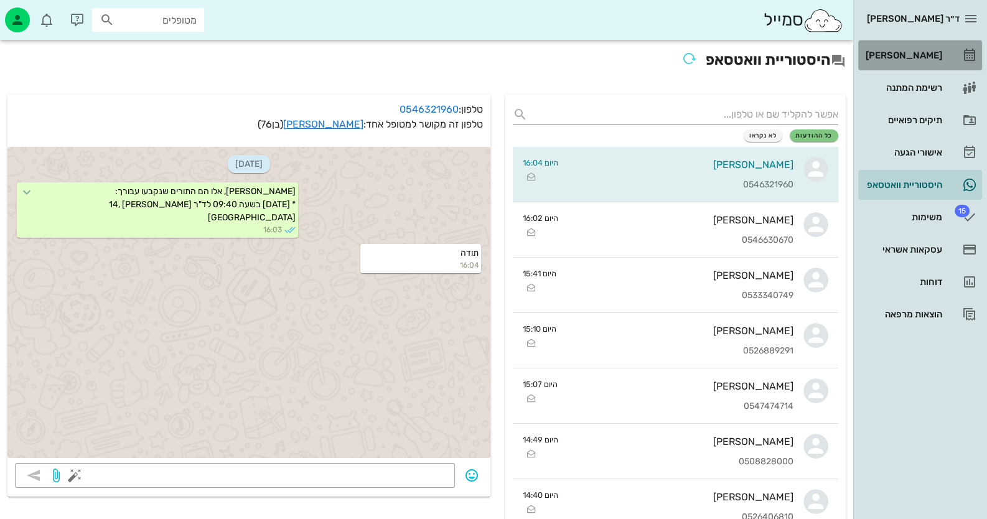
click at [918, 69] on link "[PERSON_NAME]" at bounding box center [920, 55] width 124 height 30
